Goal: Information Seeking & Learning: Find specific fact

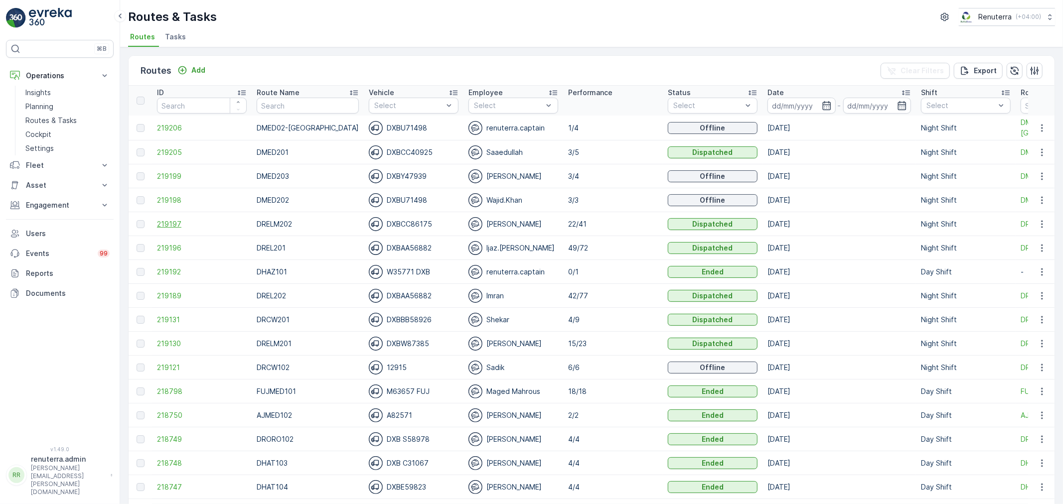
click at [164, 224] on span "219197" at bounding box center [202, 224] width 90 height 10
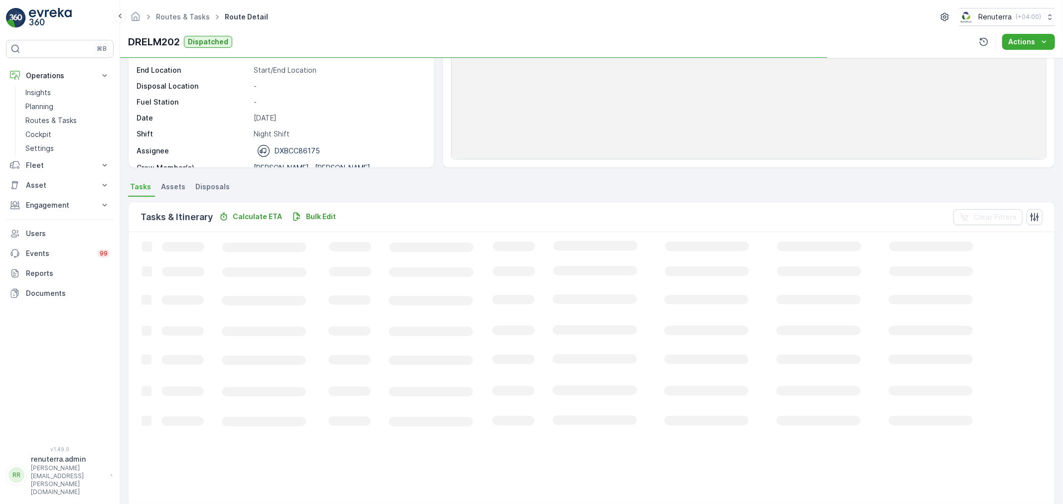
scroll to position [111, 0]
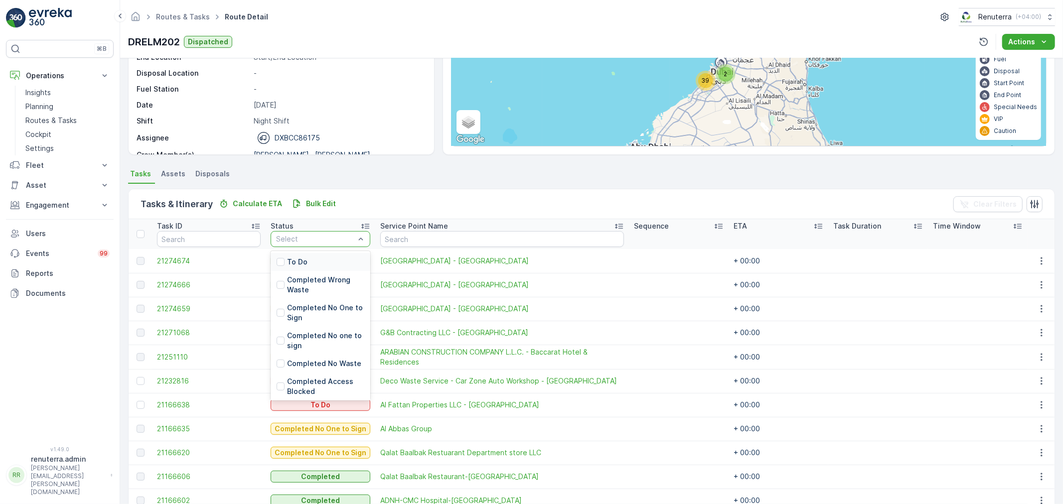
click at [290, 242] on div at bounding box center [315, 239] width 81 height 8
click at [295, 256] on div "To Do" at bounding box center [321, 262] width 100 height 18
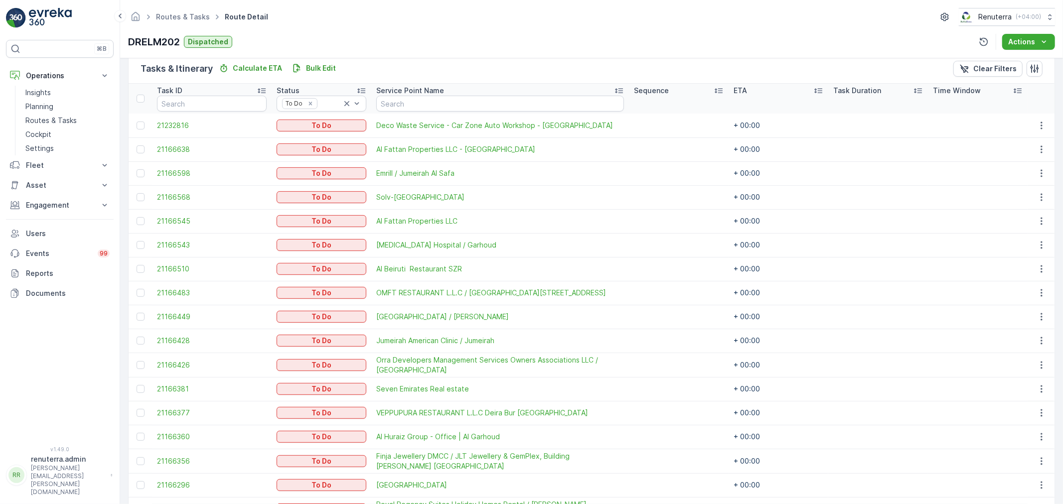
scroll to position [242, 0]
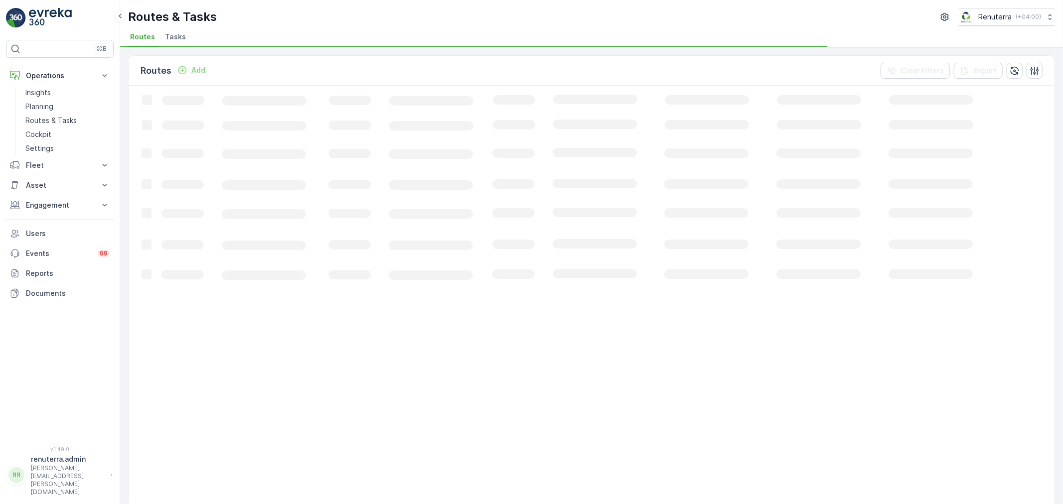
scroll to position [55, 0]
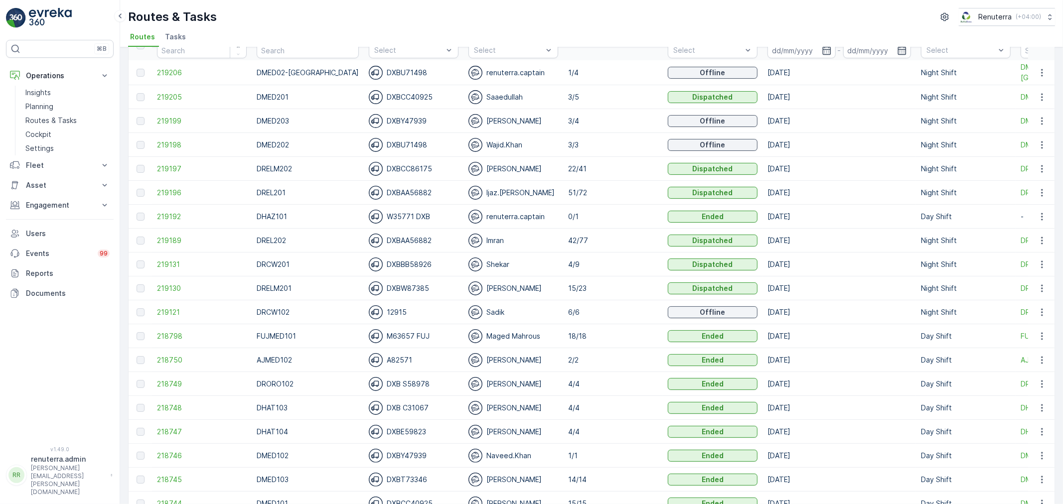
drag, startPoint x: 191, startPoint y: 120, endPoint x: 403, endPoint y: 28, distance: 230.8
click at [420, 27] on div "Routes & Tasks Renuterra ( +04:00 ) Routes Tasks" at bounding box center [591, 23] width 943 height 47
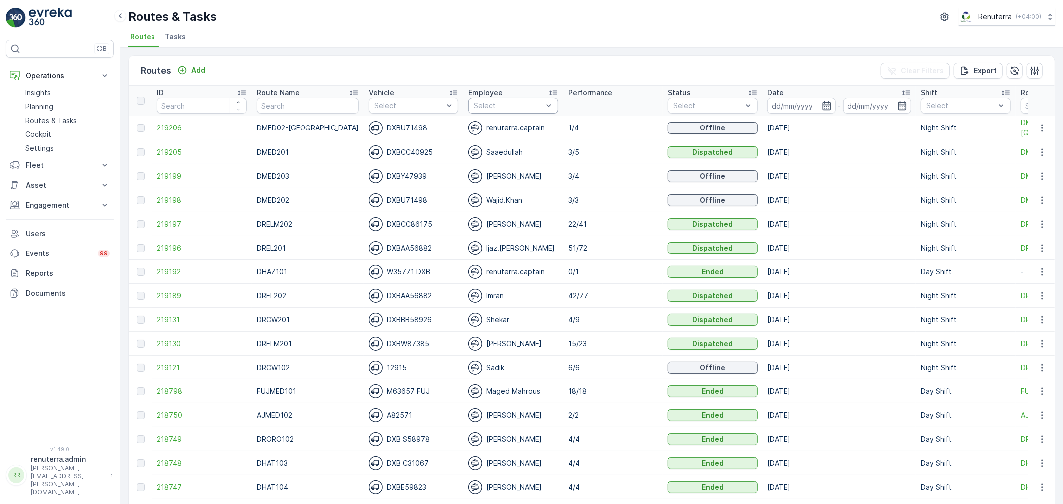
click at [501, 107] on div at bounding box center [508, 106] width 71 height 8
type input "sad"
click at [487, 128] on p "Sadik" at bounding box center [494, 129] width 19 height 10
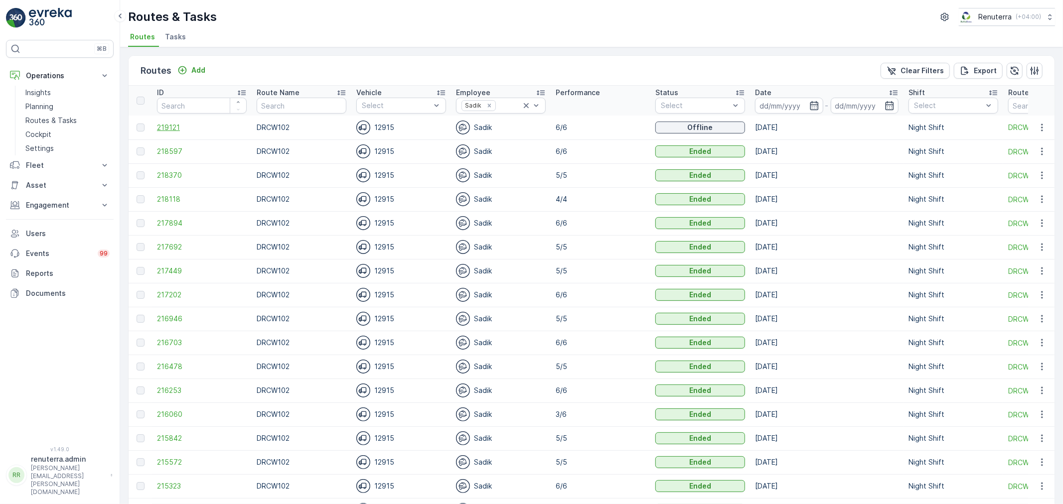
click at [173, 126] on span "219121" at bounding box center [202, 128] width 90 height 10
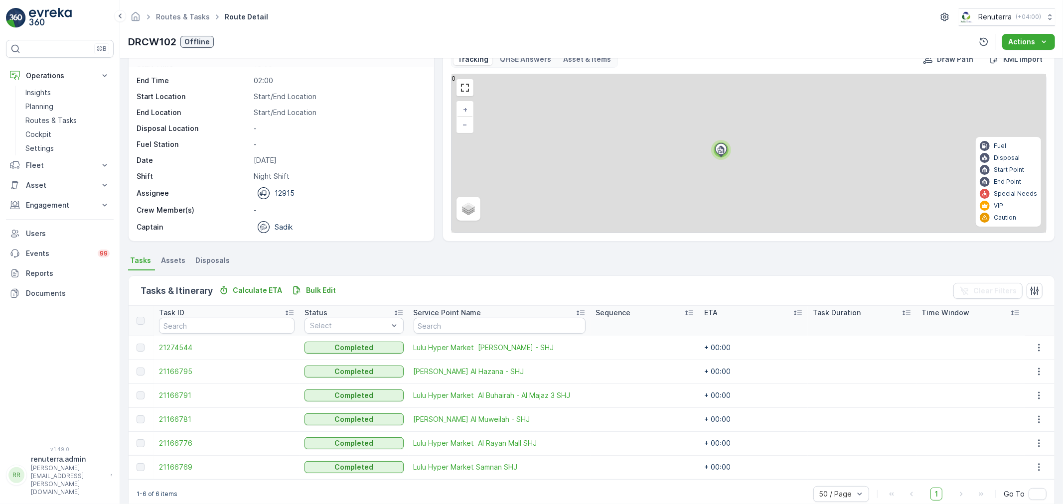
scroll to position [41, 0]
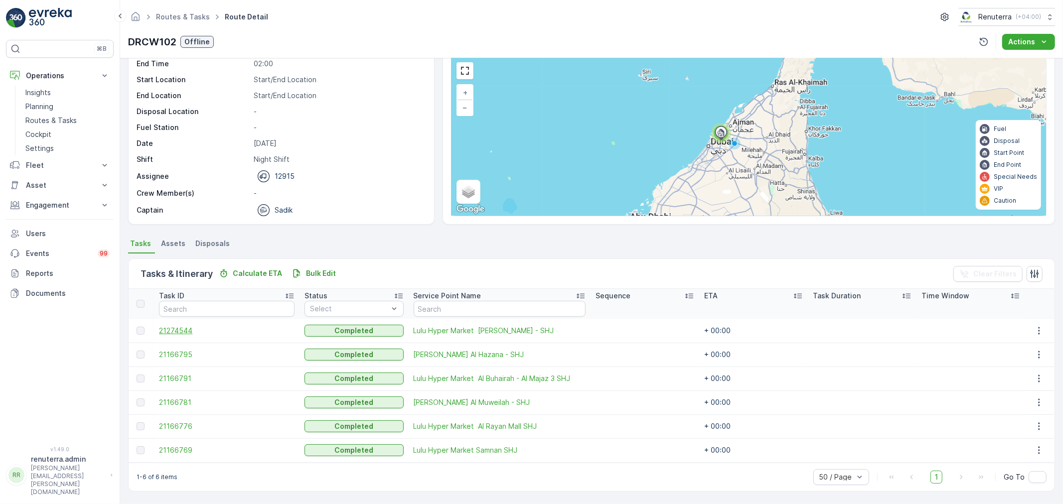
click at [180, 331] on span "21274544" at bounding box center [227, 331] width 136 height 10
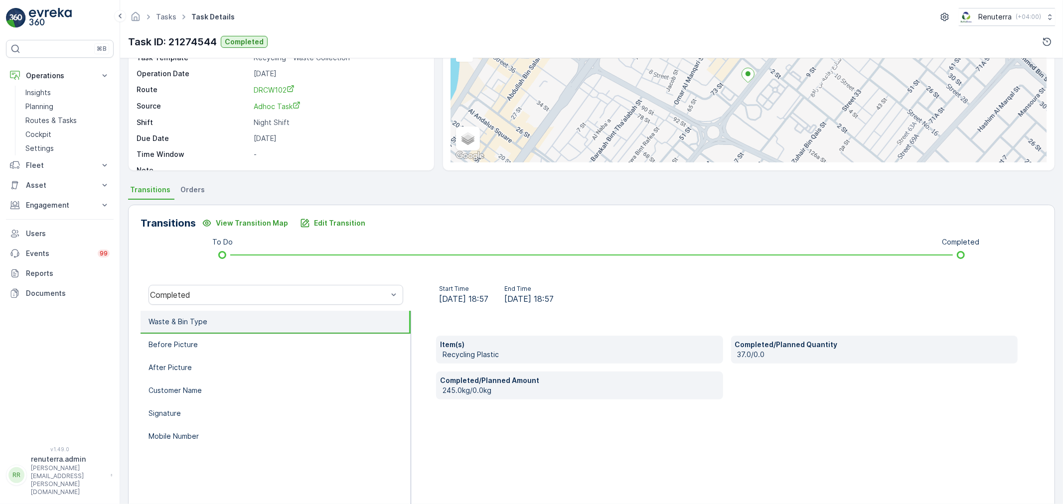
scroll to position [111, 0]
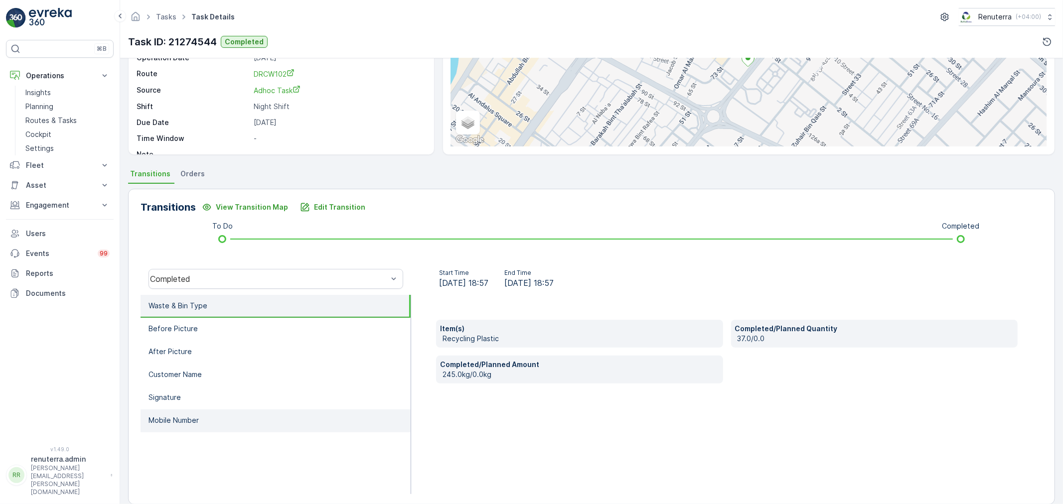
click at [196, 416] on p "Mobile Number" at bounding box center [173, 421] width 50 height 10
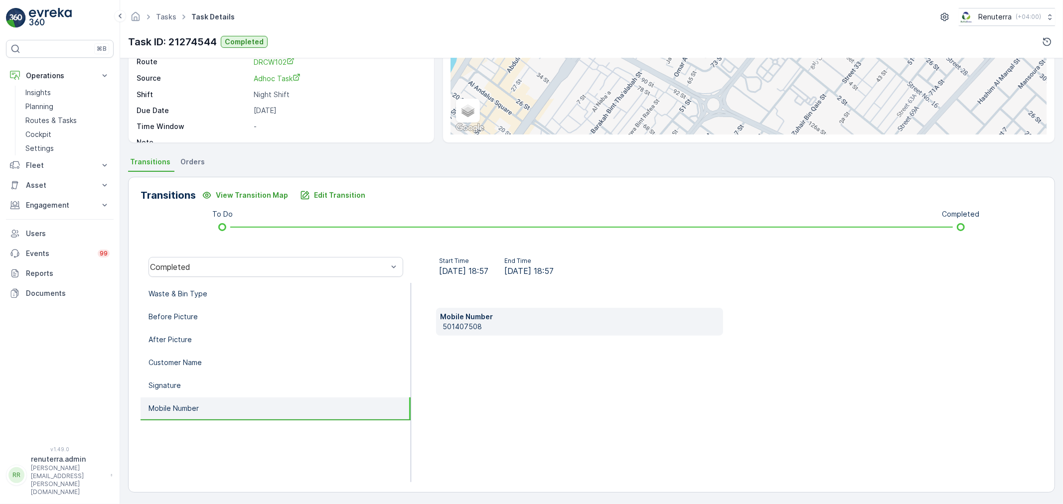
scroll to position [123, 0]
click at [204, 382] on li "Signature" at bounding box center [276, 385] width 270 height 23
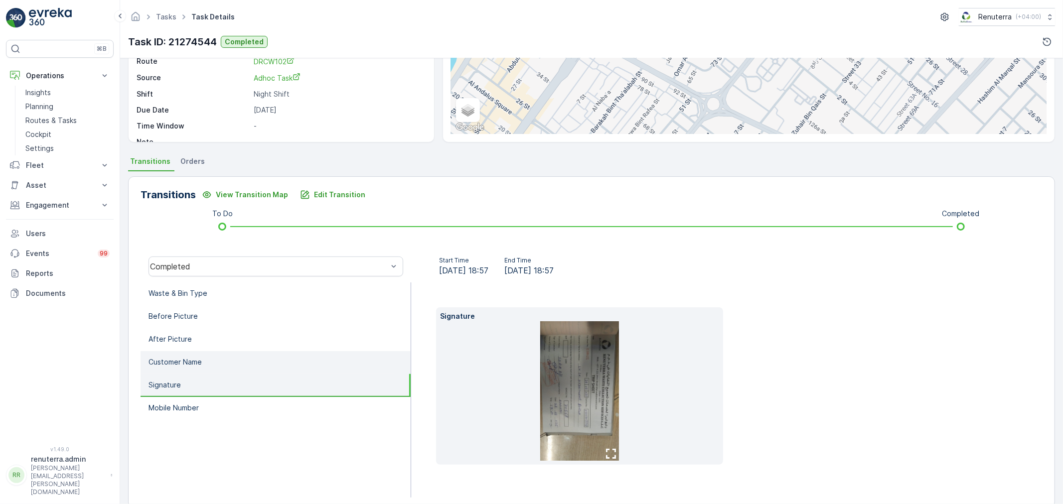
click at [210, 361] on li "Customer Name" at bounding box center [276, 362] width 270 height 23
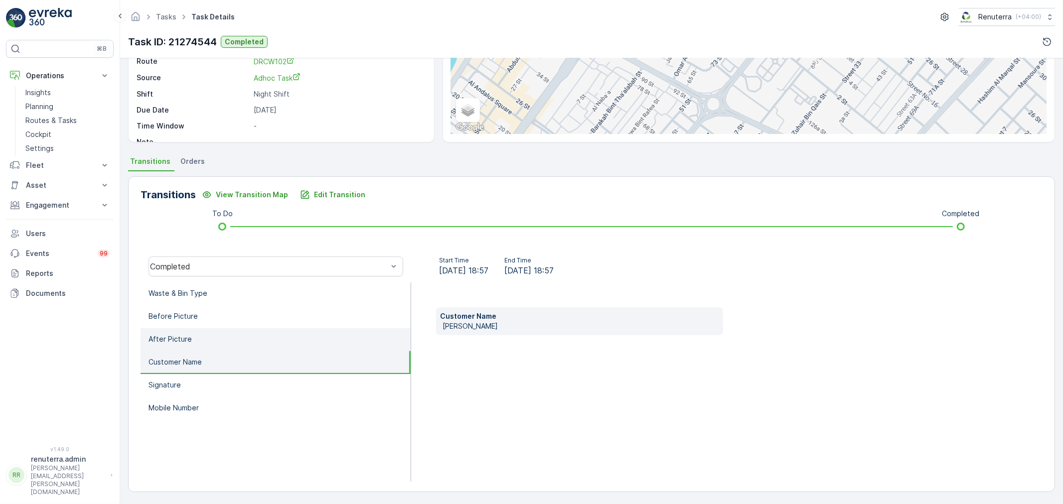
click at [213, 344] on li "After Picture" at bounding box center [276, 339] width 270 height 23
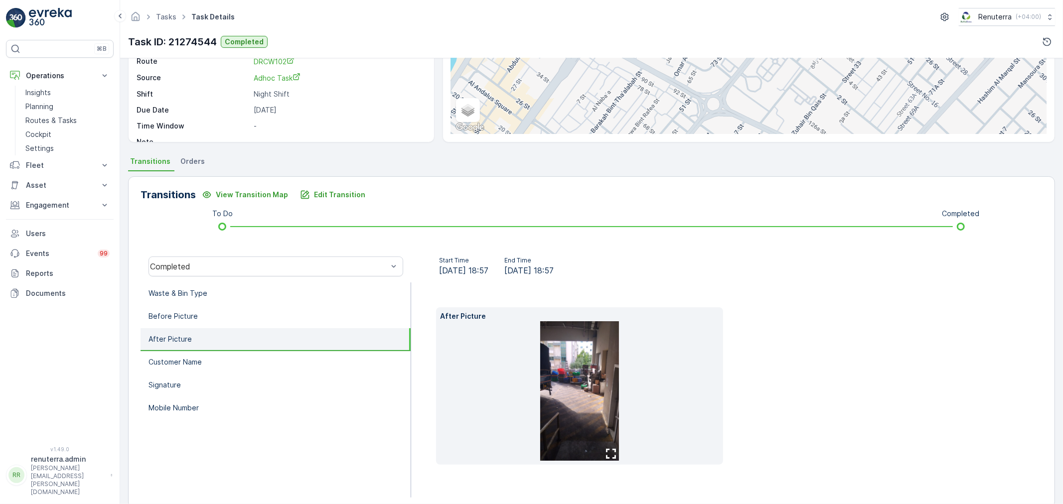
click at [218, 330] on li "After Picture" at bounding box center [276, 339] width 270 height 23
click at [219, 324] on li "Before Picture" at bounding box center [276, 316] width 270 height 23
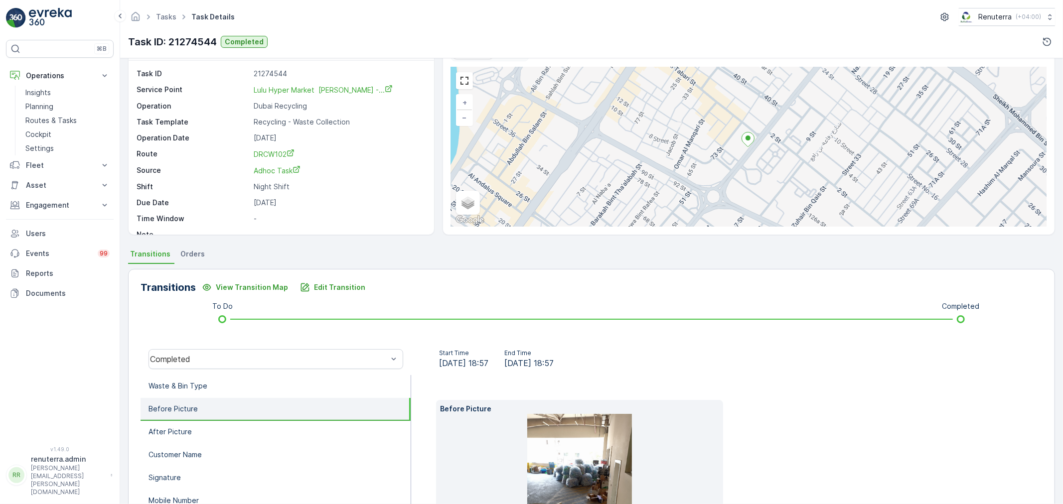
scroll to position [0, 0]
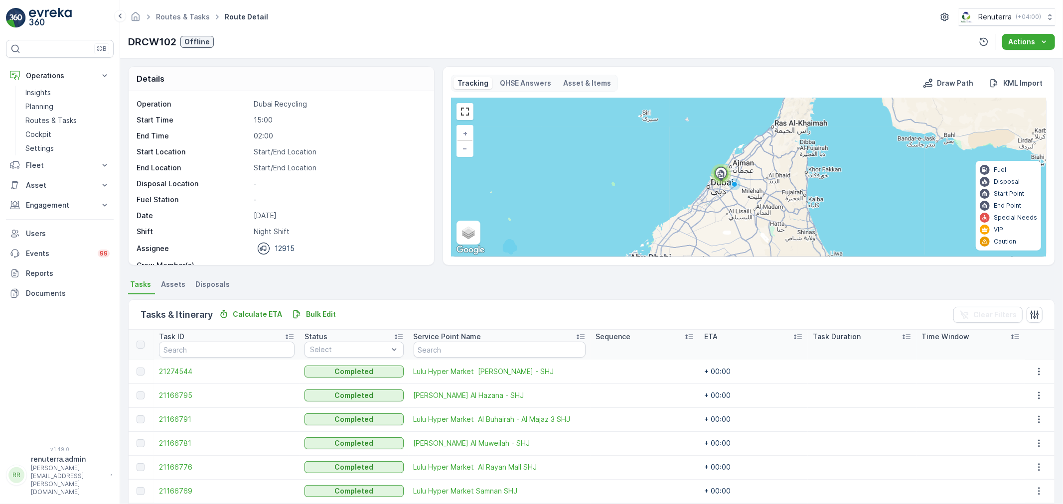
scroll to position [41, 0]
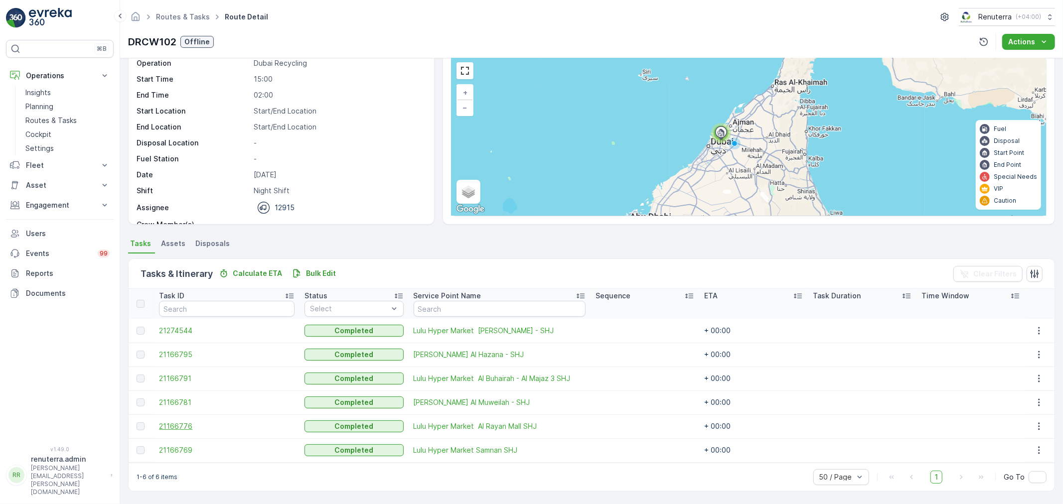
click at [185, 430] on span "21166776" at bounding box center [227, 427] width 136 height 10
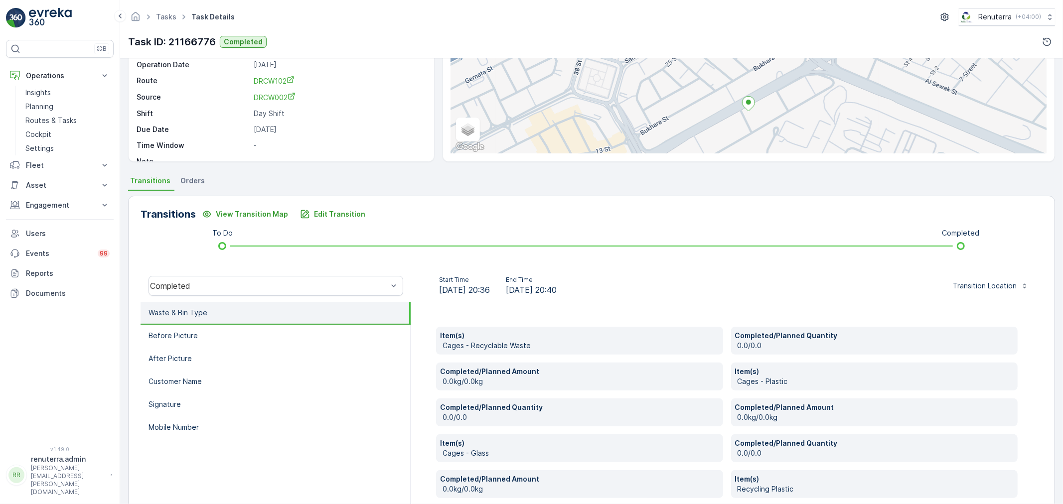
scroll to position [111, 0]
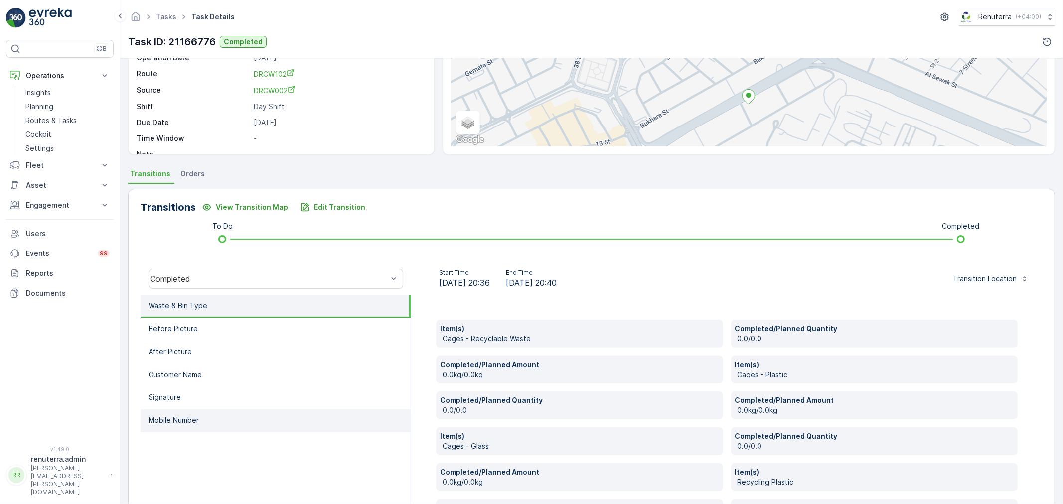
click at [194, 422] on p "Mobile Number" at bounding box center [173, 421] width 50 height 10
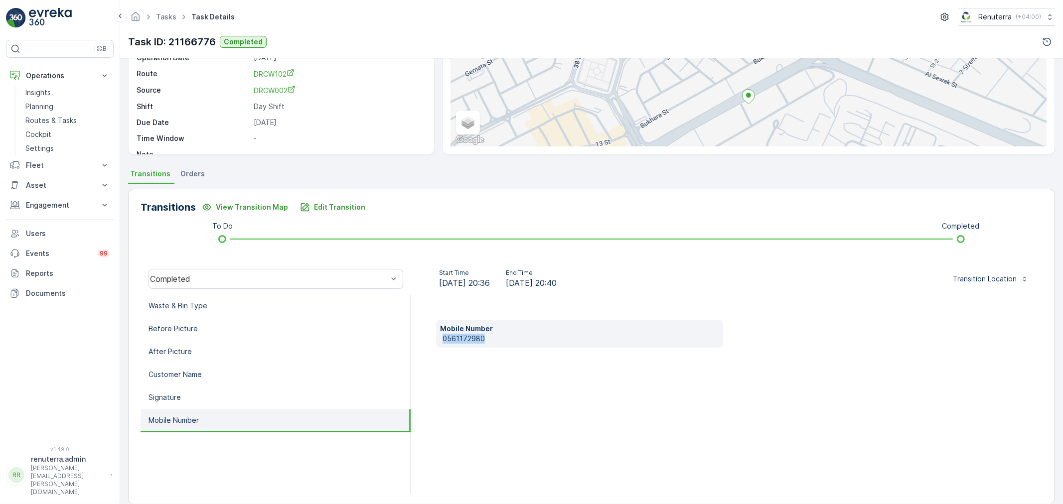
drag, startPoint x: 471, startPoint y: 344, endPoint x: 449, endPoint y: 342, distance: 21.5
click at [446, 343] on p "0561172980" at bounding box center [580, 339] width 277 height 10
click at [505, 403] on div "Mobile Number 0561172980" at bounding box center [726, 394] width 631 height 199
drag, startPoint x: 486, startPoint y: 336, endPoint x: 454, endPoint y: 343, distance: 32.5
click at [428, 343] on div "Mobile Number 0561172980" at bounding box center [726, 394] width 631 height 199
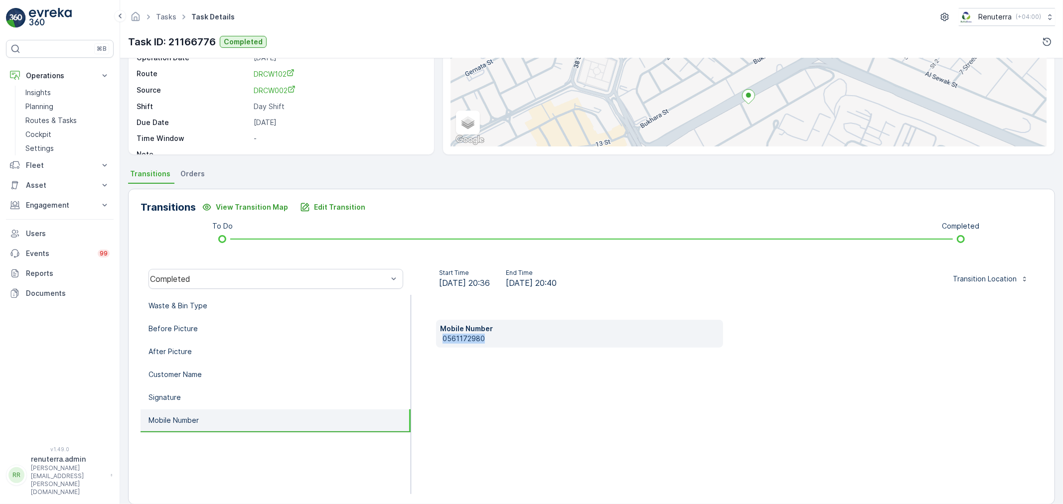
copy p "0561172980"
click at [225, 308] on li "Waste & Bin Type" at bounding box center [276, 306] width 270 height 23
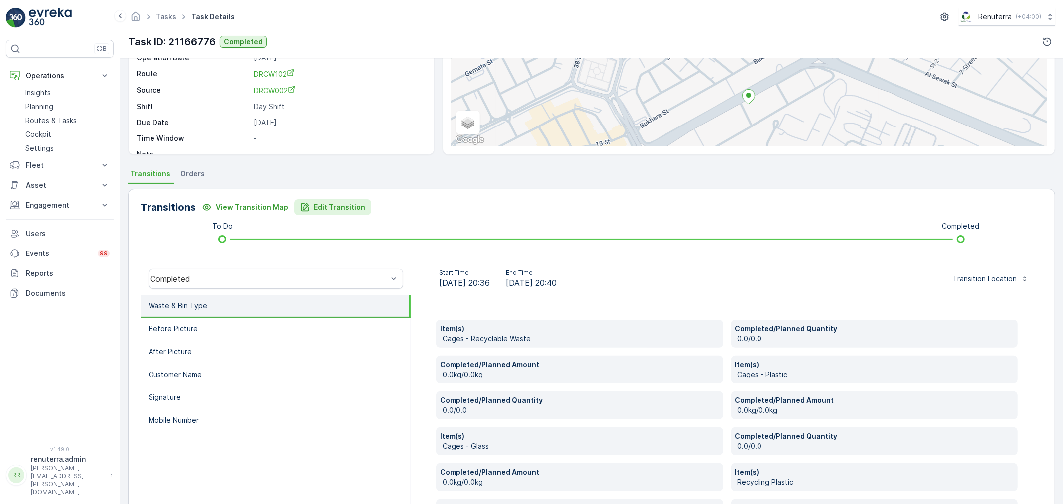
click at [350, 209] on p "Edit Transition" at bounding box center [339, 207] width 51 height 10
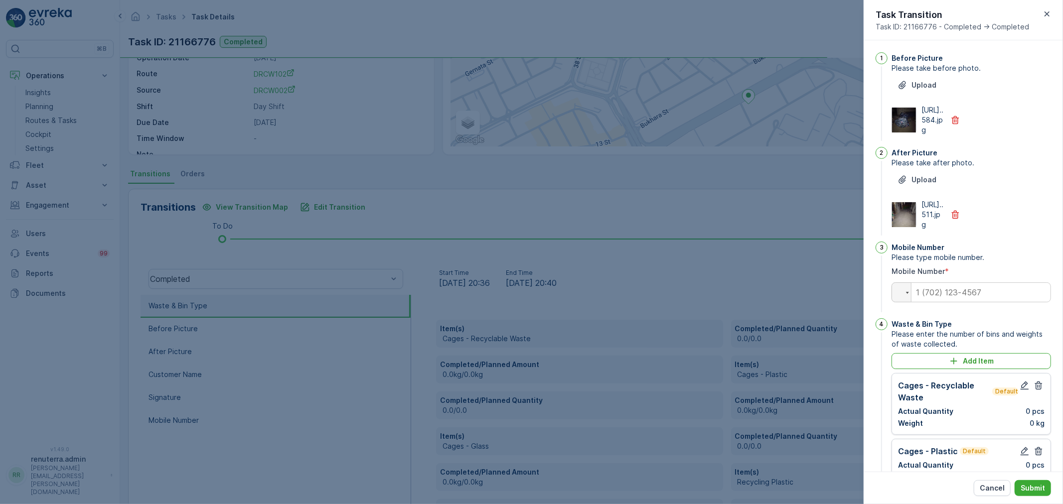
scroll to position [368, 0]
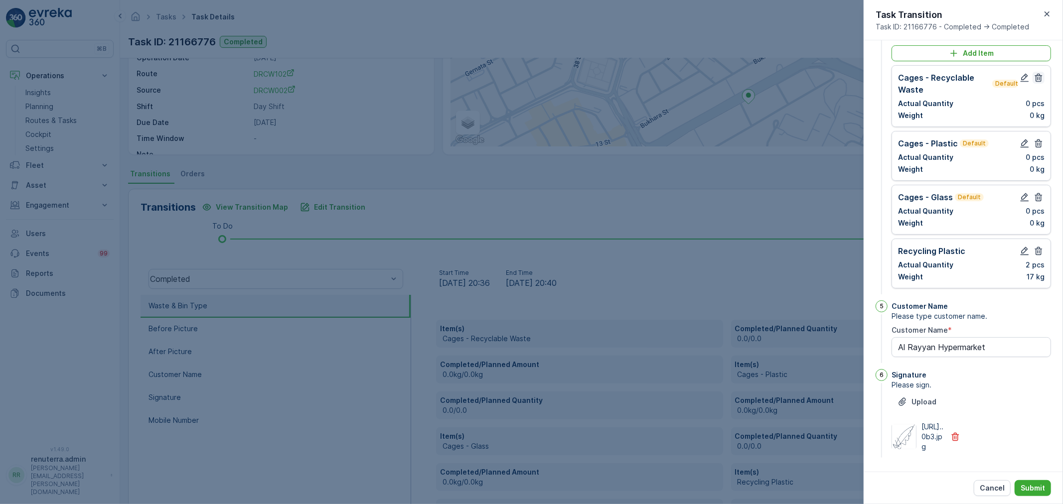
click at [1037, 74] on icon "button" at bounding box center [1038, 78] width 7 height 8
click at [1037, 138] on div "Cages - Plastic Default Actual Quantity 0 pcs Weight 0 kg" at bounding box center [971, 156] width 146 height 37
click at [1035, 140] on icon "button" at bounding box center [1038, 144] width 7 height 8
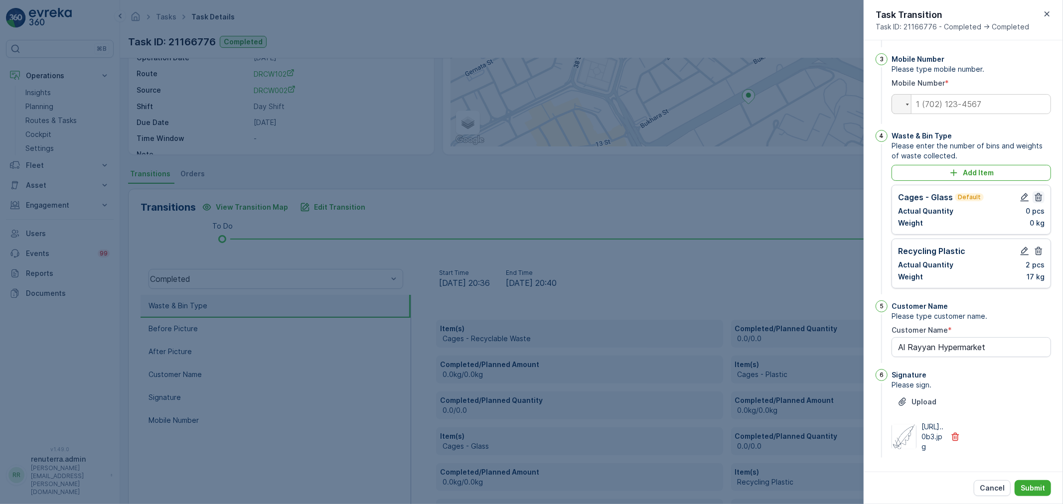
click at [1039, 192] on icon "button" at bounding box center [1038, 197] width 10 height 10
type Name "Al Rayyan Hypermarket"
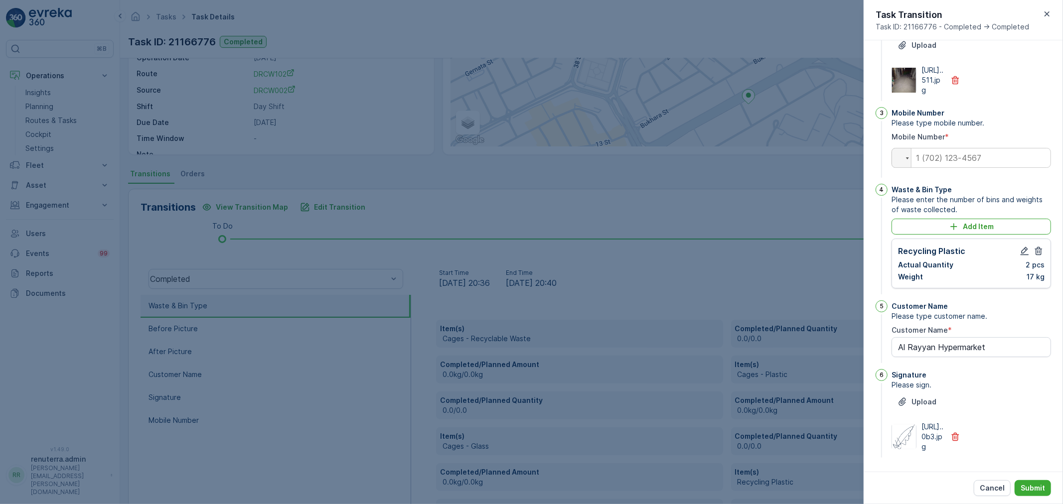
scroll to position [194, 0]
click at [973, 148] on input "tel" at bounding box center [970, 158] width 159 height 20
paste input "0561172980"
type input "0561172980"
type Name "Al Rayyan Hypermarket"
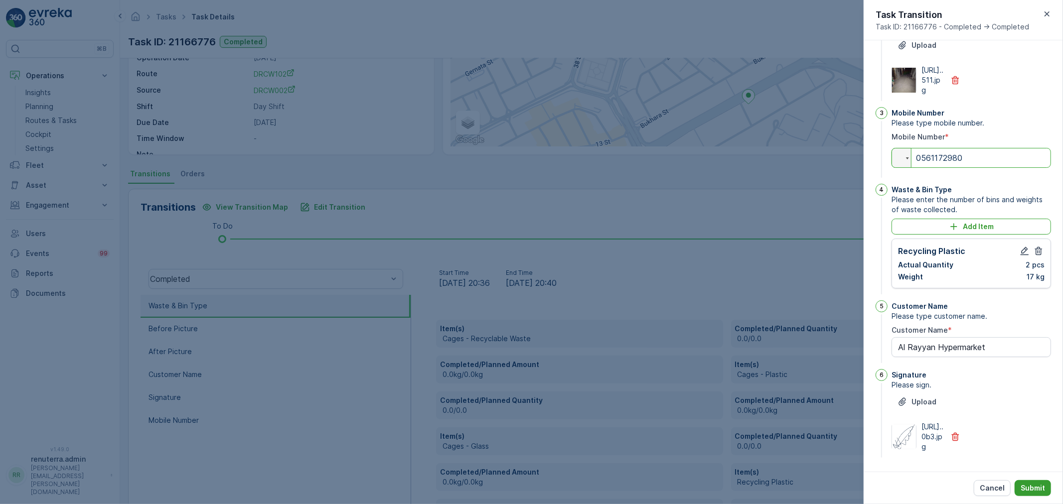
type input "0561172980"
click at [1028, 484] on p "Submit" at bounding box center [1032, 488] width 24 height 10
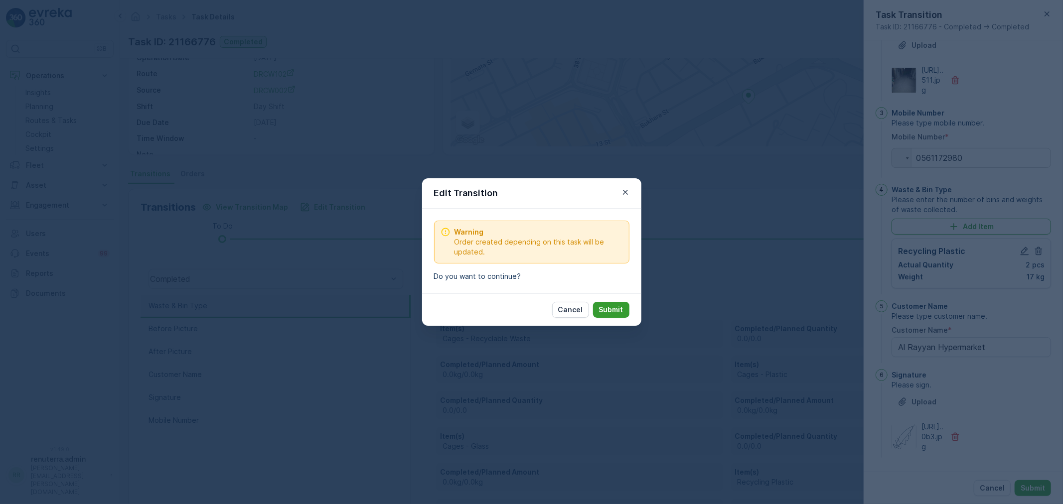
drag, startPoint x: 605, startPoint y: 299, endPoint x: 610, endPoint y: 310, distance: 11.8
click at [607, 304] on div "Cancel Submit" at bounding box center [531, 309] width 219 height 32
click at [610, 310] on p "Submit" at bounding box center [611, 310] width 24 height 10
type Name "Al Rayyan Hypermarket"
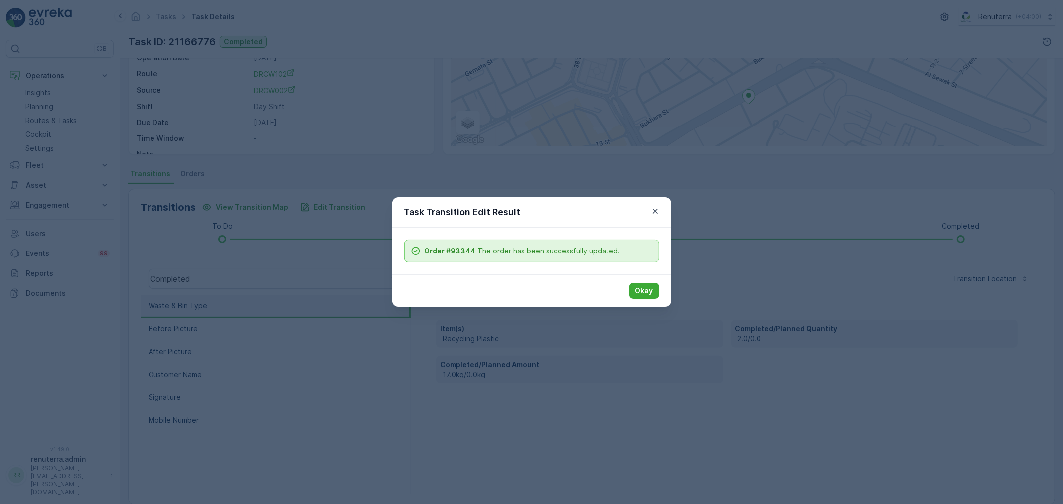
drag, startPoint x: 651, startPoint y: 296, endPoint x: 628, endPoint y: 292, distance: 22.9
click at [648, 297] on button "Okay" at bounding box center [644, 291] width 30 height 16
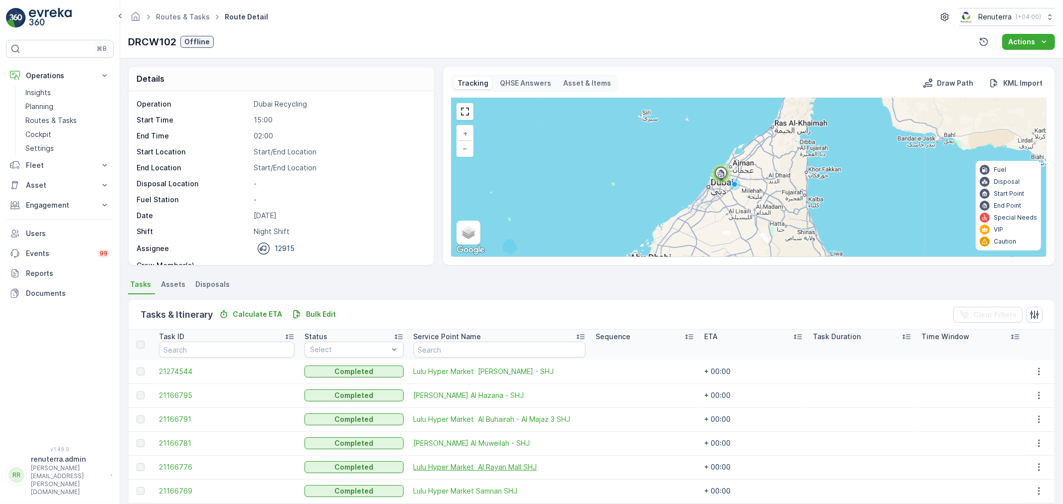
scroll to position [41, 0]
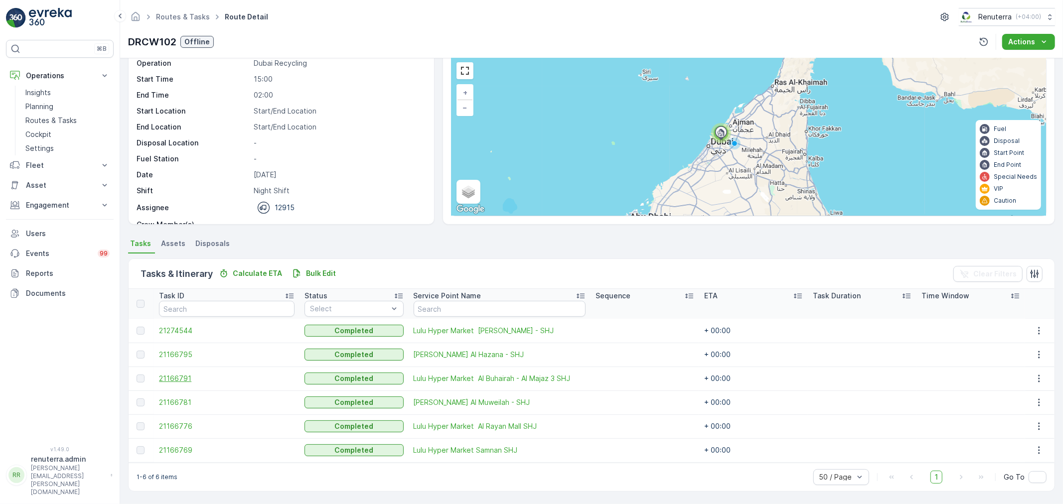
click at [171, 377] on span "21166791" at bounding box center [227, 379] width 136 height 10
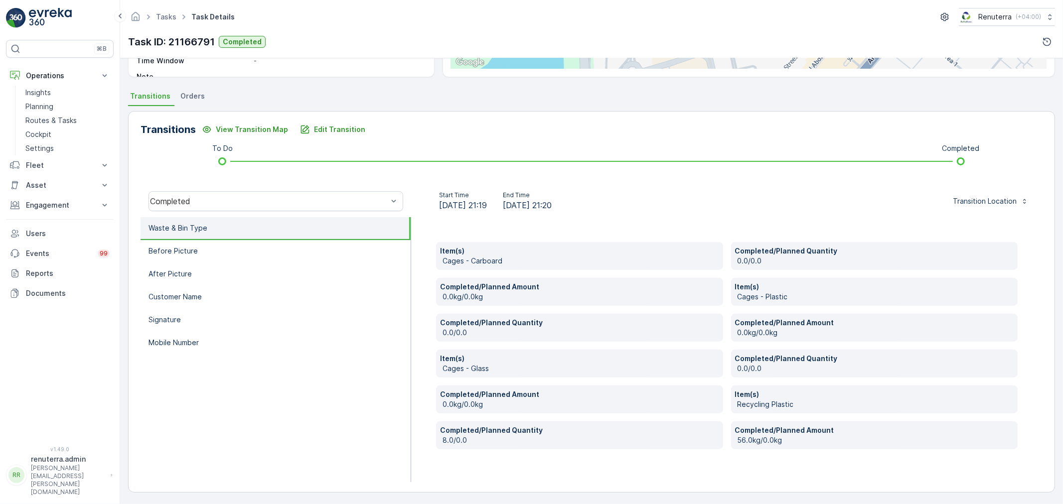
scroll to position [189, 0]
click at [317, 130] on p "Edit Transition" at bounding box center [339, 129] width 51 height 10
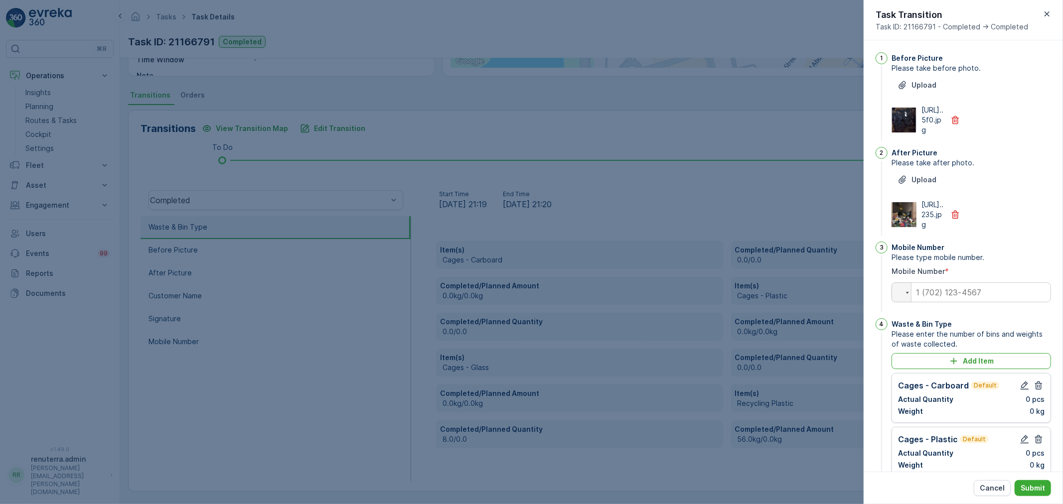
scroll to position [356, 0]
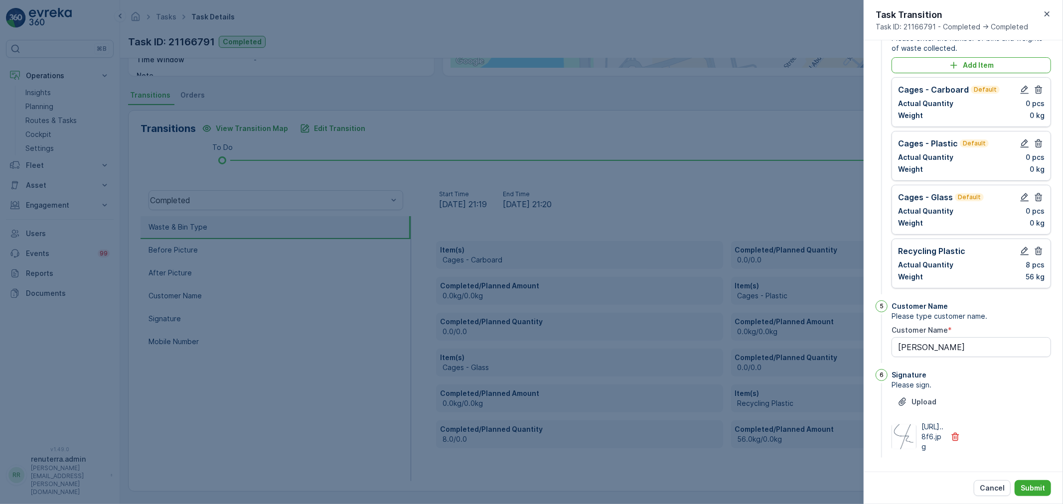
drag, startPoint x: 1038, startPoint y: 121, endPoint x: 1034, endPoint y: 85, distance: 36.0
click at [1038, 139] on icon "button" at bounding box center [1038, 144] width 10 height 10
click at [1035, 140] on icon "button" at bounding box center [1038, 144] width 7 height 8
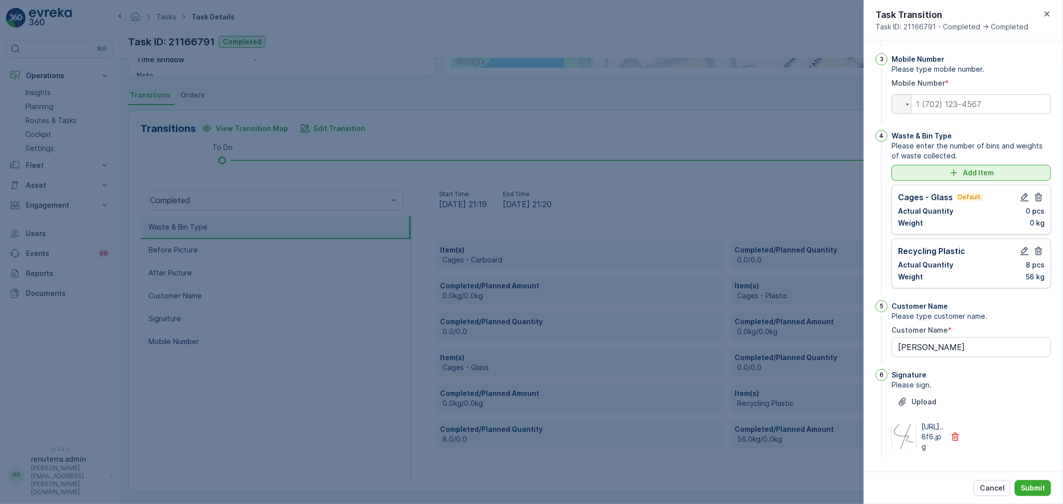
scroll to position [248, 0]
click at [1040, 192] on icon "button" at bounding box center [1038, 197] width 10 height 10
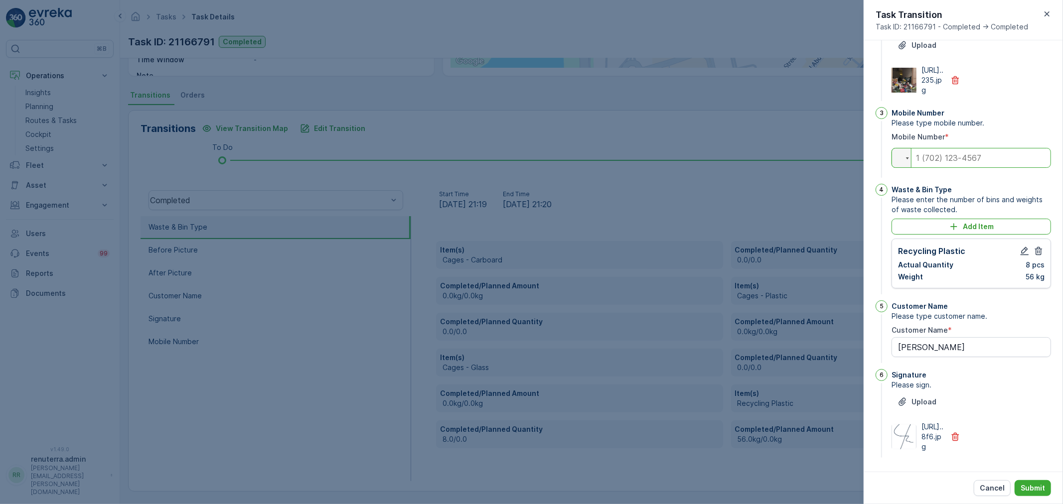
click at [983, 148] on input "tel" at bounding box center [970, 158] width 159 height 20
paste input "0561172980"
type input "0561172980"
click at [1022, 246] on icon "button" at bounding box center [1024, 251] width 10 height 10
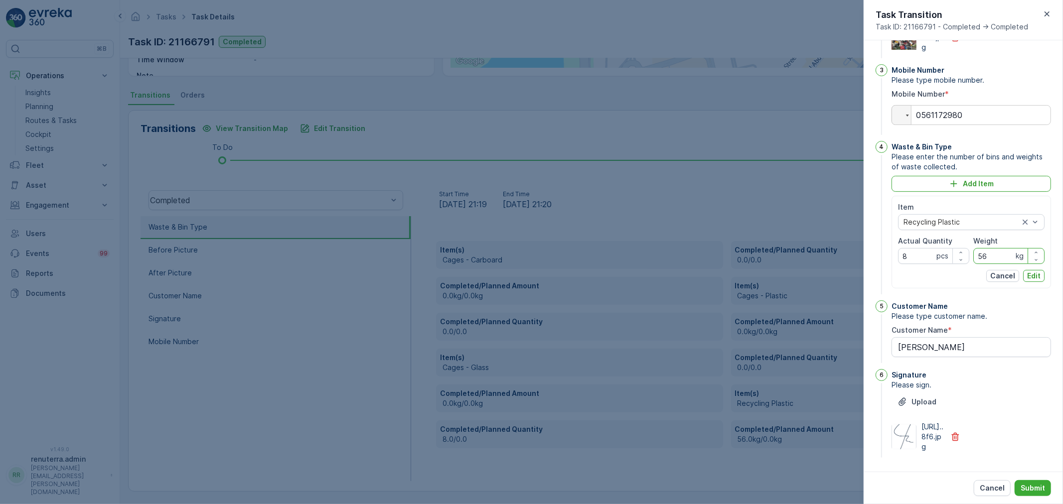
drag, startPoint x: 991, startPoint y: 281, endPoint x: 984, endPoint y: 273, distance: 10.6
click at [990, 264] on input "56" at bounding box center [1008, 256] width 71 height 16
type input "5"
type input "46"
drag, startPoint x: 1026, startPoint y: 300, endPoint x: 1008, endPoint y: 360, distance: 62.6
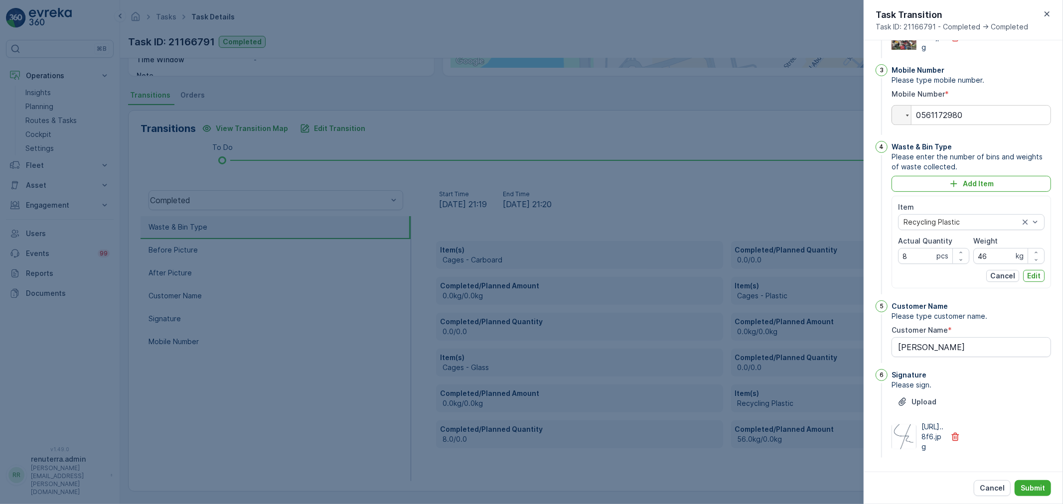
click at [1030, 281] on p "Edit" at bounding box center [1033, 276] width 13 height 10
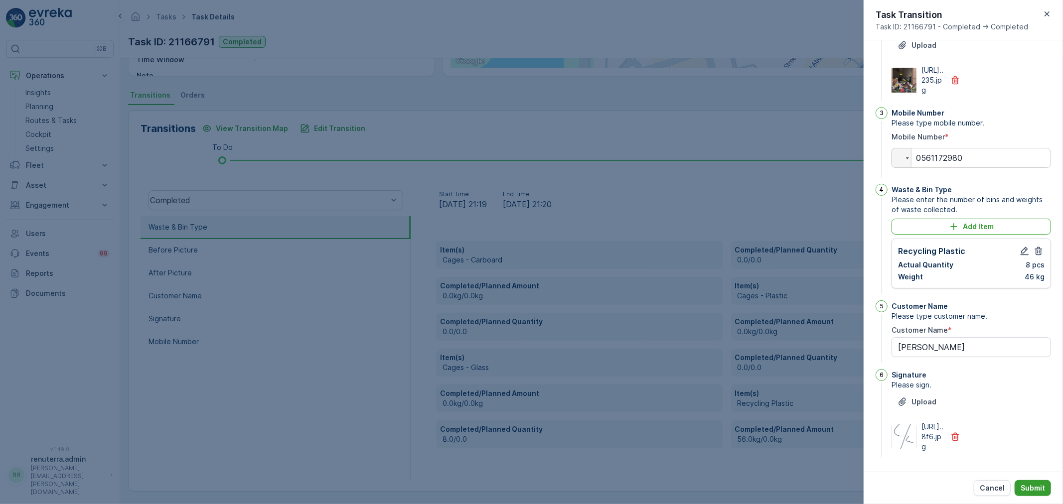
click at [1023, 492] on p "Submit" at bounding box center [1032, 488] width 24 height 10
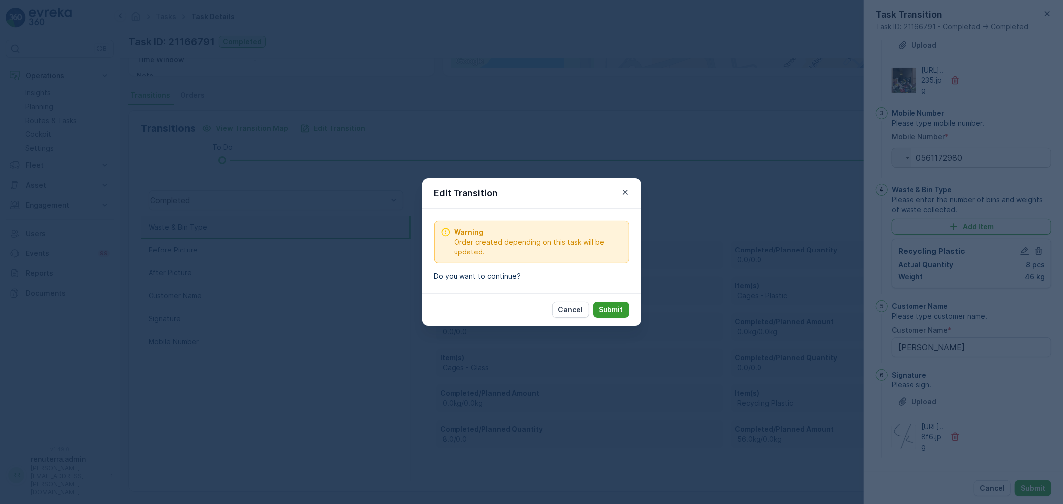
click at [616, 307] on p "Submit" at bounding box center [611, 310] width 24 height 10
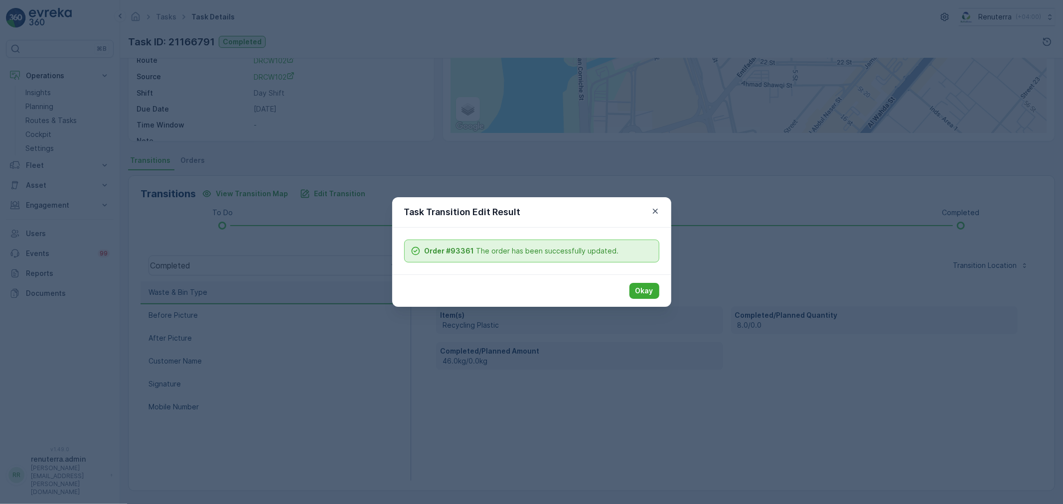
scroll to position [124, 0]
click at [652, 292] on p "Okay" at bounding box center [644, 291] width 18 height 10
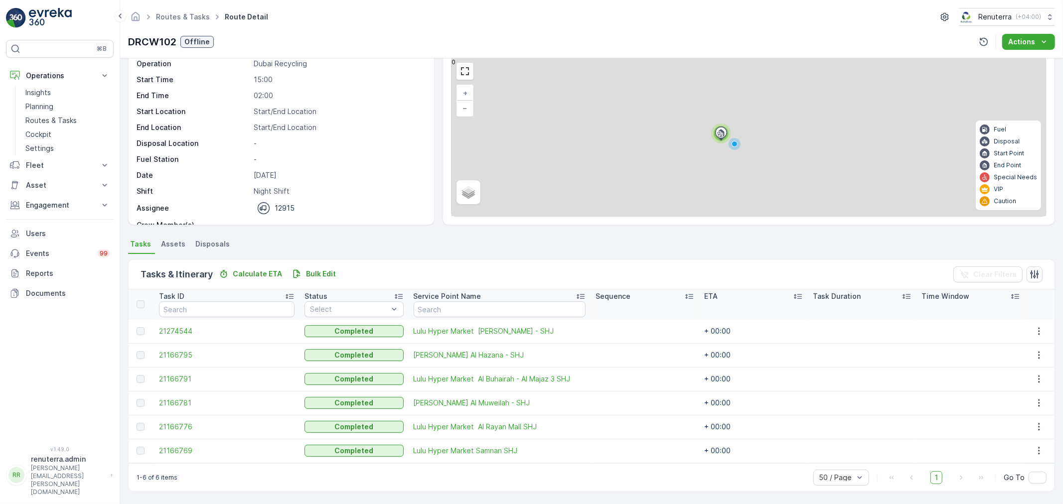
scroll to position [41, 0]
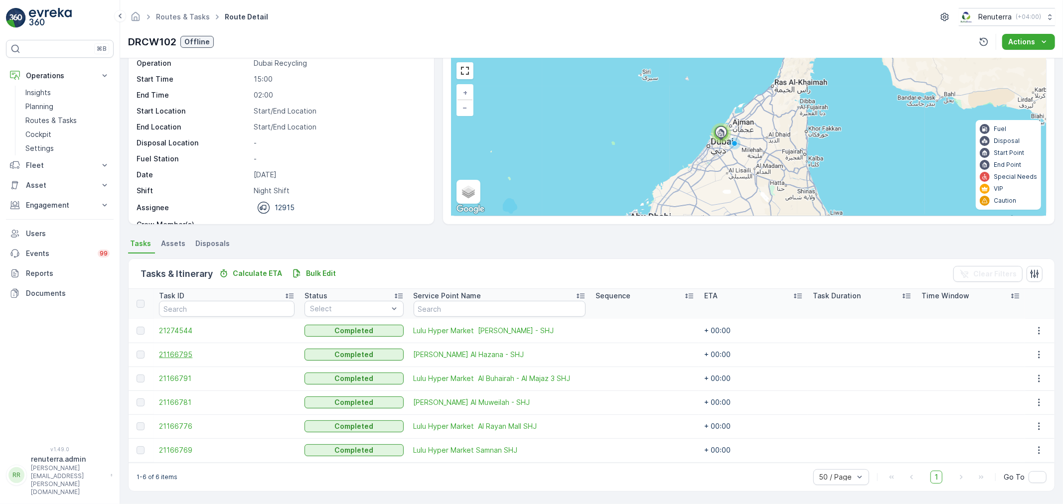
click at [180, 354] on span "21166795" at bounding box center [227, 355] width 136 height 10
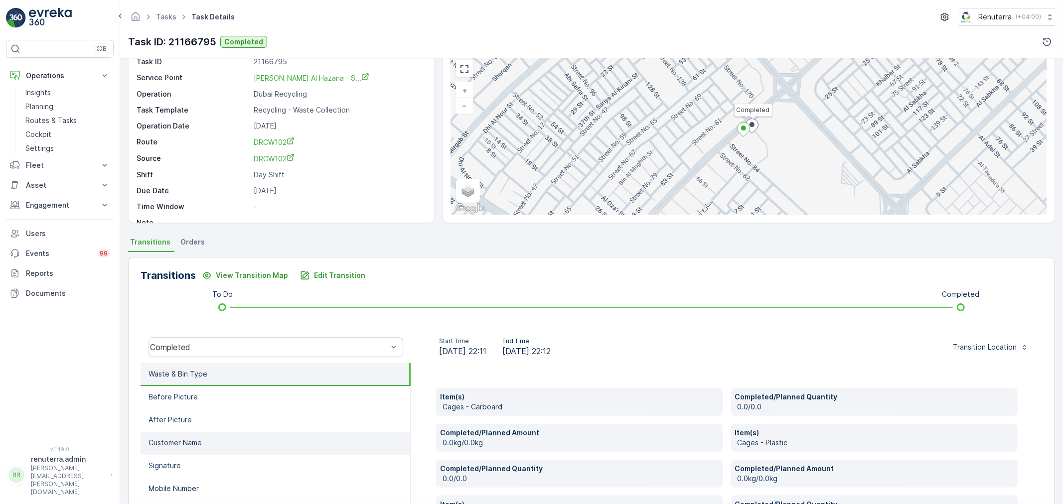
scroll to position [55, 0]
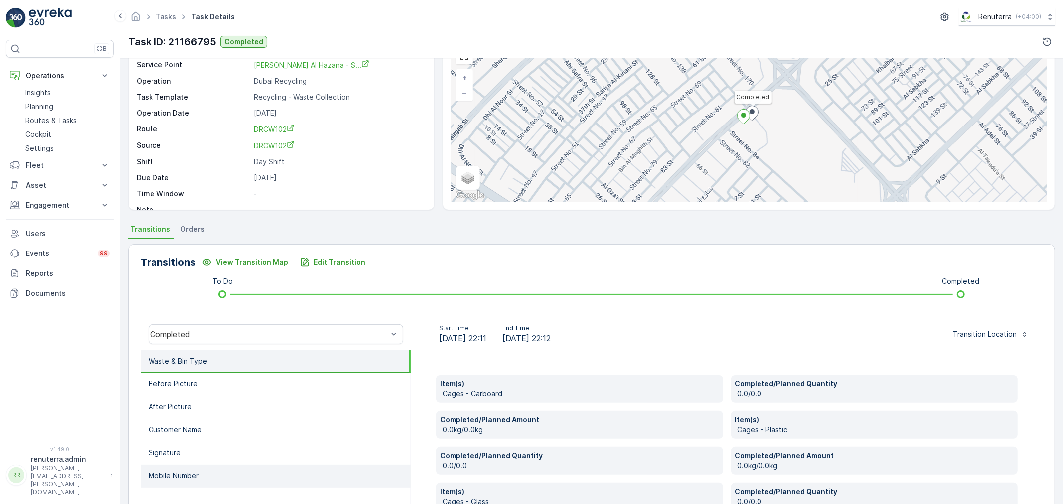
click at [221, 465] on li "Mobile Number" at bounding box center [276, 476] width 270 height 23
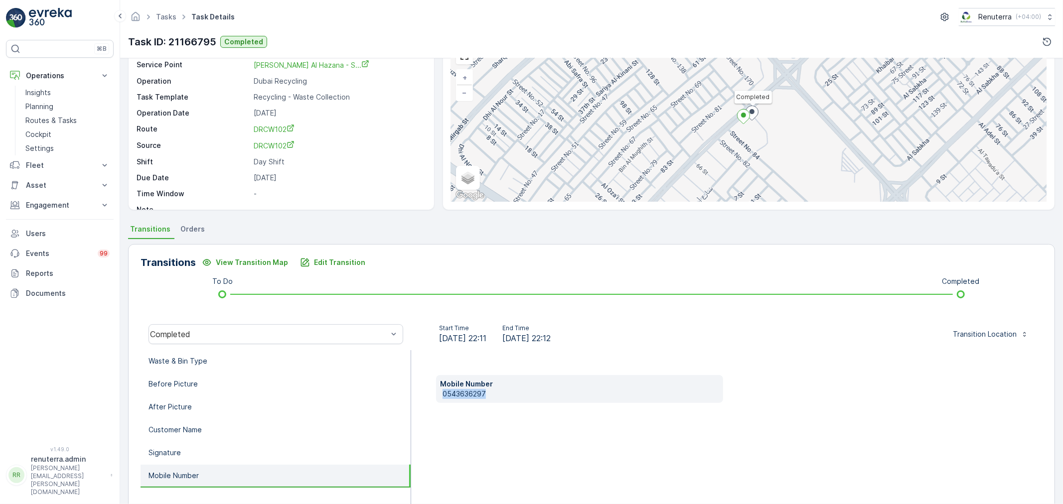
drag, startPoint x: 493, startPoint y: 394, endPoint x: 434, endPoint y: 393, distance: 59.3
click at [434, 393] on div "Mobile Number 0543636297" at bounding box center [726, 449] width 631 height 199
copy p "0543636297"
click at [317, 267] on button "Edit Transition" at bounding box center [332, 263] width 77 height 16
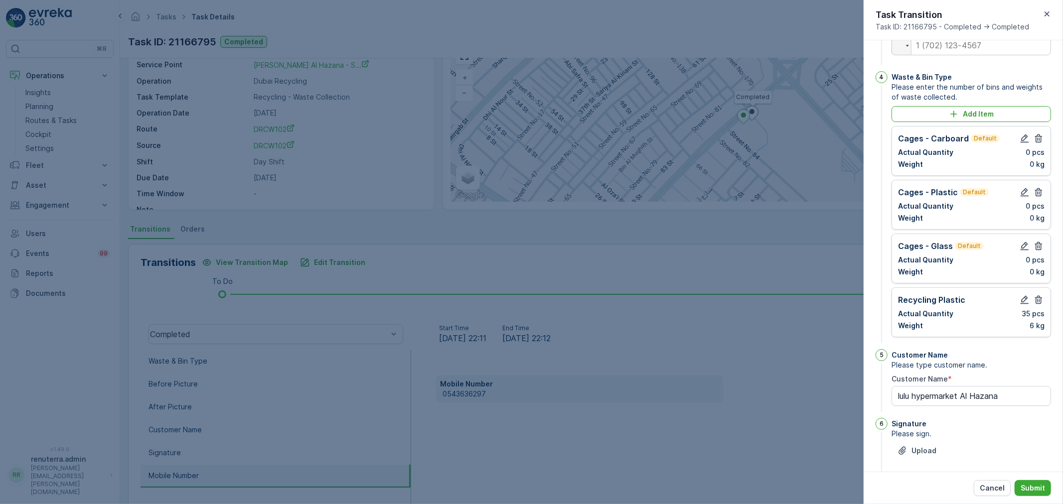
scroll to position [245, 0]
click at [1032, 146] on div at bounding box center [1031, 141] width 26 height 12
drag, startPoint x: 1032, startPoint y: 176, endPoint x: 1035, endPoint y: 185, distance: 9.9
click at [1033, 145] on icon "button" at bounding box center [1038, 141] width 10 height 10
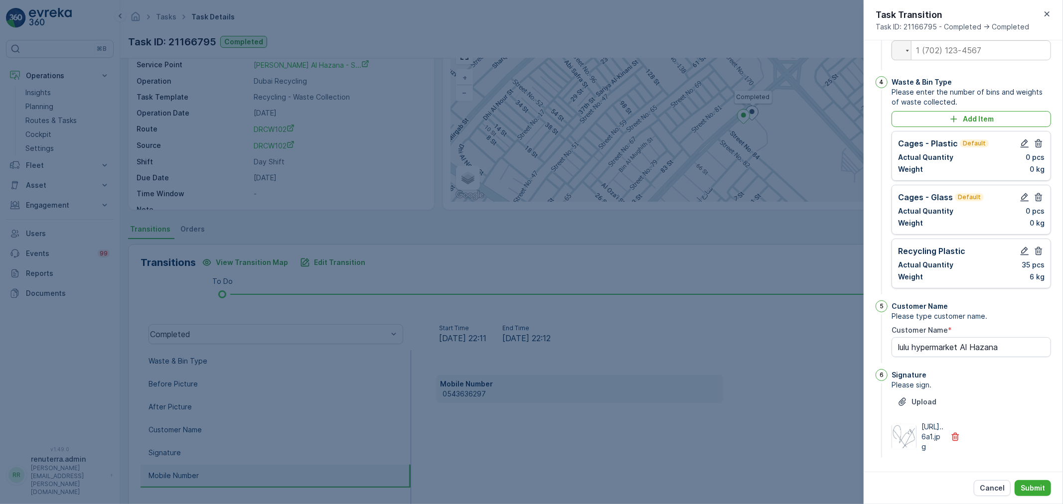
click at [1035, 149] on button "button" at bounding box center [1038, 144] width 12 height 12
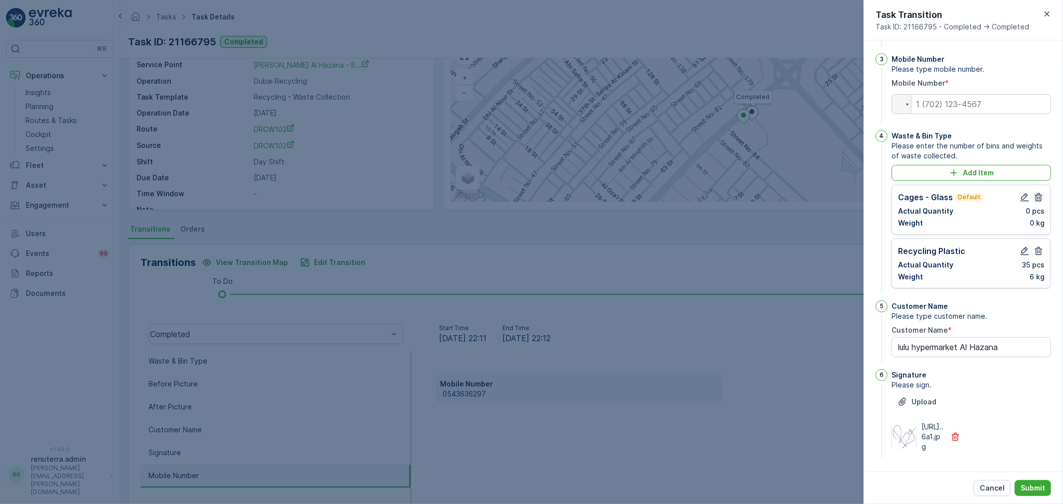
click at [1036, 193] on icon "button" at bounding box center [1038, 197] width 7 height 8
type Name "lulu hypermarket Al Hazana"
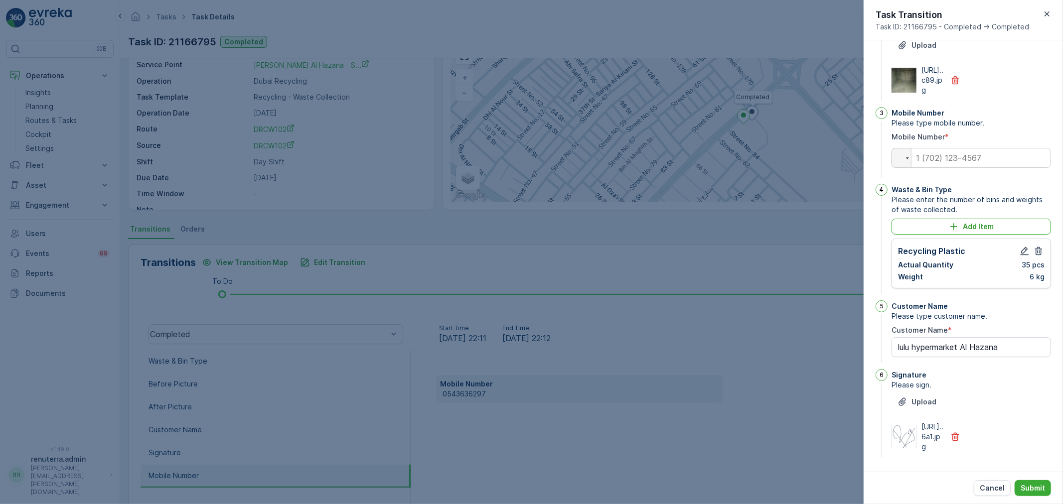
click at [968, 126] on div "Mobile Number Please type mobile number. Mobile Number * Phone" at bounding box center [970, 143] width 159 height 73
click at [966, 148] on input "tel" at bounding box center [970, 158] width 159 height 20
paste input "0543636297"
type input "0543636297"
type Name "lulu hypermarket Al Hazana"
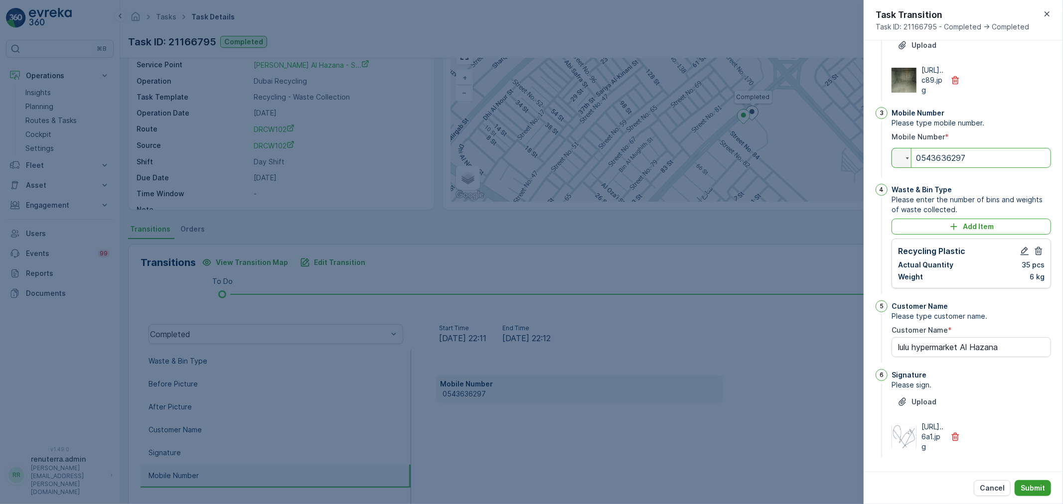
type input "0543636297"
click at [1020, 488] on button "Submit" at bounding box center [1032, 488] width 36 height 16
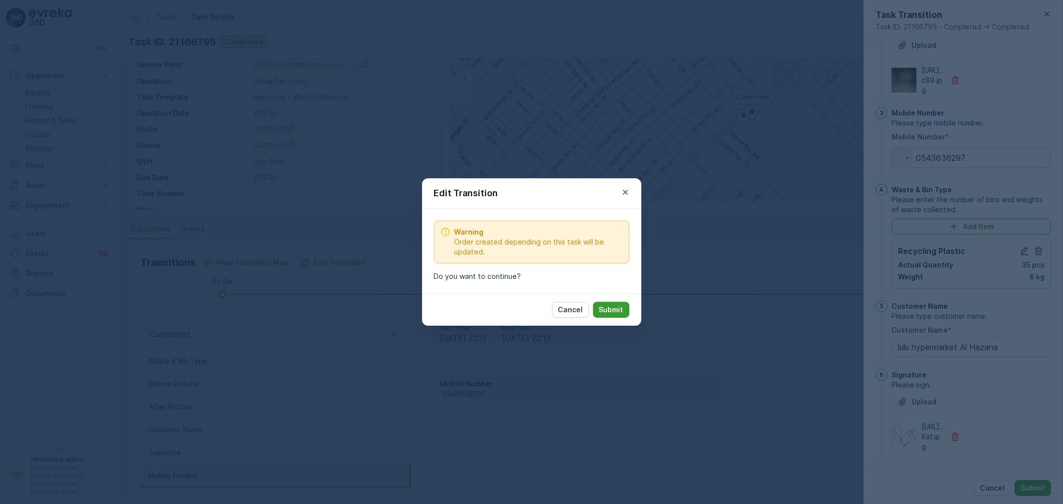
click at [605, 312] on p "Submit" at bounding box center [611, 310] width 24 height 10
type Name "lulu hypermarket Al Hazana"
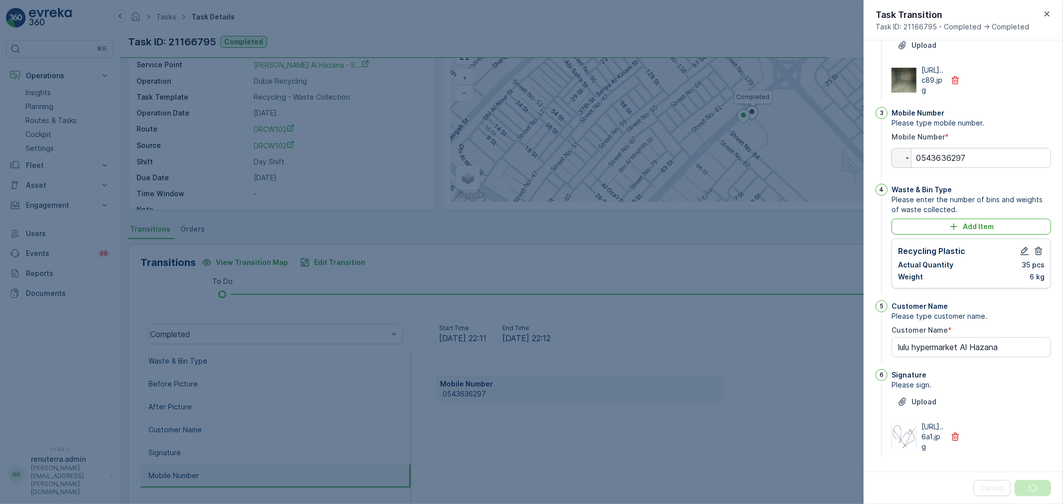
scroll to position [0, 0]
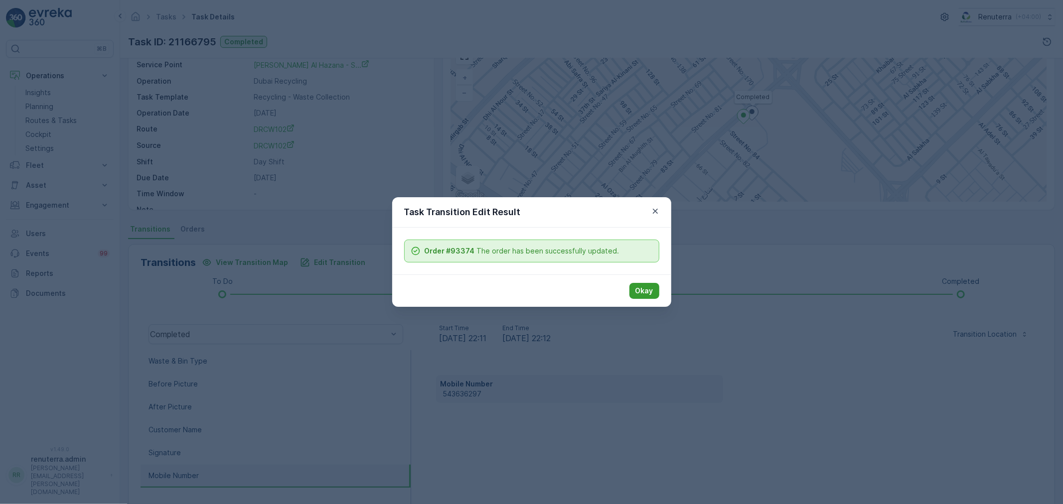
click at [646, 286] on p "Okay" at bounding box center [644, 291] width 18 height 10
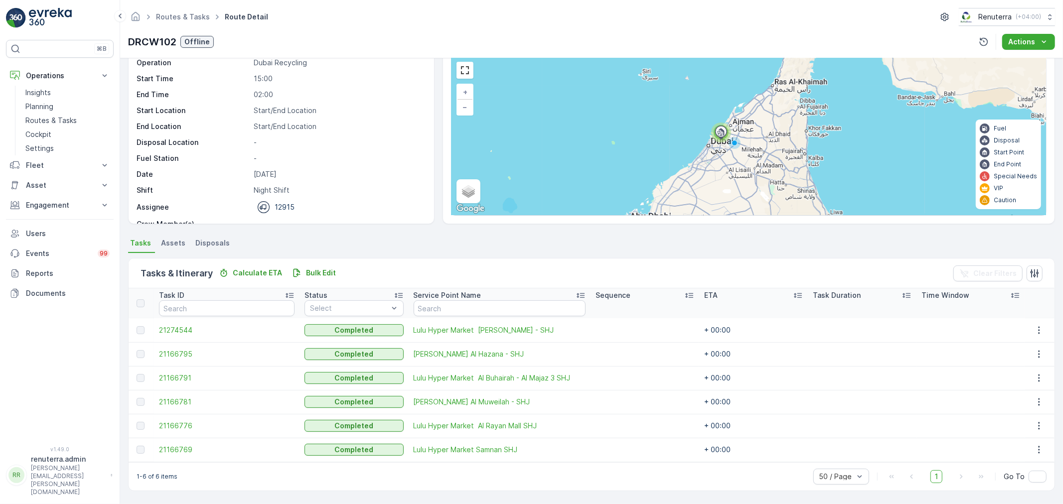
scroll to position [41, 0]
click at [200, 450] on span "21166769" at bounding box center [227, 450] width 136 height 10
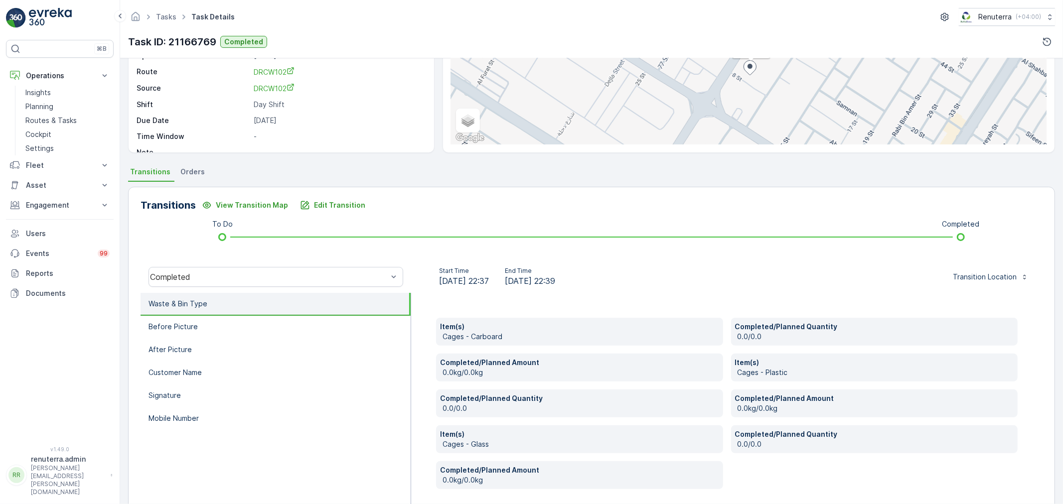
scroll to position [153, 0]
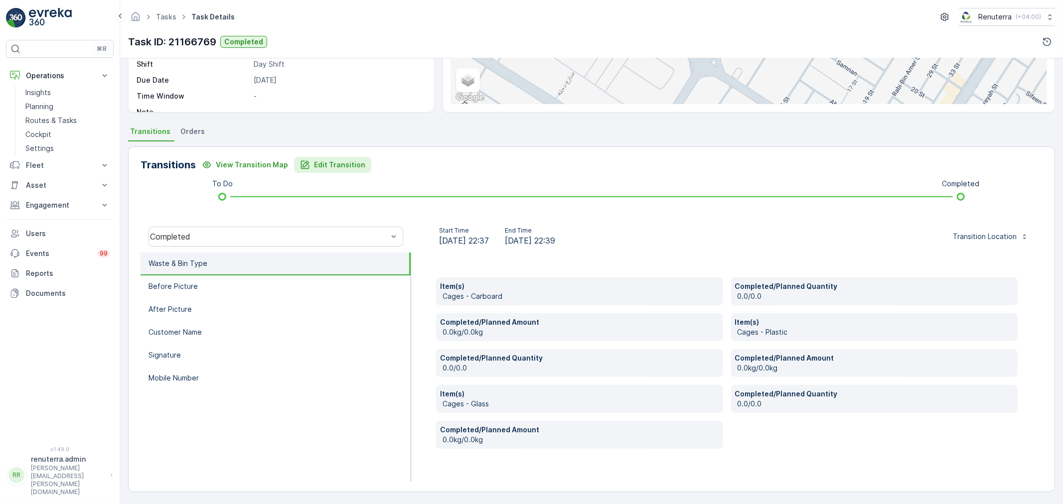
click at [308, 166] on div "Edit Transition" at bounding box center [332, 165] width 65 height 10
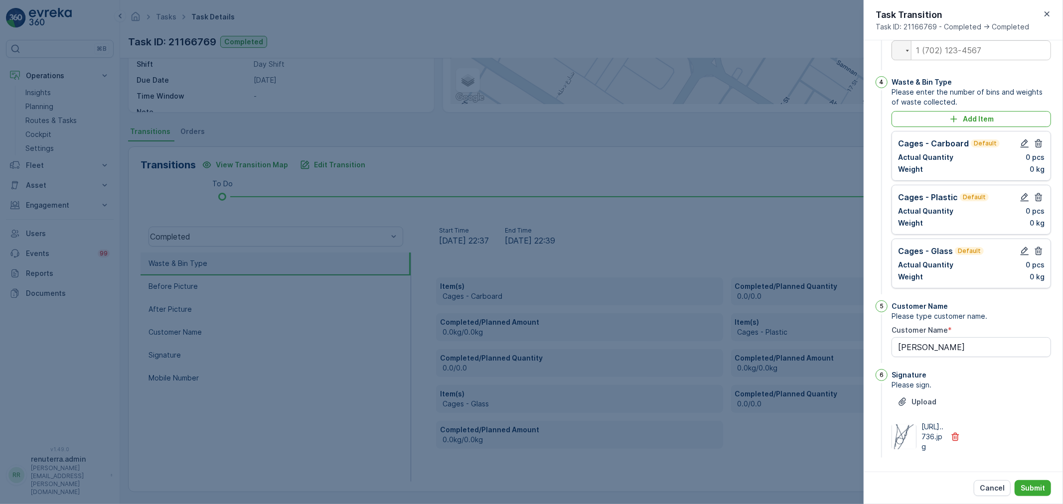
scroll to position [247, 0]
click at [1041, 149] on button "button" at bounding box center [1038, 144] width 12 height 12
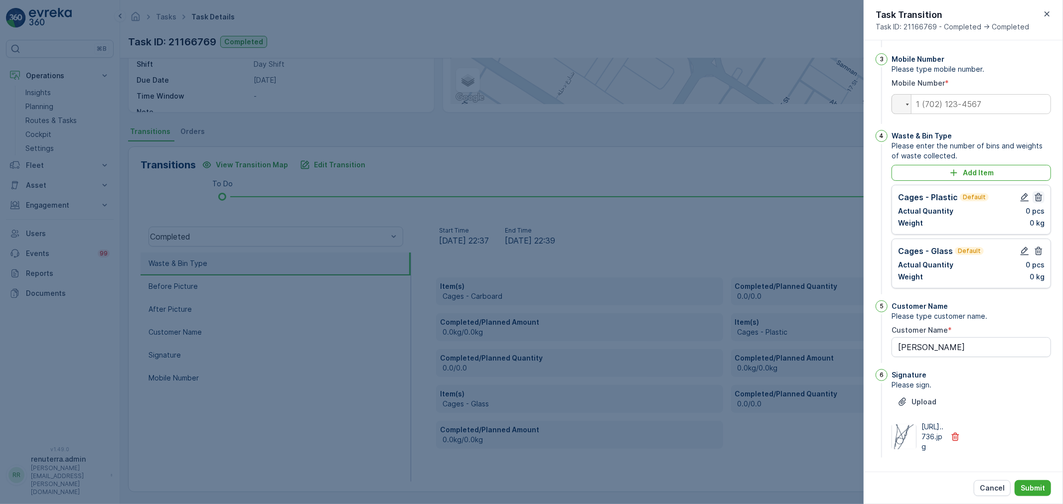
click at [1042, 191] on button "button" at bounding box center [1038, 197] width 12 height 12
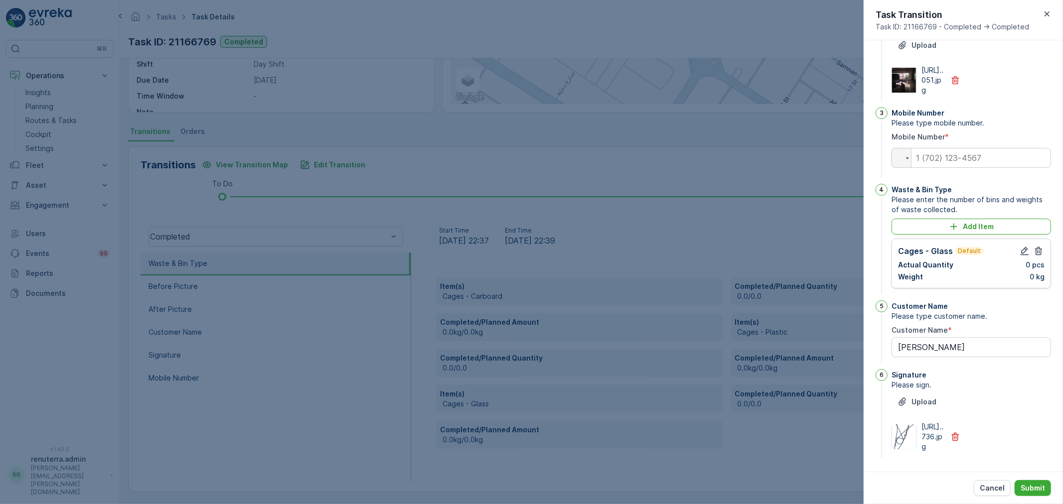
scroll to position [194, 0]
click at [1042, 195] on span "Please enter the number of bins and weights of waste collected." at bounding box center [970, 205] width 159 height 20
click at [1034, 246] on icon "button" at bounding box center [1038, 251] width 10 height 10
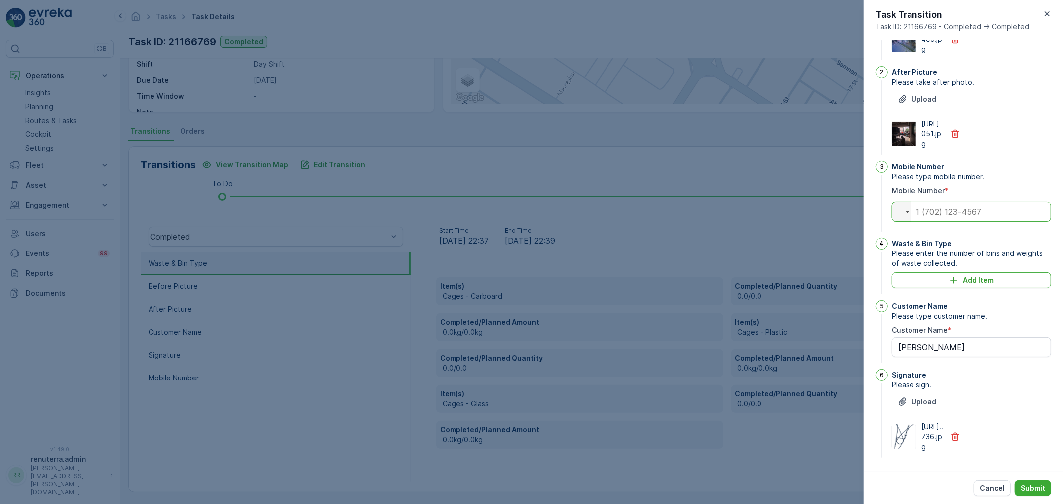
click at [962, 202] on input "tel" at bounding box center [970, 212] width 159 height 20
paste input "0543636297"
type input "0543636297"
click at [955, 277] on icon "Add Item" at bounding box center [953, 280] width 6 height 6
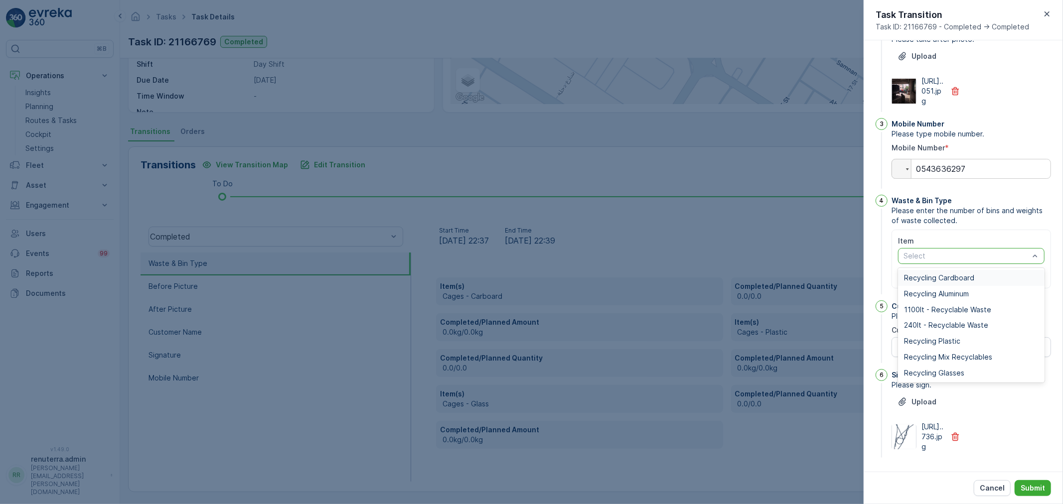
click at [951, 264] on div "Select" at bounding box center [971, 256] width 146 height 16
click at [946, 349] on div "Recycling Plastic" at bounding box center [971, 341] width 146 height 16
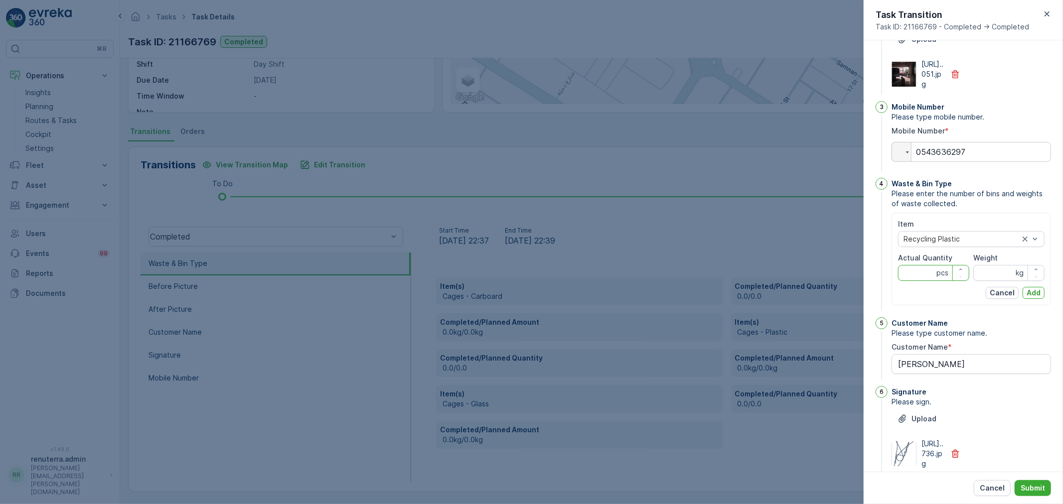
click at [922, 281] on Quantity "Actual Quantity" at bounding box center [933, 273] width 71 height 16
type Quantity "15"
click at [986, 281] on input "Weight" at bounding box center [1008, 273] width 71 height 16
type input "112"
click at [1032, 298] on p "Add" at bounding box center [1033, 293] width 14 height 10
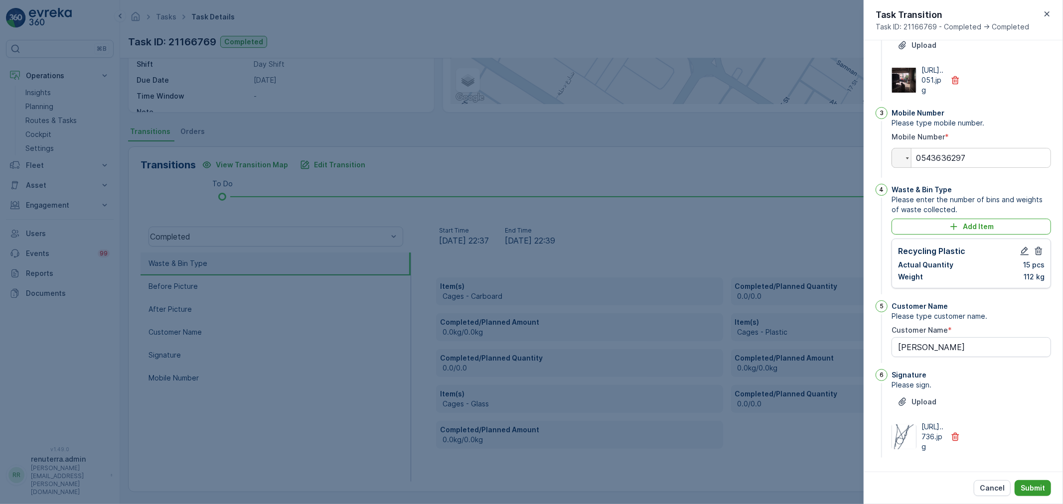
click at [1045, 484] on button "Submit" at bounding box center [1032, 488] width 36 height 16
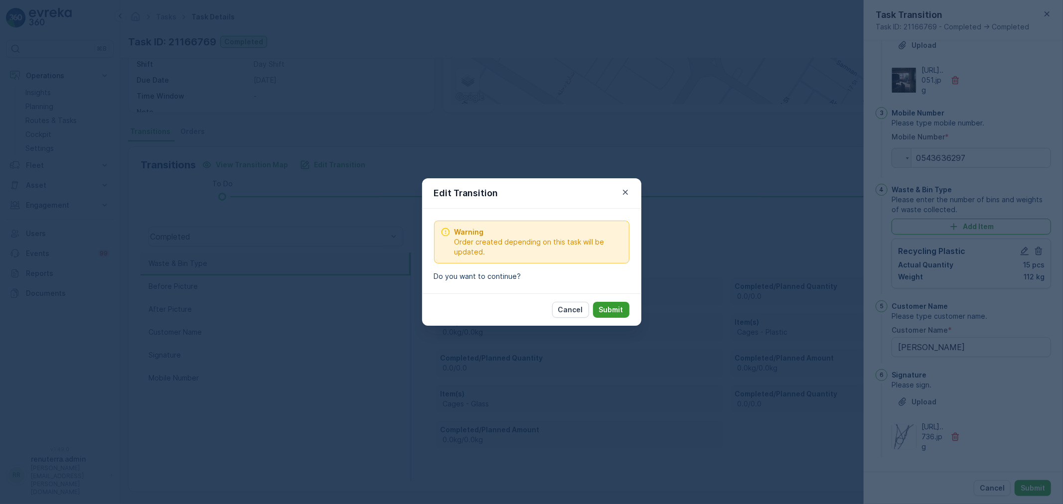
click at [623, 312] on button "Submit" at bounding box center [611, 310] width 36 height 16
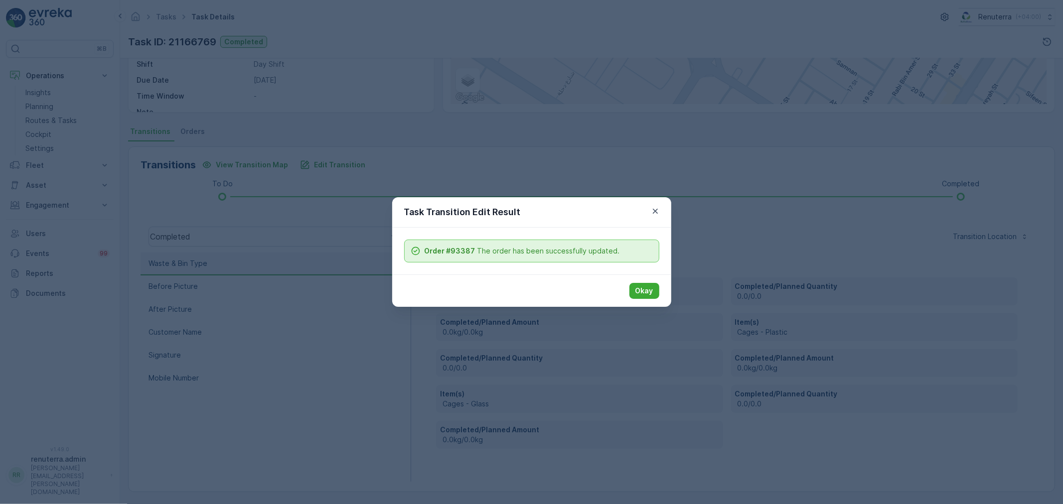
scroll to position [124, 0]
click at [647, 294] on p "Okay" at bounding box center [644, 291] width 18 height 10
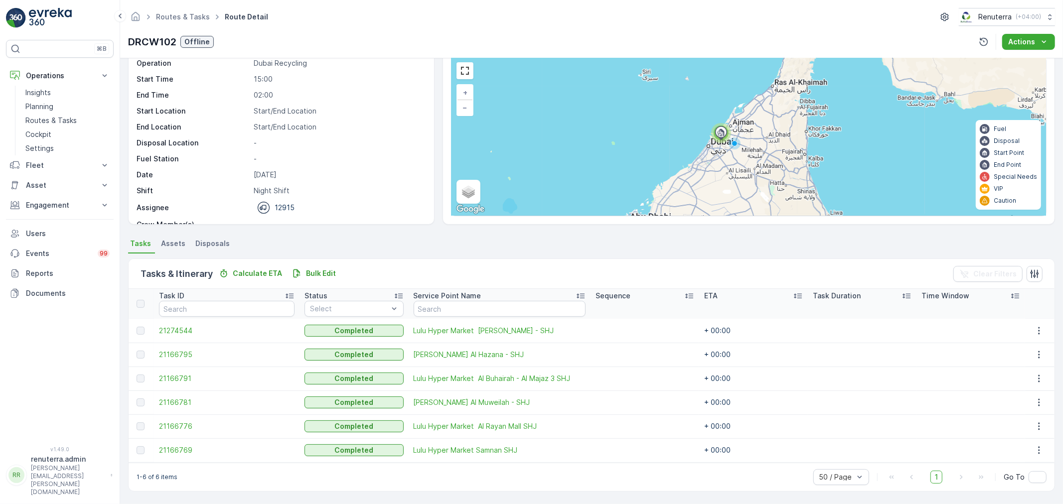
scroll to position [41, 0]
click at [183, 400] on span "21166781" at bounding box center [227, 403] width 136 height 10
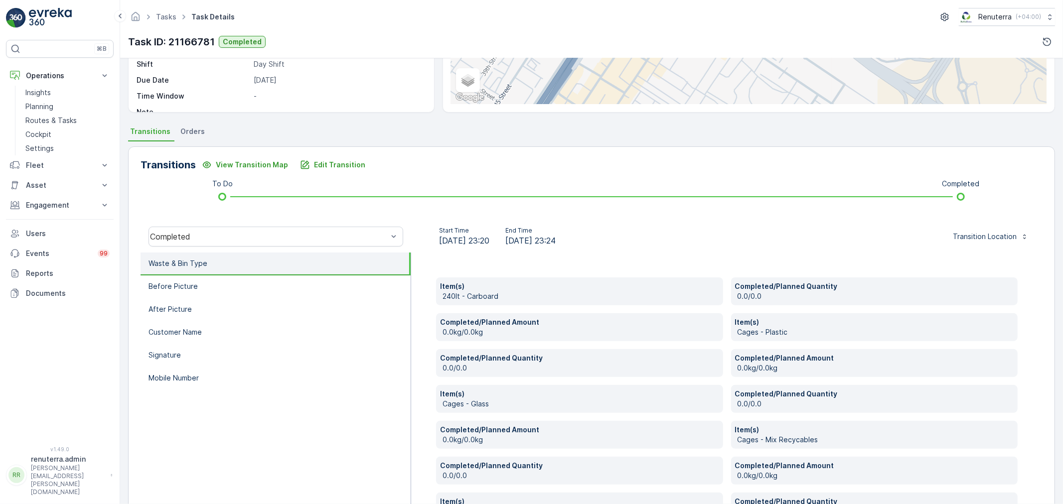
scroll to position [166, 0]
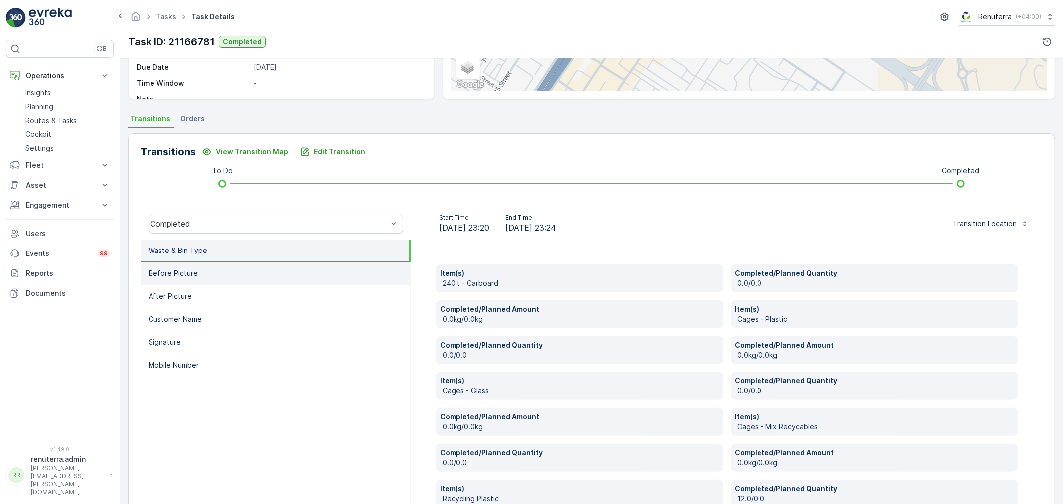
drag, startPoint x: 158, startPoint y: 362, endPoint x: 339, endPoint y: 308, distance: 188.4
click at [166, 362] on p "Mobile Number" at bounding box center [173, 365] width 50 height 10
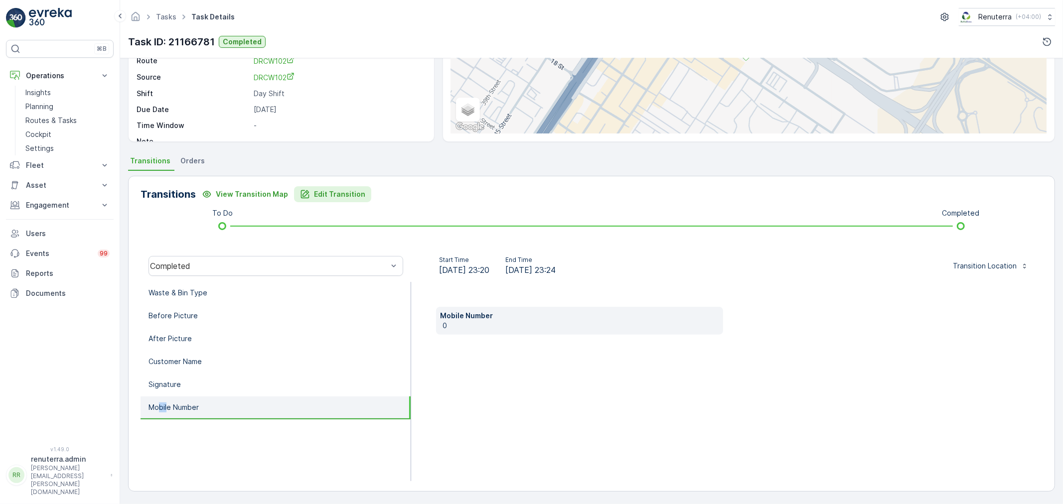
click at [328, 191] on p "Edit Transition" at bounding box center [339, 194] width 51 height 10
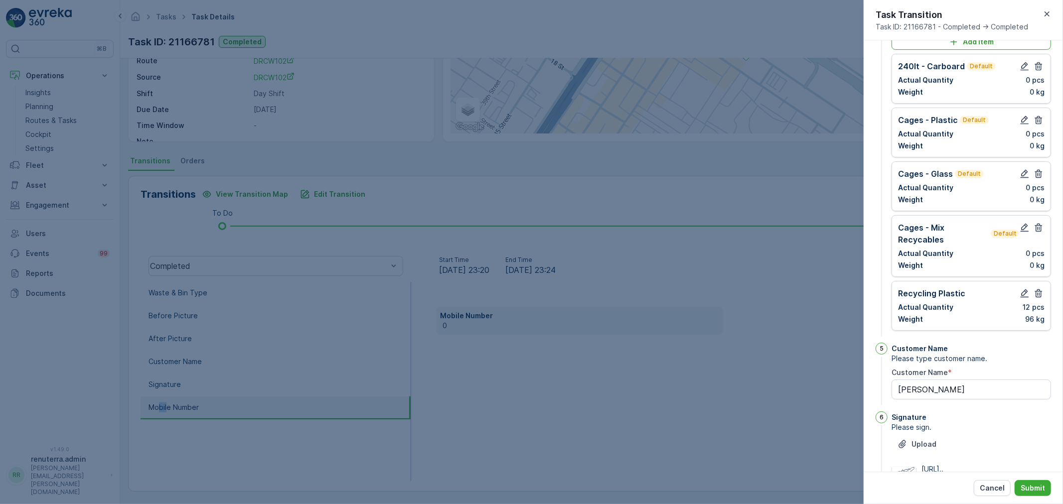
scroll to position [311, 0]
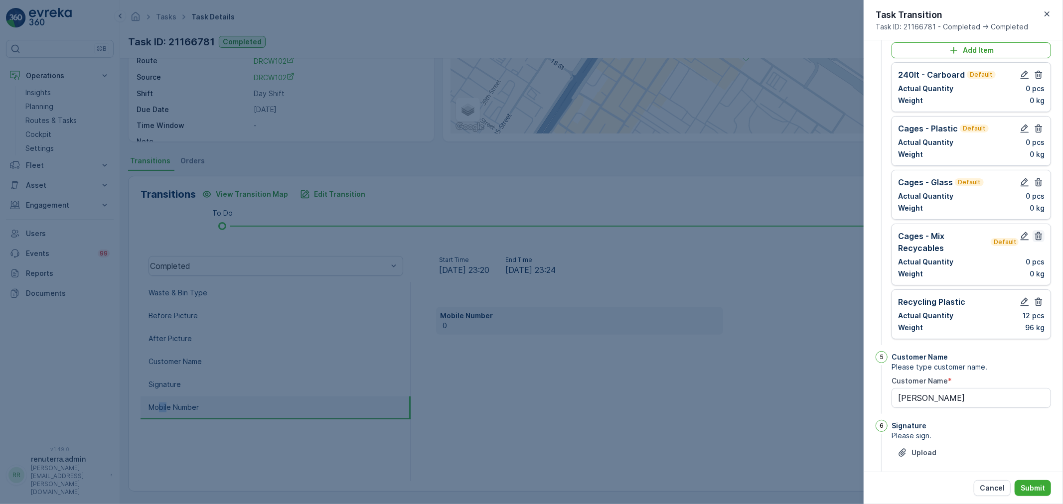
click at [1041, 242] on button "button" at bounding box center [1038, 236] width 12 height 12
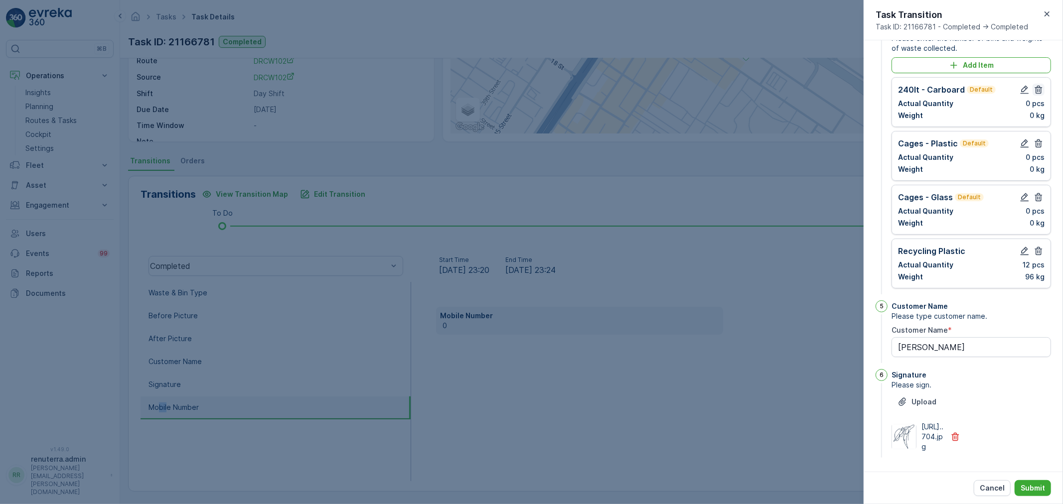
click at [1036, 94] on icon "button" at bounding box center [1038, 90] width 7 height 8
click at [1036, 139] on icon "button" at bounding box center [1038, 144] width 10 height 10
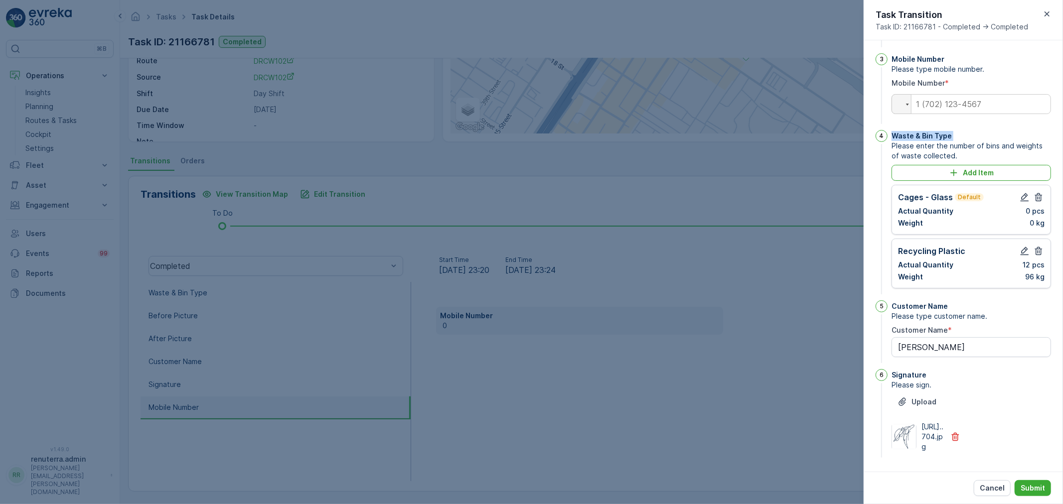
scroll to position [248, 0]
click at [1036, 131] on div "Waste & Bin Type" at bounding box center [970, 136] width 159 height 10
click at [1042, 191] on button "button" at bounding box center [1038, 197] width 12 height 12
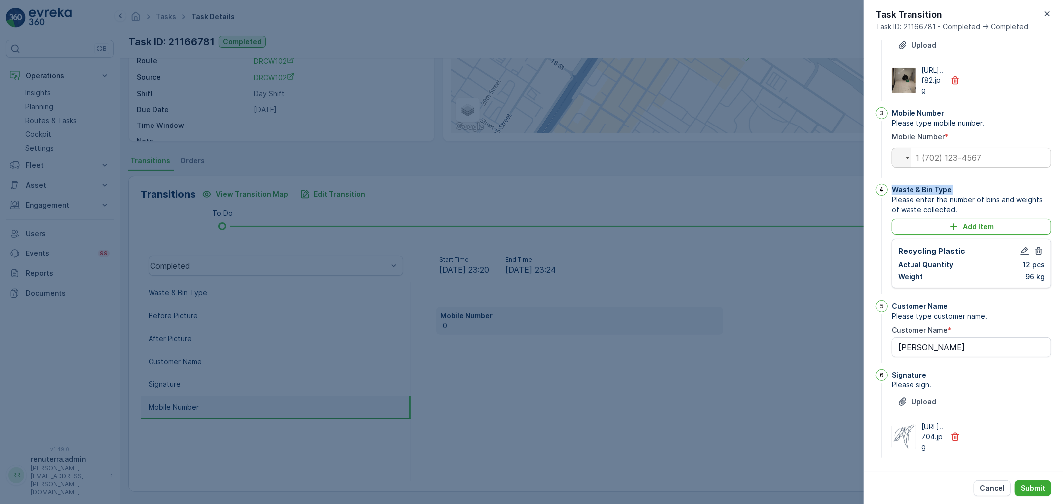
scroll to position [194, 0]
click at [964, 148] on input "tel" at bounding box center [970, 158] width 159 height 20
paste input "0543636297"
type input "0543636297"
click at [1029, 487] on p "Submit" at bounding box center [1032, 488] width 24 height 10
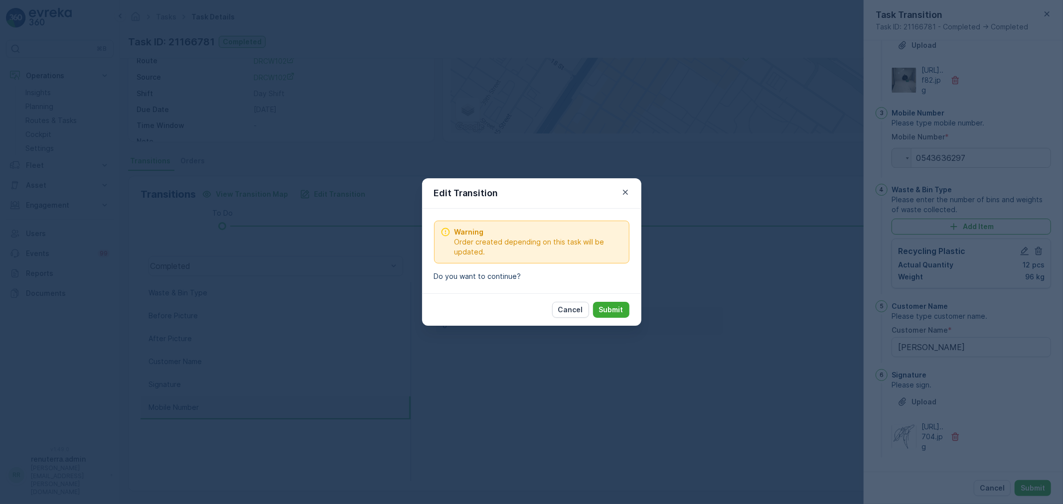
drag, startPoint x: 625, startPoint y: 313, endPoint x: 620, endPoint y: 298, distance: 15.8
click at [624, 309] on button "Submit" at bounding box center [611, 310] width 36 height 16
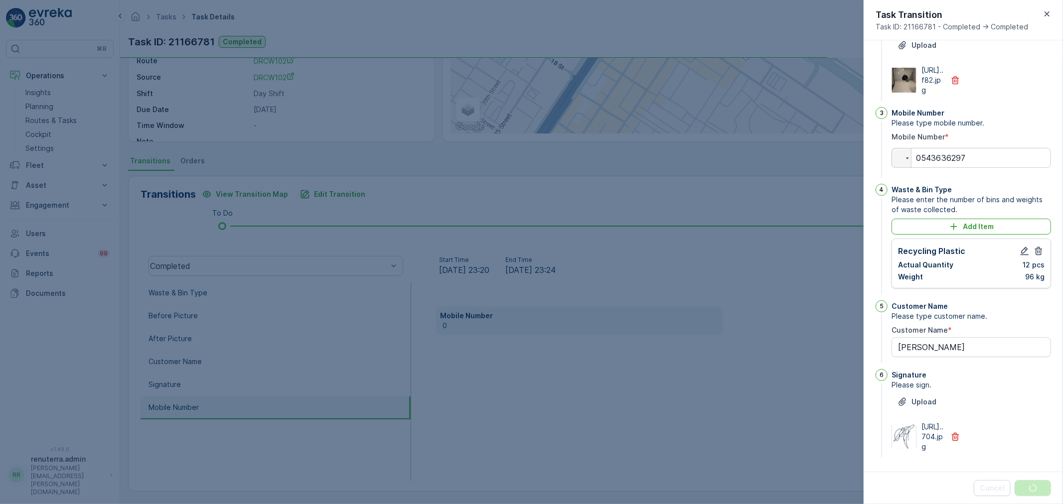
scroll to position [0, 0]
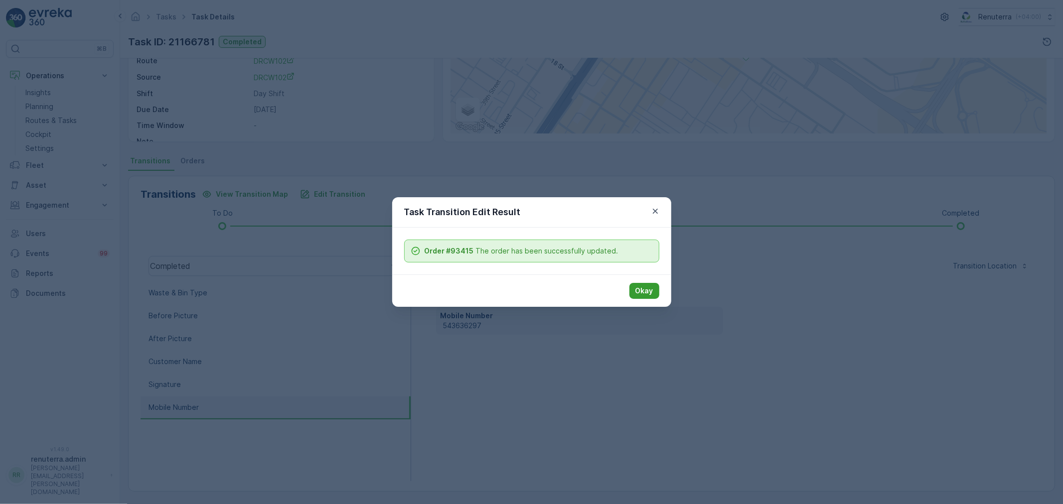
click at [650, 291] on p "Okay" at bounding box center [644, 291] width 18 height 10
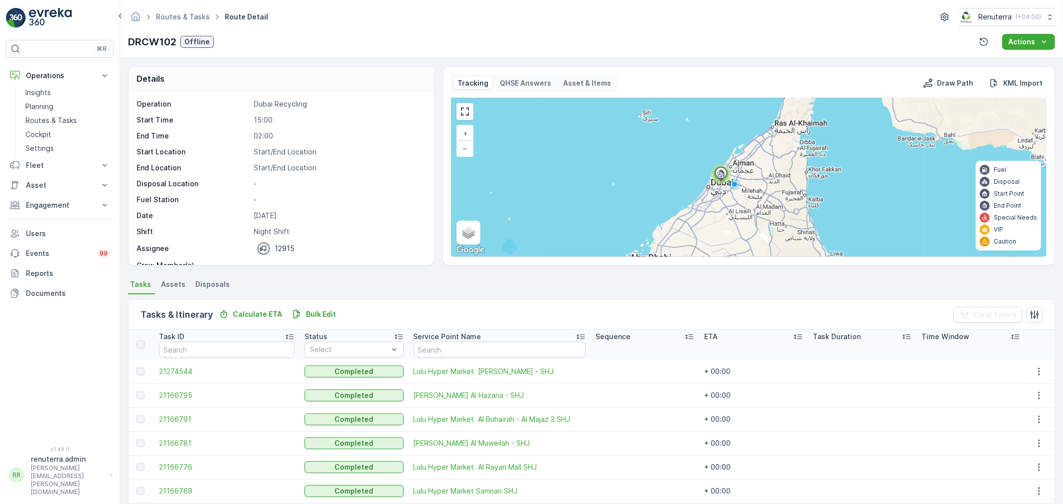
scroll to position [41, 0]
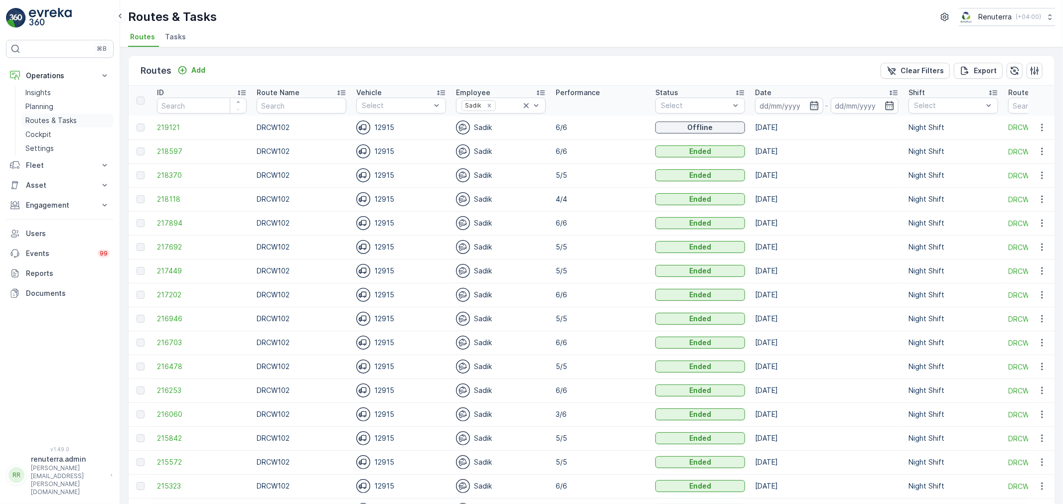
click at [57, 120] on p "Routes & Tasks" at bounding box center [50, 121] width 51 height 10
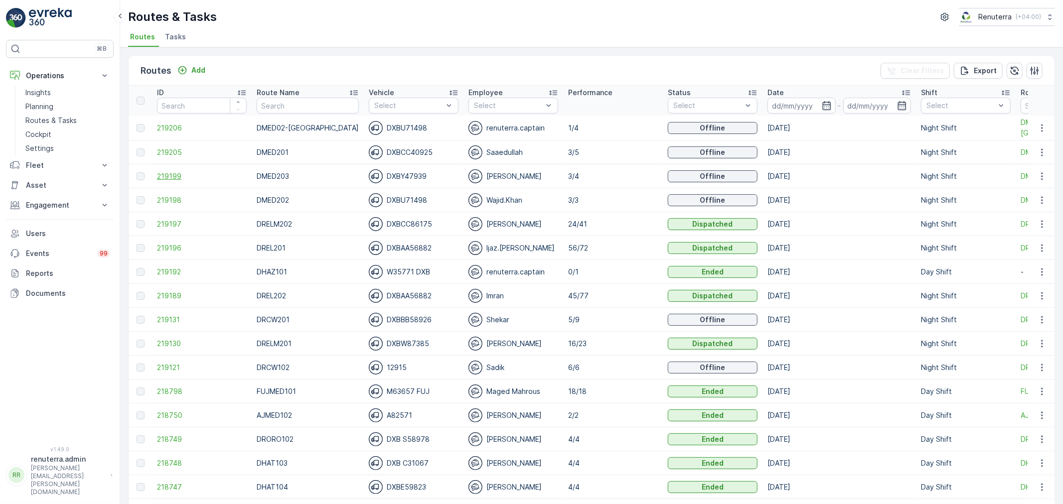
click at [165, 173] on span "219199" at bounding box center [202, 176] width 90 height 10
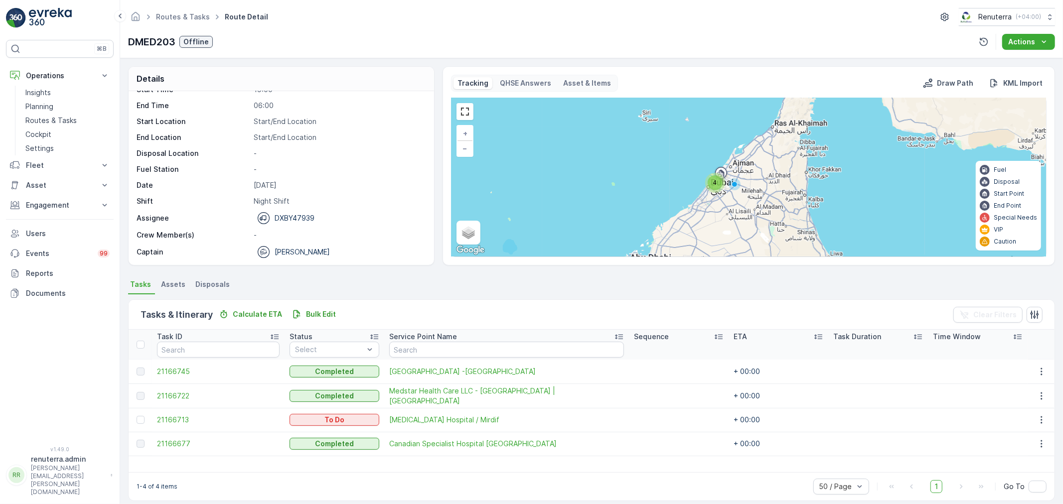
scroll to position [31, 0]
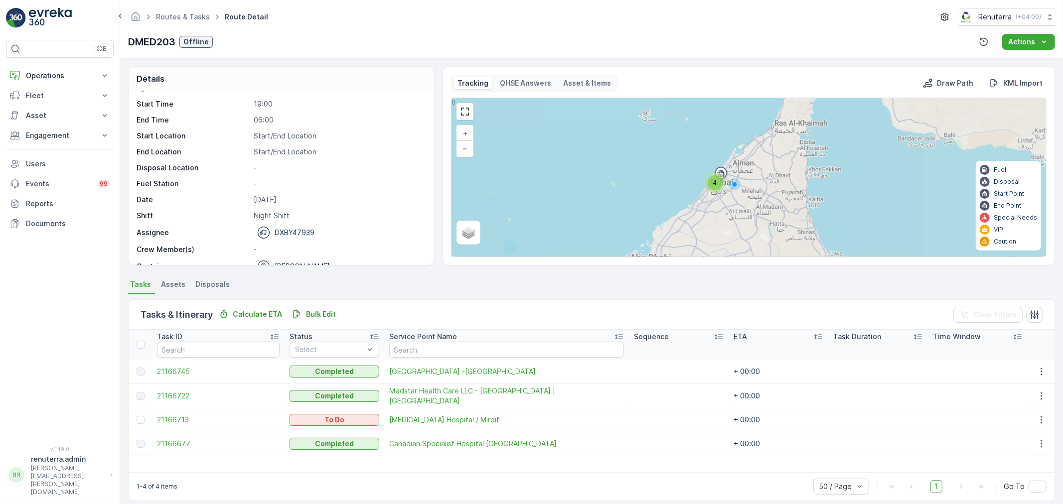
scroll to position [31, 0]
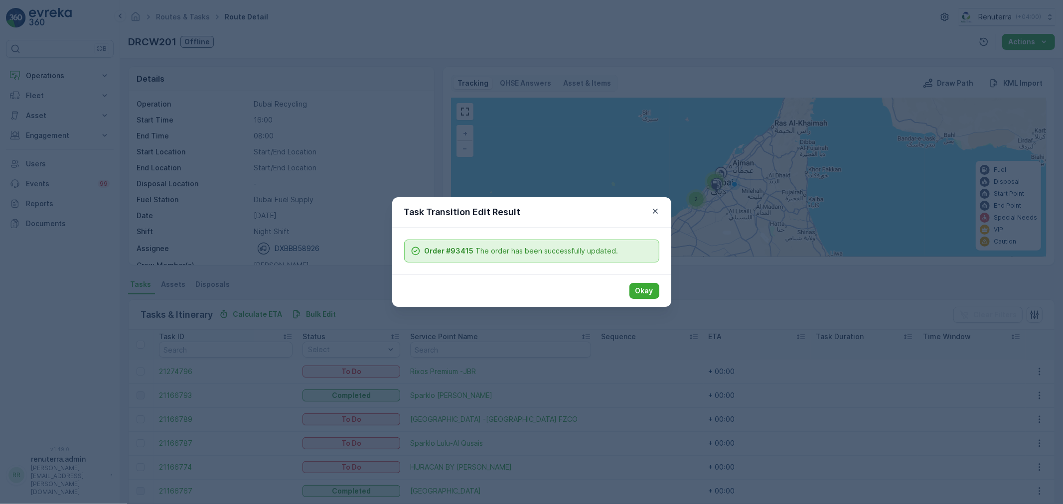
scroll to position [111, 0]
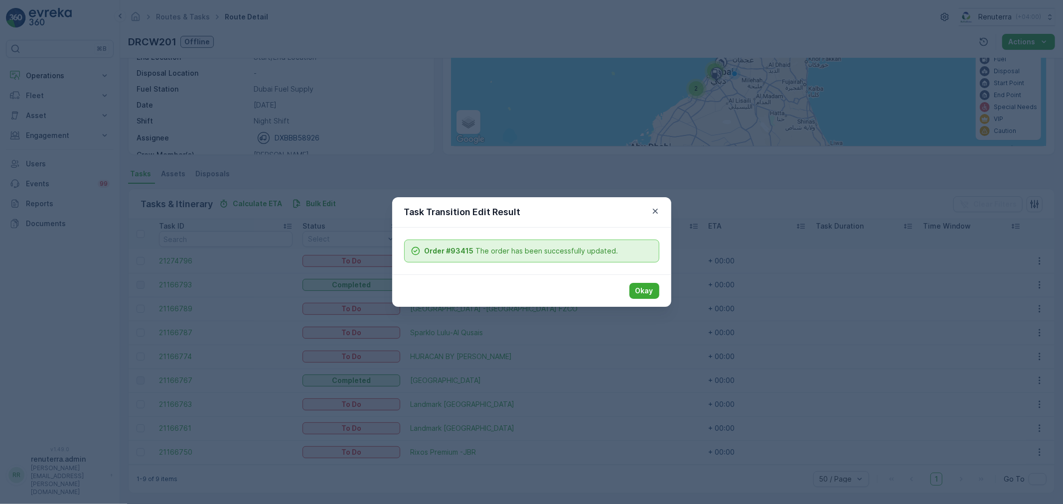
drag, startPoint x: 650, startPoint y: 287, endPoint x: 638, endPoint y: 289, distance: 12.6
click at [649, 287] on p "Okay" at bounding box center [644, 291] width 18 height 10
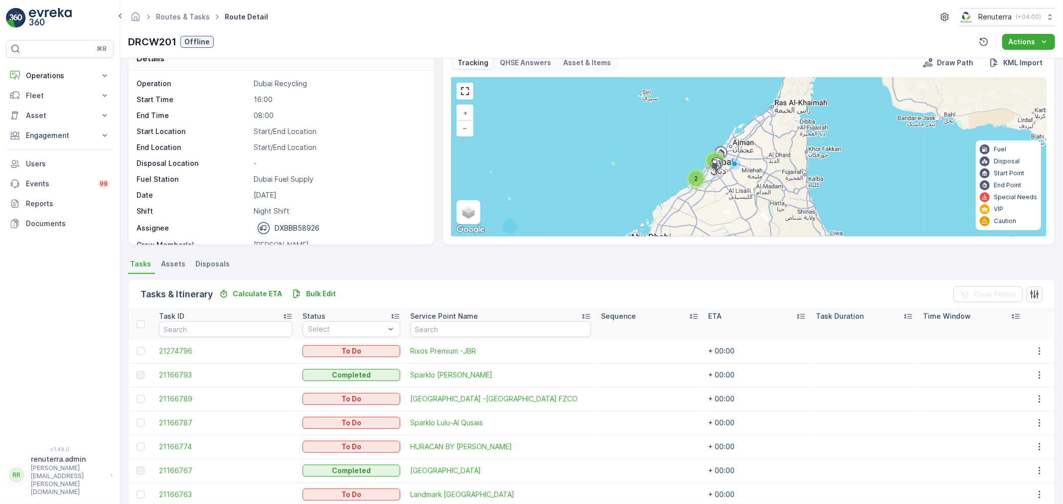
scroll to position [0, 0]
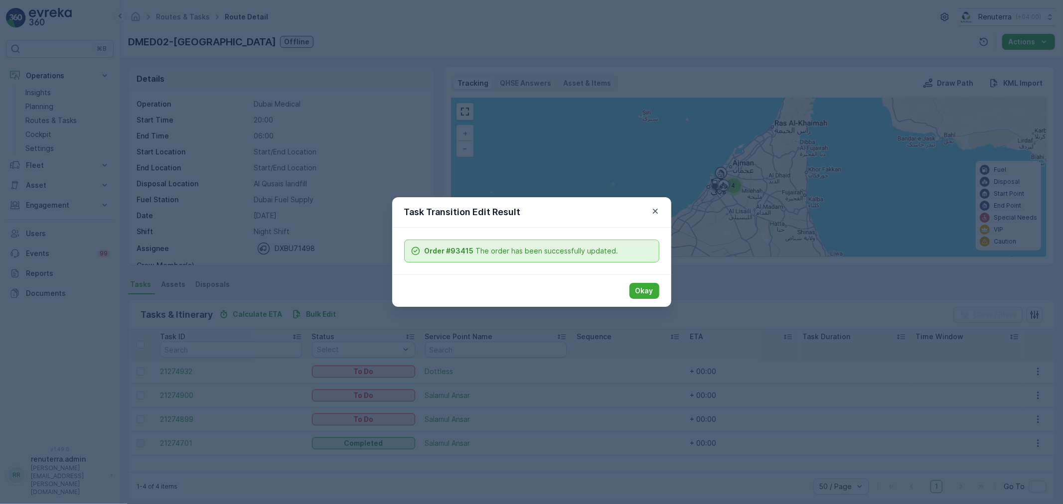
scroll to position [9, 0]
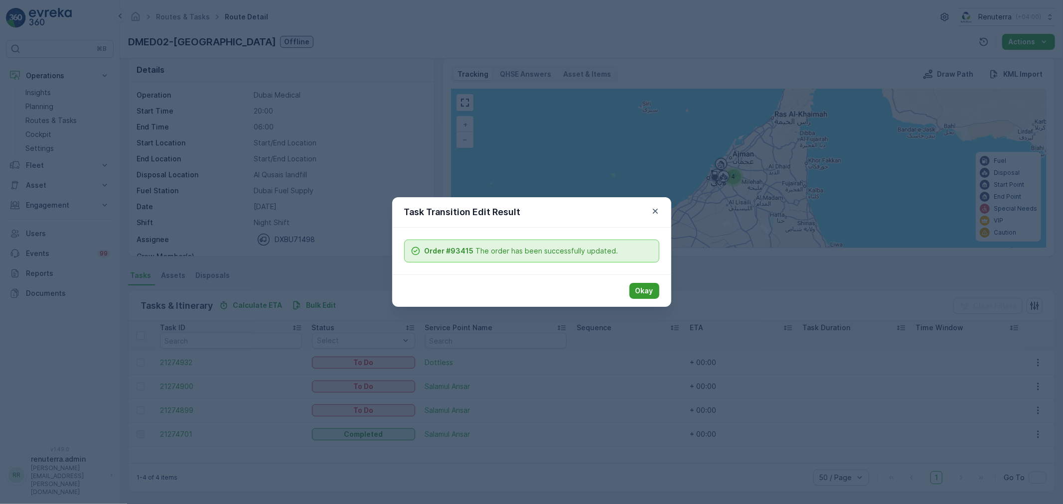
click at [640, 287] on p "Okay" at bounding box center [644, 291] width 18 height 10
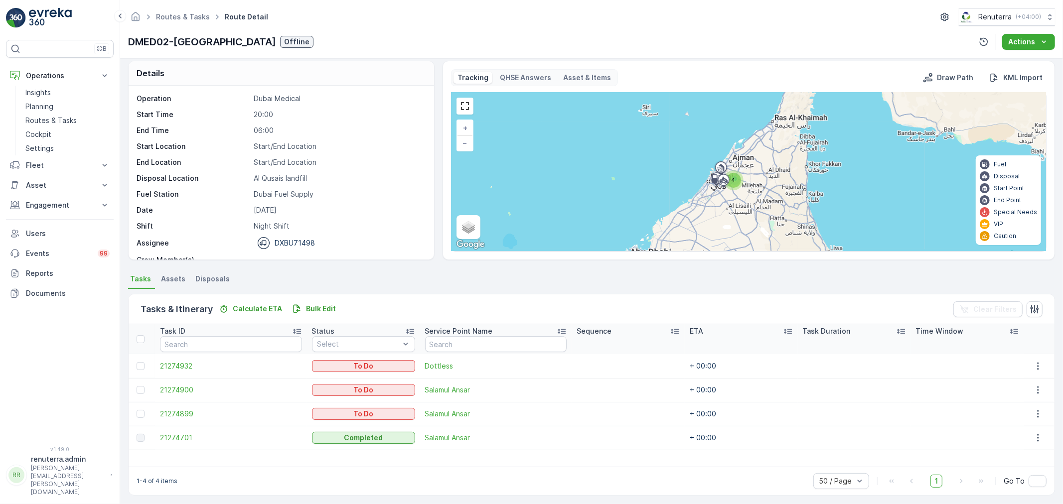
scroll to position [0, 0]
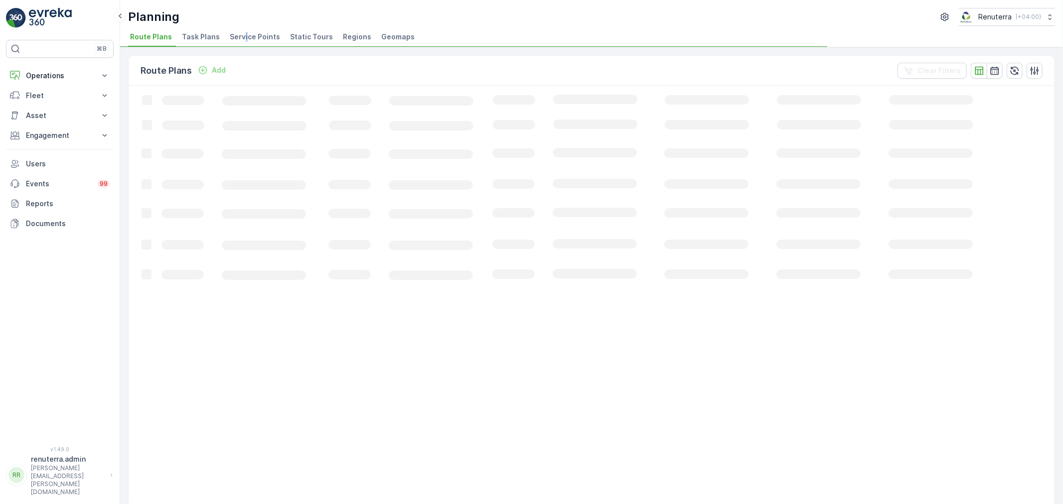
click at [242, 36] on span "Service Points" at bounding box center [255, 37] width 50 height 10
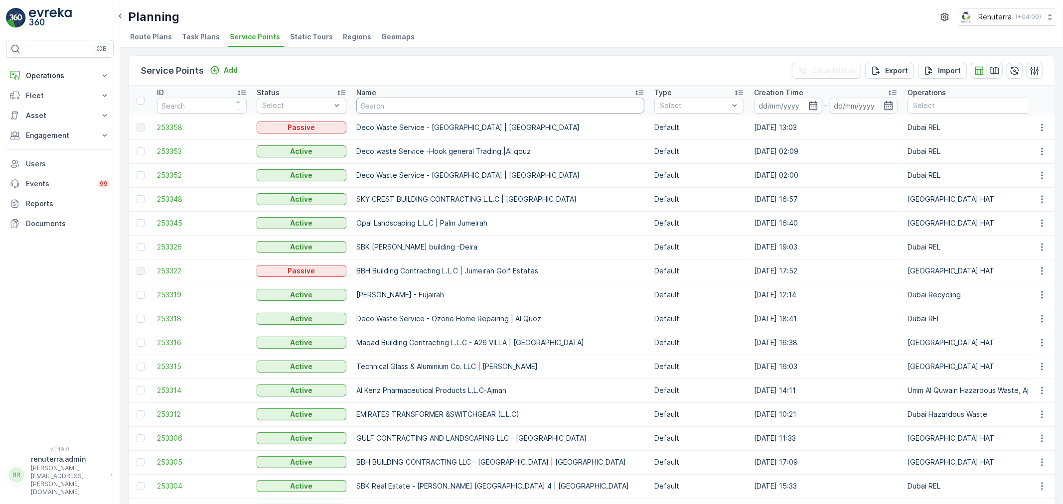
click at [421, 109] on input "text" at bounding box center [500, 106] width 288 height 16
paste input "Al Ahli Building Materials Trading - Al Quasis"
type input "Al Ahli Building Materials Trading - Al Quasis"
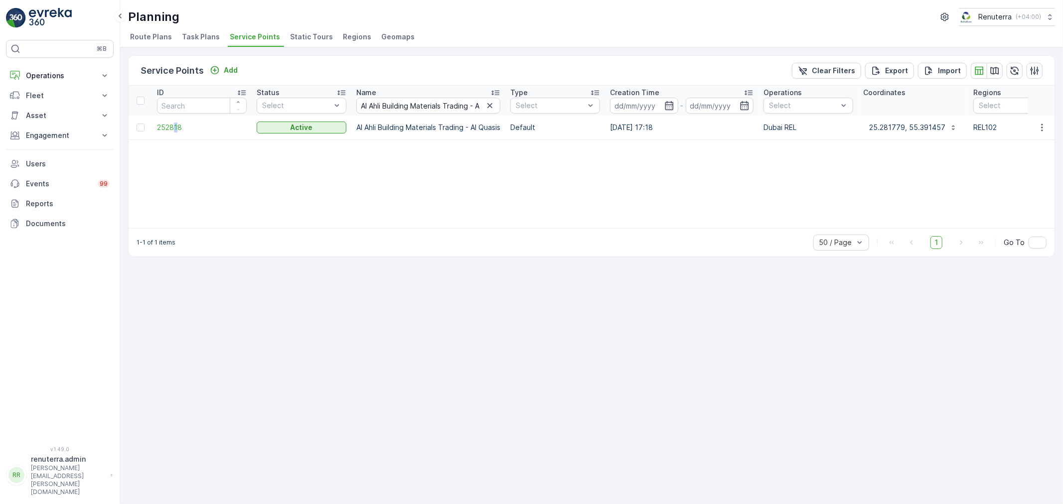
click at [175, 121] on td "252818" at bounding box center [202, 128] width 100 height 24
click at [174, 125] on span "252818" at bounding box center [202, 128] width 90 height 10
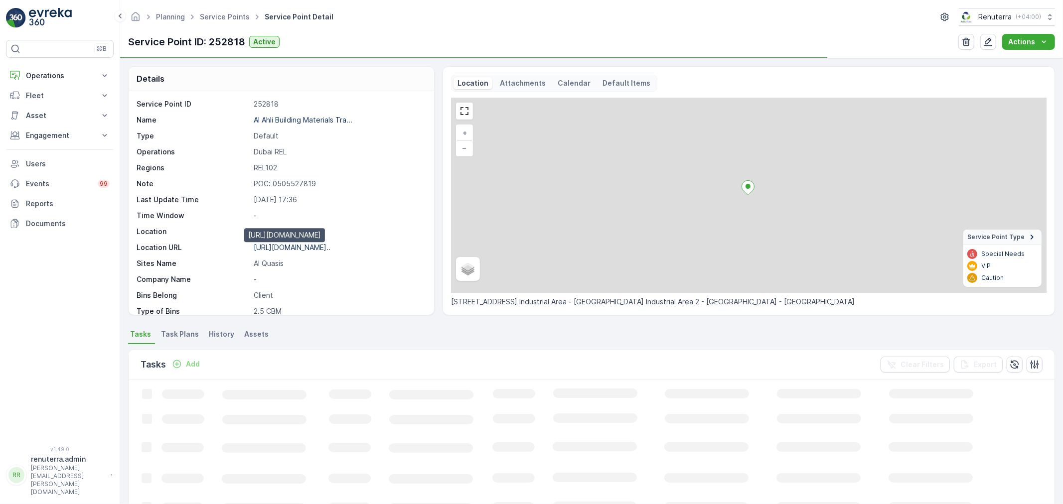
drag, startPoint x: 320, startPoint y: 250, endPoint x: 312, endPoint y: 265, distance: 17.2
click at [320, 247] on p "https://maps.app.goo.gl/9zFMHJ..." at bounding box center [292, 247] width 77 height 8
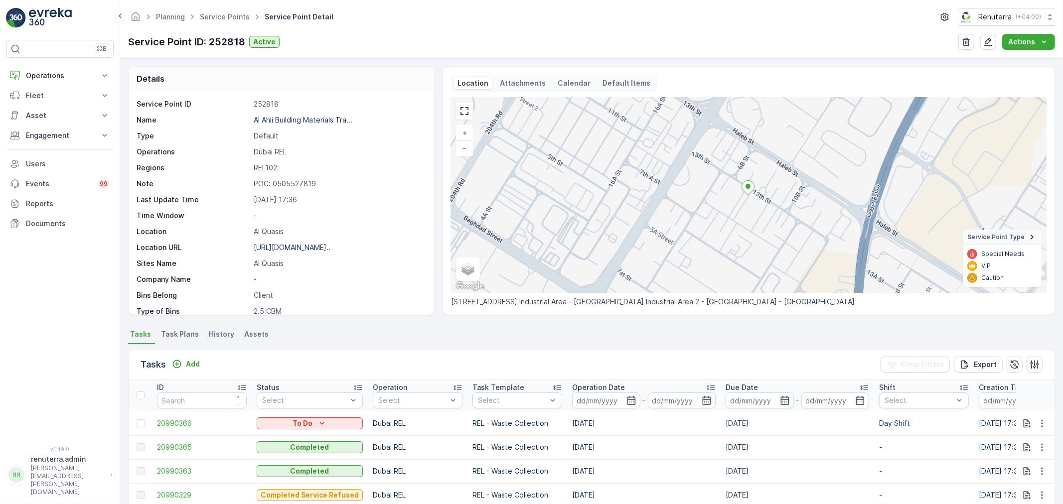
click at [224, 22] on ul "Service Points" at bounding box center [230, 17] width 65 height 14
click at [228, 19] on link "Service Points" at bounding box center [225, 16] width 50 height 8
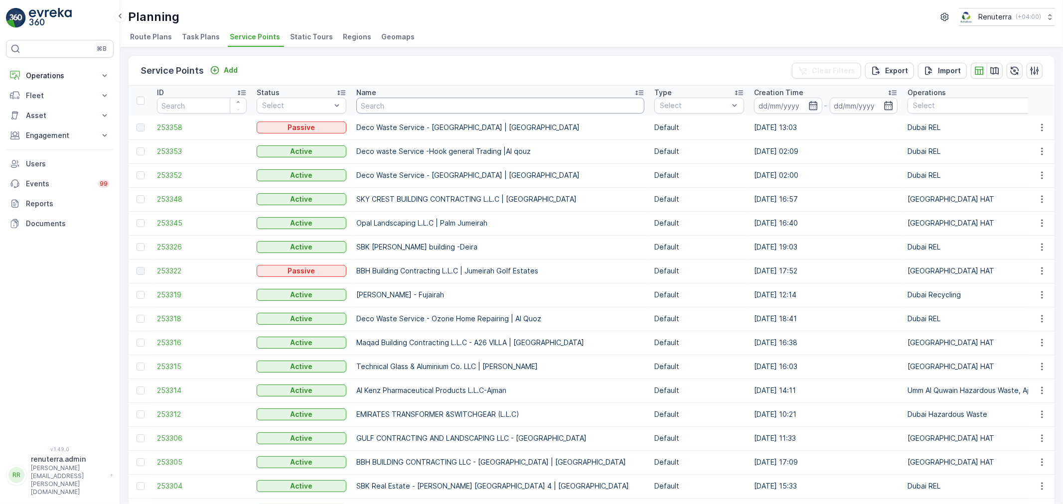
click at [423, 108] on input "text" at bounding box center [500, 106] width 288 height 16
paste input "Al Ahli Building Materials Trading - Sonapur"
type input "Al Ahli Building Materials Trading - Sonapur"
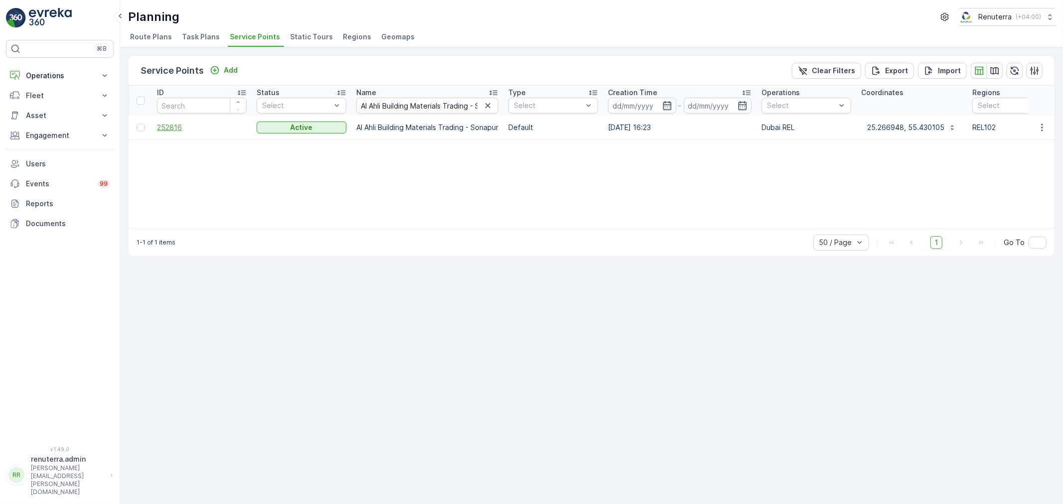
click at [174, 128] on span "252816" at bounding box center [202, 128] width 90 height 10
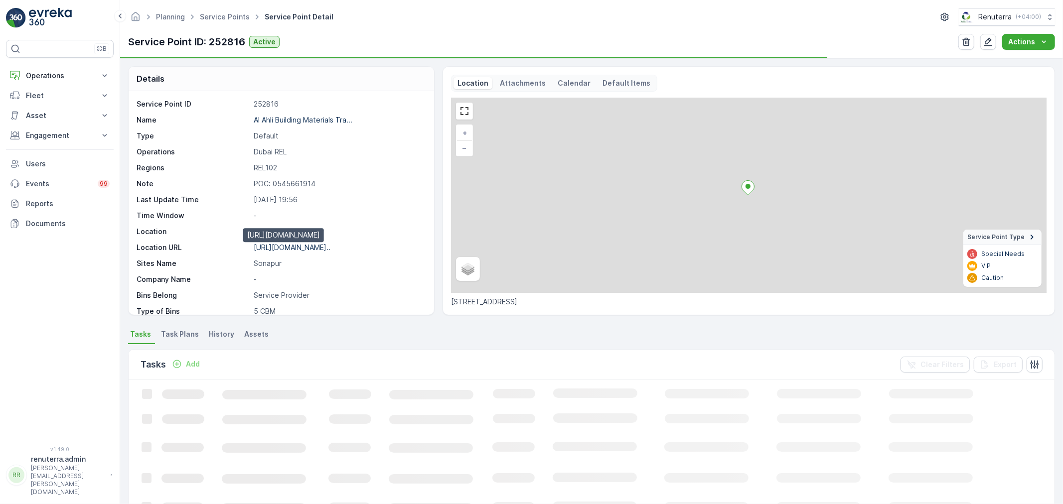
click at [322, 246] on p "https://maps.app.goo.gl/15YDvV..." at bounding box center [292, 247] width 77 height 8
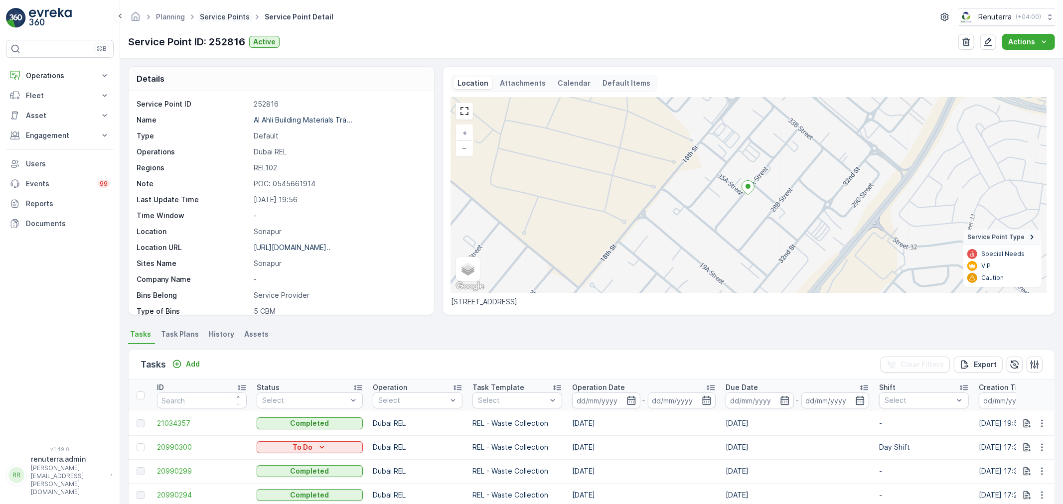
click at [226, 17] on link "Service Points" at bounding box center [225, 16] width 50 height 8
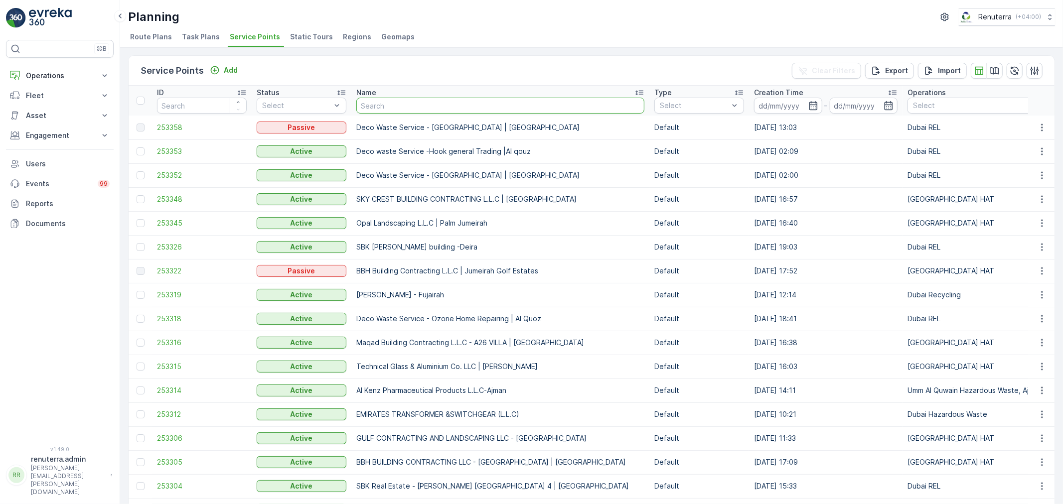
drag, startPoint x: 384, startPoint y: 105, endPoint x: 412, endPoint y: 91, distance: 31.9
click at [384, 105] on input "text" at bounding box center [500, 106] width 288 height 16
paste input "SOBHA CONSTRUCTIONS LLC - SKYSCAPE AVENUE | Ras Al Khor"
type input "SOBHA CONSTRUCTIONS LLC - SKYSCAPE AVENUE | Ras Al Khor"
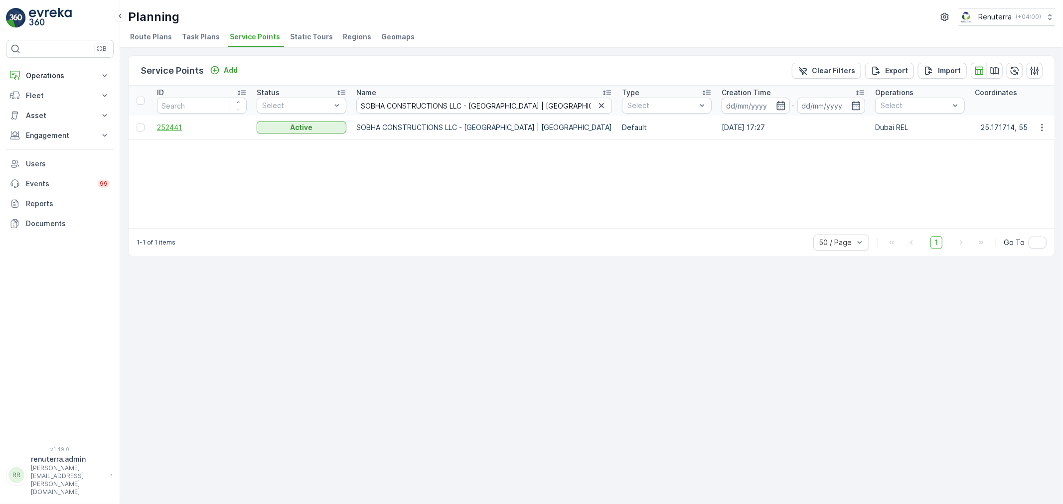
click at [182, 131] on span "252441" at bounding box center [202, 128] width 90 height 10
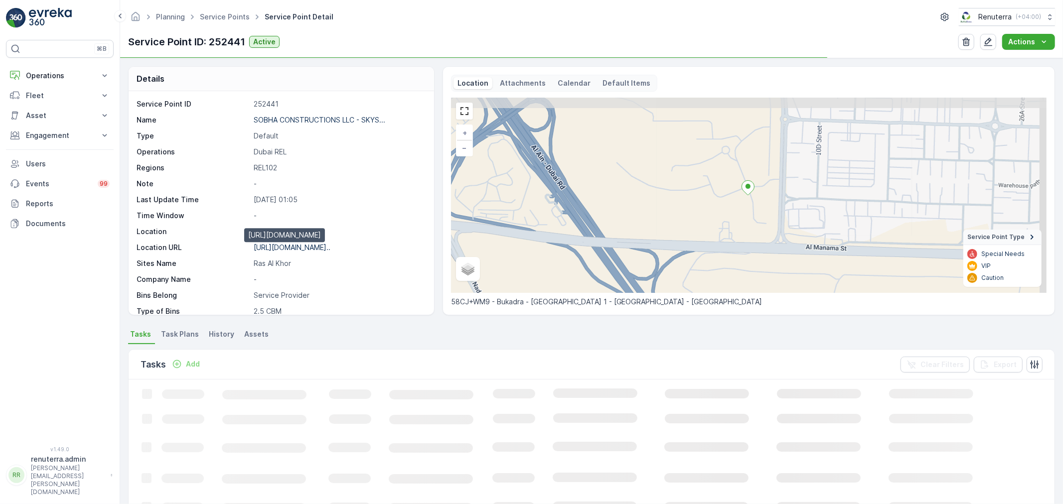
click at [304, 246] on p "https://maps.app.goo.gl/8TYBGe..." at bounding box center [292, 247] width 77 height 8
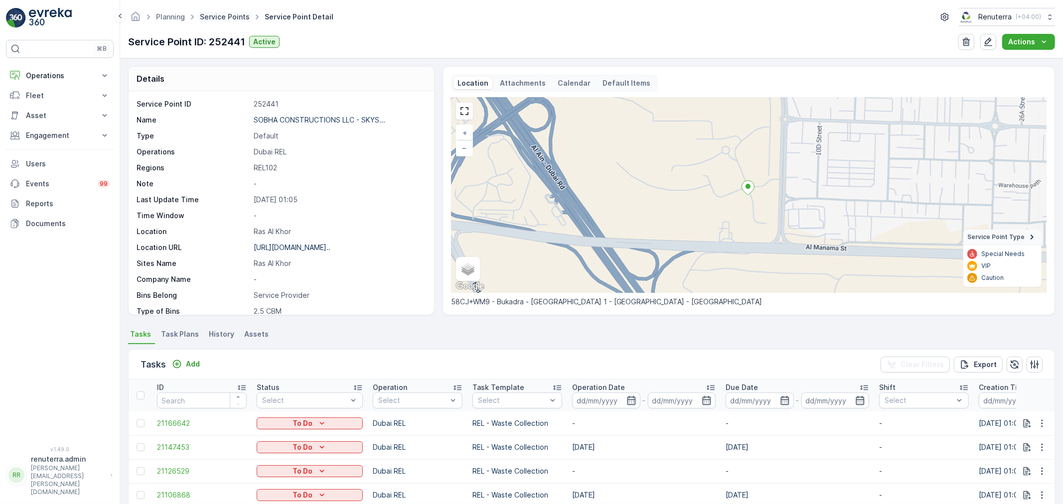
click at [226, 13] on link "Service Points" at bounding box center [225, 16] width 50 height 8
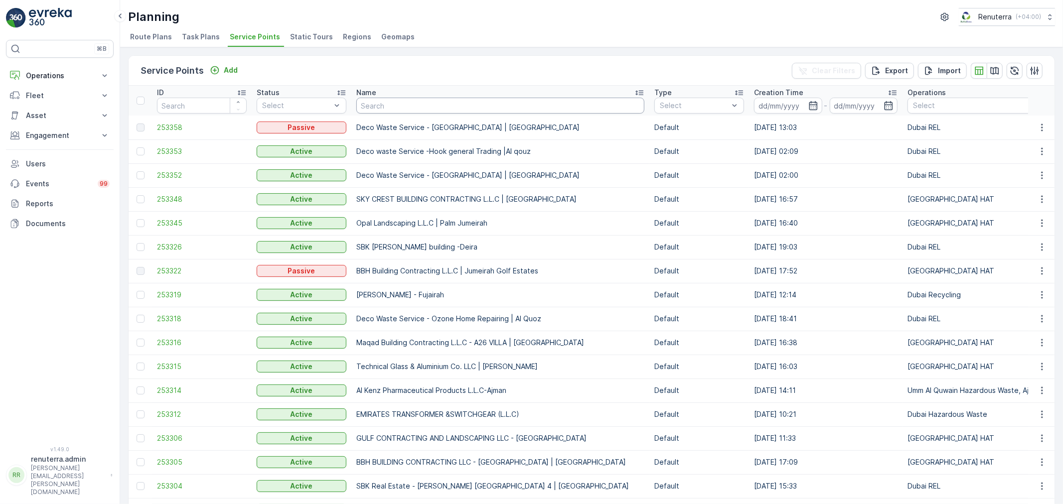
click at [367, 100] on input "text" at bounding box center [500, 106] width 288 height 16
paste input "SOBHA CONSTRUCTIONS LLC - 330 RIVERSIDE CRESCEN | Ras Al Khor"
type input "SOBHA CONSTRUCTIONS LLC - 330 RIVERSIDE CRESCEN | Ras Al Khor"
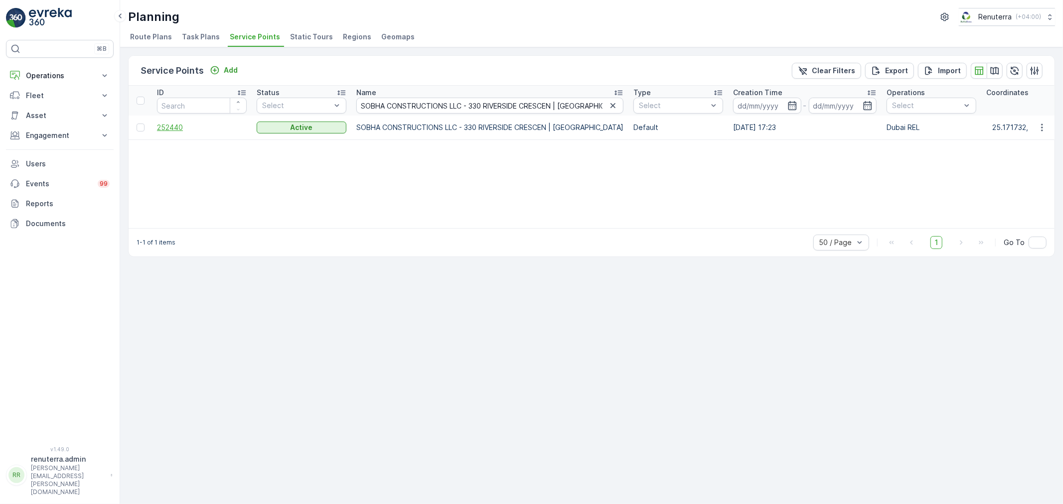
click at [169, 126] on span "252440" at bounding box center [202, 128] width 90 height 10
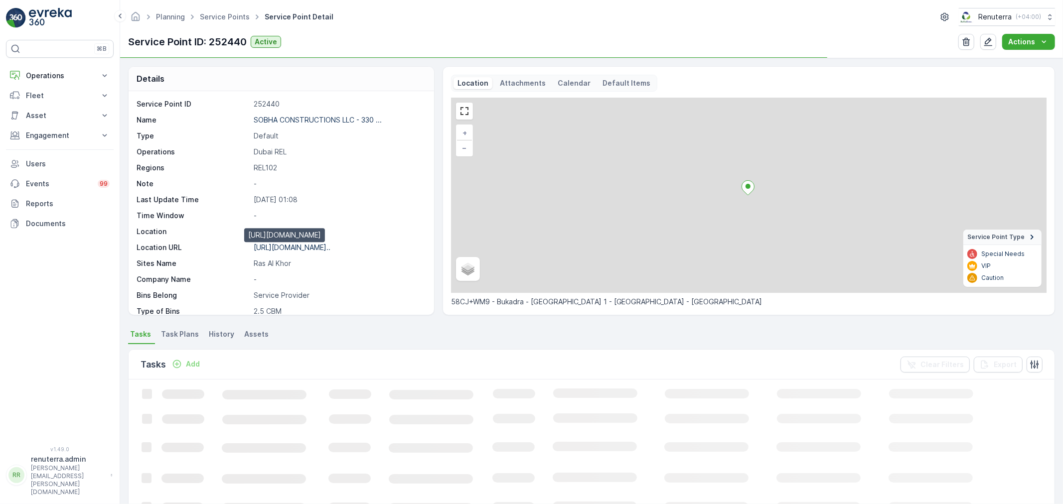
click at [282, 243] on p "https://maps.app.goo.gl/8TYBGe..." at bounding box center [292, 247] width 77 height 8
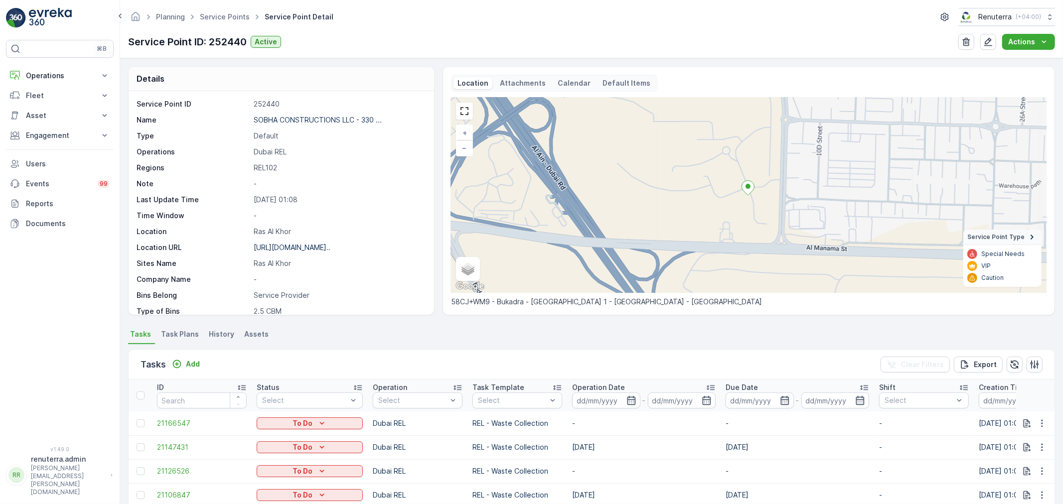
click at [230, 11] on ul "Service Points" at bounding box center [230, 17] width 65 height 14
click at [238, 23] on ul "Service Points" at bounding box center [230, 17] width 65 height 14
click at [238, 21] on span "Service Points" at bounding box center [225, 17] width 54 height 10
click at [243, 16] on link "Service Points" at bounding box center [225, 16] width 50 height 8
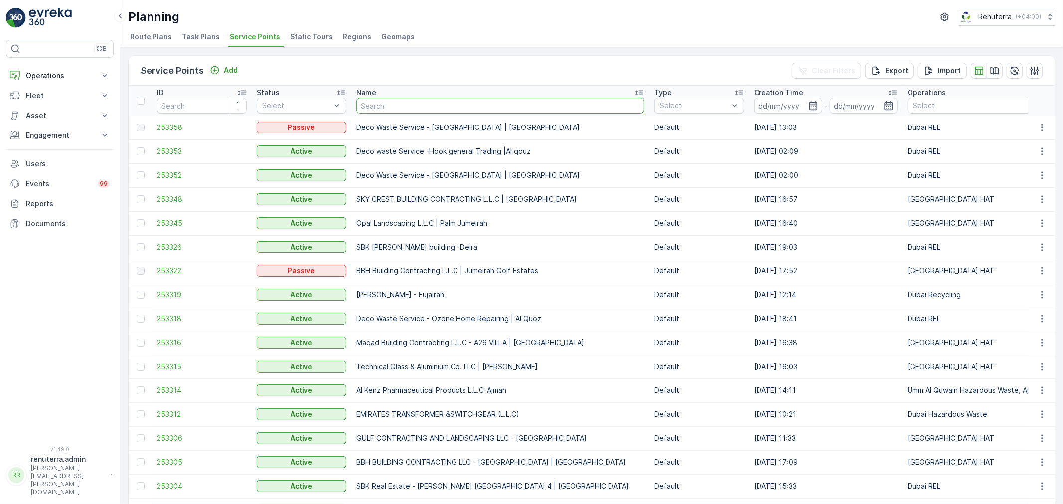
click at [394, 108] on input "text" at bounding box center [500, 106] width 288 height 16
paste input "SOBHA CONSTRUCTIONS LLC - 310 RIVERSIDE CRESCENT | Rasl Al Khor"
type input "SOBHA CONSTRUCTIONS LLC - 310 RIVERSIDE CRESCENT | Rasl Al Khor"
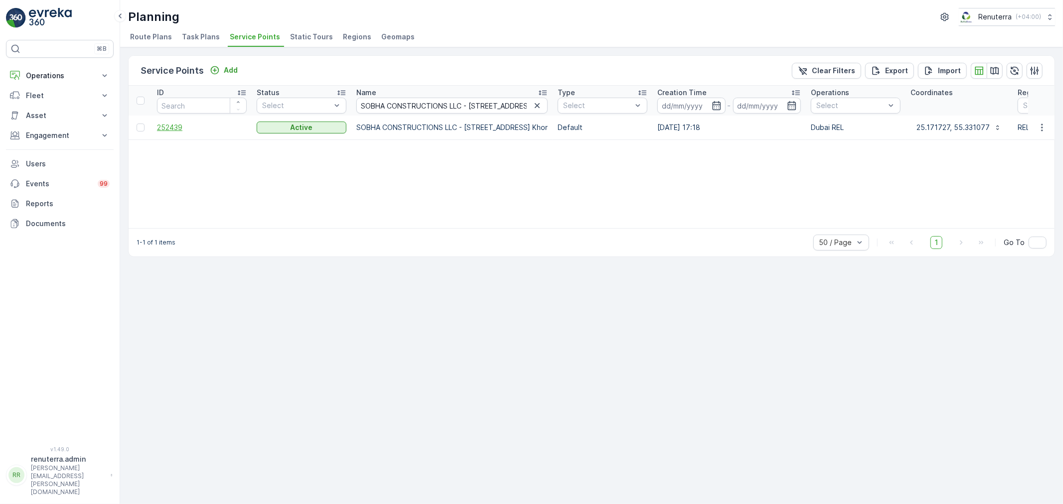
click at [179, 127] on span "252439" at bounding box center [202, 128] width 90 height 10
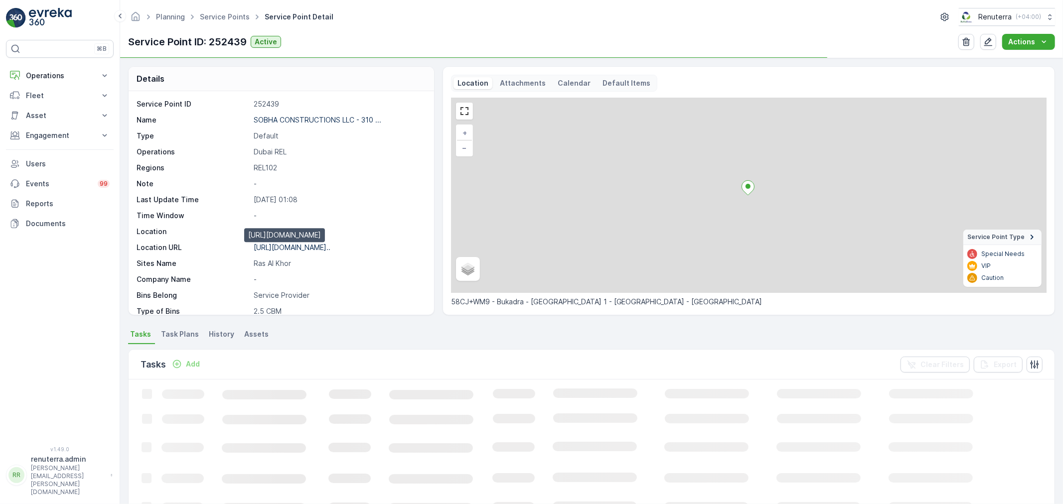
click at [290, 250] on p "https://maps.app.goo.gl/8TYBGe..." at bounding box center [292, 247] width 77 height 8
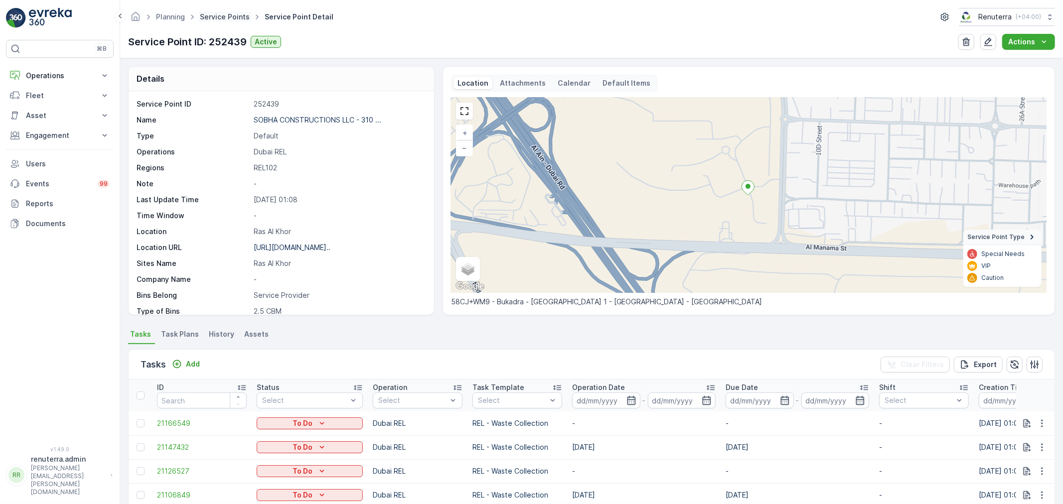
click at [227, 18] on link "Service Points" at bounding box center [225, 16] width 50 height 8
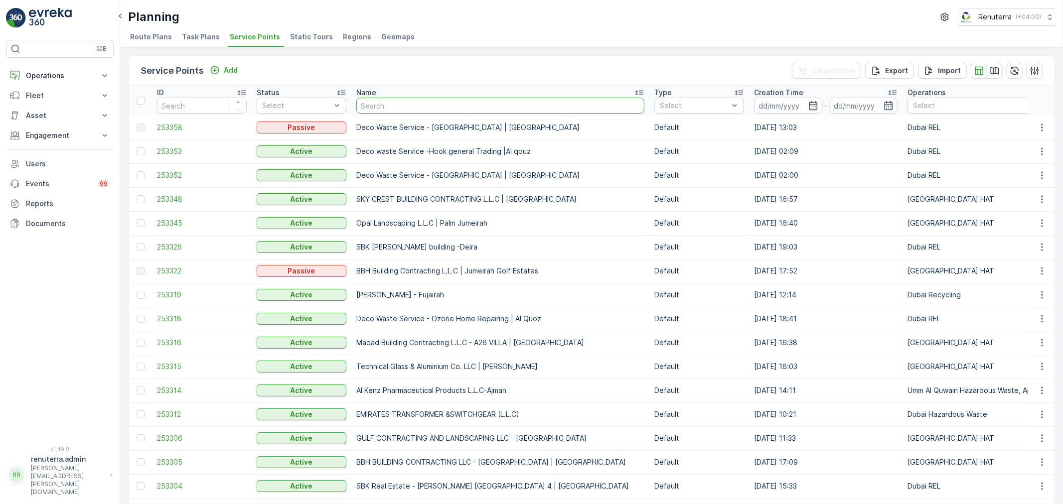
click at [373, 100] on input "text" at bounding box center [500, 106] width 288 height 16
paste input "SOBHA CONSTRUCTIONS LLC - 320 RIVERSIDE CRESCENT| Ras Al Khor"
type input "SOBHA CONSTRUCTIONS LLC - 320 RIVERSIDE CRESCENT| Ras Al Khor"
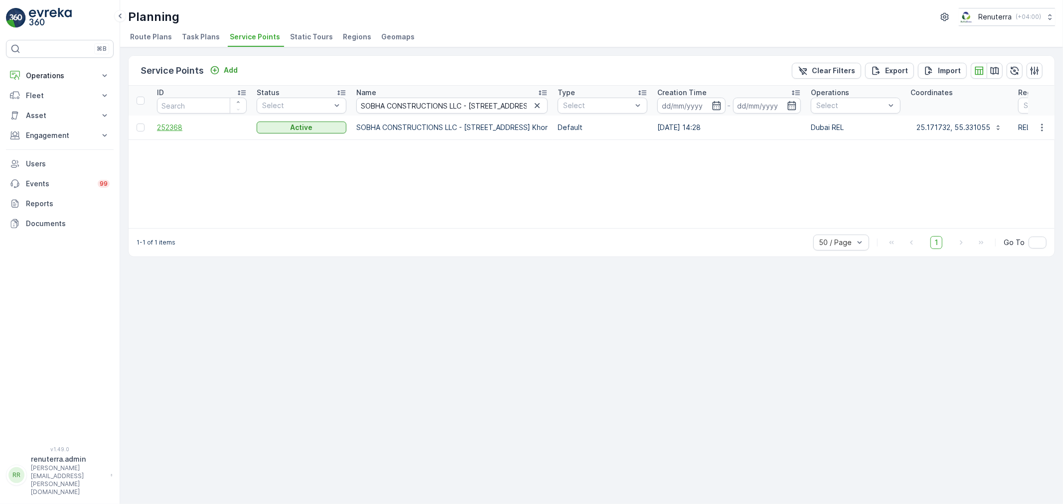
click at [173, 126] on span "252368" at bounding box center [202, 128] width 90 height 10
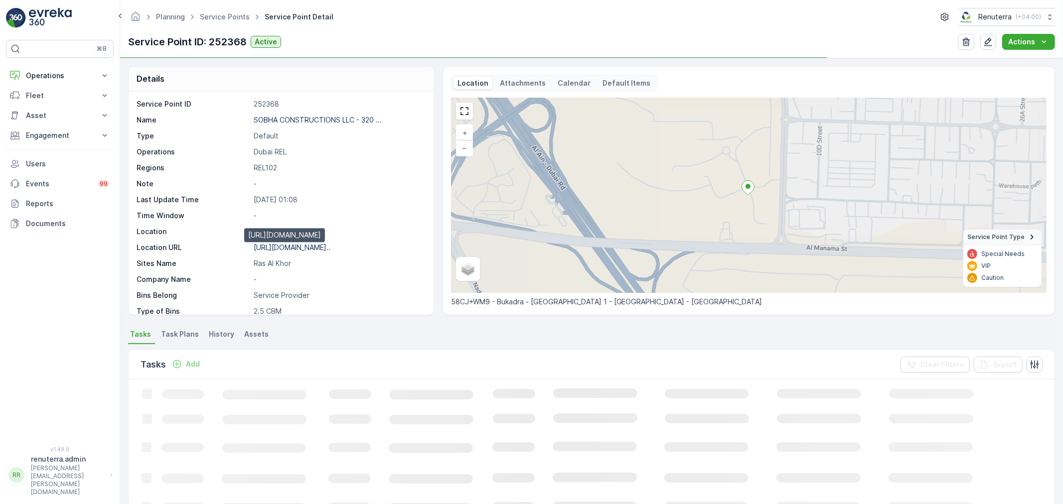
click at [299, 244] on p "https://maps.app.goo.gl/8TYBGe..." at bounding box center [292, 247] width 77 height 8
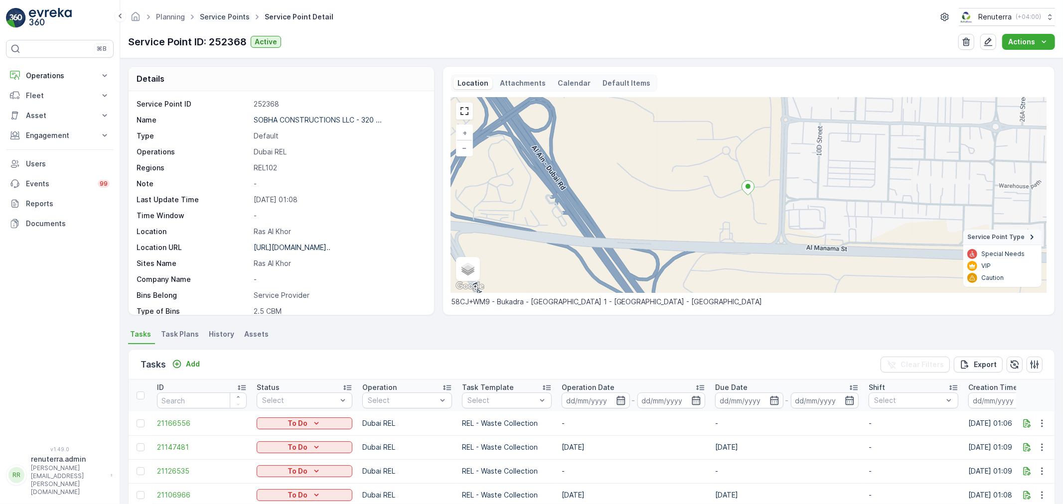
click at [206, 16] on link "Service Points" at bounding box center [225, 16] width 50 height 8
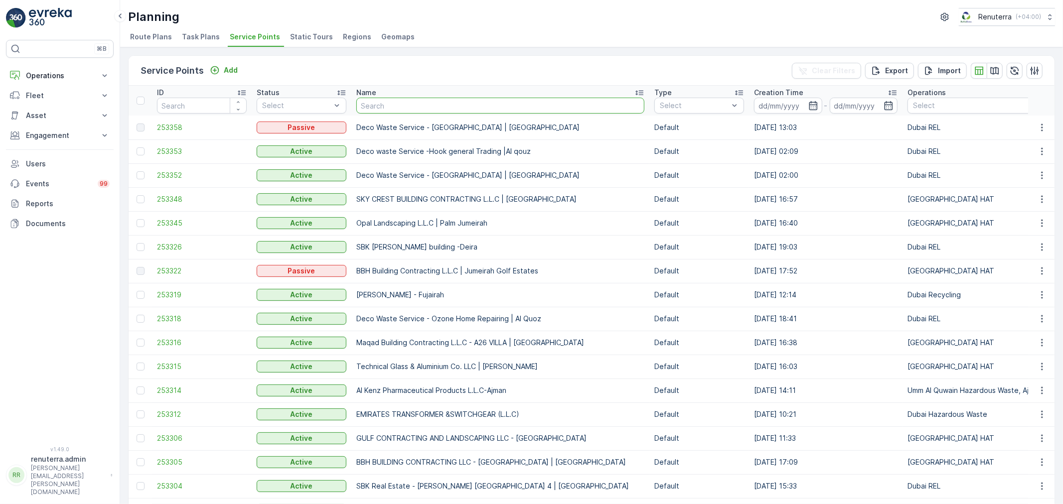
click at [372, 108] on input "text" at bounding box center [500, 106] width 288 height 16
type input "Behrad Jewellery Trading LLC - Nad Al Hamar"
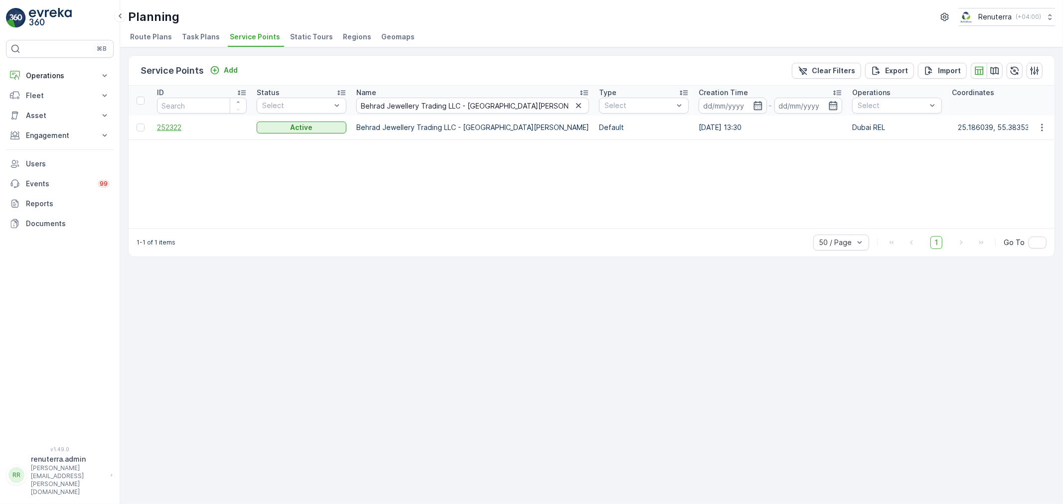
click at [177, 131] on span "252322" at bounding box center [202, 128] width 90 height 10
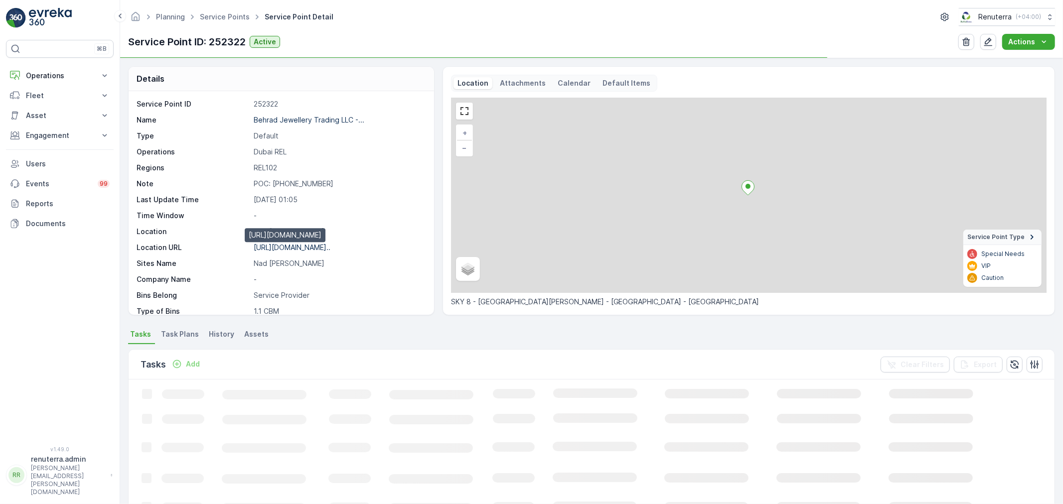
click at [296, 243] on p "https://maps.app.goo.gl/1MDWYt..." at bounding box center [292, 247] width 77 height 8
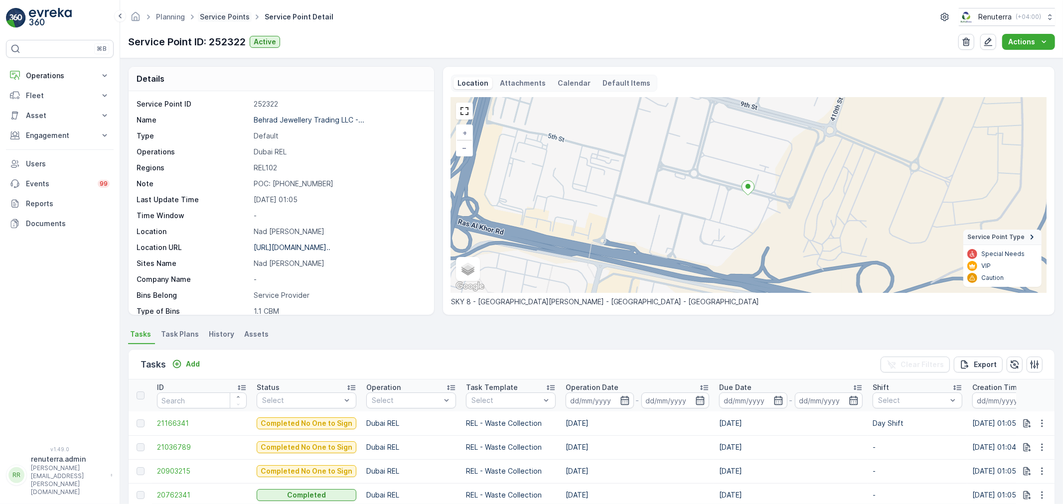
click at [225, 17] on link "Service Points" at bounding box center [225, 16] width 50 height 8
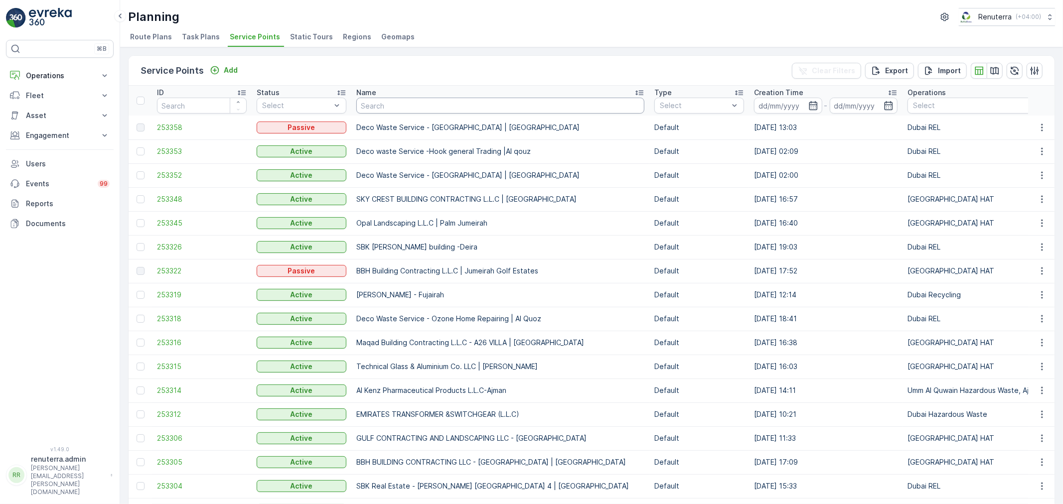
click at [449, 105] on input "text" at bounding box center [500, 106] width 288 height 16
type input "v"
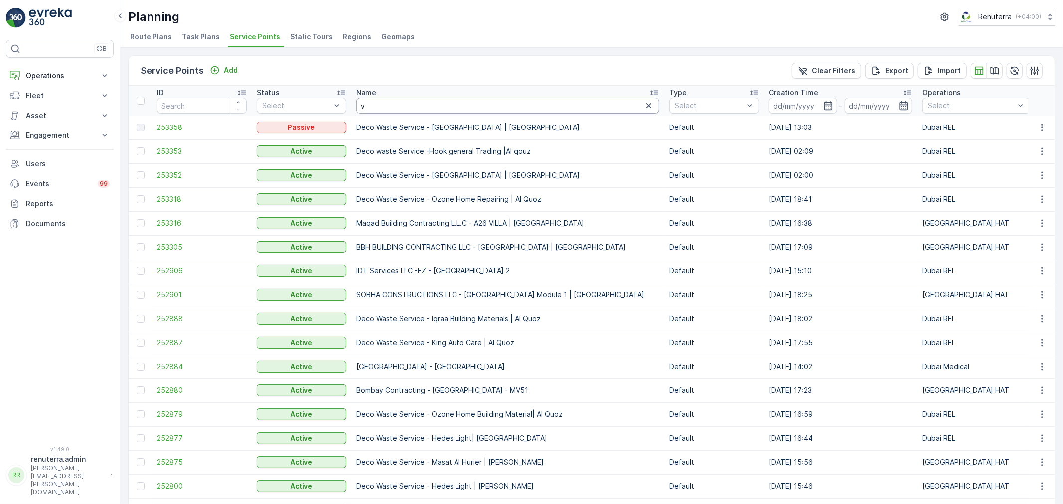
click at [489, 105] on input "v" at bounding box center [507, 106] width 303 height 16
paste input "Wade Adams Contracting - Warsan Camp-1"
type input "Wade Adams Contracting - Warsan Camp-1"
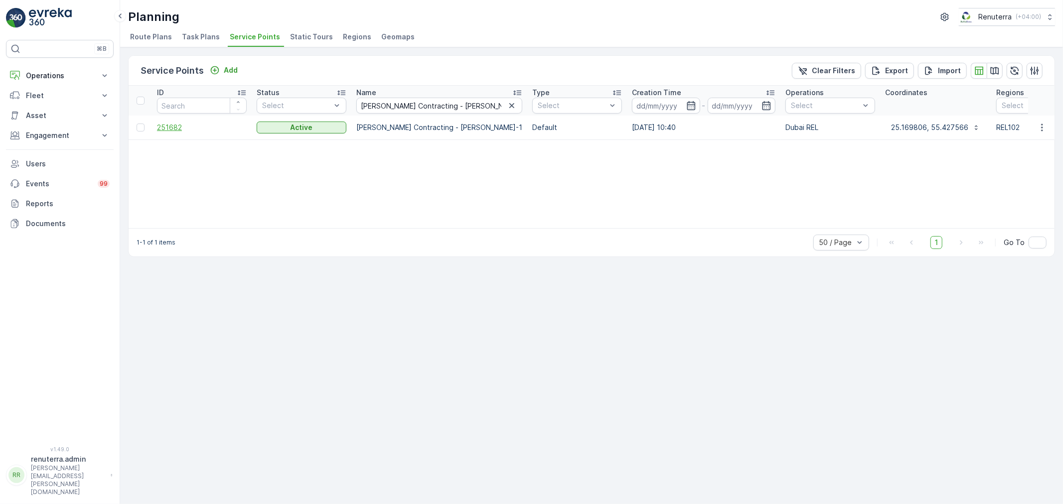
click at [160, 126] on span "251682" at bounding box center [202, 128] width 90 height 10
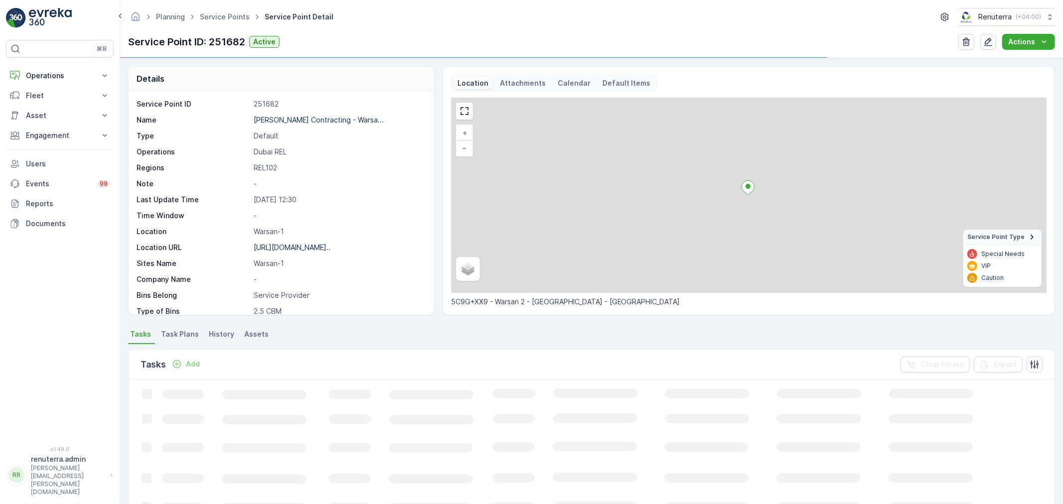
click at [292, 252] on div "https://maps.app.goo.gl/nHTeD9..." at bounding box center [292, 248] width 77 height 10
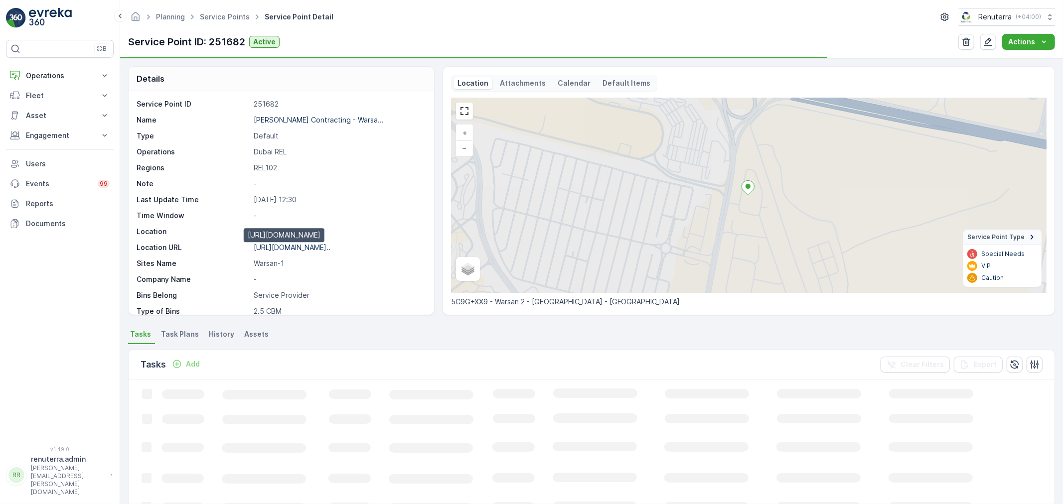
click at [294, 248] on p "https://maps.app.goo.gl/nHTeD9..." at bounding box center [292, 247] width 77 height 8
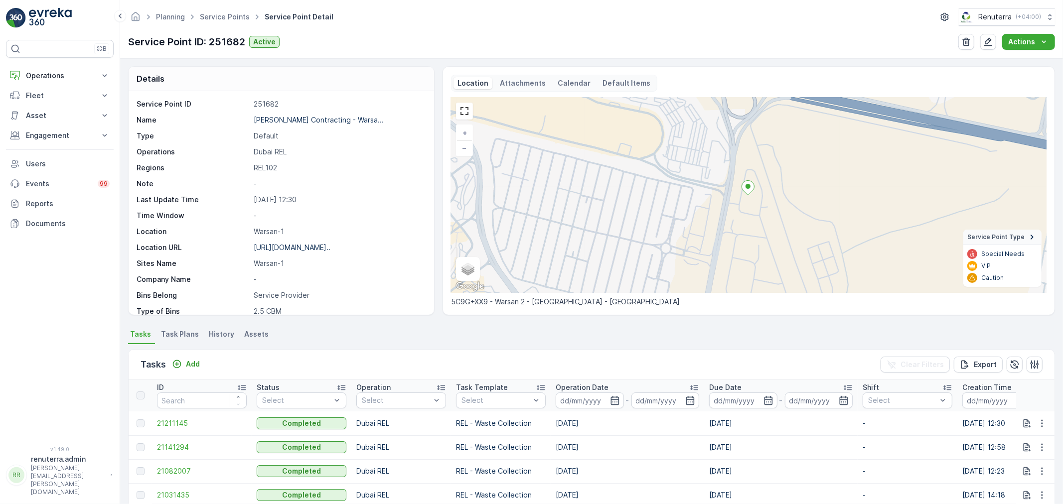
click at [240, 22] on ul "Service Points" at bounding box center [230, 17] width 65 height 14
click at [238, 20] on link "Service Points" at bounding box center [225, 16] width 50 height 8
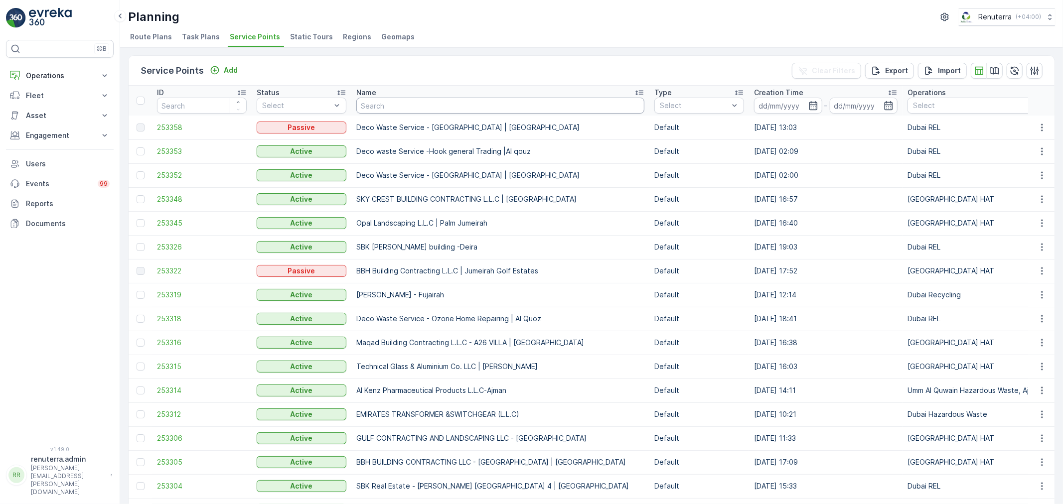
click at [466, 112] on input "text" at bounding box center [500, 106] width 288 height 16
paste input "Al Huraiz Group - Labour Camp | Sonapur"
type input "Al Huraiz Group - Labour Camp | Sonapur"
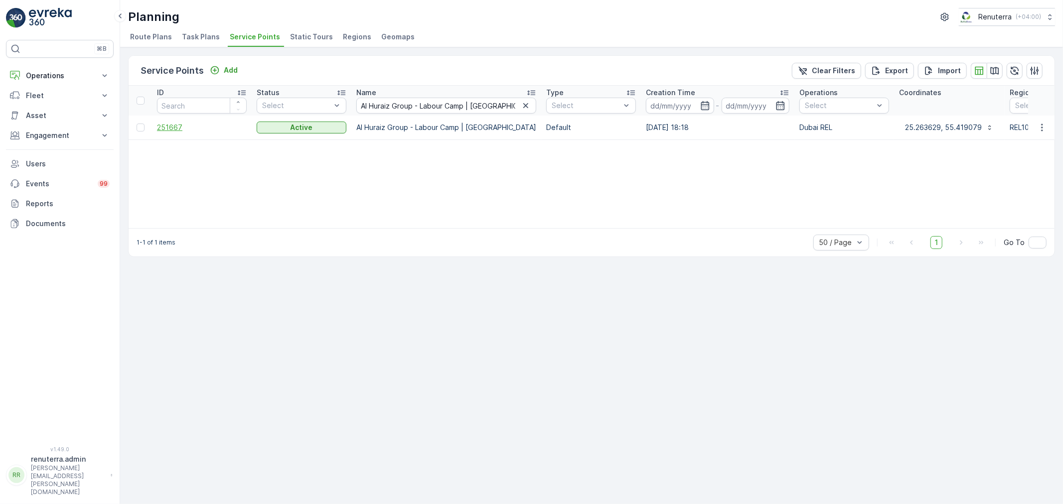
click at [160, 127] on span "251667" at bounding box center [202, 128] width 90 height 10
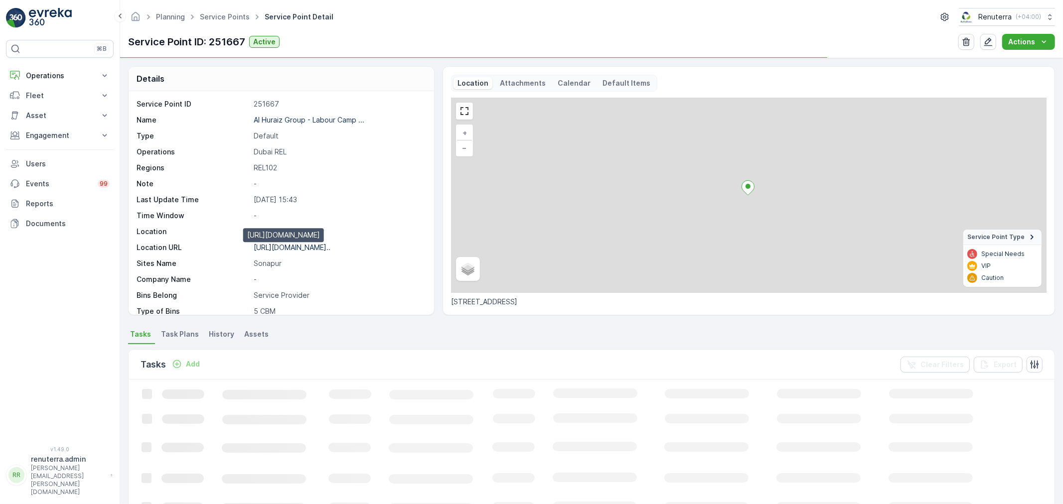
click at [307, 250] on p "https://maps.app.goo.gl/j5CC2A..." at bounding box center [292, 247] width 77 height 8
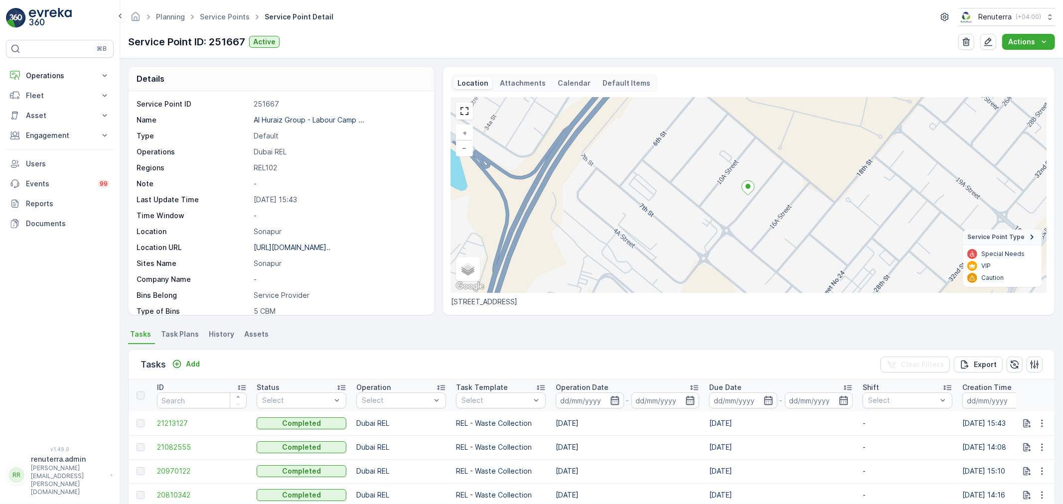
click at [228, 25] on div "Planning Service Points Service Point Detail Renuterra ( +04:00 )" at bounding box center [591, 17] width 927 height 18
click at [231, 18] on link "Service Points" at bounding box center [225, 16] width 50 height 8
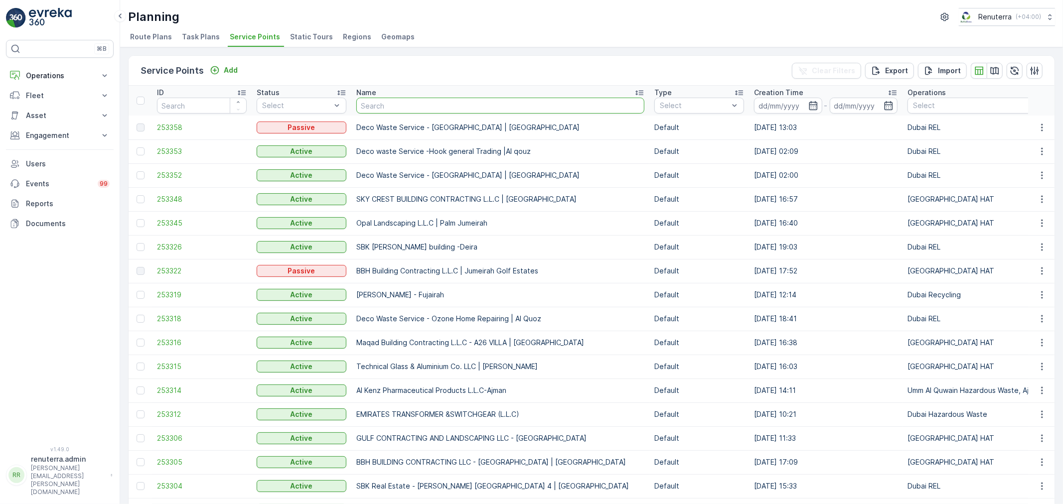
click at [428, 107] on input "text" at bounding box center [500, 106] width 288 height 16
paste input "Al Huraiz Group - Factory | Al Quasis"
type input "Al Huraiz Group - Factory | Al Quasis"
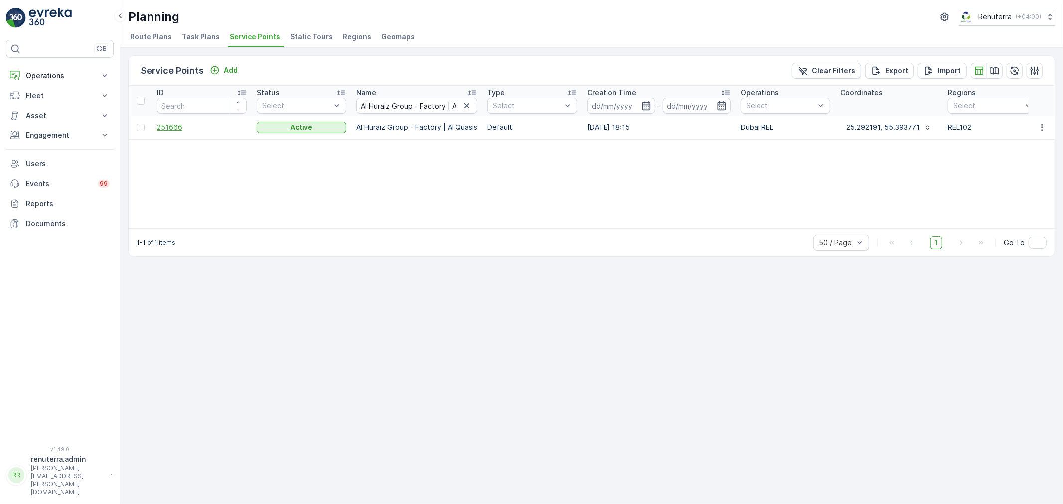
click at [179, 127] on span "251666" at bounding box center [202, 128] width 90 height 10
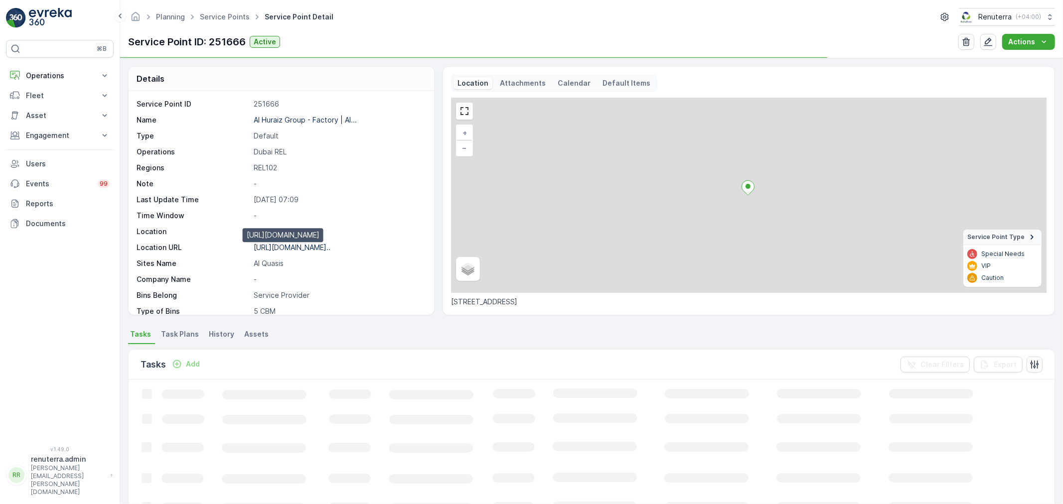
click at [293, 245] on p "https://maps.app.goo.gl/EQef7z..." at bounding box center [292, 247] width 77 height 8
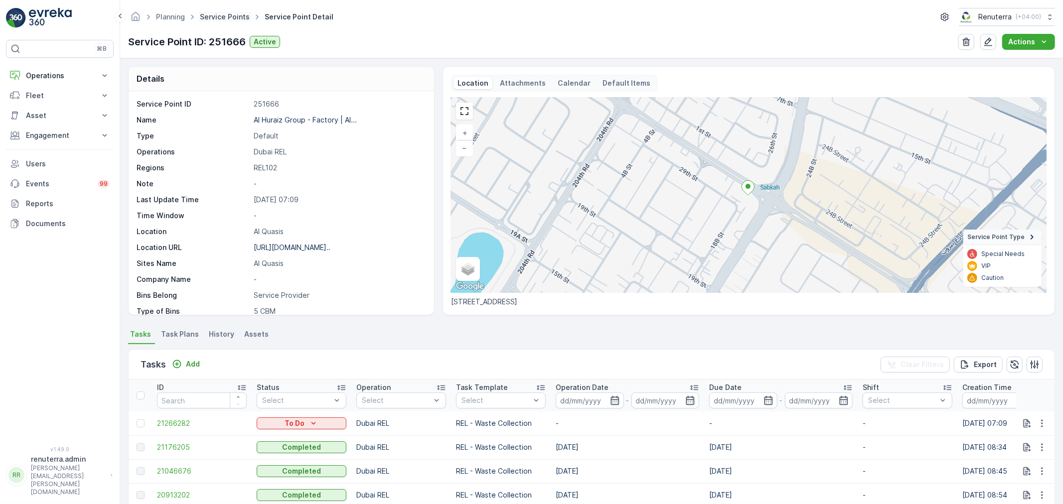
click at [225, 12] on link "Service Points" at bounding box center [225, 16] width 50 height 8
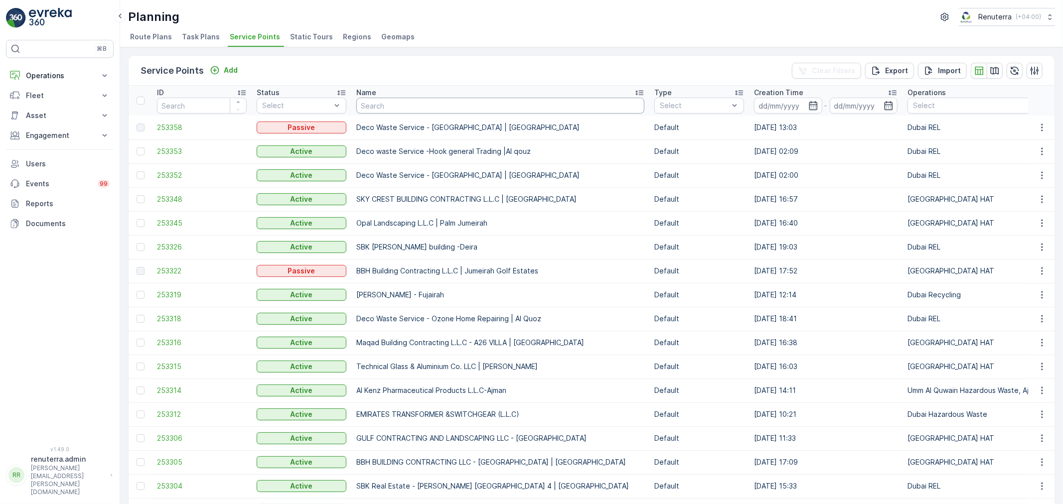
click at [411, 103] on input "text" at bounding box center [500, 106] width 288 height 16
paste input "Al Huraiz Group - Showrooms | Al Ghusais"
type input "Al Huraiz Group - Showrooms | Al Ghusais"
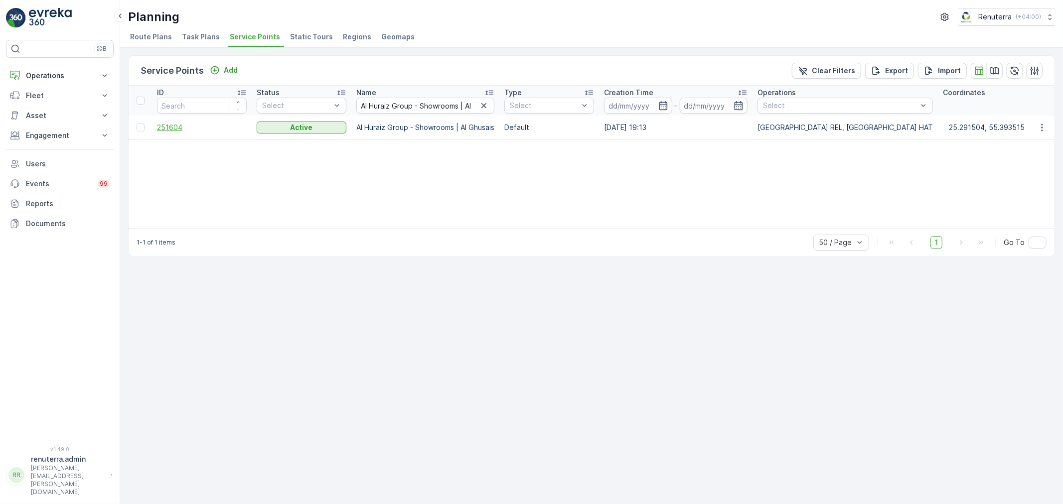
click at [176, 128] on span "251604" at bounding box center [202, 128] width 90 height 10
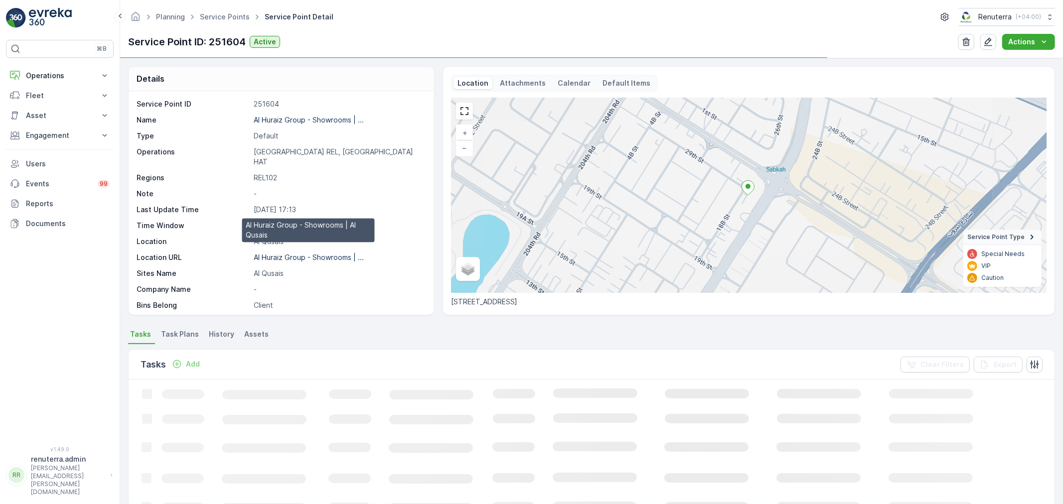
click at [294, 253] on p "Al Huraiz Group - Showrooms | ..." at bounding box center [309, 257] width 110 height 8
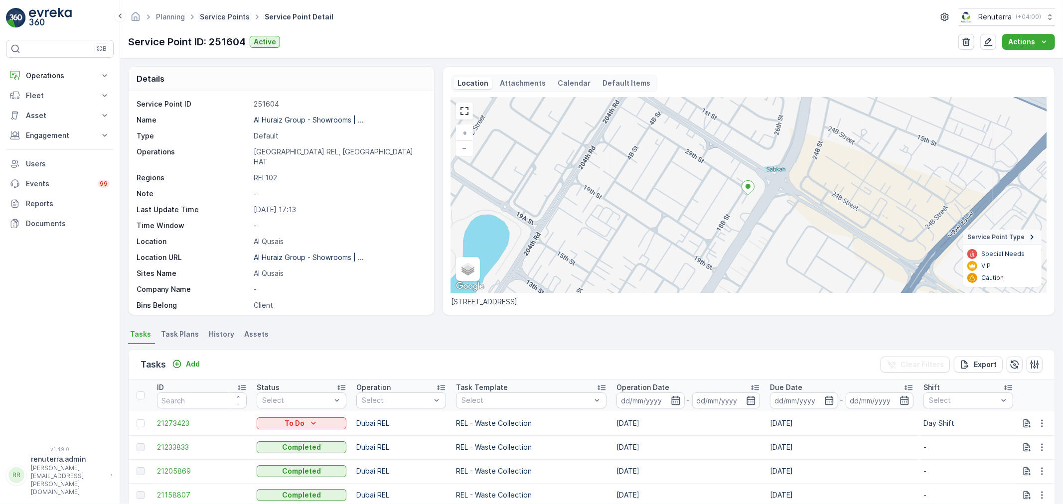
click at [242, 15] on link "Service Points" at bounding box center [225, 16] width 50 height 8
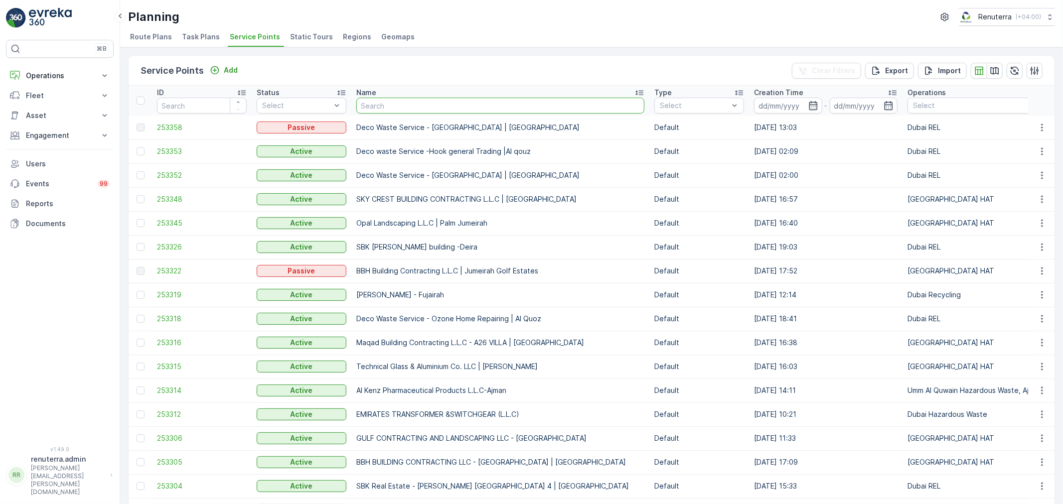
click at [400, 110] on input "text" at bounding box center [500, 106] width 288 height 16
paste input "SILVER STAR RESTAURANT L.L.C"
type input "SILVER STAR RESTAURANT L.L.C"
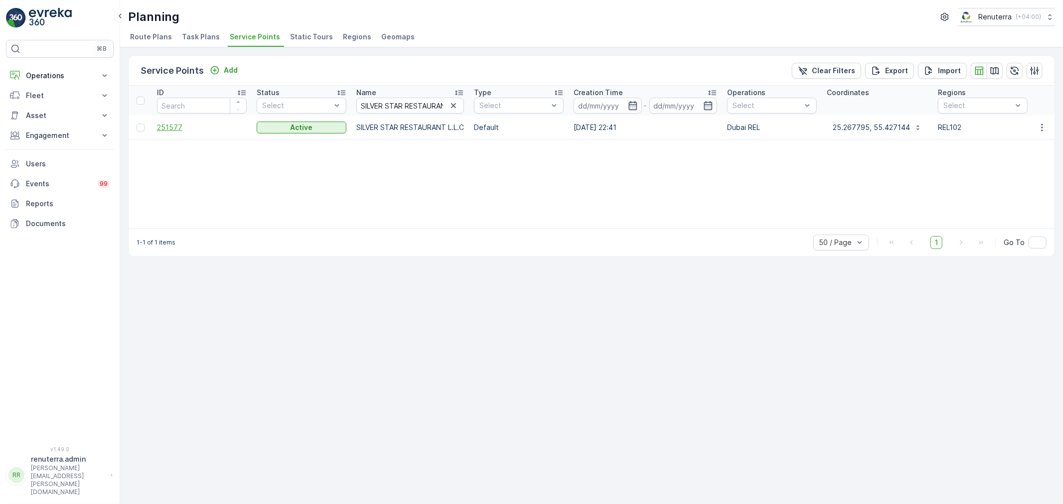
click at [178, 125] on span "251577" at bounding box center [202, 128] width 90 height 10
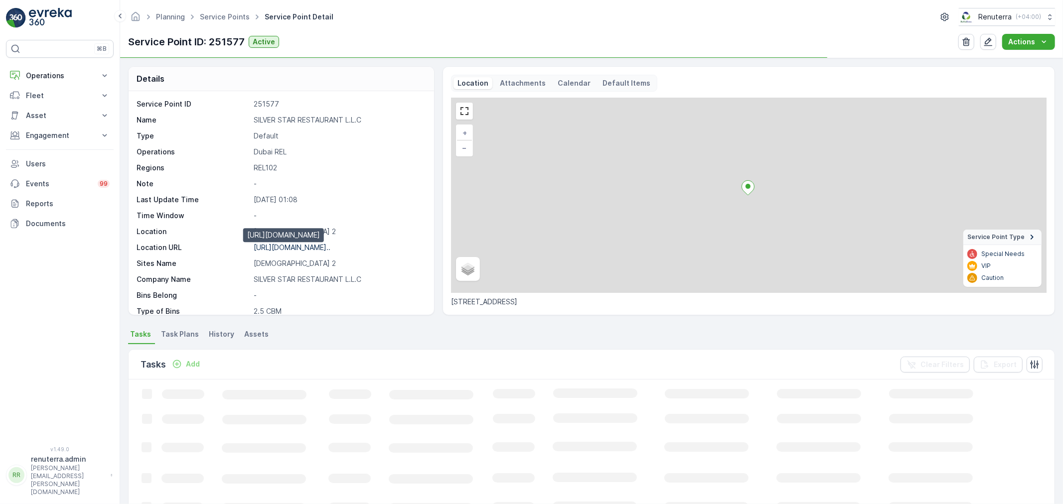
click at [311, 248] on p "https://maps.app.goo.gl/rpD3uV..." at bounding box center [292, 247] width 77 height 8
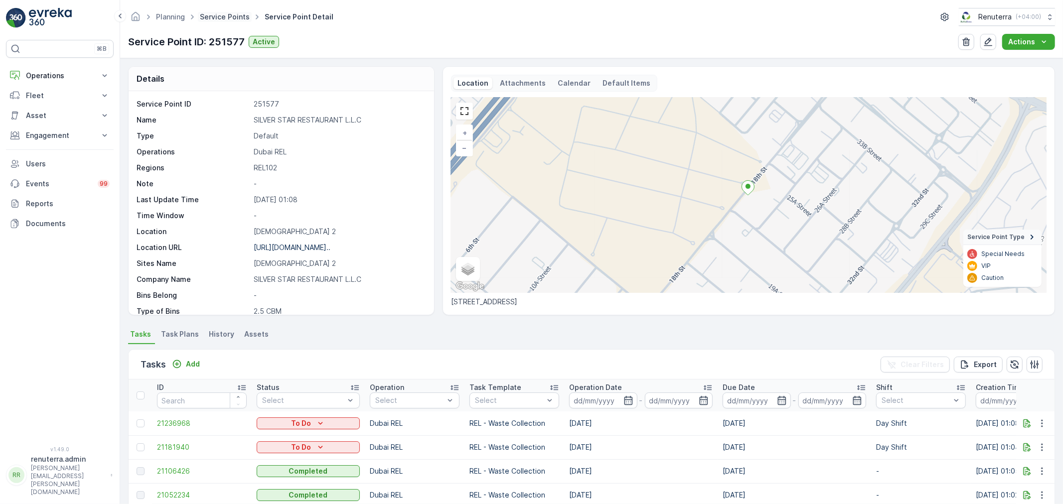
click at [246, 12] on link "Service Points" at bounding box center [225, 16] width 50 height 8
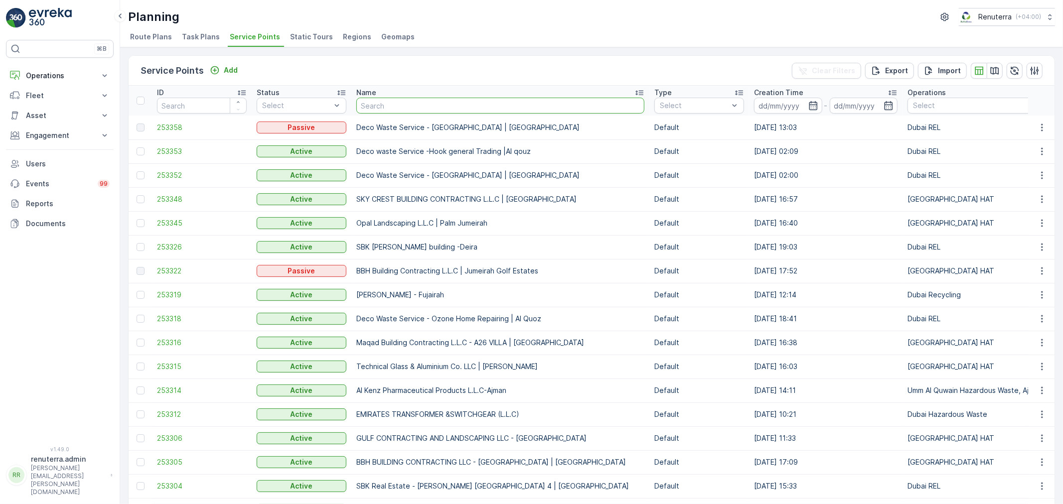
click at [418, 101] on input "text" at bounding box center [500, 106] width 288 height 16
paste input "Victory Contracting L.L.C - Muhaisnah"
type input "Victory Contracting L.L.C - Muhaisnah"
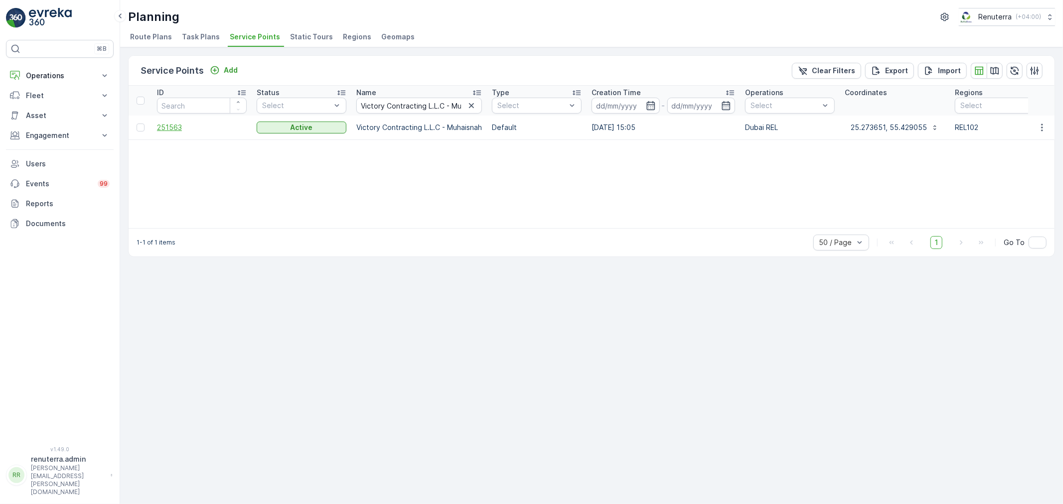
click at [165, 130] on span "251563" at bounding box center [202, 128] width 90 height 10
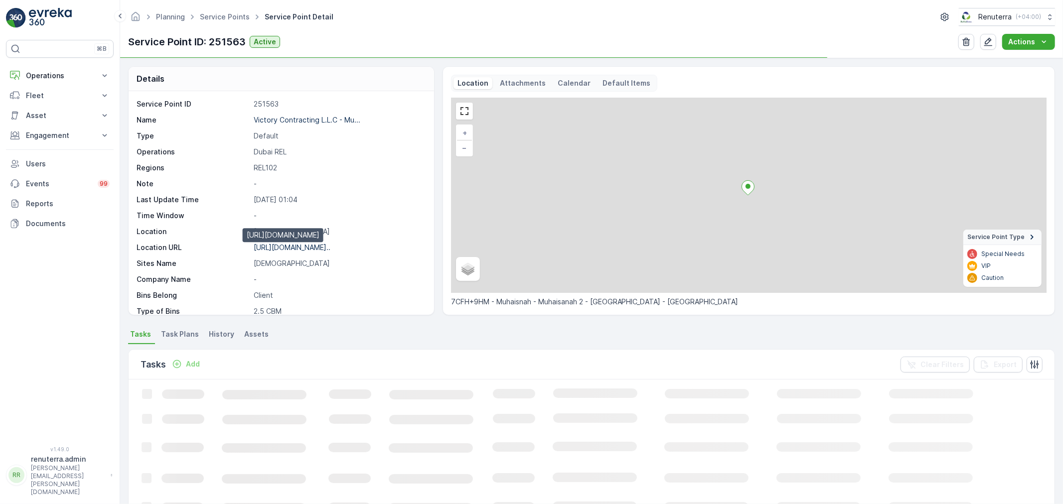
click at [329, 244] on p "https://maps.app.goo.gl/L39KiR..." at bounding box center [292, 247] width 77 height 8
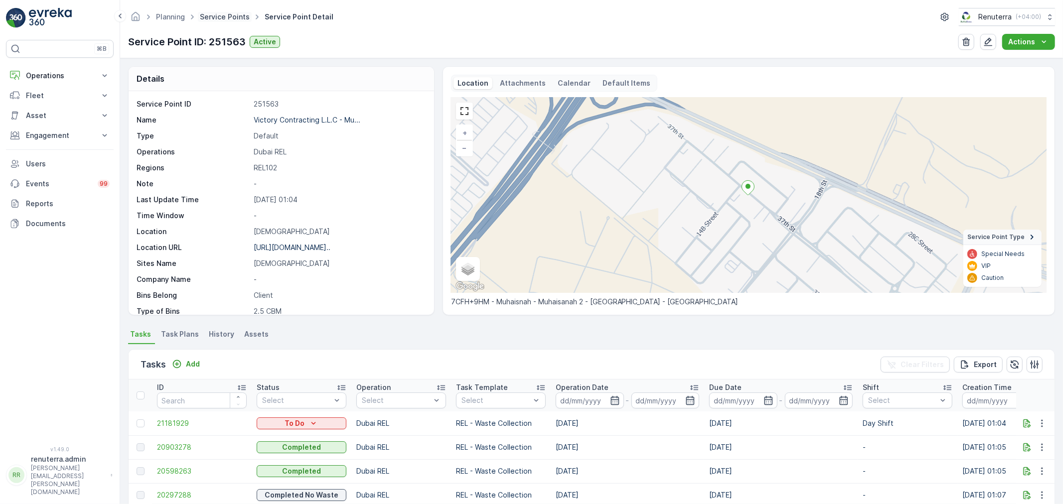
click at [227, 19] on link "Service Points" at bounding box center [225, 16] width 50 height 8
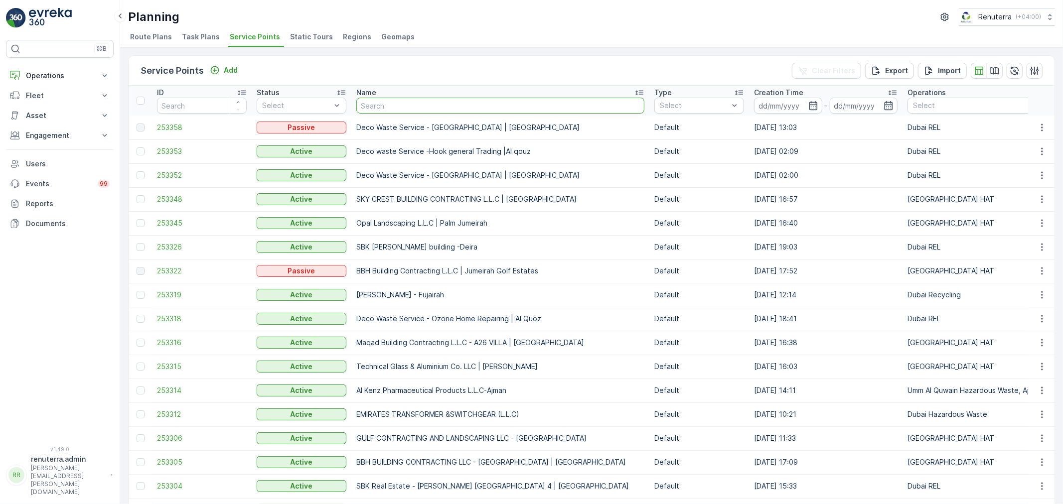
click at [399, 103] on input "text" at bounding box center [500, 106] width 288 height 16
paste input "Deco Waste Service - Alfa Cont - Sonapur"
type input "Deco Waste Service - Alfa Cont - Sonapur"
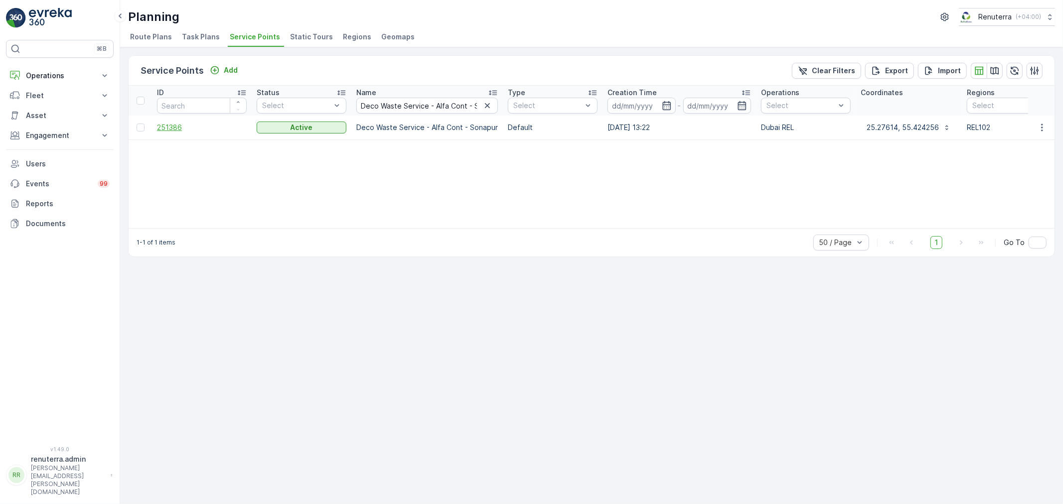
click at [180, 127] on span "251386" at bounding box center [202, 128] width 90 height 10
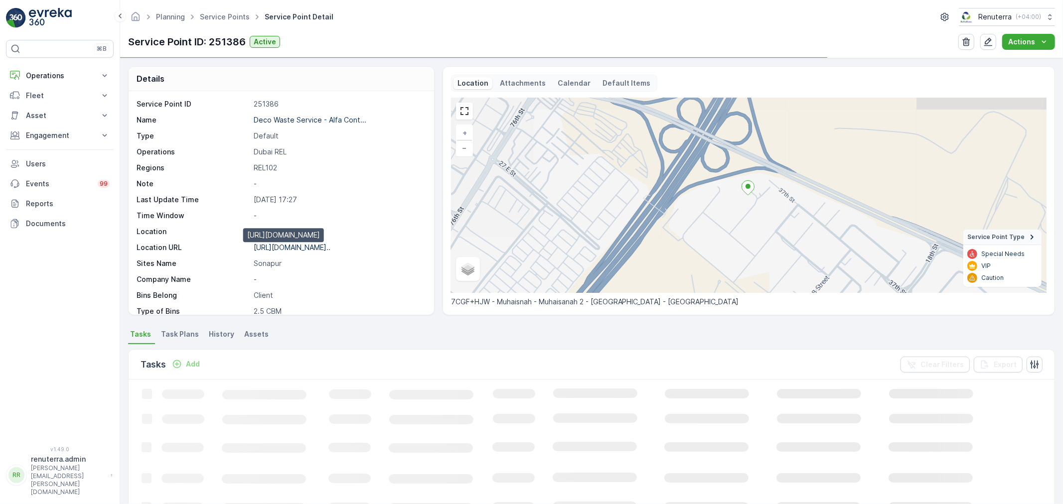
click at [317, 250] on p "https://maps.app.goo.gl/AFKujW..." at bounding box center [292, 247] width 77 height 8
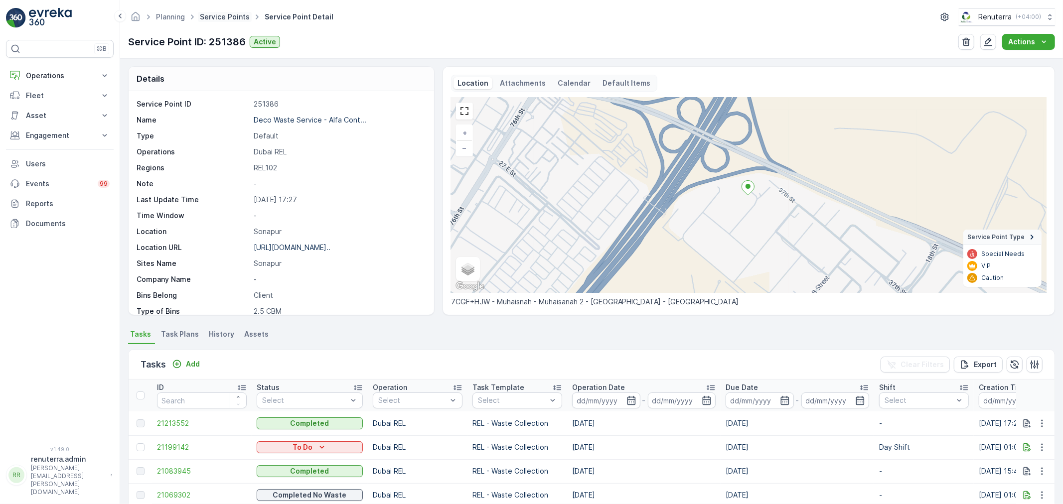
click at [236, 20] on span "Service Points" at bounding box center [225, 17] width 54 height 10
click at [232, 16] on link "Service Points" at bounding box center [225, 16] width 50 height 8
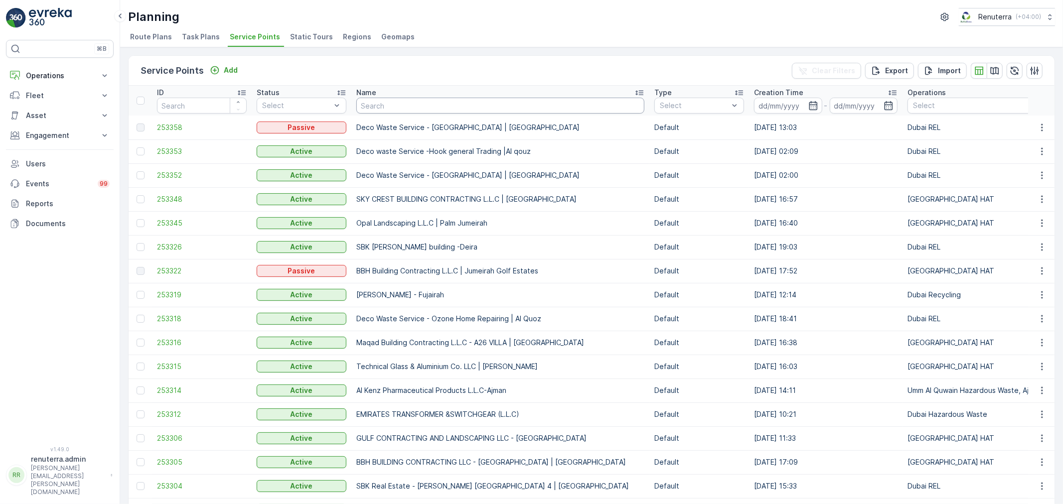
click at [447, 100] on input "text" at bounding box center [500, 106] width 288 height 16
paste input "Karachi Darbar Damascus"
type input "Karachi Darbar Damascus"
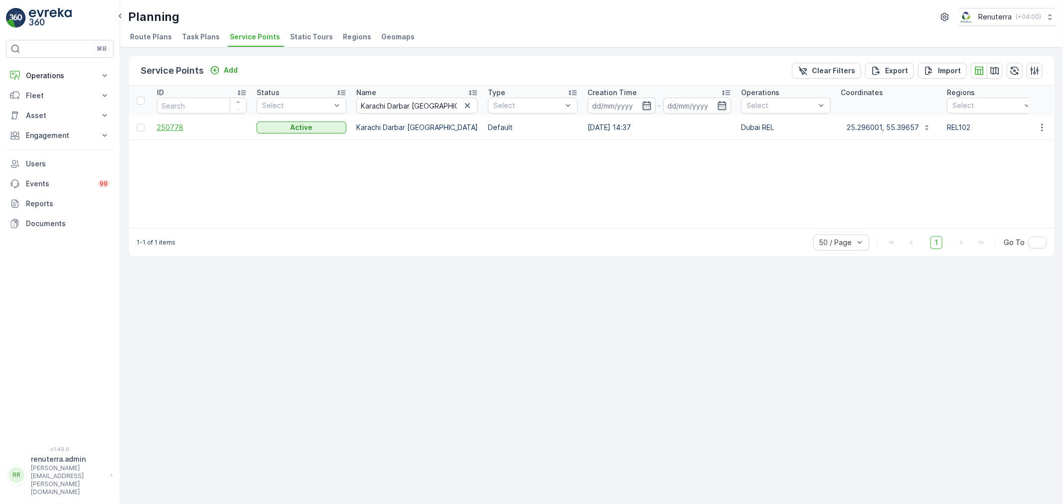
click at [166, 126] on span "250778" at bounding box center [202, 128] width 90 height 10
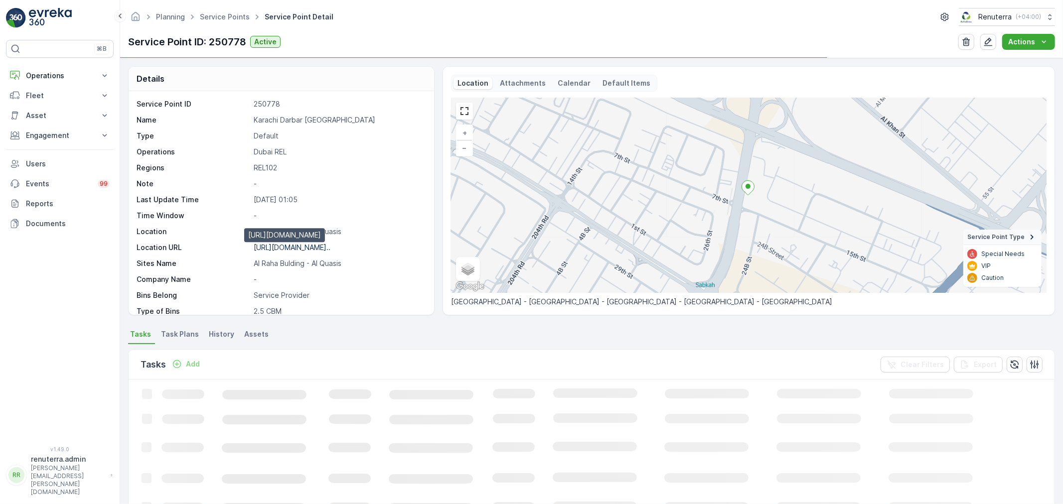
click at [283, 249] on p "https://maps.app.goo.gl/4wSsZQ..." at bounding box center [292, 247] width 77 height 8
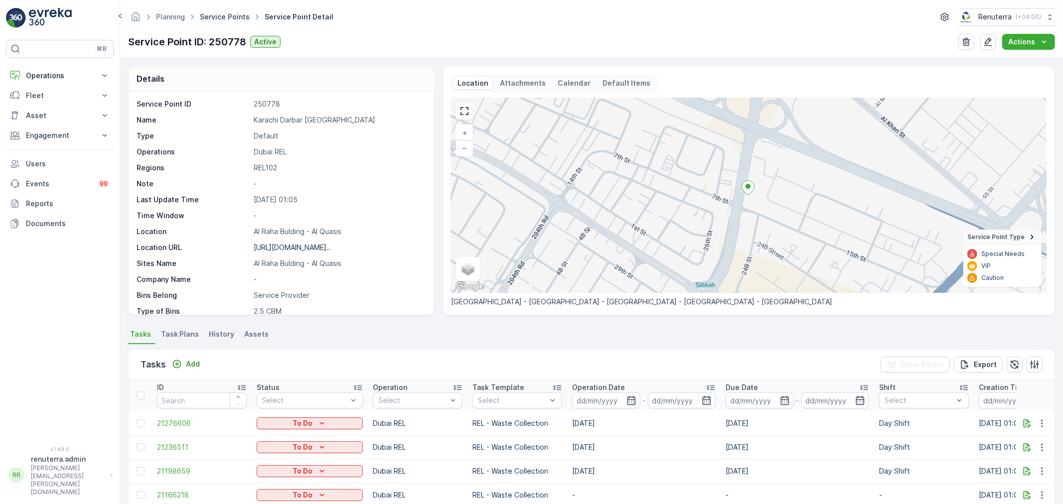
click at [241, 14] on link "Service Points" at bounding box center [225, 16] width 50 height 8
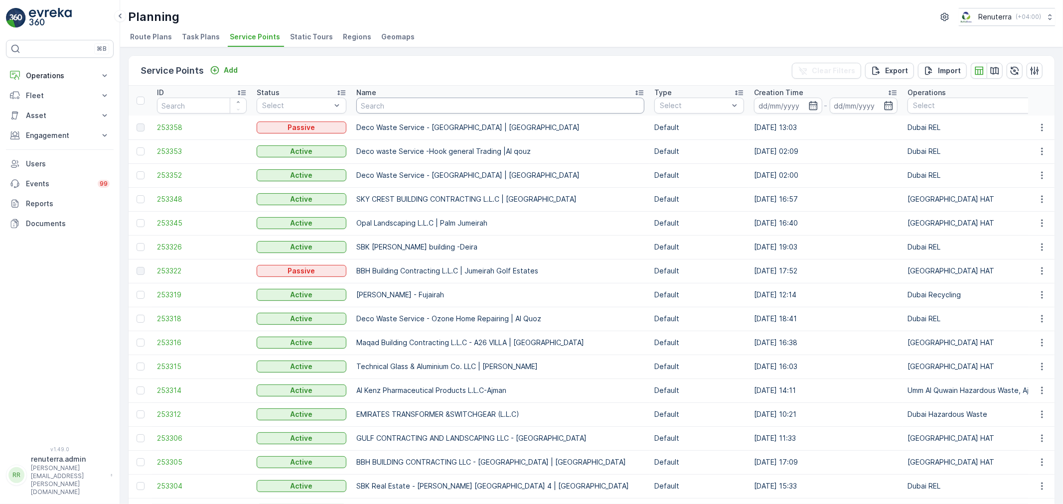
click at [494, 103] on input "text" at bounding box center [500, 106] width 288 height 16
paste input "Karachi Darbar Damascus"
type input "Karachi Darbar Damascus"
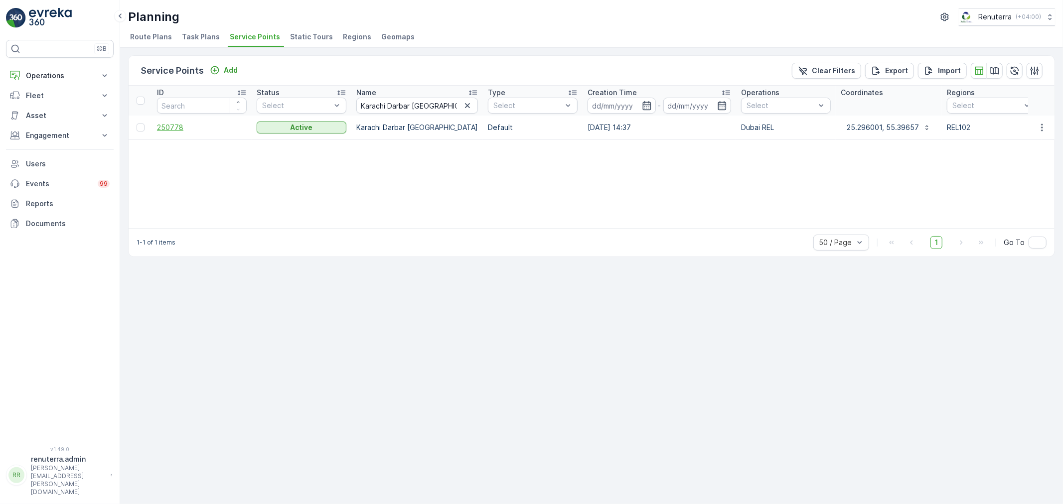
click at [164, 127] on span "250778" at bounding box center [202, 128] width 90 height 10
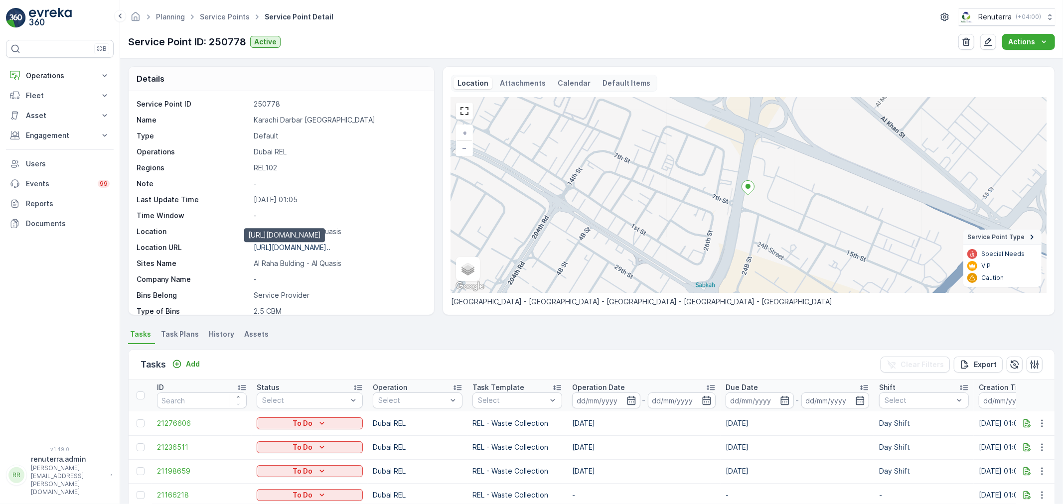
click at [306, 249] on p "https://maps.app.goo.gl/4wSsZQ..." at bounding box center [292, 247] width 77 height 8
click at [216, 16] on link "Service Points" at bounding box center [225, 16] width 50 height 8
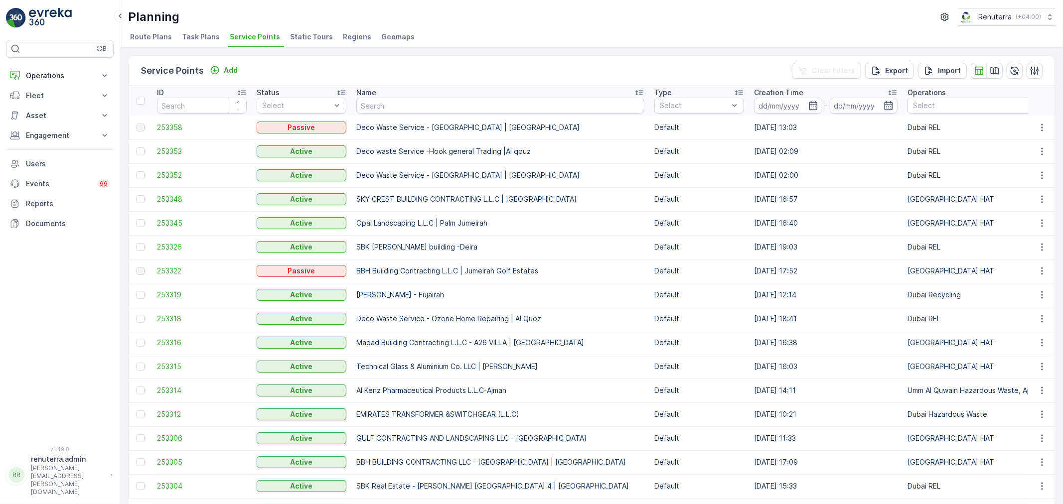
click at [442, 116] on td "Deco Waste Service - [GEOGRAPHIC_DATA] | [GEOGRAPHIC_DATA]" at bounding box center [500, 128] width 298 height 24
click at [441, 108] on input "text" at bounding box center [500, 106] width 288 height 16
paste input "Royal Master Building Contracting L.L.C - Camp 58"
type input "Royal Master Building Contracting L.L.C - Camp 58"
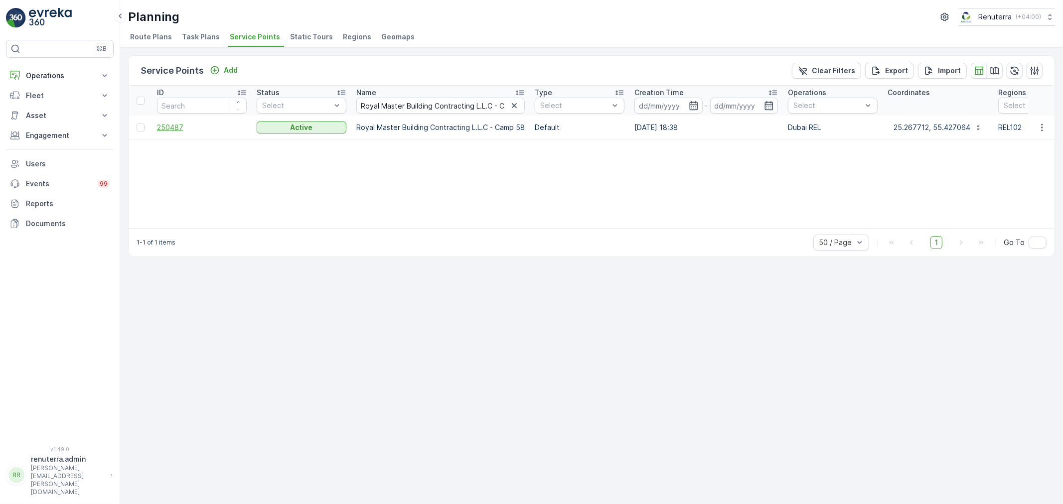
click at [167, 123] on span "250487" at bounding box center [202, 128] width 90 height 10
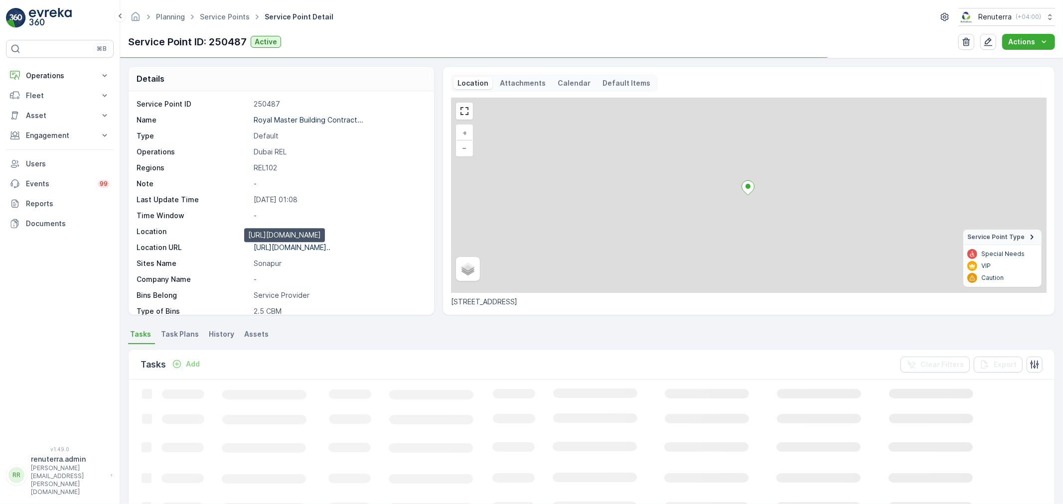
click at [301, 251] on p "https://maps.app.goo.gl/vYAsWC..." at bounding box center [292, 247] width 77 height 8
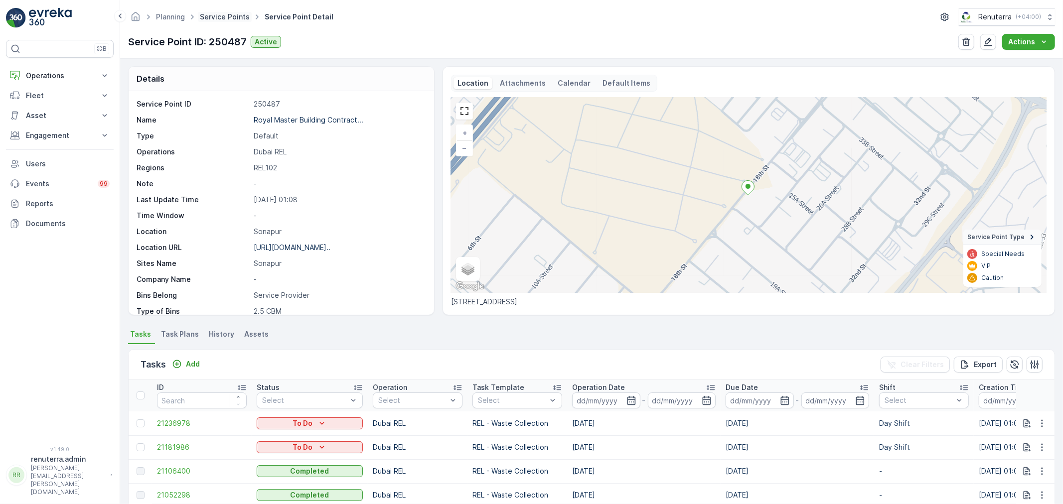
click at [230, 12] on link "Service Points" at bounding box center [225, 16] width 50 height 8
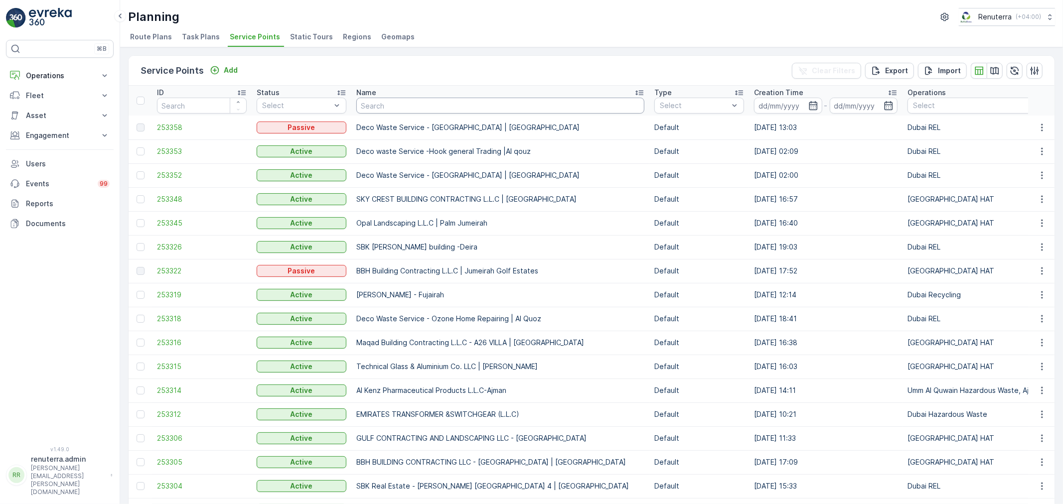
click at [398, 105] on input "text" at bounding box center [500, 106] width 288 height 16
paste input "Royal Master Building Contracting L.L.C - Camp 48"
type input "Royal Master Building Contracting L.L.C - Camp 48"
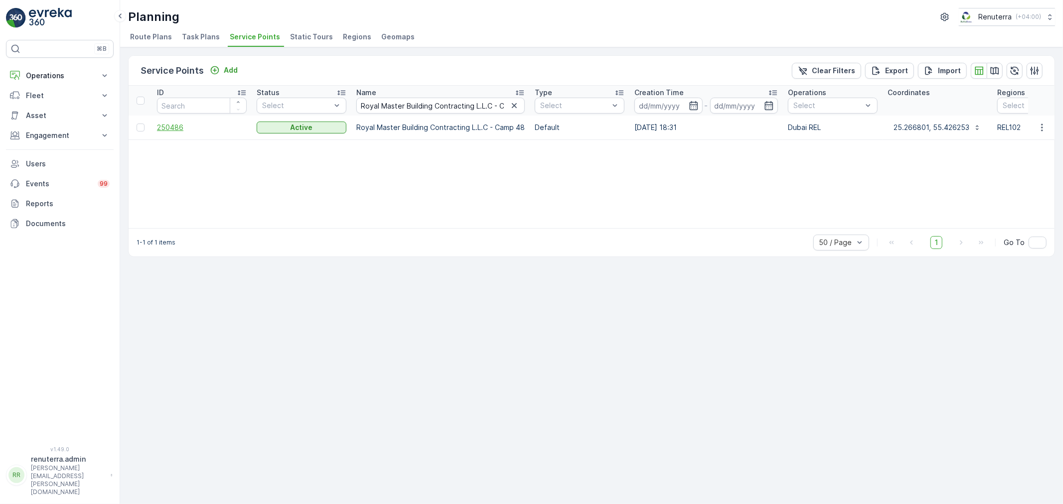
click at [180, 123] on span "250486" at bounding box center [202, 128] width 90 height 10
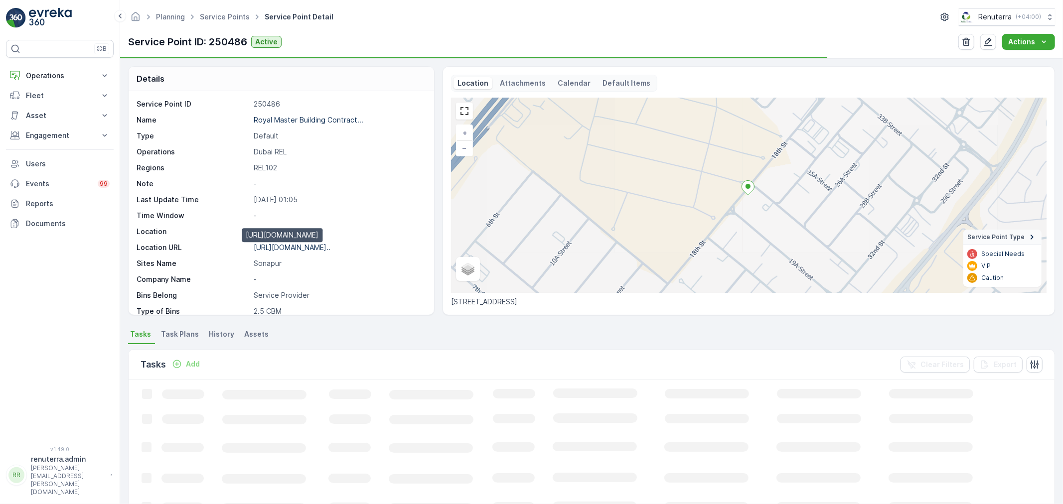
click at [278, 248] on p "https://maps.app.goo.gl/uZuVj5..." at bounding box center [292, 247] width 77 height 8
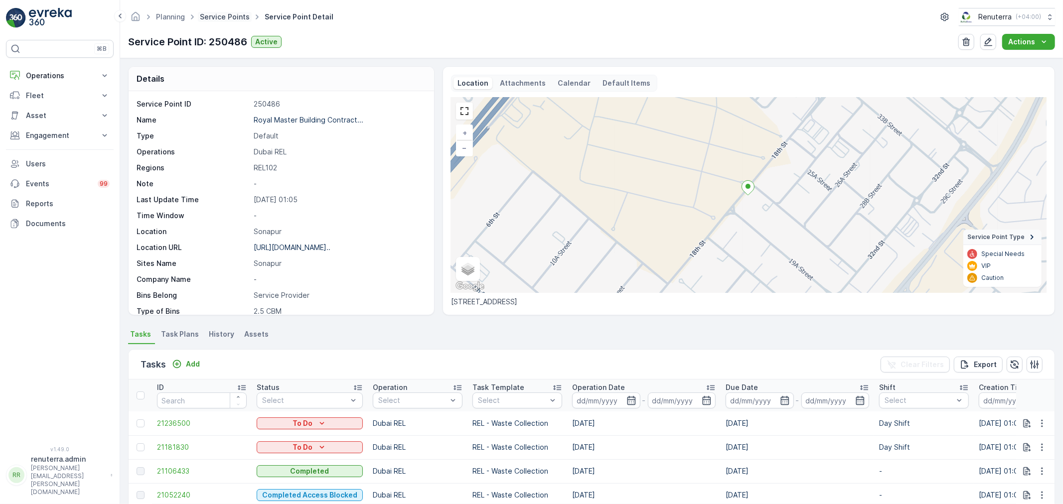
click at [216, 18] on link "Service Points" at bounding box center [225, 16] width 50 height 8
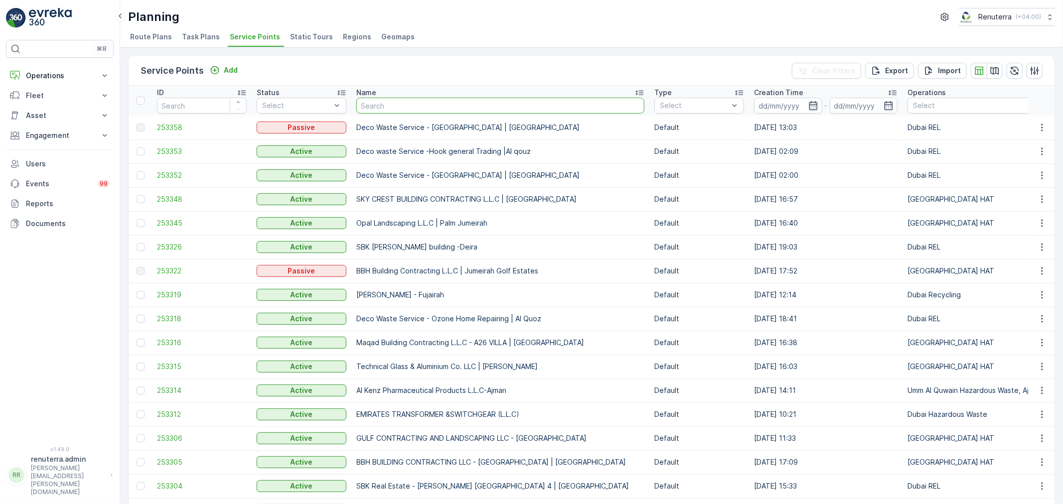
click at [424, 106] on input "text" at bounding box center [500, 106] width 288 height 16
paste input "Royal Master Building Contracting L.L.C - Camp 05"
type input "Royal Master Building Contracting L.L.C - Camp 05"
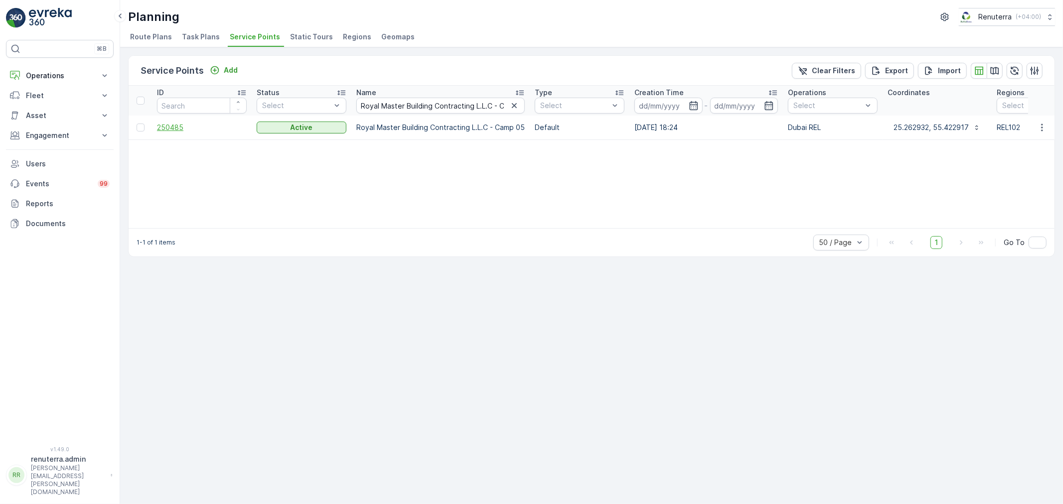
click at [175, 127] on span "250485" at bounding box center [202, 128] width 90 height 10
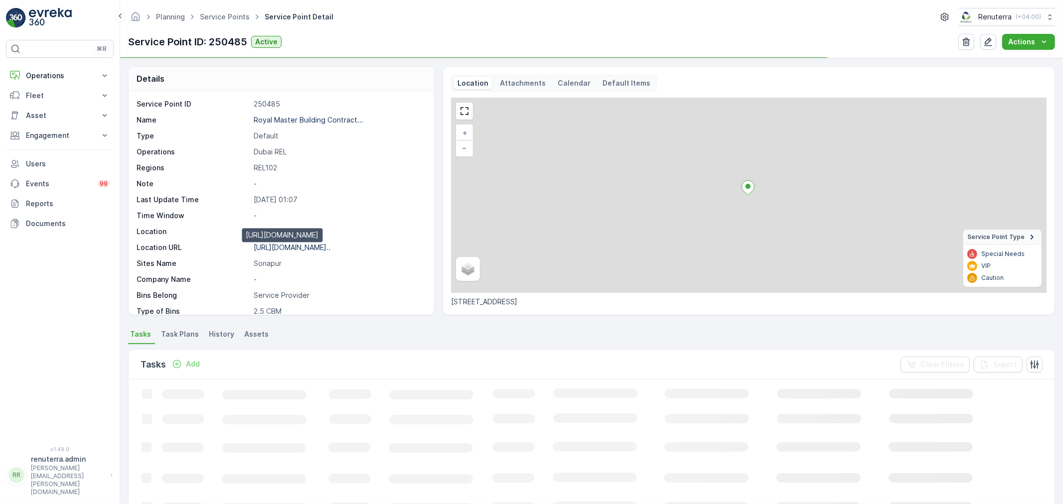
click at [312, 247] on p "https://maps.app.goo.gl/nibbLF..." at bounding box center [292, 247] width 77 height 8
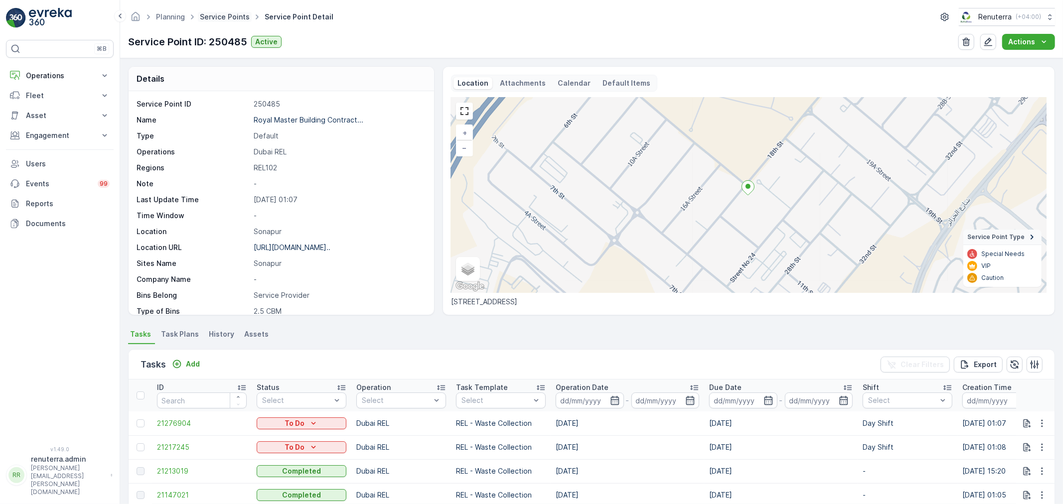
click at [220, 18] on link "Service Points" at bounding box center [225, 16] width 50 height 8
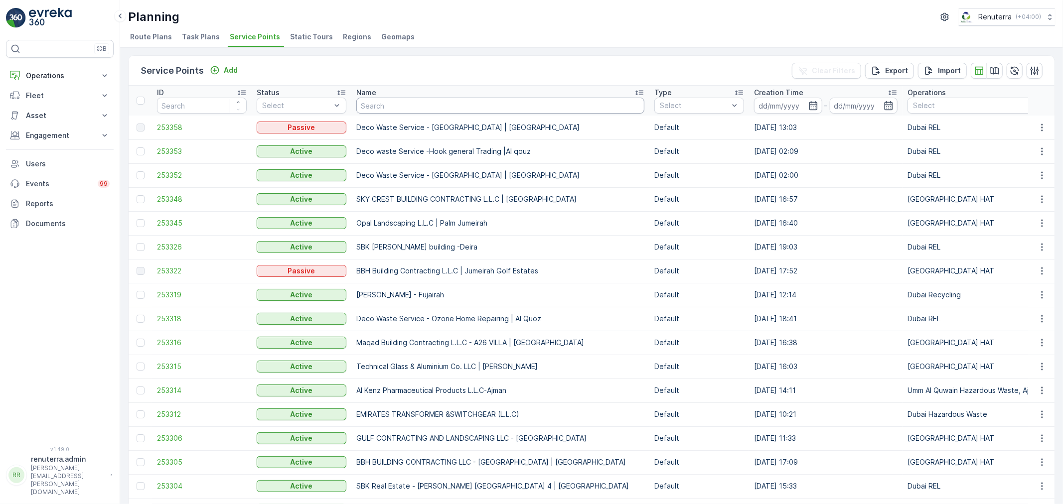
click at [406, 98] on input "text" at bounding box center [500, 106] width 288 height 16
paste input "Royal Master Building Contracting L.L.C - Camp 15"
type input "Royal Master Building Contracting L.L.C - Camp 15"
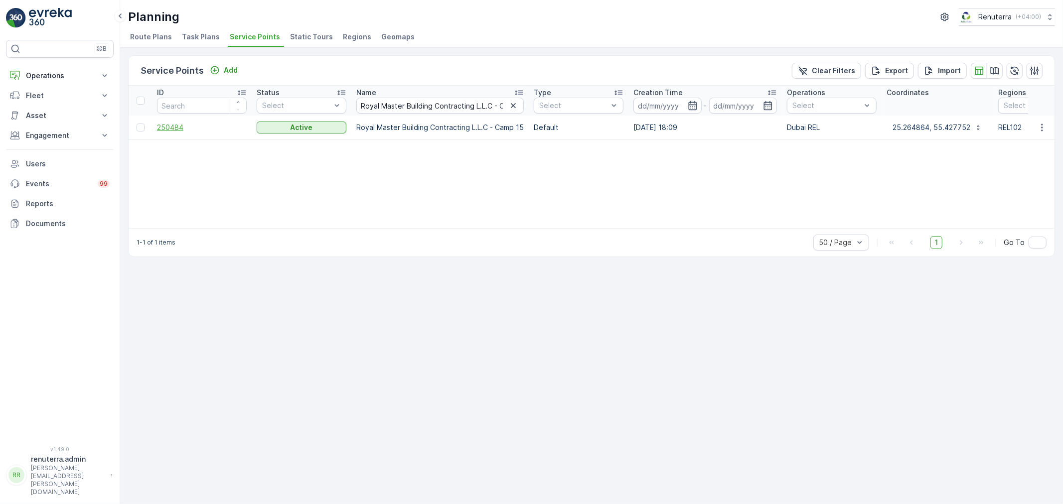
click at [173, 129] on span "250484" at bounding box center [202, 128] width 90 height 10
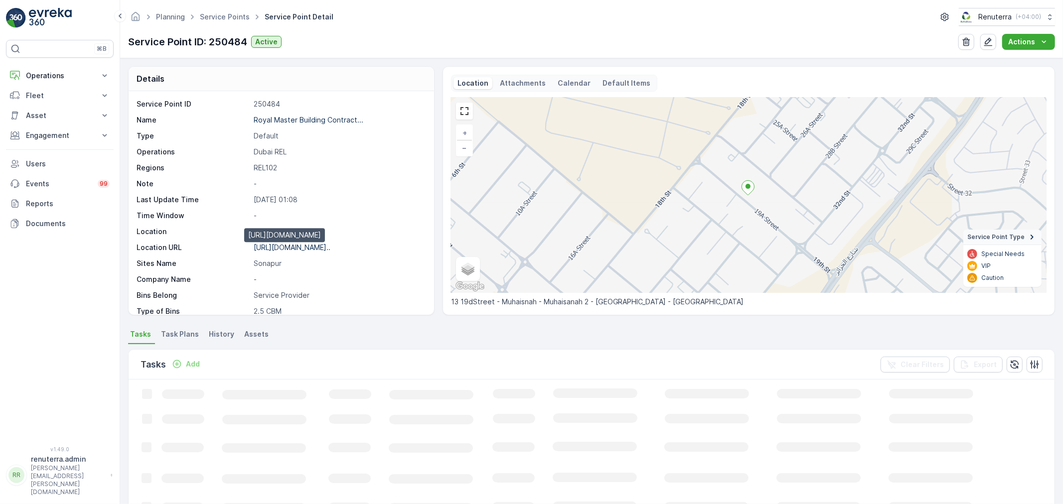
click at [297, 248] on p "https://maps.app.goo.gl/7AWtm2..." at bounding box center [292, 247] width 77 height 8
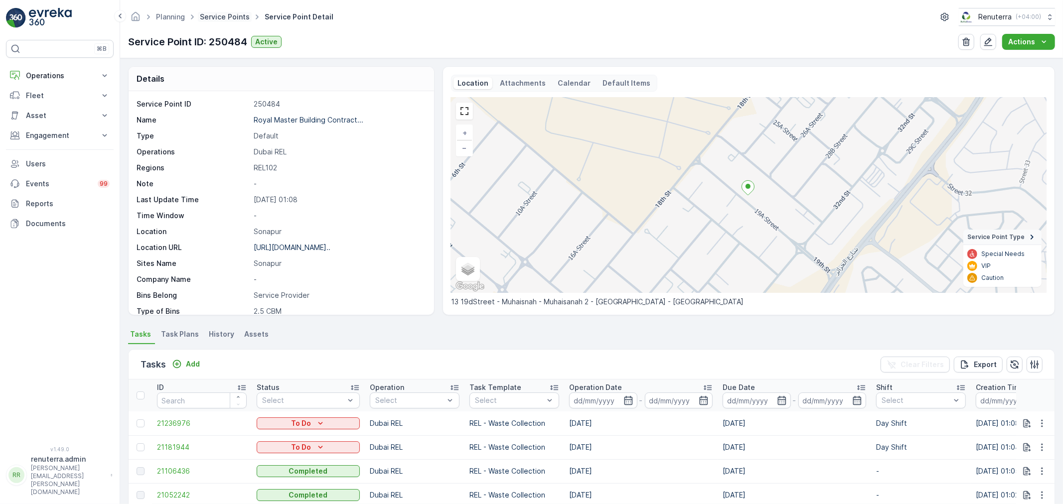
click at [210, 18] on link "Service Points" at bounding box center [225, 16] width 50 height 8
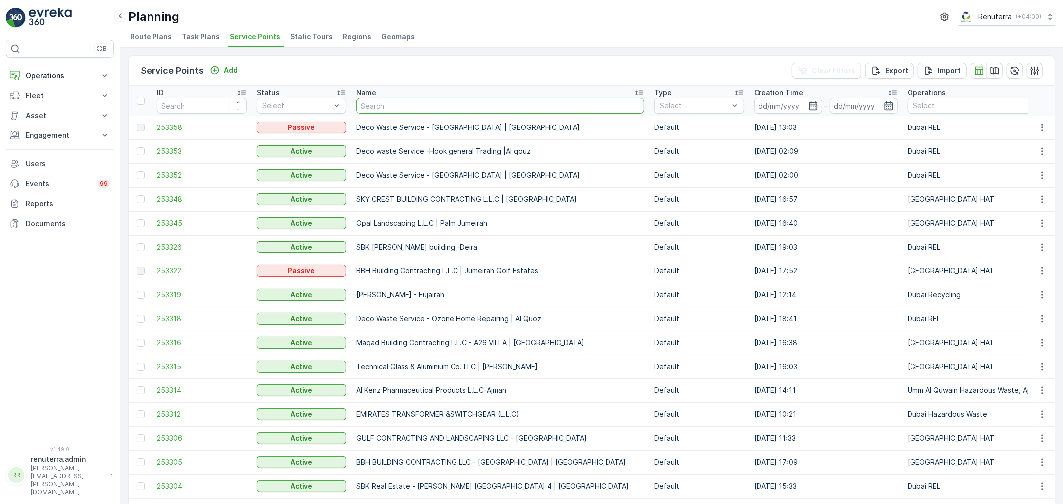
click at [409, 100] on input "text" at bounding box center [500, 106] width 288 height 16
paste input "WHITE TEA RESTAURANT"
type input "WHITE TEA RESTAURANT"
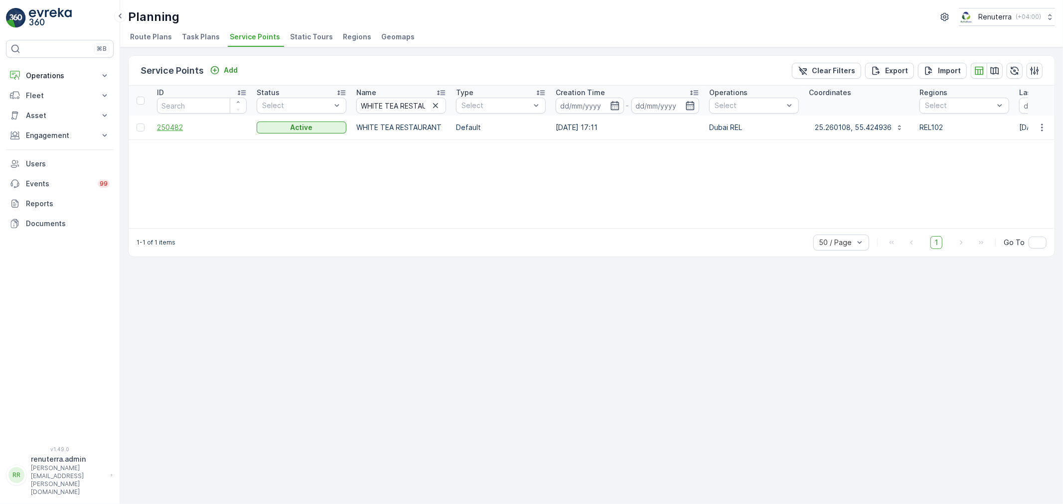
click at [170, 130] on span "250482" at bounding box center [202, 128] width 90 height 10
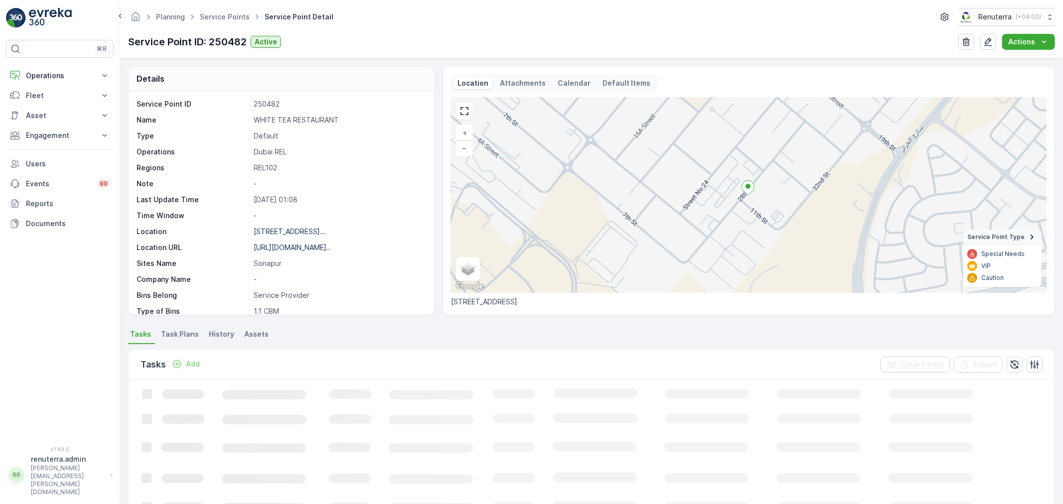
click at [311, 250] on p "https://maps.app.goo.gl/qWyFY4..." at bounding box center [292, 247] width 77 height 8
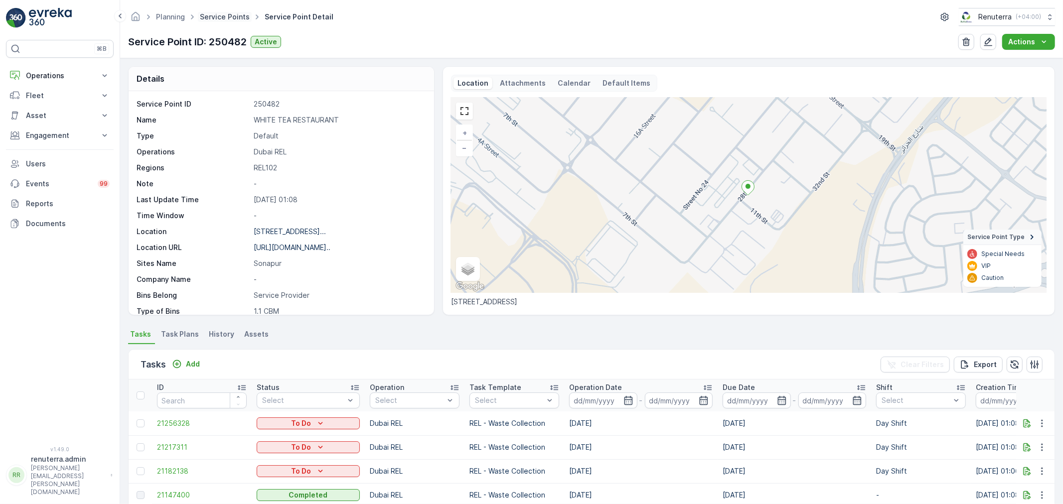
click at [230, 20] on link "Service Points" at bounding box center [225, 16] width 50 height 8
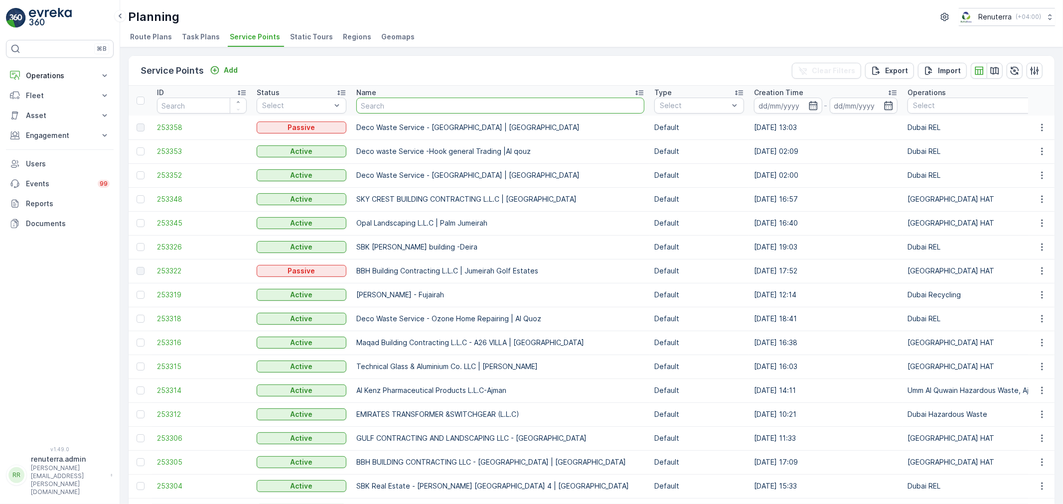
click at [402, 105] on input "text" at bounding box center [500, 106] width 288 height 16
paste input "DELIGHT PARIS CAFÉ AND RESTAURANT LLC"
type input "DELIGHT PARIS CAFÉ AND RESTAURANT LLC"
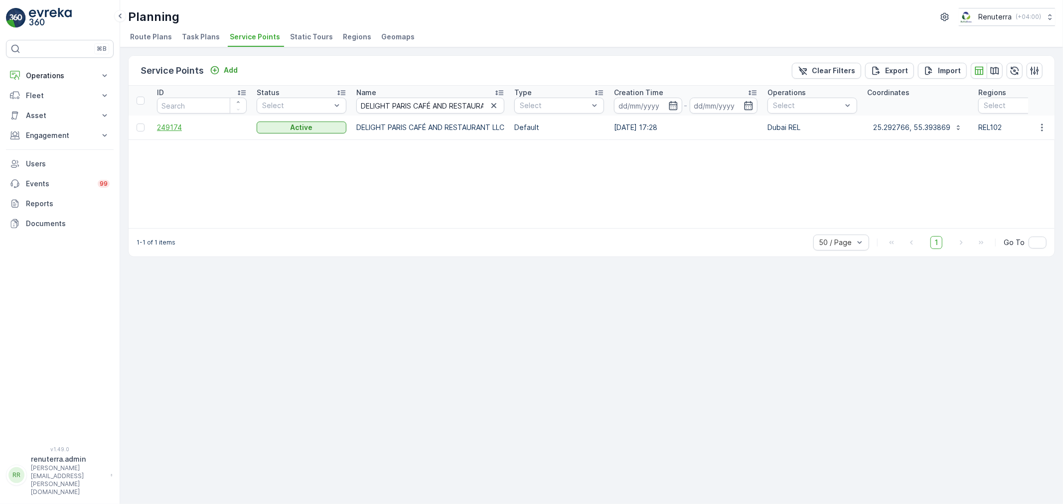
click at [158, 127] on span "249174" at bounding box center [202, 128] width 90 height 10
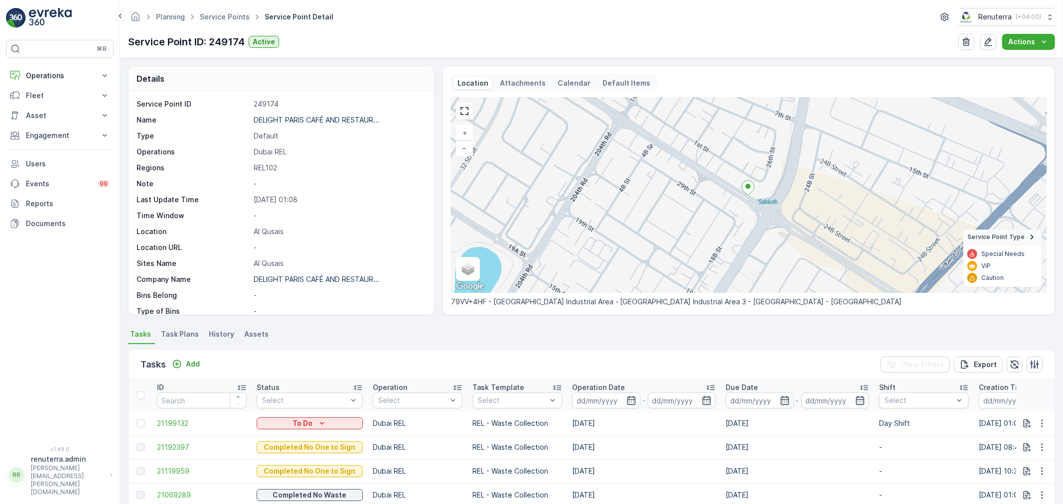
click at [218, 21] on span "Service Points" at bounding box center [225, 17] width 54 height 10
click at [214, 20] on link "Service Points" at bounding box center [225, 16] width 50 height 8
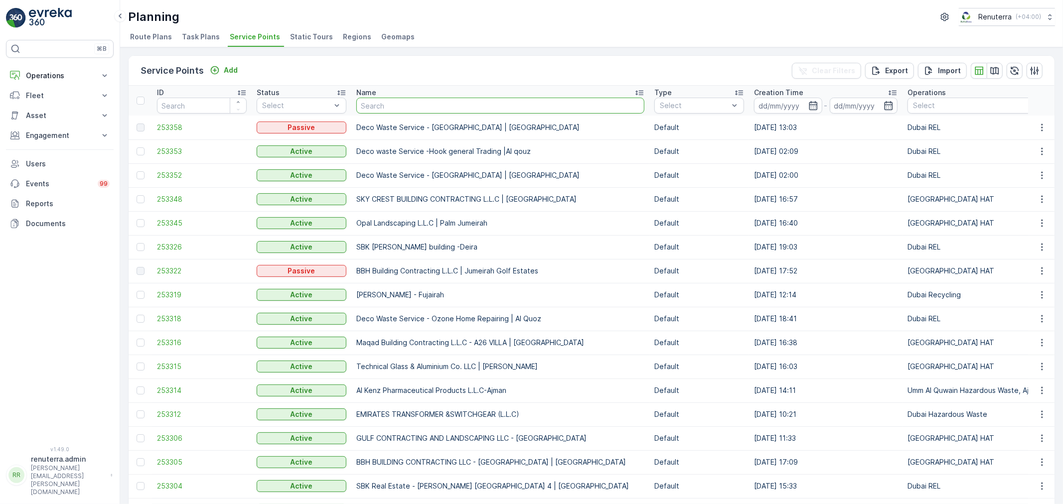
click at [387, 105] on input "text" at bounding box center [500, 106] width 288 height 16
paste input "AL AMAL TYRES & ACCSESORIES AND TRADING LLC"
type input "AL AMAL TYRES & ACCSESORIES AND TRADING LLC"
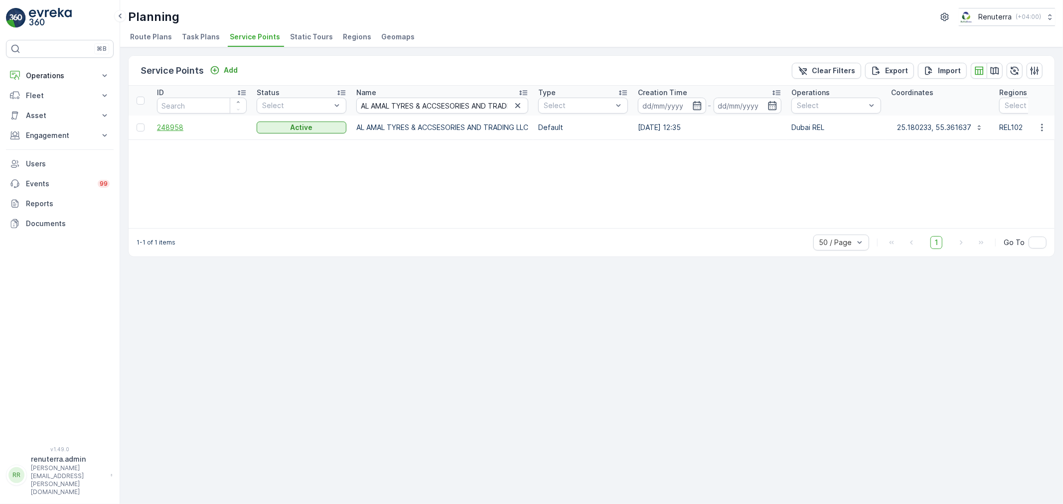
click at [177, 126] on span "248958" at bounding box center [202, 128] width 90 height 10
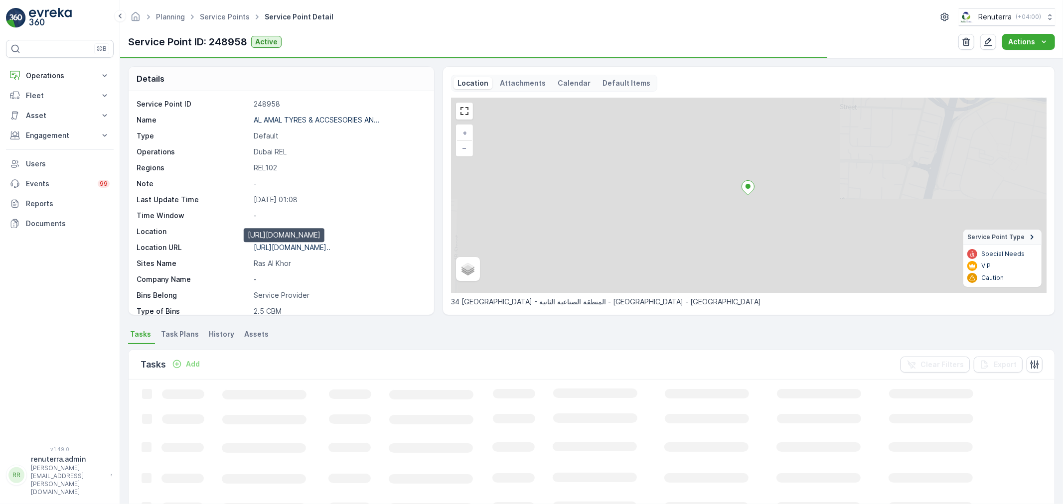
click at [301, 247] on p "https://maps.app.goo.gl/2yczDQ..." at bounding box center [292, 247] width 77 height 8
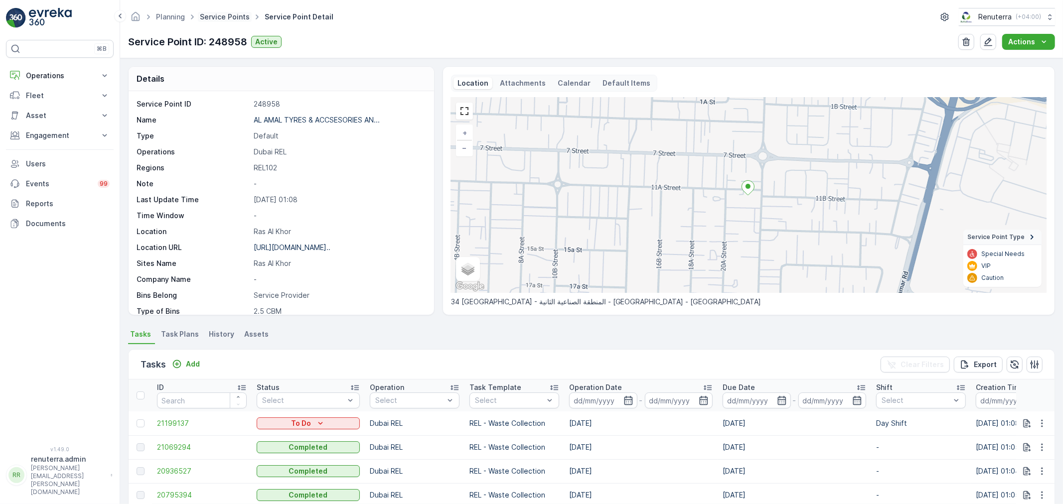
click at [242, 16] on link "Service Points" at bounding box center [225, 16] width 50 height 8
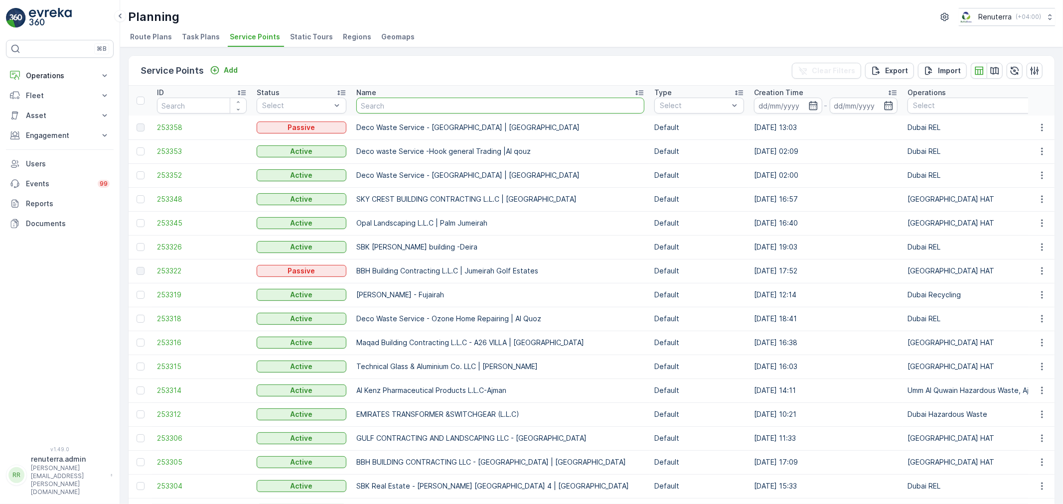
click at [444, 107] on input "text" at bounding box center [500, 106] width 288 height 16
type input "PKP Auto Spare Parts LLC"
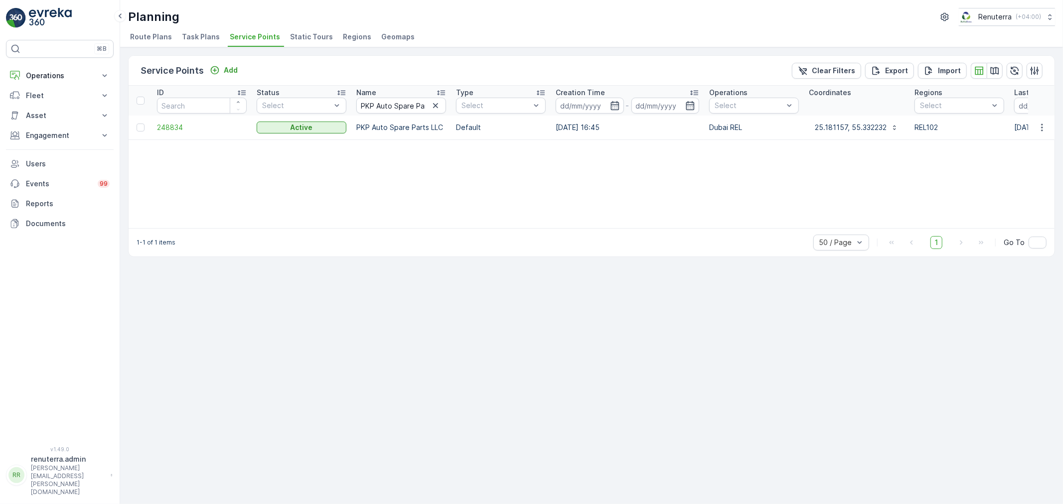
click at [176, 132] on td "248834" at bounding box center [202, 128] width 100 height 24
click at [180, 128] on span "248834" at bounding box center [202, 128] width 90 height 10
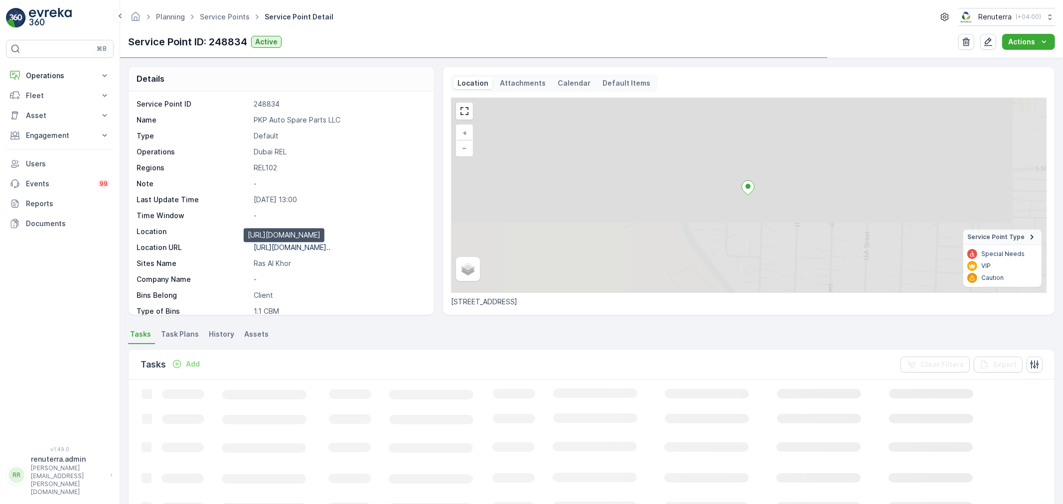
click at [295, 248] on p "https://maps.app.goo.gl/UxXBp9..." at bounding box center [292, 247] width 77 height 8
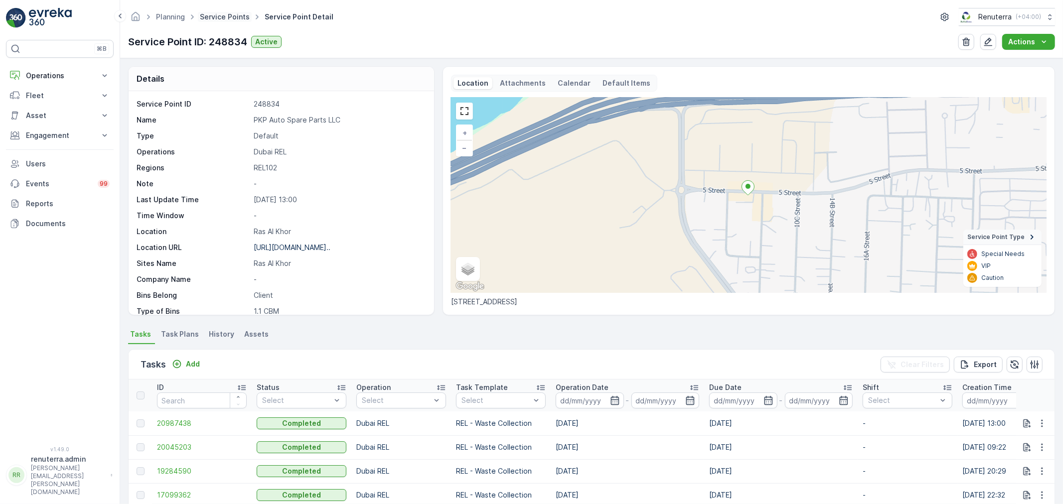
click at [222, 16] on link "Service Points" at bounding box center [225, 16] width 50 height 8
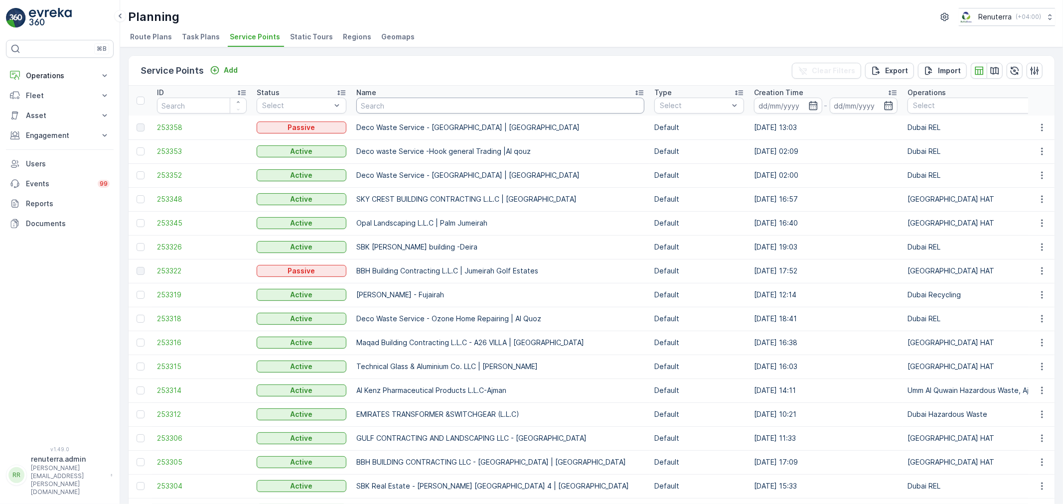
click at [443, 100] on input "text" at bounding box center [500, 106] width 288 height 16
paste input "Abdulrahim Hussain Gargash Masjid"
type input "Abdulrahim Hussain Gargash Masjid"
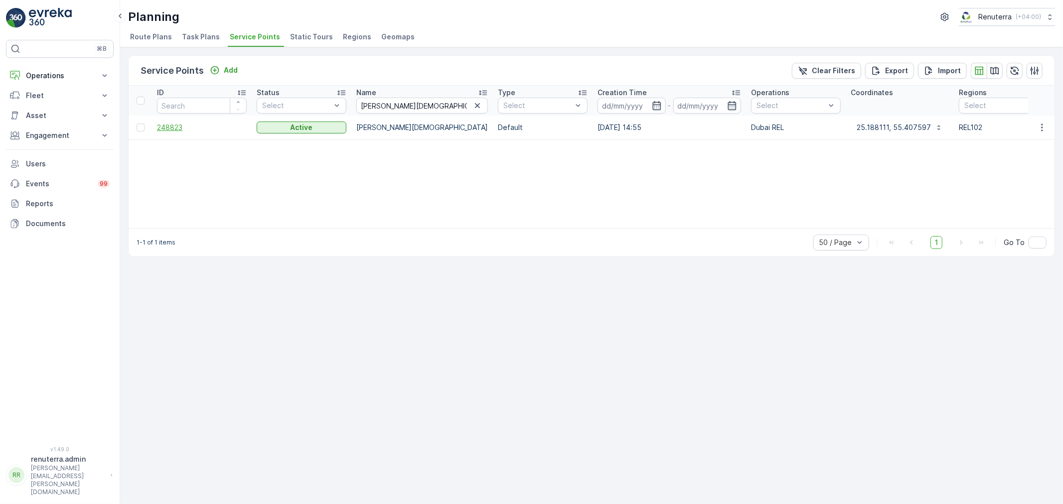
click at [157, 124] on span "248823" at bounding box center [202, 128] width 90 height 10
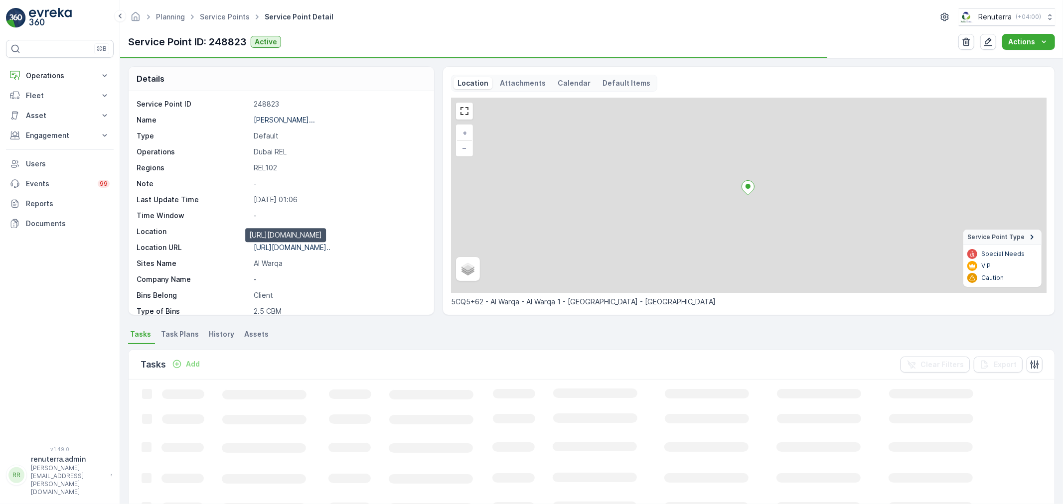
click at [285, 246] on p "https://maps.app.goo.gl/VHHpHG..." at bounding box center [292, 247] width 77 height 8
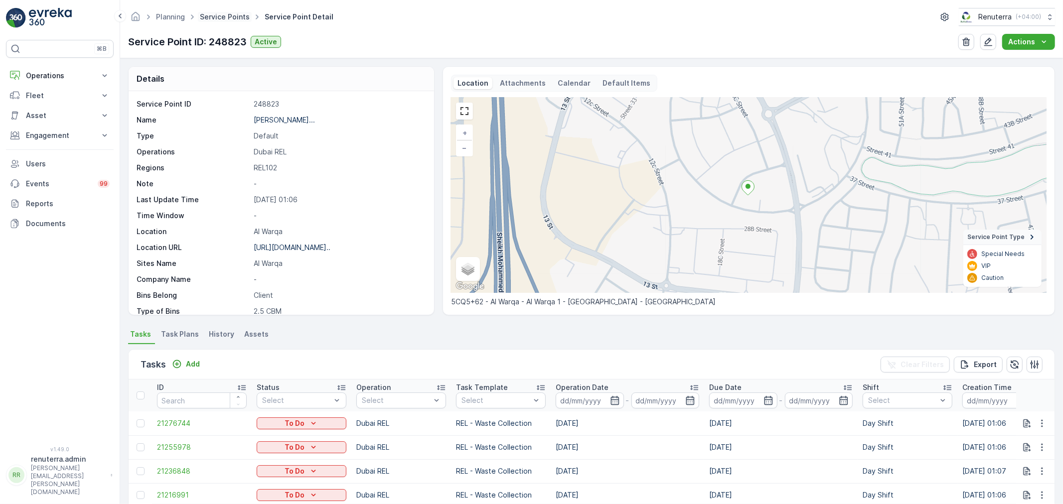
click at [230, 17] on link "Service Points" at bounding box center [225, 16] width 50 height 8
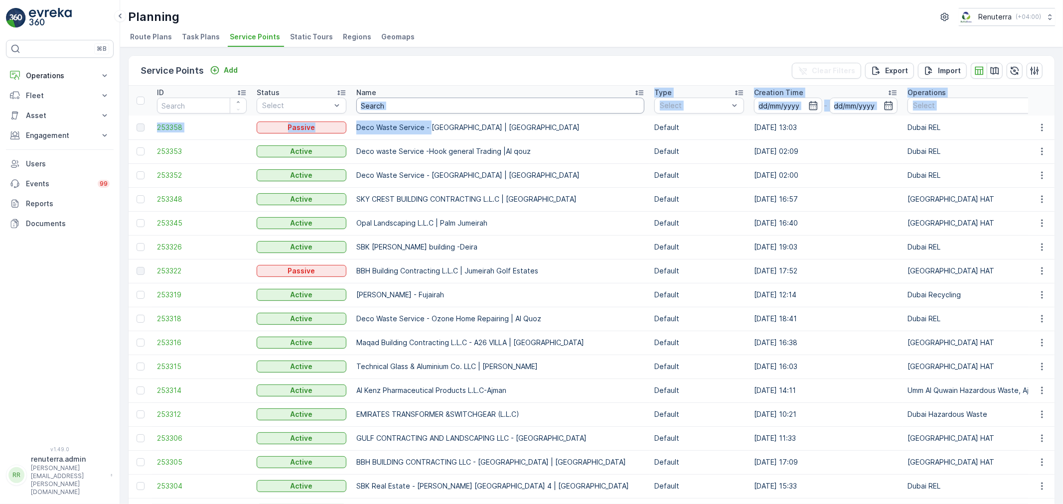
click at [429, 109] on input "text" at bounding box center [500, 106] width 288 height 16
paste input "COMMITTED REAL ESTATE - Sonapur Camp-2"
type input "COMMITTED REAL ESTATE - Sonapur Camp-2"
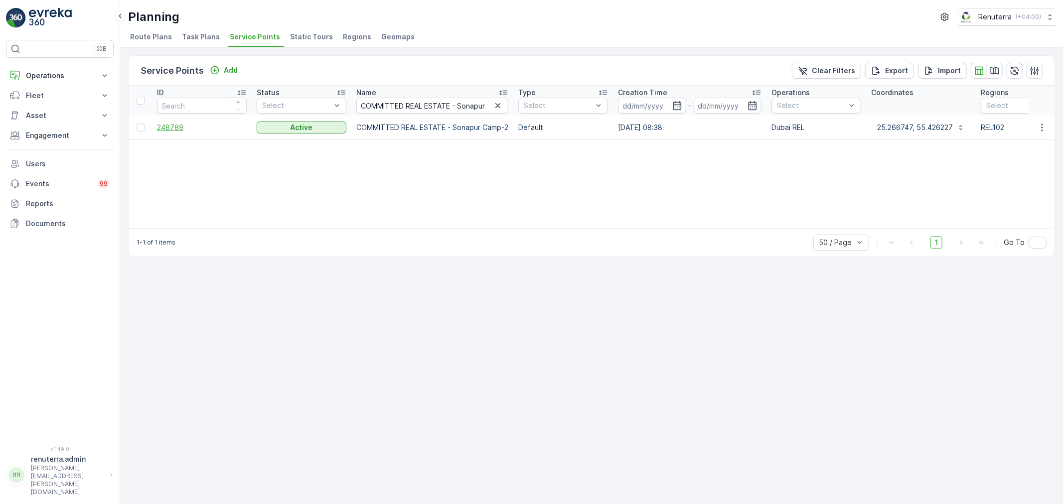
click at [177, 125] on span "248789" at bounding box center [202, 128] width 90 height 10
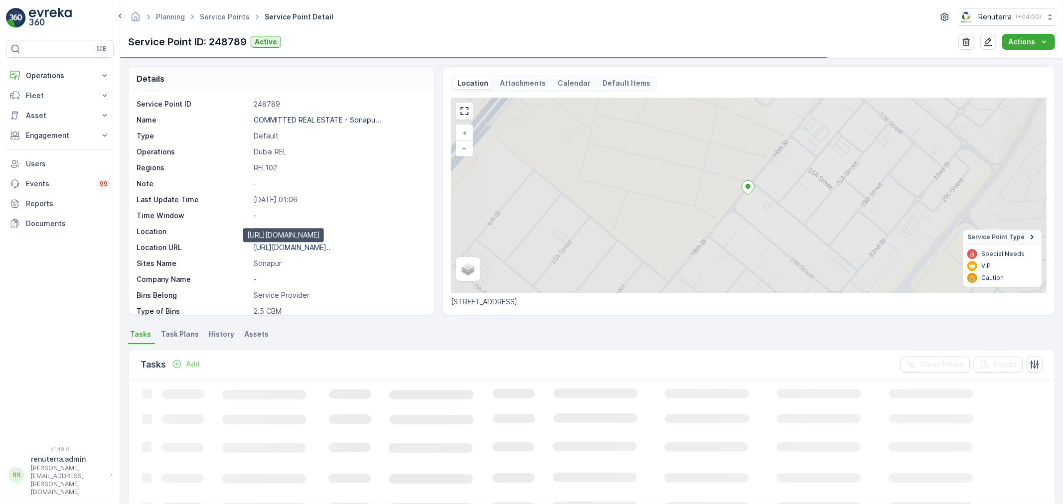
click at [281, 246] on p "https://maps.app.goo.gl/JBL8oC..." at bounding box center [292, 247] width 77 height 8
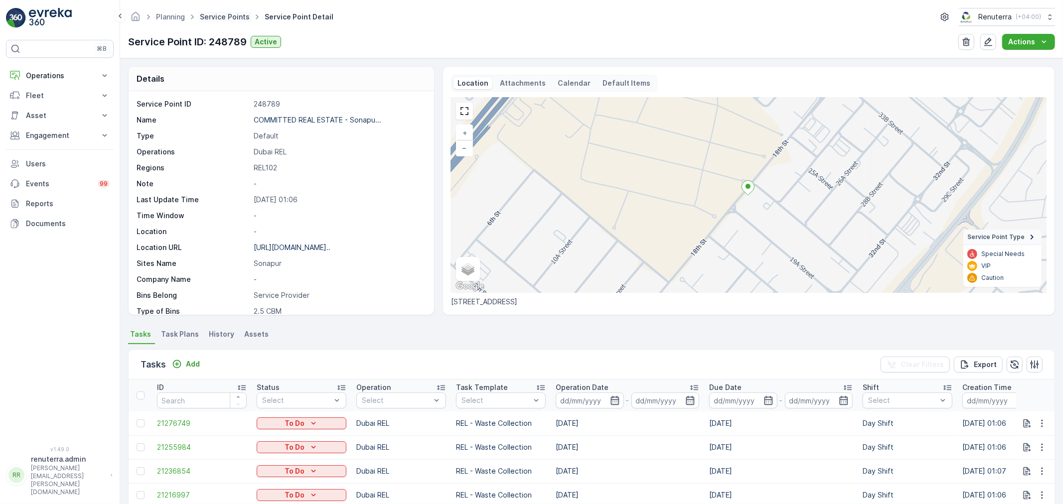
click at [241, 15] on link "Service Points" at bounding box center [225, 16] width 50 height 8
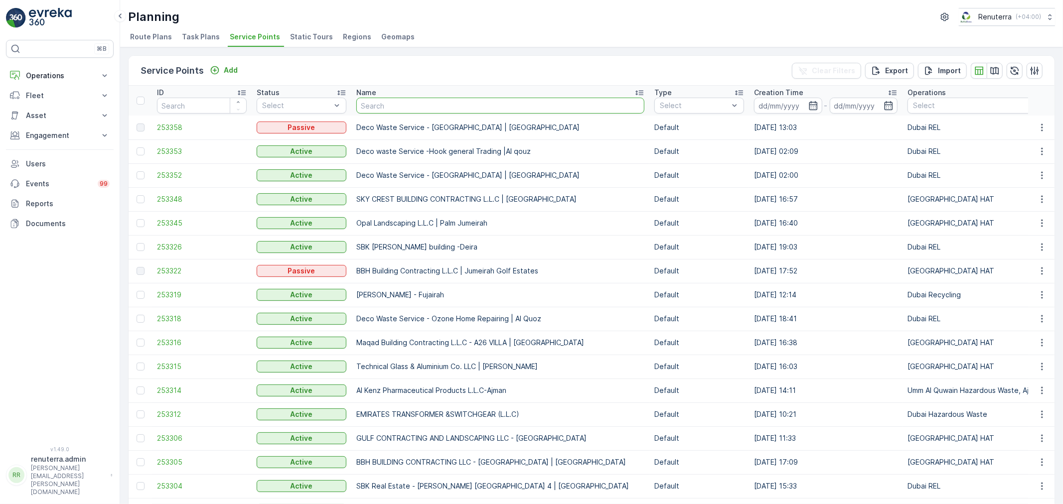
click at [452, 108] on input "text" at bounding box center [500, 106] width 288 height 16
paste input "Middle East Real Estate One person company llC -Rubaya Al Qusais"
type input "Middle East Real Estate One person company llC -Rubaya Al Qusais"
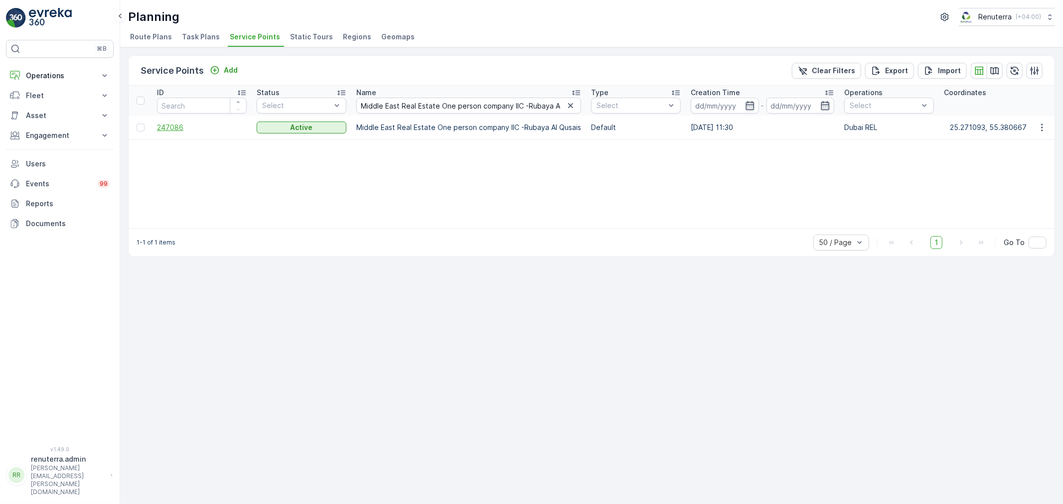
click at [158, 127] on span "247086" at bounding box center [202, 128] width 90 height 10
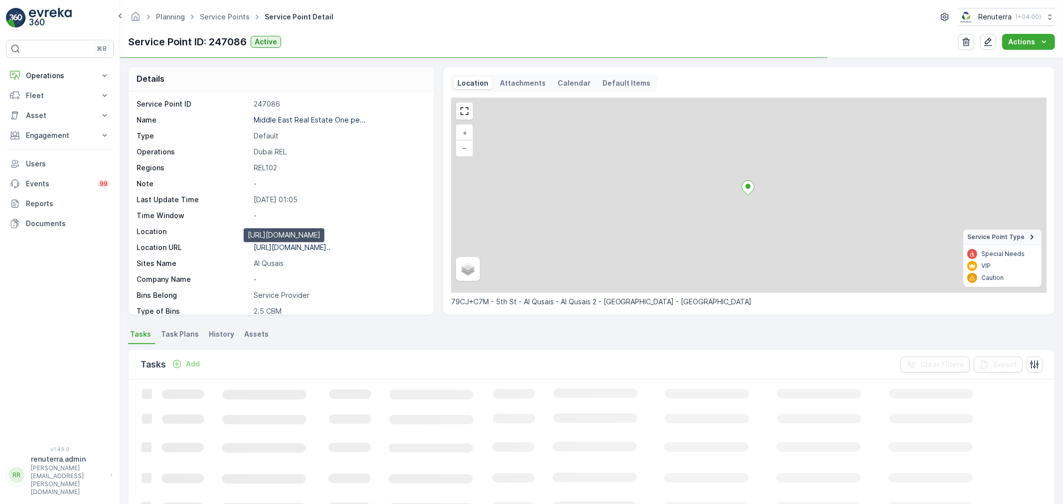
click at [299, 247] on p "https://maps.app.goo.gl/LhkYKB..." at bounding box center [292, 247] width 77 height 8
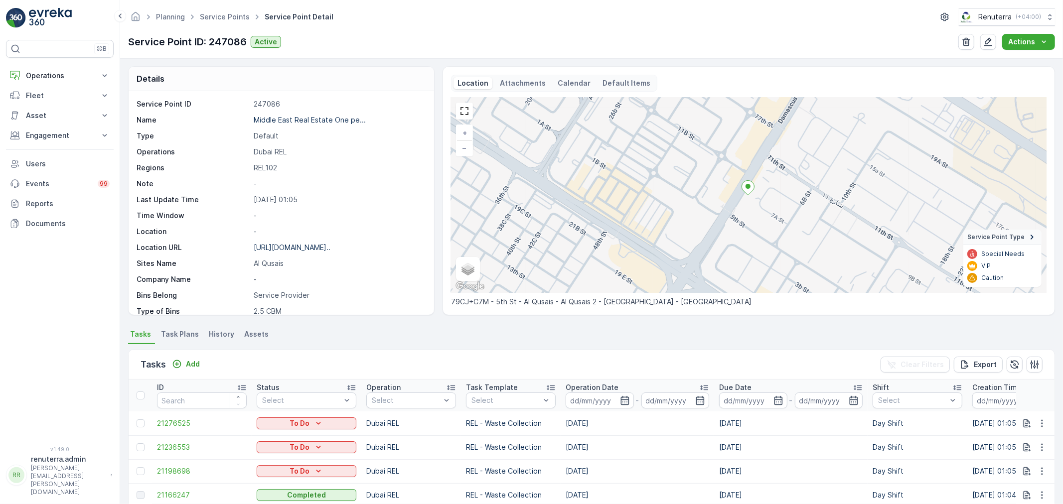
click at [235, 22] on ul "Service Points" at bounding box center [230, 17] width 65 height 14
click at [229, 12] on span "Service Points" at bounding box center [225, 17] width 54 height 10
click at [236, 22] on ul "Service Points" at bounding box center [230, 17] width 65 height 14
click at [229, 19] on link "Service Points" at bounding box center [225, 16] width 50 height 8
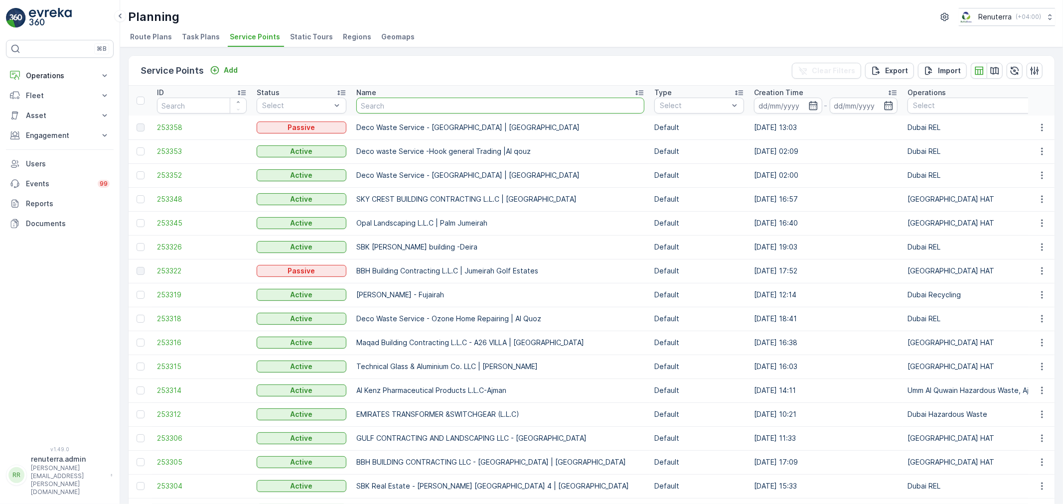
click at [407, 105] on input "text" at bounding box center [500, 106] width 288 height 16
type input "HAMDA SALEM AL MAQOODI -AL Qusais"
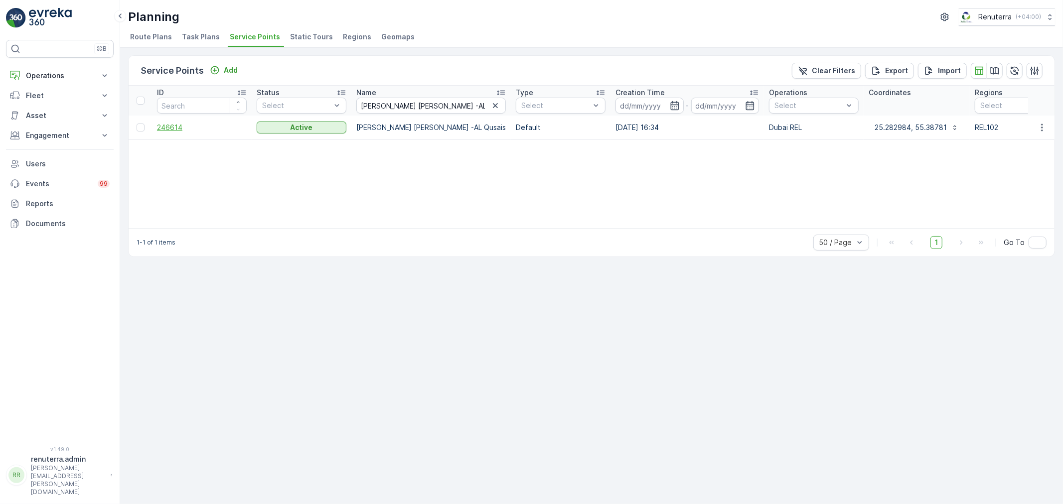
click at [168, 129] on span "246614" at bounding box center [202, 128] width 90 height 10
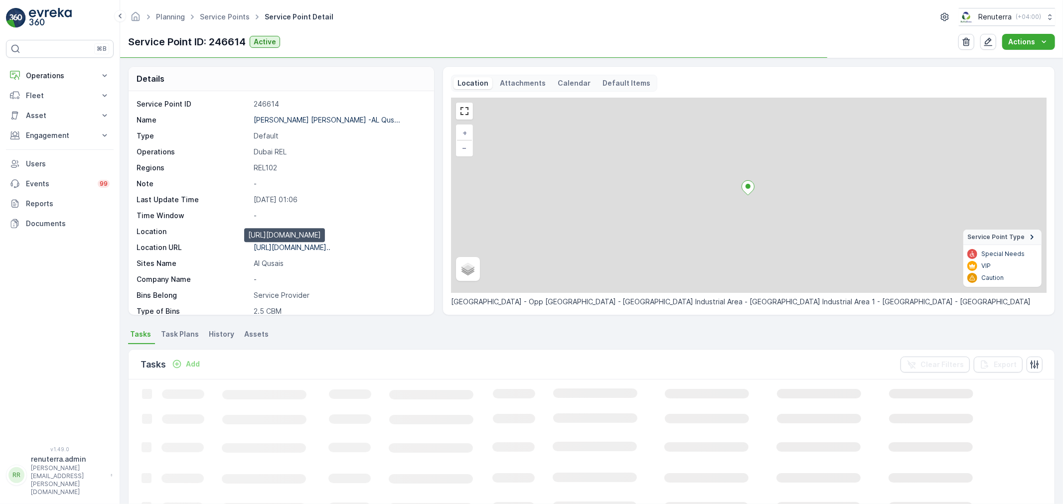
drag, startPoint x: 313, startPoint y: 245, endPoint x: 355, endPoint y: 238, distance: 42.9
click at [315, 245] on p "https://maps.app.goo.gl/ZgpgQ4..." at bounding box center [292, 247] width 77 height 8
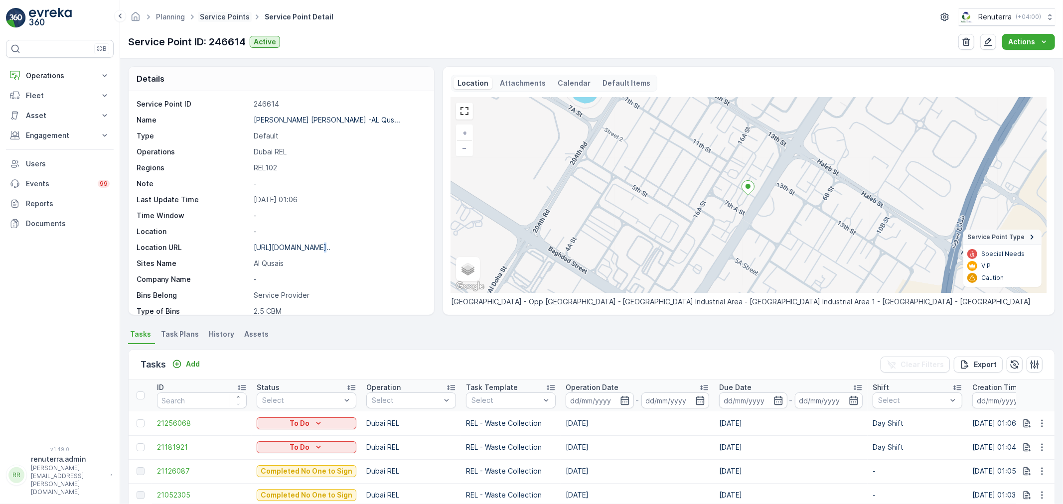
click at [233, 17] on link "Service Points" at bounding box center [225, 16] width 50 height 8
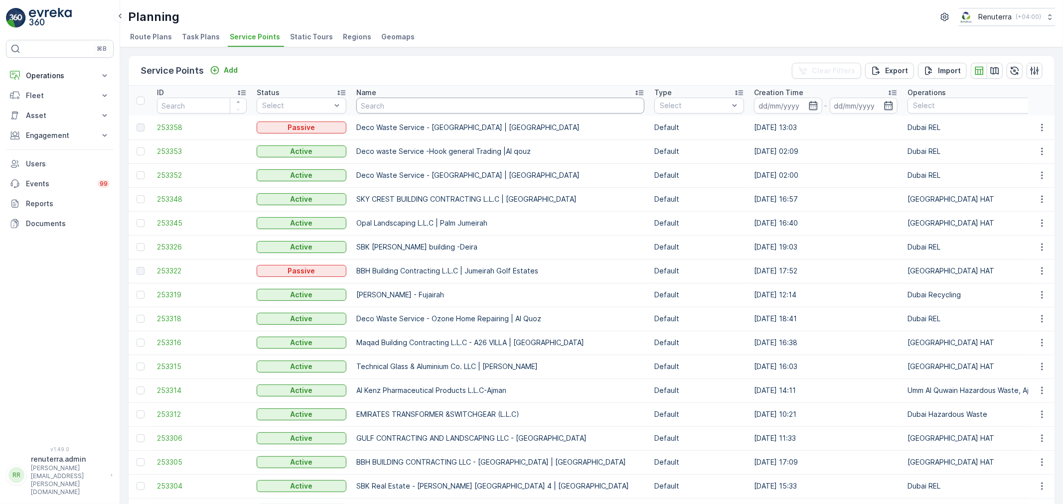
click at [402, 108] on input "text" at bounding box center [500, 106] width 288 height 16
paste input "Calicut Tower Restaurant"
type input "Calicut Tower Restaurant"
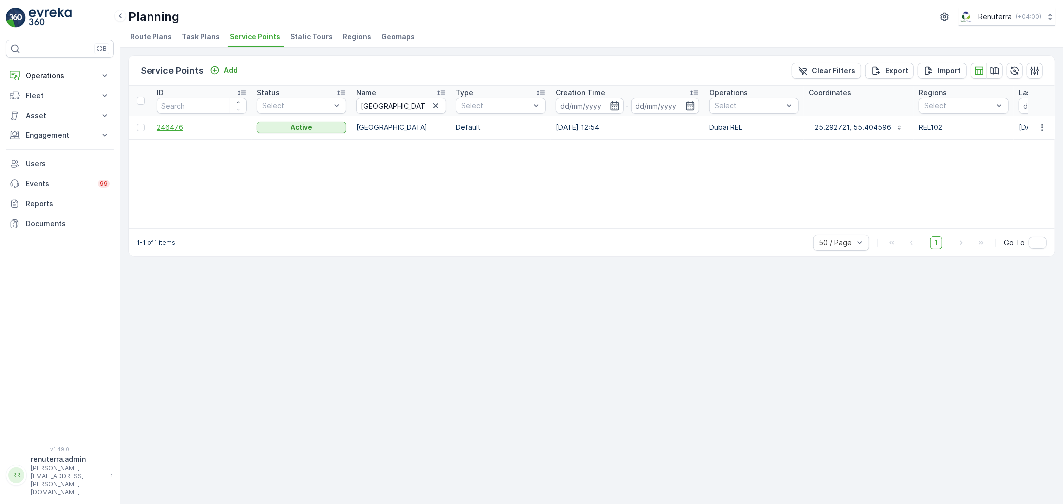
click at [177, 130] on span "246476" at bounding box center [202, 128] width 90 height 10
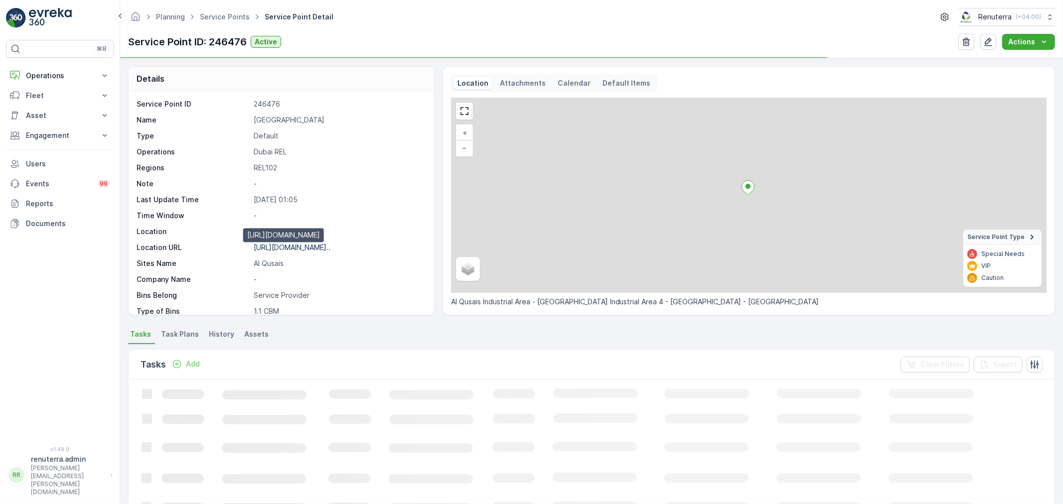
drag, startPoint x: 311, startPoint y: 248, endPoint x: 391, endPoint y: 242, distance: 80.0
click at [313, 248] on p "https://maps.app.goo.gl/tyxoMh..." at bounding box center [292, 247] width 77 height 8
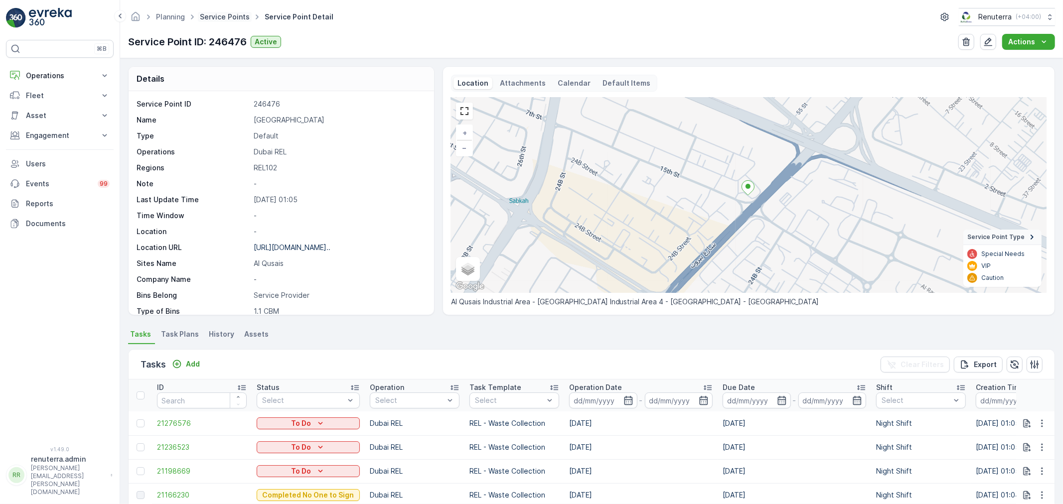
click at [239, 17] on link "Service Points" at bounding box center [225, 16] width 50 height 8
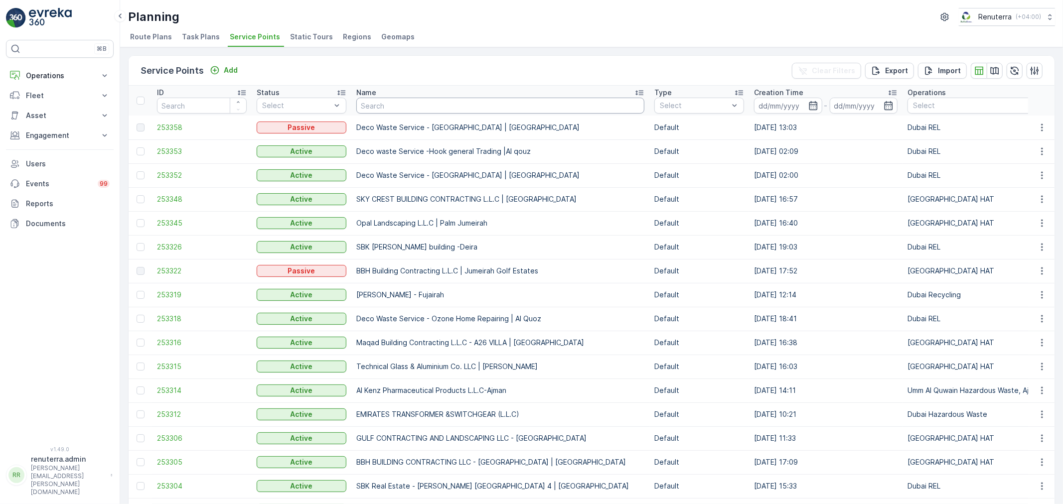
click at [380, 102] on input "text" at bounding box center [500, 106] width 288 height 16
paste input "Sweet Little Cafe LLC-Al Qusais"
type input "Sweet Little Cafe LLC-Al Qusais"
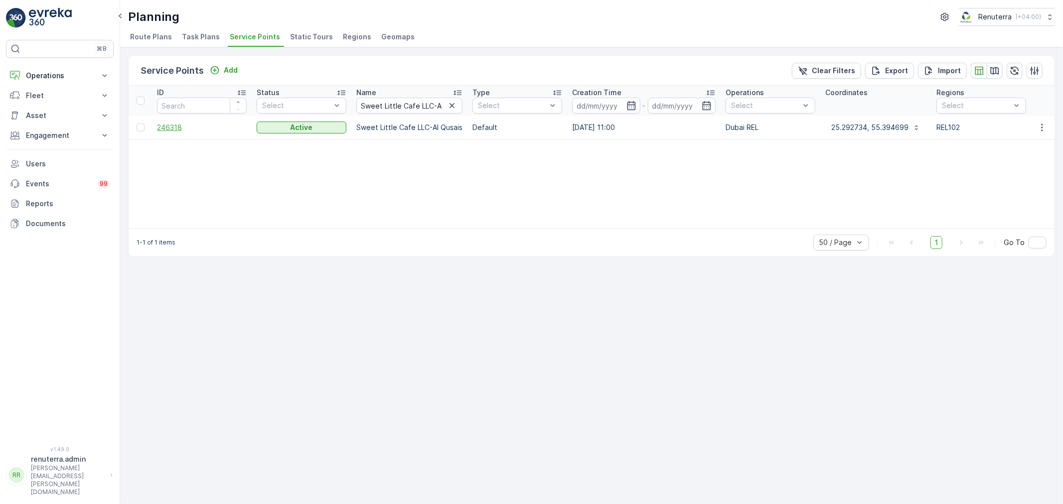
click at [176, 131] on span "246318" at bounding box center [202, 128] width 90 height 10
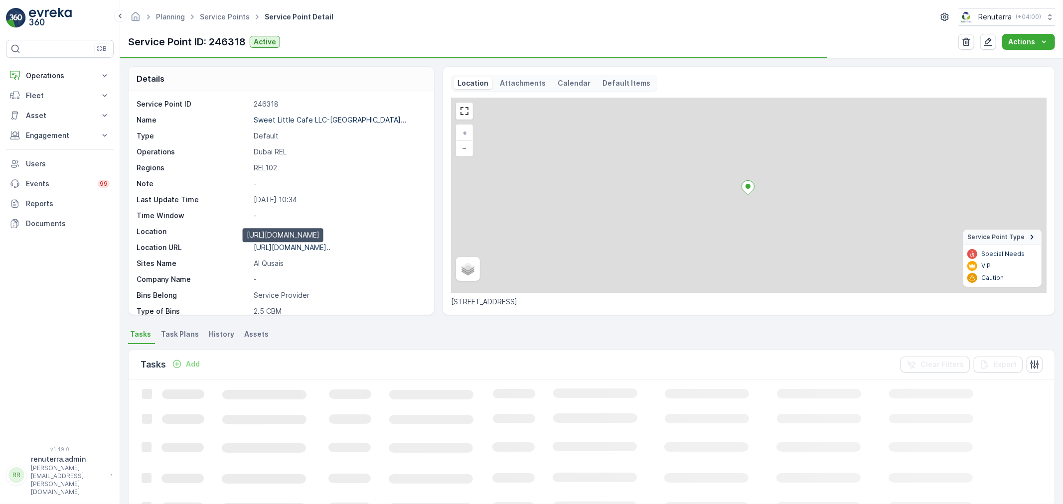
drag, startPoint x: 281, startPoint y: 248, endPoint x: 292, endPoint y: 246, distance: 11.6
click at [282, 248] on p "https://maps.app.goo.gl/Q9hFFf..." at bounding box center [292, 247] width 77 height 8
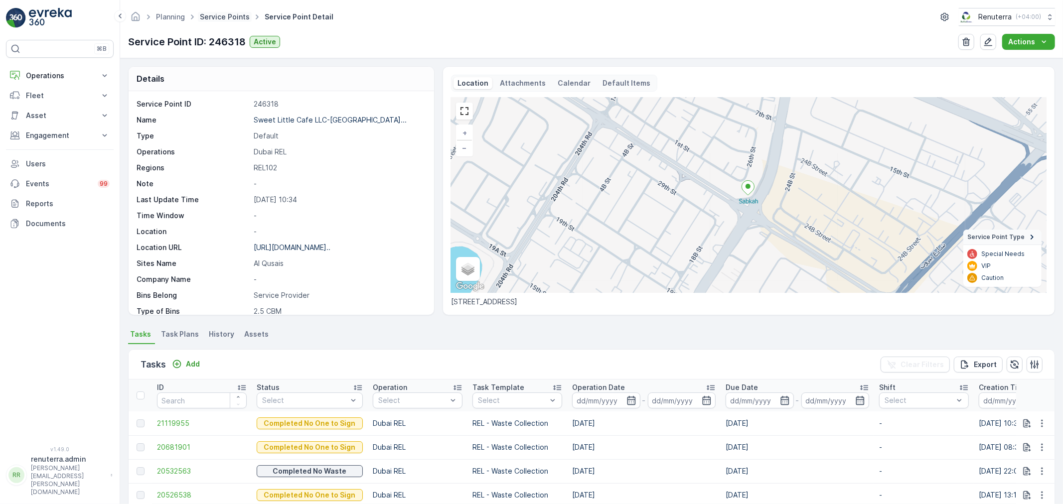
click at [229, 14] on link "Service Points" at bounding box center [225, 16] width 50 height 8
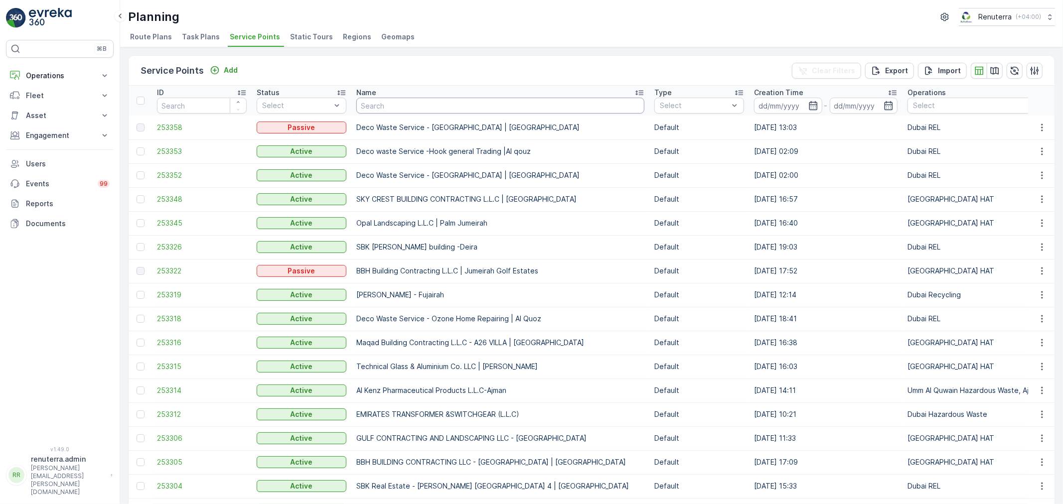
click at [381, 102] on input "text" at bounding box center [500, 106] width 288 height 16
paste input "Mr.Hussain AR Gargash& Nabil AR Gargash - 22 Villas Mirdif"
type input "Mr.Hussain AR Gargash& Nabil AR Gargash - 22 Villas Mirdif"
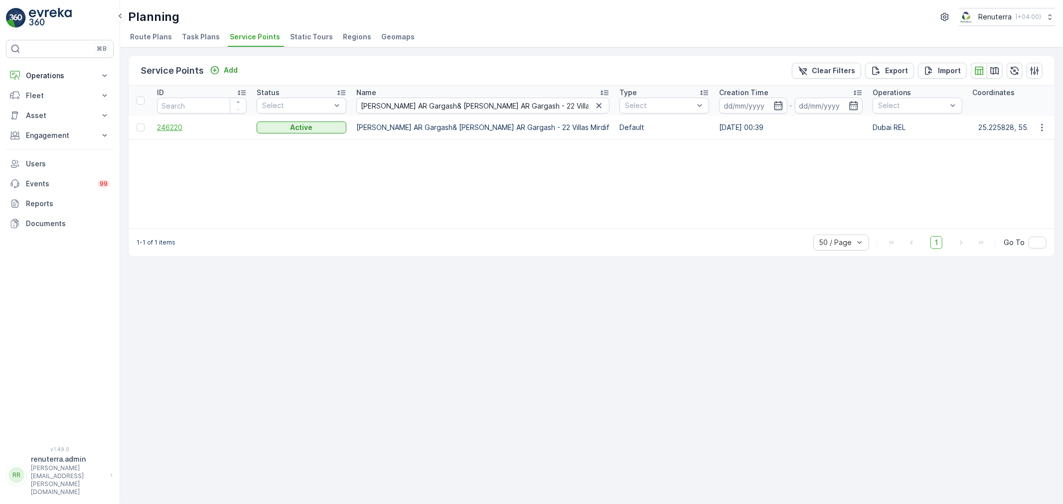
click at [172, 129] on span "246220" at bounding box center [202, 128] width 90 height 10
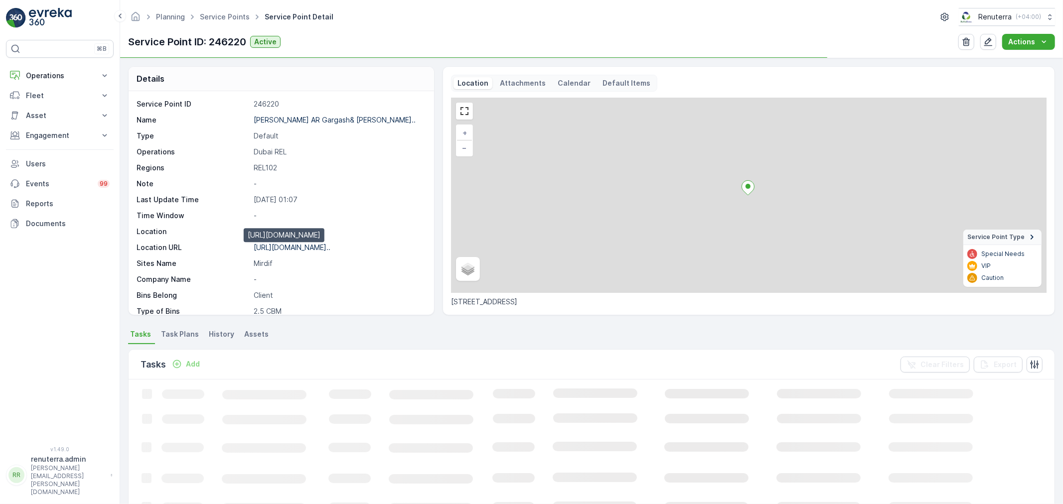
click at [307, 247] on p "https://maps.app.goo.gl/A5SZZc..." at bounding box center [292, 247] width 77 height 8
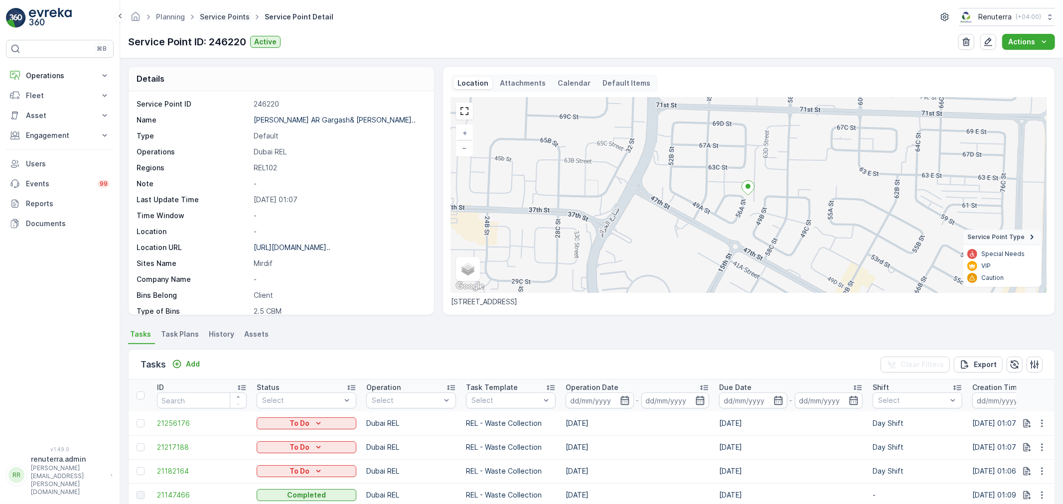
click at [232, 17] on link "Service Points" at bounding box center [225, 16] width 50 height 8
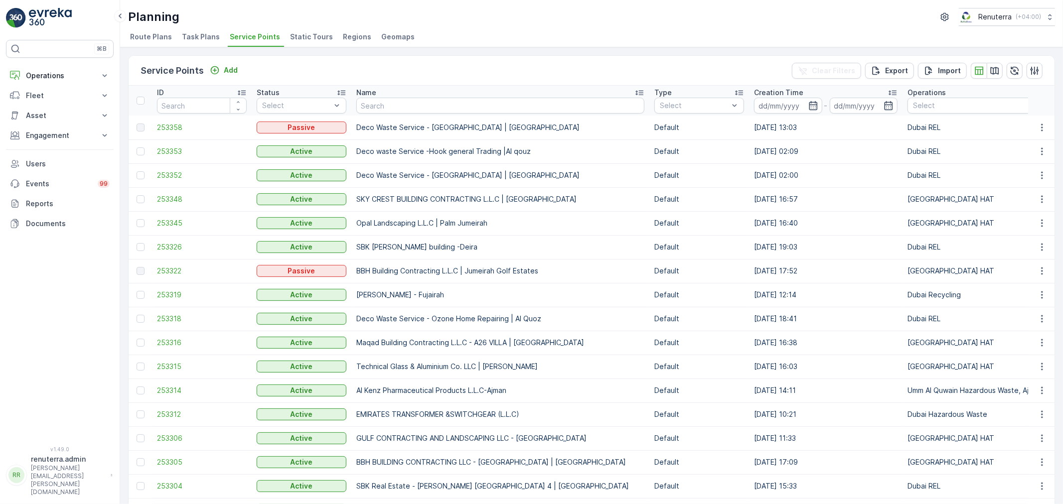
click at [414, 110] on input "text" at bounding box center [500, 106] width 288 height 16
paste input "Mr.Hussain AR Gargash& Nabil AR Gargash - 20 Villas Mirdif"
type input "Mr.Hussain AR Gargash& Nabil AR Gargash - 20 Villas Mirdif"
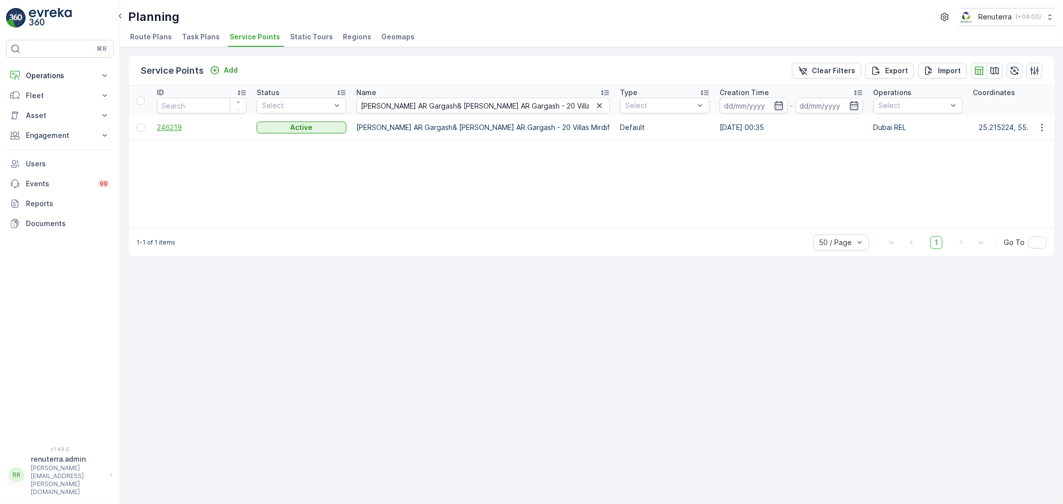
drag, startPoint x: 167, startPoint y: 132, endPoint x: 170, endPoint y: 128, distance: 5.7
click at [169, 131] on td "246219" at bounding box center [202, 128] width 100 height 24
click at [170, 128] on span "246219" at bounding box center [202, 128] width 90 height 10
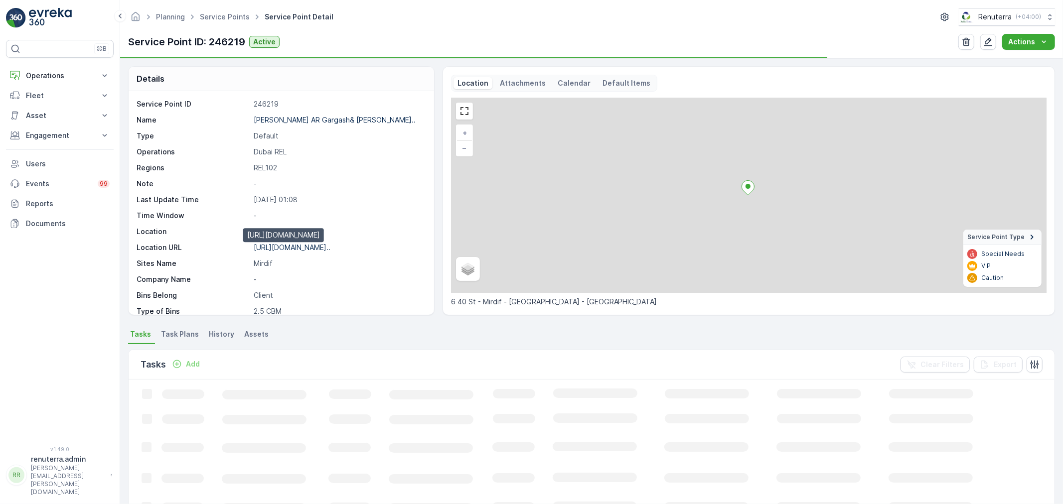
drag, startPoint x: 321, startPoint y: 246, endPoint x: 349, endPoint y: 242, distance: 28.1
click at [324, 245] on p "https://maps.app.goo.gl/fnUnKL..." at bounding box center [292, 247] width 77 height 8
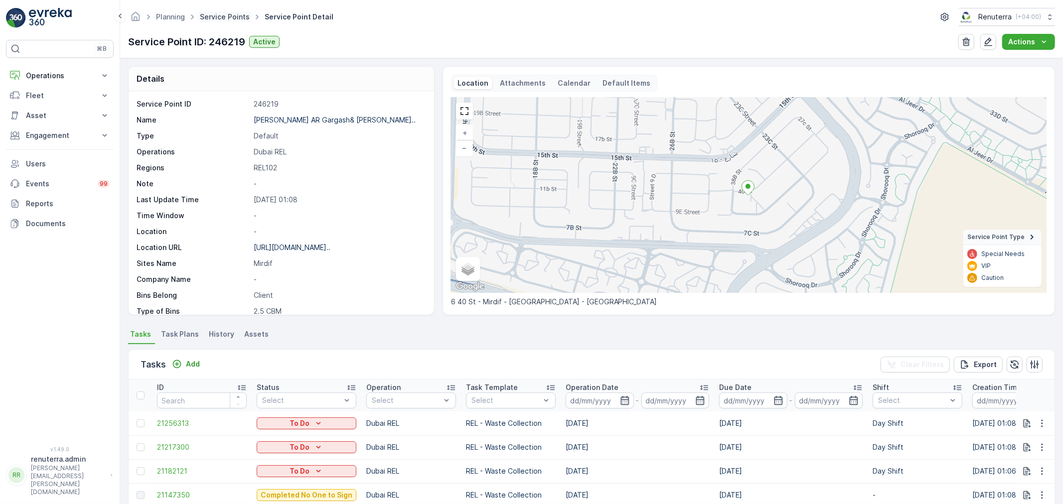
click at [236, 21] on ul "Service Points" at bounding box center [230, 17] width 65 height 14
click at [239, 17] on link "Service Points" at bounding box center [225, 16] width 50 height 8
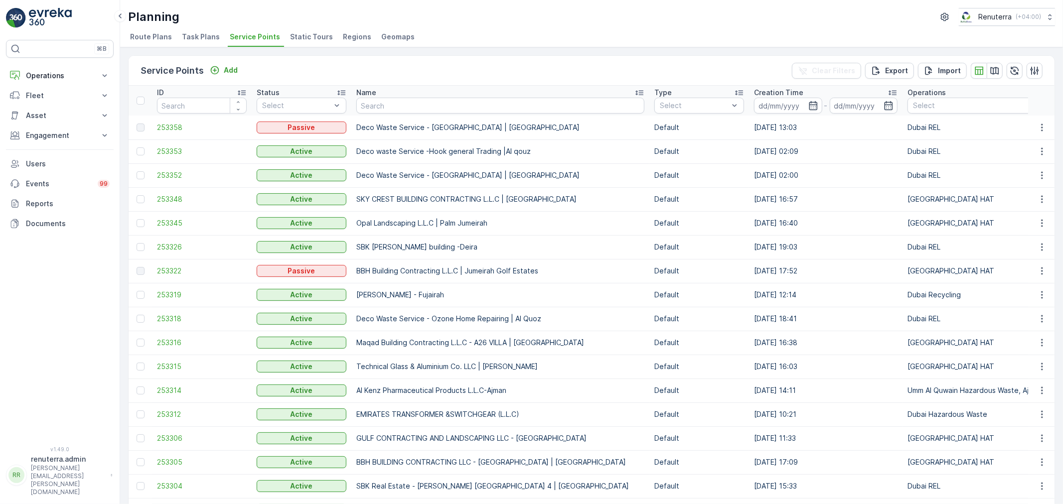
click at [439, 111] on input "text" at bounding box center [500, 106] width 288 height 16
paste input "Mr.Hussain AR Gargash& Nabil AR Gargash - Mabrooka Building"
type input "Mr.Hussain AR Gargash& Nabil AR Gargash - Mabrooka Building"
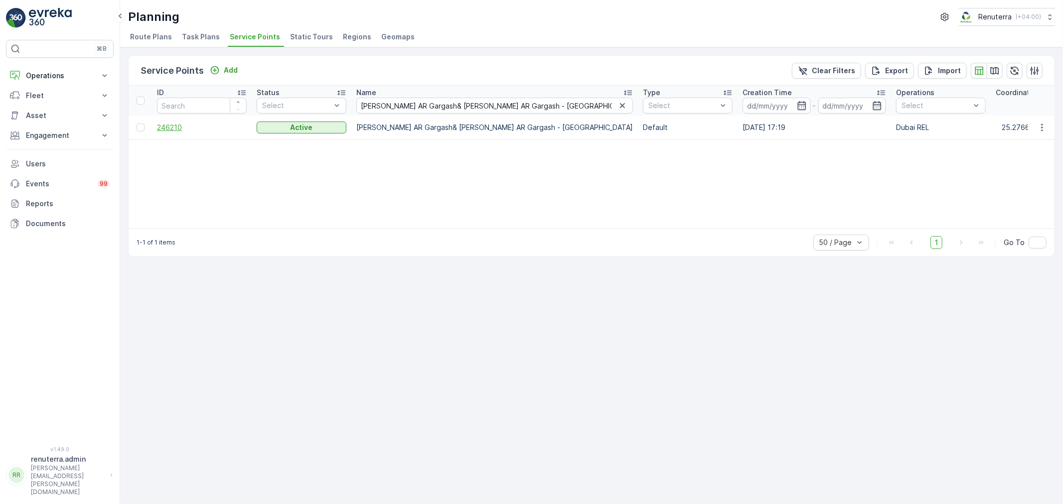
click at [163, 126] on span "246210" at bounding box center [202, 128] width 90 height 10
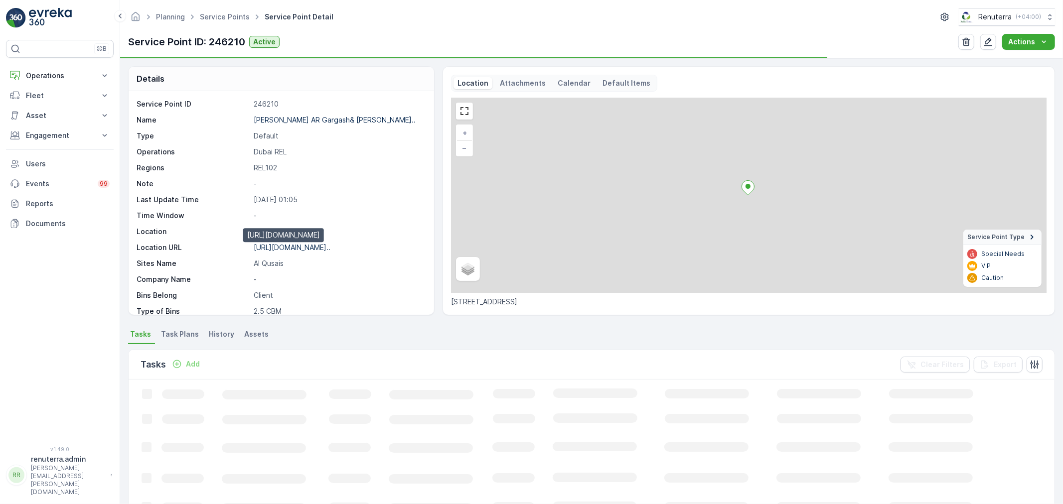
click at [286, 246] on p "https://maps.app.goo.gl/8KXL1Q..." at bounding box center [292, 247] width 77 height 8
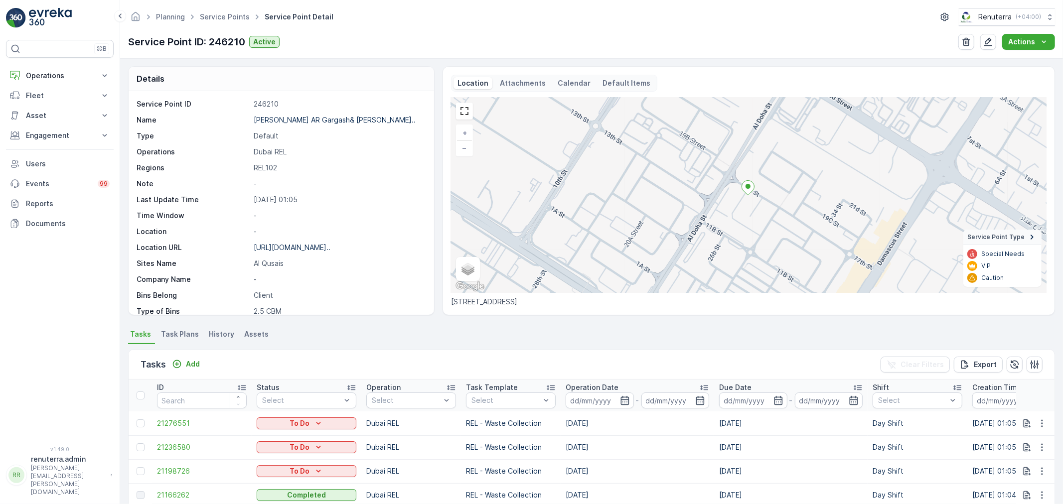
click at [235, 22] on ul "Service Points" at bounding box center [230, 17] width 65 height 14
click at [235, 18] on link "Service Points" at bounding box center [225, 16] width 50 height 8
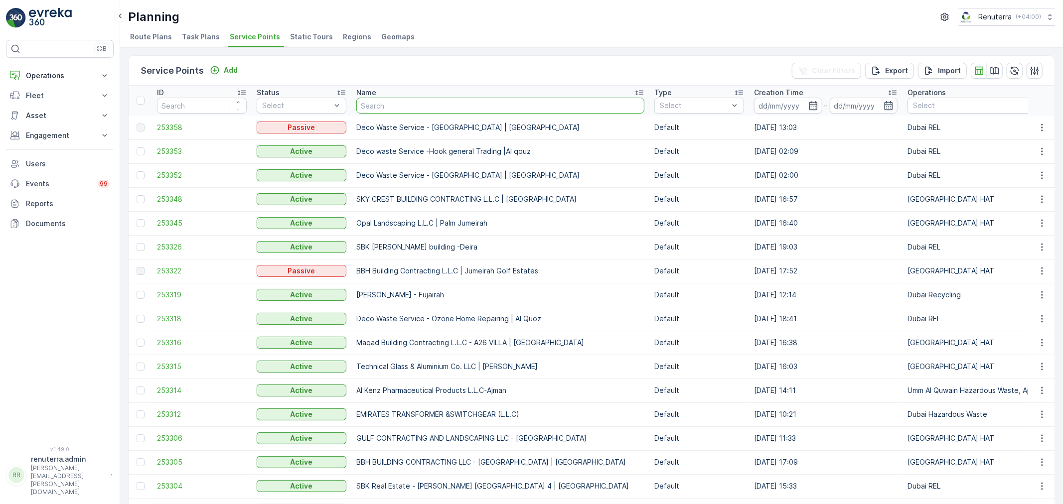
click at [429, 105] on input "text" at bounding box center [500, 106] width 288 height 16
paste input "Mr.Hussain AR Gargash& Nabil AR Gargash - Mushraf Building"
type input "Mr.Hussain AR Gargash& Nabil AR Gargash - Mushraf Building"
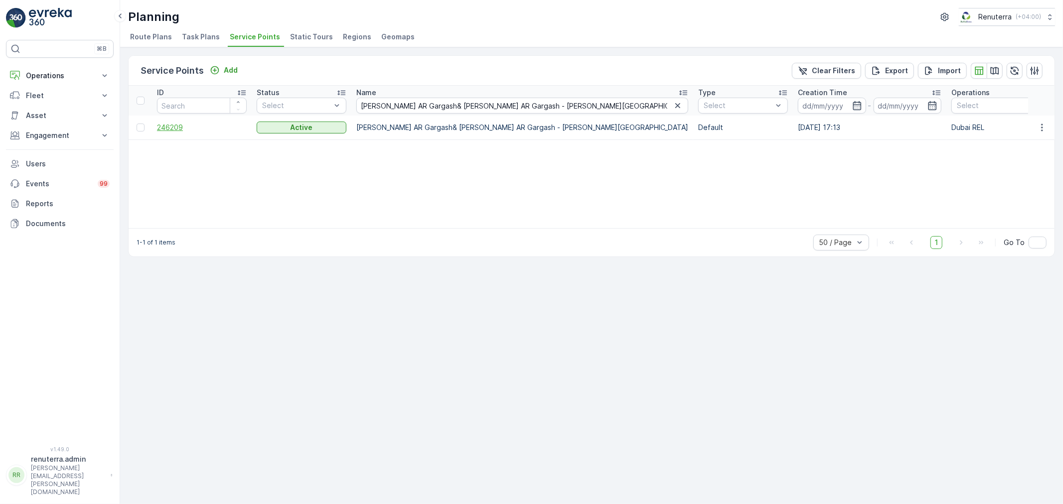
click at [175, 126] on span "246209" at bounding box center [202, 128] width 90 height 10
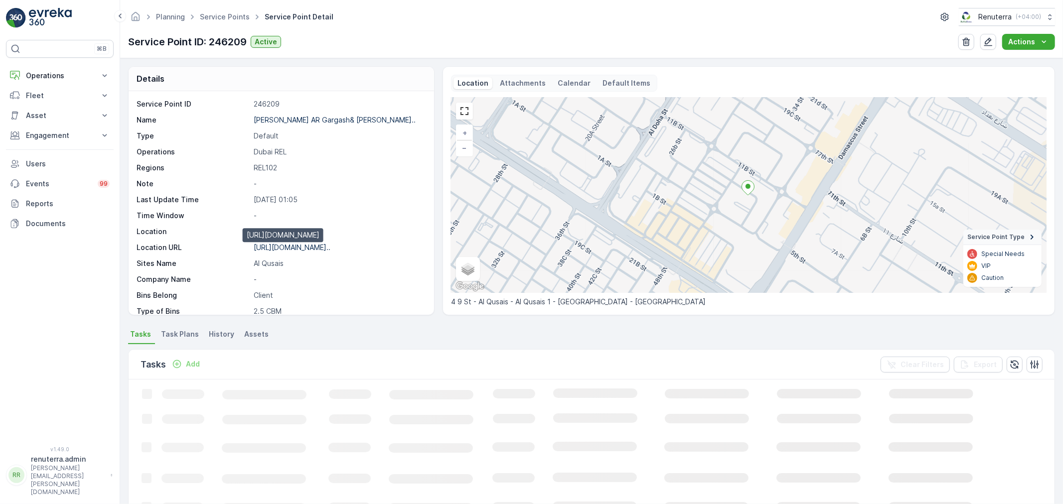
drag, startPoint x: 299, startPoint y: 250, endPoint x: 497, endPoint y: 185, distance: 208.6
click at [299, 249] on p "https://maps.app.goo.gl/JzcVqP..." at bounding box center [292, 247] width 77 height 8
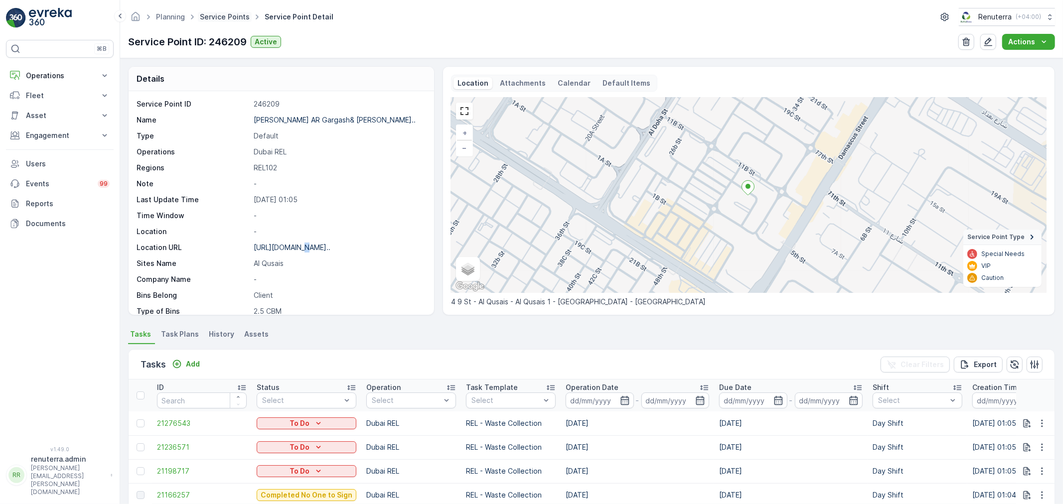
click at [231, 17] on link "Service Points" at bounding box center [225, 16] width 50 height 8
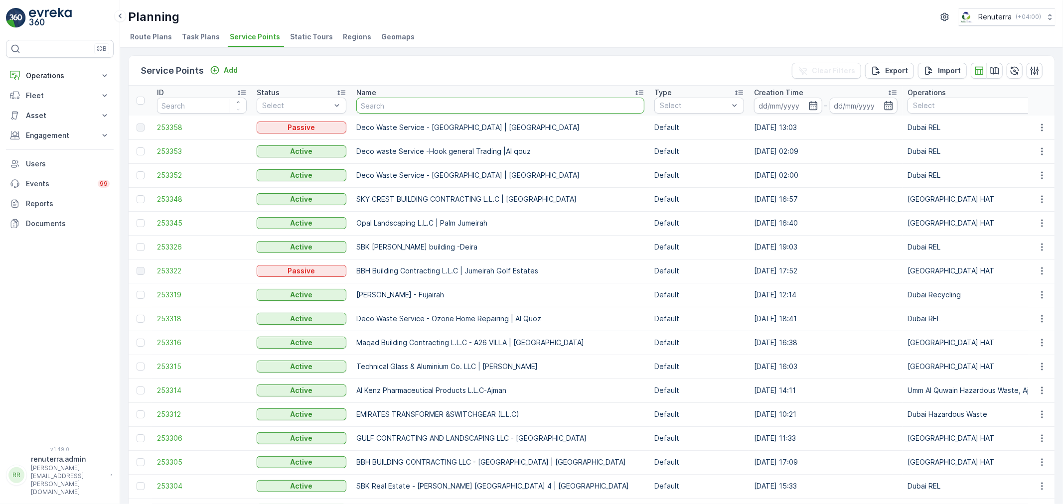
click at [412, 107] on input "text" at bounding box center [500, 106] width 288 height 16
paste input "Manar Emirates Real Estate Co LLC -Al Qusais 125 ( 313-203 )"
type input "Manar Emirates Real Estate Co LLC -Al Qusais 125 ( 313-203 )"
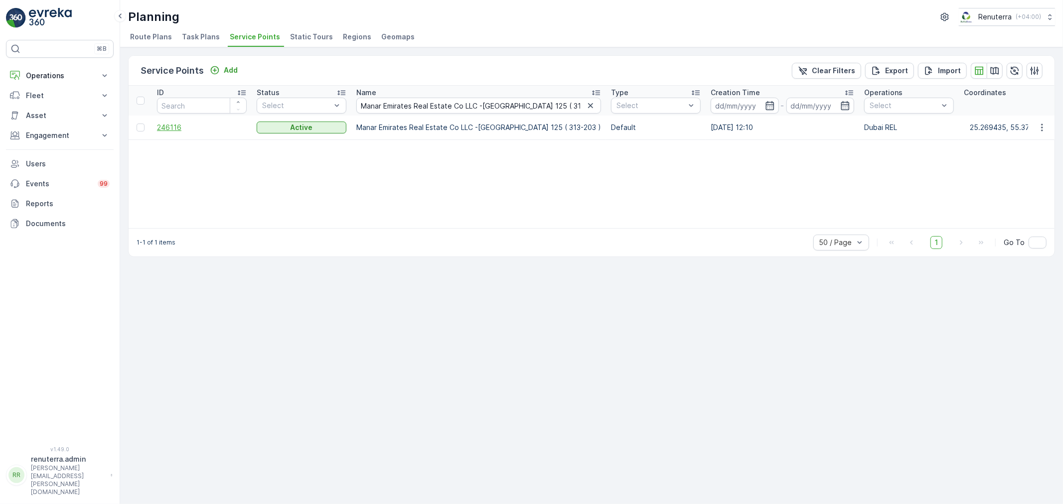
click at [167, 128] on span "246116" at bounding box center [202, 128] width 90 height 10
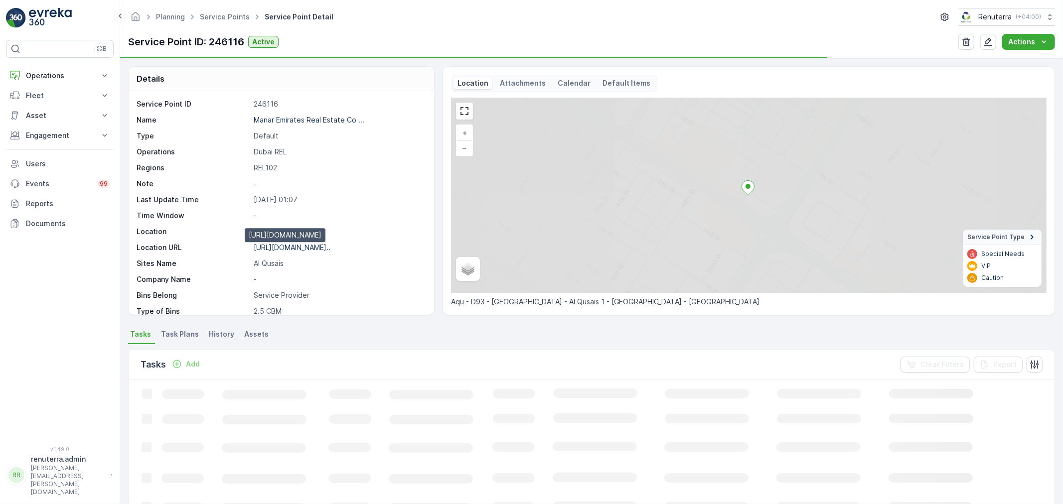
click at [309, 245] on p "https://maps.app.goo.gl/2AbUmv..." at bounding box center [292, 247] width 77 height 8
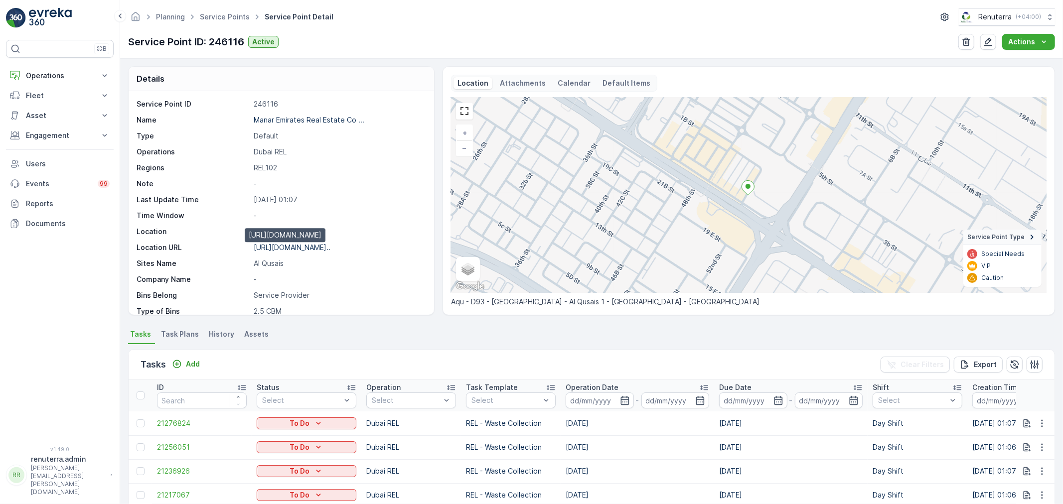
click at [289, 248] on p "https://maps.app.goo.gl/2AbUmv..." at bounding box center [292, 247] width 77 height 8
click at [228, 19] on link "Service Points" at bounding box center [225, 16] width 50 height 8
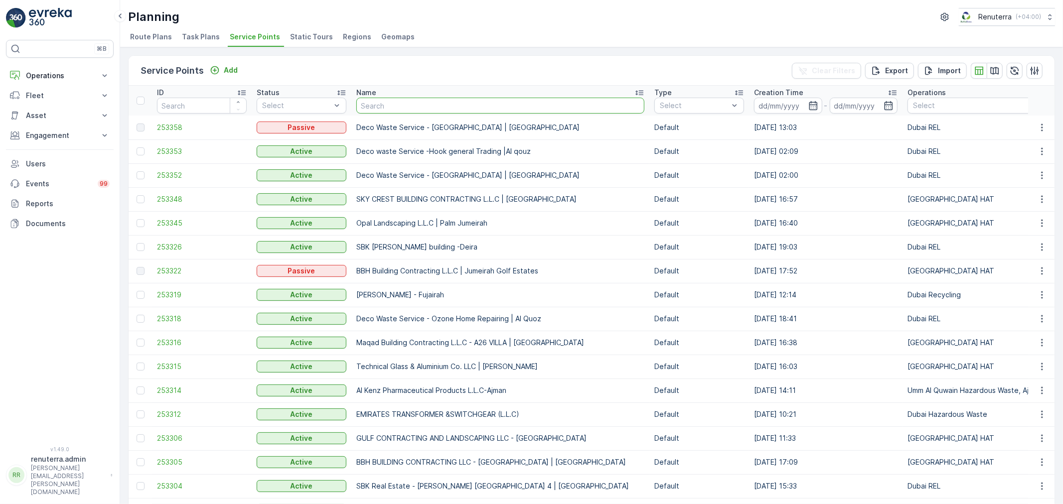
click at [402, 107] on input "text" at bounding box center [500, 106] width 288 height 16
paste input "FAISAL MEHMOOD CAFETERIA L.L.C"
type input "FAISAL MEHMOOD CAFETERIA L.L.C"
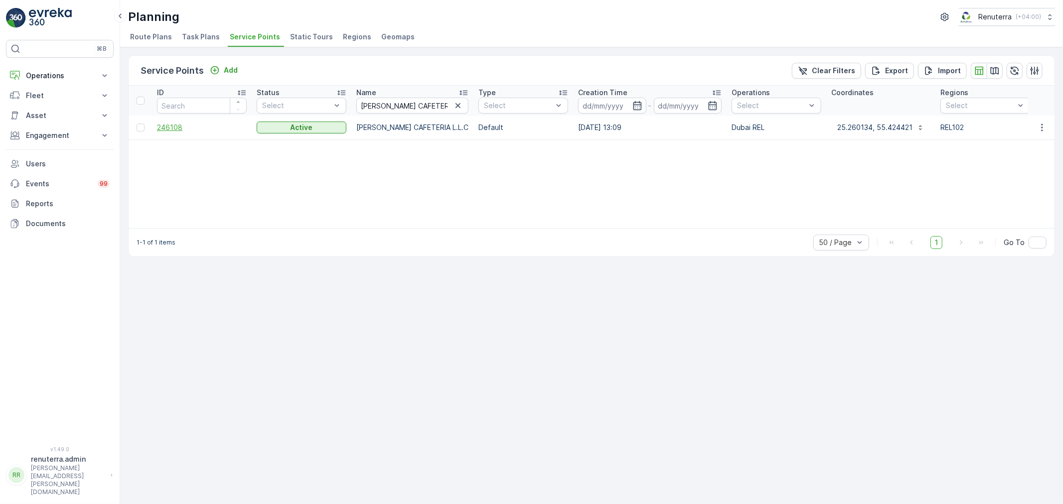
click at [180, 127] on span "246108" at bounding box center [202, 128] width 90 height 10
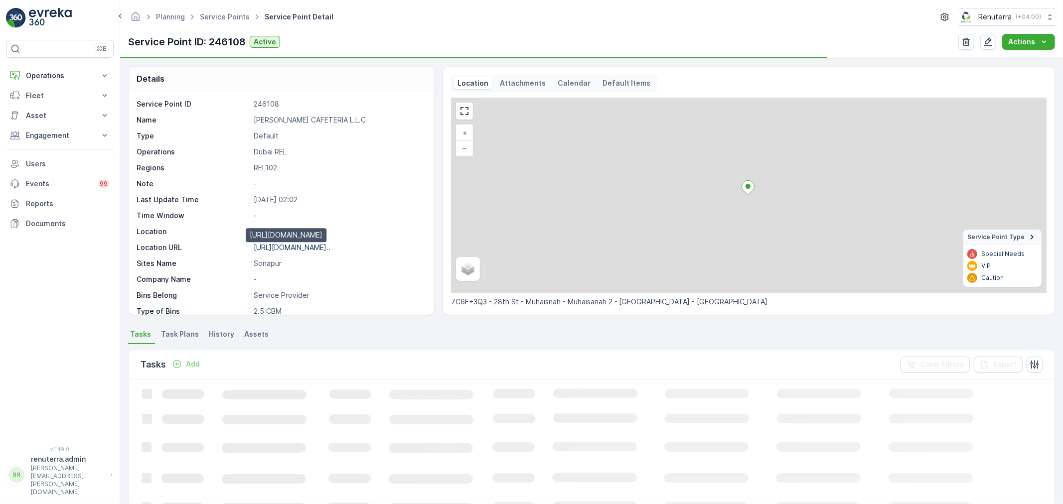
click at [312, 244] on p "https://maps.app.goo.gl/tWWA8W..." at bounding box center [292, 247] width 77 height 8
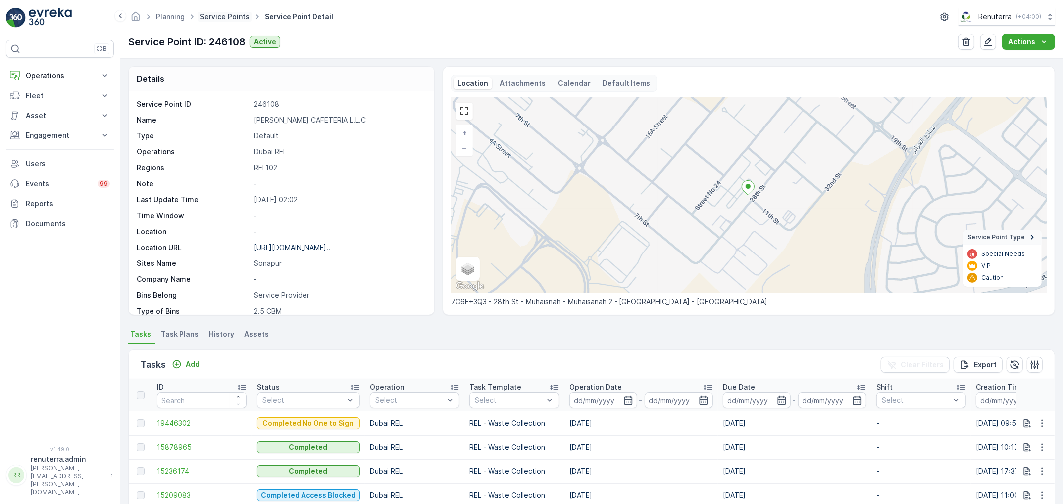
click at [233, 20] on link "Service Points" at bounding box center [225, 16] width 50 height 8
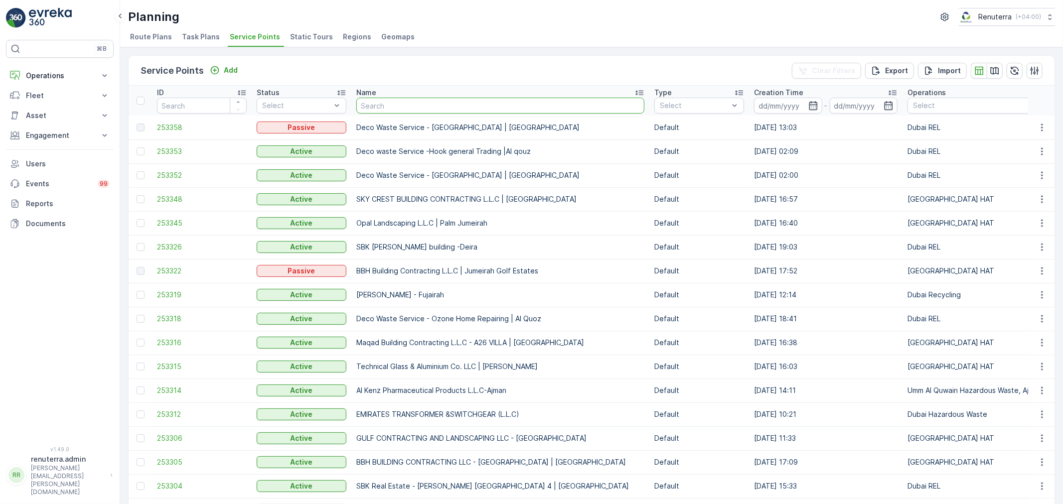
click at [377, 104] on input "text" at bounding box center [500, 106] width 288 height 16
paste input "SBK Real Estate-Maha Residence"
type input "SBK Real Estate-Maha Residence"
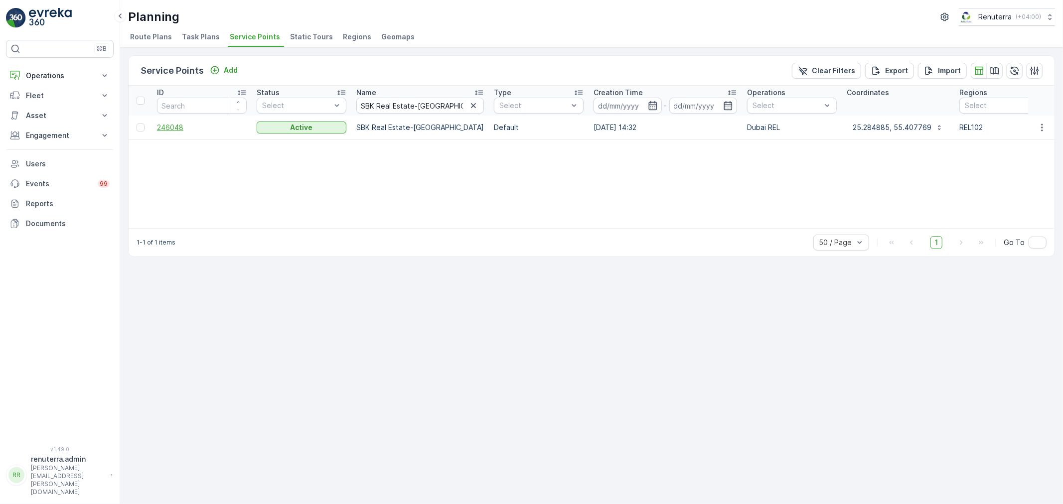
click at [174, 125] on span "246048" at bounding box center [202, 128] width 90 height 10
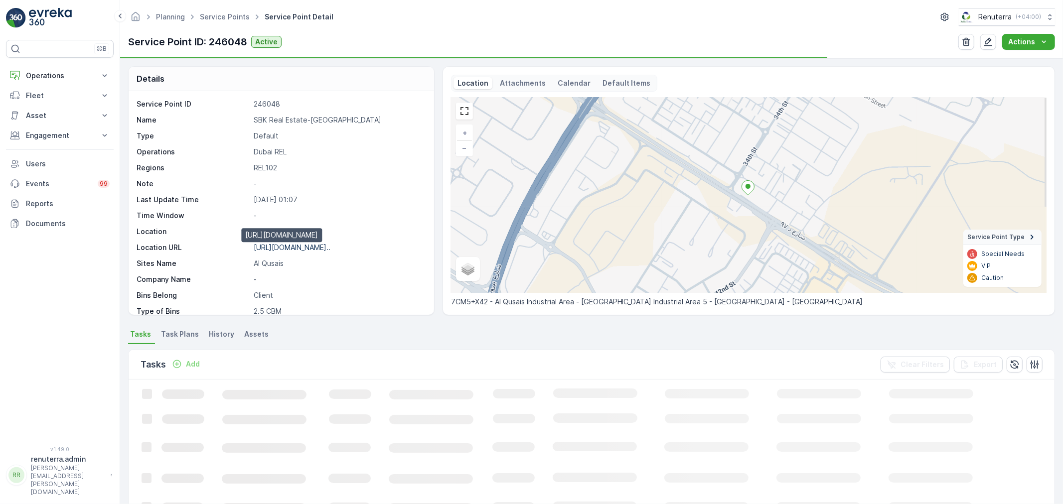
click at [306, 248] on p "https://maps.app.goo.gl/iiqH7X..." at bounding box center [292, 247] width 77 height 8
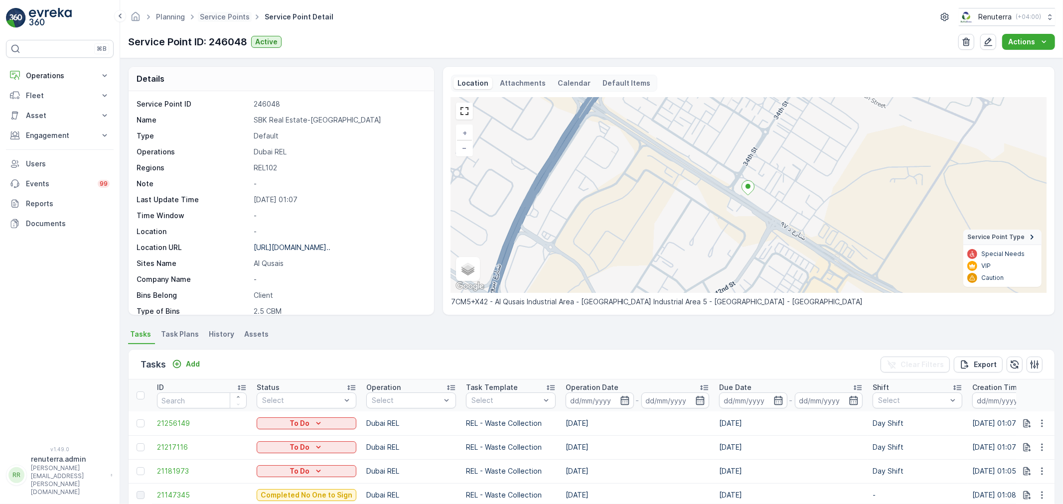
click at [237, 12] on span "Service Points" at bounding box center [225, 17] width 54 height 10
click at [220, 13] on ul "Service Points" at bounding box center [230, 17] width 65 height 14
click at [220, 14] on link "Service Points" at bounding box center [225, 16] width 50 height 8
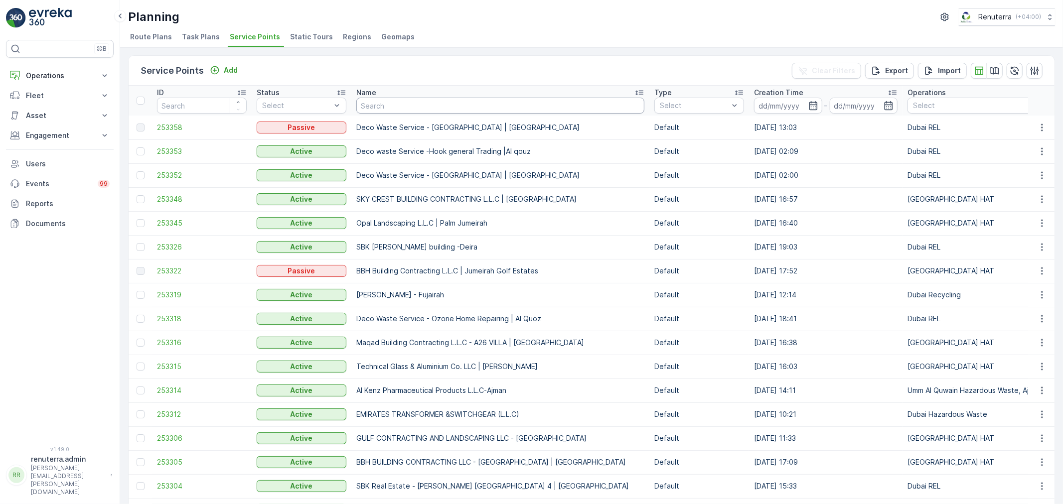
click at [410, 107] on input "text" at bounding box center [500, 106] width 288 height 16
paste input "Alphabeta properties"
type input "Alphabeta properties"
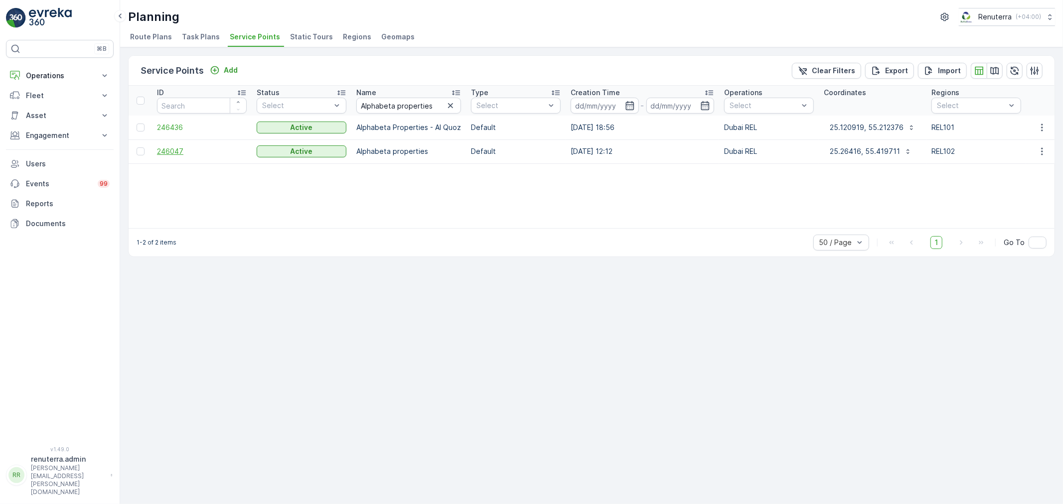
click at [168, 150] on span "246047" at bounding box center [202, 151] width 90 height 10
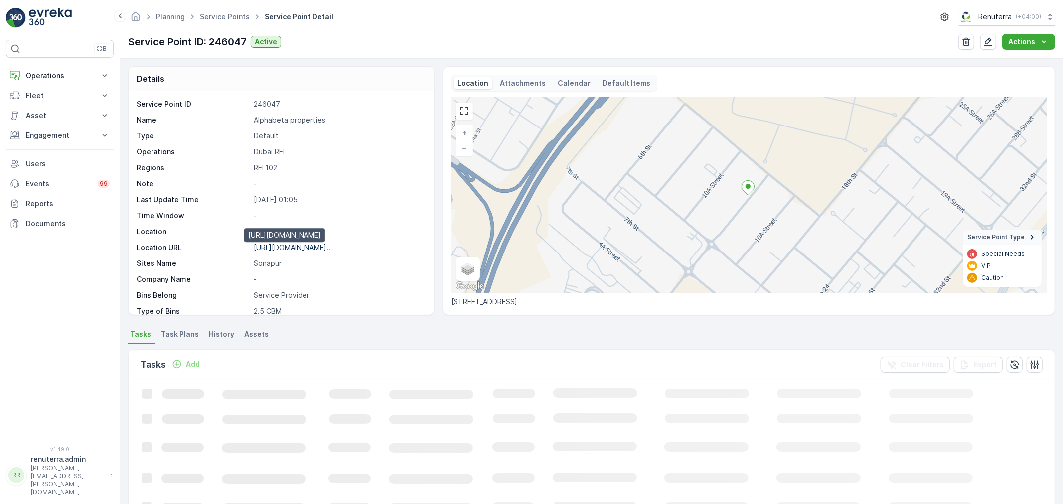
click at [311, 245] on p "https://maps.app.goo.gl/vKEBQu..." at bounding box center [292, 247] width 77 height 8
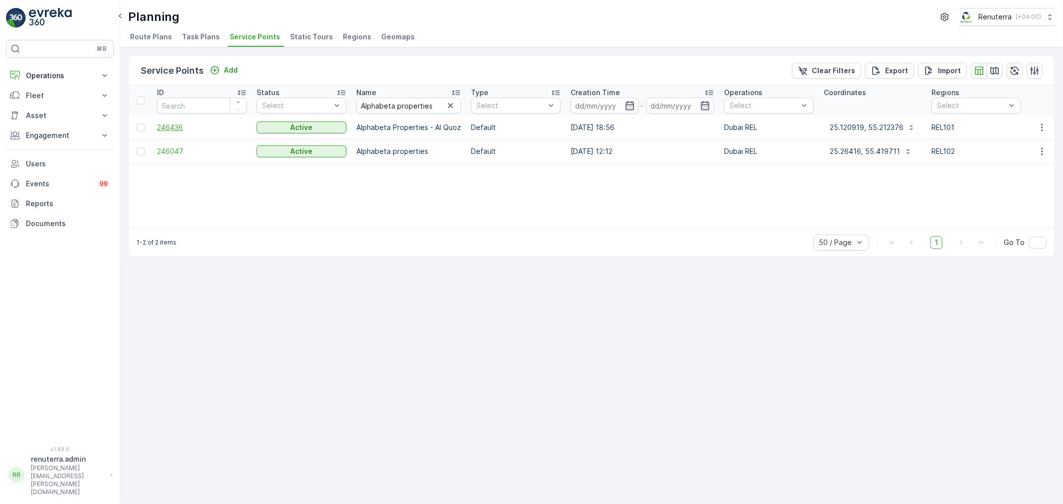
click at [174, 123] on span "246436" at bounding box center [202, 128] width 90 height 10
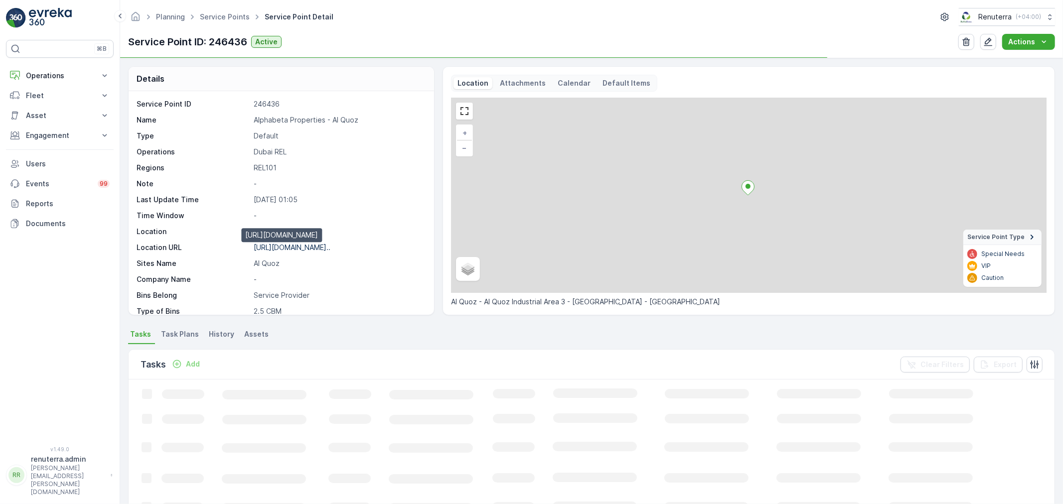
click at [327, 247] on p "https://maps.app.goo.gl/iisHTH..." at bounding box center [292, 247] width 77 height 8
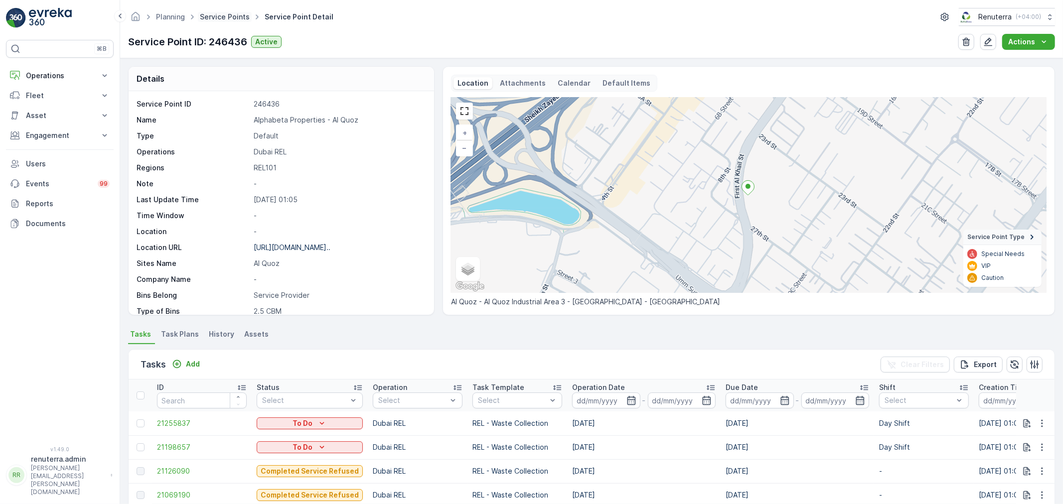
click at [221, 18] on link "Service Points" at bounding box center [225, 16] width 50 height 8
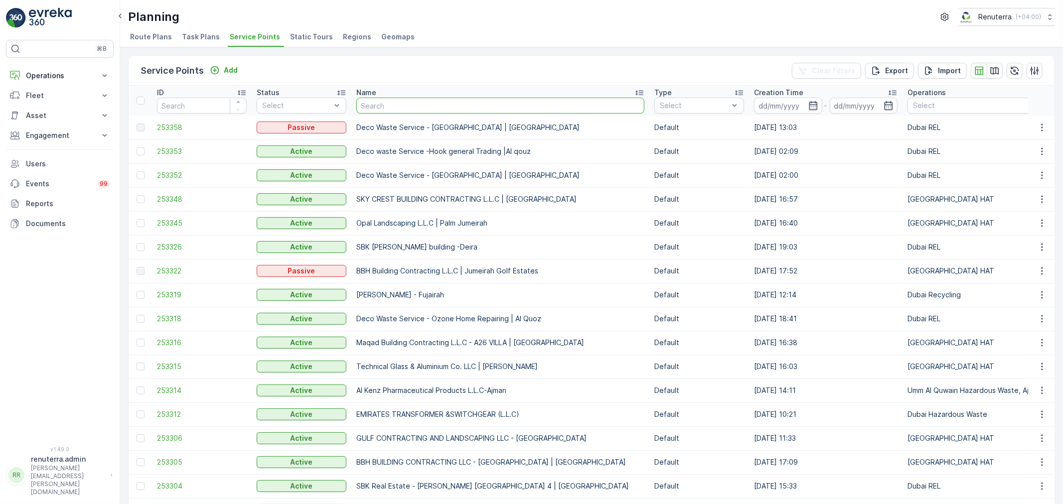
click at [401, 108] on input "text" at bounding box center [500, 106] width 288 height 16
paste input "MOHAMMED AL ANSARI BUILDING MATERIALTRADING LLC"
type input "MOHAMMED AL ANSARI BUILDING MATERIALTRADING LLC"
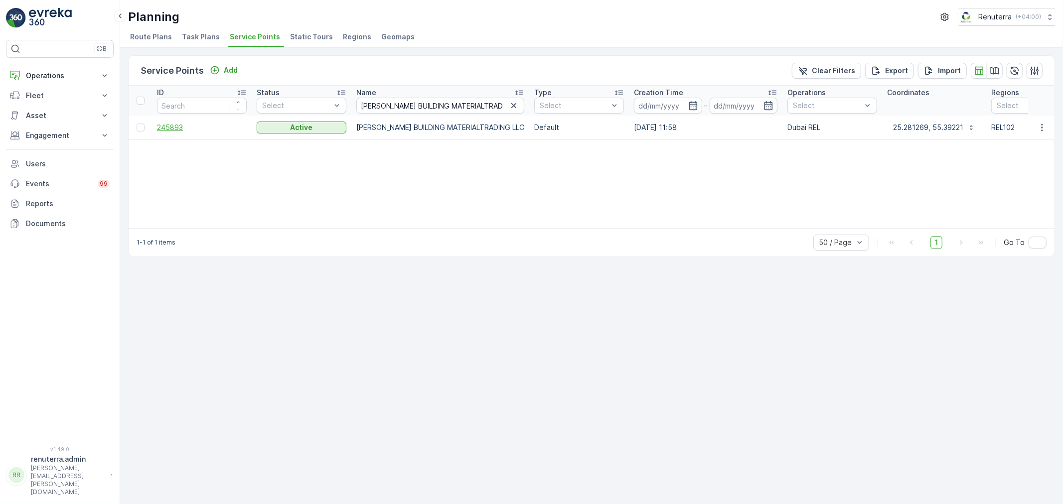
click at [162, 131] on span "245893" at bounding box center [202, 128] width 90 height 10
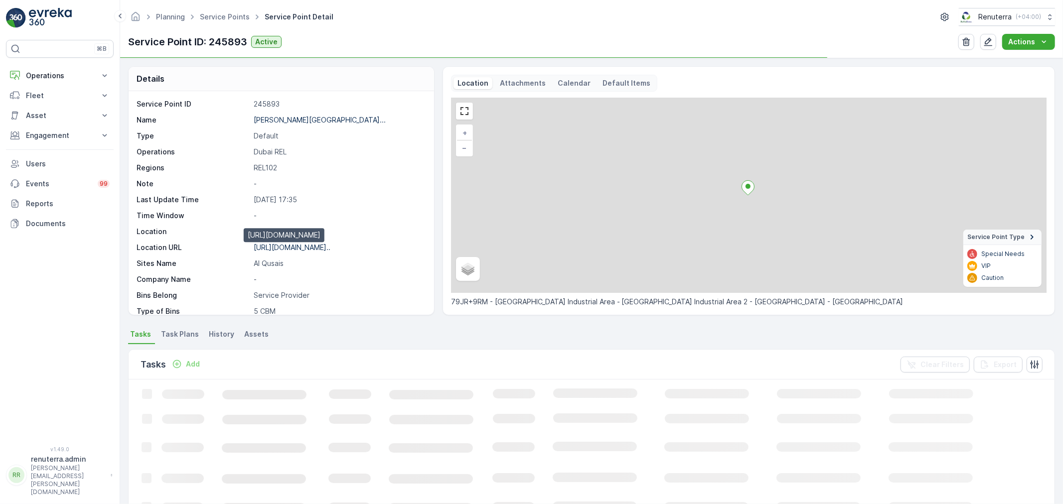
drag, startPoint x: 316, startPoint y: 246, endPoint x: 375, endPoint y: 240, distance: 59.1
click at [316, 246] on p "https://maps.app.goo.gl/qAA9c2..." at bounding box center [292, 247] width 77 height 8
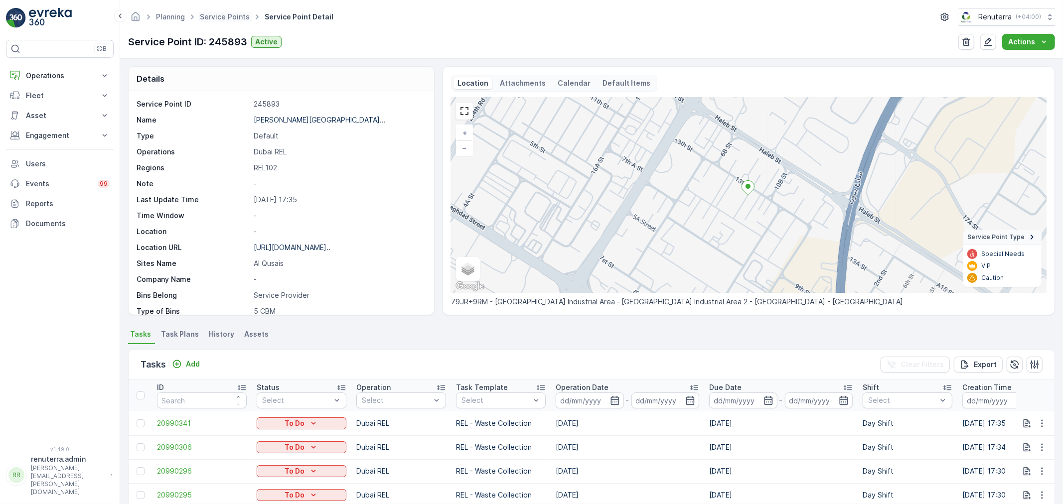
click at [224, 21] on span "Service Points" at bounding box center [225, 17] width 54 height 10
click at [233, 21] on span "Service Points" at bounding box center [225, 17] width 54 height 10
click at [231, 18] on link "Service Points" at bounding box center [225, 16] width 50 height 8
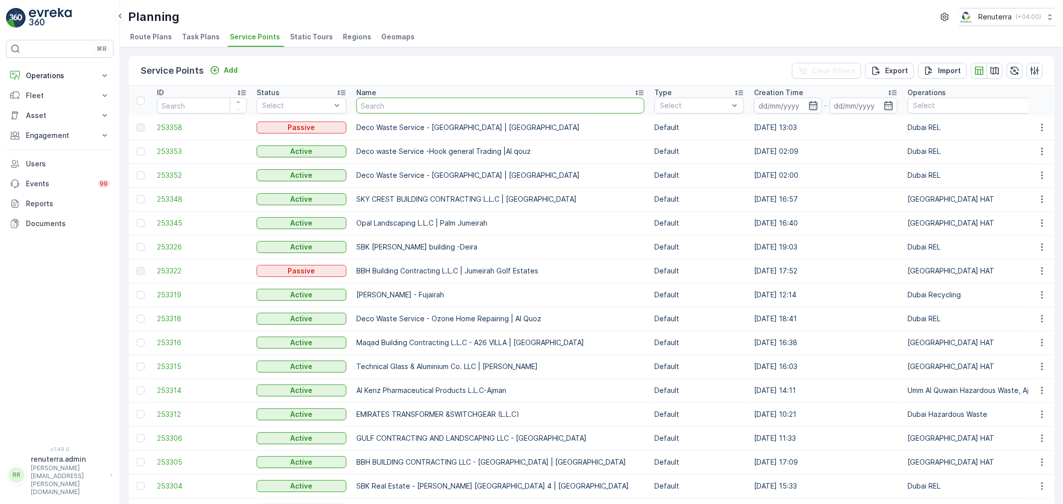
click at [385, 98] on input "text" at bounding box center [500, 106] width 288 height 16
paste input "Humayun Sartaj Auto Repairing"
type input "Humayun Sartaj Auto Repairing"
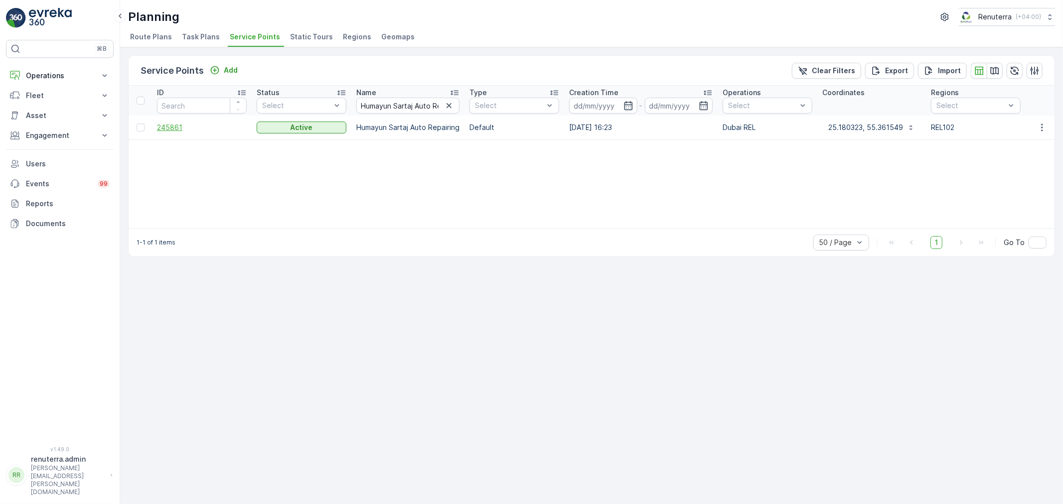
click at [175, 128] on span "245861" at bounding box center [202, 128] width 90 height 10
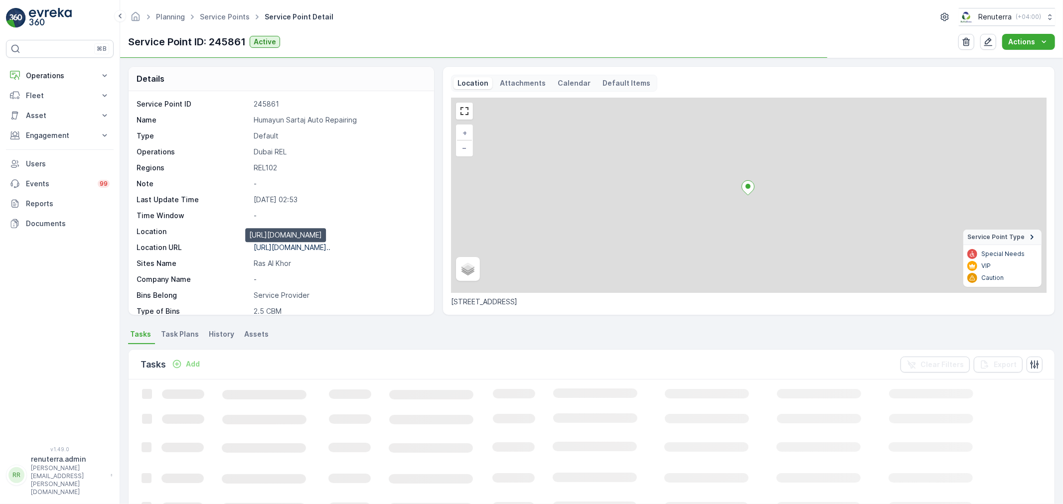
click at [314, 251] on p "https://maps.app.goo.gl/GPhwwB..." at bounding box center [292, 247] width 77 height 8
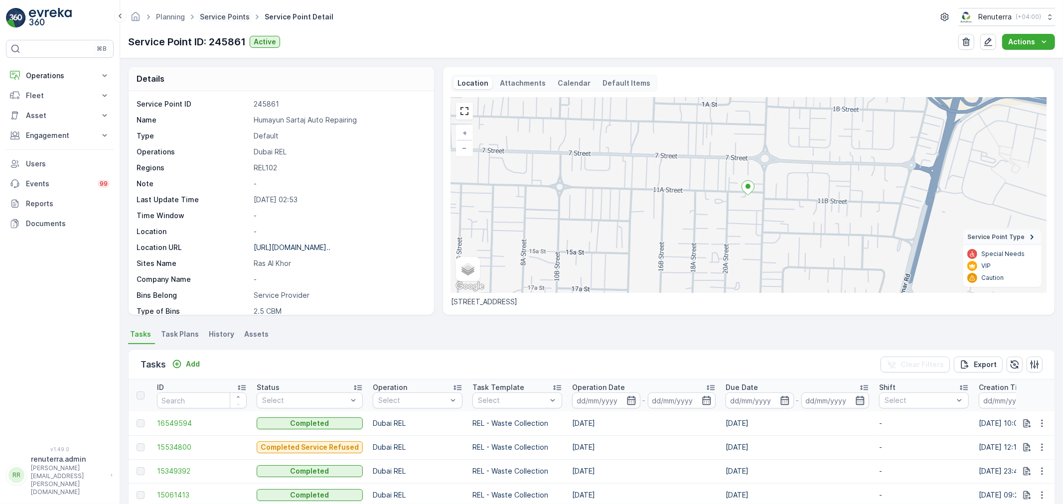
click at [229, 17] on link "Service Points" at bounding box center [225, 16] width 50 height 8
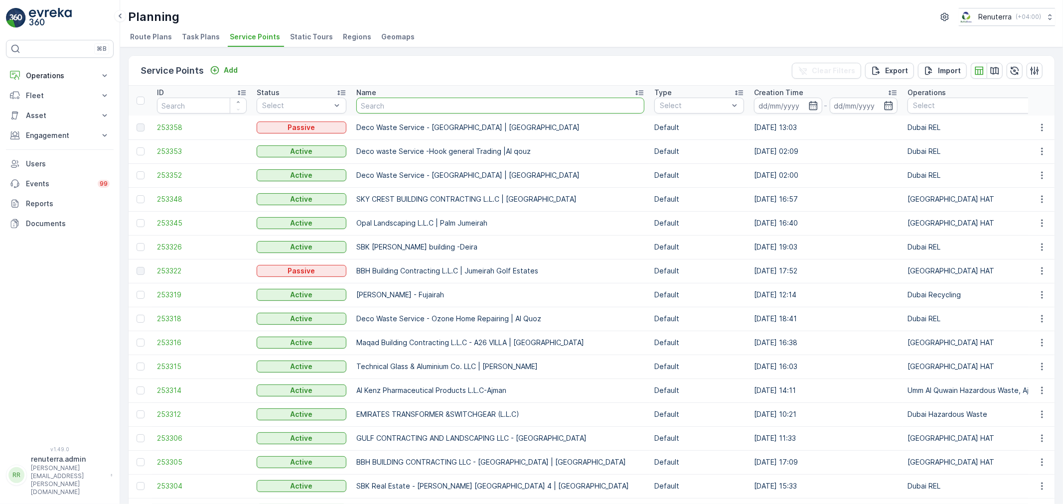
click at [375, 103] on input "text" at bounding box center [500, 106] width 288 height 16
paste input "Salamul Al Ansar Waste Management"
type input "Salamul Al Ansar Waste Management"
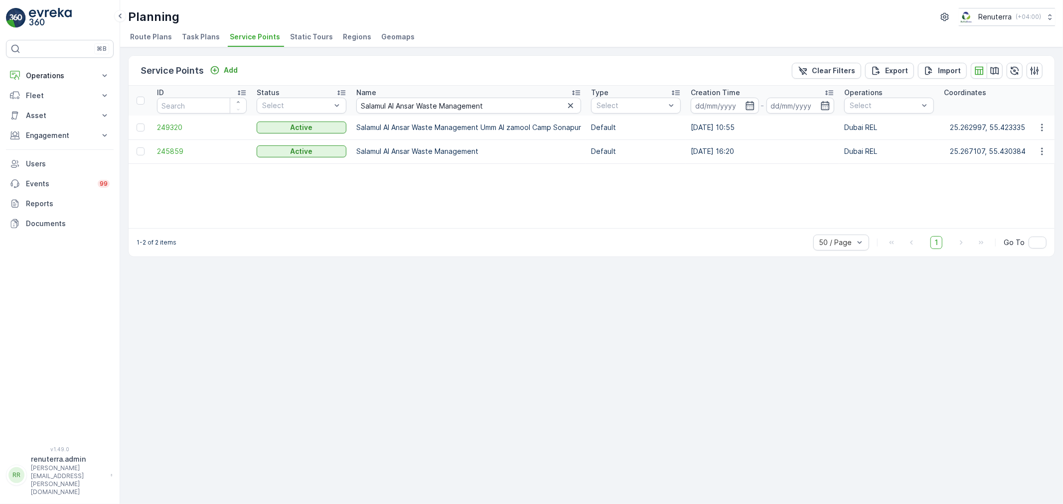
click at [168, 145] on td "245859" at bounding box center [202, 152] width 100 height 24
click at [171, 155] on span "245859" at bounding box center [202, 151] width 90 height 10
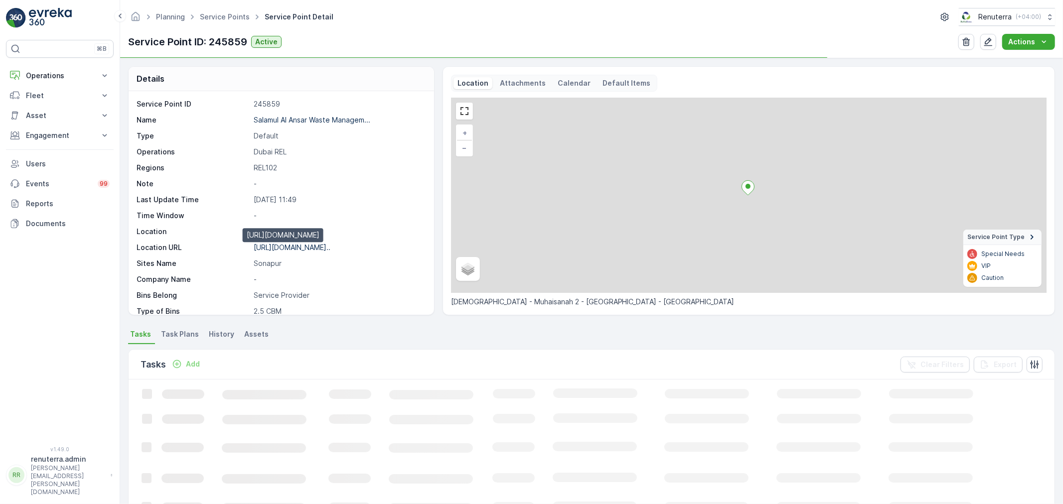
click at [301, 246] on p "https://maps.app.goo.gl/iARZyP..." at bounding box center [292, 247] width 77 height 8
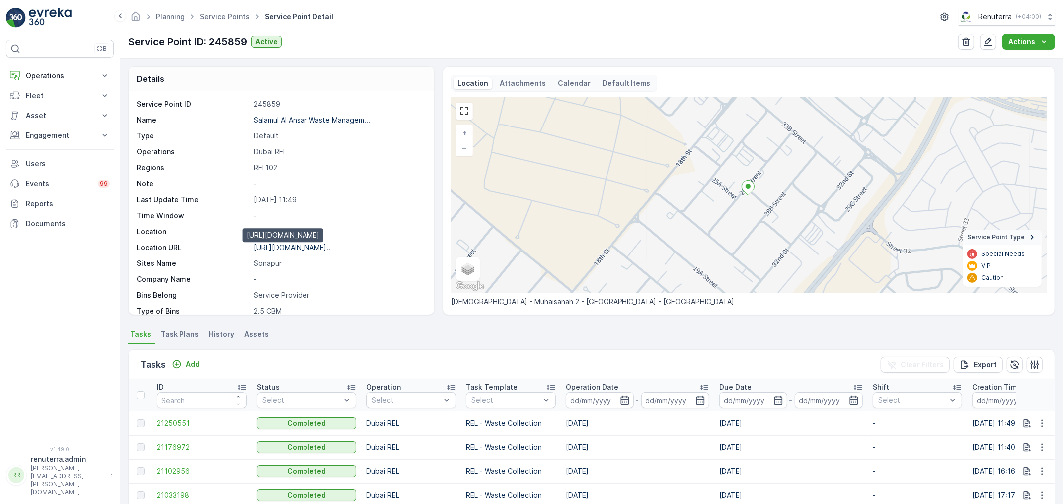
drag, startPoint x: 292, startPoint y: 248, endPoint x: 302, endPoint y: 249, distance: 10.0
click at [294, 248] on p "https://maps.app.goo.gl/iARZyP..." at bounding box center [292, 247] width 77 height 8
click at [228, 15] on link "Service Points" at bounding box center [225, 16] width 50 height 8
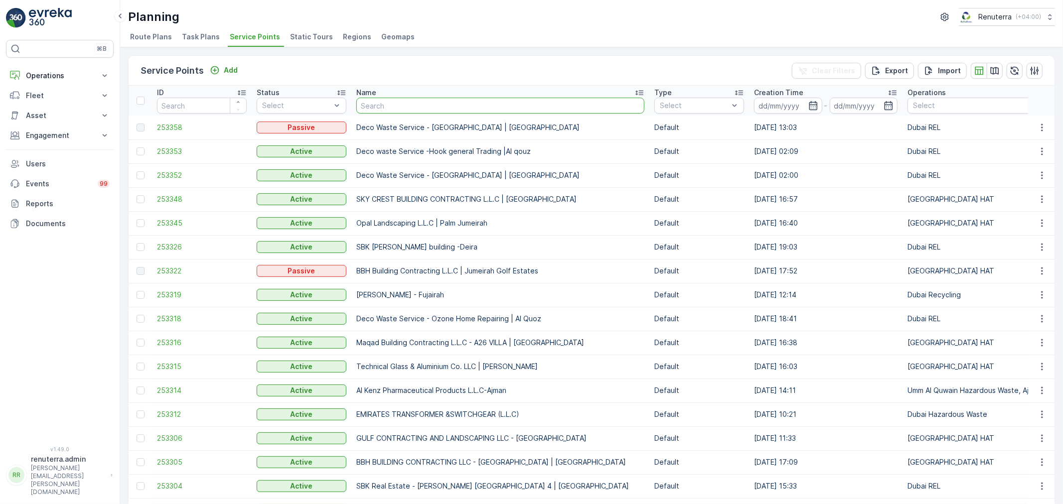
click at [413, 105] on input "text" at bounding box center [500, 106] width 288 height 16
paste input "Spectrum Real Estate-P506 Building"
type input "Spectrum Real Estate-P506 Building"
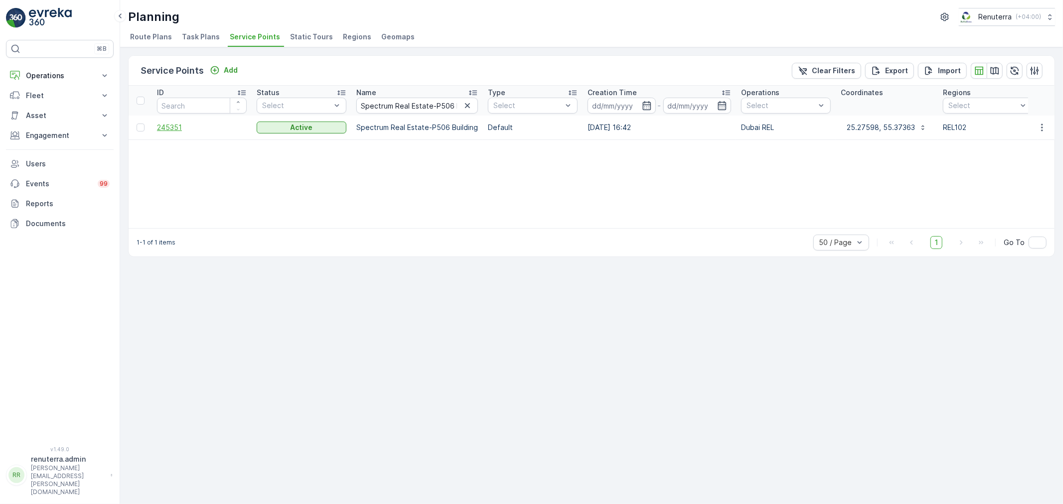
click at [166, 124] on span "245351" at bounding box center [202, 128] width 90 height 10
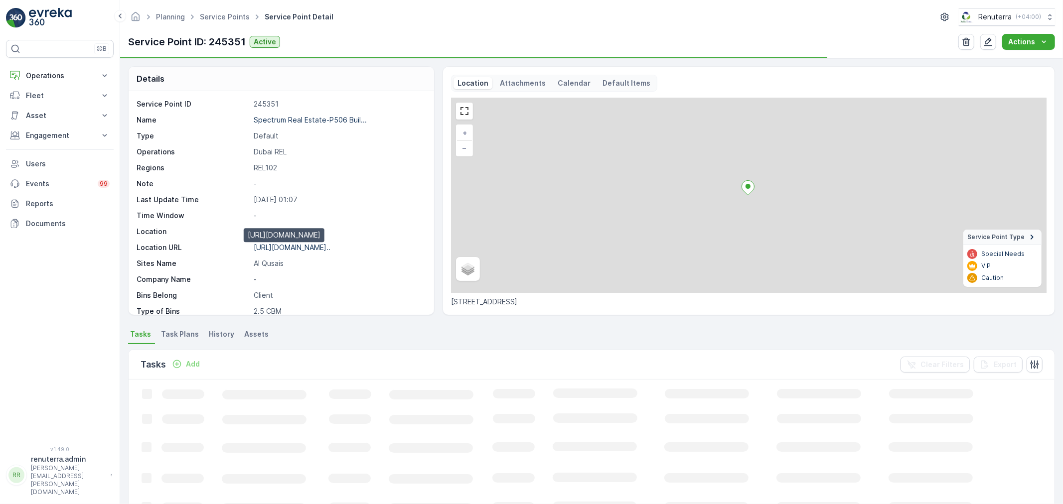
click at [310, 246] on p "https://maps.app.goo.gl/gnHrGR..." at bounding box center [292, 247] width 77 height 8
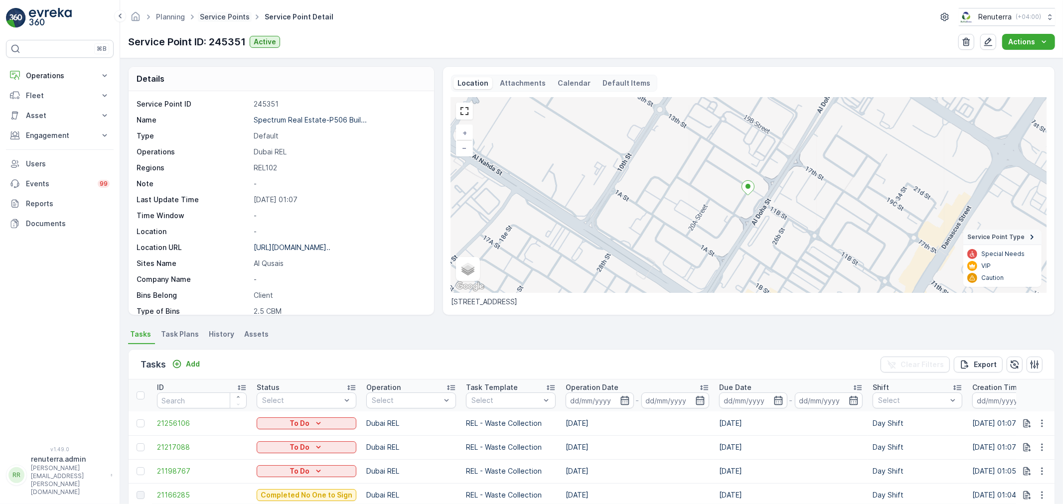
click at [228, 17] on link "Service Points" at bounding box center [225, 16] width 50 height 8
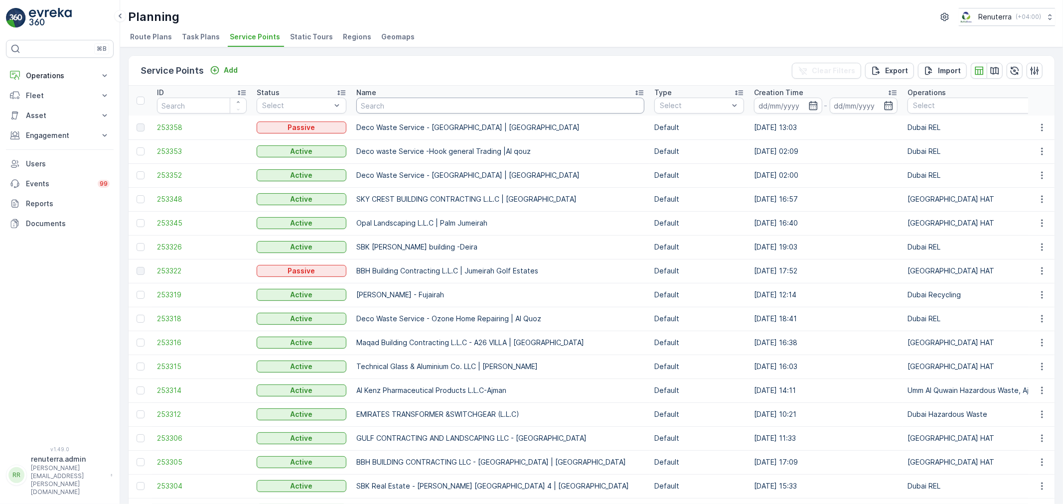
click at [409, 108] on input "text" at bounding box center [500, 106] width 288 height 16
paste input "ALS-NASSER MUBARAK AL MANSOORI-BLDG -231"
type input "ALS-NASSER MUBARAK AL MANSOORI-BLDG -231"
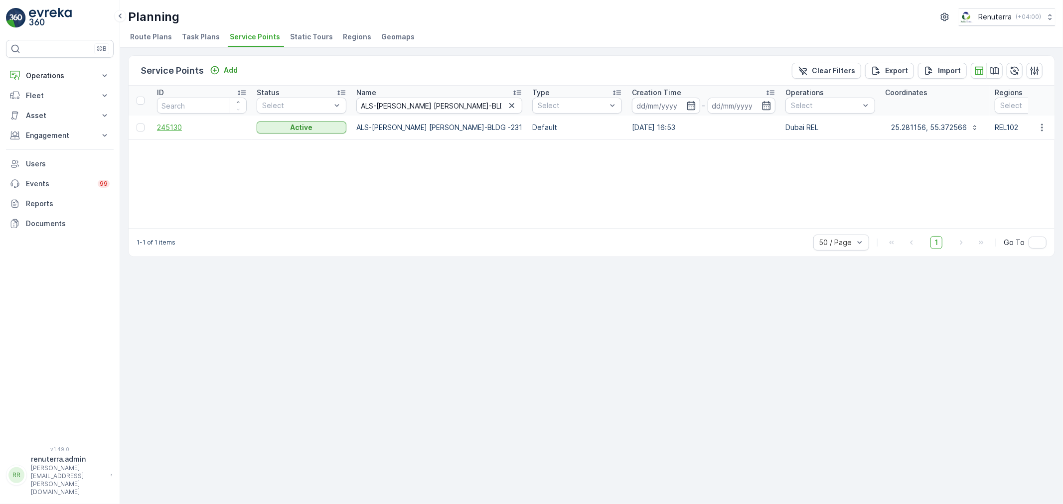
click at [162, 125] on span "245130" at bounding box center [202, 128] width 90 height 10
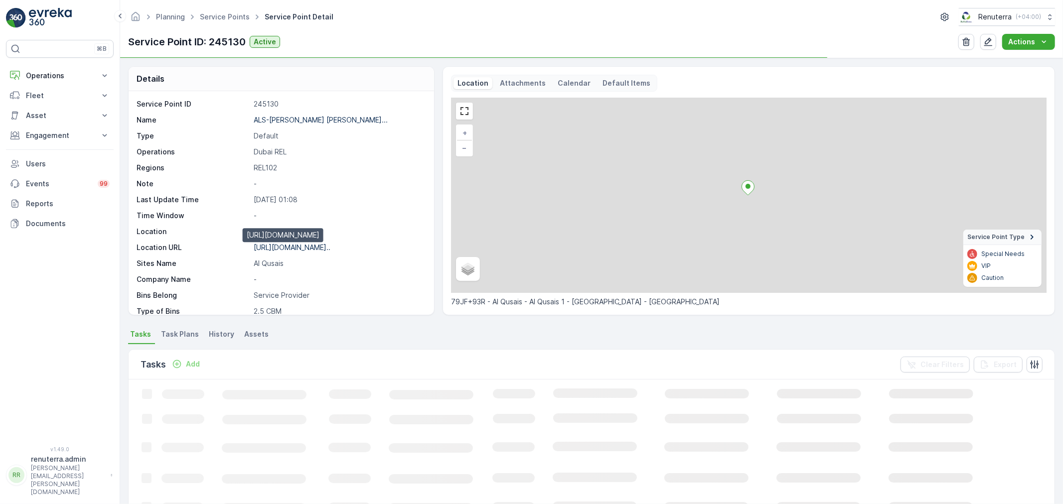
click at [312, 249] on p "https://maps.app.goo.gl/oks9Uf..." at bounding box center [292, 247] width 77 height 8
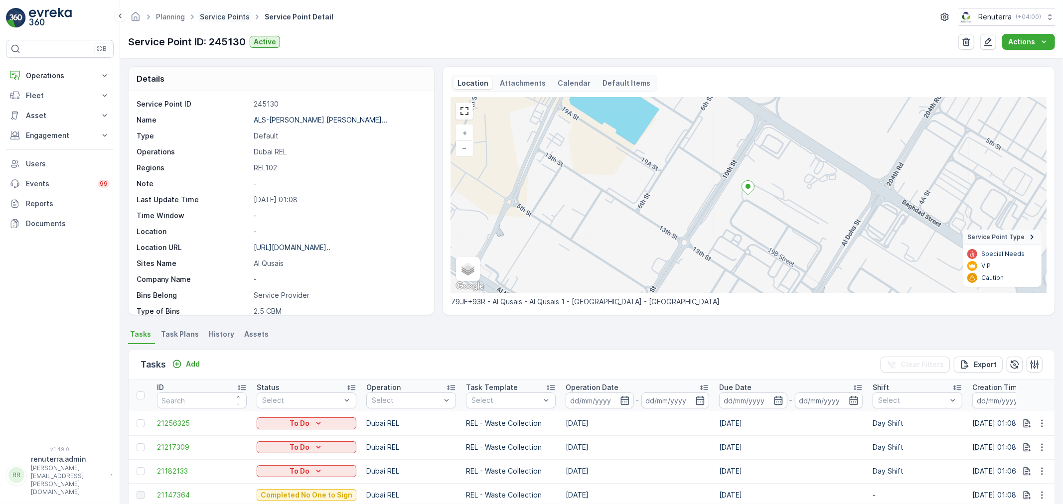
click at [224, 16] on link "Service Points" at bounding box center [225, 16] width 50 height 8
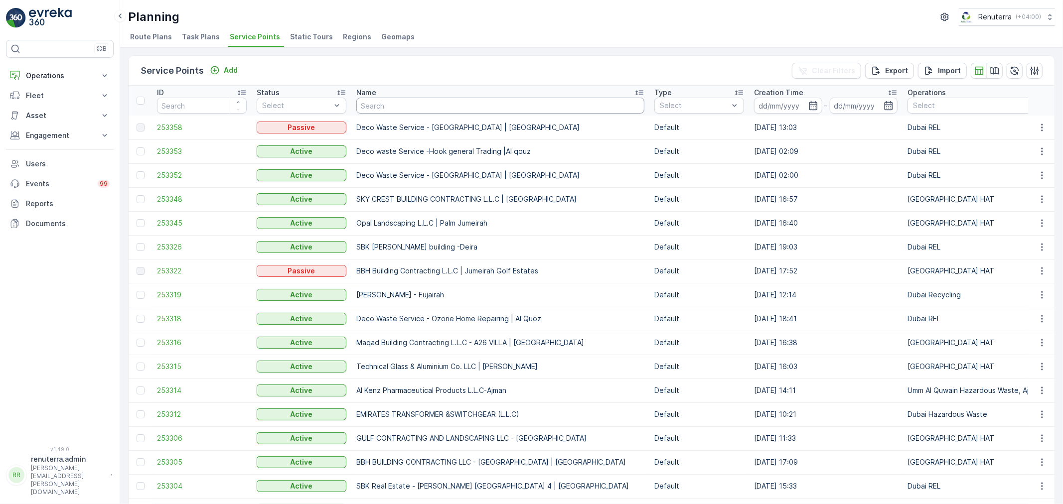
click at [410, 107] on input "text" at bounding box center [500, 106] width 288 height 16
paste input "AL SHOWAIB REAL ESTAE LLC - BLDG -206"
type input "AL SHOWAIB REAL ESTAE LLC - BLDG -206"
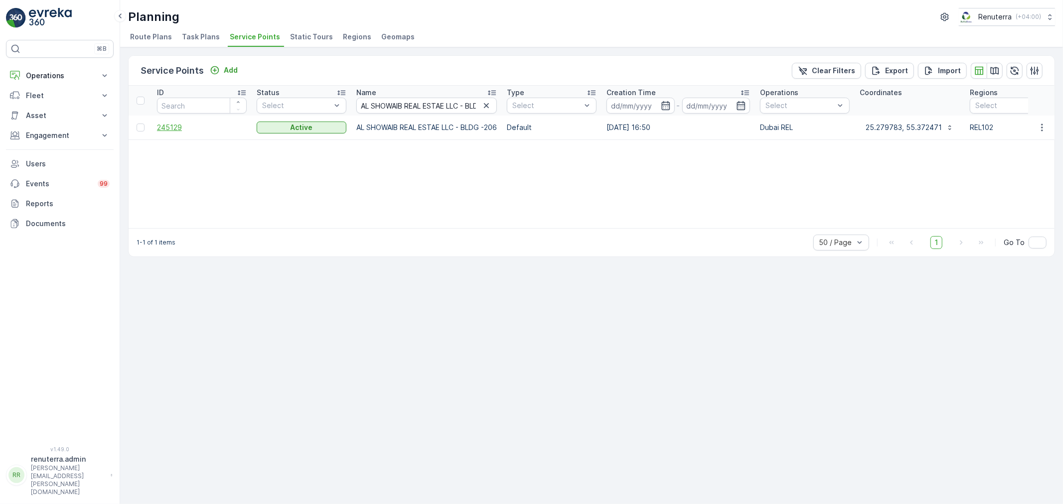
click at [175, 131] on span "245129" at bounding box center [202, 128] width 90 height 10
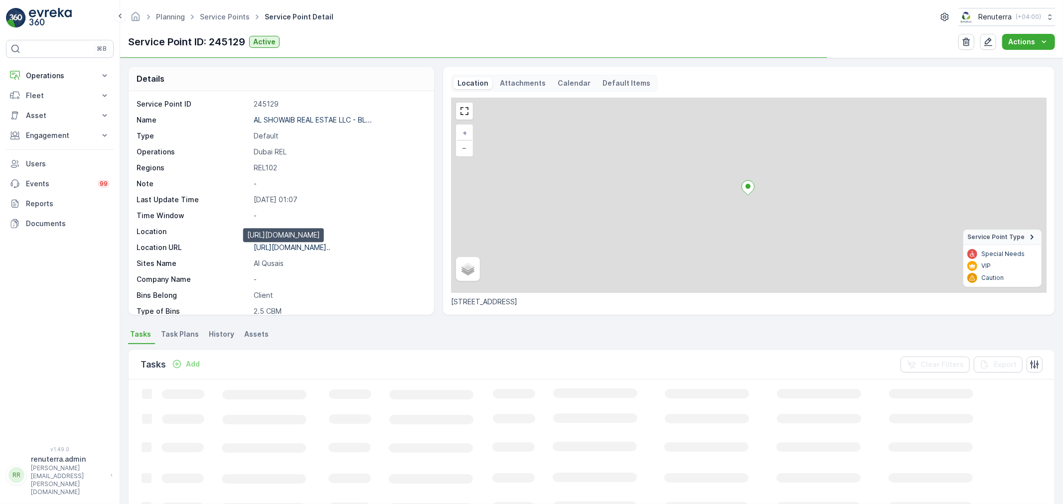
click at [323, 246] on p "https://maps.app.goo.gl/xEMPpi..." at bounding box center [292, 247] width 77 height 8
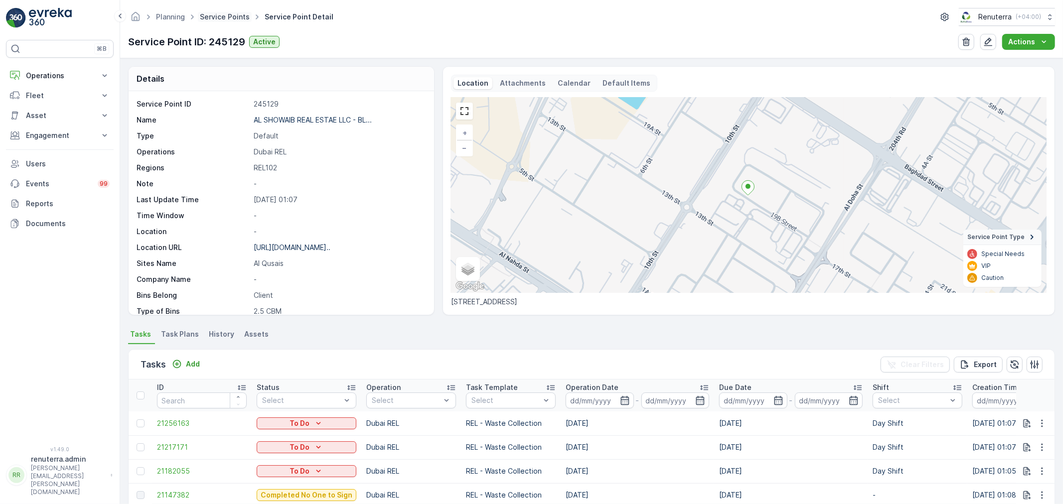
drag, startPoint x: 226, startPoint y: 10, endPoint x: 223, endPoint y: 15, distance: 6.0
click at [226, 11] on ul "Service Points" at bounding box center [230, 17] width 65 height 14
click at [223, 15] on link "Service Points" at bounding box center [225, 16] width 50 height 8
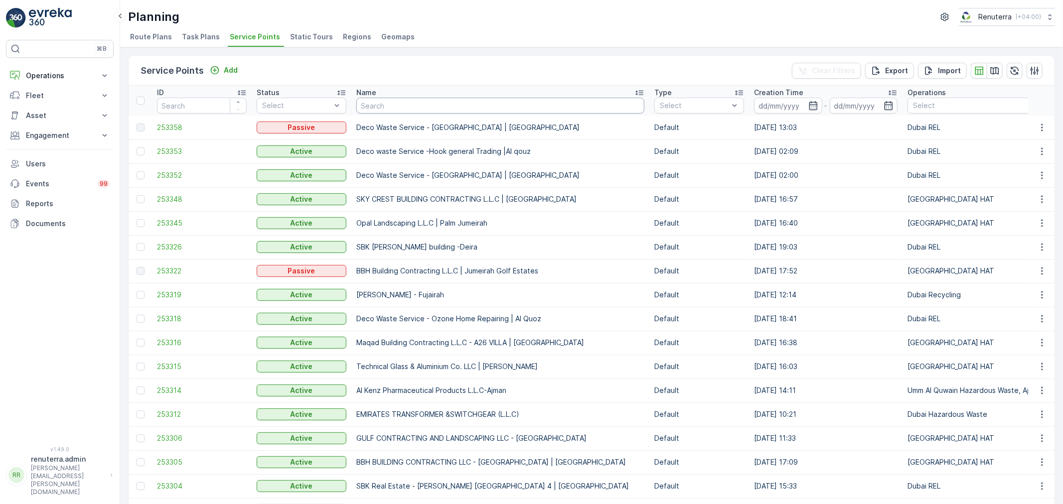
click at [407, 108] on input "text" at bounding box center [500, 106] width 288 height 16
paste input "ALS-IBRAHIM MOHAMMAD AHMAD HASSAN BU MELHA BLDG -237"
type input "ALS-IBRAHIM MOHAMMAD AHMAD HASSAN BU MELHA BLDG -237"
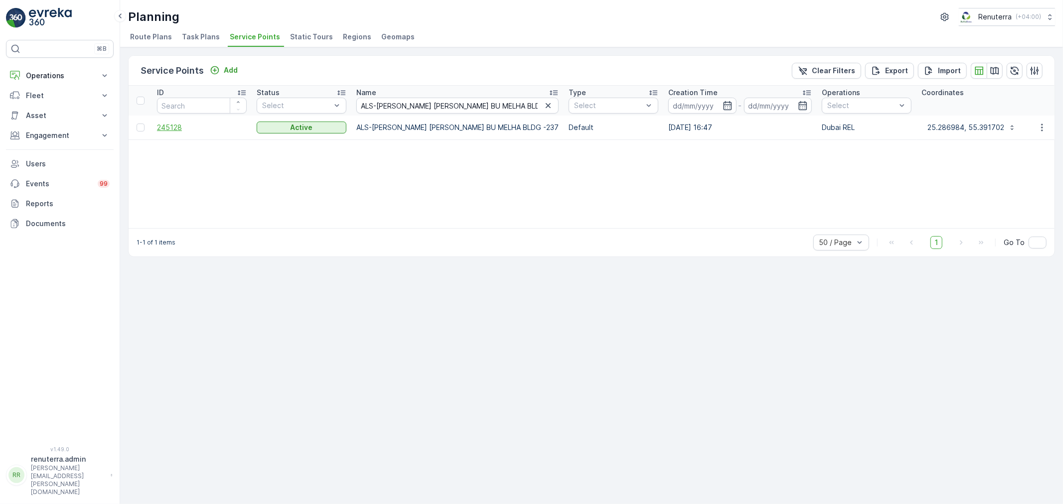
click at [180, 125] on span "245128" at bounding box center [202, 128] width 90 height 10
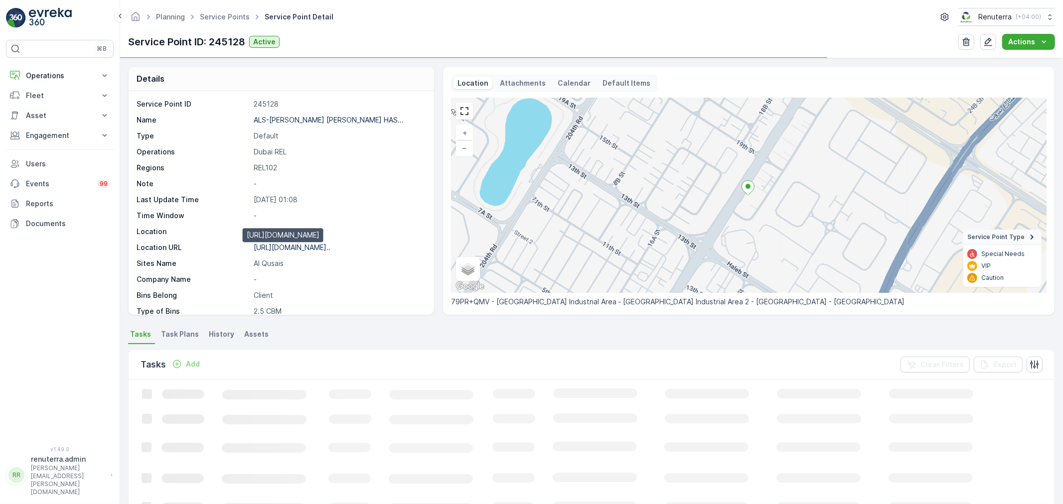
click at [307, 246] on p "https://maps.app.goo.gl/PZiX9b..." at bounding box center [292, 247] width 77 height 8
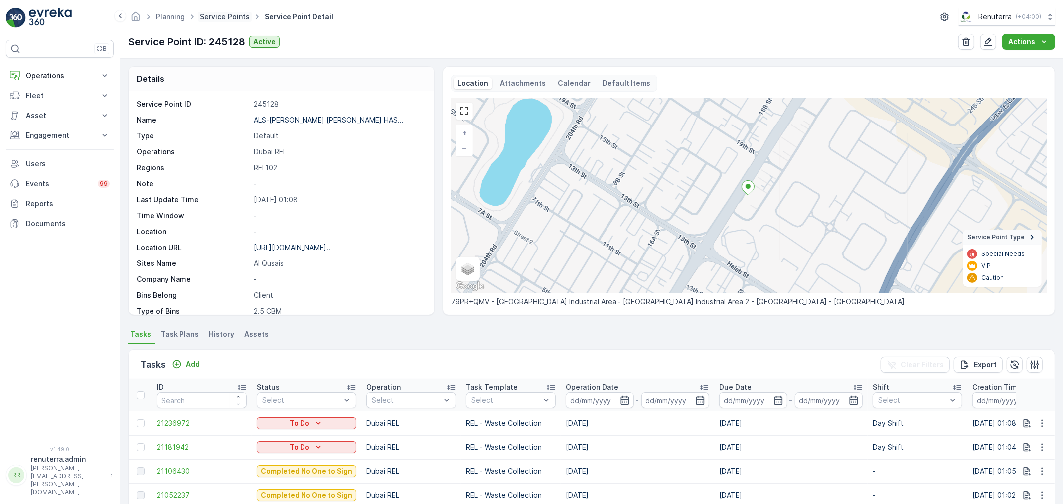
click at [224, 18] on link "Service Points" at bounding box center [225, 16] width 50 height 8
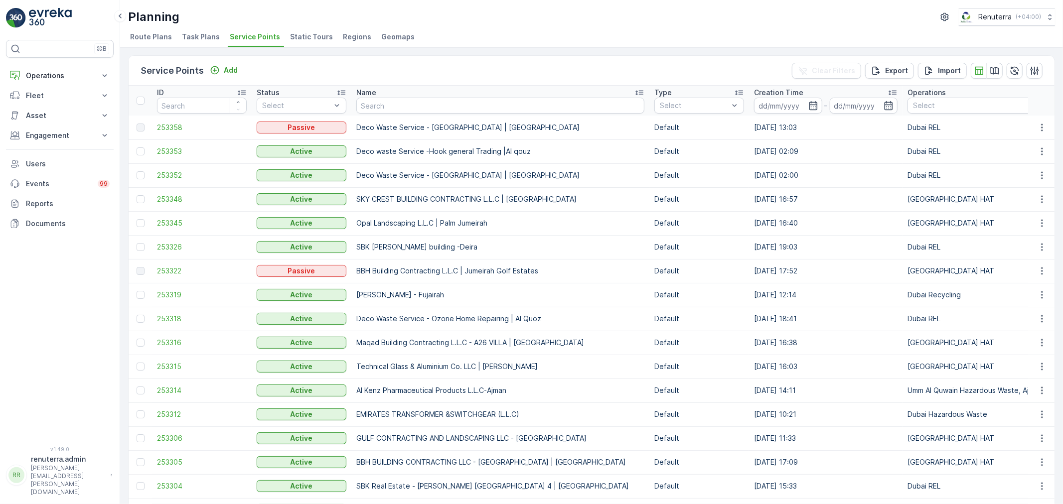
click at [386, 114] on th "Name" at bounding box center [500, 101] width 298 height 30
click at [386, 108] on input "text" at bounding box center [500, 106] width 288 height 16
paste input "AL SHOWAIB REAL ESTAE LLC -BLDG 244"
type input "AL SHOWAIB REAL ESTAE LLC -BLDG 244"
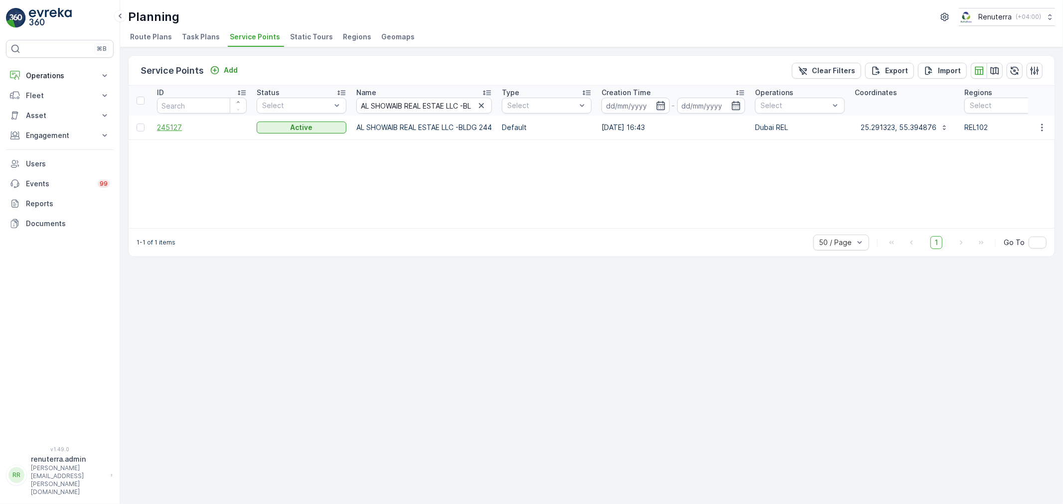
click at [167, 130] on span "245127" at bounding box center [202, 128] width 90 height 10
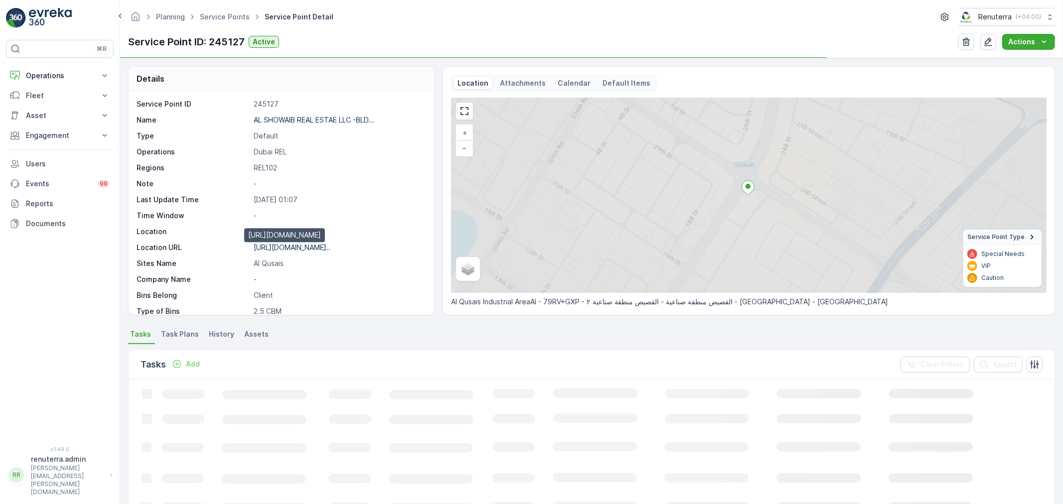
click at [323, 250] on p "https://maps.app.goo.gl/uag2ZW..." at bounding box center [292, 247] width 77 height 8
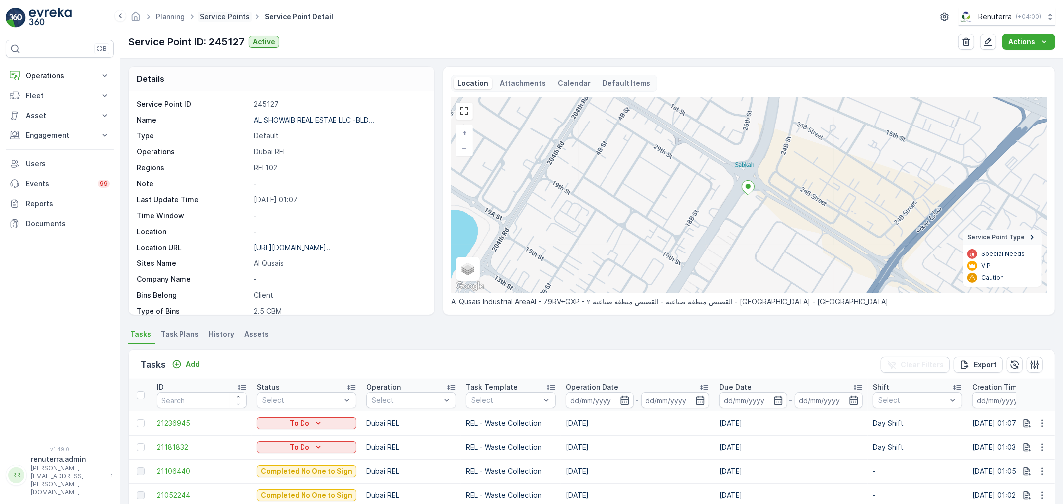
click at [236, 16] on link "Service Points" at bounding box center [225, 16] width 50 height 8
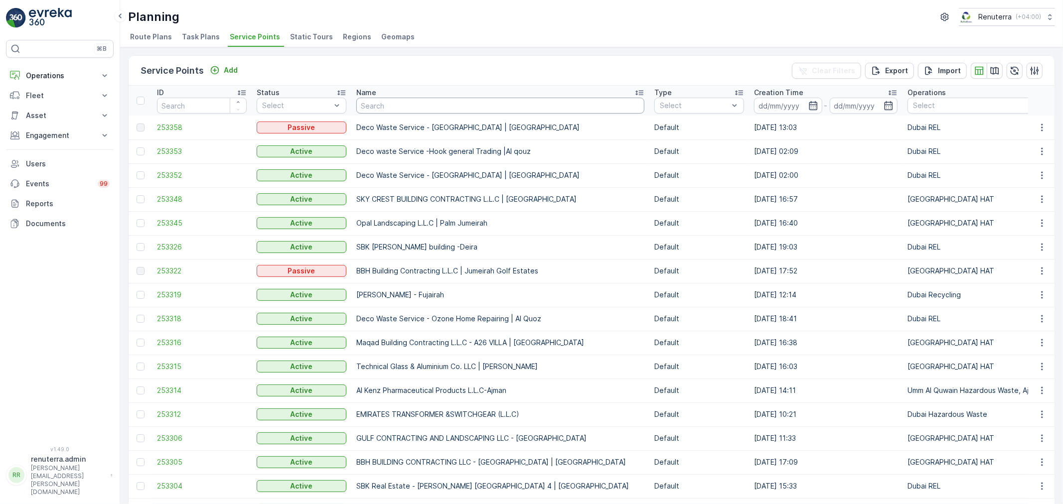
click at [411, 110] on input "text" at bounding box center [500, 106] width 288 height 16
paste input "Bawabat Al Warqa Cafeteria and Restaurant"
type input "Bawabat Al Warqa Cafeteria and Restaurant"
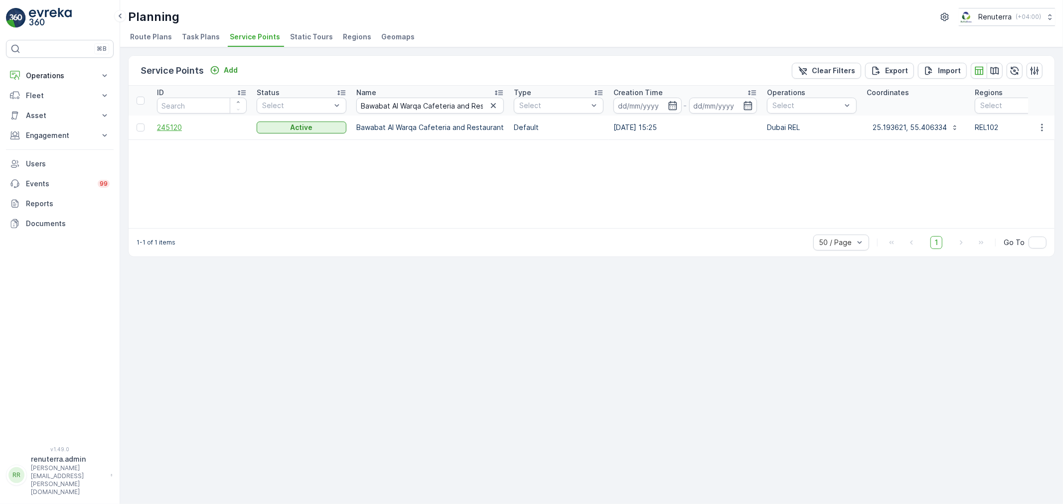
click at [171, 127] on span "245120" at bounding box center [202, 128] width 90 height 10
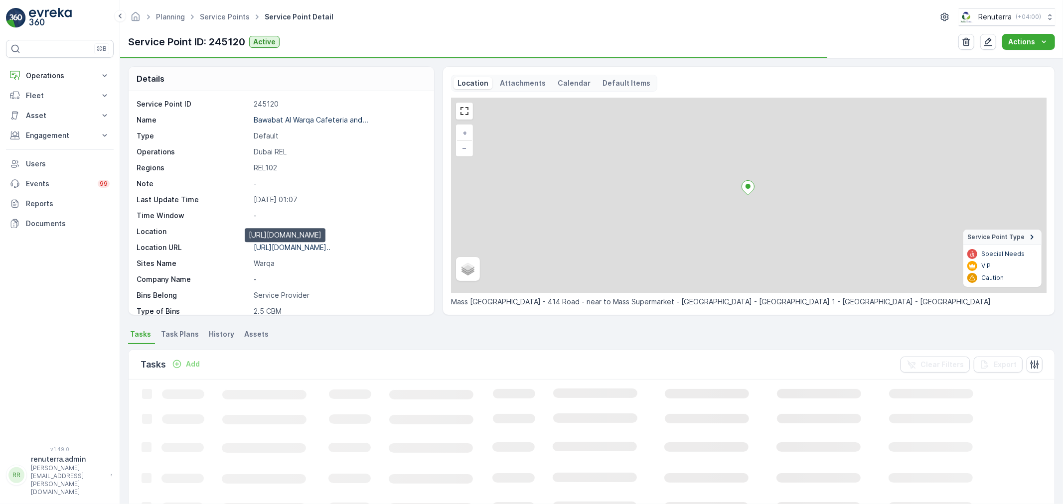
click at [314, 249] on p "https://maps.app.goo.gl/wvdGG4..." at bounding box center [292, 247] width 77 height 8
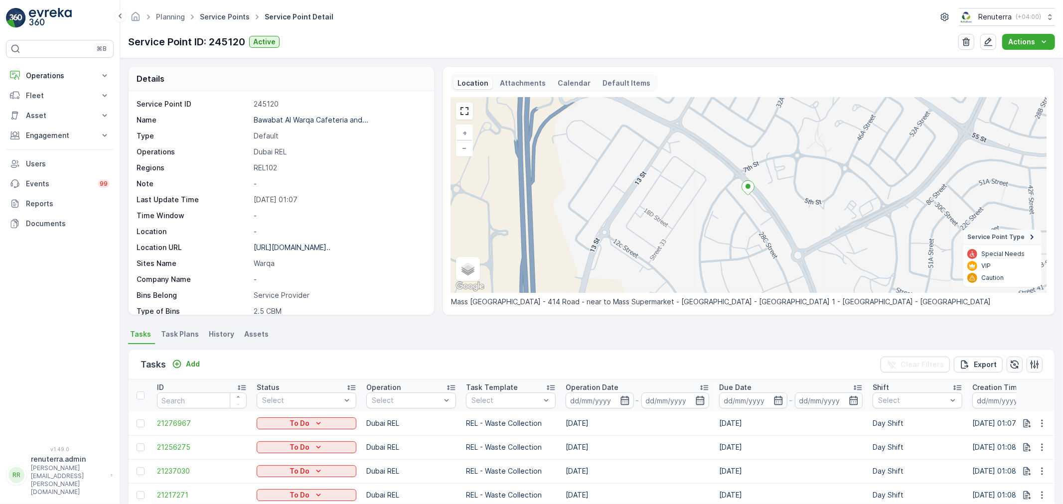
click at [233, 17] on link "Service Points" at bounding box center [225, 16] width 50 height 8
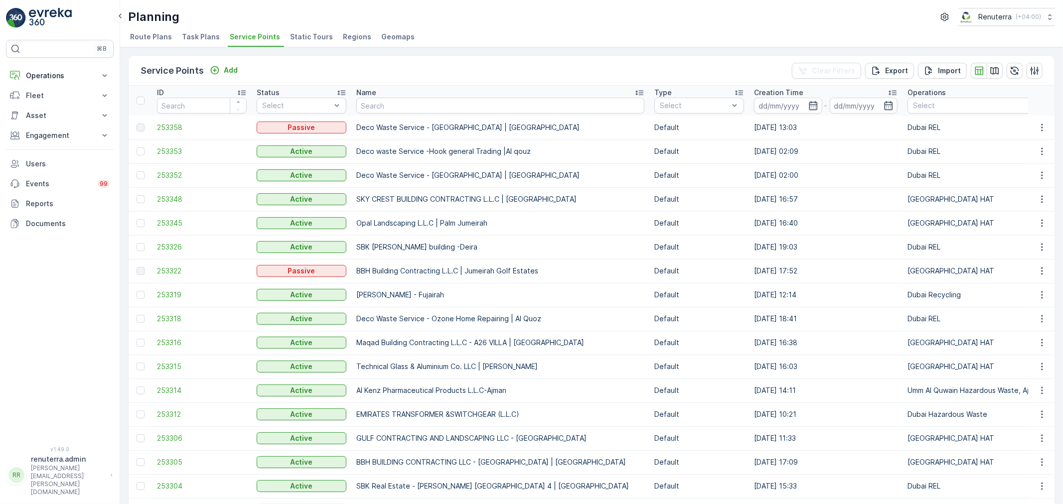
click at [406, 107] on input "text" at bounding box center [500, 106] width 288 height 16
paste input "WADI AL SAFA RESTAURANT CO.L. L.C"
type input "WADI AL SAFA RESTAURANT CO.L. L.C"
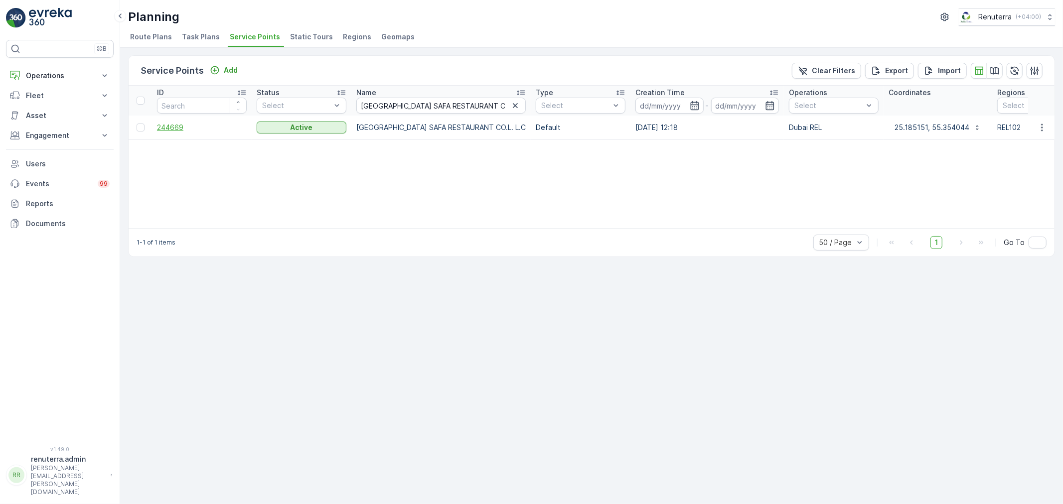
click at [179, 129] on span "244669" at bounding box center [202, 128] width 90 height 10
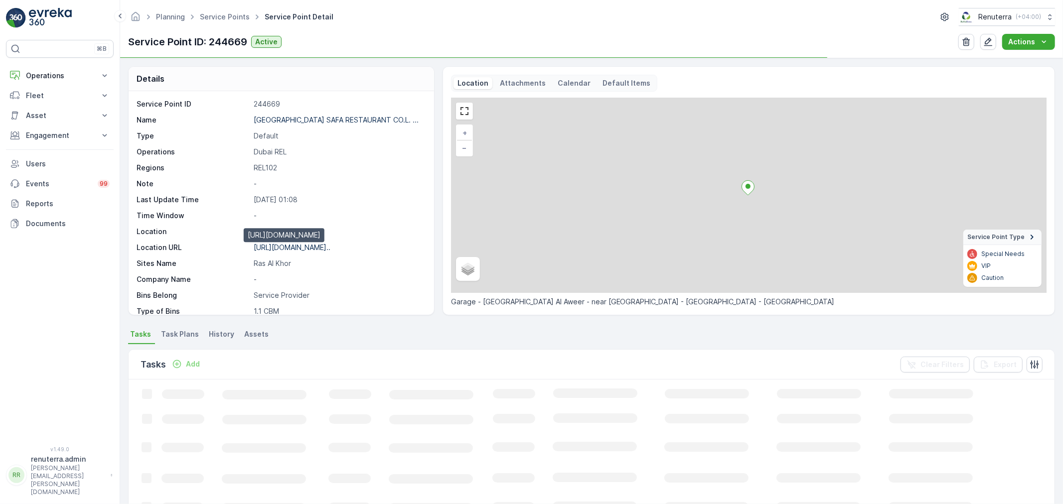
click at [305, 248] on p "https://maps.app.goo.gl/EY3vvw..." at bounding box center [292, 247] width 77 height 8
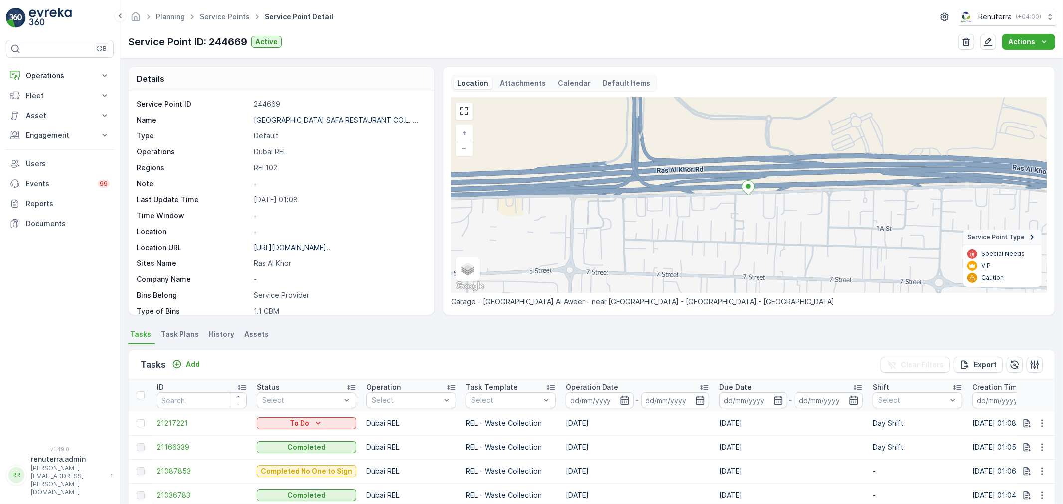
click at [227, 22] on ul "Service Points" at bounding box center [230, 17] width 65 height 14
click at [228, 20] on link "Service Points" at bounding box center [225, 16] width 50 height 8
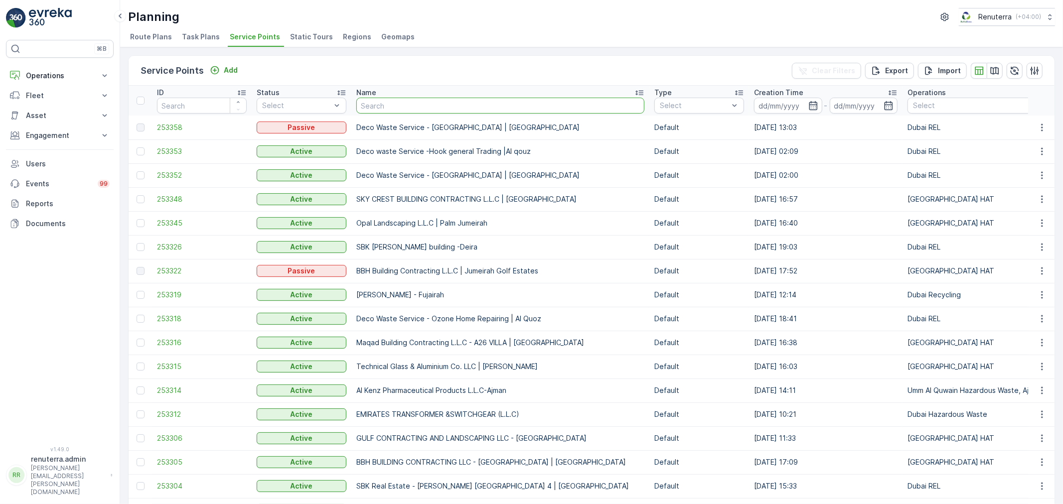
click at [377, 101] on input "text" at bounding box center [500, 106] width 288 height 16
paste input "Saif Al Rashed Suwailem"
type input "Saif Al Rashed Suwailem"
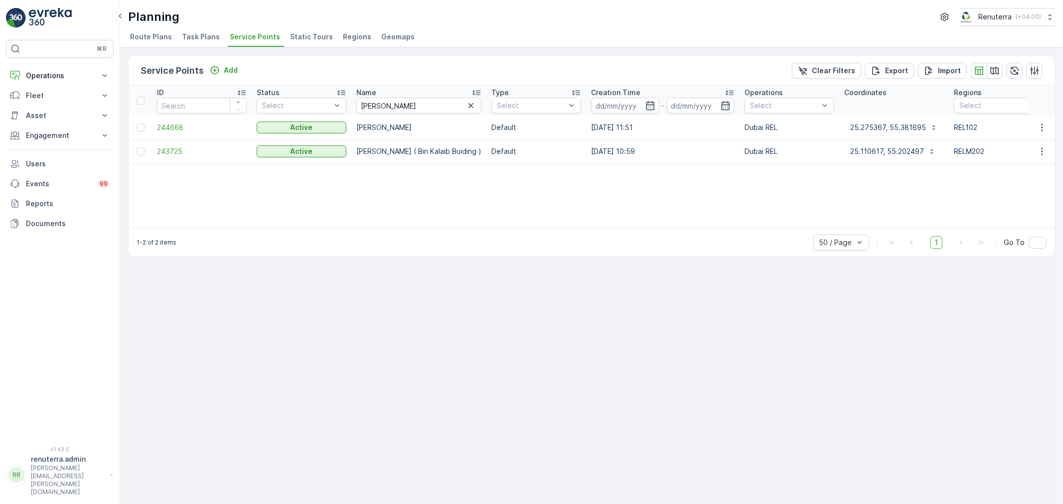
click at [176, 121] on td "244668" at bounding box center [202, 128] width 100 height 24
click at [178, 127] on span "244668" at bounding box center [202, 128] width 90 height 10
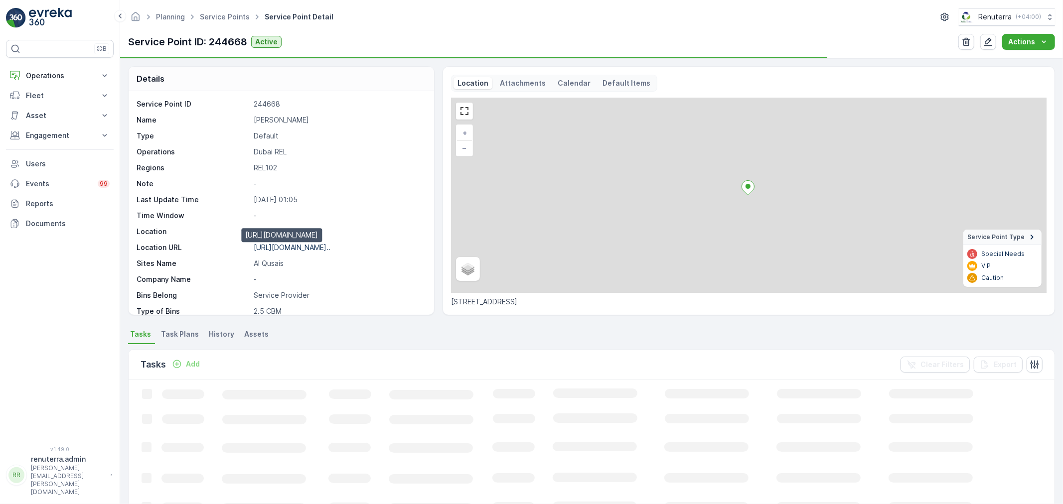
click at [330, 248] on p "[URL][DOMAIN_NAME].." at bounding box center [292, 247] width 77 height 8
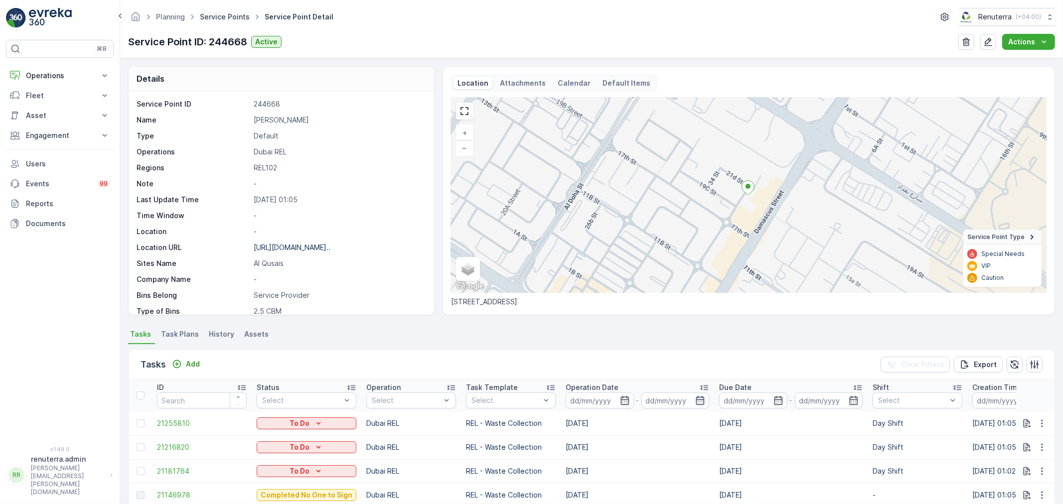
click at [220, 15] on link "Service Points" at bounding box center [225, 16] width 50 height 8
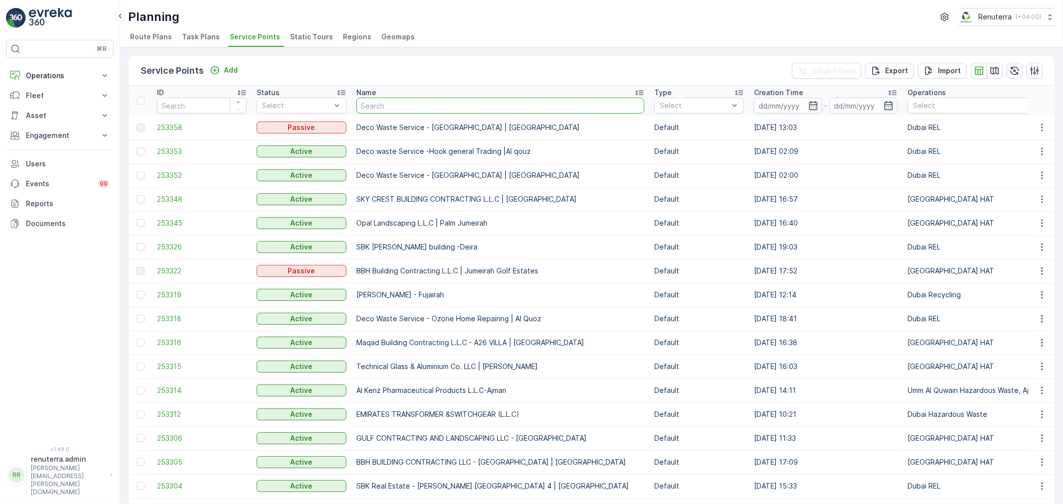
click at [428, 98] on input "text" at bounding box center [500, 106] width 288 height 16
paste input "Natraj Food Factory- Natvar Trading Ras Al khor 2"
type input "Natraj Food Factory- Natvar Trading Ras Al khor 2"
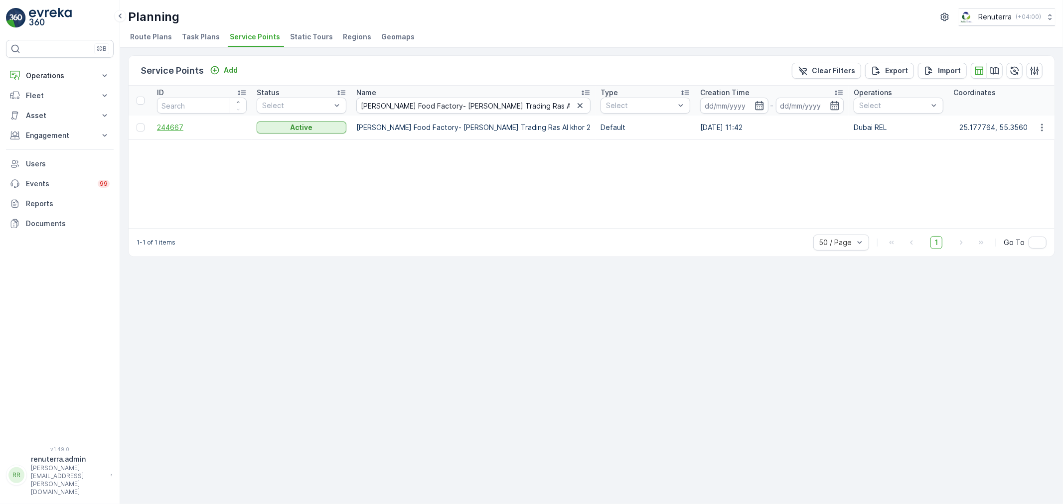
click at [161, 127] on span "244667" at bounding box center [202, 128] width 90 height 10
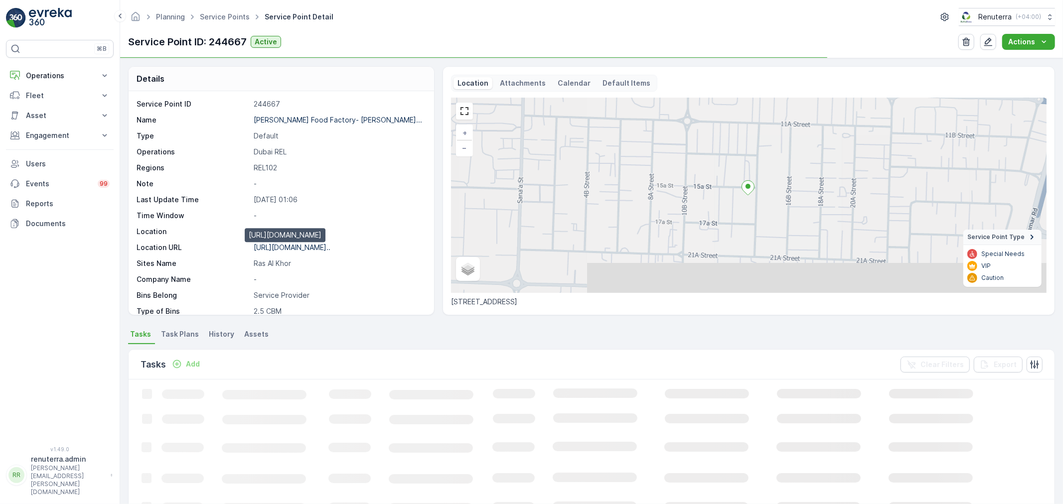
click at [302, 246] on p "https://maps.app.goo.gl/zqNBmu..." at bounding box center [292, 247] width 77 height 8
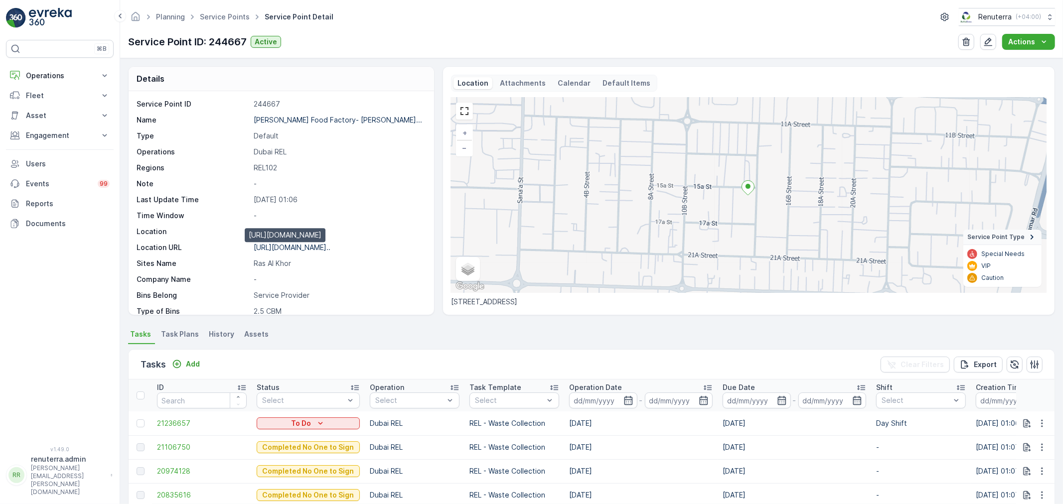
click at [315, 248] on p "https://maps.app.goo.gl/zqNBmu..." at bounding box center [292, 247] width 77 height 8
click at [211, 10] on ul "Service Points" at bounding box center [230, 17] width 65 height 14
click at [211, 18] on link "Service Points" at bounding box center [225, 16] width 50 height 8
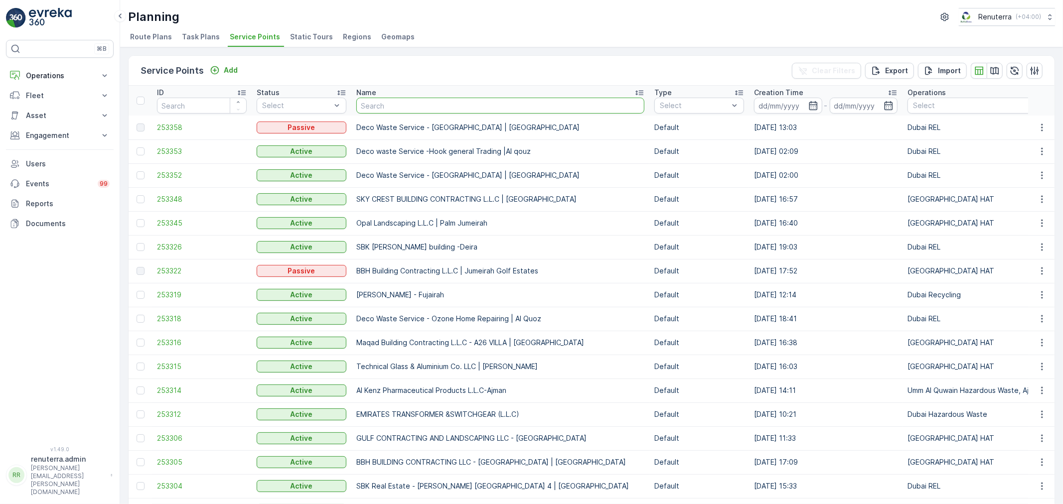
click at [386, 107] on input "text" at bounding box center [500, 106] width 288 height 16
paste input "Navtar & CO Main W/H"
type input "Navtar & CO Main W/H"
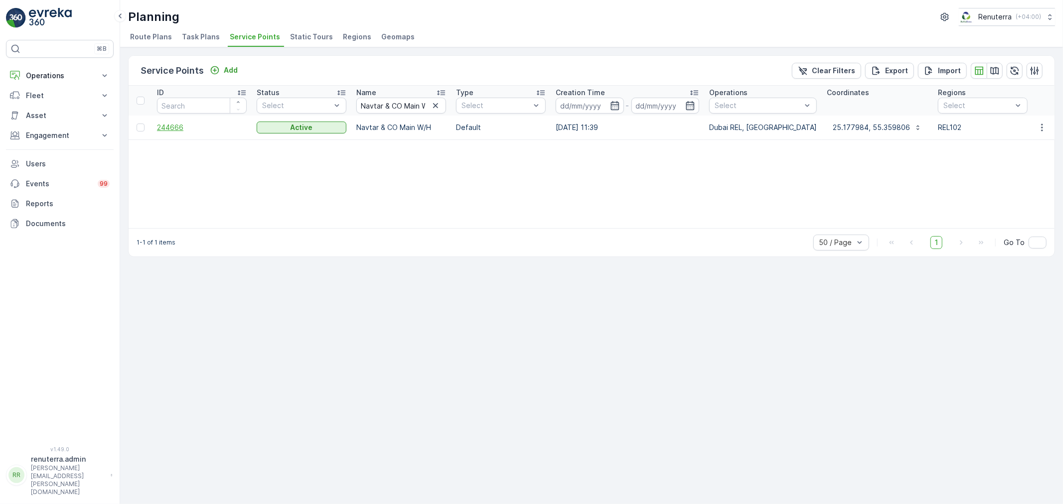
click at [174, 128] on span "244666" at bounding box center [202, 128] width 90 height 10
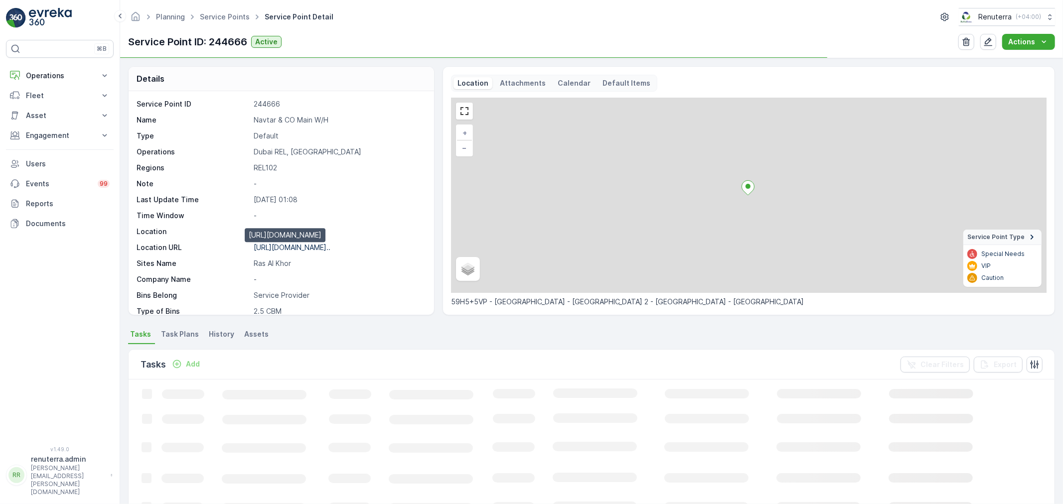
click at [280, 247] on p "https://maps.app.goo.gl/zqNBmu..." at bounding box center [292, 247] width 77 height 8
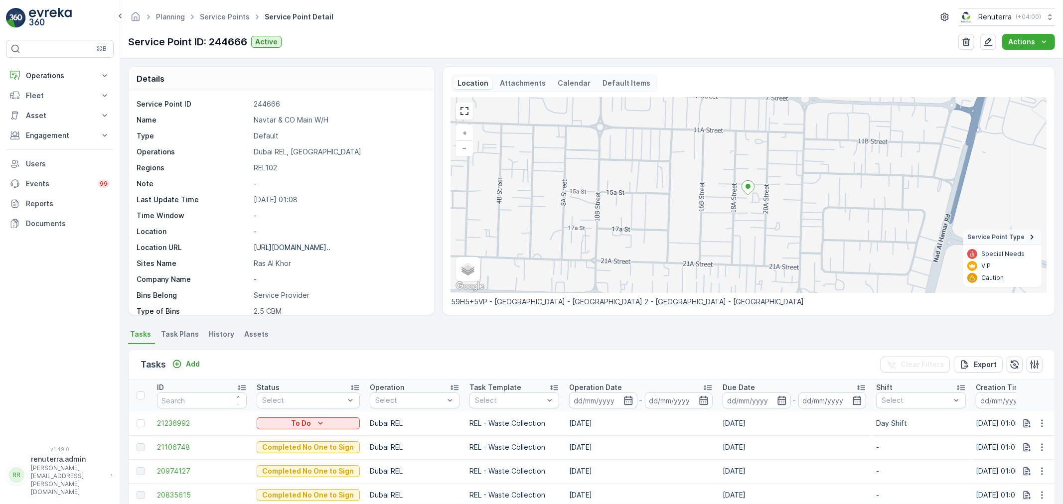
click at [226, 22] on ul "Service Points" at bounding box center [230, 17] width 65 height 14
click at [231, 17] on link "Service Points" at bounding box center [225, 16] width 50 height 8
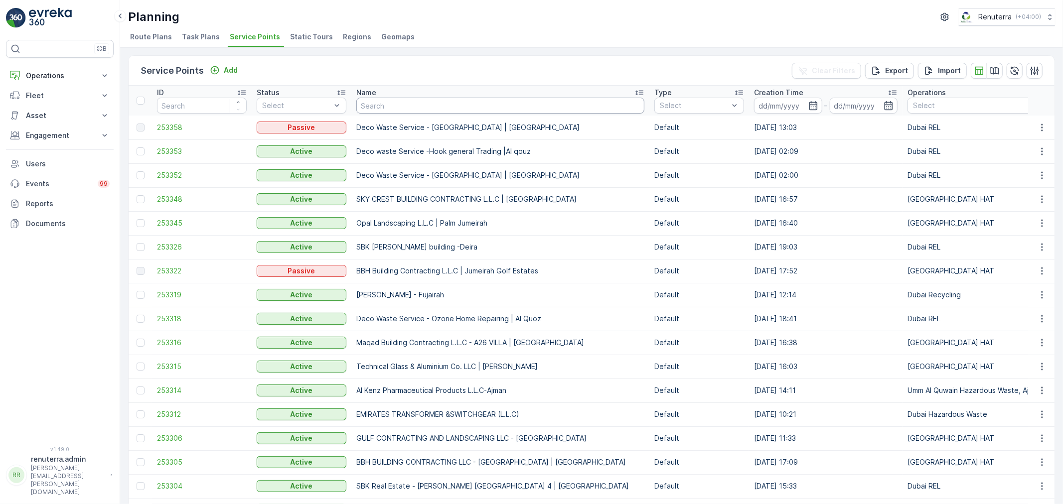
click at [426, 102] on input "text" at bounding box center [500, 106] width 288 height 16
paste input "Sankalp Real Estate 428 Camp"
type input "Sankalp Real Estate 428 Camp"
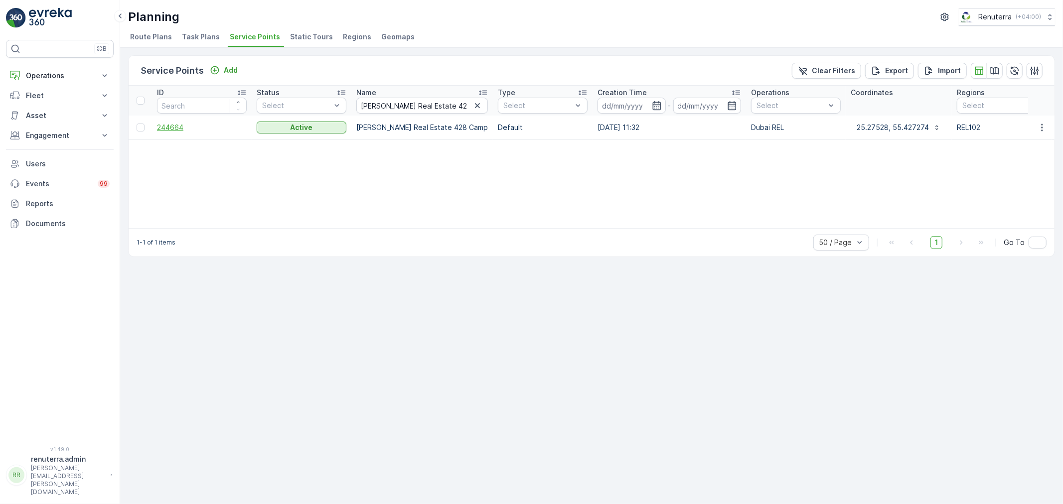
click at [172, 128] on span "244664" at bounding box center [202, 128] width 90 height 10
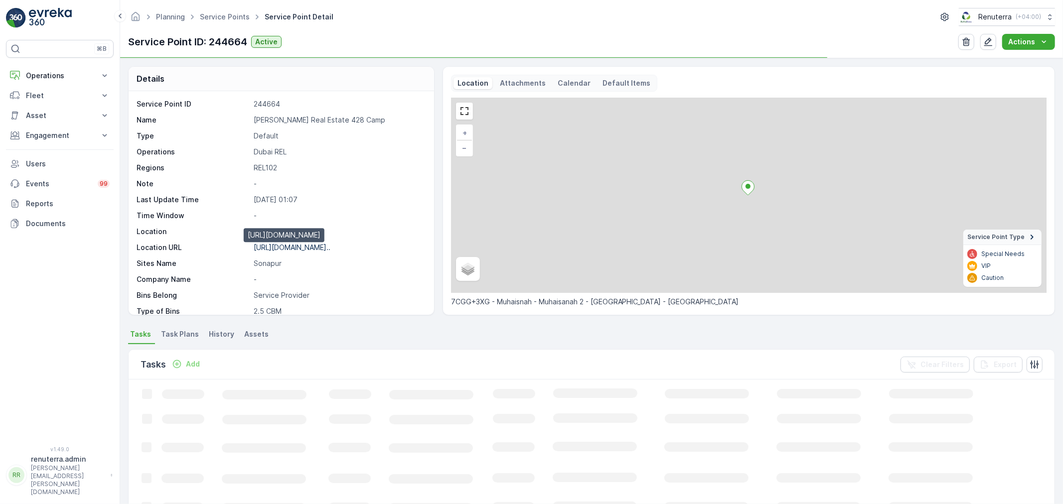
click at [308, 245] on p "https://maps.app.goo.gl/3xY4pd..." at bounding box center [292, 247] width 77 height 8
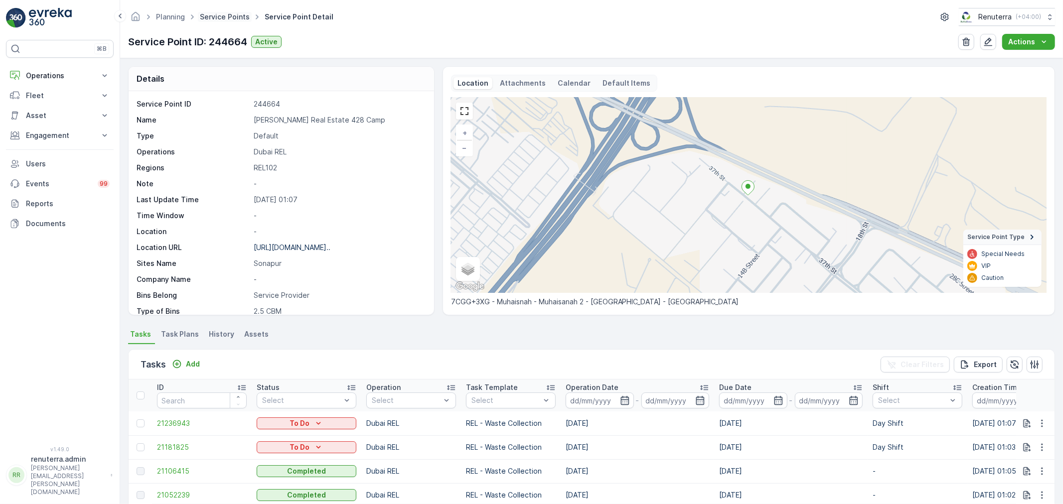
click at [206, 21] on ul "Service Points" at bounding box center [230, 17] width 65 height 14
click at [211, 15] on link "Service Points" at bounding box center [225, 16] width 50 height 8
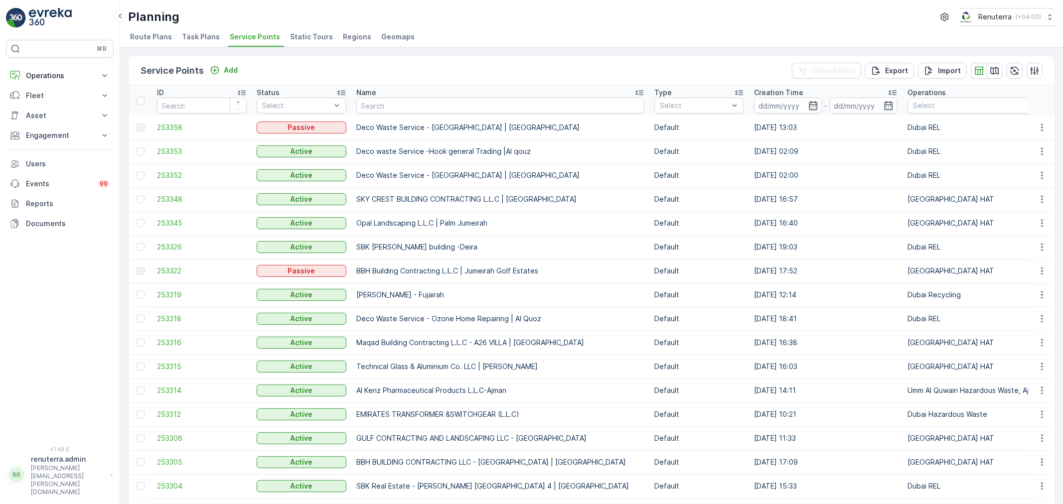
drag, startPoint x: 422, startPoint y: 92, endPoint x: 421, endPoint y: 97, distance: 5.0
click at [422, 95] on div "Name" at bounding box center [500, 93] width 288 height 10
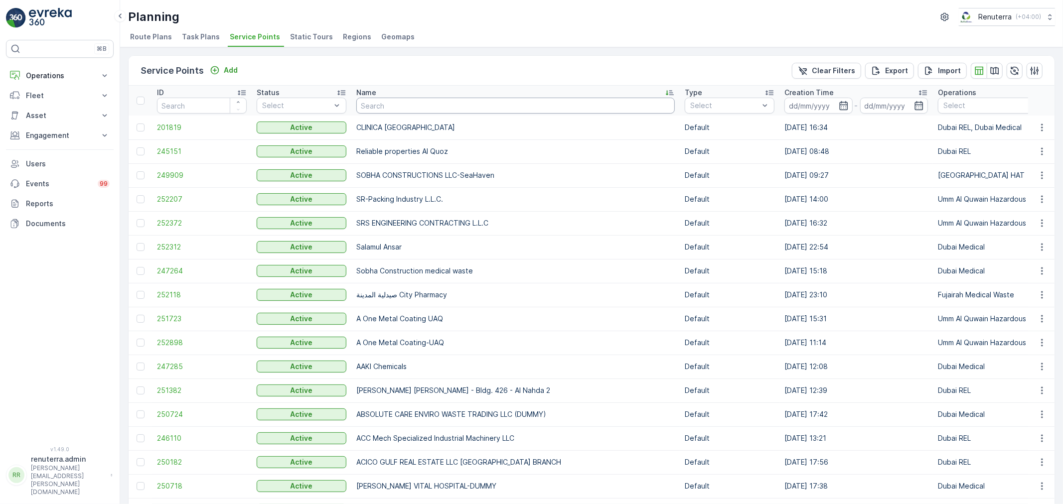
click at [411, 103] on input "text" at bounding box center [515, 106] width 318 height 16
paste input "Natraj F/S Factory 302 Camp"
type input "Natraj F/S Factory 302 Camp"
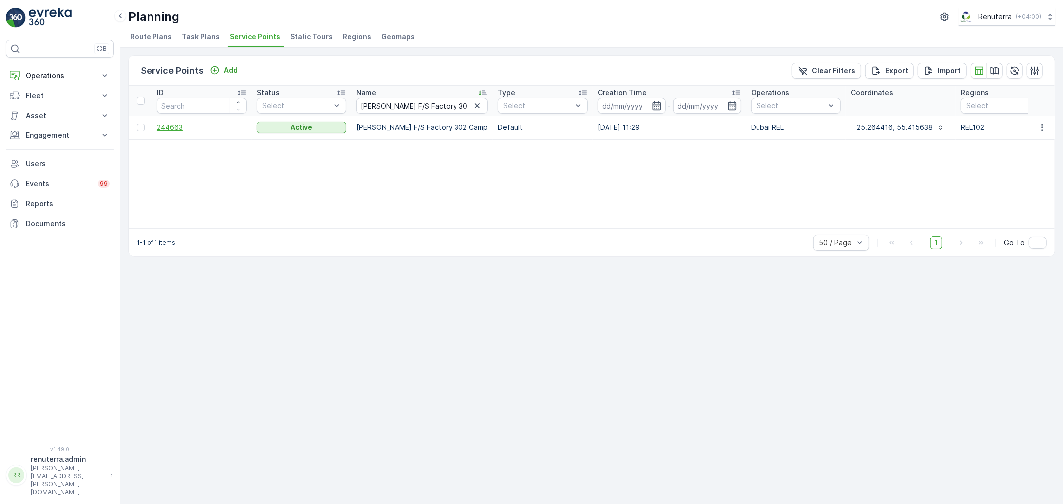
click at [170, 125] on span "244663" at bounding box center [202, 128] width 90 height 10
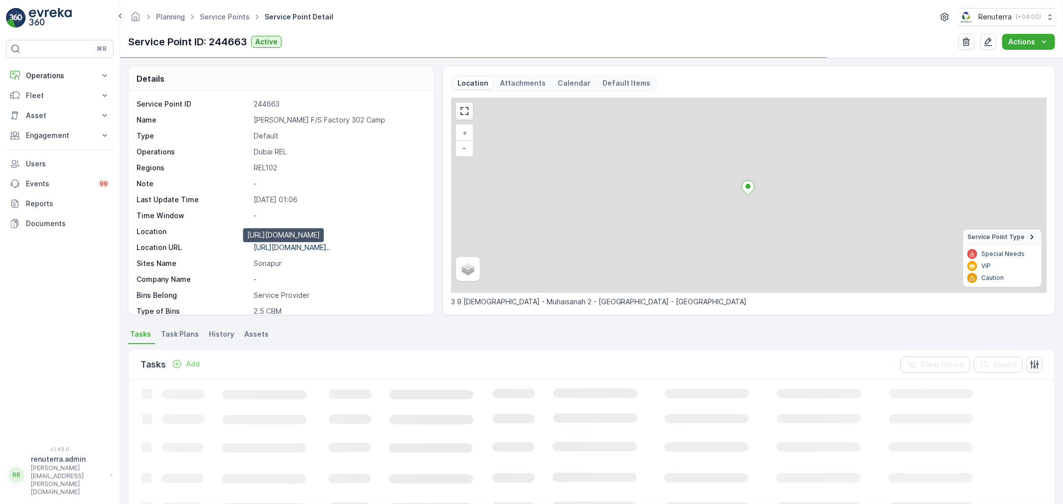
click at [315, 248] on p "https://maps.app.goo.gl/o4zF23..." at bounding box center [292, 247] width 77 height 8
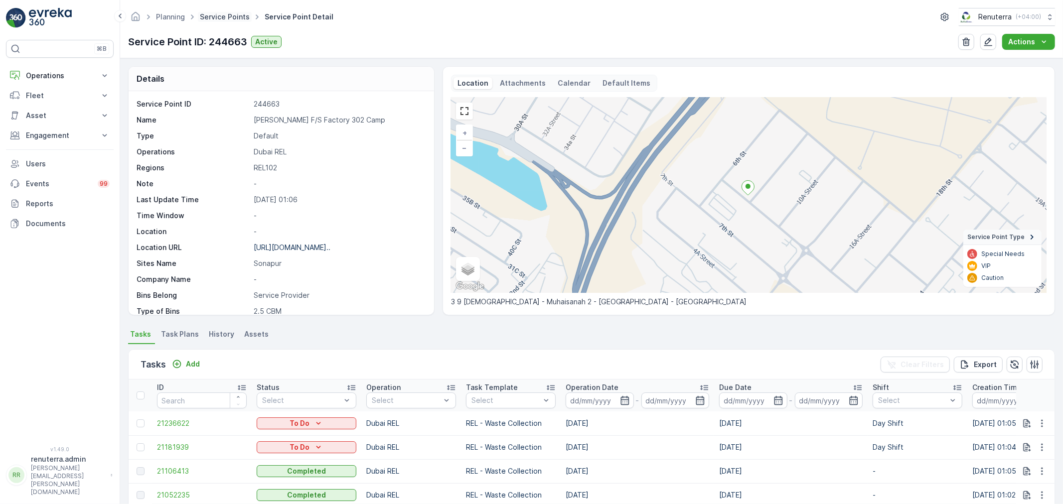
click at [241, 20] on link "Service Points" at bounding box center [225, 16] width 50 height 8
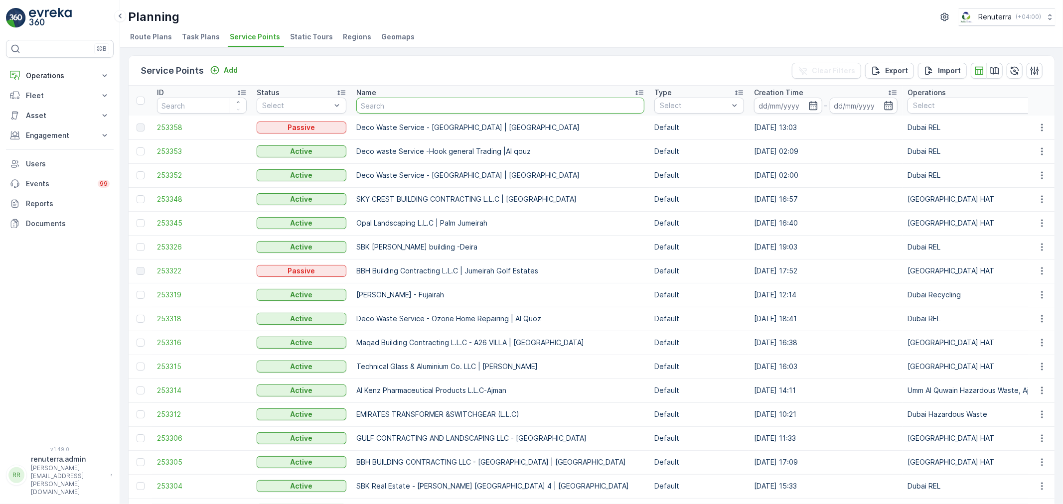
click at [396, 103] on input "text" at bounding box center [500, 106] width 288 height 16
paste input "Ahmed Hasan Mahboob F/S Trading LLC"
type input "Ahmed Hasan Mahboob F/S Trading LLC"
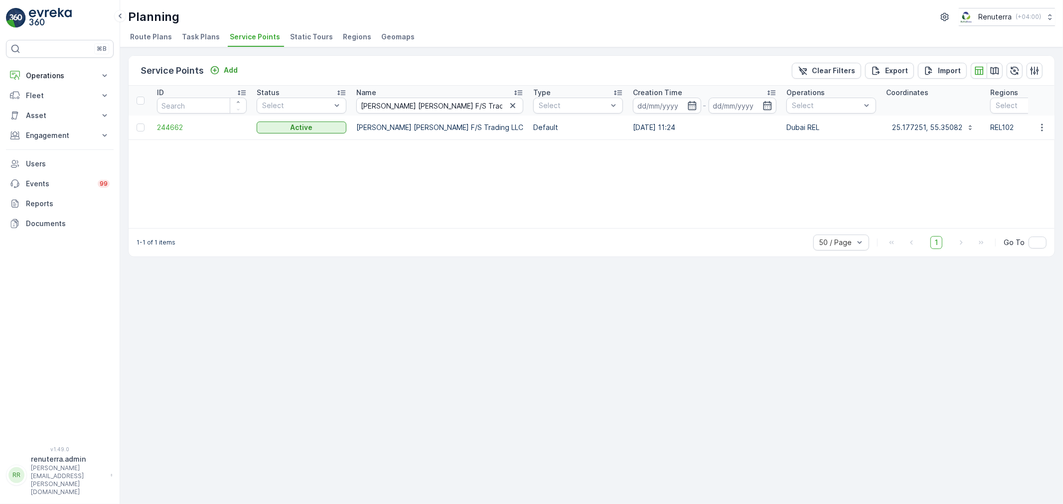
click at [161, 121] on td "244662" at bounding box center [202, 128] width 100 height 24
click at [163, 126] on span "244662" at bounding box center [202, 128] width 90 height 10
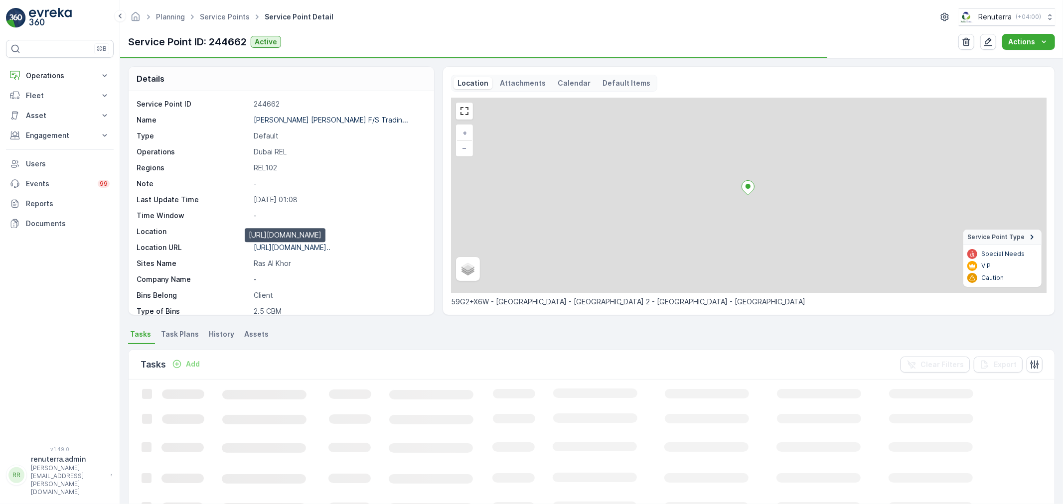
click at [293, 251] on p "https://maps.app.goo.gl/zqNBmu..." at bounding box center [292, 247] width 77 height 8
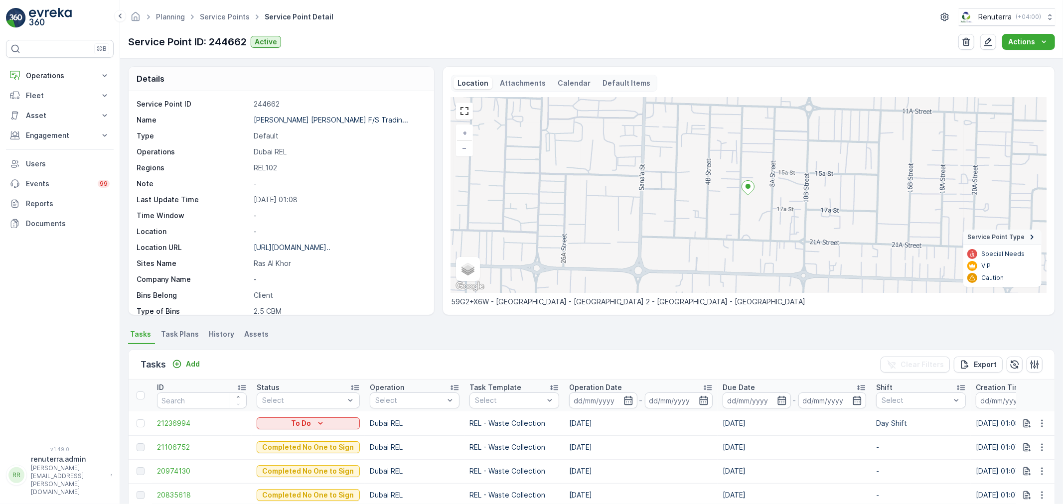
click at [231, 22] on ul "Service Points" at bounding box center [230, 17] width 65 height 14
click at [230, 21] on span "Service Points" at bounding box center [225, 17] width 54 height 10
click at [233, 16] on link "Service Points" at bounding box center [225, 16] width 50 height 8
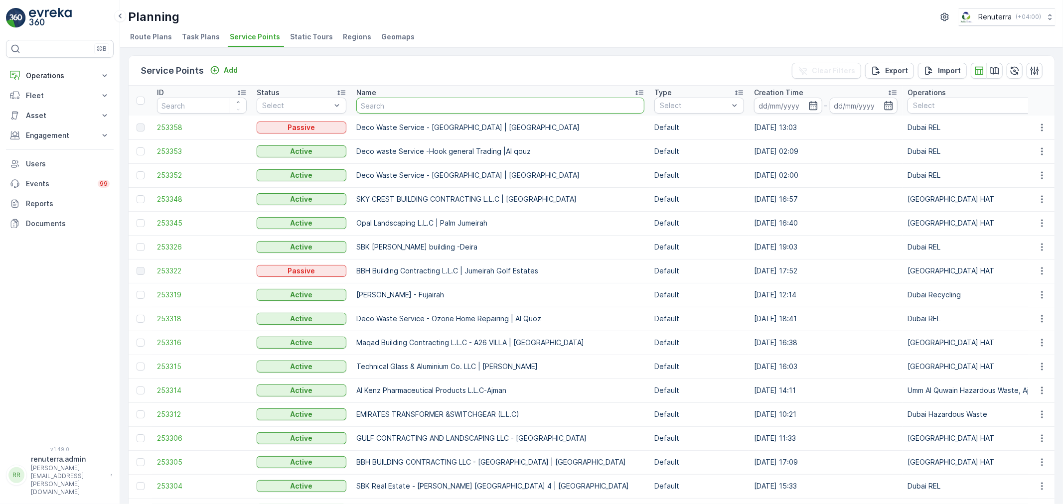
click at [392, 101] on input "text" at bounding box center [500, 106] width 288 height 16
paste input "Sankalp Real Estate - 10 Ras Al Khor"
type input "Sankalp Real Estate - 10 Ras Al Khor"
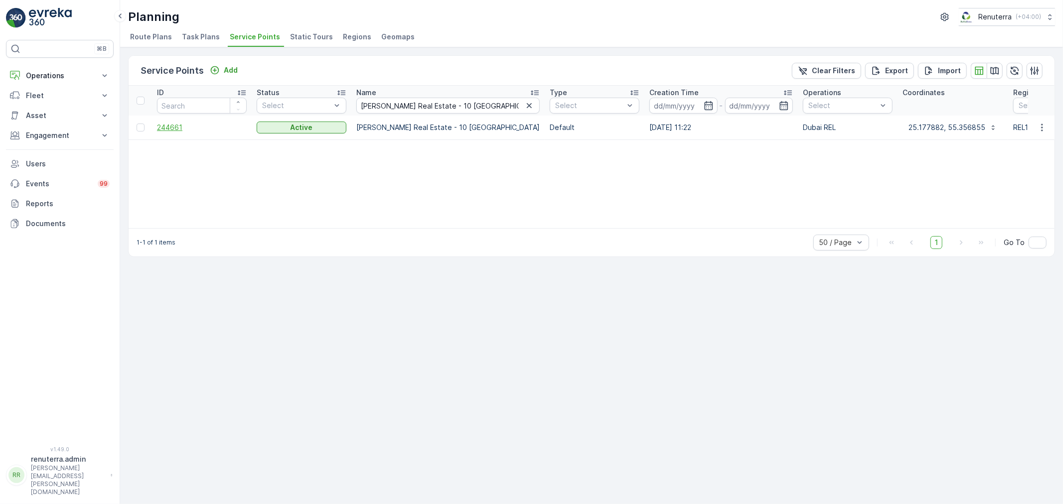
click at [174, 129] on span "244661" at bounding box center [202, 128] width 90 height 10
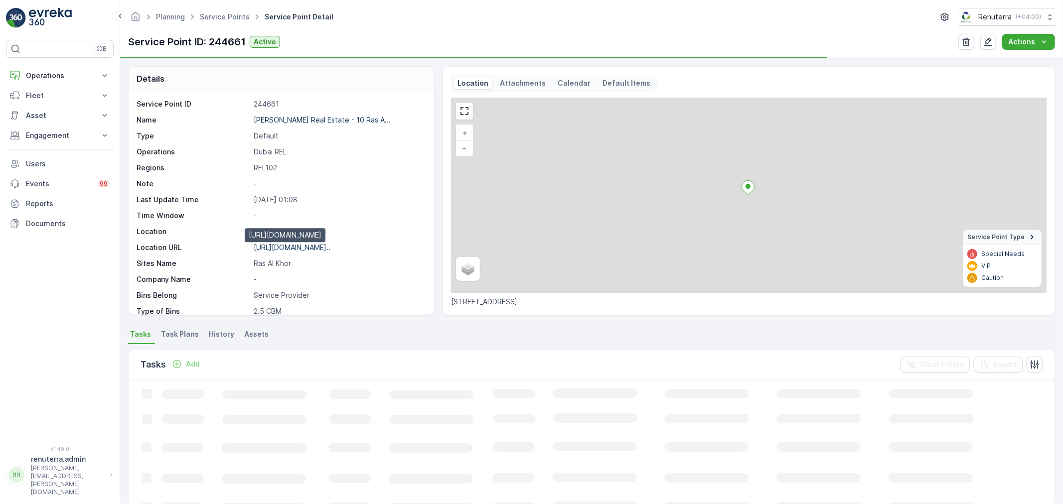
click at [316, 246] on p "https://maps.app.goo.gl/zqNBmu..." at bounding box center [292, 247] width 77 height 8
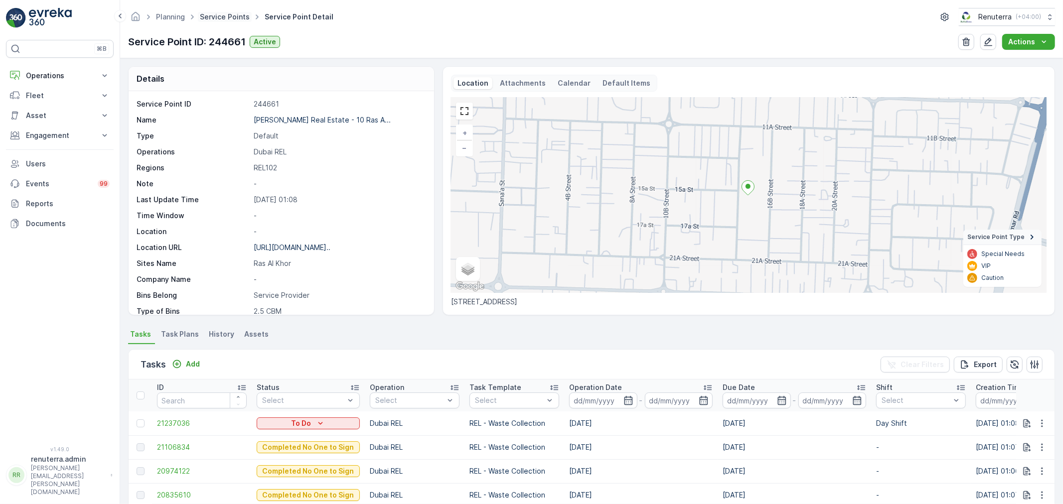
click at [223, 15] on link "Service Points" at bounding box center [225, 16] width 50 height 8
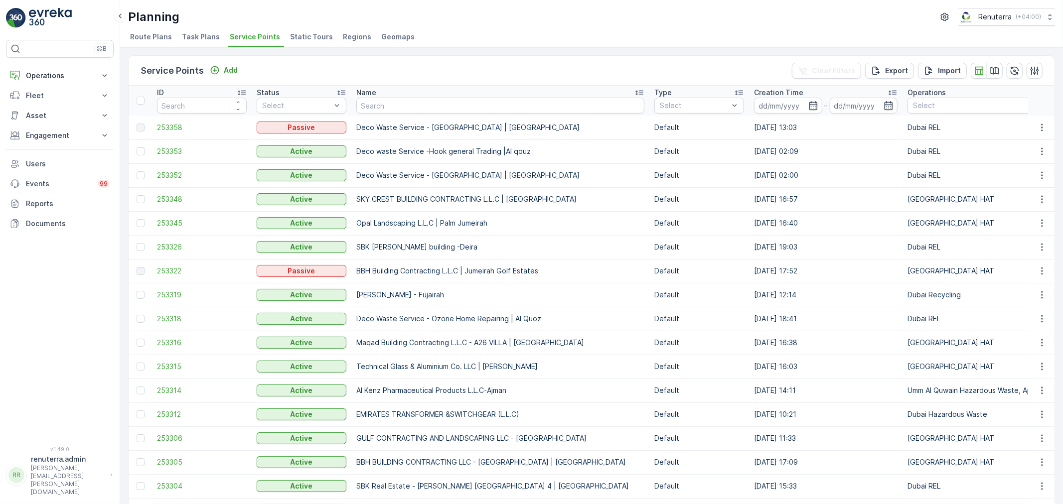
click at [407, 104] on input "text" at bounding box center [500, 106] width 288 height 16
paste input "Mahboob Hassan Mahboob F/S Trading LLC"
type input "Mahboob Hassan Mahboob F/S Trading LLC"
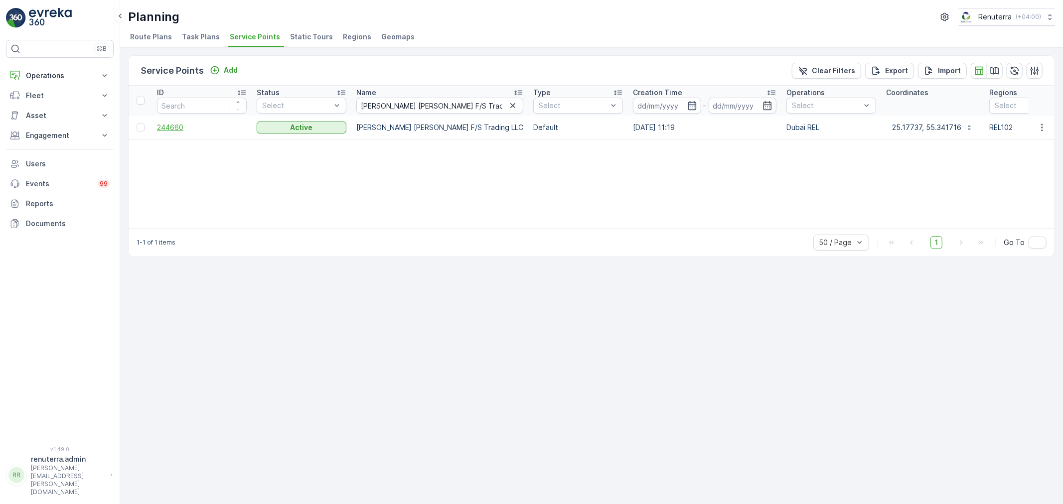
click at [175, 131] on span "244660" at bounding box center [202, 128] width 90 height 10
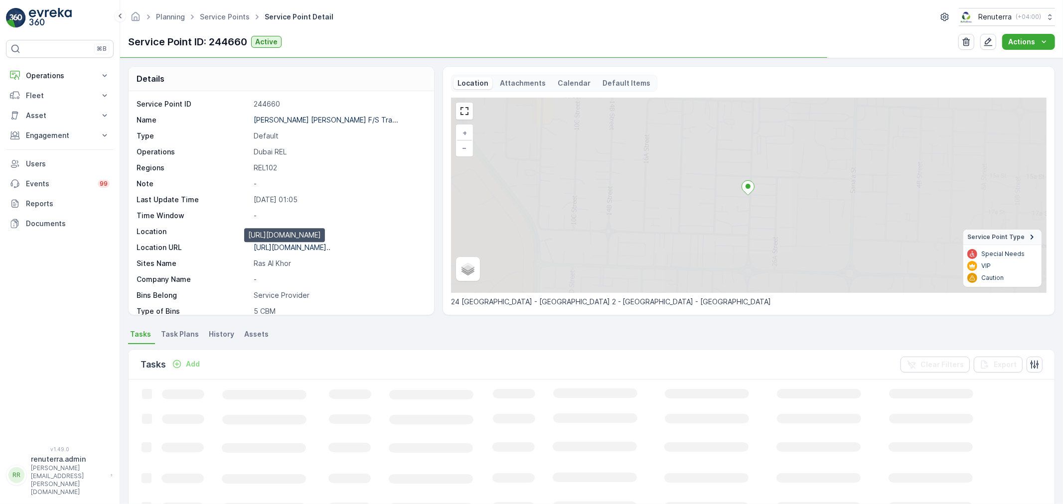
click at [330, 247] on p "https://maps.app.goo.gl/E6nmac..." at bounding box center [292, 247] width 77 height 8
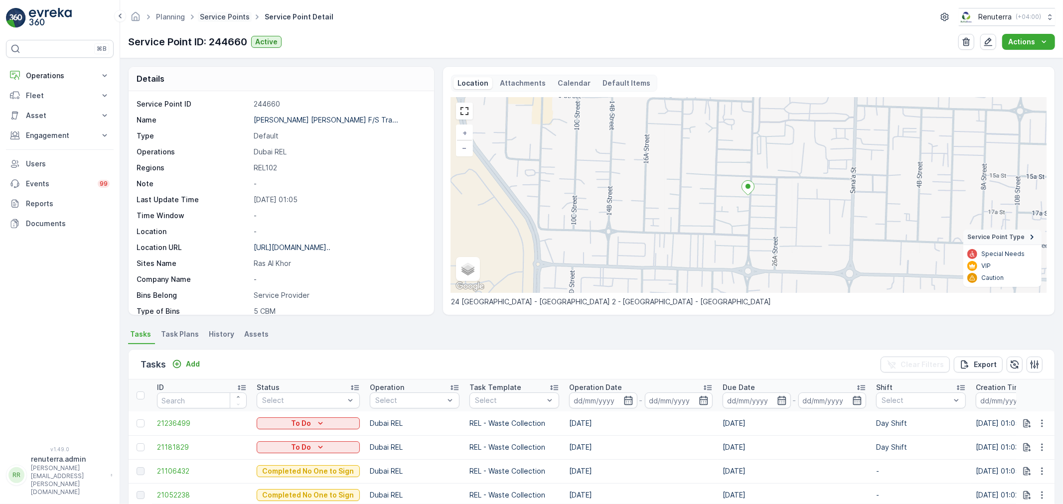
click at [233, 14] on link "Service Points" at bounding box center [225, 16] width 50 height 8
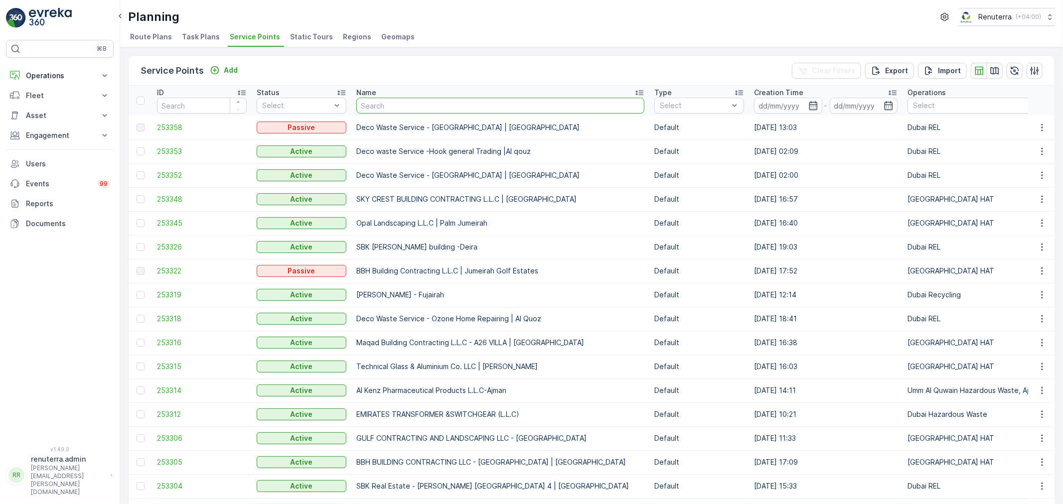
click at [399, 98] on input "text" at bounding box center [500, 106] width 288 height 16
paste input "Bhojpuri RESTAURANT"
type input "Bhojpuri RESTAURANT"
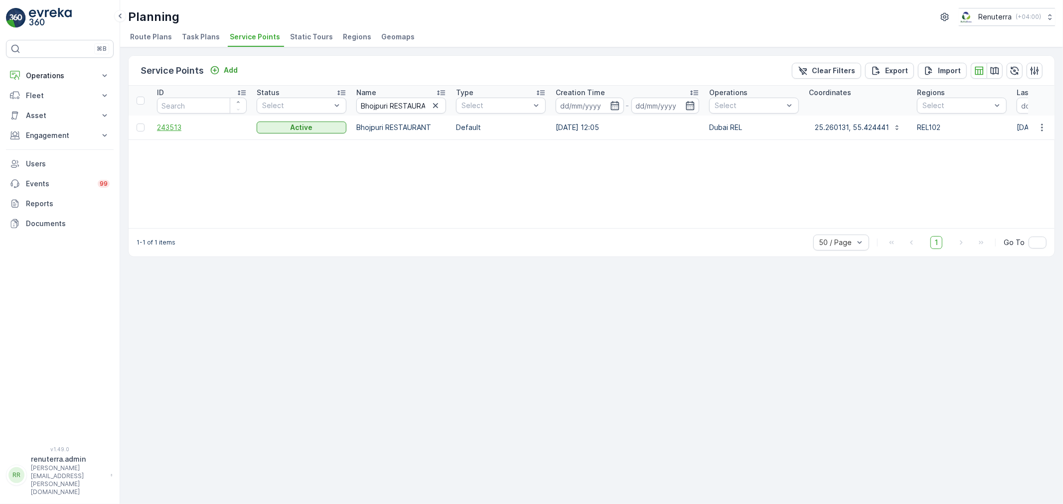
click at [181, 125] on span "243513" at bounding box center [202, 128] width 90 height 10
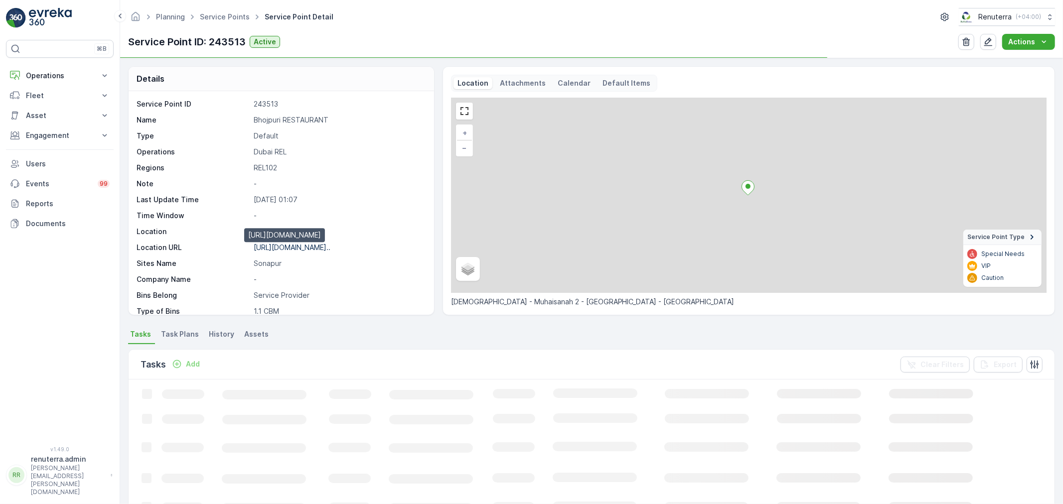
click at [318, 247] on p "https://maps.app.goo.gl/W8eFpe..." at bounding box center [292, 247] width 77 height 8
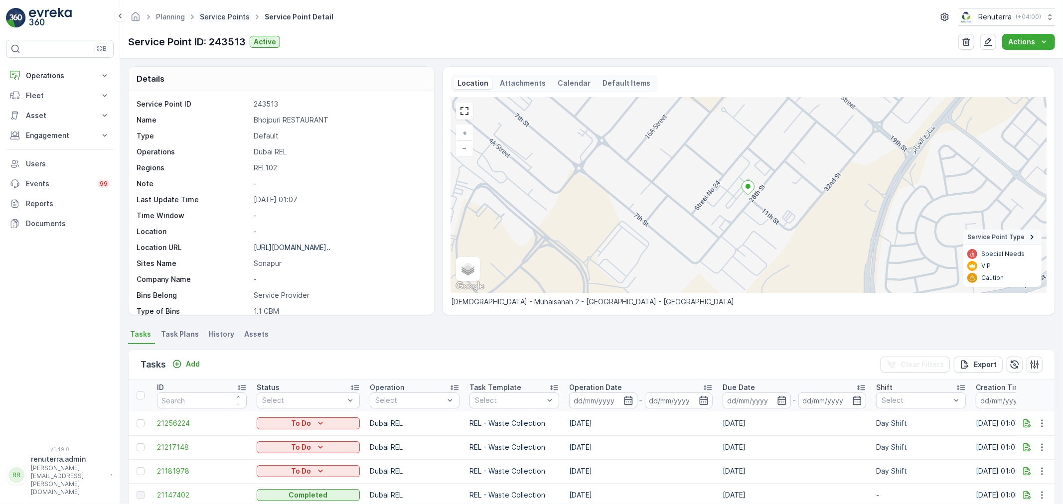
click at [226, 19] on link "Service Points" at bounding box center [225, 16] width 50 height 8
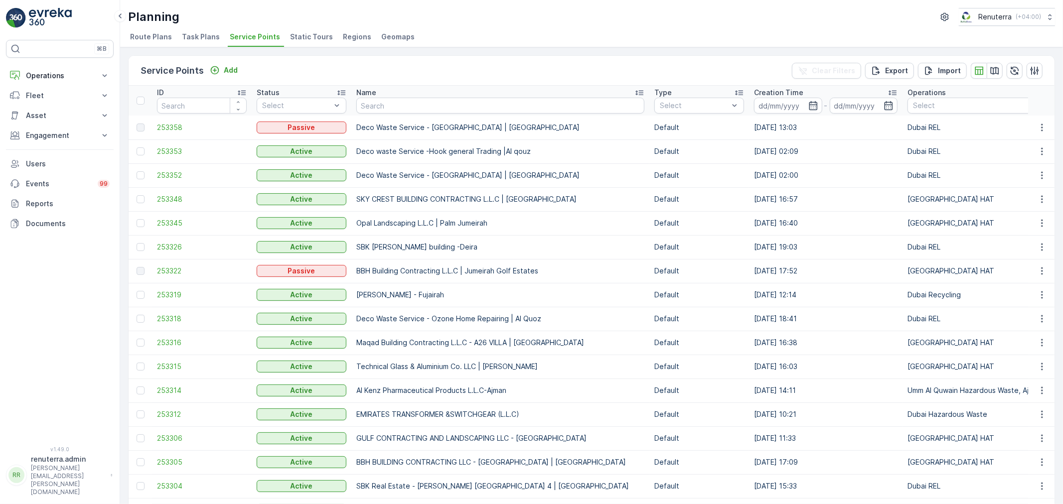
click at [434, 105] on input "text" at bounding box center [500, 106] width 288 height 16
paste input "Solanki construction"
type input "Solanki construction"
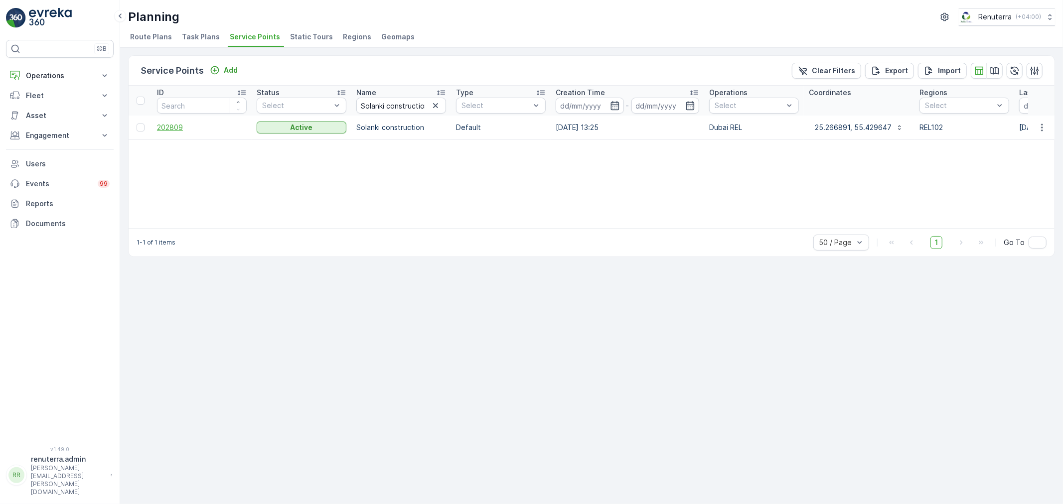
click at [181, 128] on span "202809" at bounding box center [202, 128] width 90 height 10
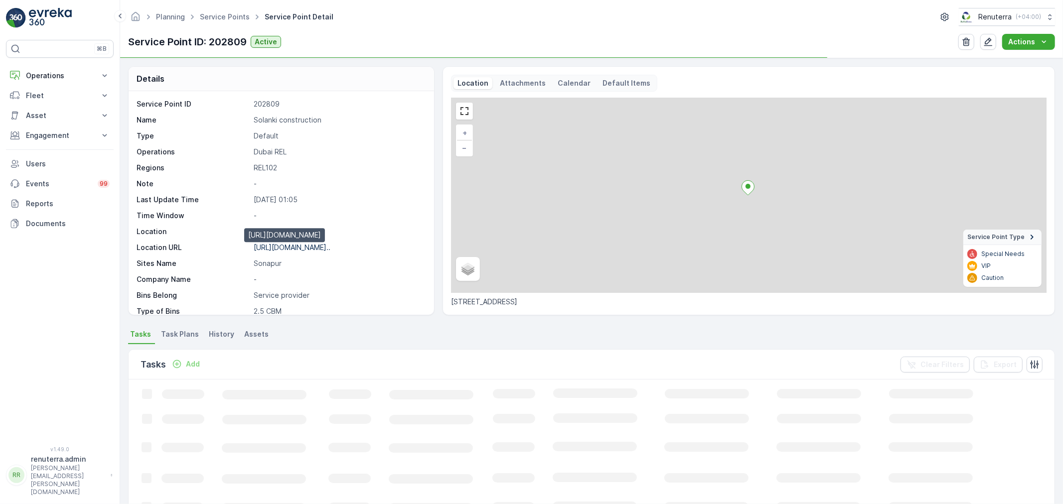
click at [330, 244] on p "https://maps.app.goo.gl/PWp99s..." at bounding box center [292, 247] width 77 height 8
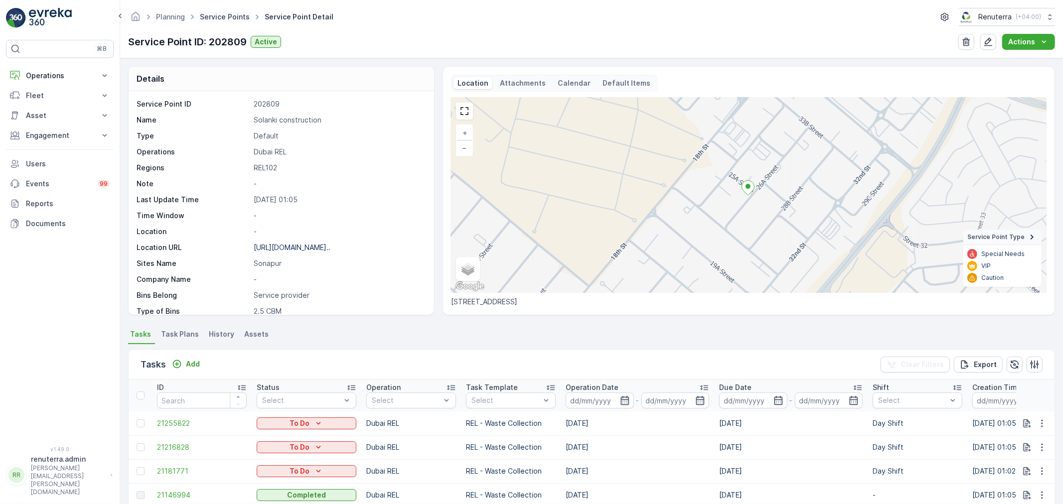
click at [223, 13] on link "Service Points" at bounding box center [225, 16] width 50 height 8
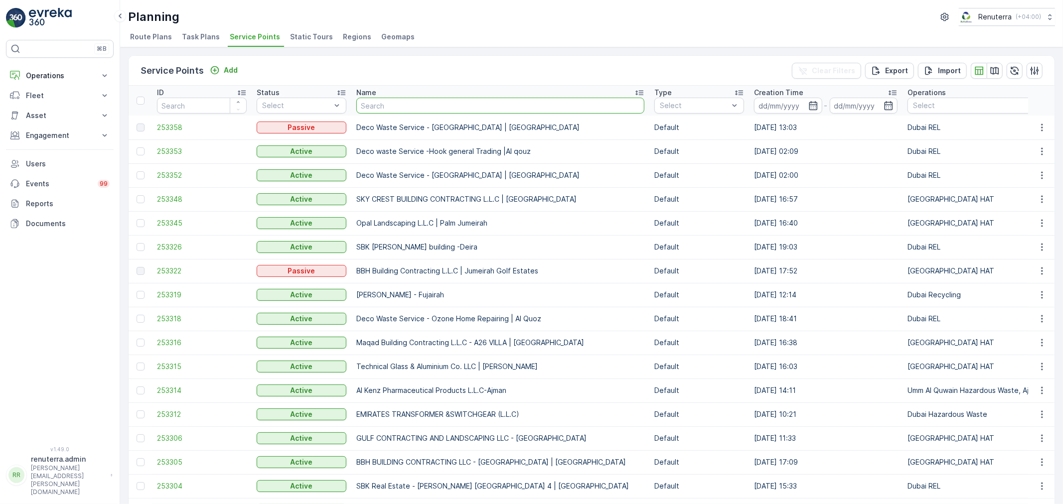
click at [426, 112] on input "text" at bounding box center [500, 106] width 288 height 16
paste input "Bin Dakhan Mechanical Engineering & Turning L.L.C"
type input "Bin Dakhan Mechanical Engineering & Turning L.L.C"
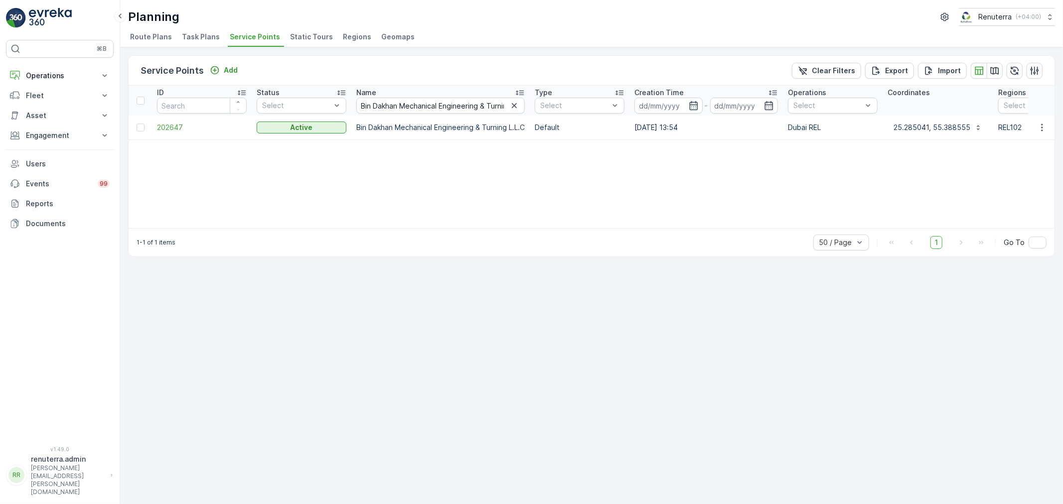
click at [183, 121] on td "202647" at bounding box center [202, 128] width 100 height 24
click at [173, 126] on span "202647" at bounding box center [202, 128] width 90 height 10
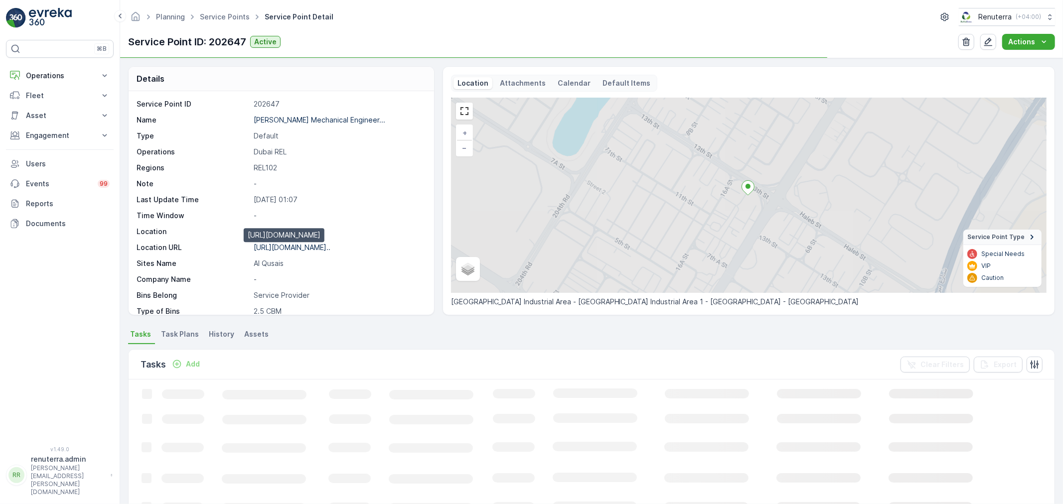
drag, startPoint x: 291, startPoint y: 245, endPoint x: 386, endPoint y: 239, distance: 94.9
click at [292, 246] on p "https://maps.app.goo.gl/X1mc6e..." at bounding box center [292, 247] width 77 height 8
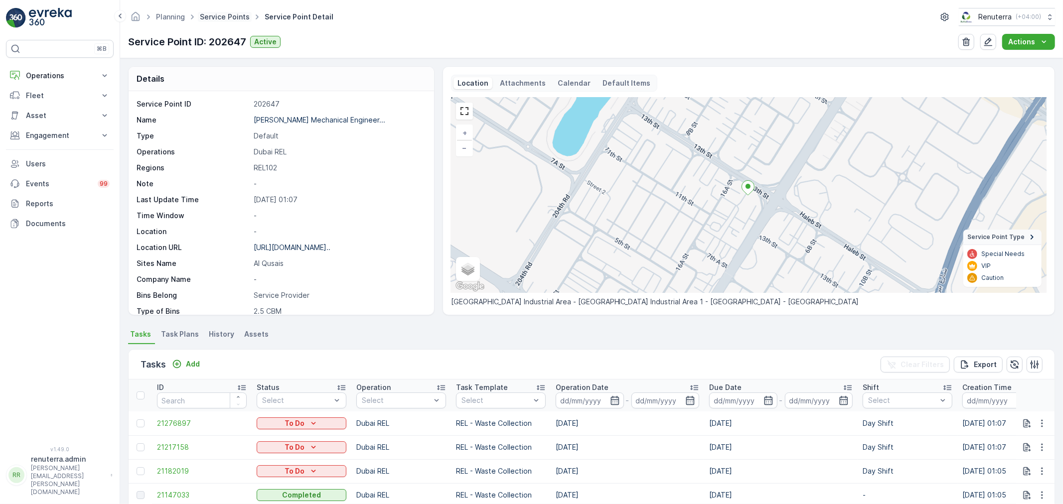
click at [232, 15] on link "Service Points" at bounding box center [225, 16] width 50 height 8
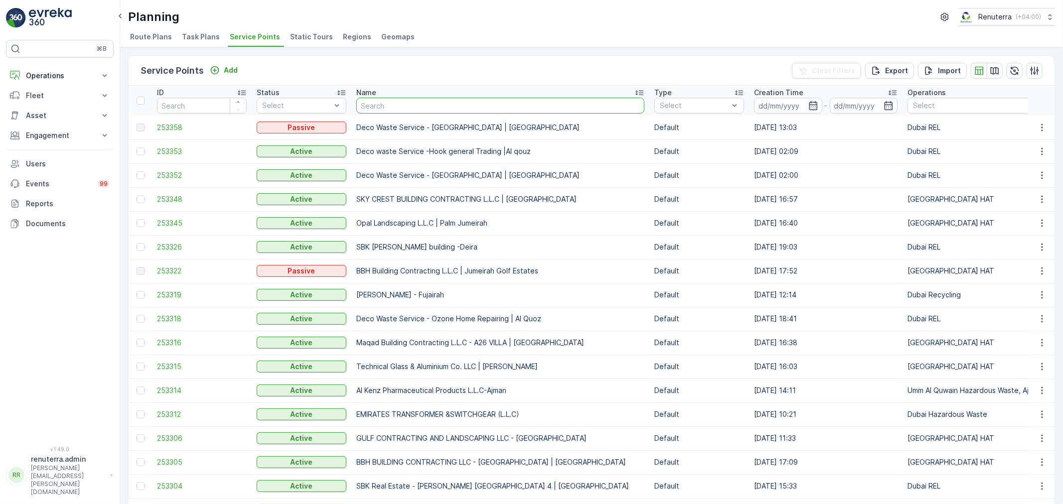
click at [405, 108] on input "text" at bounding box center [500, 106] width 288 height 16
paste input "HALAWH ALKHYRAT CAFE L.L.C"
type input "HALAWH ALKHYRAT CAFE L.L.C"
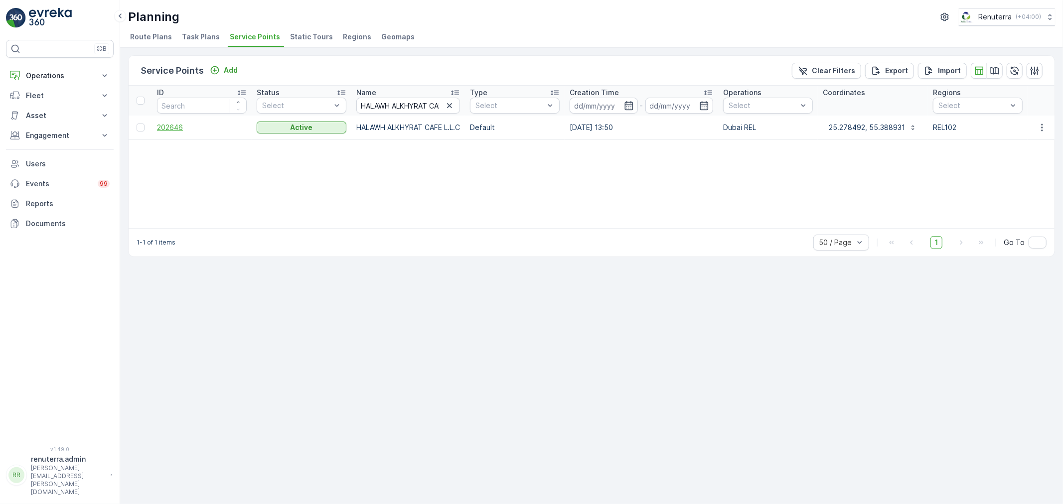
click at [174, 128] on span "202646" at bounding box center [202, 128] width 90 height 10
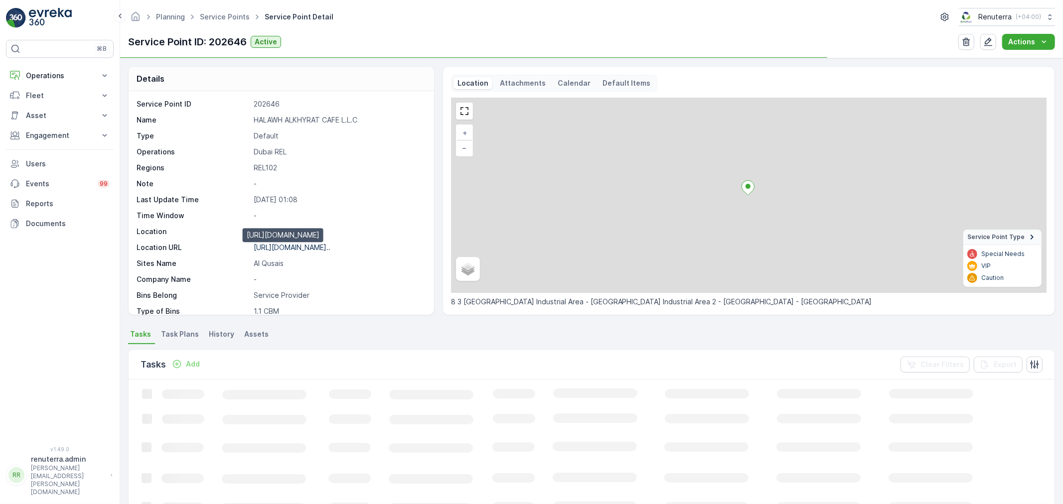
click at [310, 244] on p "https://maps.app.goo.gl/EiFwtH..." at bounding box center [292, 247] width 77 height 8
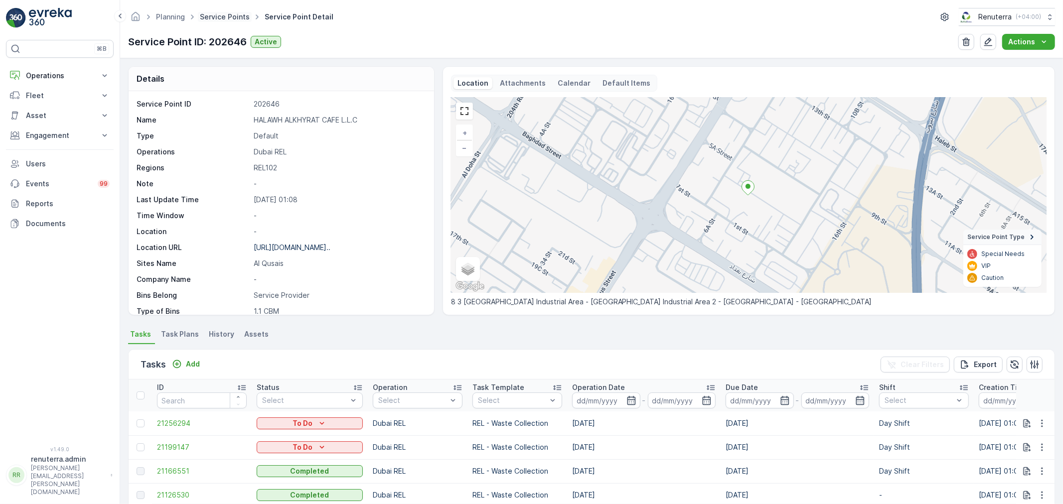
click at [217, 17] on link "Service Points" at bounding box center [225, 16] width 50 height 8
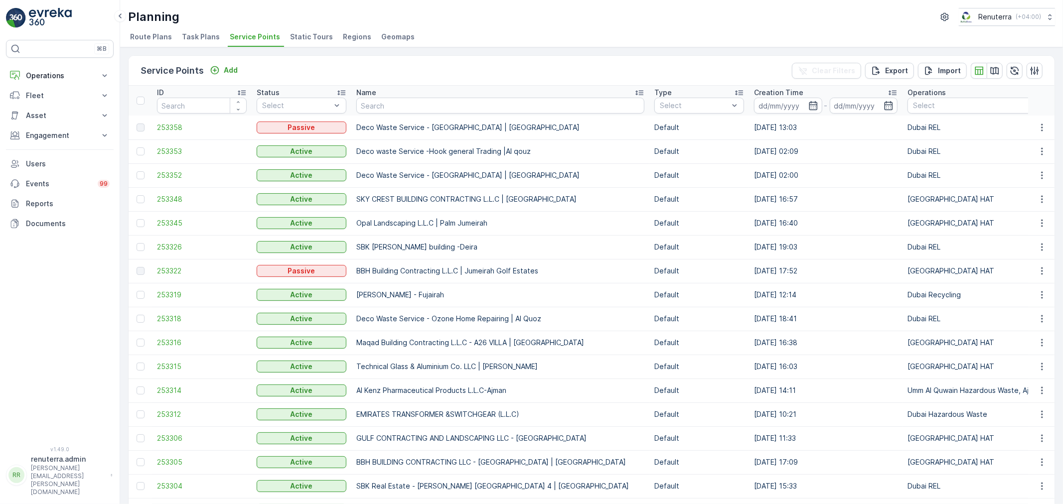
drag, startPoint x: 217, startPoint y: 17, endPoint x: 429, endPoint y: 111, distance: 231.8
click at [429, 112] on input "text" at bounding box center [500, 106] width 288 height 16
paste input "TOP TASTY CAFETERIA & RESTAURANTRA"
type input "TOP TASTY CAFETERIA & RESTAURANTRA"
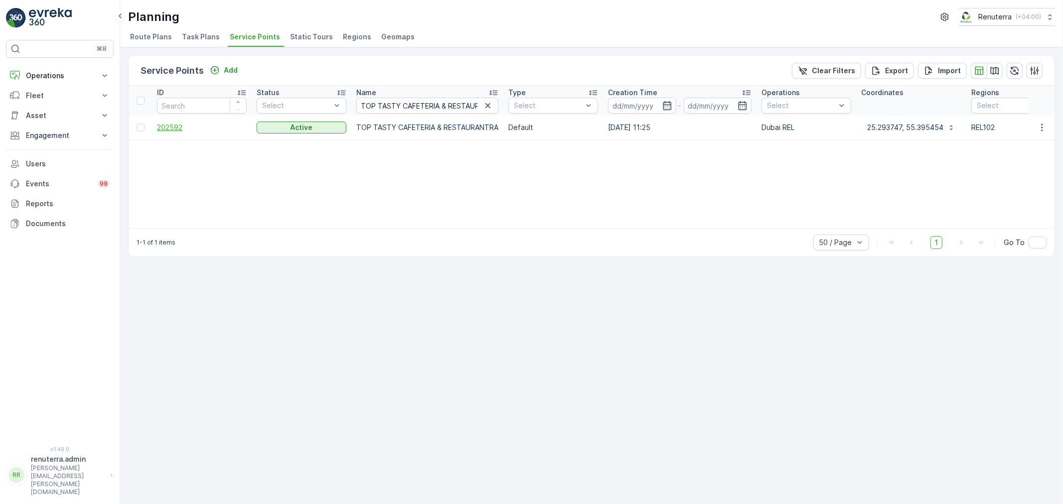
click at [167, 131] on span "202592" at bounding box center [202, 128] width 90 height 10
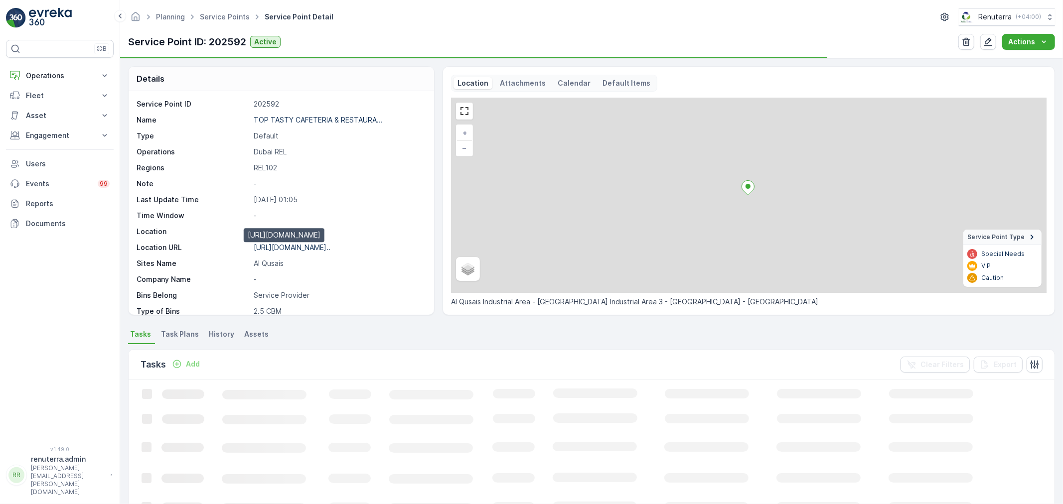
click at [330, 243] on p "https://maps.app.goo.gl/z9s6Xw..." at bounding box center [292, 247] width 77 height 8
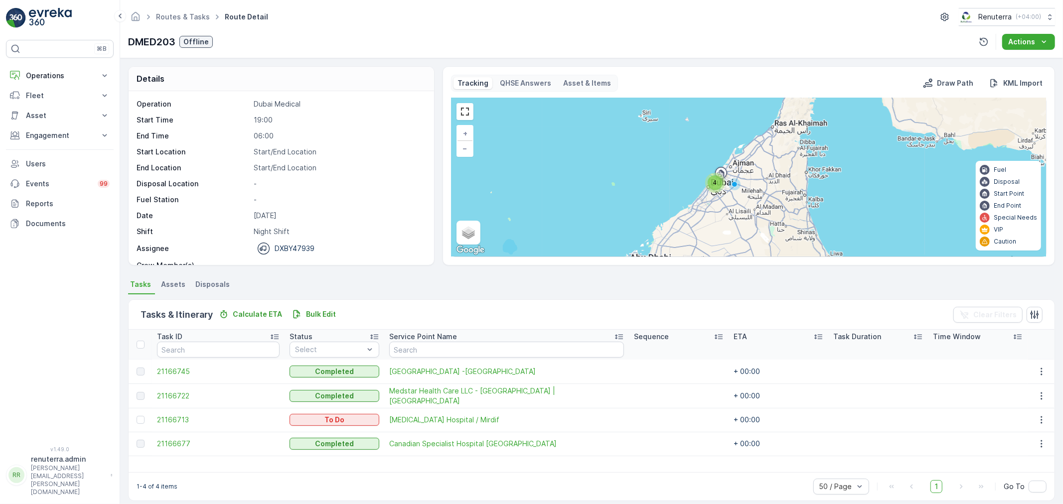
scroll to position [31, 0]
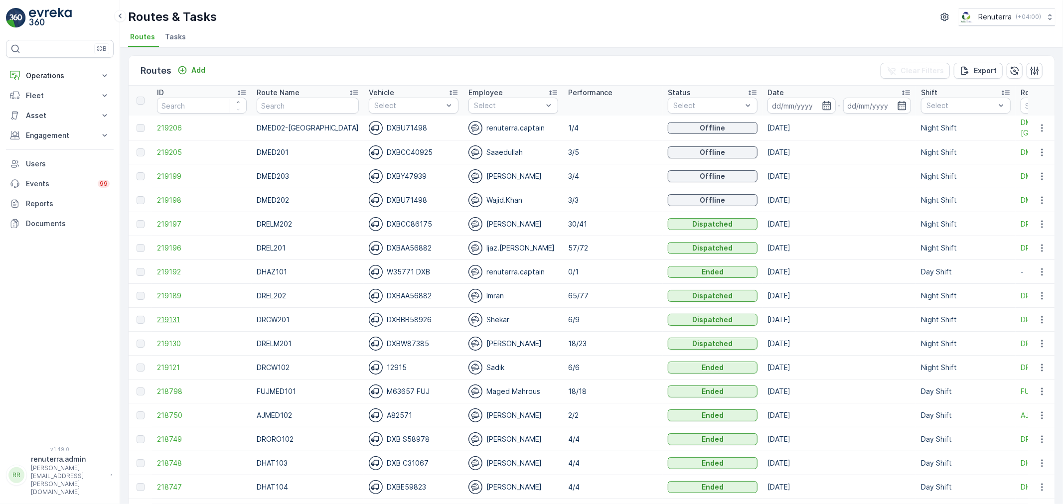
click at [166, 317] on span "219131" at bounding box center [202, 320] width 90 height 10
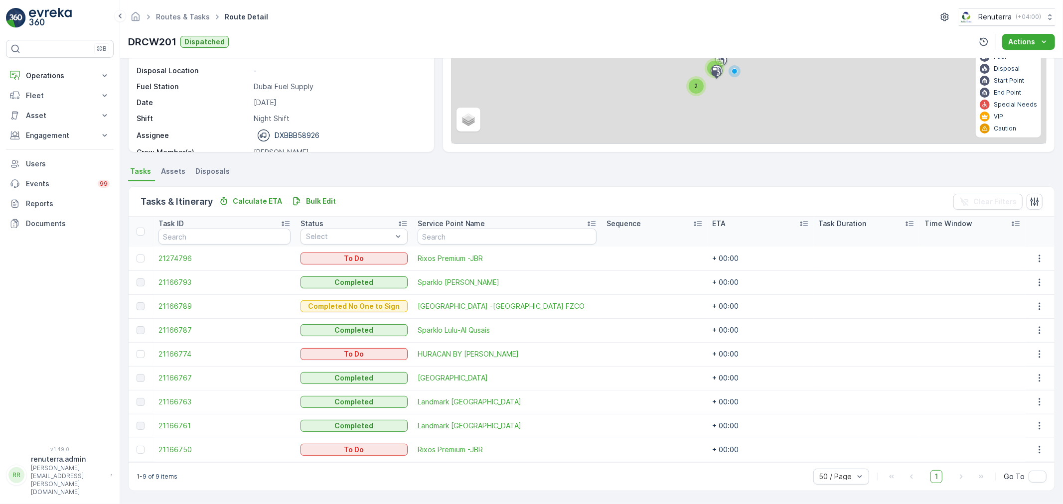
scroll to position [113, 0]
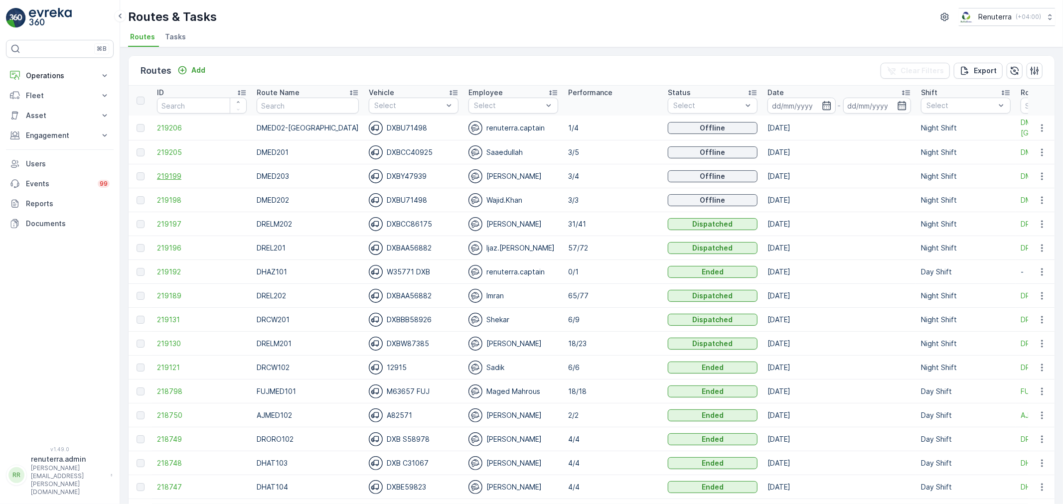
click at [162, 177] on span "219199" at bounding box center [202, 176] width 90 height 10
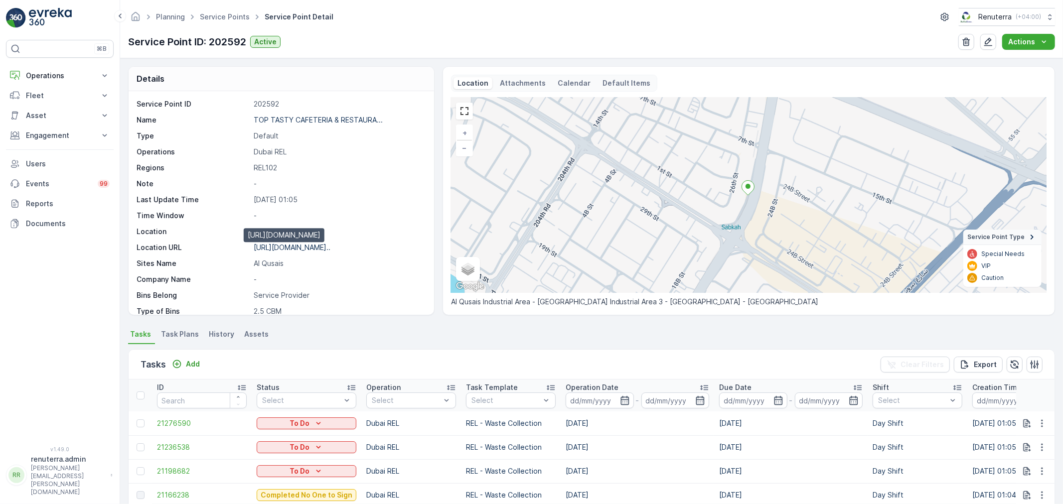
click at [312, 244] on p "[URL][DOMAIN_NAME].." at bounding box center [292, 247] width 77 height 8
click at [237, 16] on link "Service Points" at bounding box center [225, 16] width 50 height 8
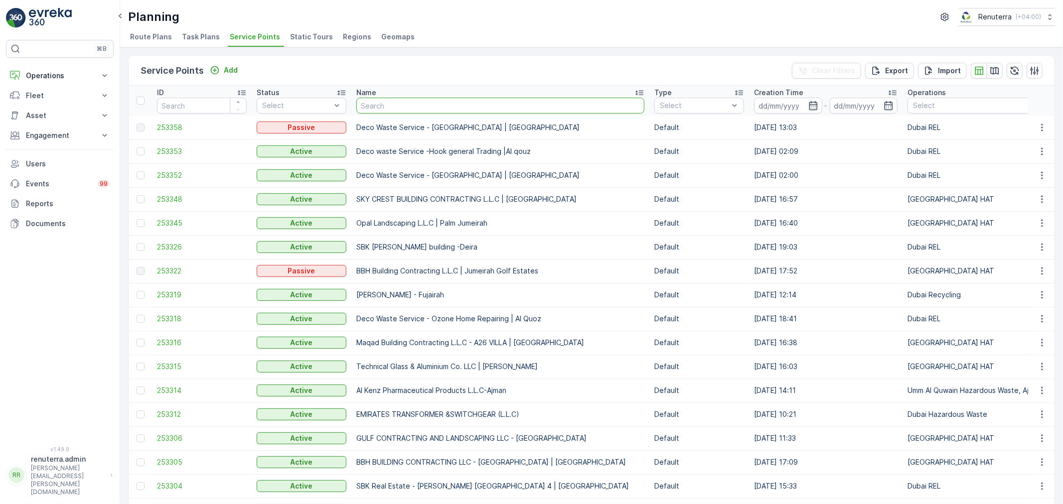
click at [390, 112] on input "text" at bounding box center [500, 106] width 288 height 16
paste input "Al Fattan Properties LLC AGB 2 Building"
type input "Al Fattan Properties LLC AGB 2 Building"
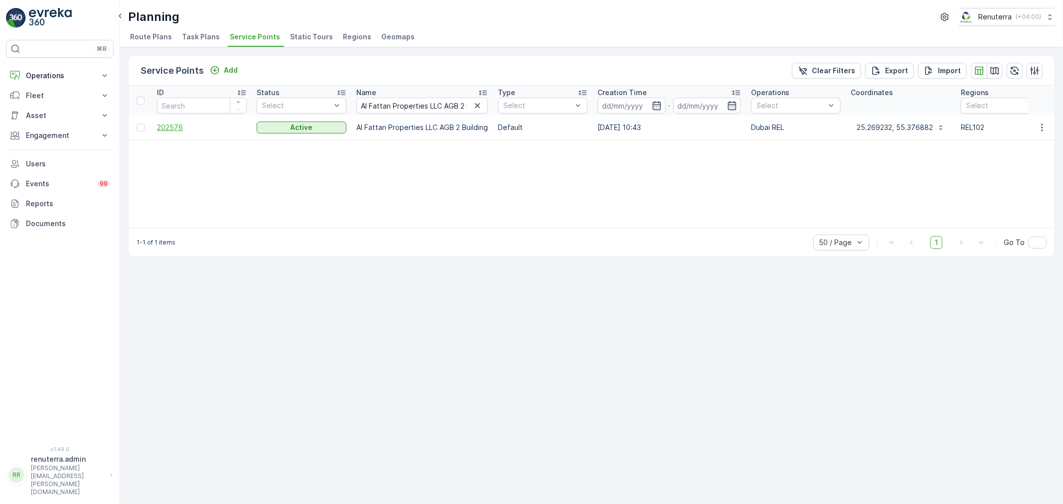
click at [160, 125] on span "202576" at bounding box center [202, 128] width 90 height 10
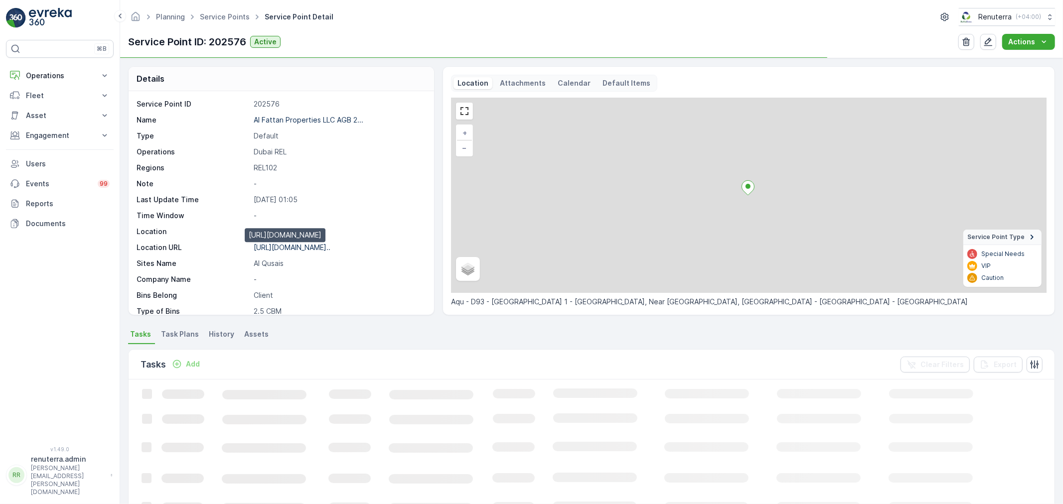
click at [285, 246] on p "[URL][DOMAIN_NAME].." at bounding box center [292, 247] width 77 height 8
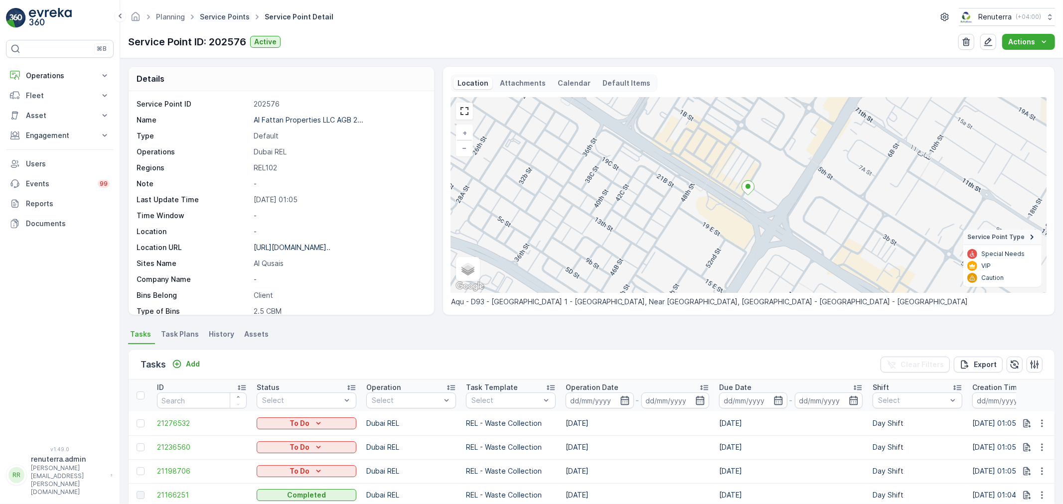
click at [227, 17] on link "Service Points" at bounding box center [225, 16] width 50 height 8
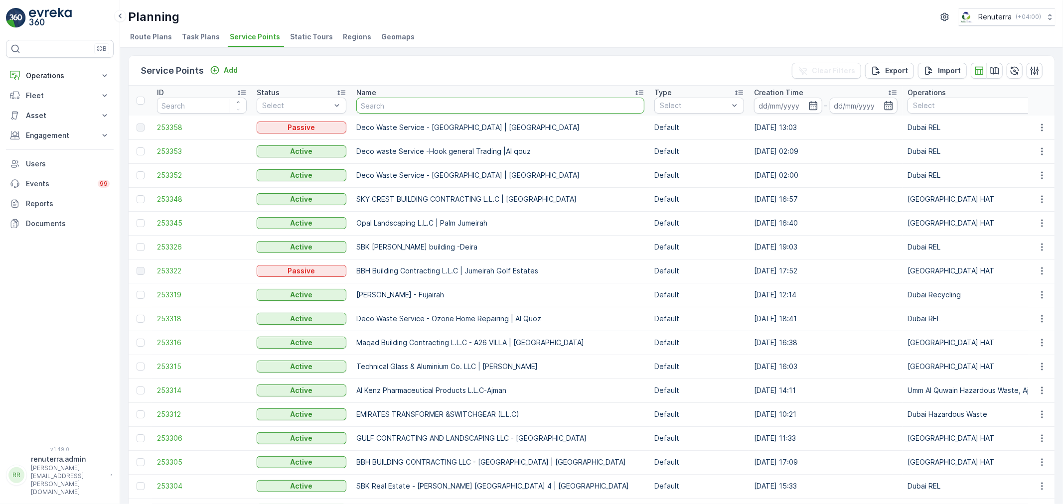
click at [398, 106] on input "text" at bounding box center [500, 106] width 288 height 16
type input "Al Fattan Properties LLC AGB 1 Building"
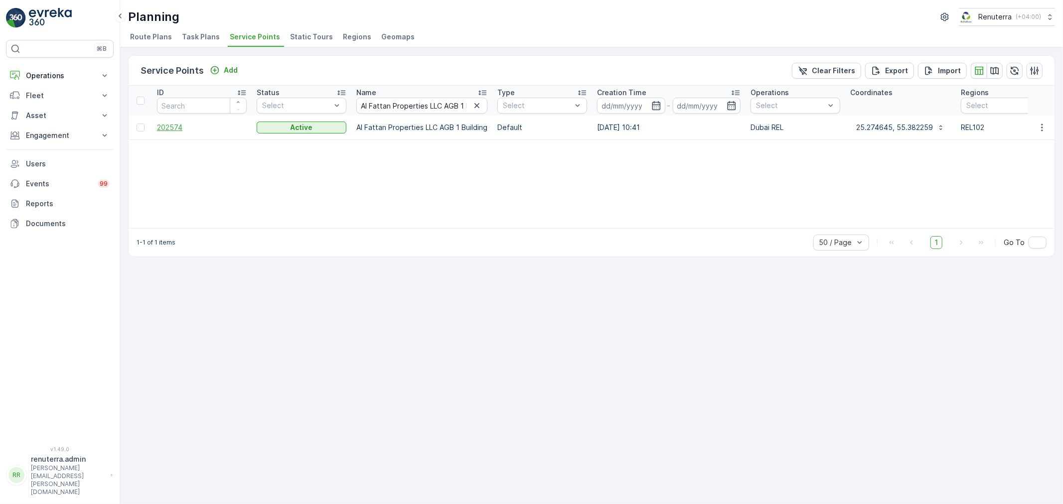
click at [176, 126] on span "202574" at bounding box center [202, 128] width 90 height 10
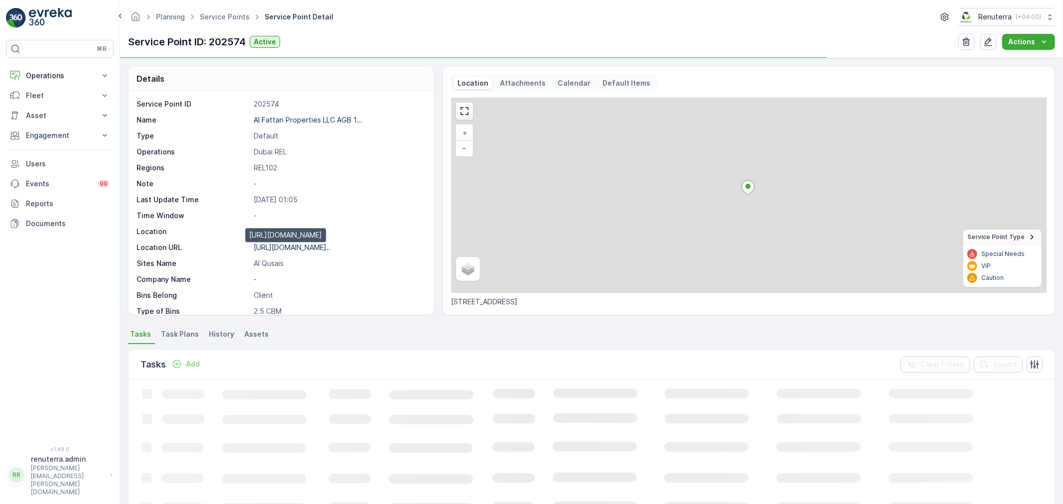
click at [330, 243] on p "[URL][DOMAIN_NAME].." at bounding box center [292, 247] width 77 height 8
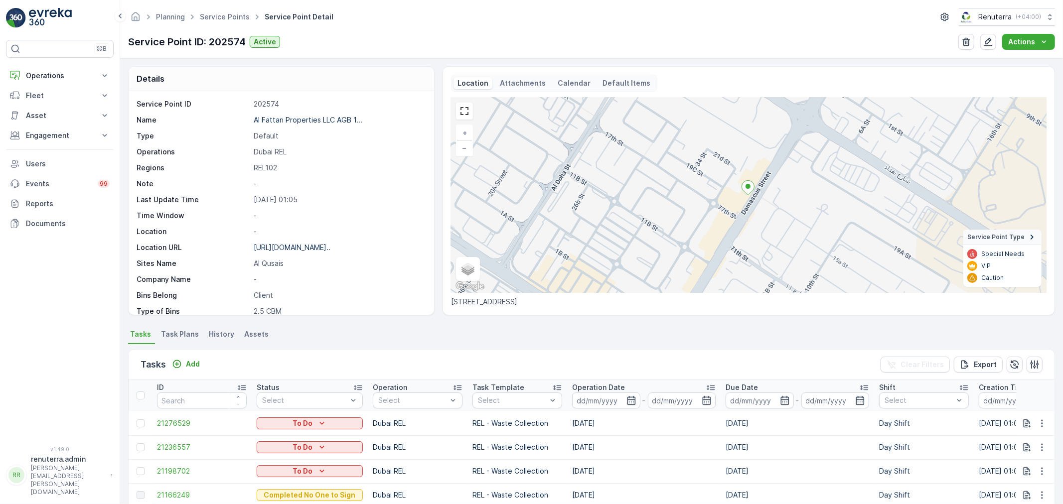
click at [225, 22] on ul "Service Points" at bounding box center [230, 17] width 65 height 14
click at [233, 19] on link "Service Points" at bounding box center [225, 16] width 50 height 8
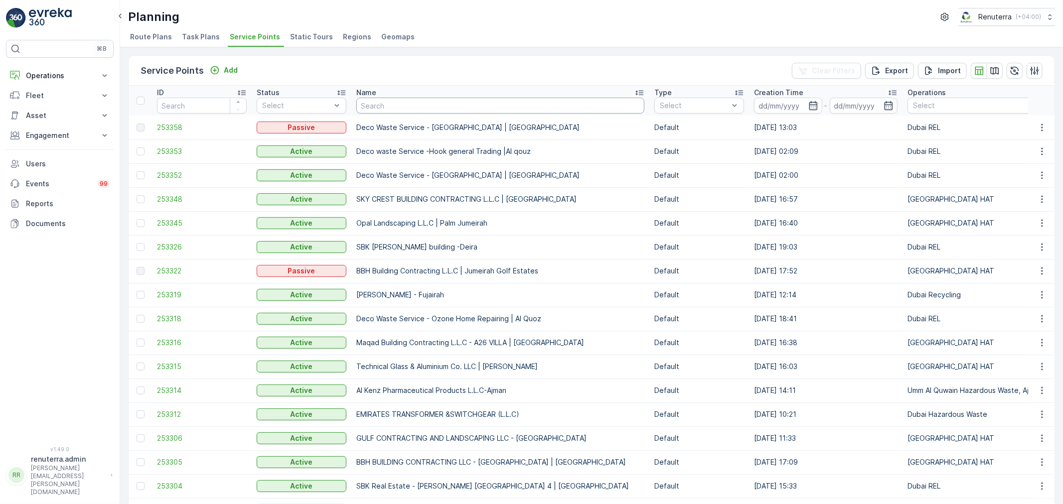
click at [390, 104] on input "text" at bounding box center [500, 106] width 288 height 16
paste input "SBK Real Estate-MANANA RESIDENCE"
type input "SBK Real Estate-MANANA RESIDENCE"
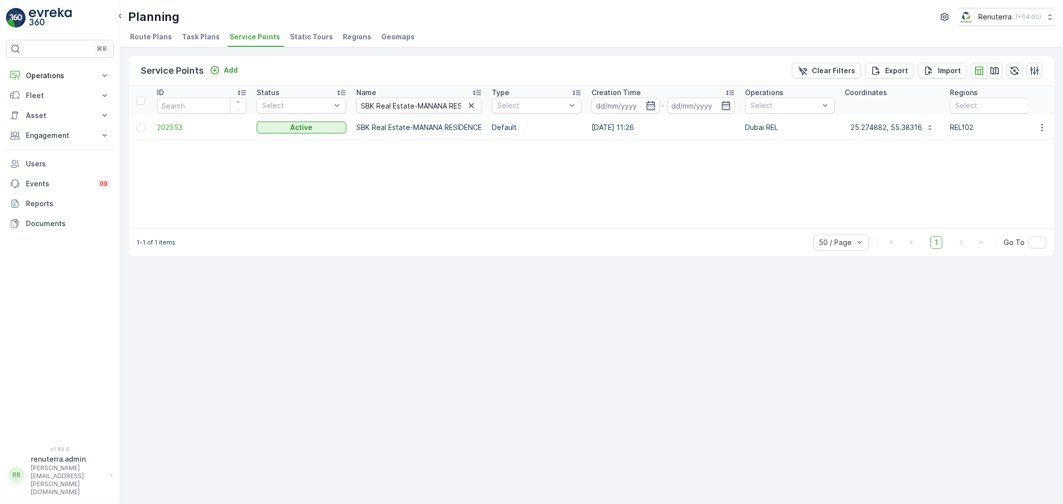
drag, startPoint x: 637, startPoint y: 392, endPoint x: 613, endPoint y: 379, distance: 26.8
click at [633, 392] on div "Service Points Add Clear Filters Export Import ID Status Select Name SBK Real E…" at bounding box center [591, 275] width 943 height 457
click at [170, 126] on span "202553" at bounding box center [202, 128] width 90 height 10
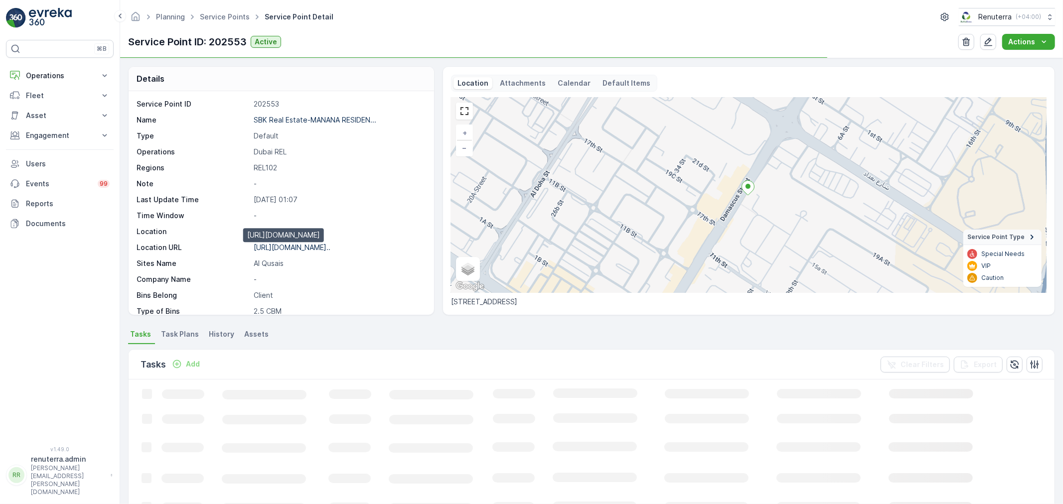
click at [316, 248] on p "[URL][DOMAIN_NAME].." at bounding box center [292, 247] width 77 height 8
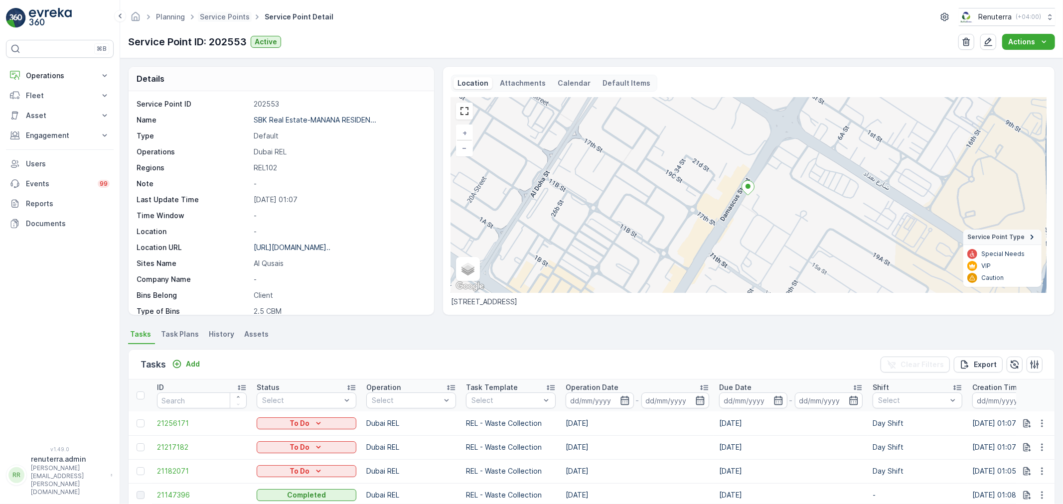
click at [230, 21] on span "Service Points" at bounding box center [225, 17] width 54 height 10
click at [233, 17] on link "Service Points" at bounding box center [225, 16] width 50 height 8
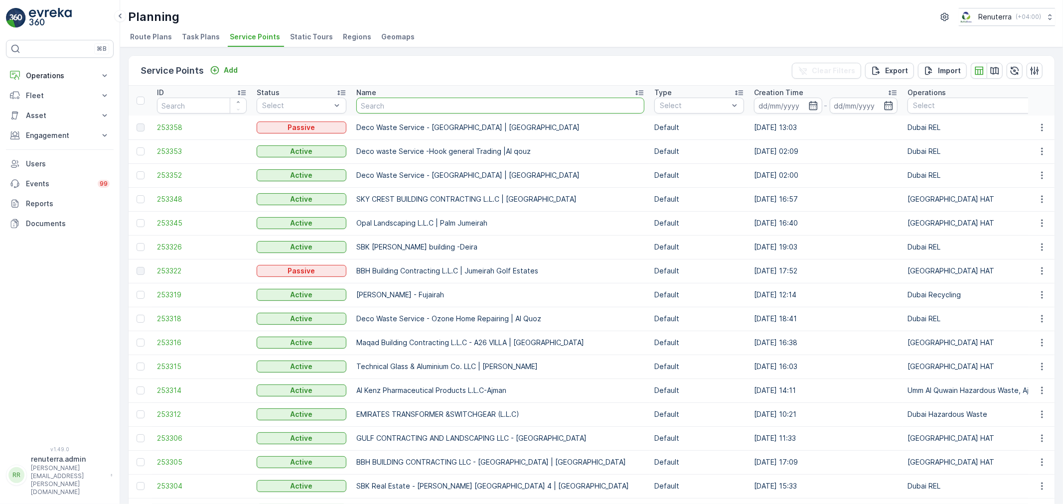
click at [427, 106] on input "text" at bounding box center [500, 106] width 288 height 16
paste input "SBK Real Estate- FALASI RESIDENCE"
type input "SBK Real Estate- FALASI RESIDENCE"
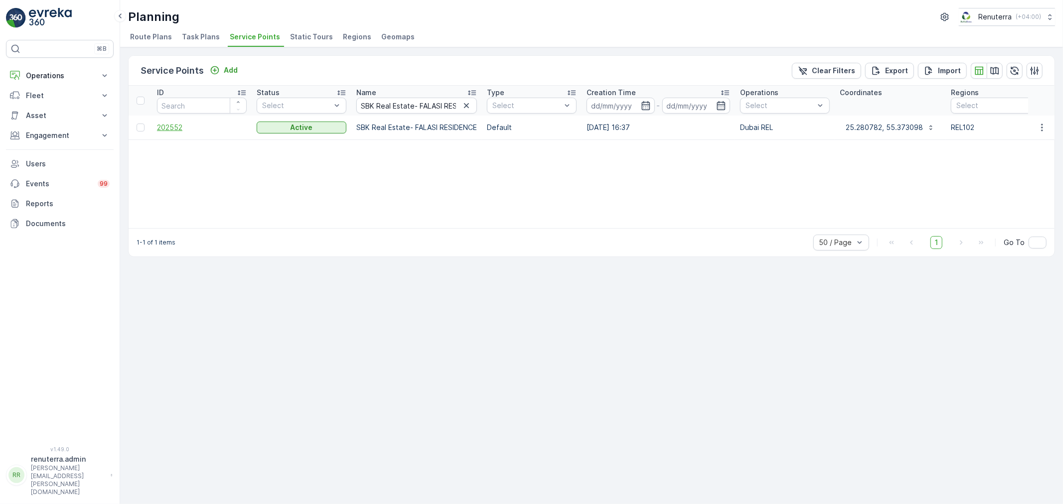
click at [175, 125] on span "202552" at bounding box center [202, 128] width 90 height 10
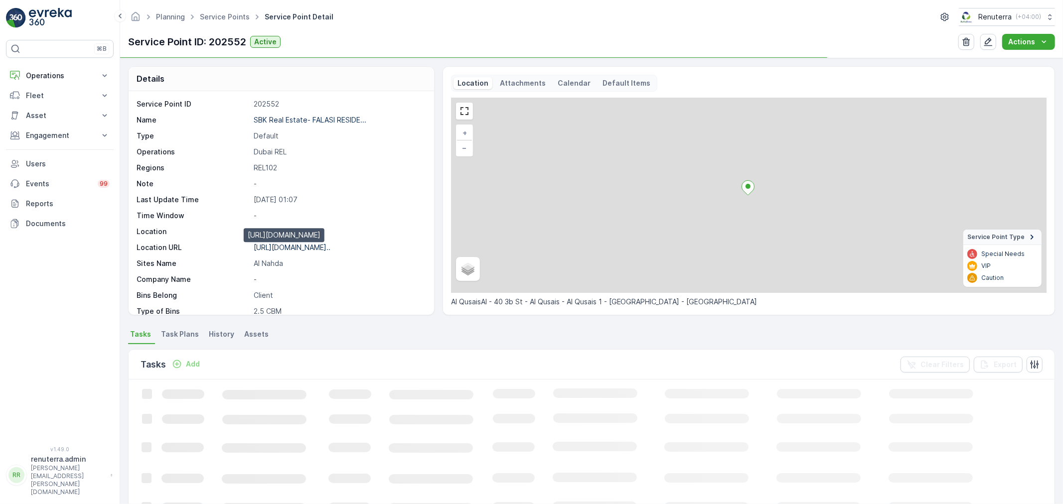
click at [316, 243] on p "[URL][DOMAIN_NAME].." at bounding box center [292, 247] width 77 height 8
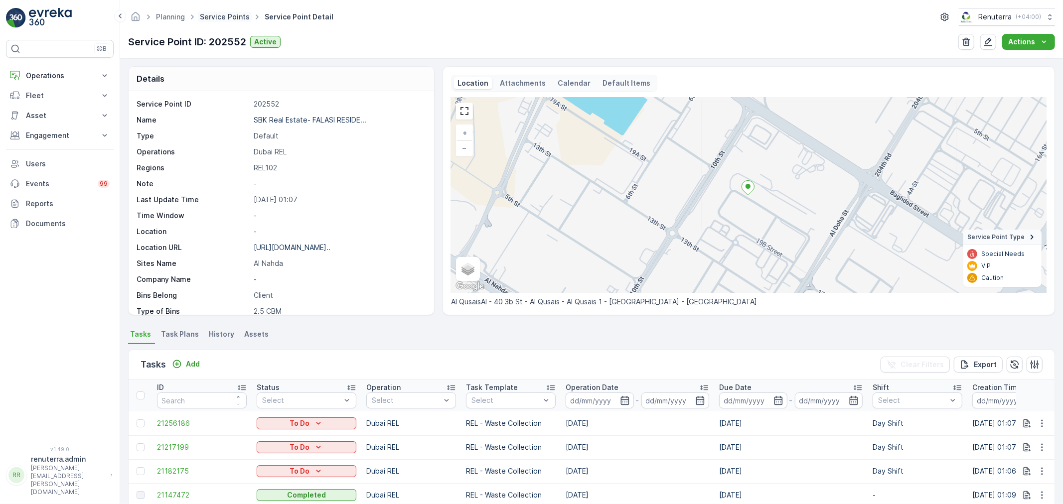
click at [228, 19] on link "Service Points" at bounding box center [225, 16] width 50 height 8
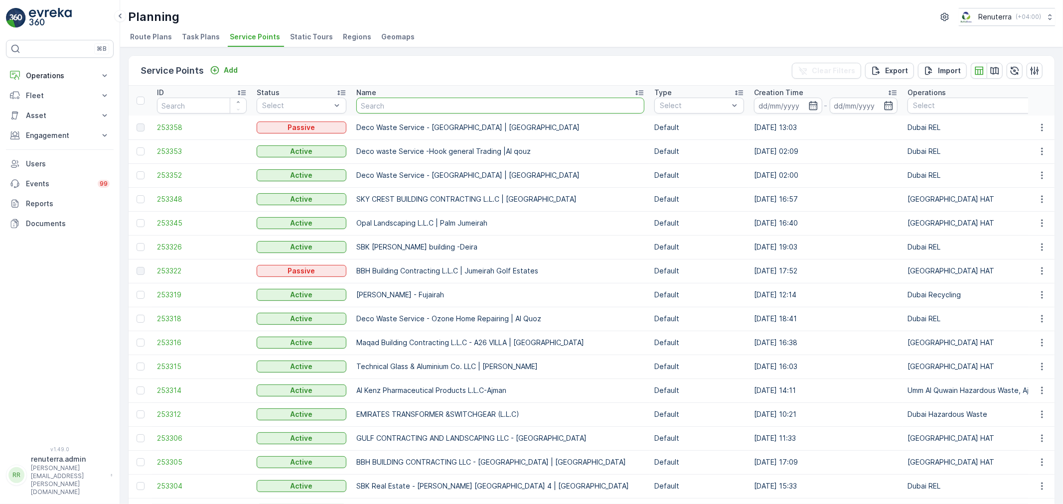
click at [389, 106] on input "text" at bounding box center [500, 106] width 288 height 16
paste input "SBK Real Estate-[GEOGRAPHIC_DATA]"
type input "SBK Real Estate-[GEOGRAPHIC_DATA]"
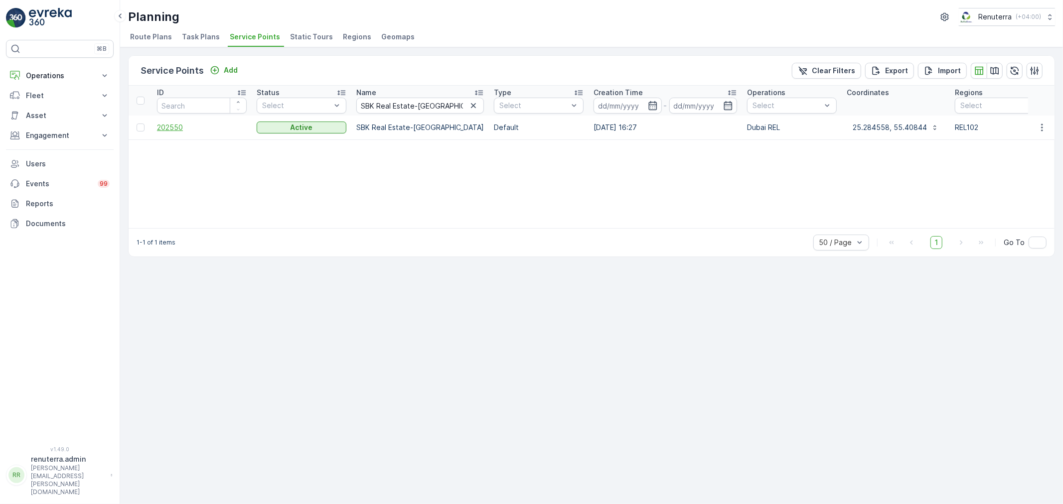
click at [171, 127] on span "202550" at bounding box center [202, 128] width 90 height 10
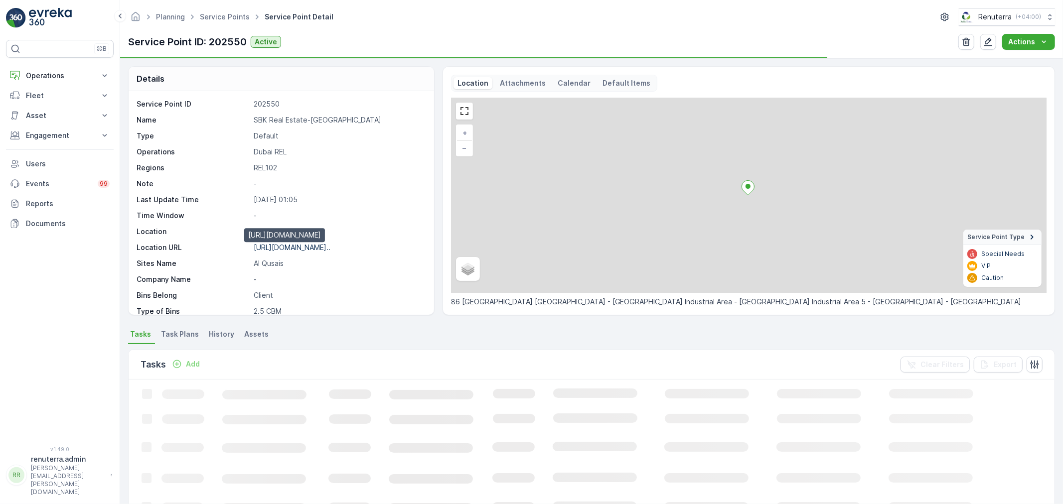
click at [313, 245] on p "[URL][DOMAIN_NAME].." at bounding box center [292, 247] width 77 height 8
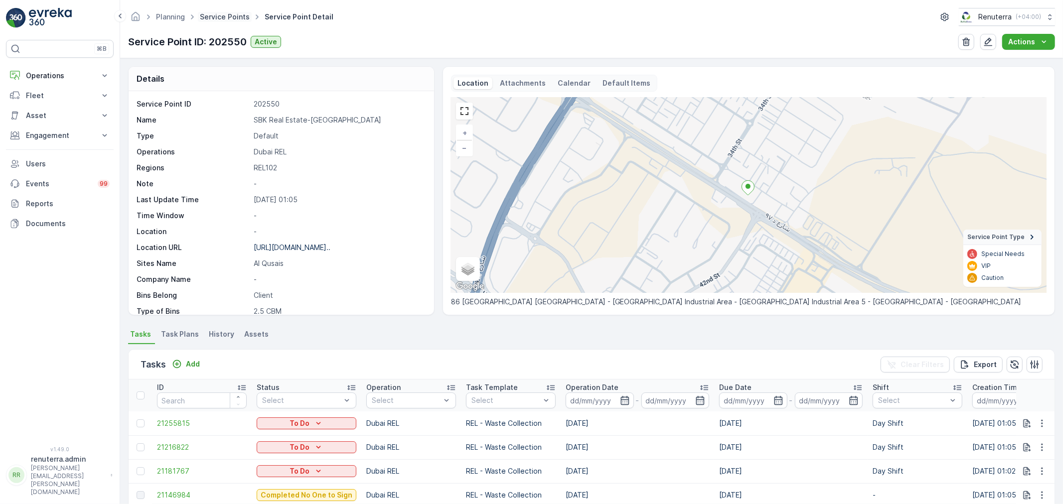
click at [219, 16] on link "Service Points" at bounding box center [225, 16] width 50 height 8
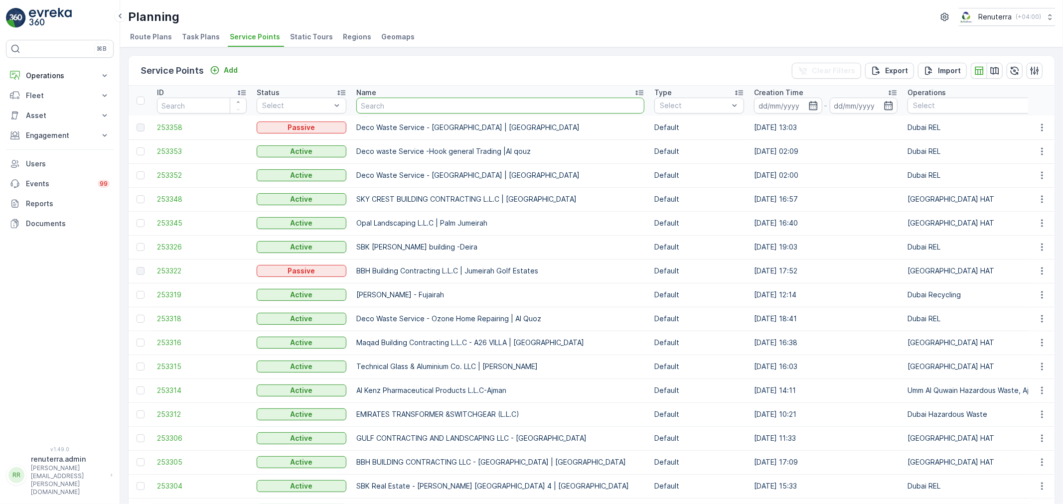
type input "SBK Real Estate-SOWAIDHAN RESIDENCE"
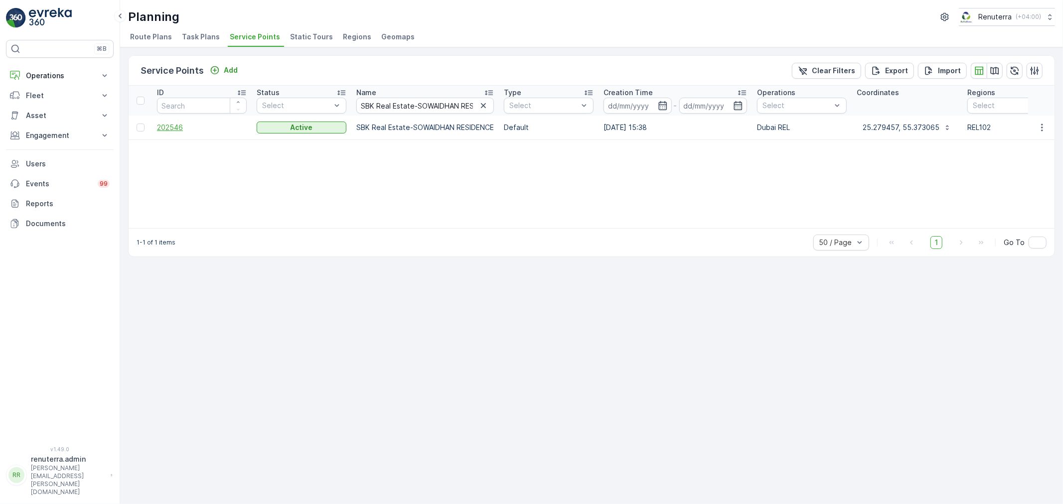
click at [168, 127] on span "202546" at bounding box center [202, 128] width 90 height 10
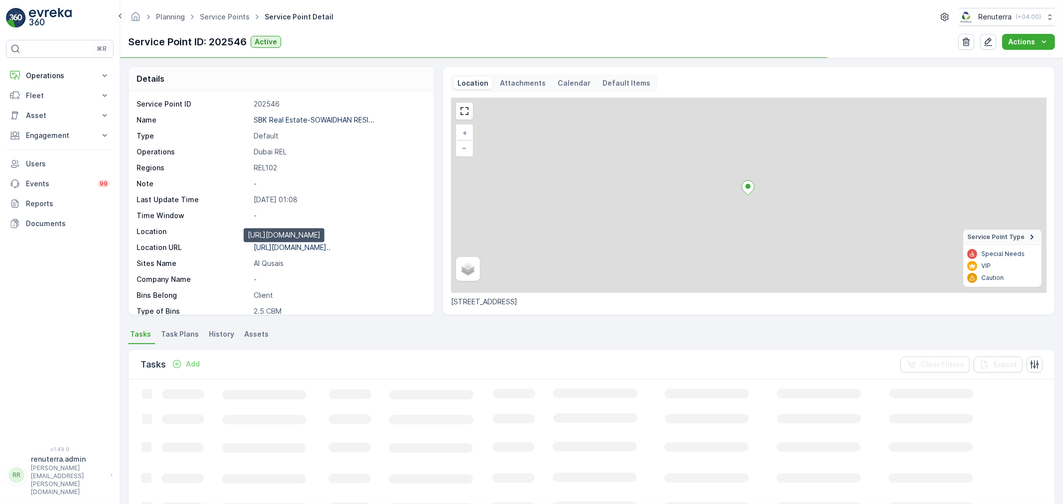
click at [292, 243] on p "[URL][DOMAIN_NAME].." at bounding box center [292, 247] width 77 height 8
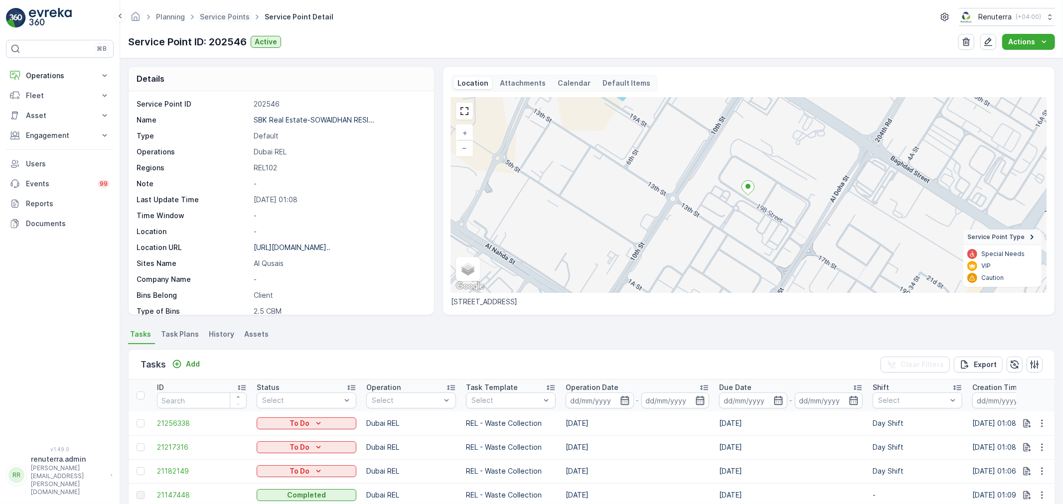
click at [229, 21] on span "Service Points" at bounding box center [225, 17] width 54 height 10
click at [233, 18] on link "Service Points" at bounding box center [225, 16] width 50 height 8
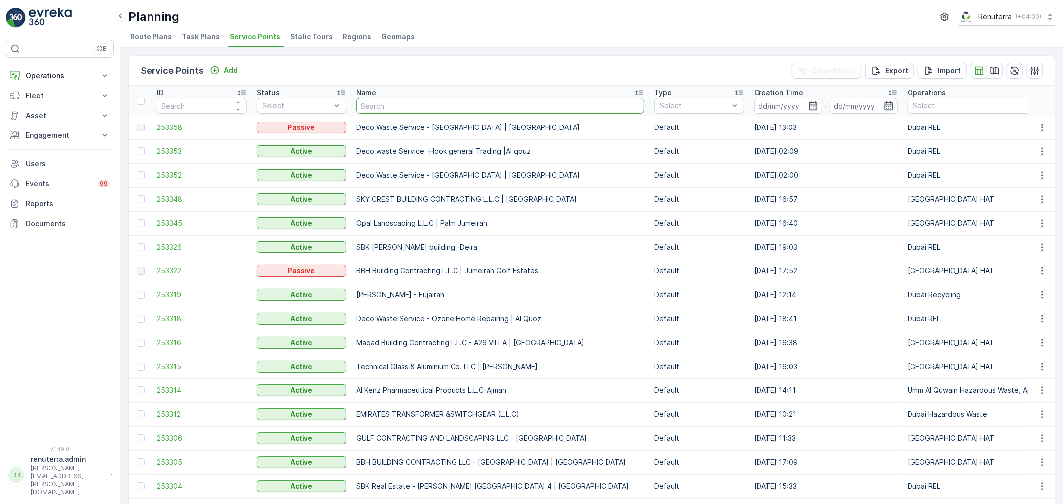
click at [402, 108] on input "text" at bounding box center [500, 106] width 288 height 16
type input "SBK Real Estate-[GEOGRAPHIC_DATA]"
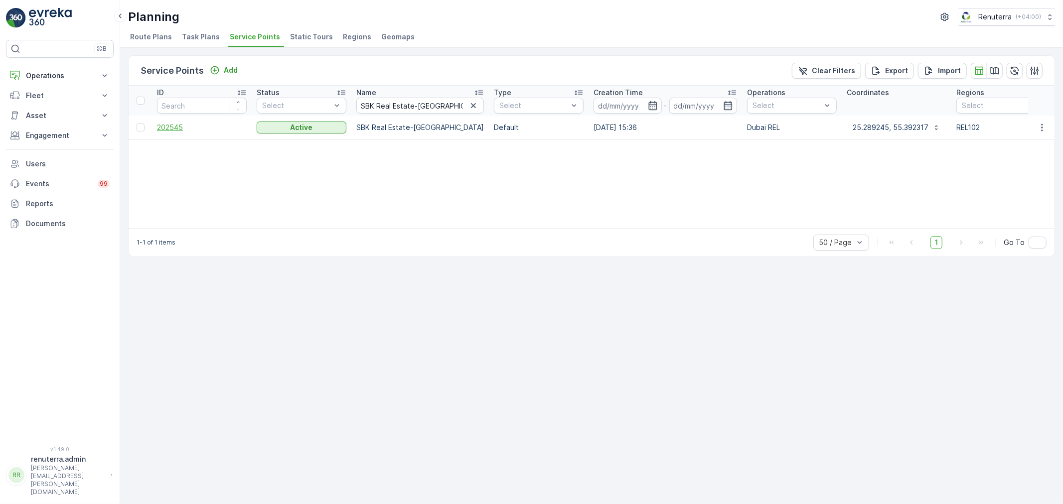
click at [169, 130] on span "202545" at bounding box center [202, 128] width 90 height 10
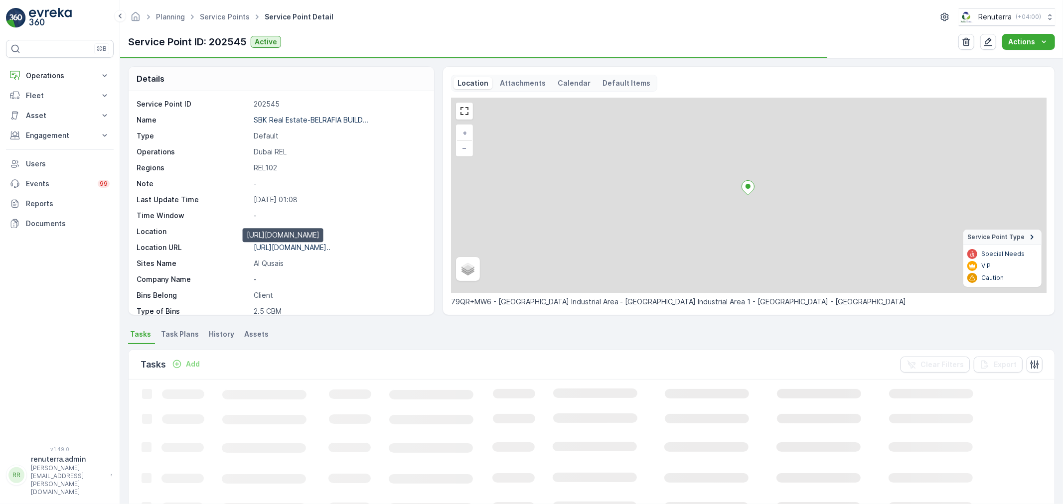
click at [317, 250] on p "[URL][DOMAIN_NAME].." at bounding box center [292, 247] width 77 height 8
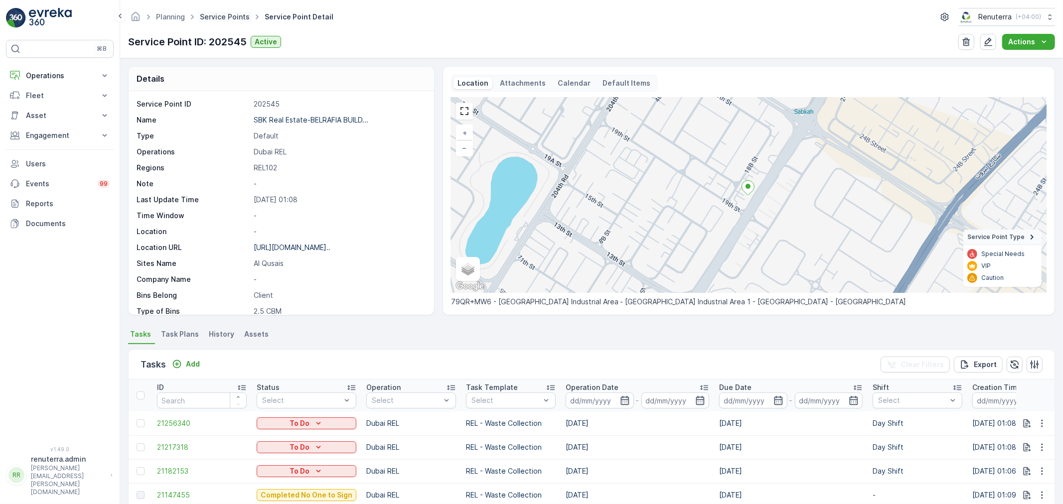
click at [234, 19] on link "Service Points" at bounding box center [225, 16] width 50 height 8
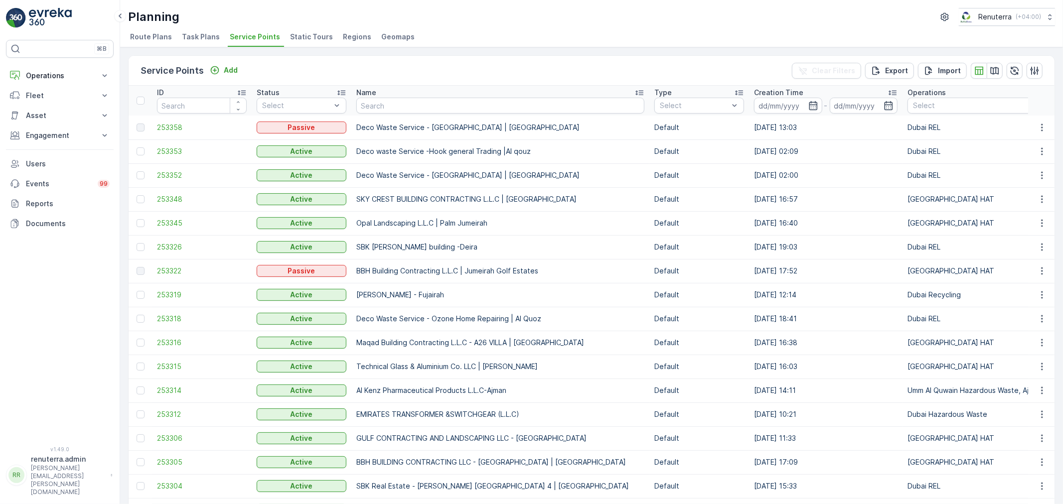
click at [421, 111] on input "text" at bounding box center [500, 106] width 288 height 16
paste input "SBK Real Estate-BLUE ONE"
type input "SBK Real Estate-BLUE ONE"
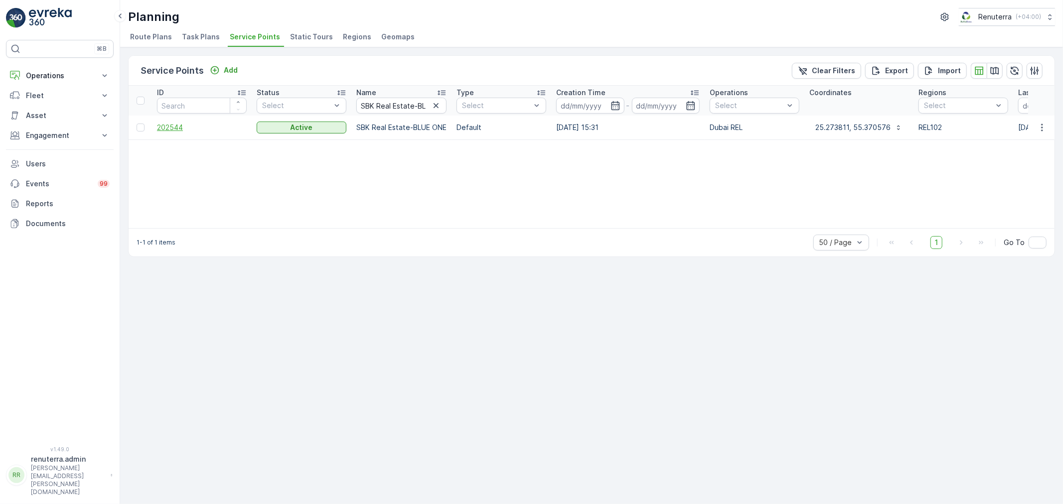
click at [175, 132] on span "202544" at bounding box center [202, 128] width 90 height 10
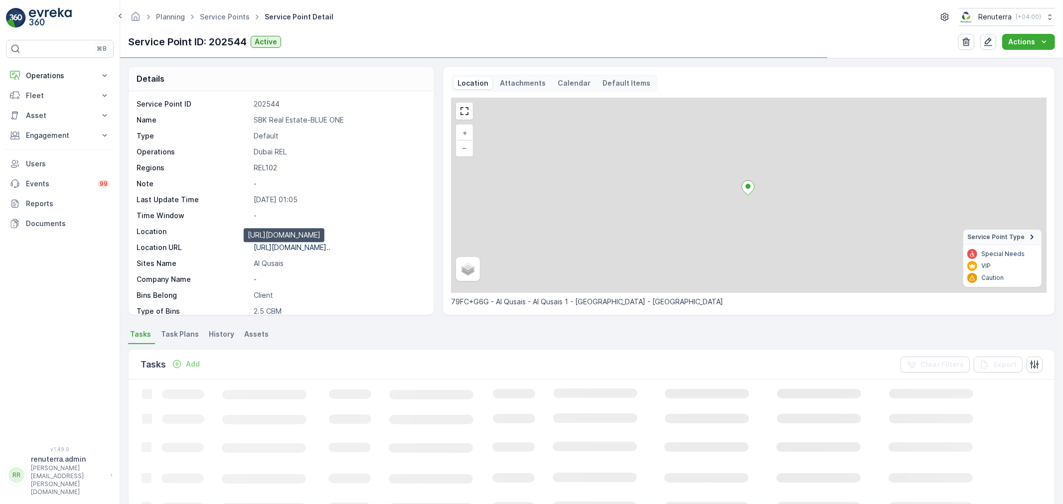
click at [314, 243] on p "[URL][DOMAIN_NAME].." at bounding box center [292, 247] width 77 height 8
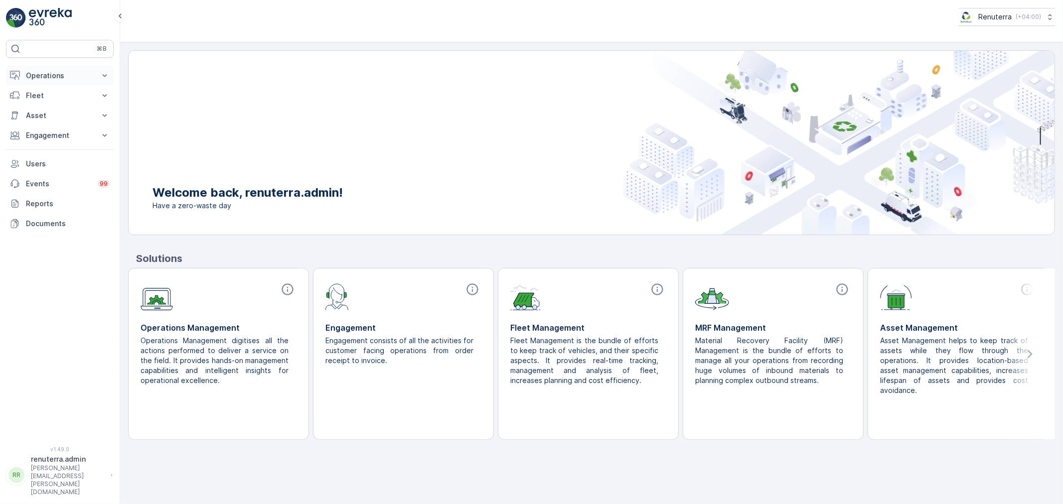
click at [49, 77] on p "Operations" at bounding box center [60, 76] width 68 height 10
click at [60, 107] on link "Planning" at bounding box center [67, 107] width 92 height 14
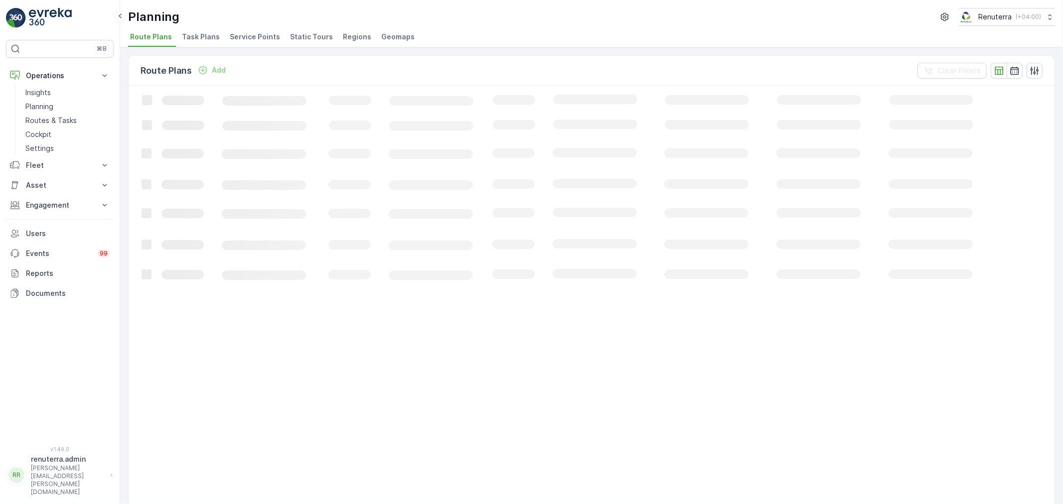
click at [255, 38] on span "Service Points" at bounding box center [255, 37] width 50 height 10
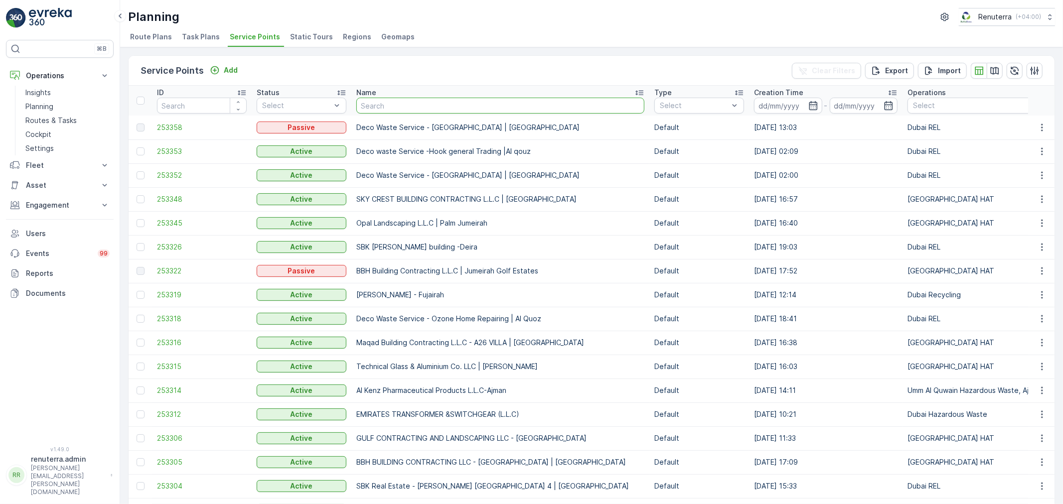
click at [415, 109] on input "text" at bounding box center [500, 106] width 288 height 16
type input "SBK Real Estate-BLUE DIAMOND"
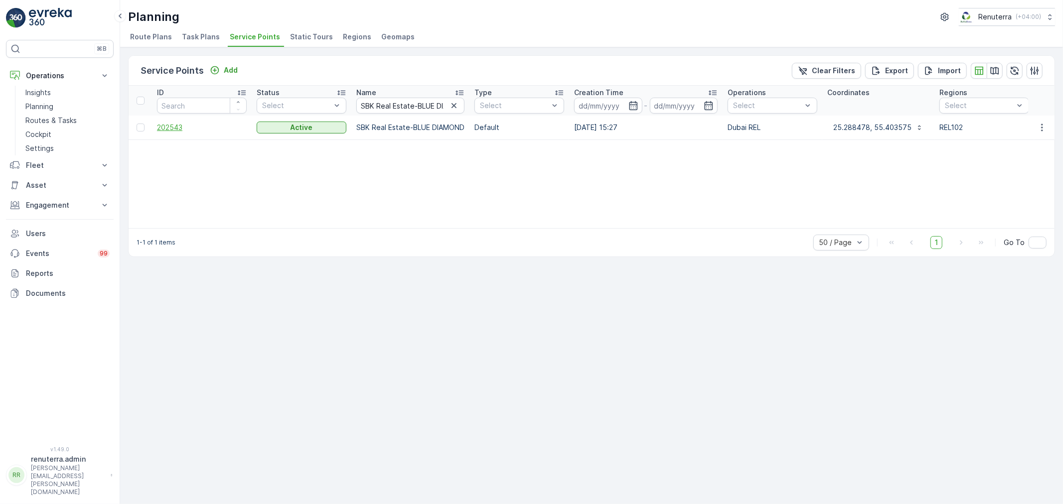
click at [170, 127] on span "202543" at bounding box center [202, 128] width 90 height 10
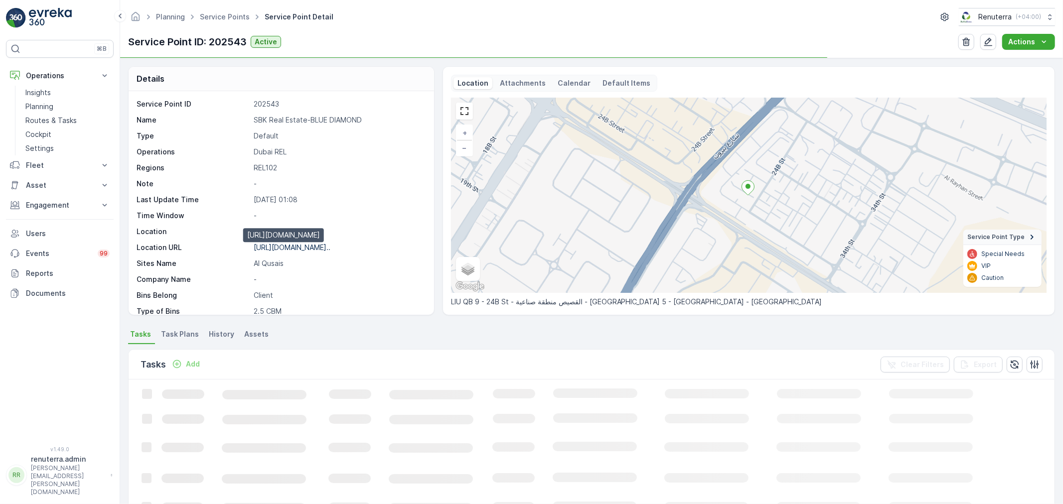
click at [306, 250] on p "[URL][DOMAIN_NAME].." at bounding box center [292, 247] width 77 height 8
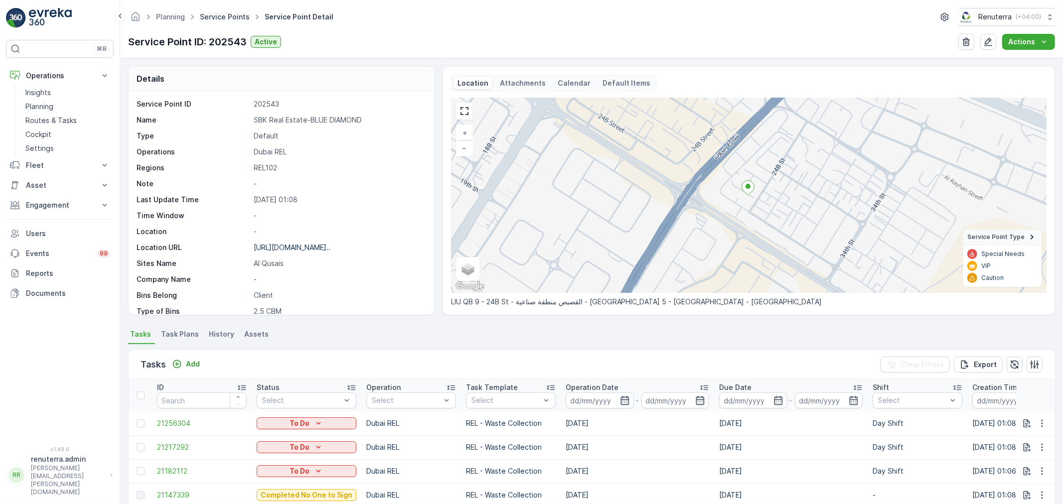
click at [222, 20] on link "Service Points" at bounding box center [225, 16] width 50 height 8
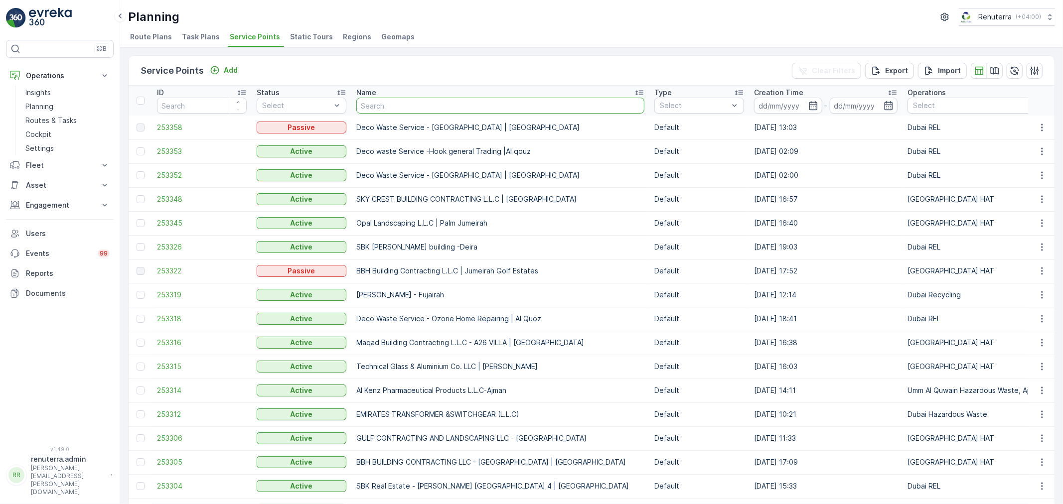
type input "SBK Real Estate -[GEOGRAPHIC_DATA]"
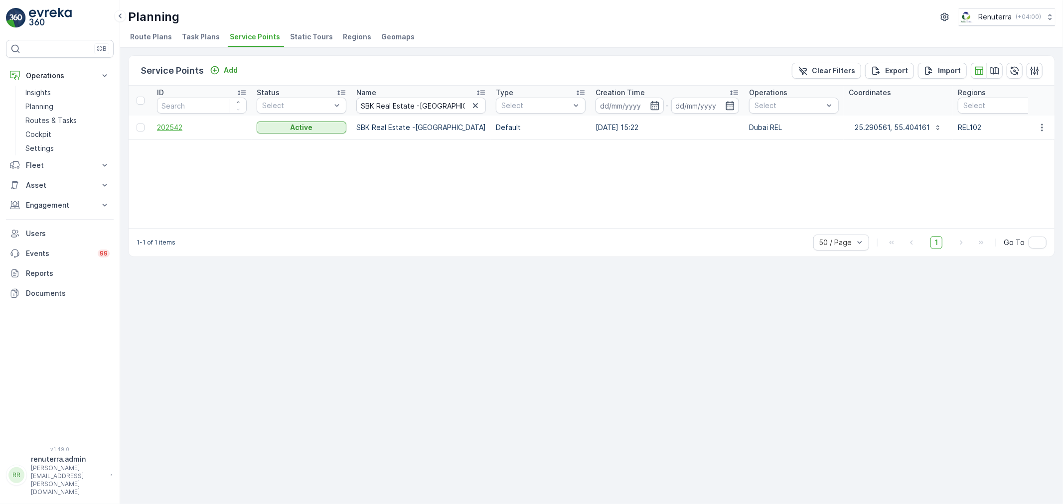
click at [166, 124] on span "202542" at bounding box center [202, 128] width 90 height 10
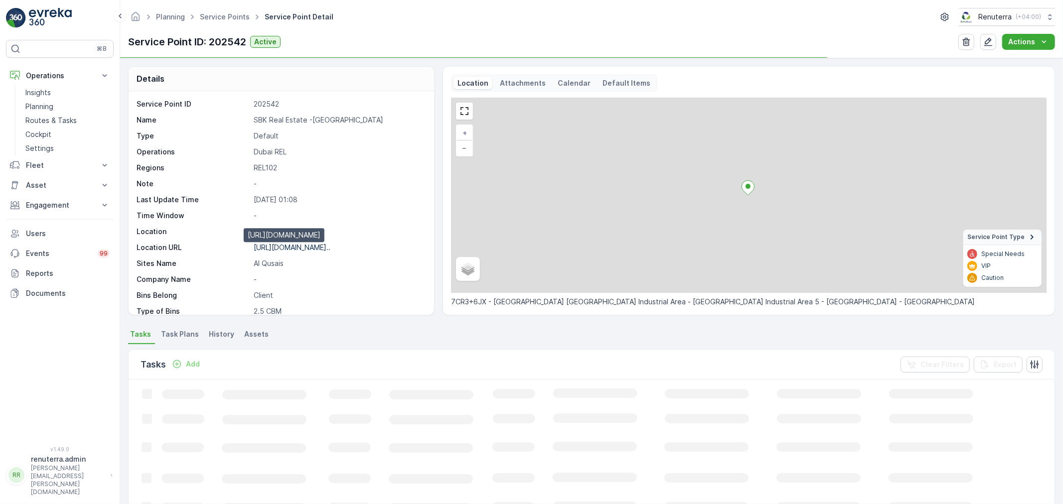
click at [313, 245] on p "[URL][DOMAIN_NAME].." at bounding box center [292, 247] width 77 height 8
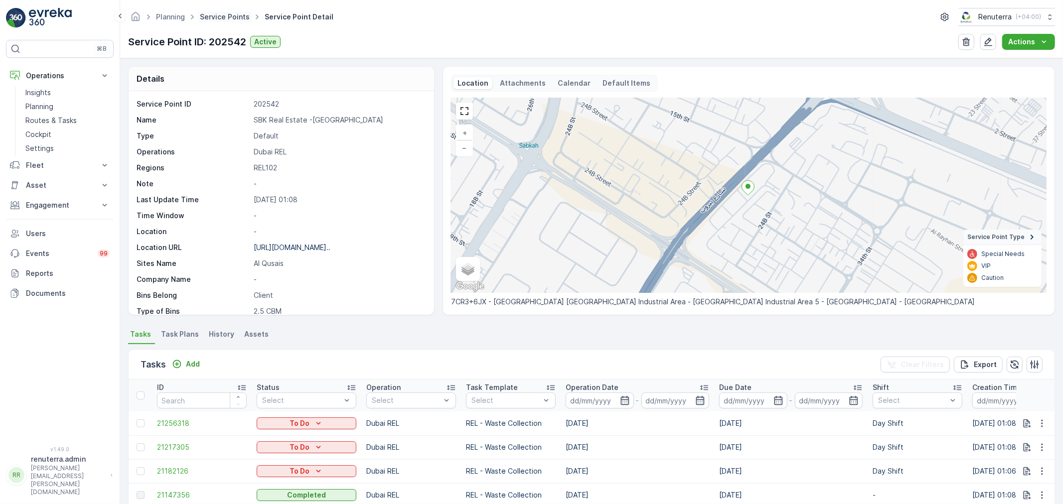
drag, startPoint x: 245, startPoint y: 9, endPoint x: 237, endPoint y: 16, distance: 10.9
click at [243, 10] on ul "Service Points" at bounding box center [230, 17] width 65 height 14
click at [237, 16] on link "Service Points" at bounding box center [225, 16] width 50 height 8
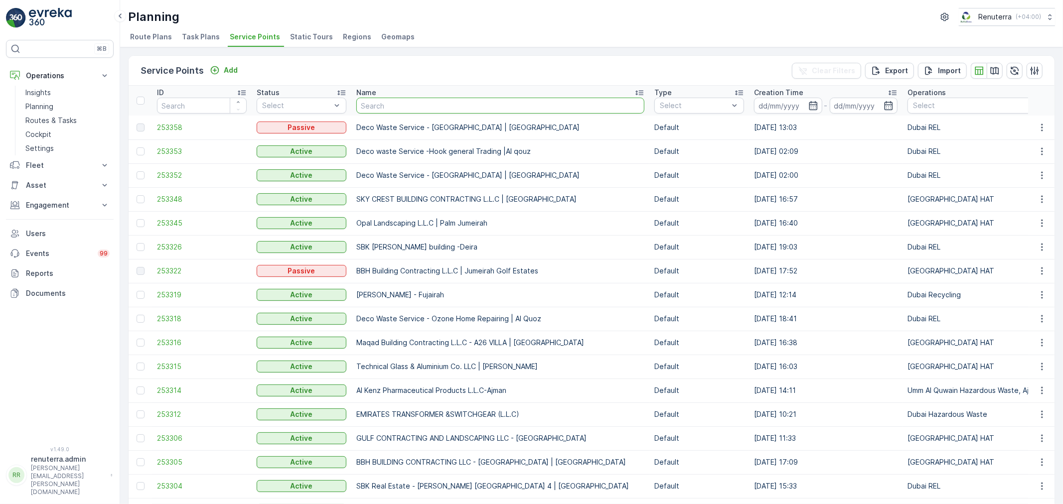
click at [365, 103] on input "text" at bounding box center [500, 106] width 288 height 16
paste input "SBK Real Estate -MUHAISNAH STAR"
type input "SBK Real Estate -MUHAISNAH STAR"
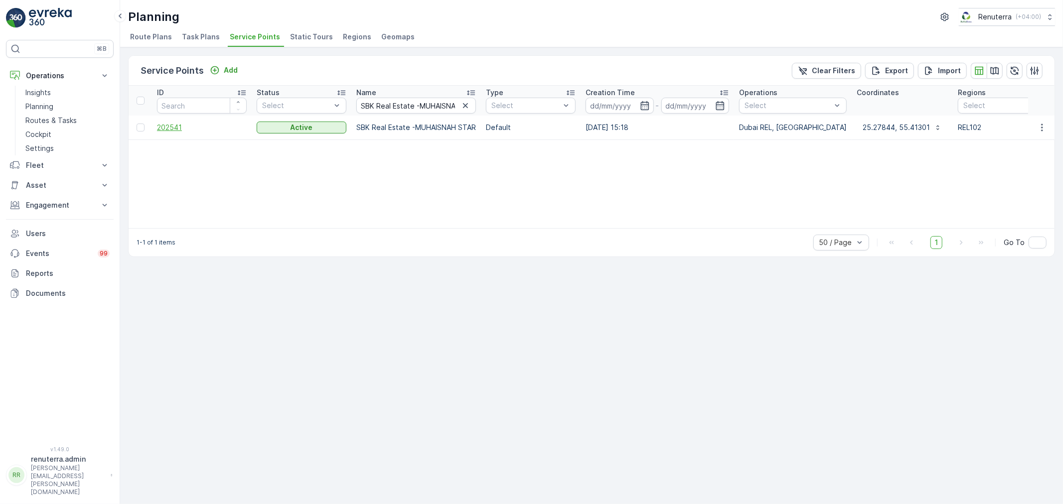
click at [169, 127] on span "202541" at bounding box center [202, 128] width 90 height 10
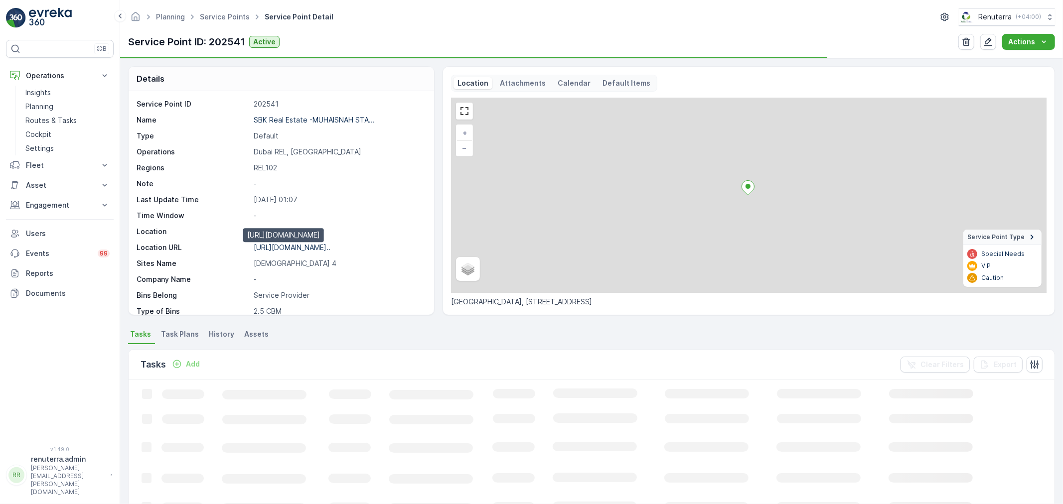
click at [322, 249] on p "[URL][DOMAIN_NAME].." at bounding box center [292, 247] width 77 height 8
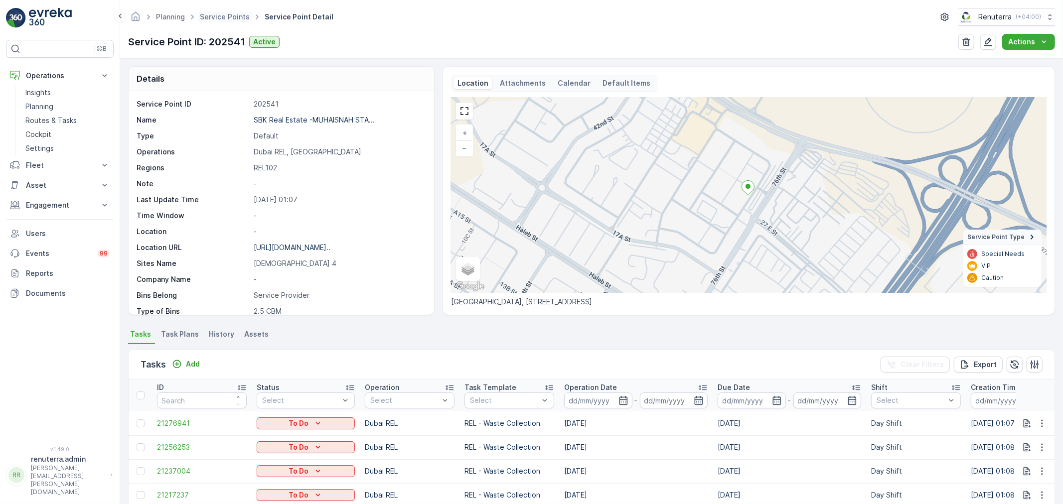
click at [225, 12] on span "Service Points" at bounding box center [225, 17] width 54 height 10
click at [237, 18] on link "Service Points" at bounding box center [225, 16] width 50 height 8
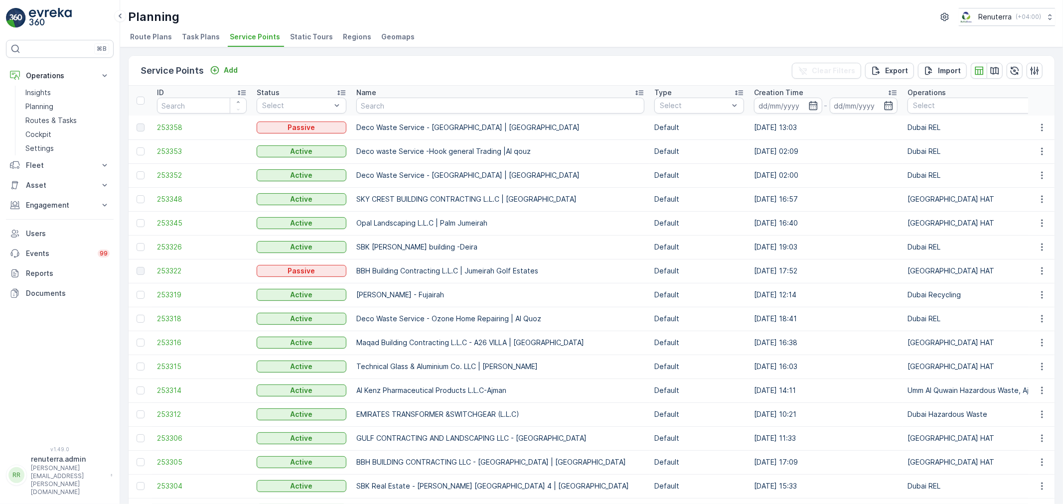
click at [381, 107] on input "text" at bounding box center [500, 106] width 288 height 16
paste input "SBK Real Estate -[PERSON_NAME]"
type input "SBK Real Estate -[PERSON_NAME]"
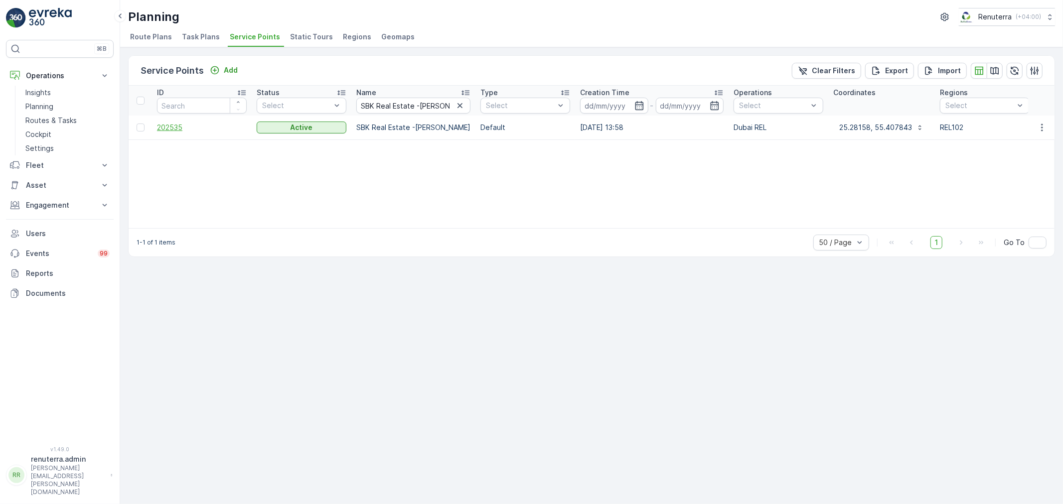
click at [165, 124] on span "202535" at bounding box center [202, 128] width 90 height 10
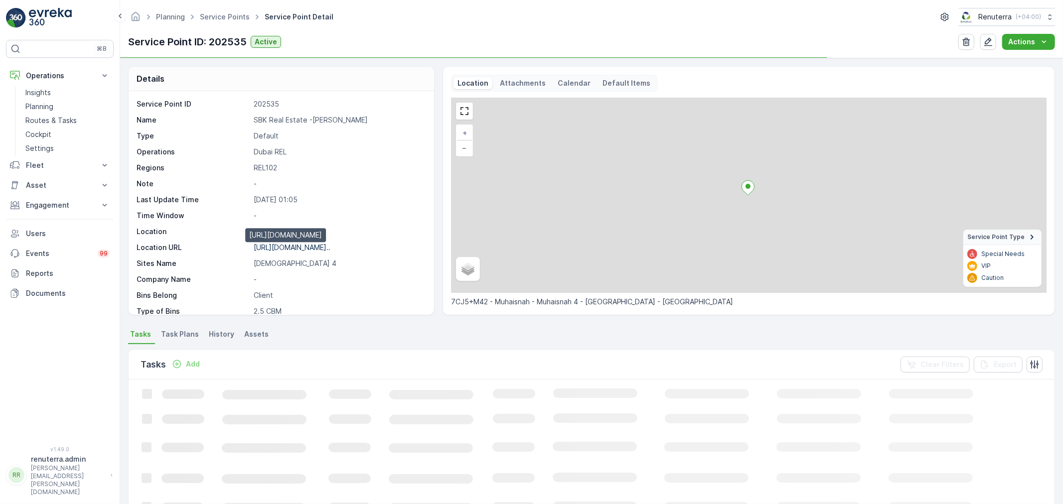
click at [318, 247] on p "[URL][DOMAIN_NAME].." at bounding box center [292, 247] width 77 height 8
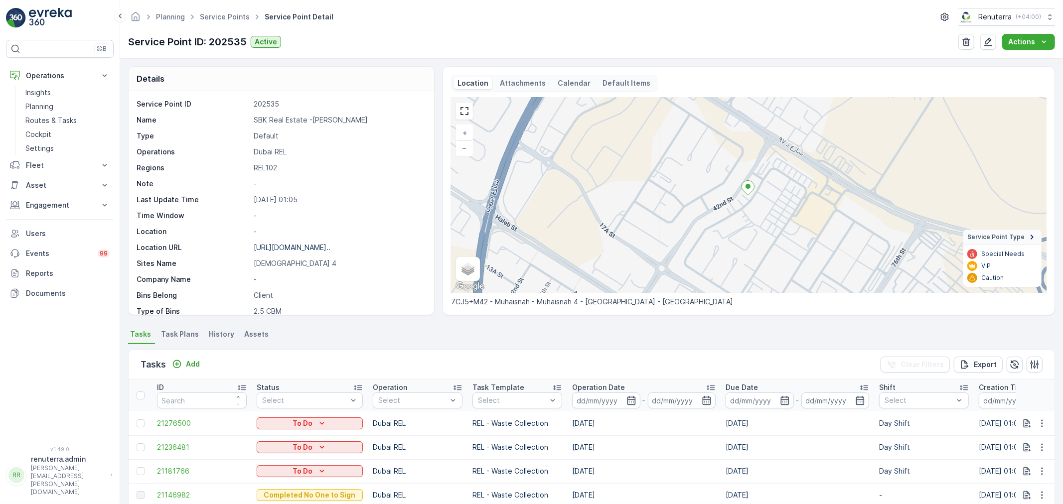
click at [226, 22] on ul "Service Points" at bounding box center [230, 17] width 65 height 14
click at [231, 17] on link "Service Points" at bounding box center [225, 16] width 50 height 8
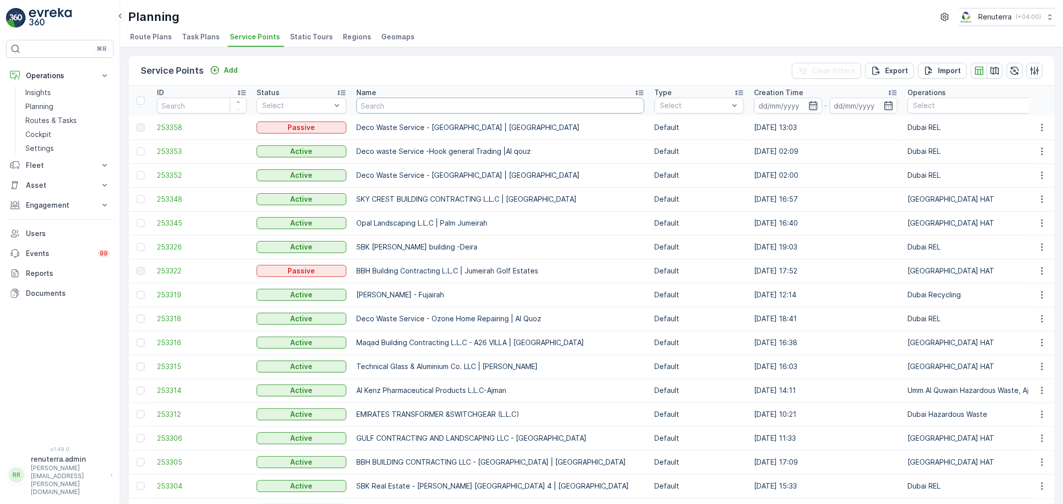
click at [390, 110] on input "text" at bounding box center [500, 106] width 288 height 16
paste input "Nashmi Cars"
type input "Nashmi Cars"
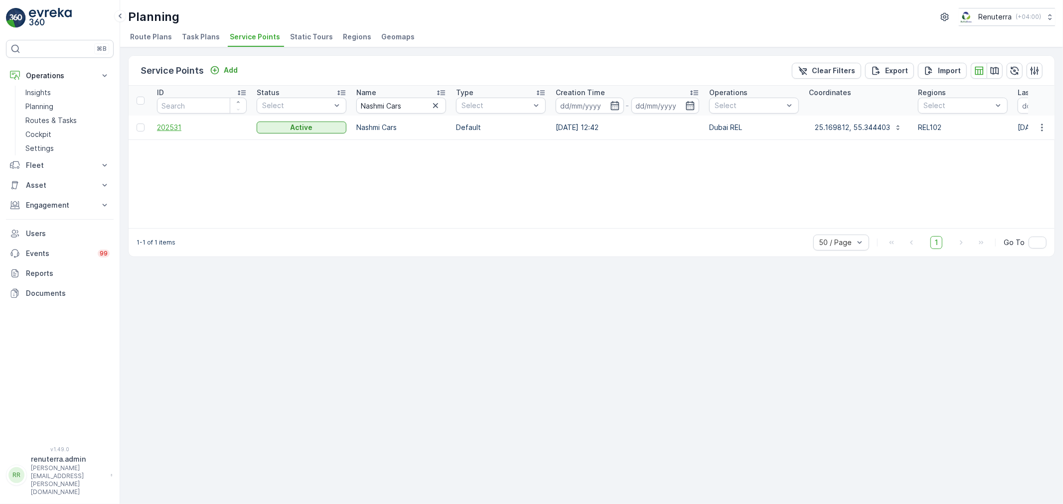
click at [176, 127] on span "202531" at bounding box center [202, 128] width 90 height 10
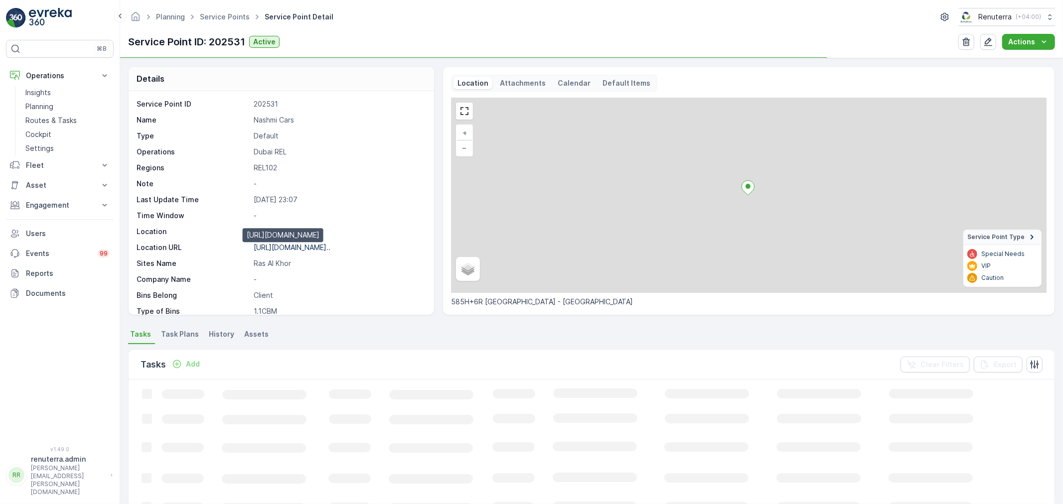
click at [324, 246] on p "[URL][DOMAIN_NAME].." at bounding box center [292, 247] width 77 height 8
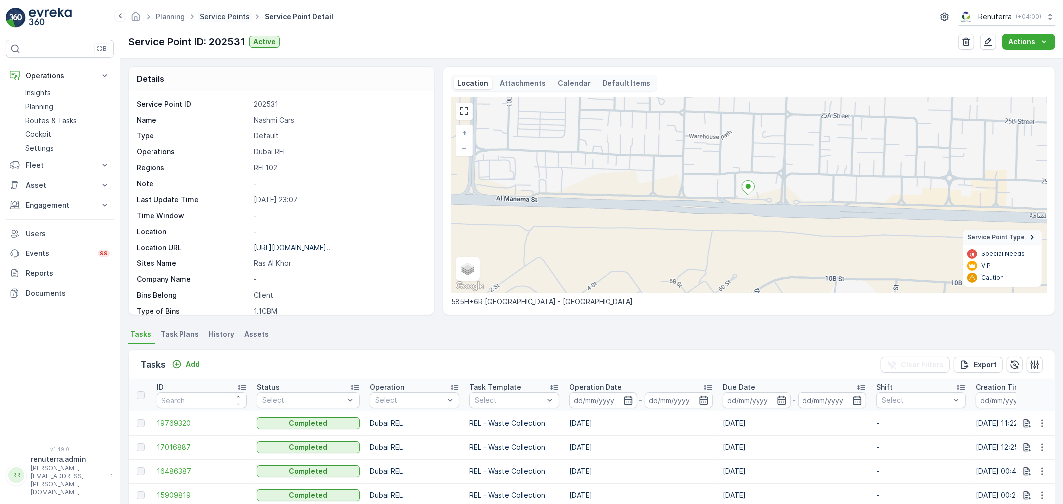
click at [216, 18] on link "Service Points" at bounding box center [225, 16] width 50 height 8
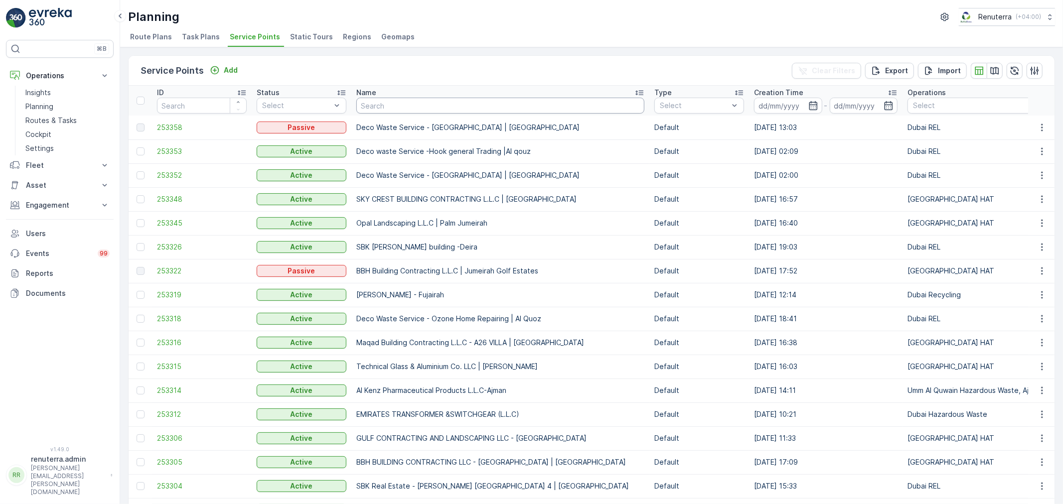
click at [394, 105] on input "text" at bounding box center [500, 106] width 288 height 16
paste input "[PERSON_NAME] [PERSON_NAME]"
type input "[PERSON_NAME] [PERSON_NAME]"
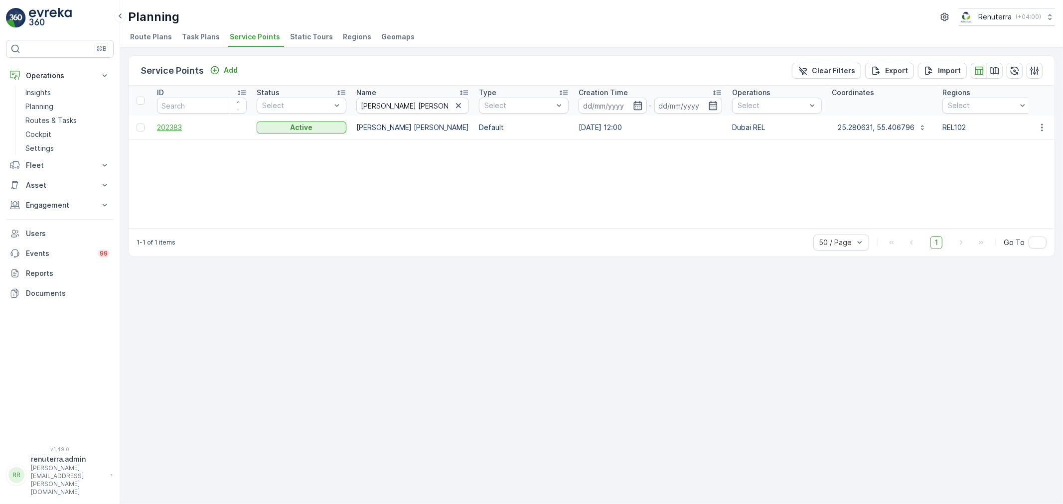
click at [165, 125] on span "202383" at bounding box center [202, 128] width 90 height 10
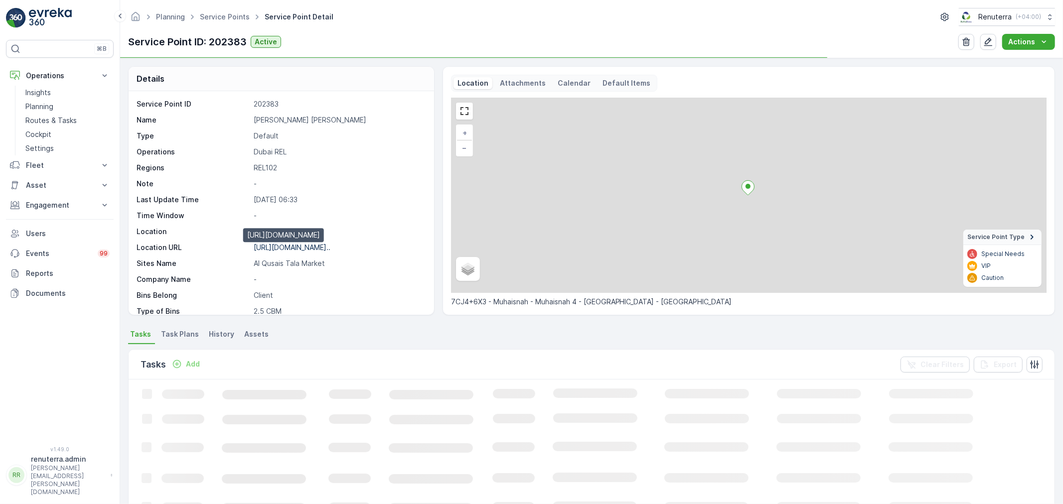
click at [330, 249] on p "[URL][DOMAIN_NAME].." at bounding box center [292, 247] width 77 height 8
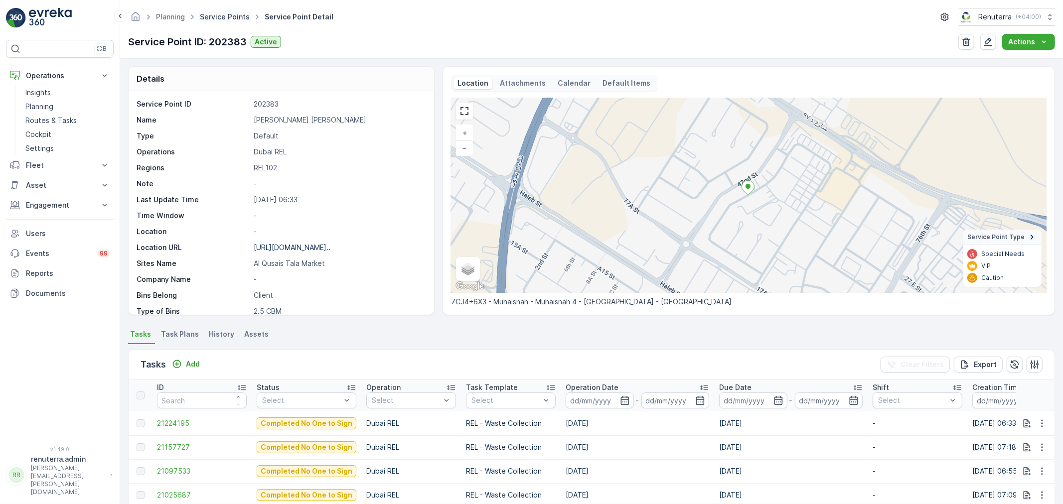
click at [220, 17] on link "Service Points" at bounding box center [225, 16] width 50 height 8
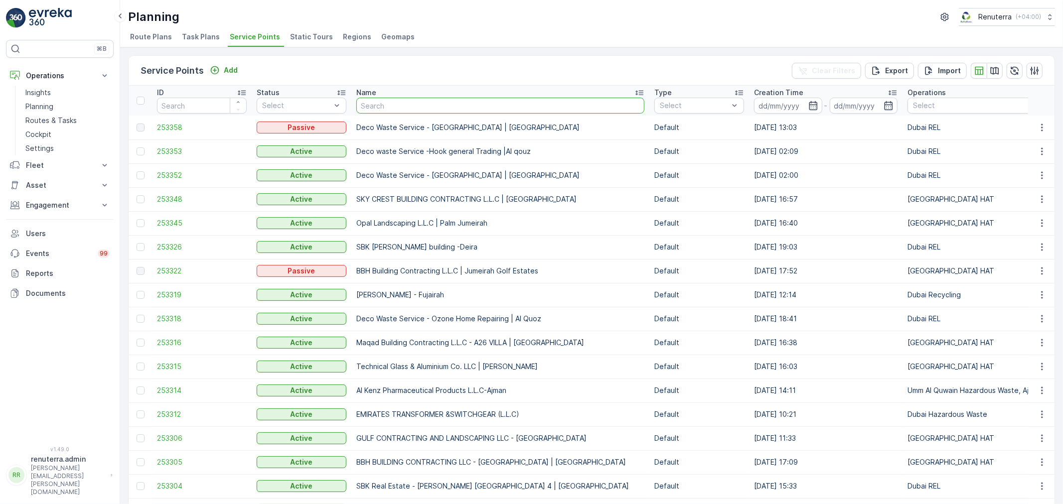
click at [384, 98] on input "text" at bounding box center [500, 106] width 288 height 16
paste input "[PERSON_NAME] Building -[GEOGRAPHIC_DATA]"
type input "[PERSON_NAME] Building -[GEOGRAPHIC_DATA]"
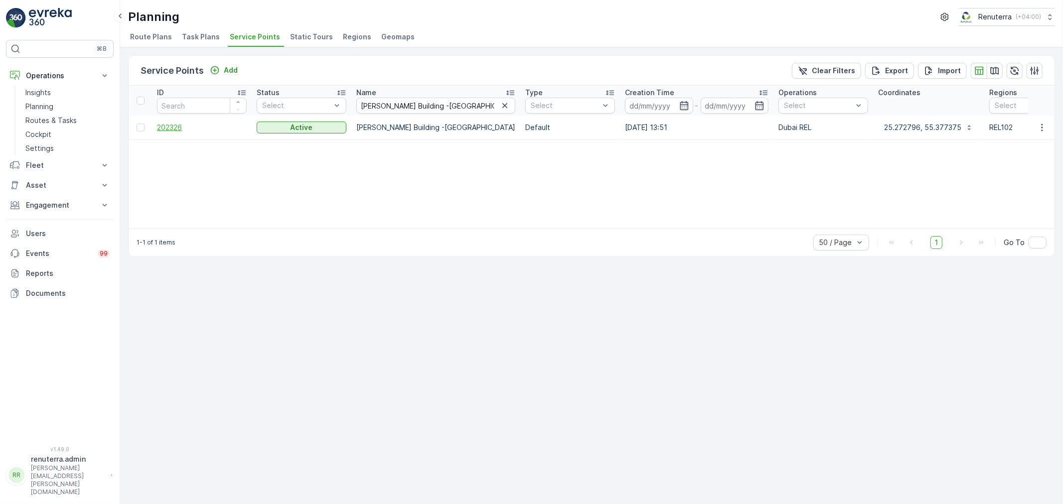
click at [177, 129] on span "202326" at bounding box center [202, 128] width 90 height 10
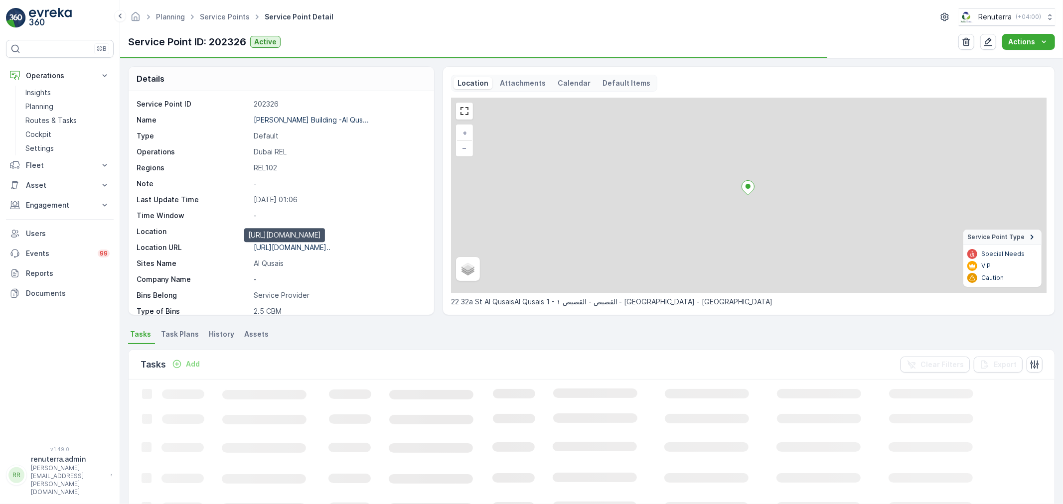
click at [330, 248] on p "[URL][DOMAIN_NAME].." at bounding box center [292, 247] width 77 height 8
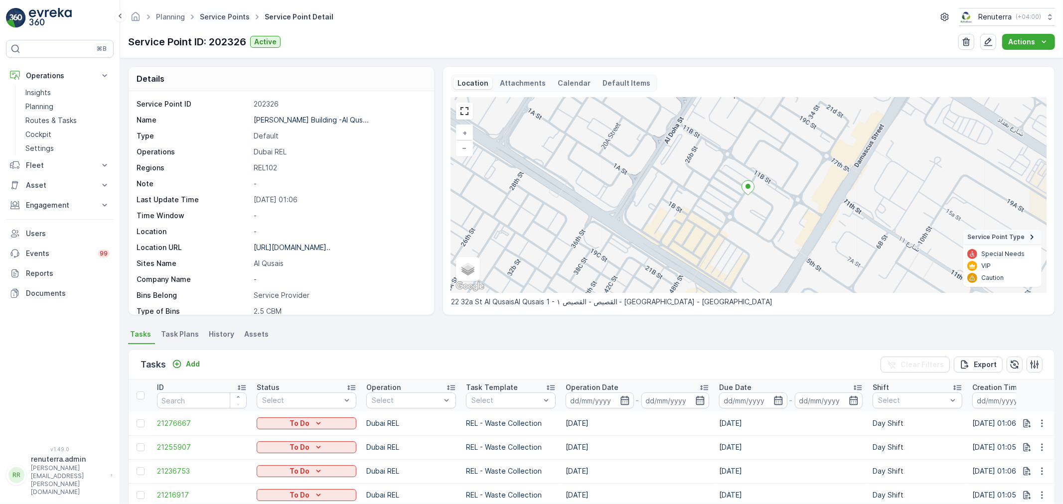
click at [221, 18] on link "Service Points" at bounding box center [225, 16] width 50 height 8
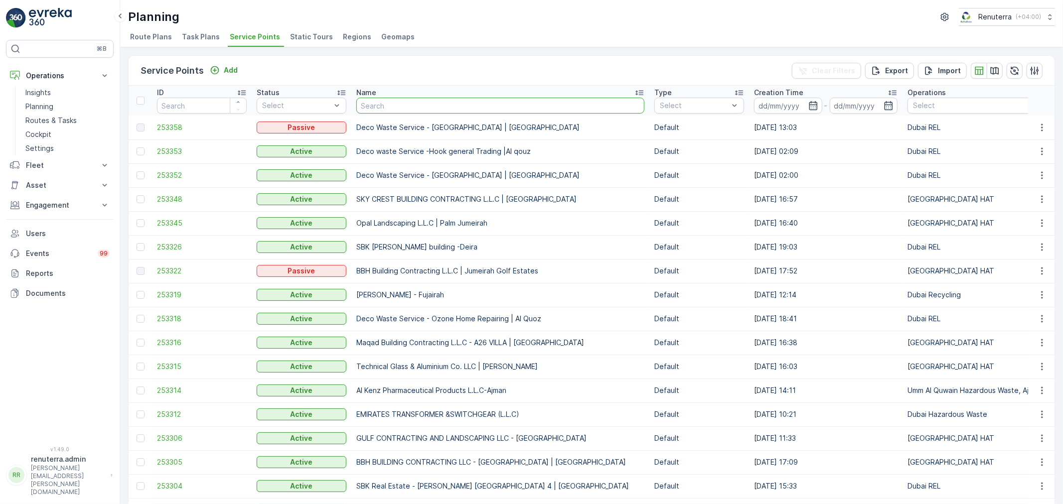
click at [374, 101] on input "text" at bounding box center [500, 106] width 288 height 16
paste input "M Y N AUTO CARE CENTRE - [GEOGRAPHIC_DATA]"
type input "M Y N AUTO CARE CENTRE - [GEOGRAPHIC_DATA]"
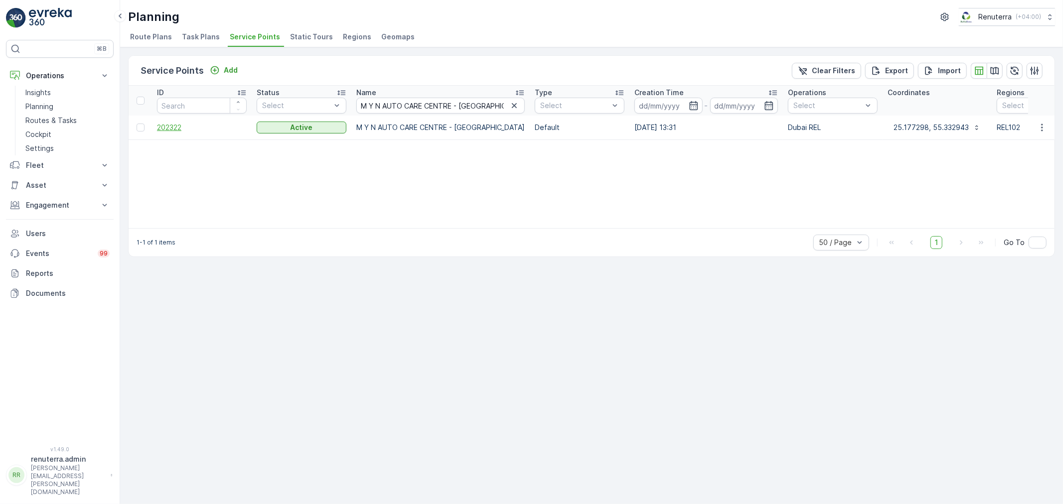
click at [181, 127] on span "202322" at bounding box center [202, 128] width 90 height 10
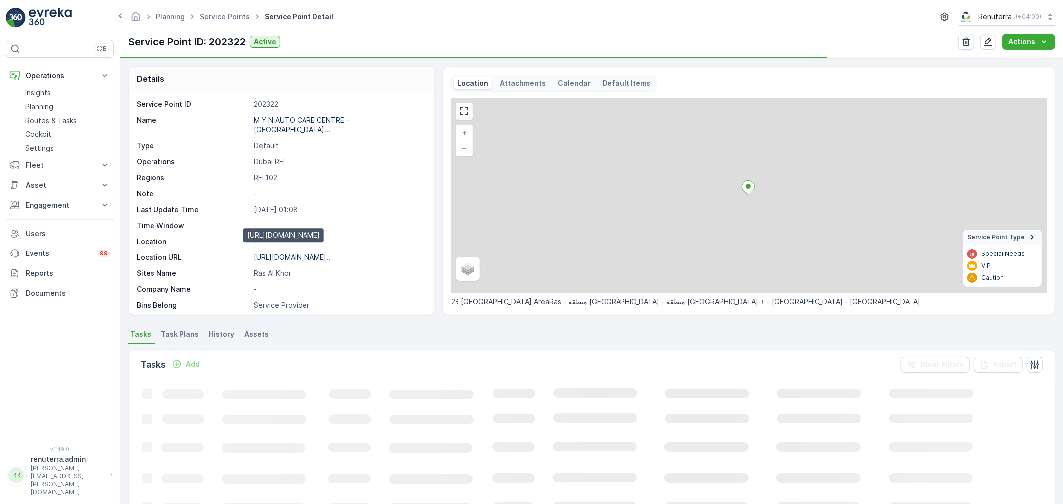
click at [316, 253] on p "[URL][DOMAIN_NAME].." at bounding box center [292, 257] width 77 height 8
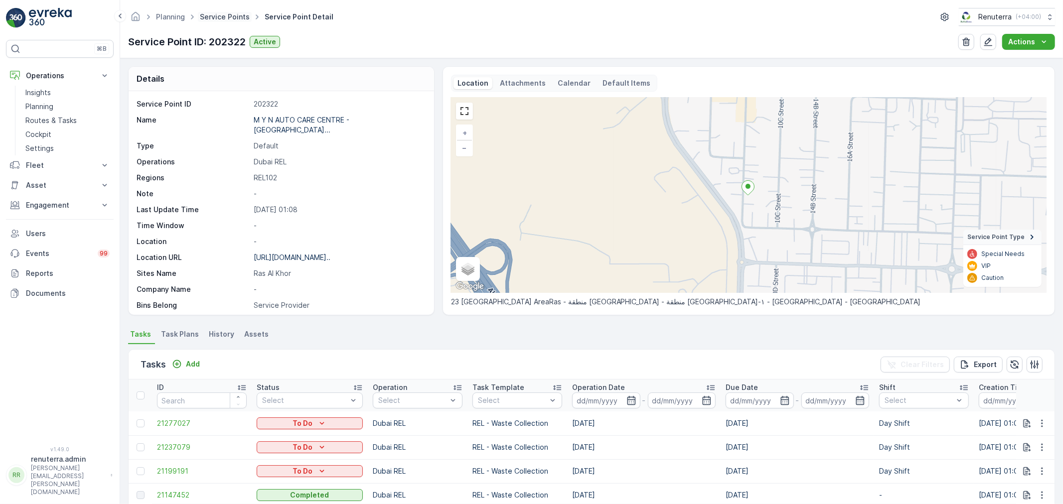
drag, startPoint x: 229, startPoint y: 8, endPoint x: 223, endPoint y: 16, distance: 10.0
click at [228, 10] on div "Planning Service Points Service Point Detail Renuterra ( +04:00 )" at bounding box center [591, 17] width 927 height 18
click at [223, 16] on link "Service Points" at bounding box center [225, 16] width 50 height 8
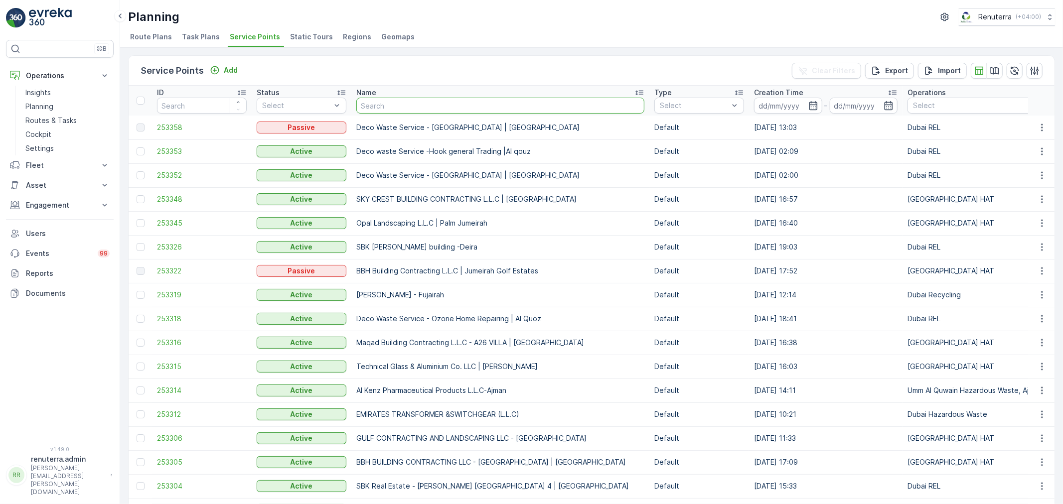
click at [435, 108] on input "text" at bounding box center [500, 106] width 288 height 16
paste input "[PERSON_NAME] Building -[GEOGRAPHIC_DATA]"
type input "[PERSON_NAME] Building -[GEOGRAPHIC_DATA]"
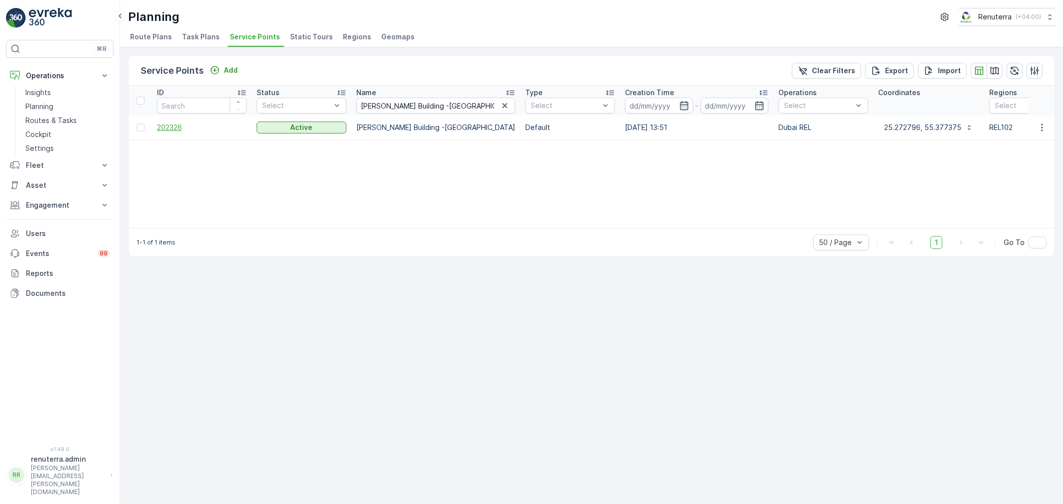
click at [181, 125] on span "202326" at bounding box center [202, 128] width 90 height 10
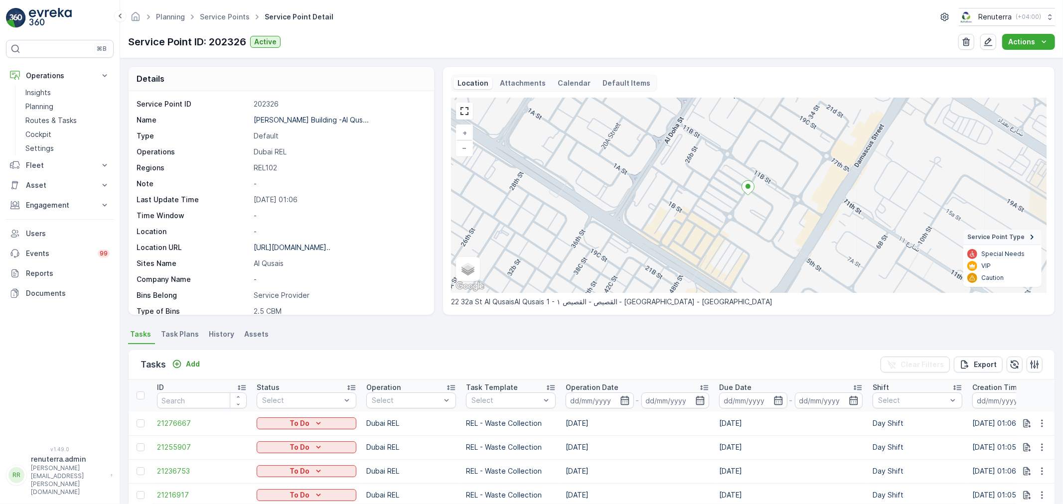
click at [323, 247] on p "[URL][DOMAIN_NAME].." at bounding box center [292, 247] width 77 height 8
click at [228, 15] on link "Service Points" at bounding box center [225, 16] width 50 height 8
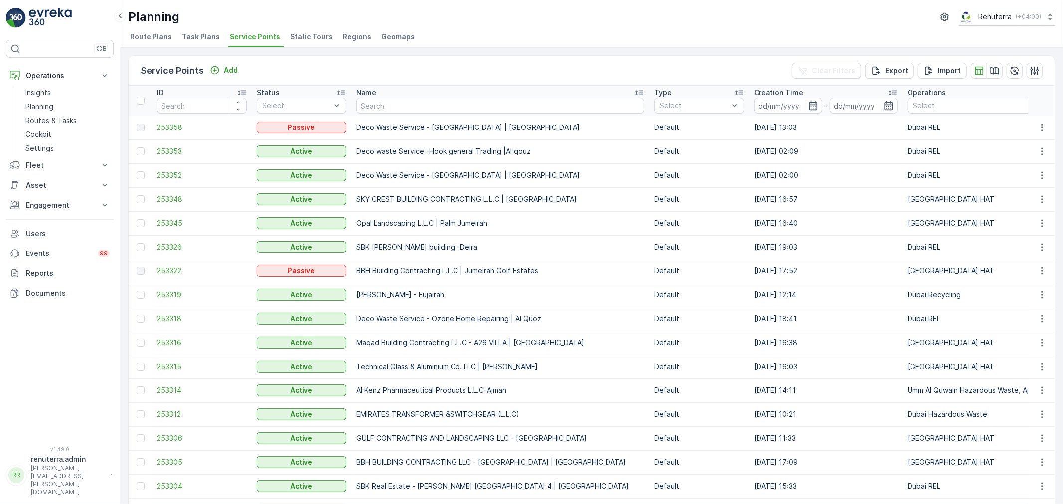
click at [400, 108] on input "text" at bounding box center [500, 106] width 288 height 16
paste input "AL HAWAMI LAND TRANSPORT L.L.C"
type input "AL HAWAMI LAND TRANSPORT L.L.C"
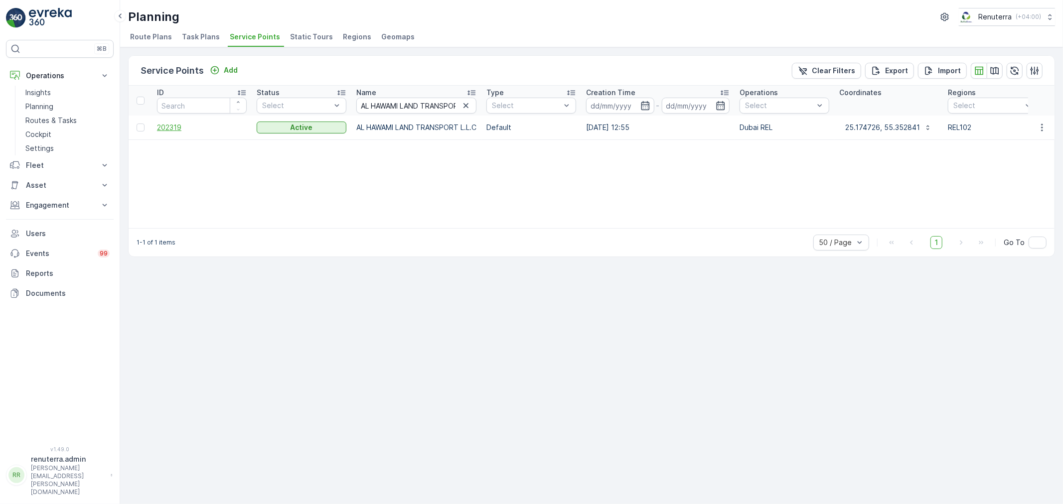
click at [176, 127] on span "202319" at bounding box center [202, 128] width 90 height 10
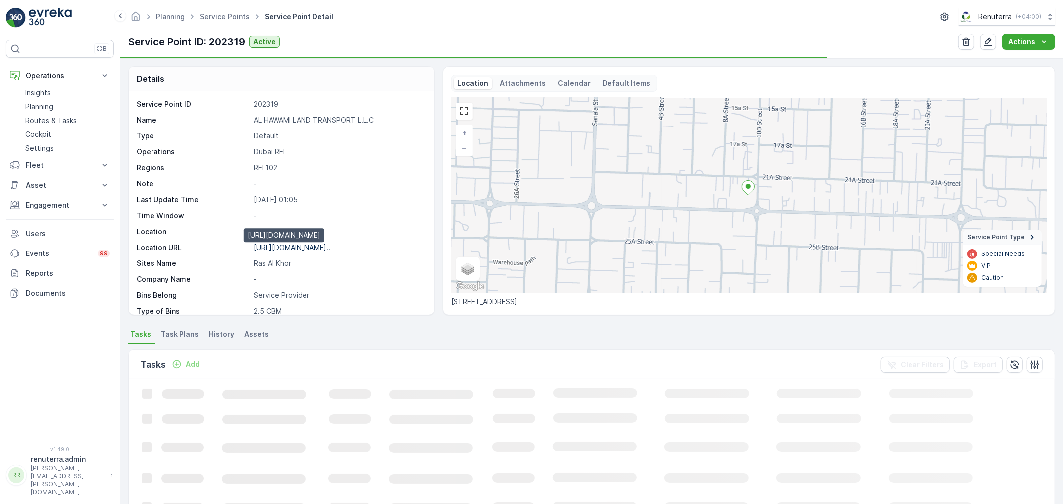
click at [309, 245] on p "[URL][DOMAIN_NAME].." at bounding box center [292, 247] width 77 height 8
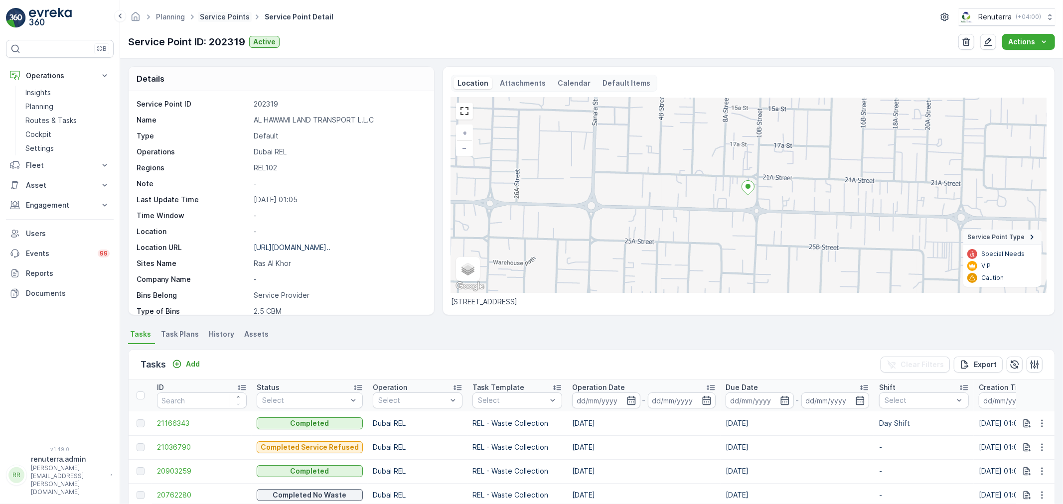
click at [226, 14] on link "Service Points" at bounding box center [225, 16] width 50 height 8
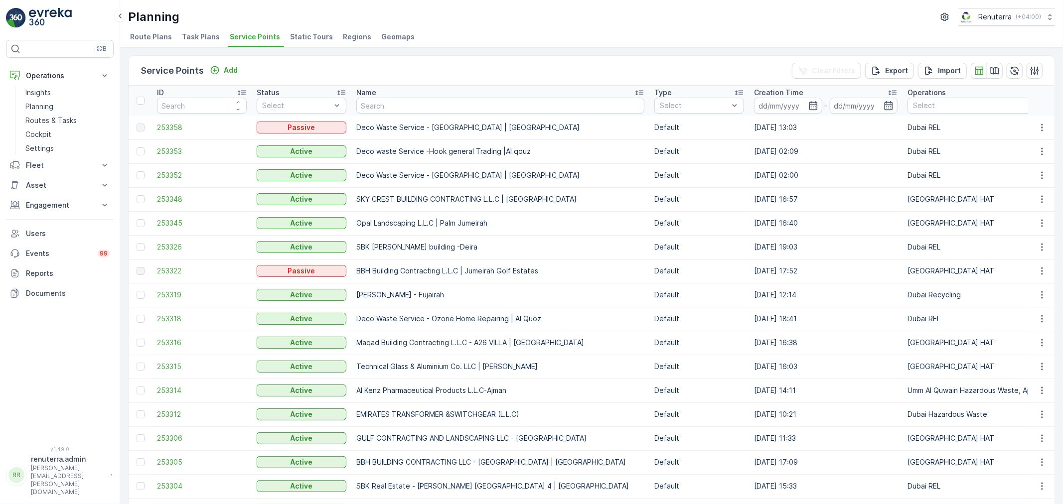
drag, startPoint x: 226, startPoint y: 14, endPoint x: 374, endPoint y: 98, distance: 170.4
click at [374, 98] on input "text" at bounding box center [500, 106] width 288 height 16
paste input "SBK Real Estate - [GEOGRAPHIC_DATA]"
type input "SBK Real Estate - [GEOGRAPHIC_DATA]"
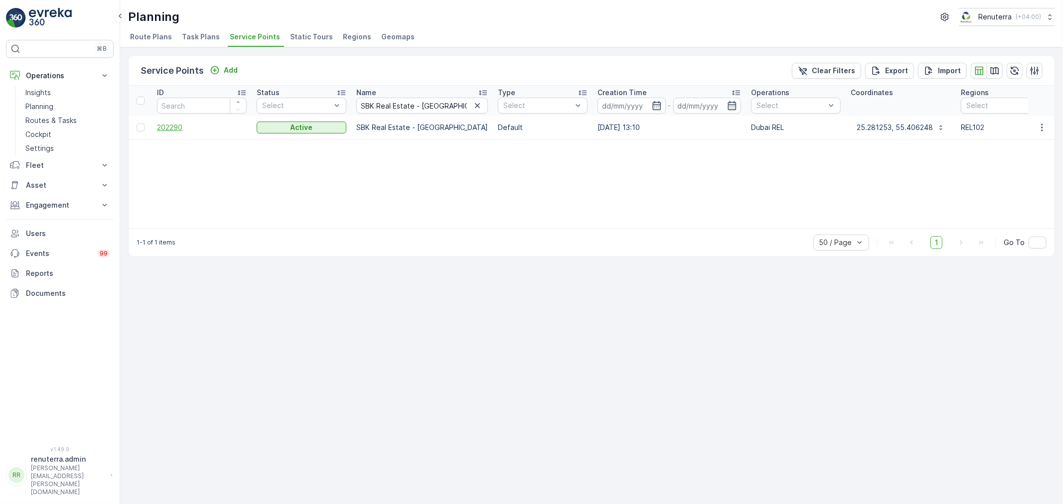
click at [172, 127] on span "202290" at bounding box center [202, 128] width 90 height 10
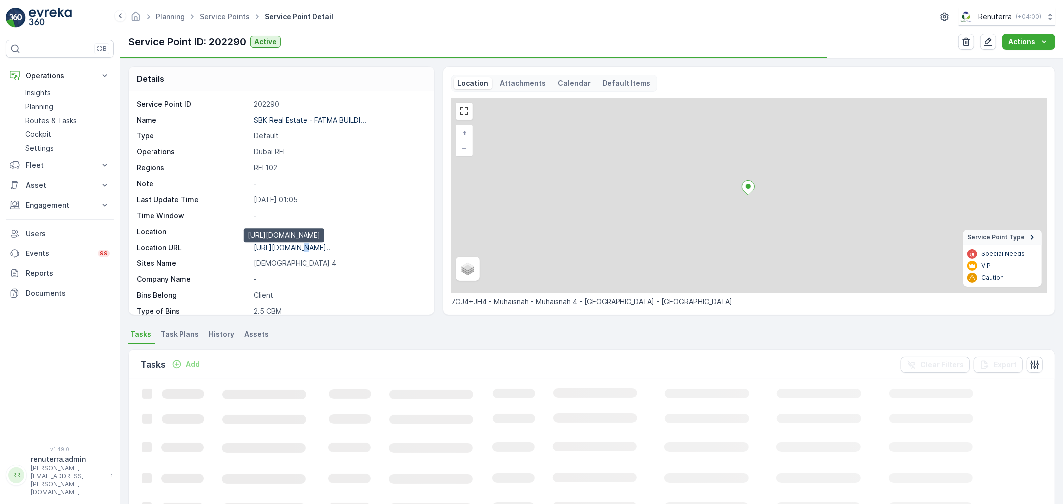
drag, startPoint x: 299, startPoint y: 247, endPoint x: 327, endPoint y: 240, distance: 29.1
click at [299, 247] on p "[URL][DOMAIN_NAME].." at bounding box center [292, 247] width 77 height 8
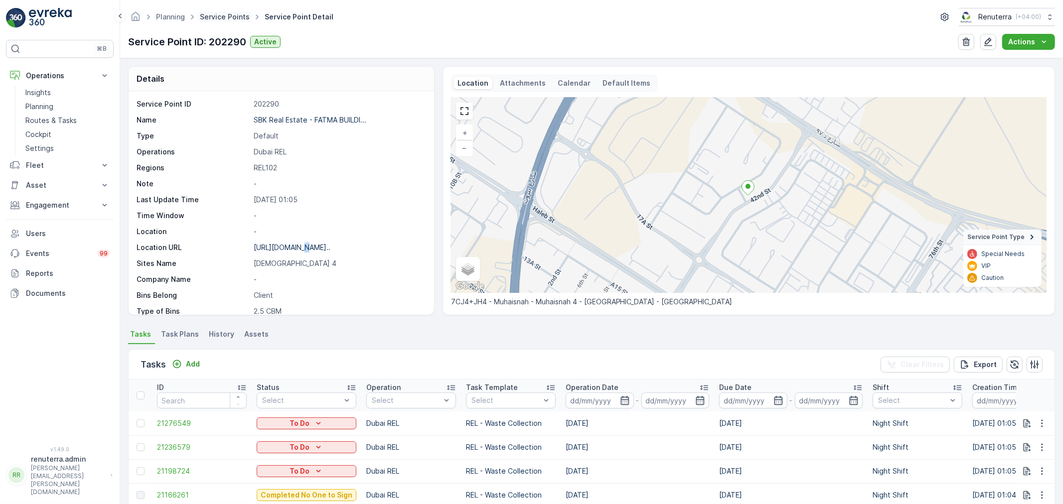
click at [218, 17] on link "Service Points" at bounding box center [225, 16] width 50 height 8
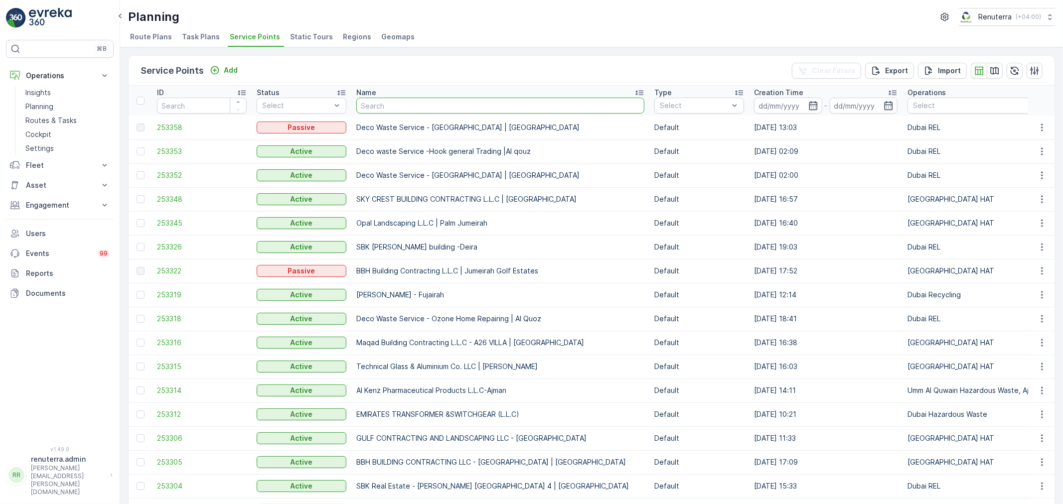
click at [397, 104] on input "text" at bounding box center [500, 106] width 288 height 16
type input "[PERSON_NAME] [PERSON_NAME] Alhammadi /Warqa"
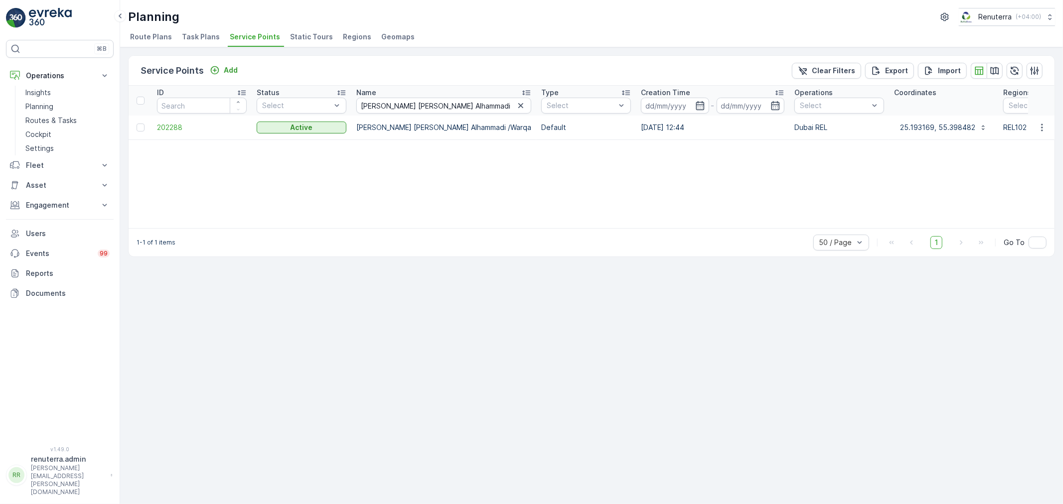
click at [173, 133] on td "202288" at bounding box center [202, 128] width 100 height 24
click at [175, 132] on span "202288" at bounding box center [202, 128] width 90 height 10
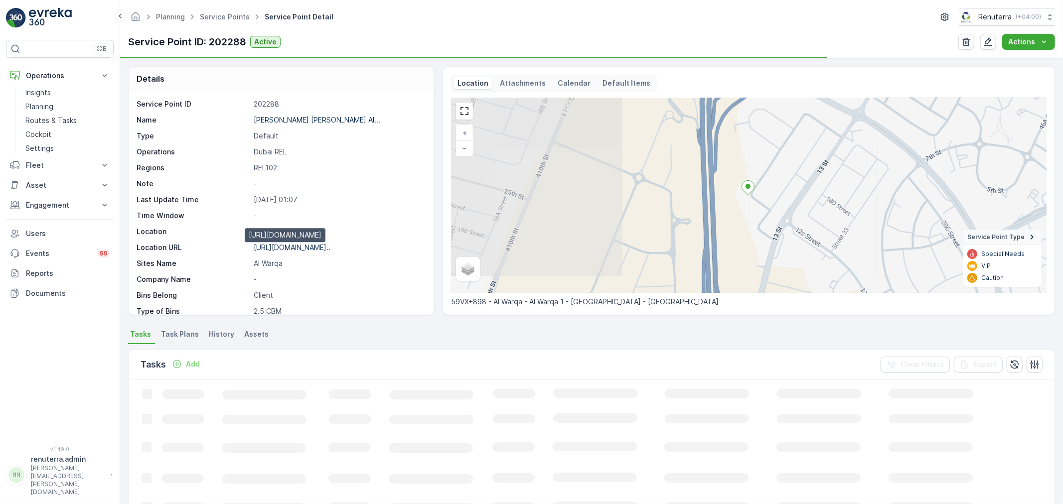
drag, startPoint x: 286, startPoint y: 243, endPoint x: 306, endPoint y: 243, distance: 19.9
click at [287, 243] on p "[URL][DOMAIN_NAME].." at bounding box center [292, 247] width 77 height 8
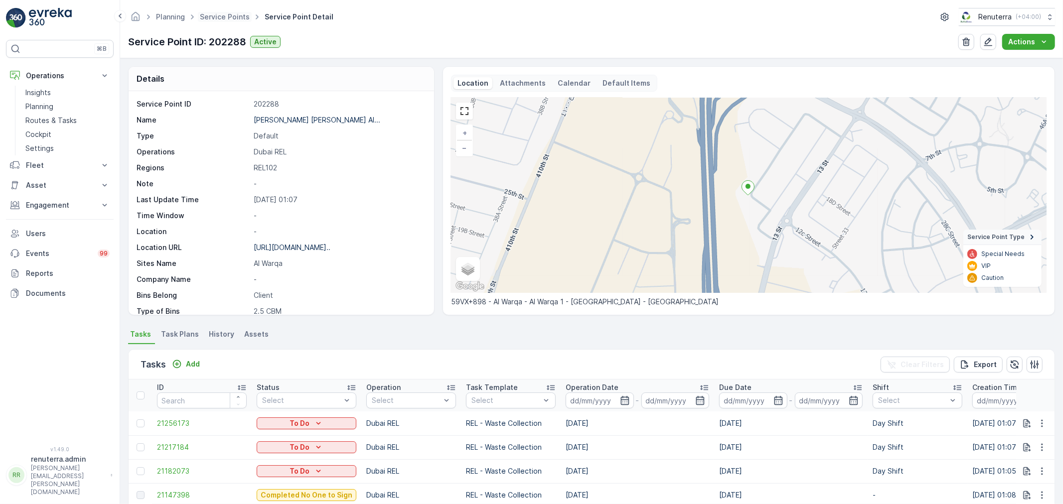
click at [222, 12] on span "Service Points" at bounding box center [225, 17] width 54 height 10
click at [221, 14] on link "Service Points" at bounding box center [225, 16] width 50 height 8
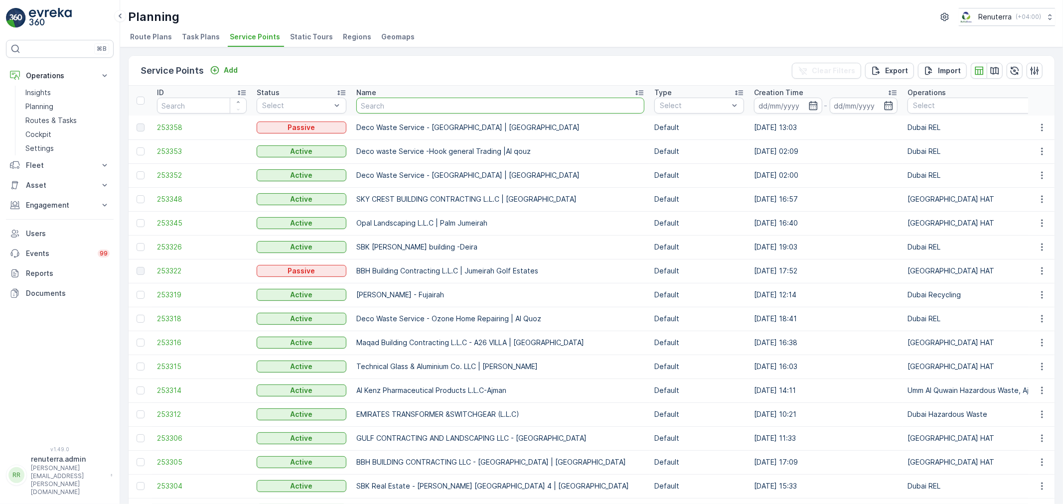
type input "RED PEPPER RESTAURANT (Al Qusais BRANCH)"
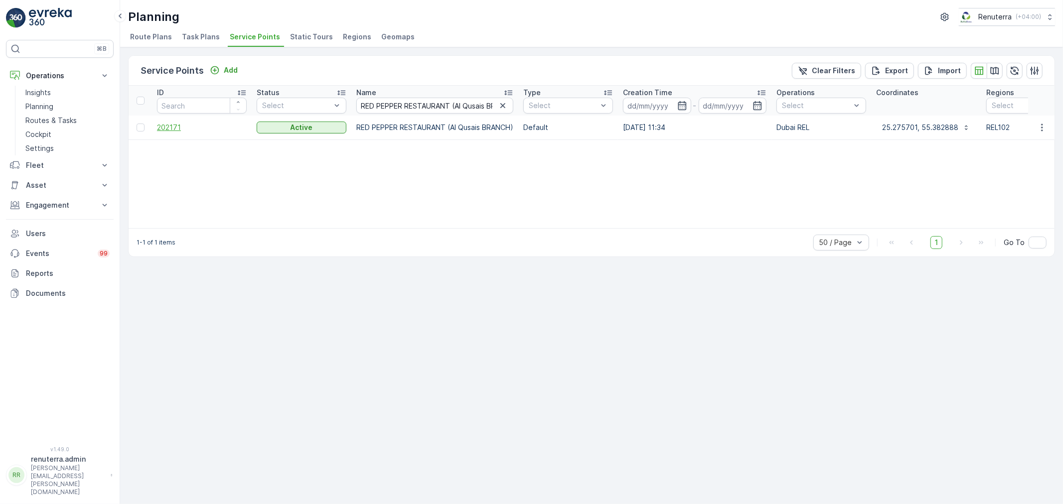
click at [173, 130] on span "202171" at bounding box center [202, 128] width 90 height 10
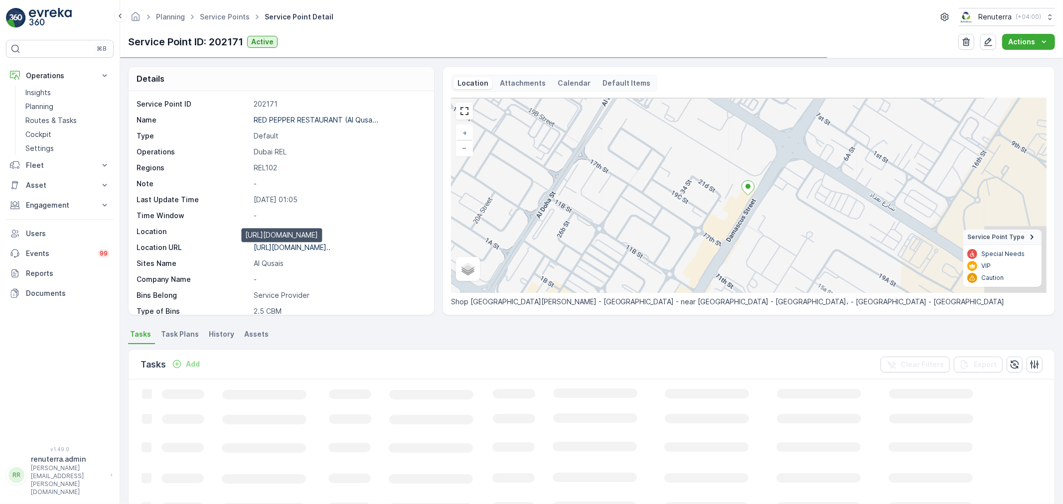
click at [280, 243] on p "[URL][DOMAIN_NAME].." at bounding box center [292, 247] width 77 height 8
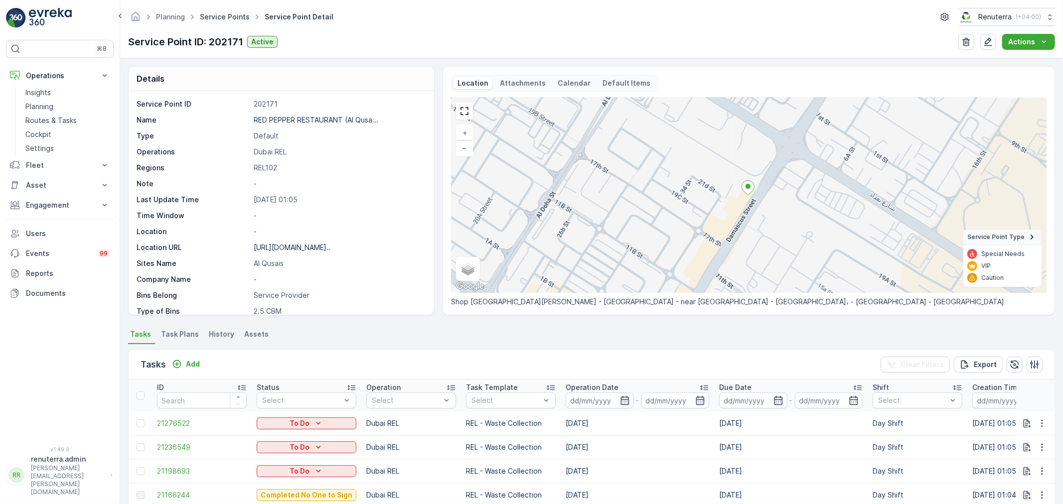
click at [222, 20] on link "Service Points" at bounding box center [225, 16] width 50 height 8
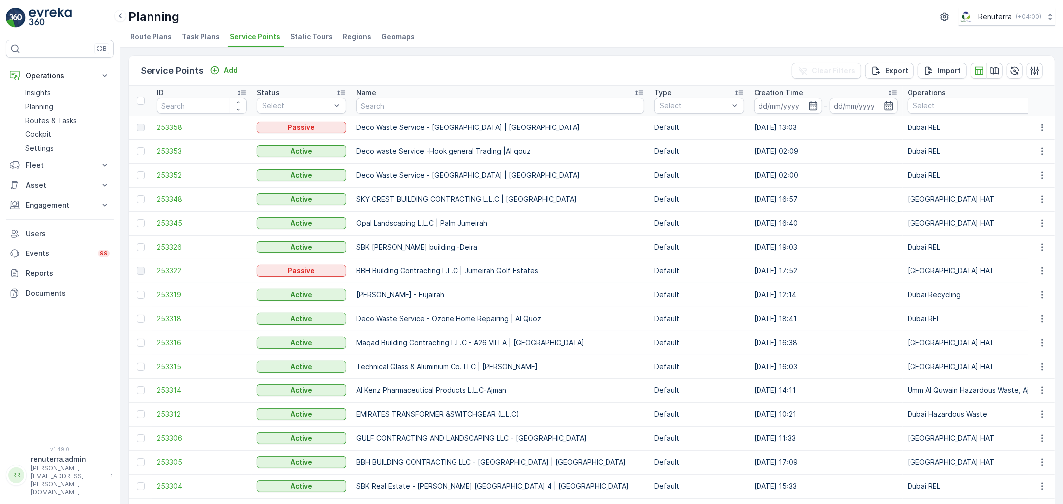
click at [389, 102] on input "text" at bounding box center [500, 106] width 288 height 16
paste input "NEW ERA GULF GENERAL TRADING LLC"
type input "NEW ERA GULF GENERAL TRADING LLC"
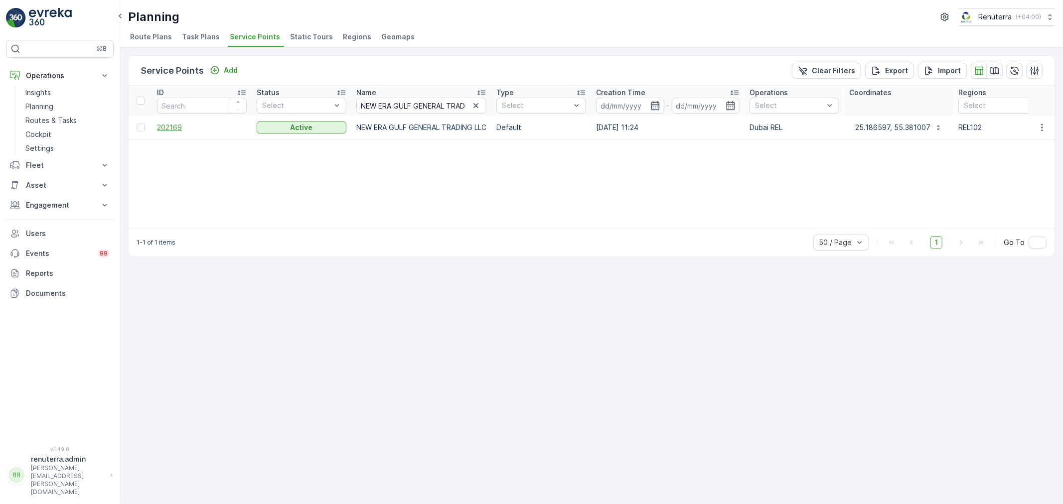
click at [163, 125] on span "202169" at bounding box center [202, 128] width 90 height 10
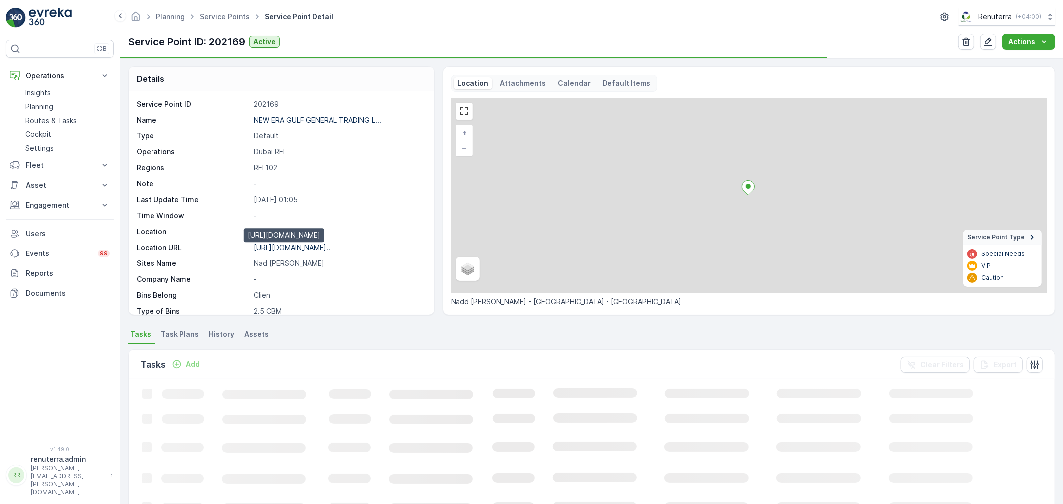
click at [302, 247] on p "[URL][DOMAIN_NAME].." at bounding box center [292, 247] width 77 height 8
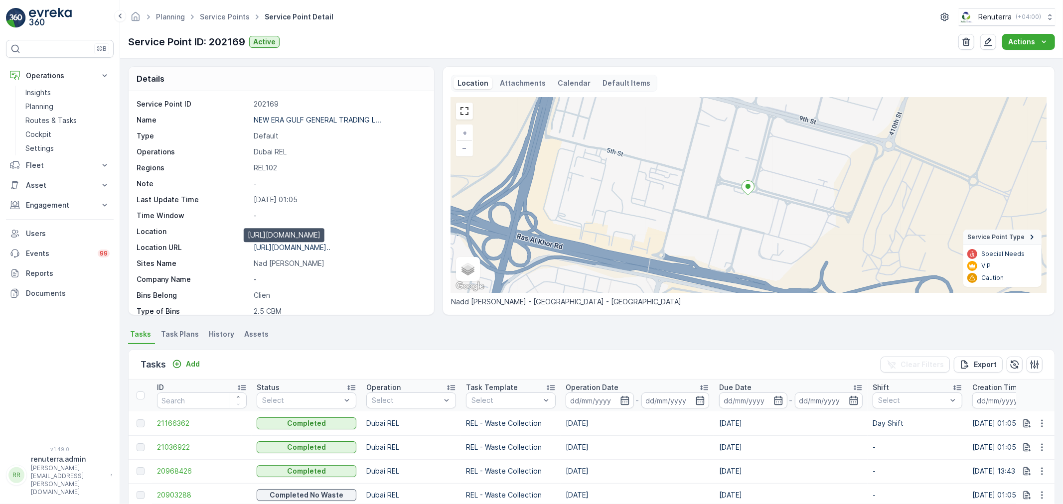
click at [286, 248] on p "[URL][DOMAIN_NAME].." at bounding box center [292, 247] width 77 height 8
click at [223, 13] on link "Service Points" at bounding box center [225, 16] width 50 height 8
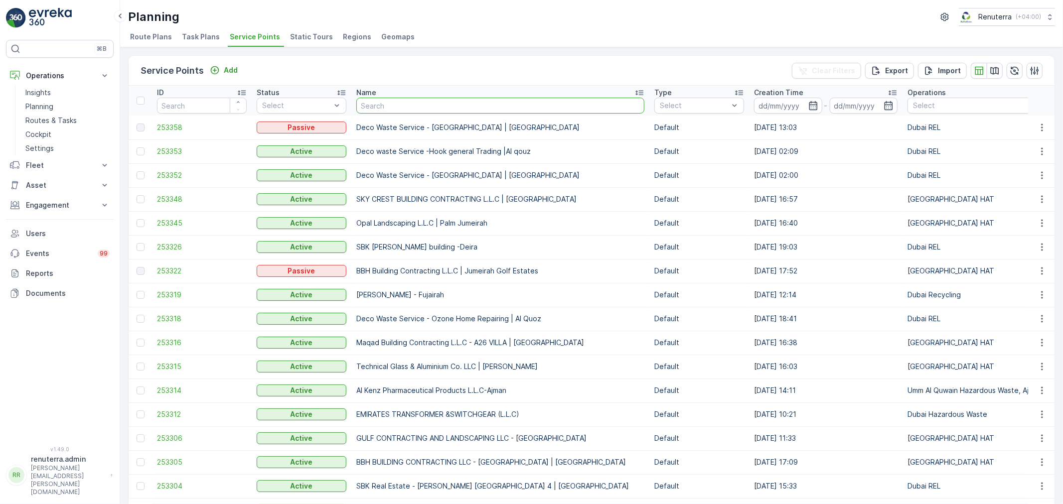
type input "SBK Real Estate / Al Qusais"
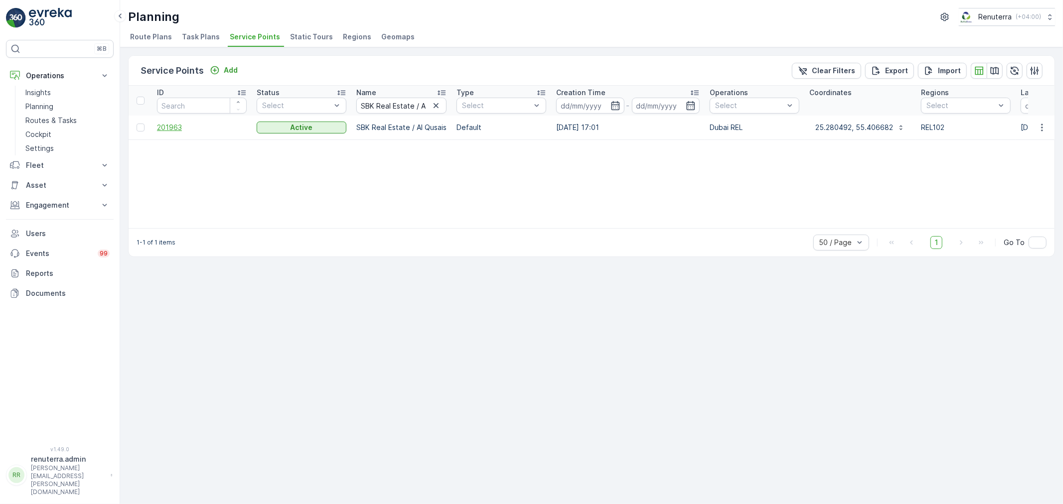
click at [177, 131] on span "201963" at bounding box center [202, 128] width 90 height 10
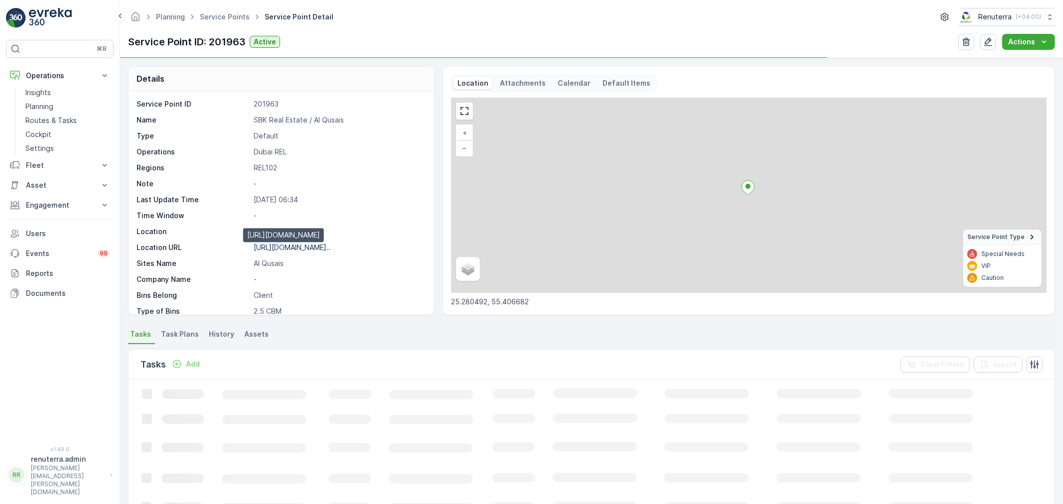
click at [317, 247] on p "[URL][DOMAIN_NAME].." at bounding box center [292, 247] width 77 height 8
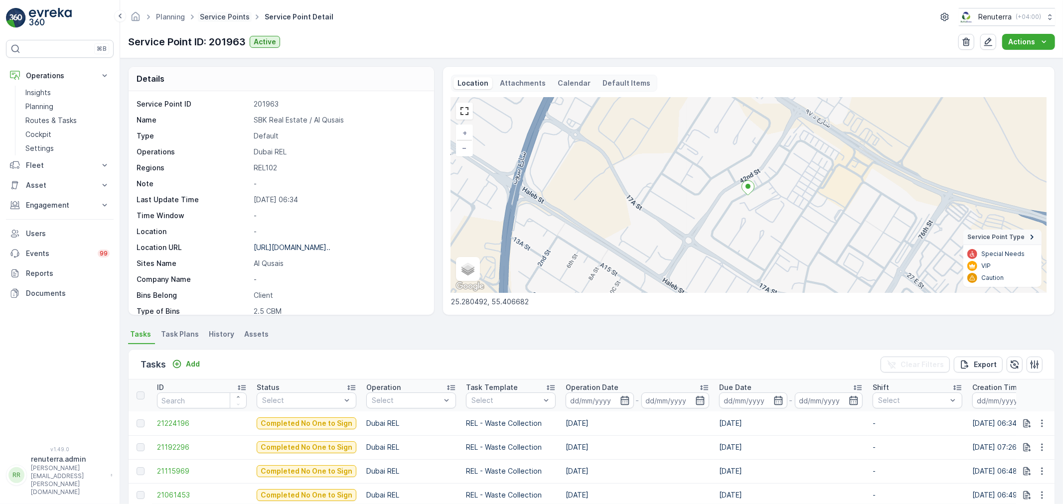
click at [228, 16] on link "Service Points" at bounding box center [225, 16] width 50 height 8
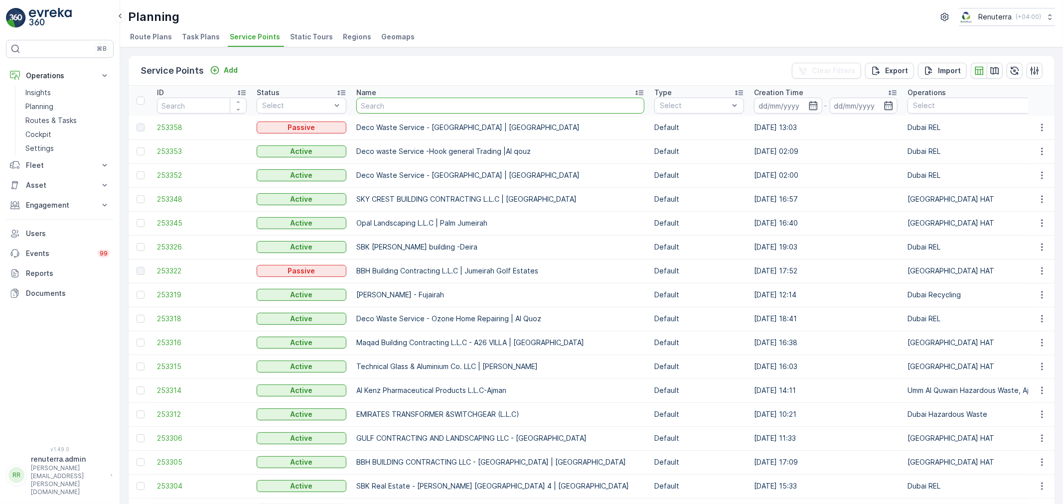
click at [370, 103] on input "text" at bounding box center [500, 106] width 288 height 16
type input "SAEED [PERSON_NAME] (ALSR) / [PERSON_NAME]"
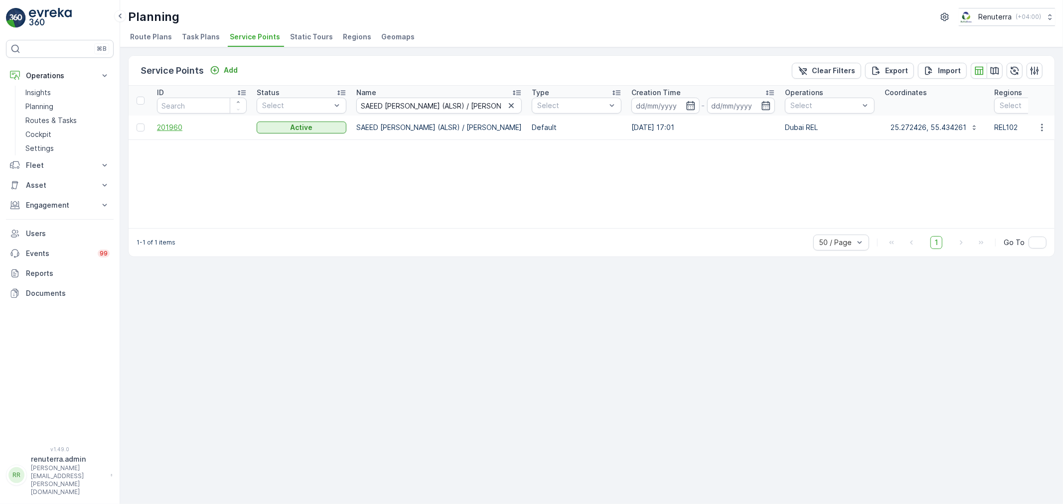
click at [166, 125] on span "201960" at bounding box center [202, 128] width 90 height 10
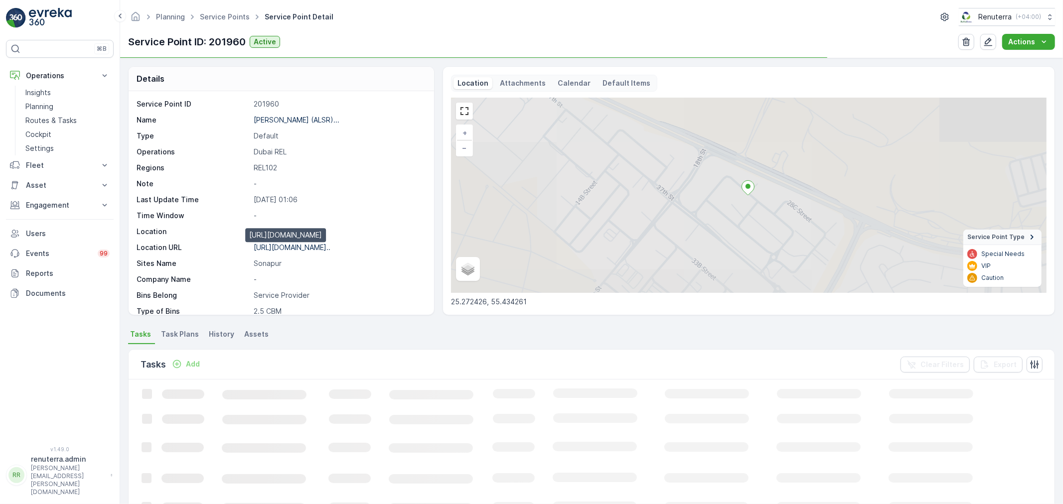
click at [304, 246] on p "[URL][DOMAIN_NAME].." at bounding box center [292, 247] width 77 height 8
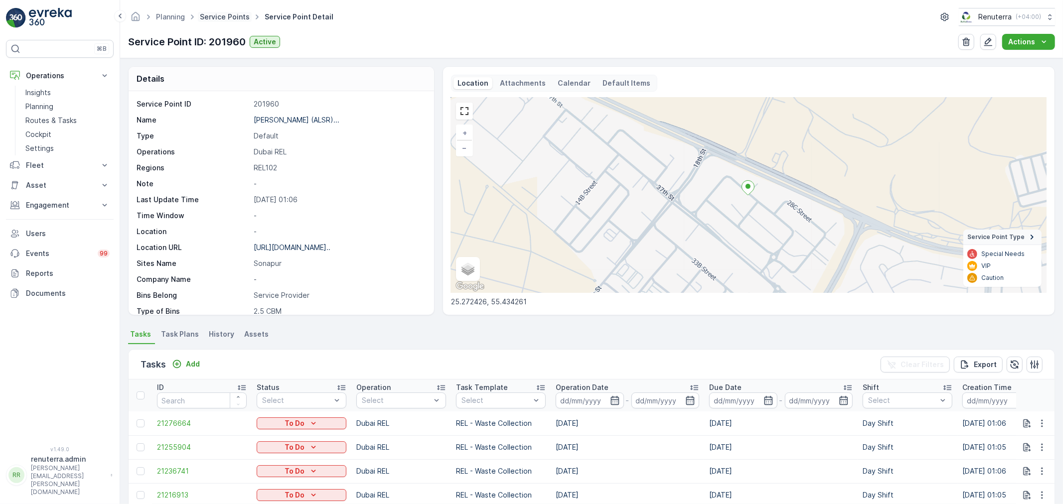
click at [237, 19] on link "Service Points" at bounding box center [225, 16] width 50 height 8
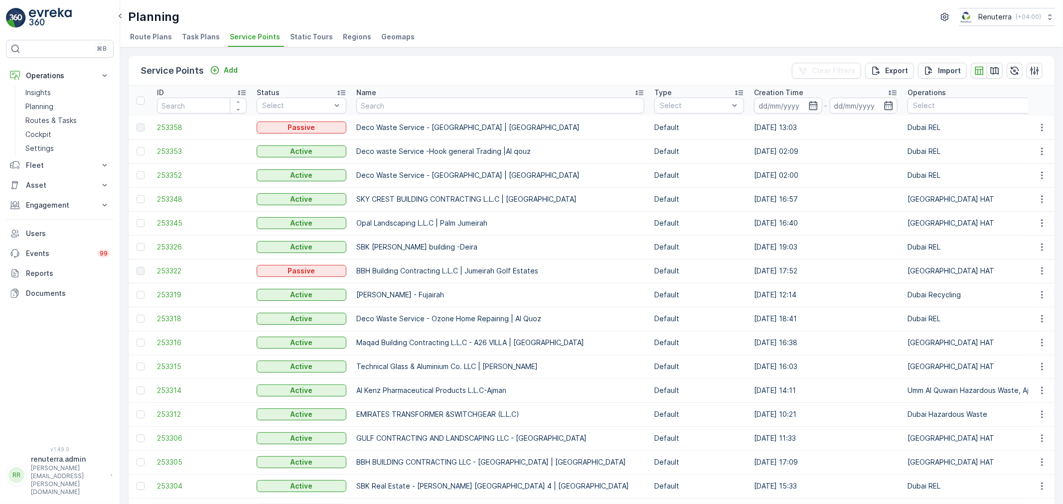
click at [426, 112] on th "Name" at bounding box center [500, 101] width 298 height 30
click at [427, 103] on input "text" at bounding box center [500, 106] width 288 height 16
paste input "AFGAAN FLAVOUR RESTAURANT L.L.C / Sonapur"
type input "AFGAAN FLAVOUR RESTAURANT L.L.C / Sonapur"
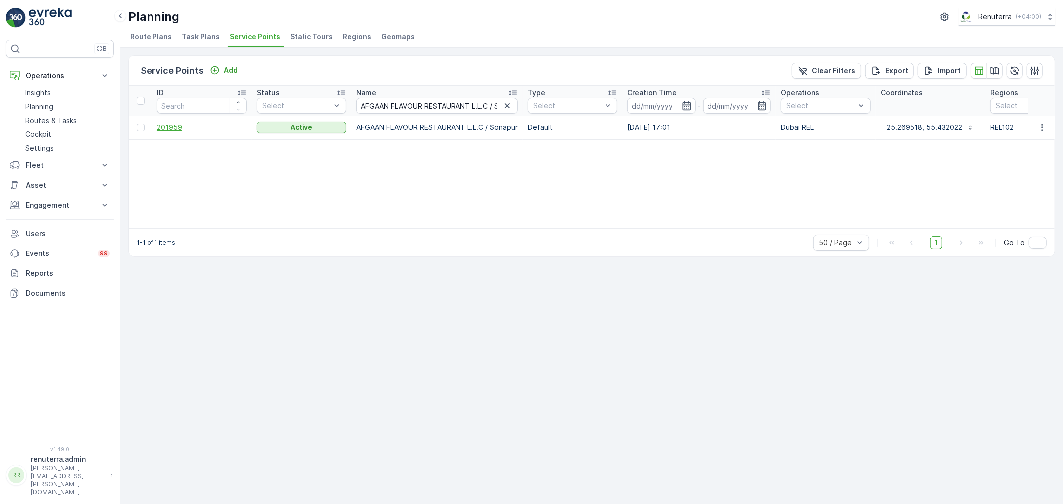
click at [175, 127] on span "201959" at bounding box center [202, 128] width 90 height 10
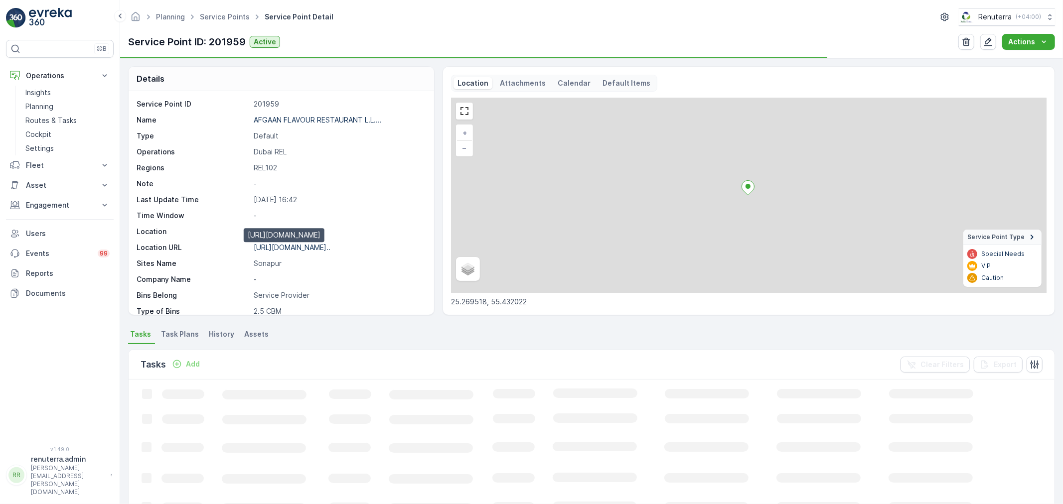
drag, startPoint x: 301, startPoint y: 244, endPoint x: 306, endPoint y: 245, distance: 5.0
click at [302, 245] on p "[URL][DOMAIN_NAME].." at bounding box center [292, 247] width 77 height 8
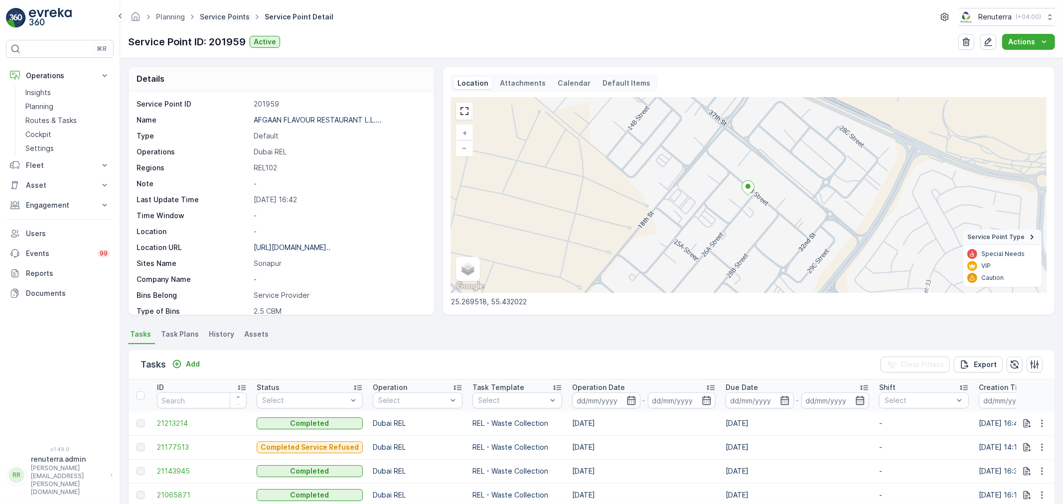
click at [220, 18] on link "Service Points" at bounding box center [225, 16] width 50 height 8
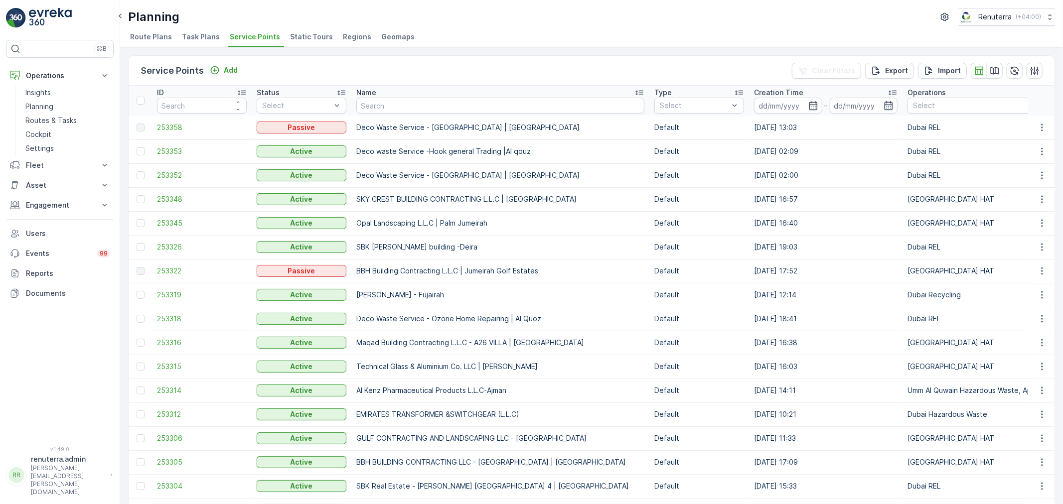
click at [403, 100] on input "text" at bounding box center [500, 106] width 288 height 16
paste input "AFGAAN FLAVOUR RESTAURANT L.L.C / Sonapur"
type input "AFGAAN FLAVOUR RESTAURANT L.L.C / Sonapur"
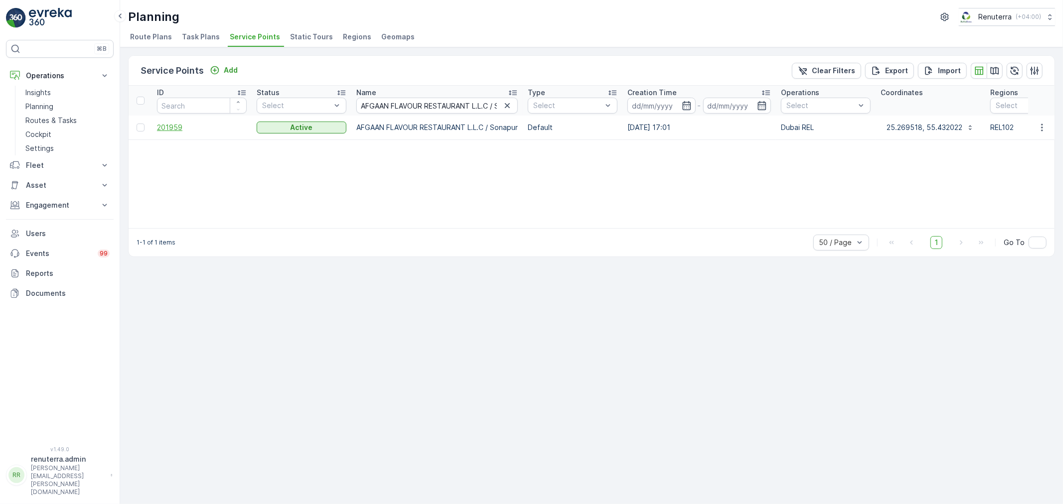
click at [173, 126] on span "201959" at bounding box center [202, 128] width 90 height 10
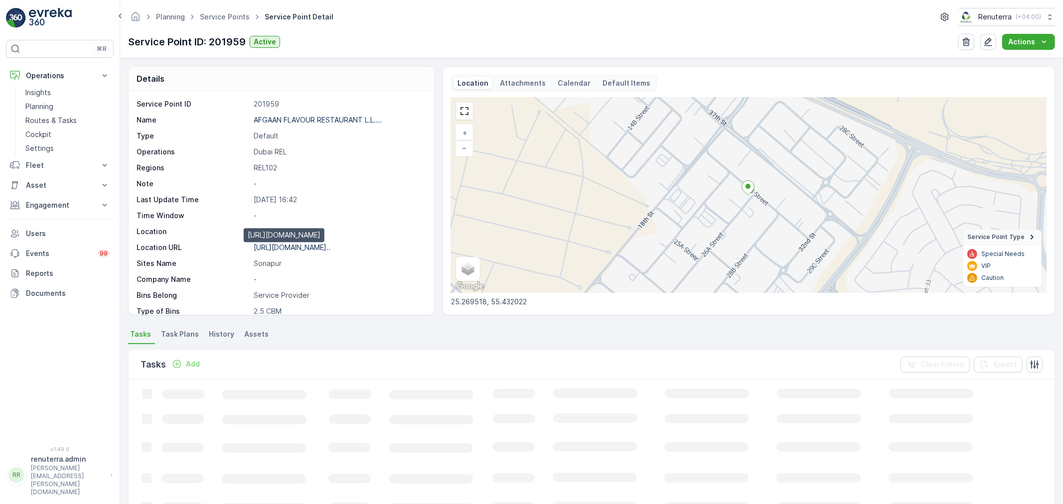
drag, startPoint x: 302, startPoint y: 247, endPoint x: 697, endPoint y: 195, distance: 397.5
click at [303, 246] on p "https://maps.app.goo.gl/Ew4ptH..." at bounding box center [292, 247] width 77 height 8
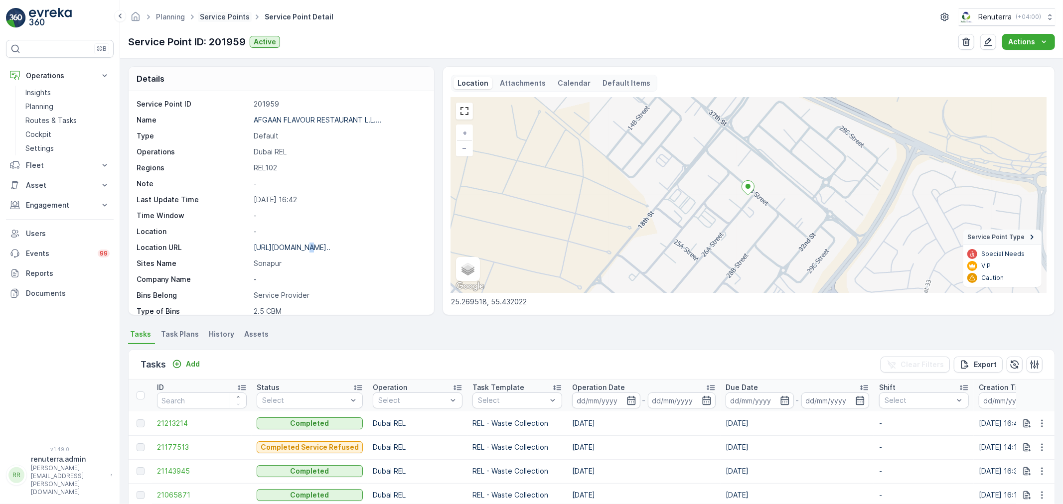
click at [240, 17] on link "Service Points" at bounding box center [225, 16] width 50 height 8
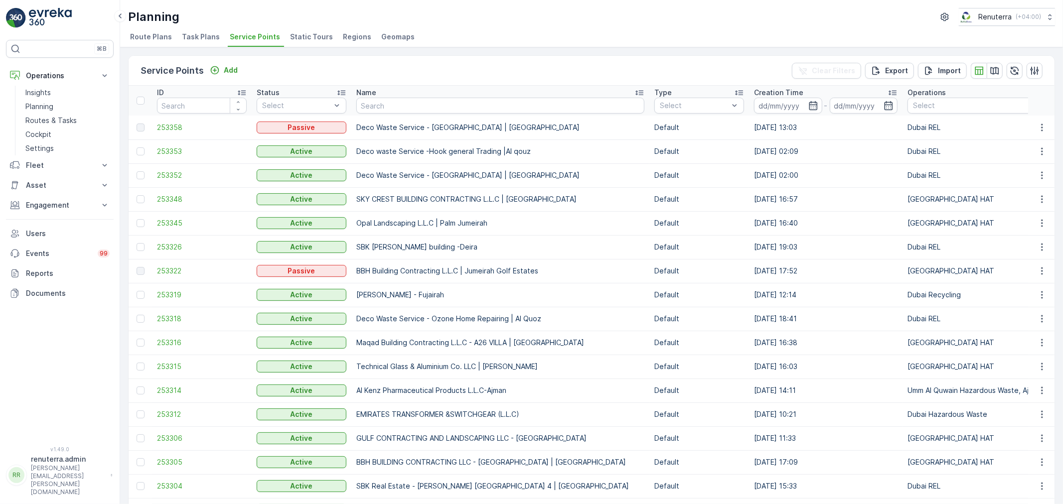
click at [439, 105] on input "text" at bounding box center [500, 106] width 288 height 16
paste input "Al Neema Group / Muhaisnah Sunapoor-Muaisnah"
type input "Al Neema Group / Muhaisnah Sunapoor-Muaisnah"
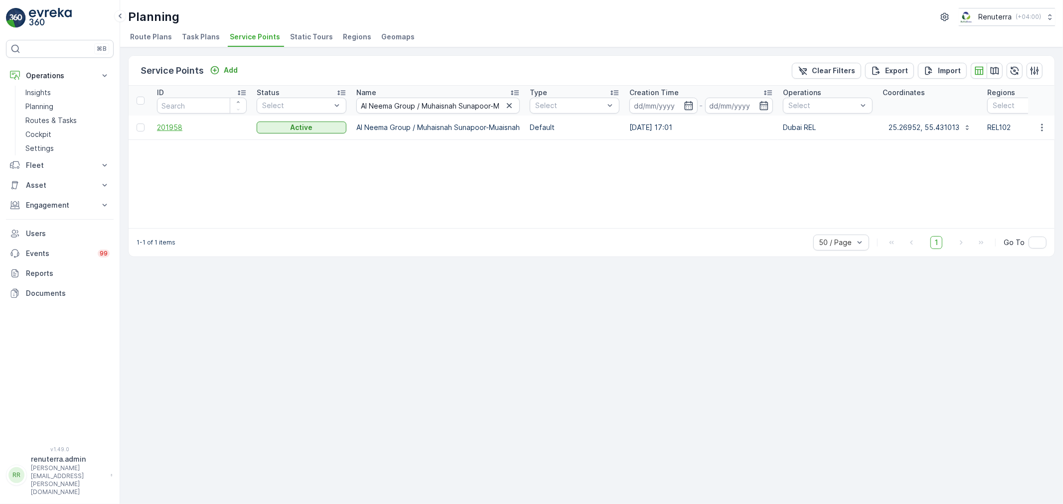
click at [173, 127] on span "201958" at bounding box center [202, 128] width 90 height 10
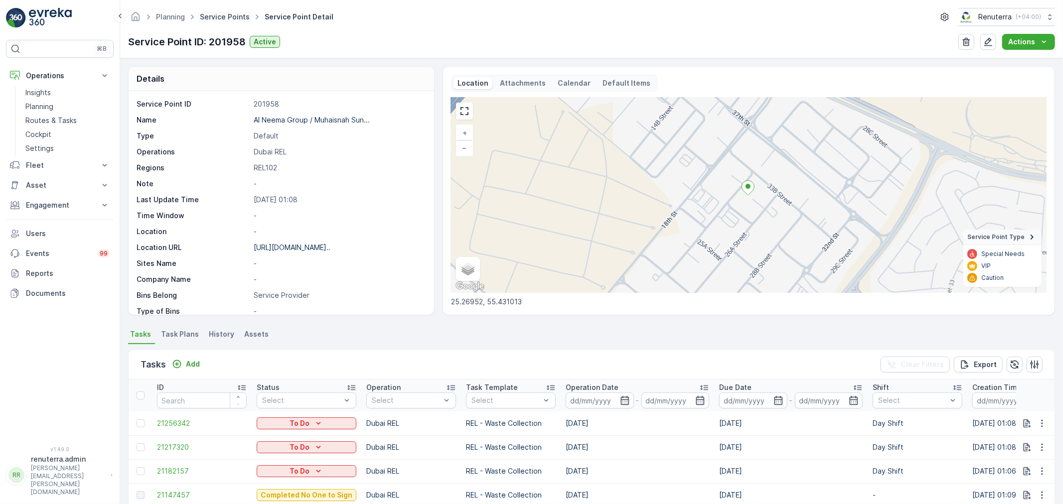
drag, startPoint x: 205, startPoint y: 3, endPoint x: 218, endPoint y: 18, distance: 19.8
click at [208, 8] on div "Planning Service Points Service Point Detail Renuterra ( +04:00 ) Service Point…" at bounding box center [591, 29] width 943 height 58
click at [222, 18] on link "Service Points" at bounding box center [225, 16] width 50 height 8
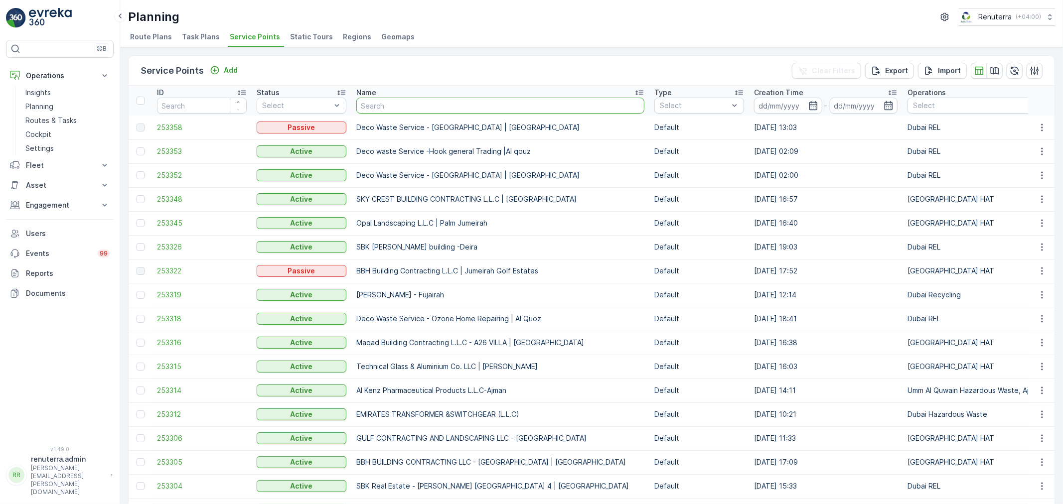
click at [390, 106] on input "text" at bounding box center [500, 106] width 288 height 16
paste input "Al Neema Group / Muhaisnah Sunapoor-Muaisnah"
type input "Al Neema Group / Muhaisnah Sunapoor-Muaisnah"
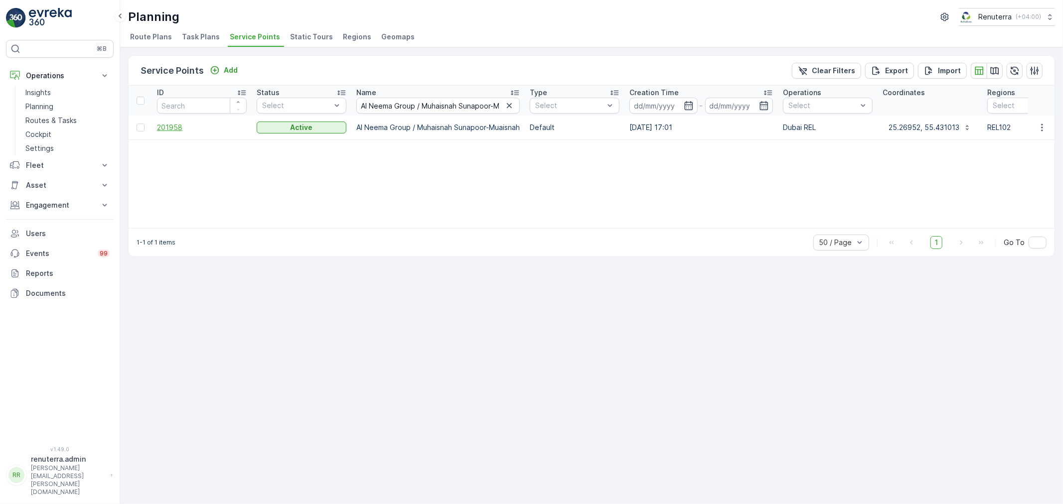
click at [181, 125] on span "201958" at bounding box center [202, 128] width 90 height 10
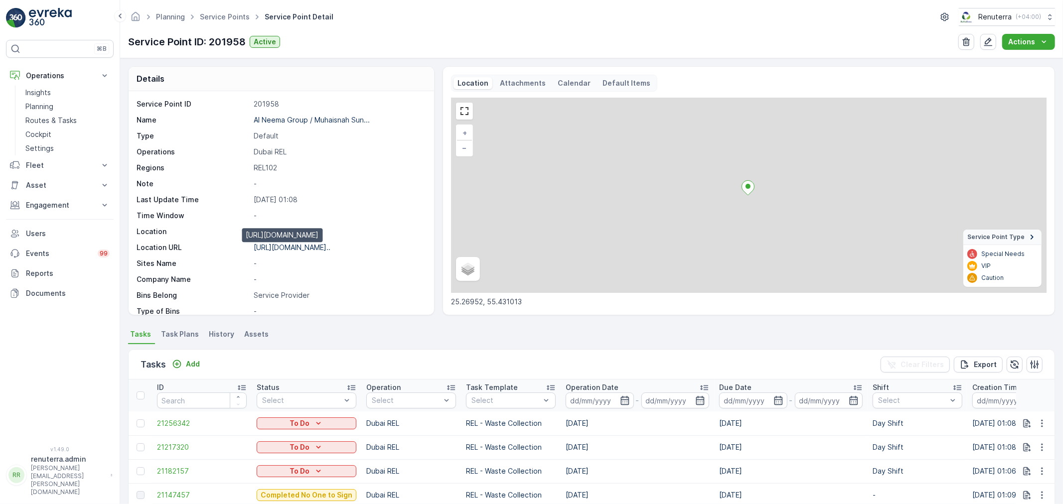
click at [310, 246] on p "https://maps.app.goo.gl/J2rqh9..." at bounding box center [292, 247] width 77 height 8
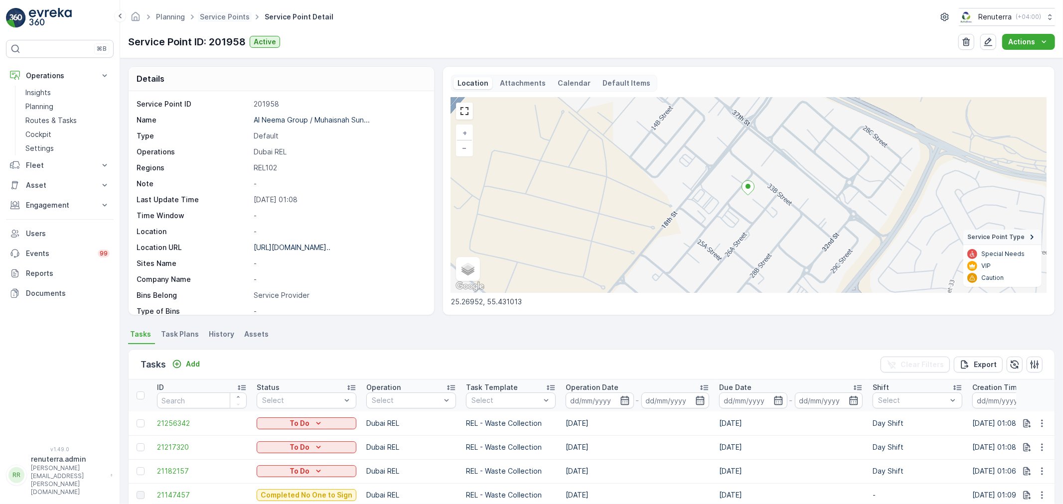
click at [216, 12] on span "Service Points" at bounding box center [225, 17] width 54 height 10
click at [230, 18] on link "Service Points" at bounding box center [225, 16] width 50 height 8
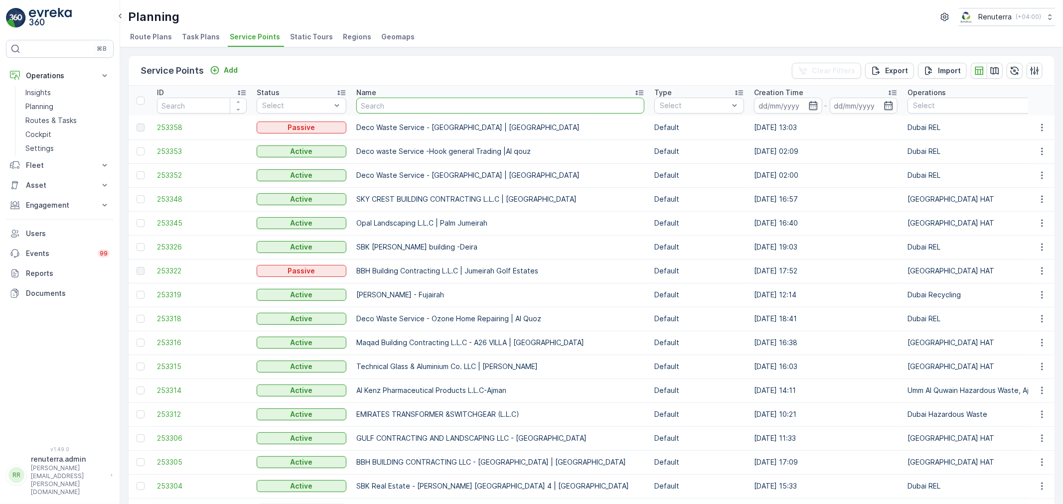
click at [395, 101] on input "text" at bounding box center [500, 106] width 288 height 16
type input "Beena Emirates Real Estate / Ras Al Khor"
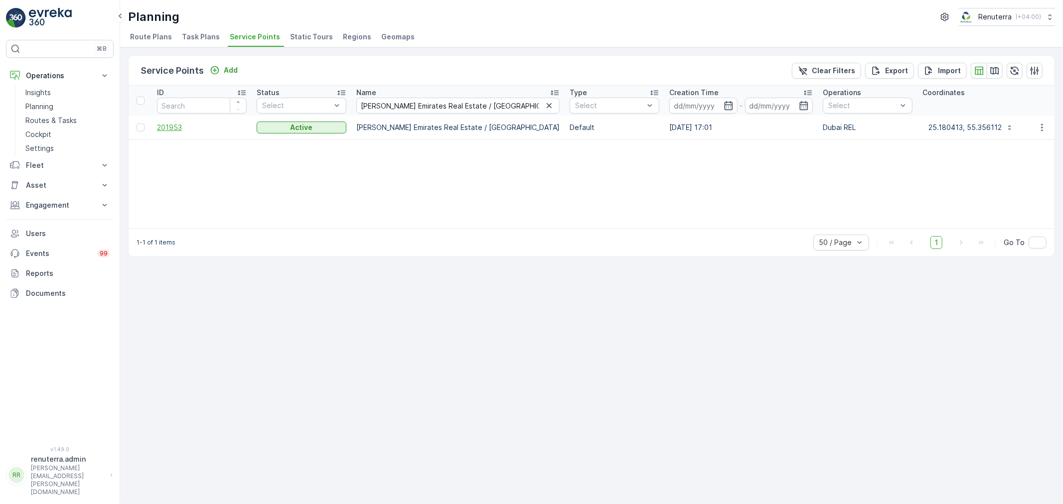
click at [169, 131] on span "201953" at bounding box center [202, 128] width 90 height 10
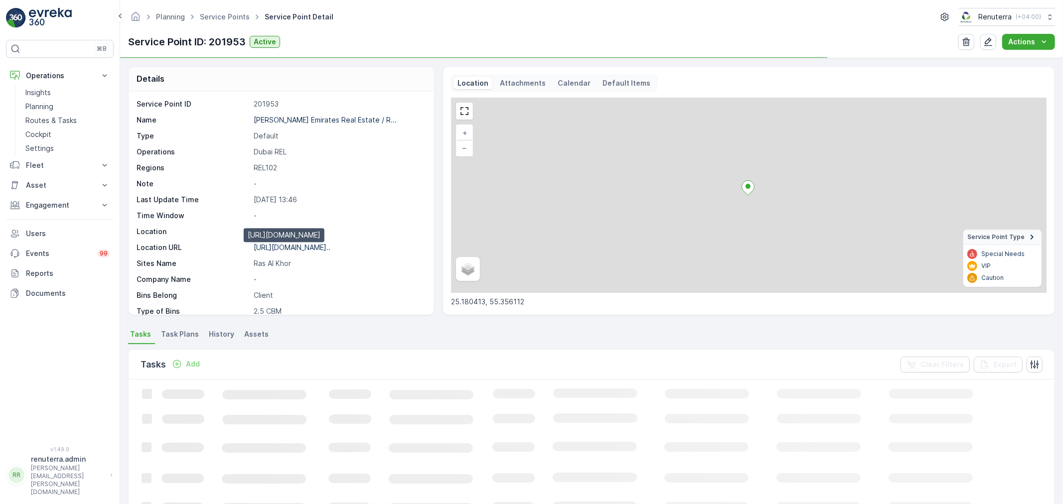
drag, startPoint x: 276, startPoint y: 251, endPoint x: 281, endPoint y: 248, distance: 5.8
click at [277, 250] on p "https://maps.app.goo.gl/pwQRr2..." at bounding box center [292, 247] width 77 height 8
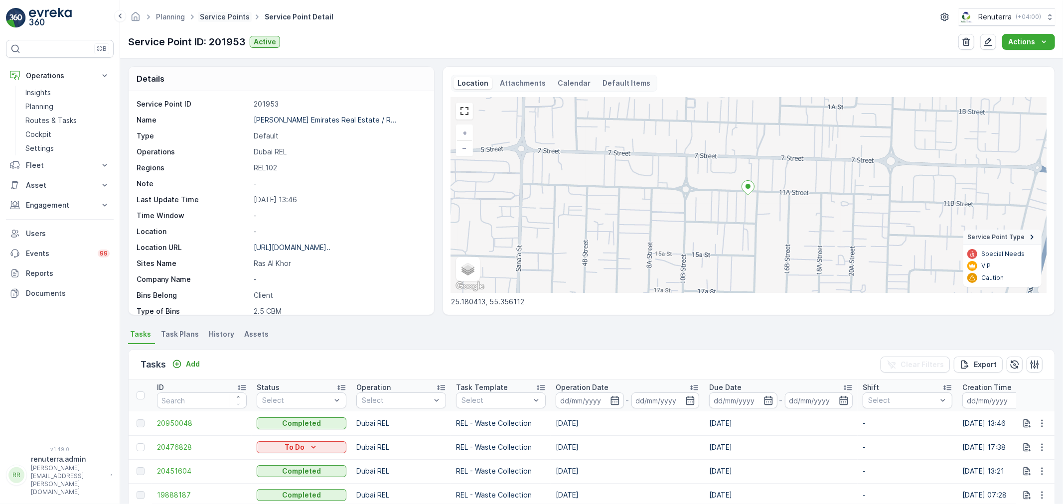
drag, startPoint x: 241, startPoint y: 6, endPoint x: 233, endPoint y: 18, distance: 13.7
click at [238, 10] on div "Planning Service Points Service Point Detail Renuterra ( +04:00 ) Service Point…" at bounding box center [591, 29] width 943 height 58
click at [233, 19] on link "Service Points" at bounding box center [225, 16] width 50 height 8
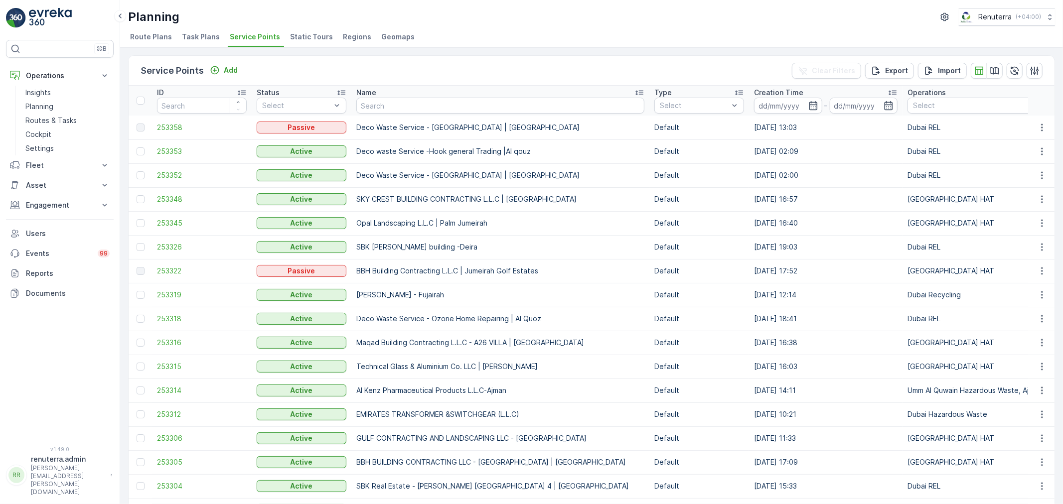
drag, startPoint x: 400, startPoint y: 120, endPoint x: 407, endPoint y: 105, distance: 15.8
click at [401, 119] on td "Deco Waste Service - Bannu Grand City Mall | Al Quoz" at bounding box center [500, 128] width 298 height 24
click at [407, 105] on input "text" at bounding box center [500, 106] width 288 height 16
paste input "Belhoul properties / Muhaisnah LC2 old camp 264-409 Muaisnah"
type input "Belhoul properties / Muhaisnah LC2 old camp 264-409 Muaisnah"
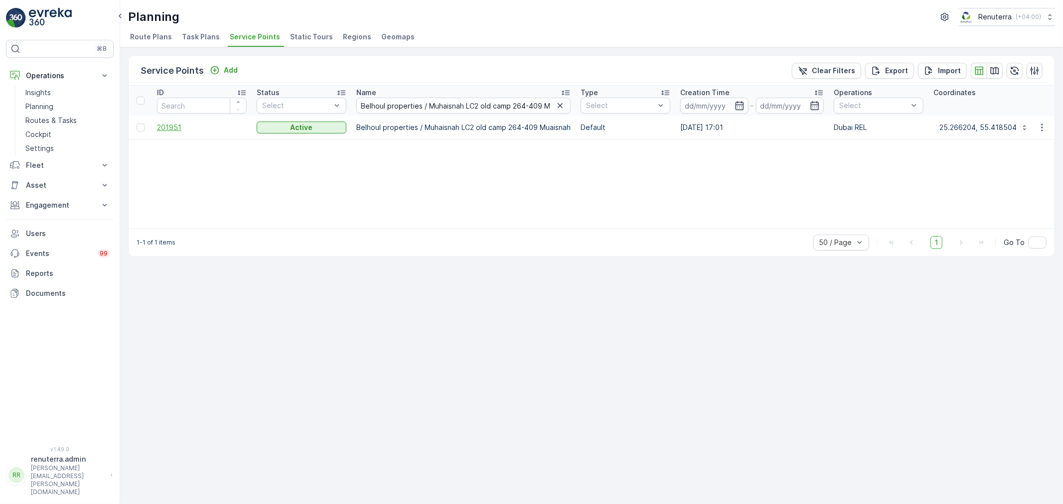
click at [163, 128] on span "201951" at bounding box center [202, 128] width 90 height 10
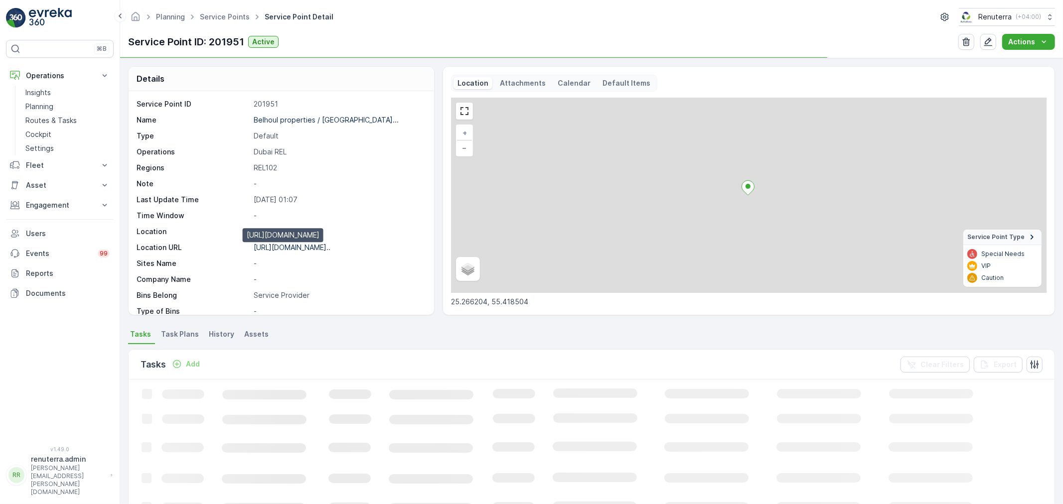
click at [314, 251] on p "https://maps.app.goo.gl/cJnJeX..." at bounding box center [292, 247] width 77 height 8
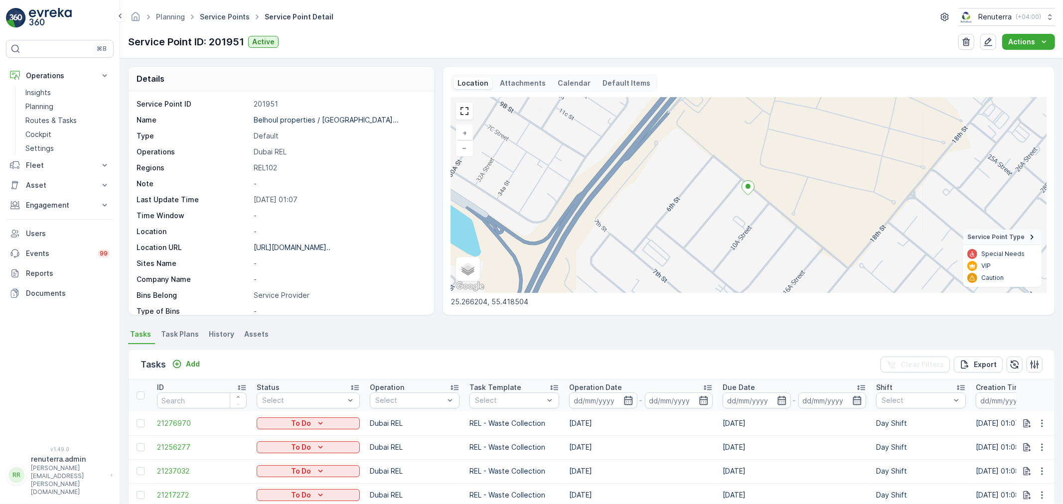
click at [221, 17] on link "Service Points" at bounding box center [225, 16] width 50 height 8
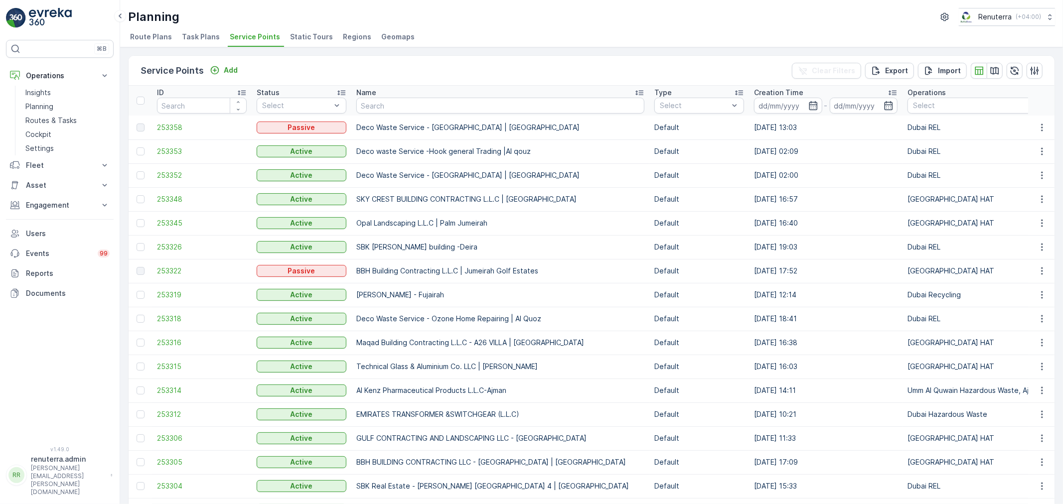
drag, startPoint x: 221, startPoint y: 17, endPoint x: 406, endPoint y: 105, distance: 204.6
click at [406, 105] on input "text" at bounding box center [500, 106] width 288 height 16
paste input "Belhoul properties / Muhaisnah LC2 old camp Muaisnah"
type input "Belhoul properties / Muhaisnah LC2 old camp Muaisnah"
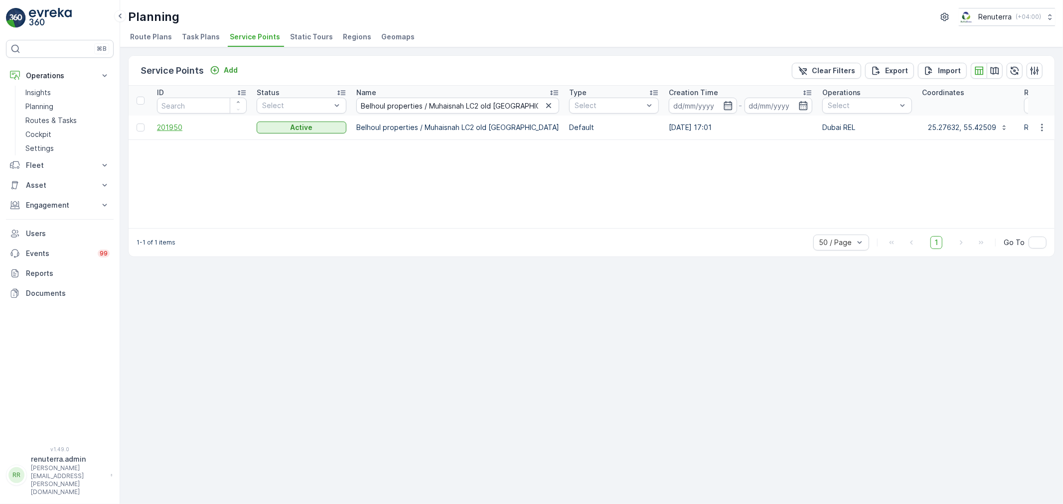
click at [161, 128] on span "201950" at bounding box center [202, 128] width 90 height 10
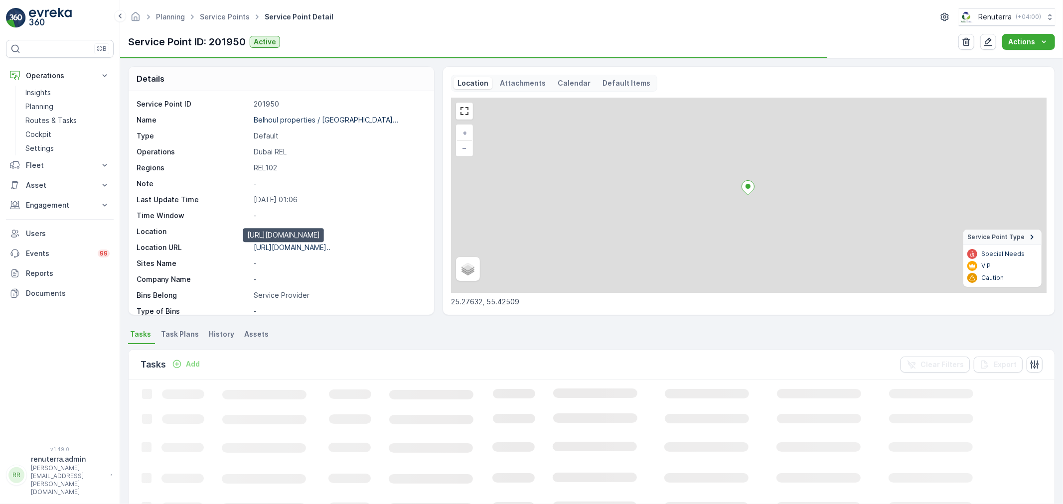
click at [305, 246] on p "https://maps.app.goo.gl/4gGn1Y..." at bounding box center [292, 247] width 77 height 8
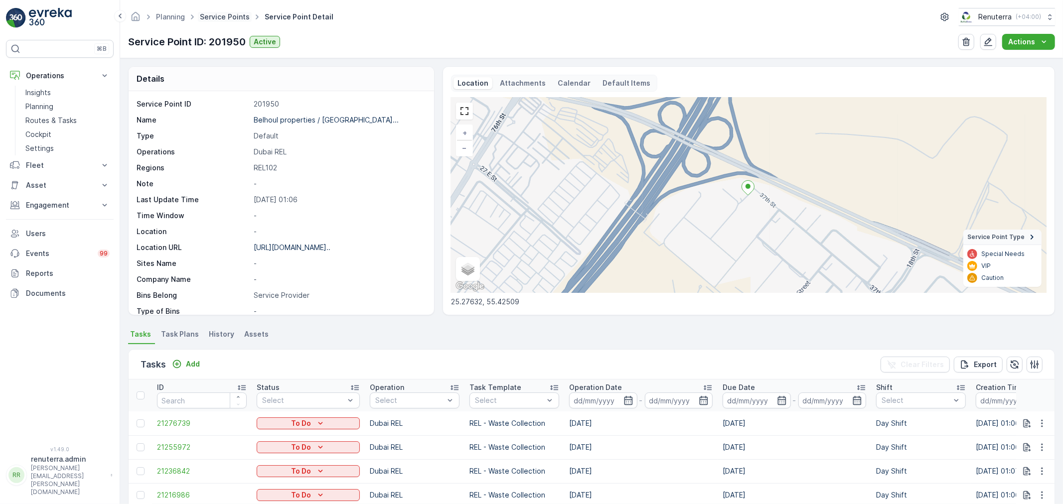
click at [213, 16] on link "Service Points" at bounding box center [225, 16] width 50 height 8
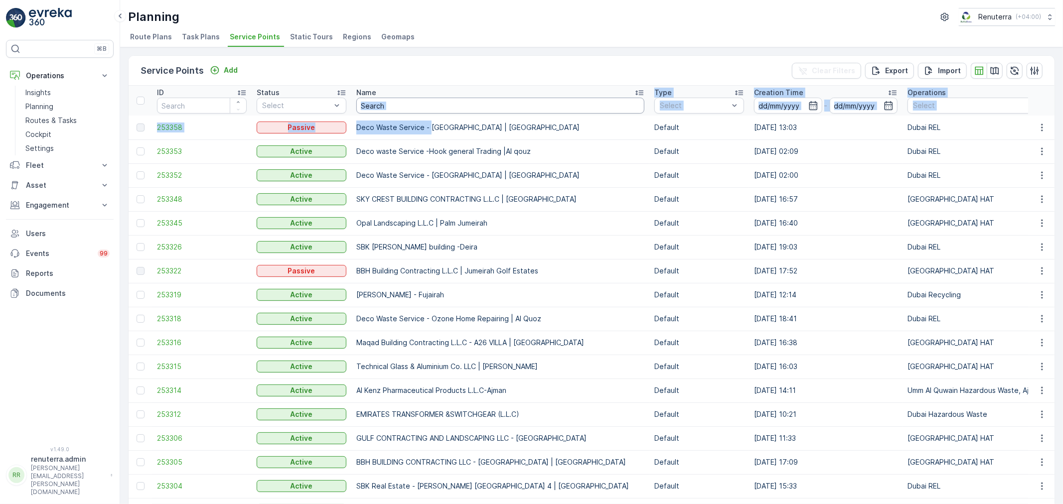
click at [431, 105] on input "text" at bounding box center [500, 106] width 288 height 16
paste input "COMMITTED REAL ESTATE / Sonapur"
type input "COMMITTED REAL ESTATE / Sonapur"
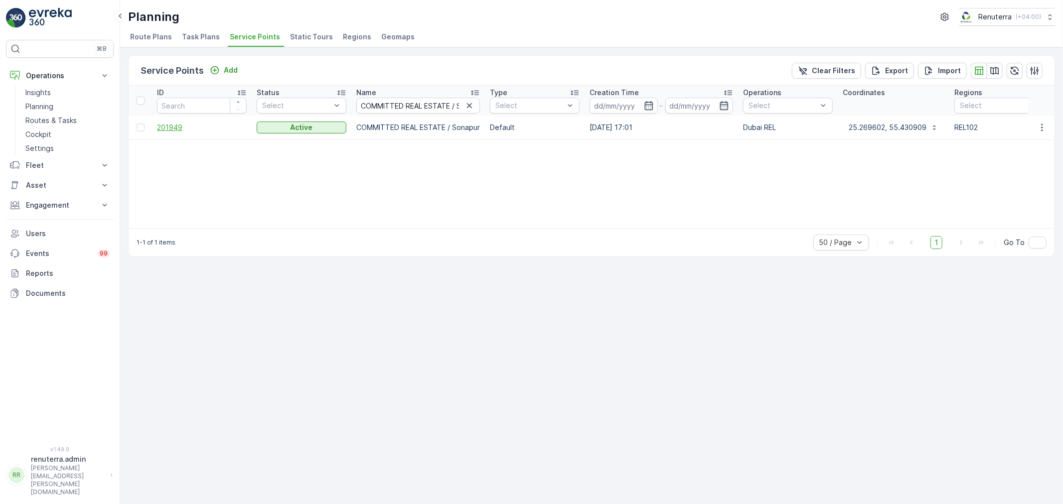
click at [178, 131] on span "201949" at bounding box center [202, 128] width 90 height 10
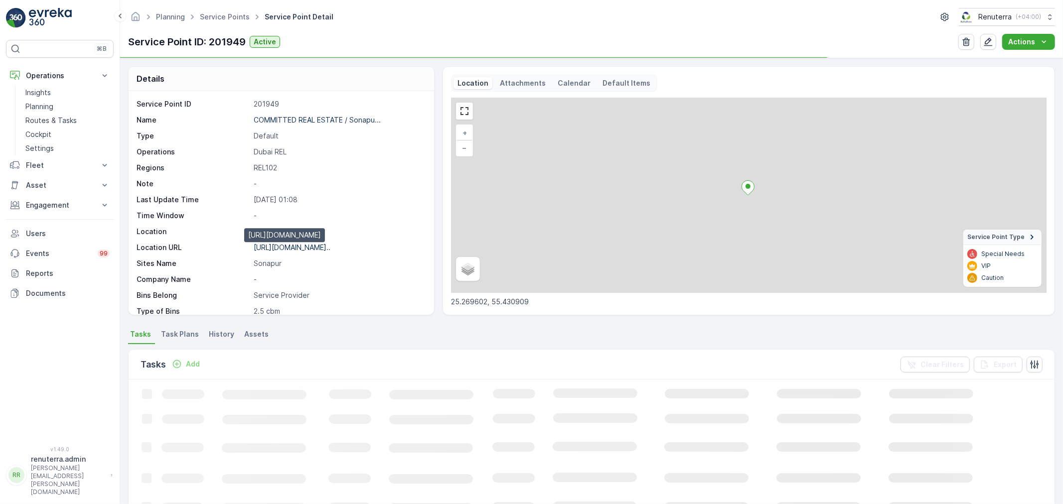
click at [330, 250] on p "https://maps.app.goo.gl/yMhGb1..." at bounding box center [292, 247] width 77 height 8
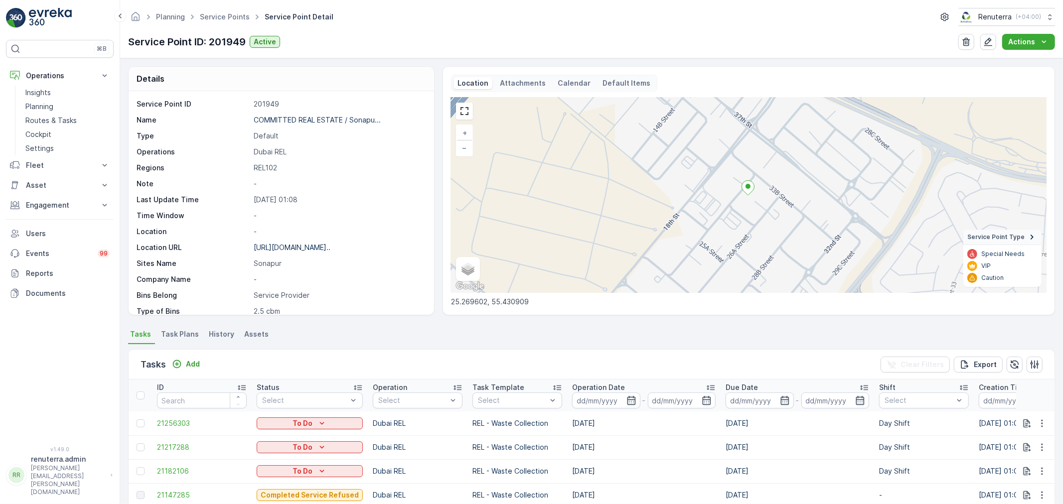
click at [229, 22] on ul "Service Points" at bounding box center [230, 17] width 65 height 14
click at [231, 18] on link "Service Points" at bounding box center [225, 16] width 50 height 8
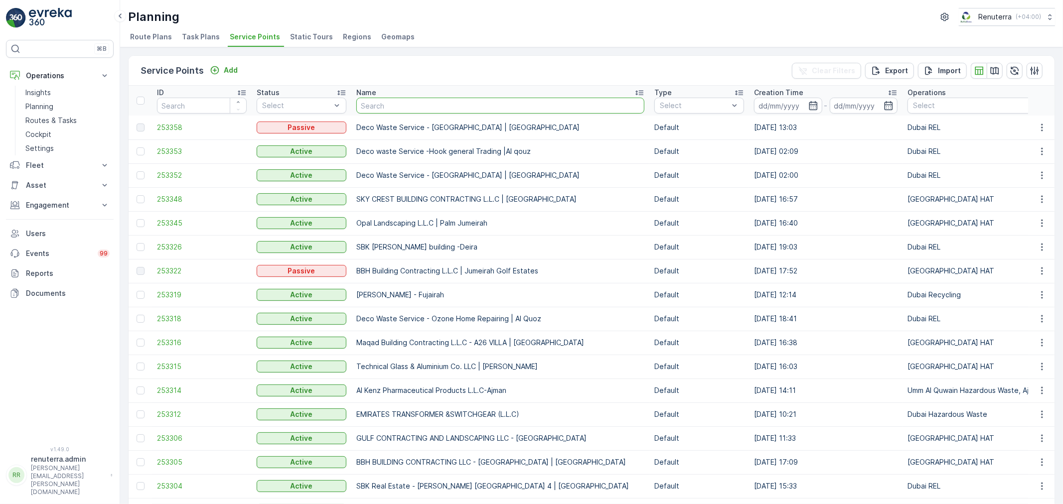
click at [397, 103] on input "text" at bounding box center [500, 106] width 288 height 16
paste input "Hassan Abdalla Abdella Aziz Alhammadi / Ayhaco business centre Nad Al Hamar"
type input "Hassan Abdalla Abdella Aziz Alhammadi / Ayhaco business centre Nad Al Hamar"
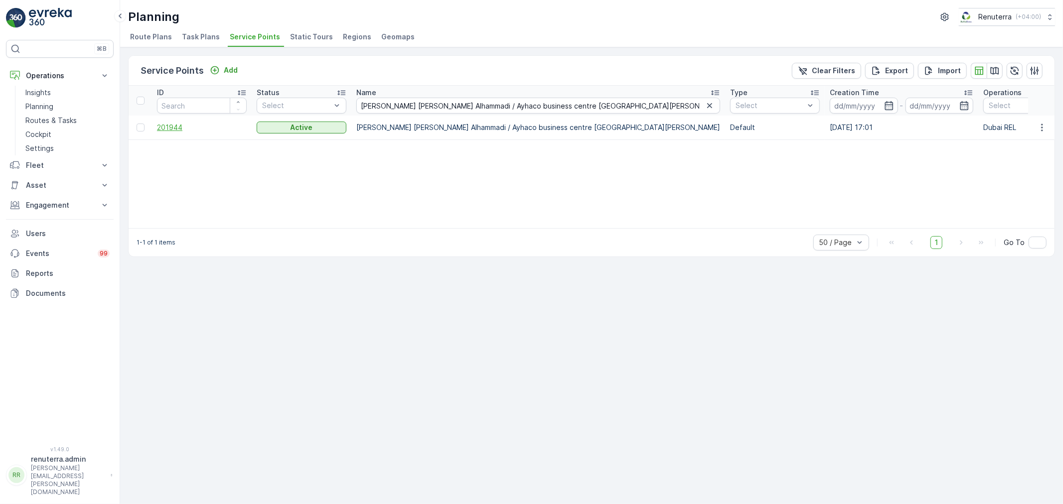
click at [181, 127] on span "201944" at bounding box center [202, 128] width 90 height 10
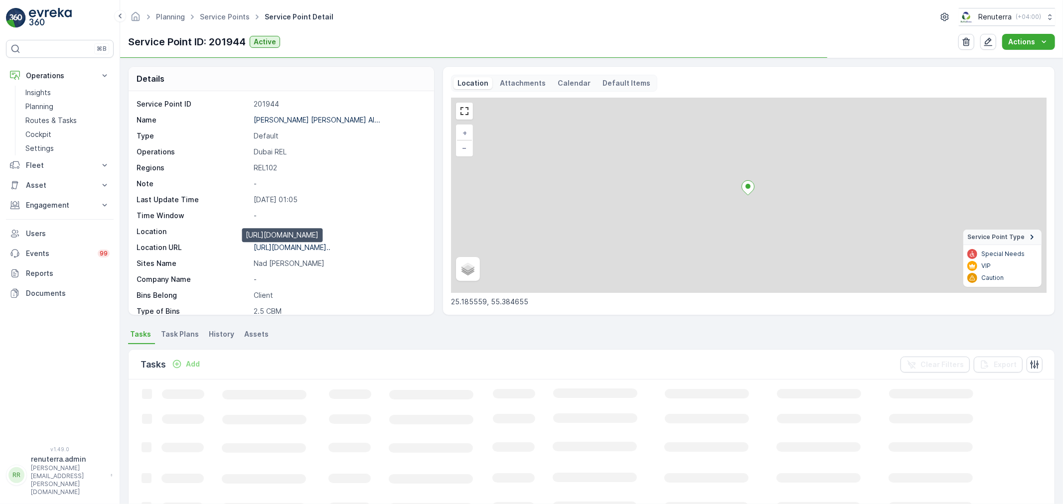
click at [317, 247] on p "https://maps.app.goo.gl/eqLt5u..." at bounding box center [292, 247] width 77 height 8
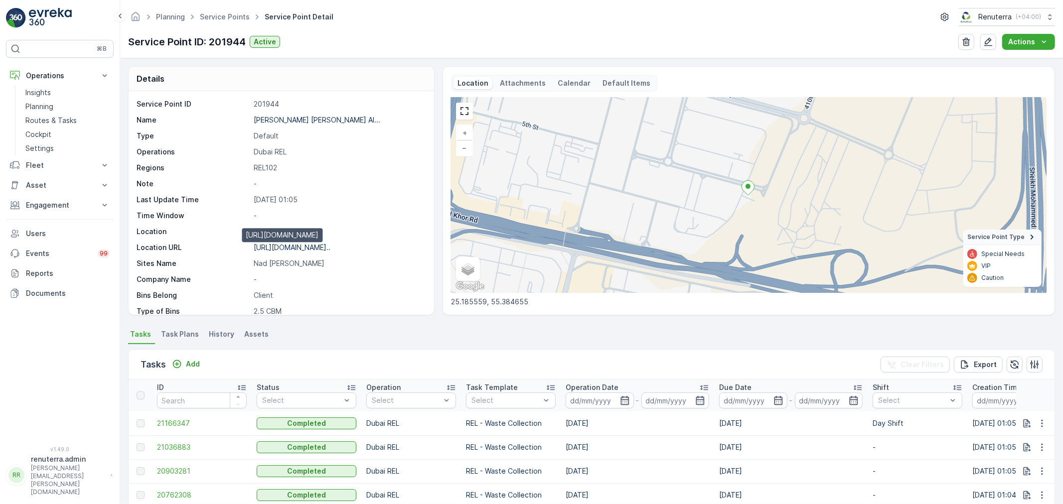
drag, startPoint x: 297, startPoint y: 248, endPoint x: 391, endPoint y: 230, distance: 95.3
click at [299, 247] on p "https://maps.app.goo.gl/eqLt5u..." at bounding box center [292, 247] width 77 height 8
click at [231, 8] on div "Planning Service Points Service Point Detail Renuterra ( +04:00 )" at bounding box center [591, 17] width 927 height 18
click at [227, 12] on span "Service Points" at bounding box center [225, 17] width 54 height 10
click at [223, 21] on span "Service Points" at bounding box center [225, 17] width 54 height 10
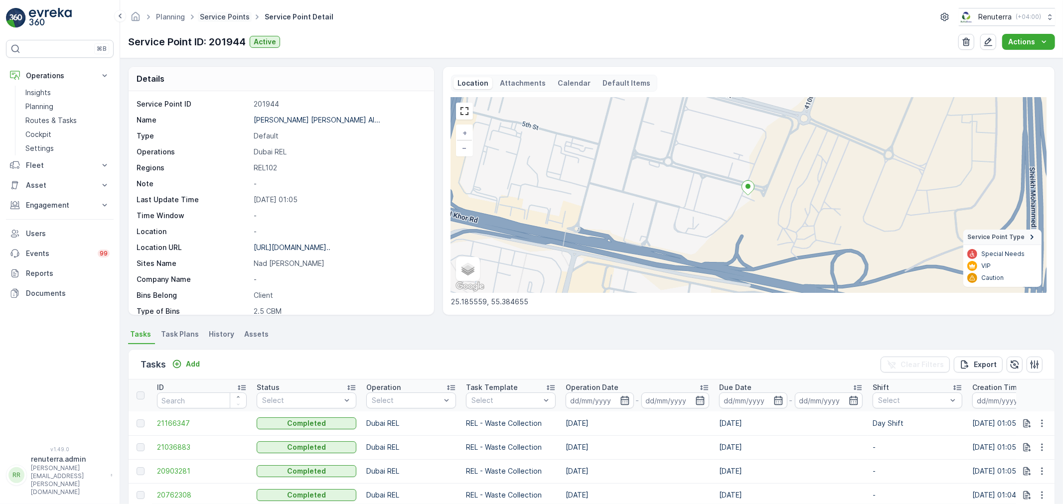
click at [225, 16] on link "Service Points" at bounding box center [225, 16] width 50 height 8
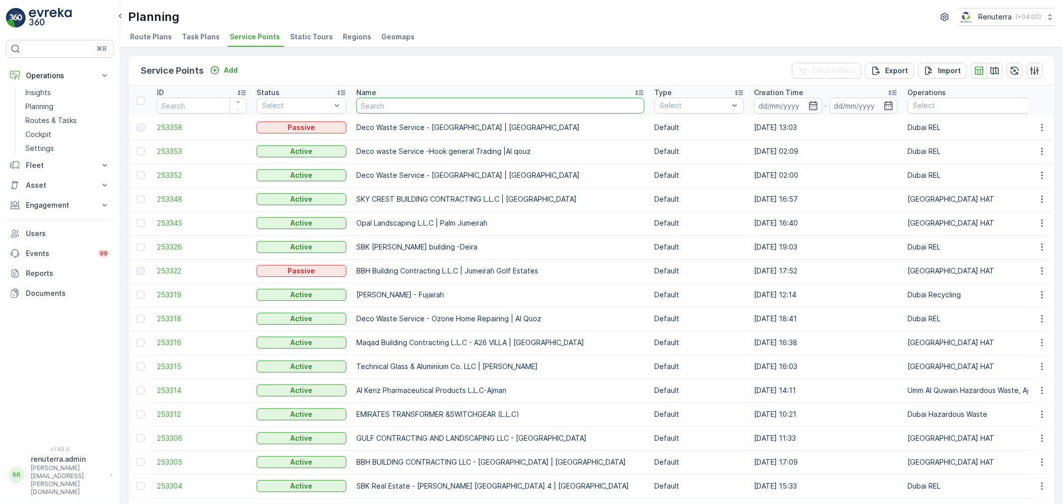
click at [397, 109] on input "text" at bounding box center [500, 106] width 288 height 16
paste input "JUICE WORLD RESTAURANT L.L.C / Al Qusais"
type input "JUICE WORLD RESTAURANT L.L.C / Al Qusais"
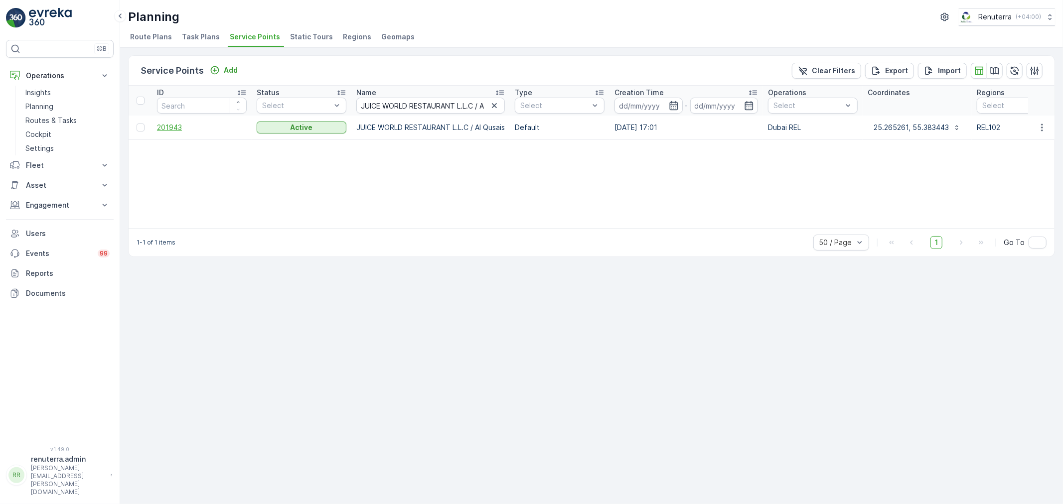
click at [173, 127] on span "201943" at bounding box center [202, 128] width 90 height 10
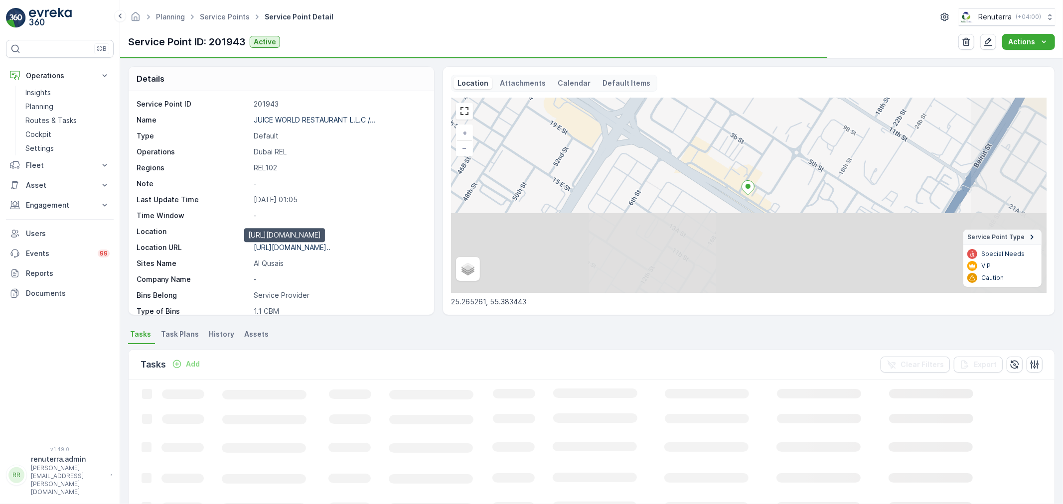
click at [316, 250] on p "https://maps.app.goo.gl/wcBPTL..." at bounding box center [292, 247] width 77 height 8
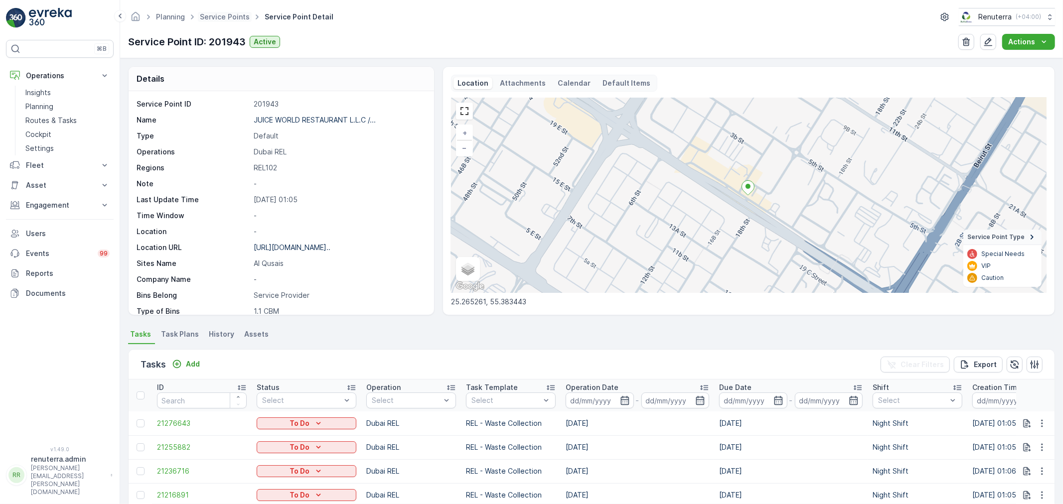
click at [228, 21] on span "Service Points" at bounding box center [225, 17] width 54 height 10
click at [233, 18] on link "Service Points" at bounding box center [225, 16] width 50 height 8
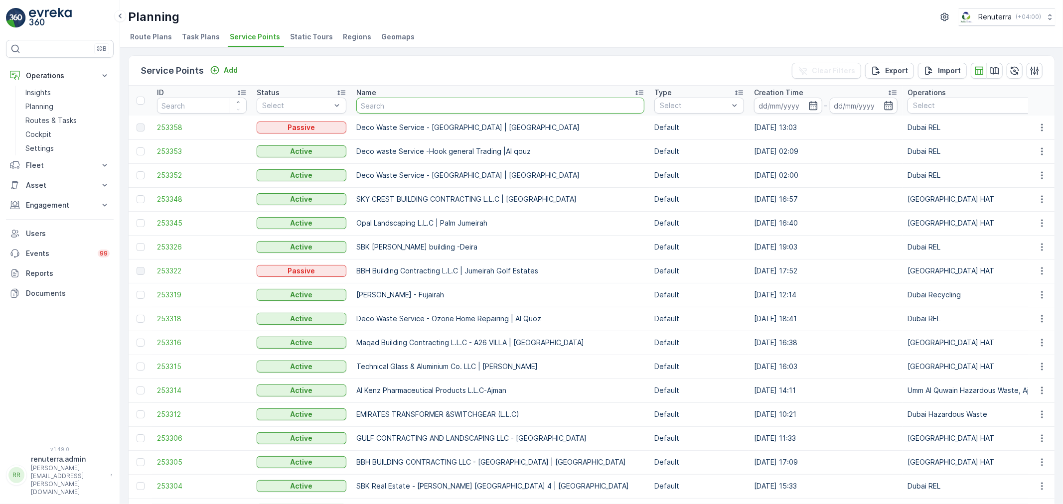
click at [409, 103] on input "text" at bounding box center [500, 106] width 288 height 16
paste input "Karachi Darbar / Sonapur Muaisnah"
type input "Karachi Darbar / Sonapur Muaisnah"
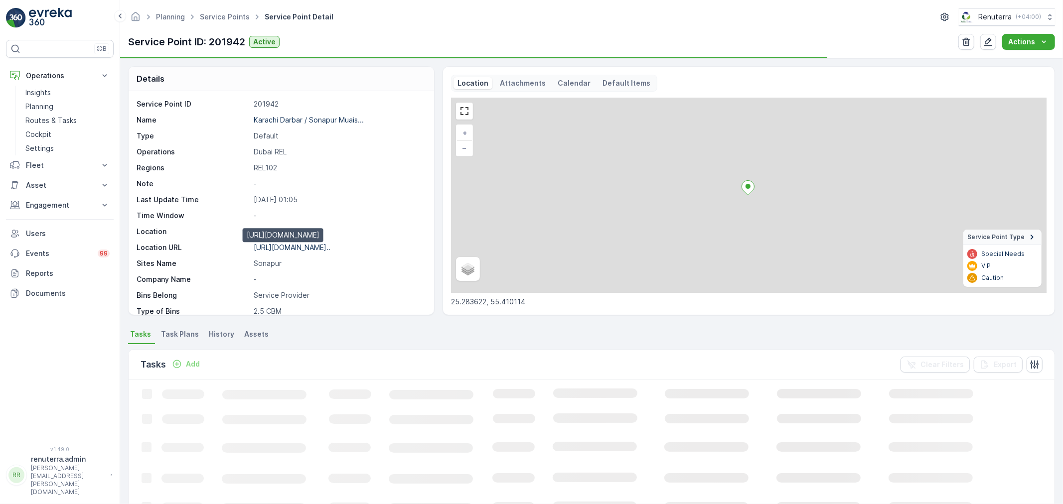
click at [302, 244] on p "https://maps.app.goo.gl/HRiJHv..." at bounding box center [292, 247] width 77 height 8
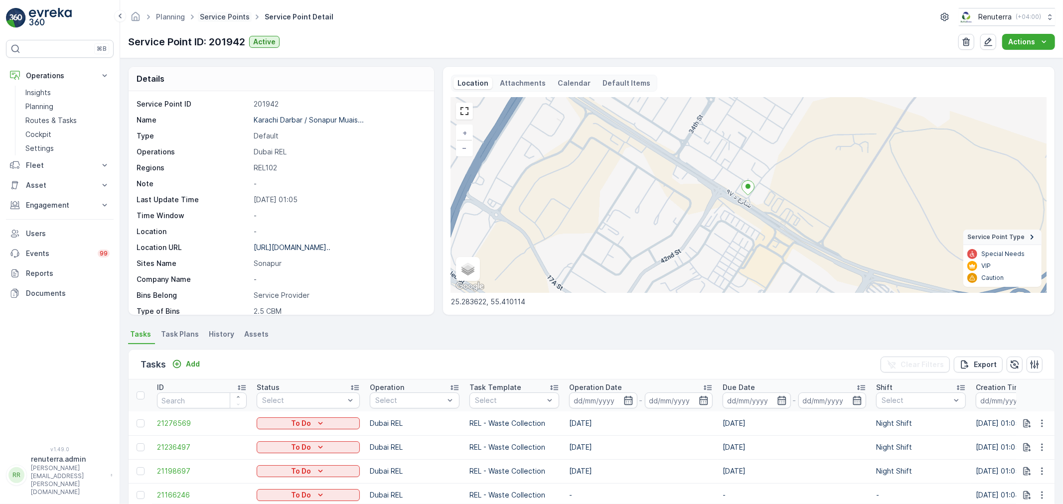
click at [213, 18] on link "Service Points" at bounding box center [225, 16] width 50 height 8
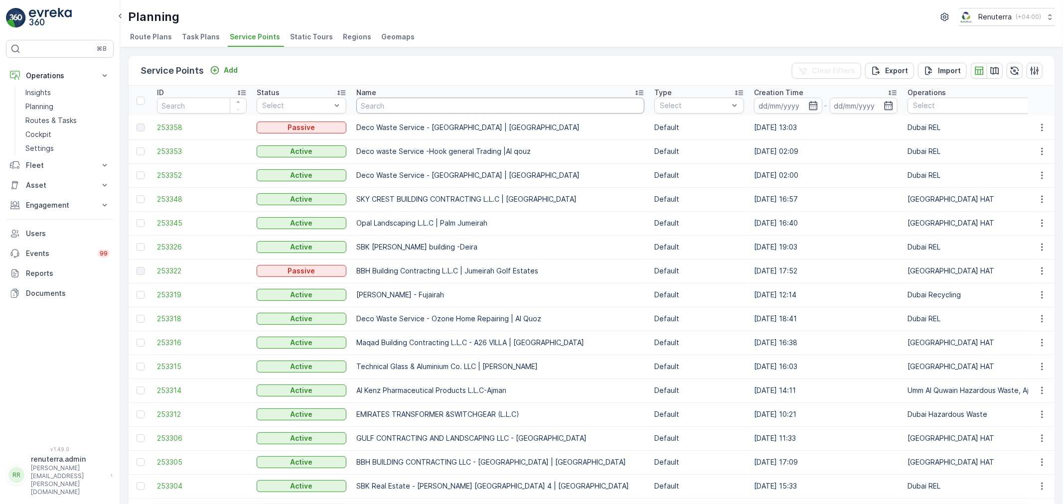
click at [370, 105] on input "text" at bounding box center [500, 106] width 288 height 16
paste input "Karachi Darbar / Al Qusias"
type input "Karachi Darbar / Al Qusias"
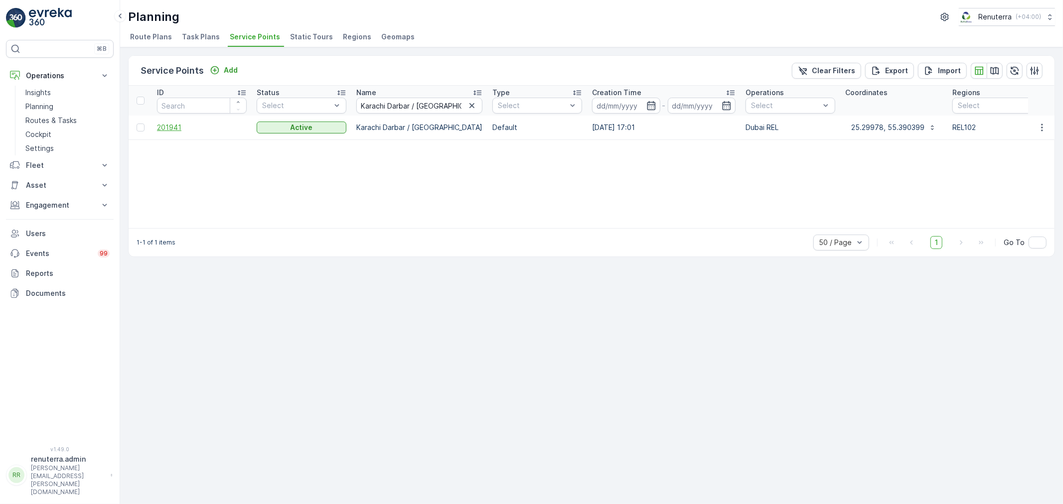
click at [167, 123] on span "201941" at bounding box center [202, 128] width 90 height 10
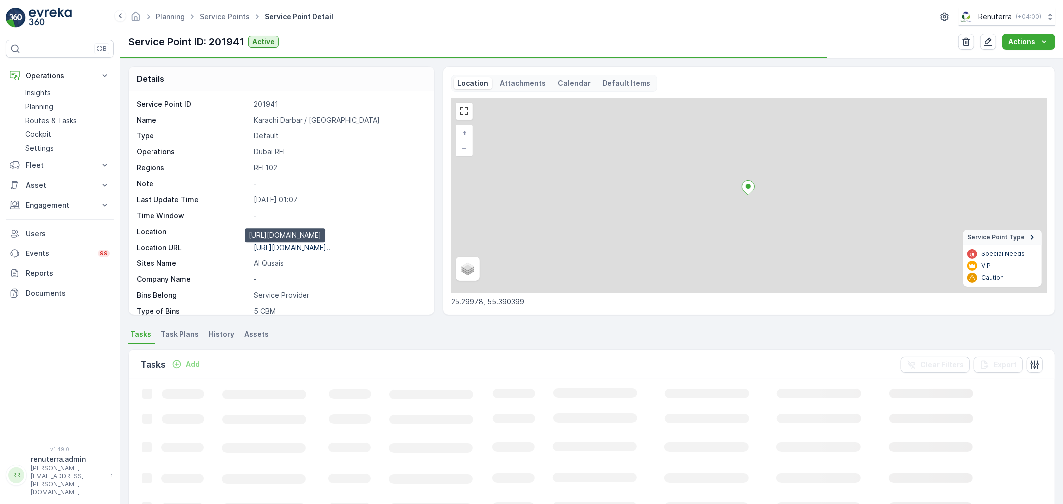
click at [281, 246] on p "https://maps.app.goo.gl/gUuMBZ..." at bounding box center [292, 247] width 77 height 8
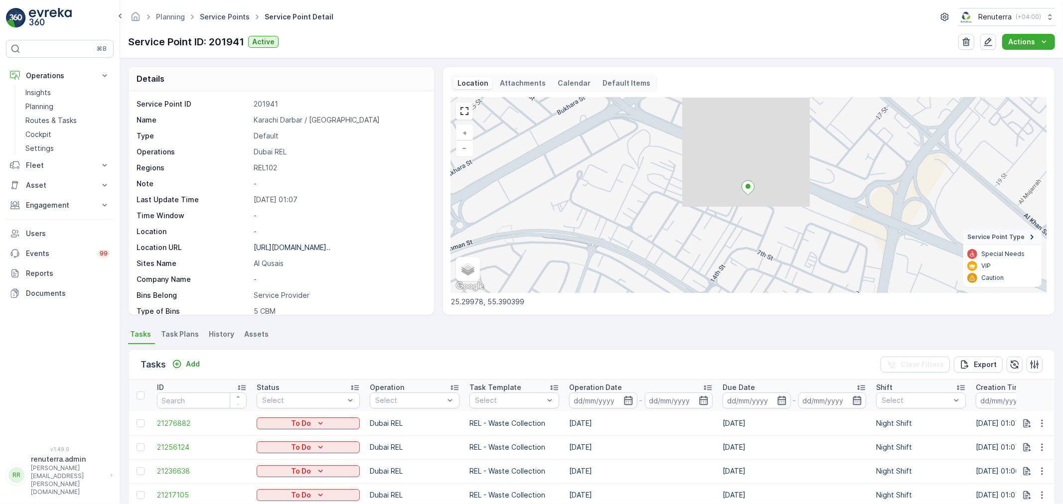
click at [226, 20] on link "Service Points" at bounding box center [225, 16] width 50 height 8
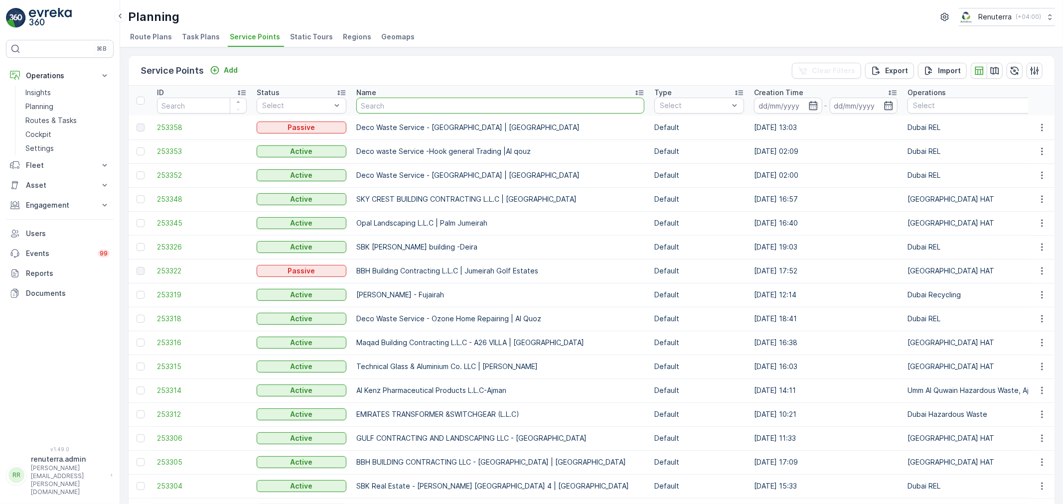
click at [406, 111] on input "text" at bounding box center [500, 106] width 288 height 16
paste input "KHALIL IBRAHIM AL SAYEGH PROPERTIES / IBRAHIM BUILDING AL WARQAA"
type input "KHALIL IBRAHIM AL SAYEGH PROPERTIES / IBRAHIM BUILDING AL WARQAA"
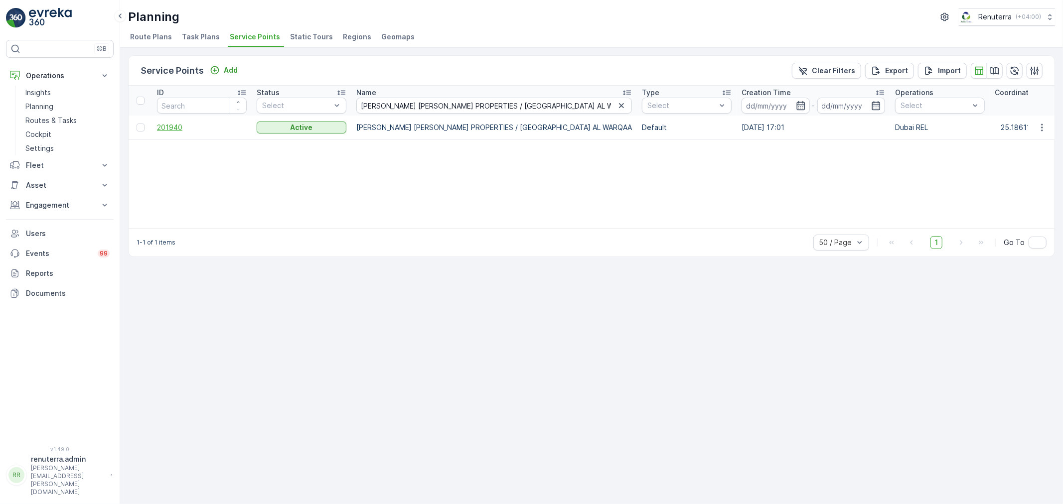
click at [180, 125] on span "201940" at bounding box center [202, 128] width 90 height 10
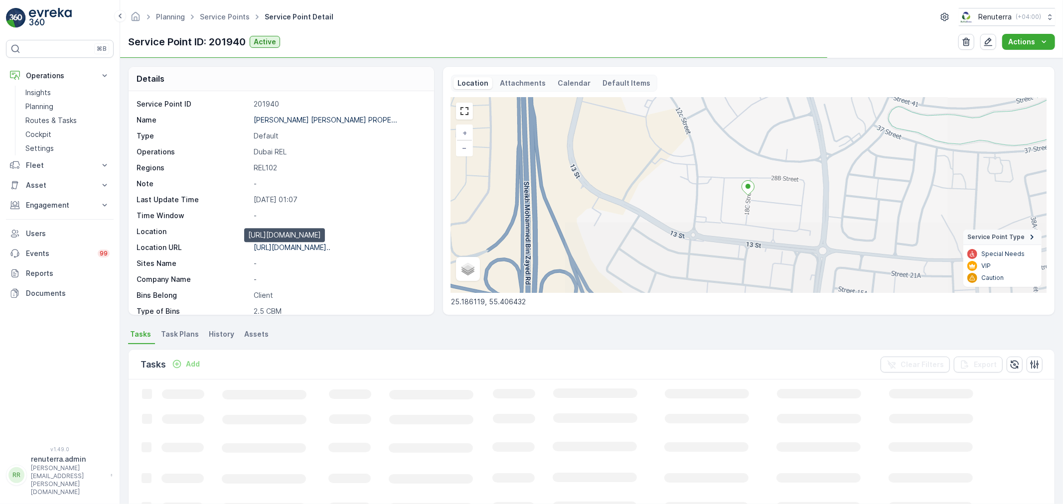
drag, startPoint x: 312, startPoint y: 245, endPoint x: 321, endPoint y: 246, distance: 9.0
click at [312, 246] on p "https://maps.app.goo.gl/vEEQ3w..." at bounding box center [292, 247] width 77 height 8
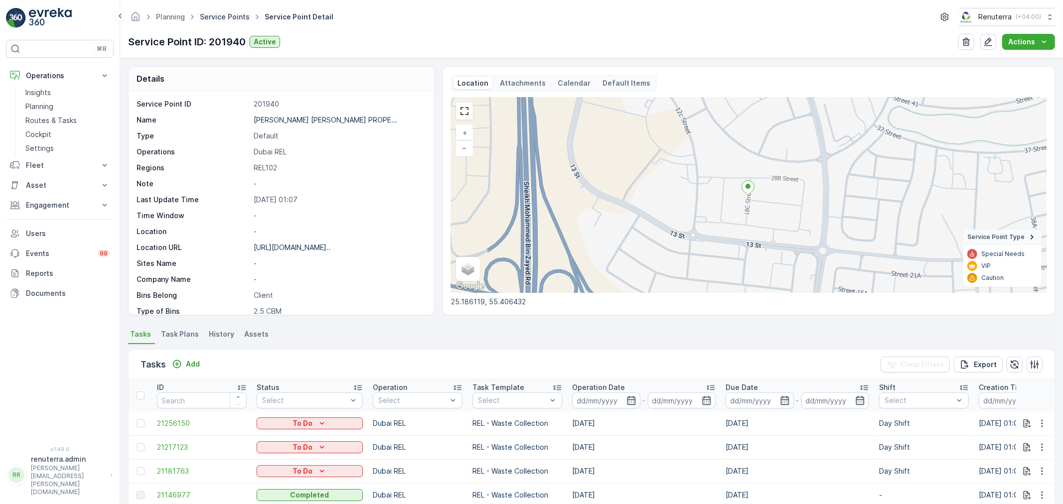
click at [221, 20] on link "Service Points" at bounding box center [225, 16] width 50 height 8
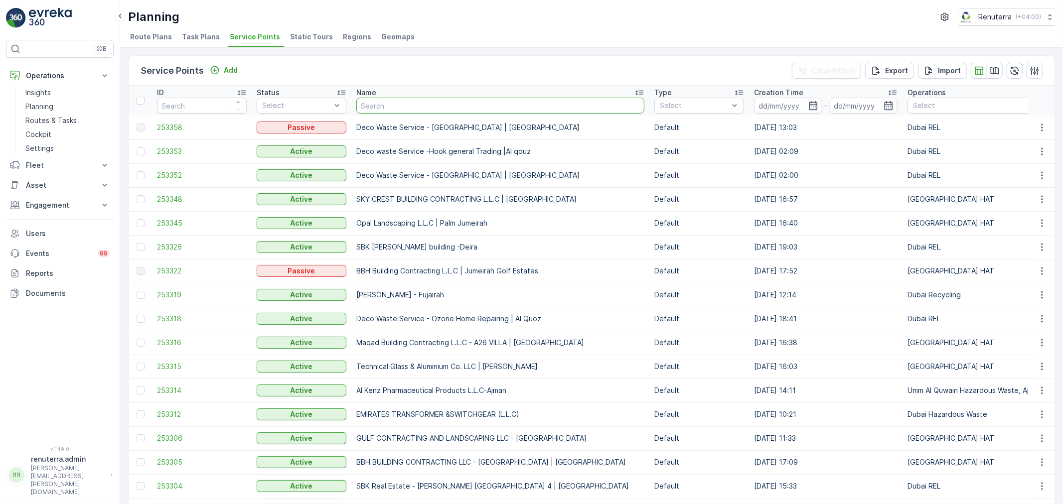
type input "KHALIL IBRAHIM AL SAYEGH PROPERTIES / AL WARQA RESIDENCES - AL WARQAA"
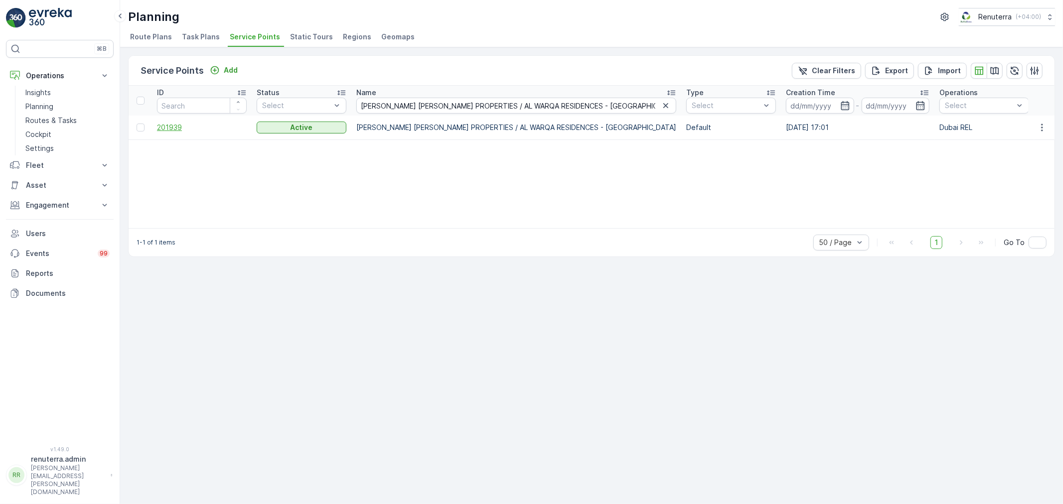
click at [185, 127] on span "201939" at bounding box center [202, 128] width 90 height 10
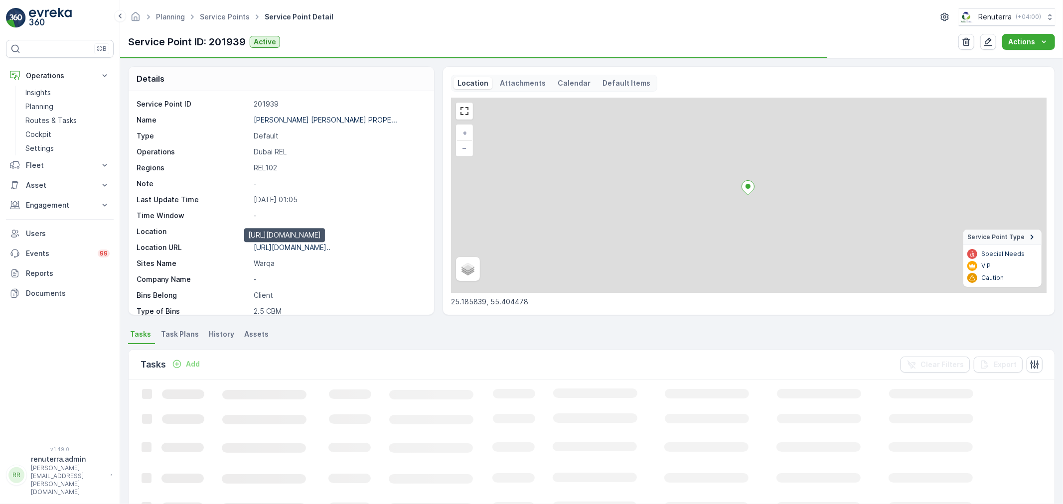
click at [322, 249] on p "https://maps.app.goo.gl/XCAxV3..." at bounding box center [292, 247] width 77 height 8
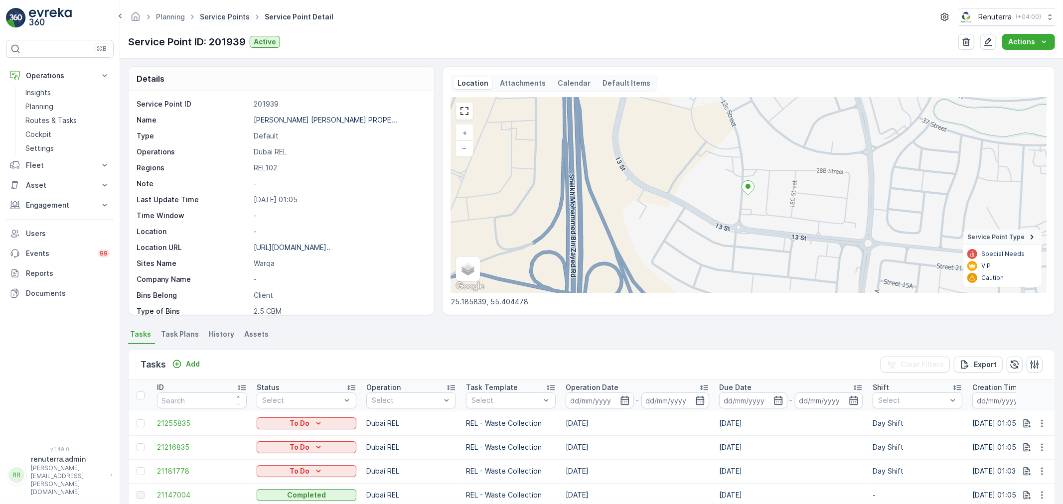
click at [230, 18] on link "Service Points" at bounding box center [225, 16] width 50 height 8
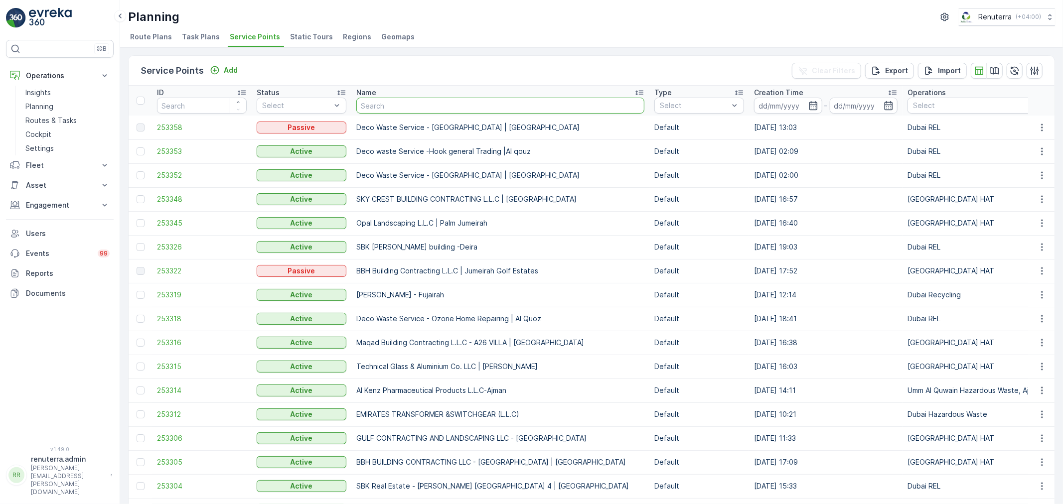
click at [407, 105] on input "text" at bounding box center [500, 106] width 288 height 16
paste input "MOHAMED IBRAHIM OBAIDALLA GENERAL TRADING / Al Qusais- VEG Market Al Qusais Nea…"
type input "MOHAMED IBRAHIM OBAIDALLA GENERAL TRADING / Al Qusais- VEG Market Al Qusais Nea…"
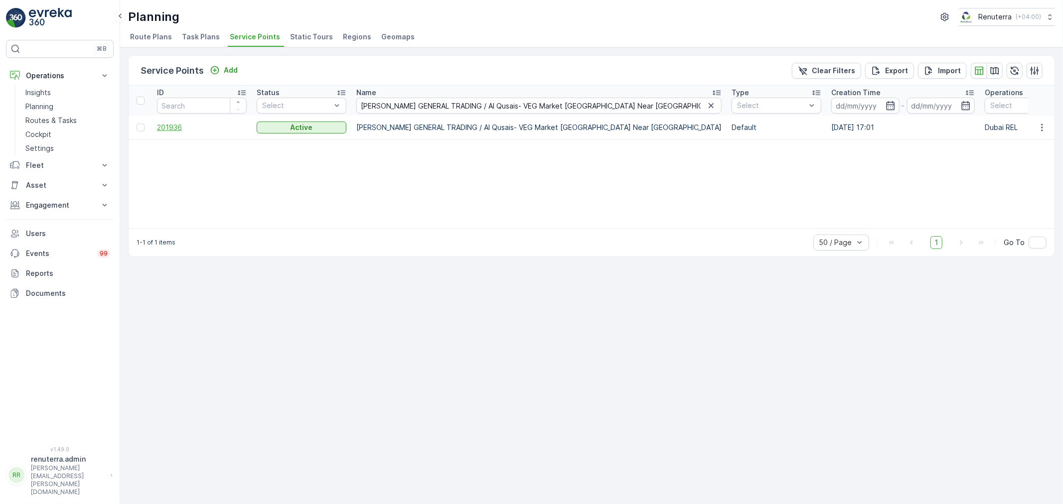
click at [162, 124] on span "201936" at bounding box center [202, 128] width 90 height 10
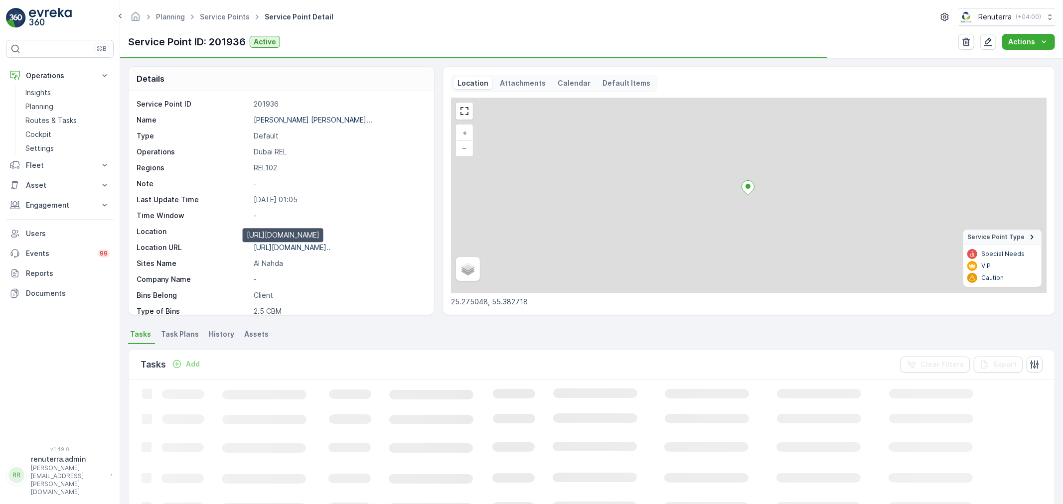
click at [330, 246] on p "https://maps.app.goo.gl/WrUkjp..." at bounding box center [292, 247] width 77 height 8
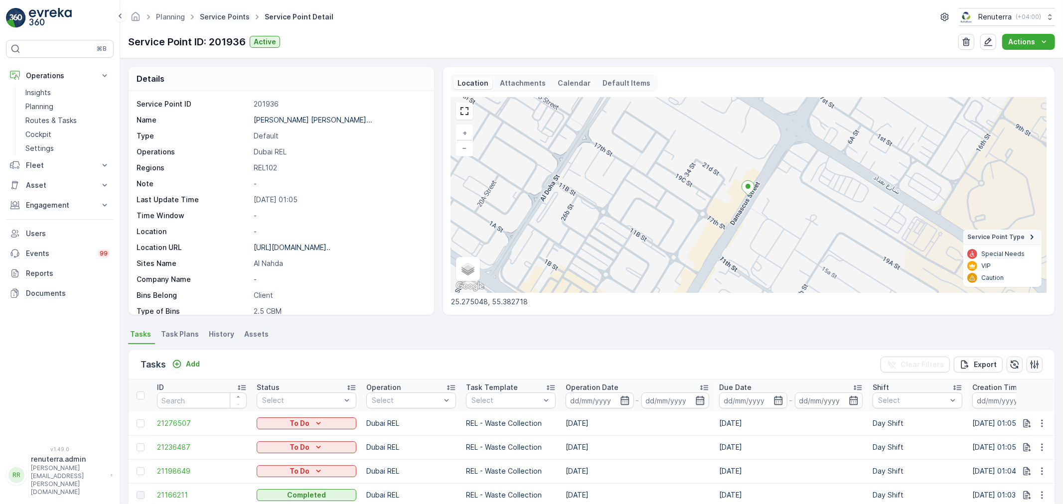
click at [241, 20] on link "Service Points" at bounding box center [225, 16] width 50 height 8
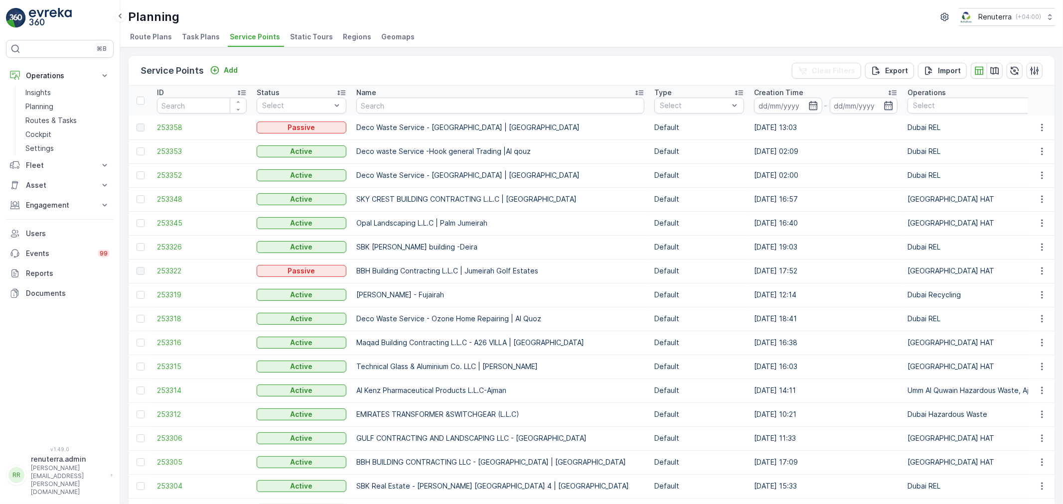
click at [409, 106] on input "text" at bounding box center [500, 106] width 288 height 16
paste input "MOHAMED IBRAHIM OBAIDALLA GENERAL TRADING / EMIRATES 5 Building Al Qusais"
type input "MOHAMED IBRAHIM OBAIDALLA GENERAL TRADING / EMIRATES 5 Building Al Qusais"
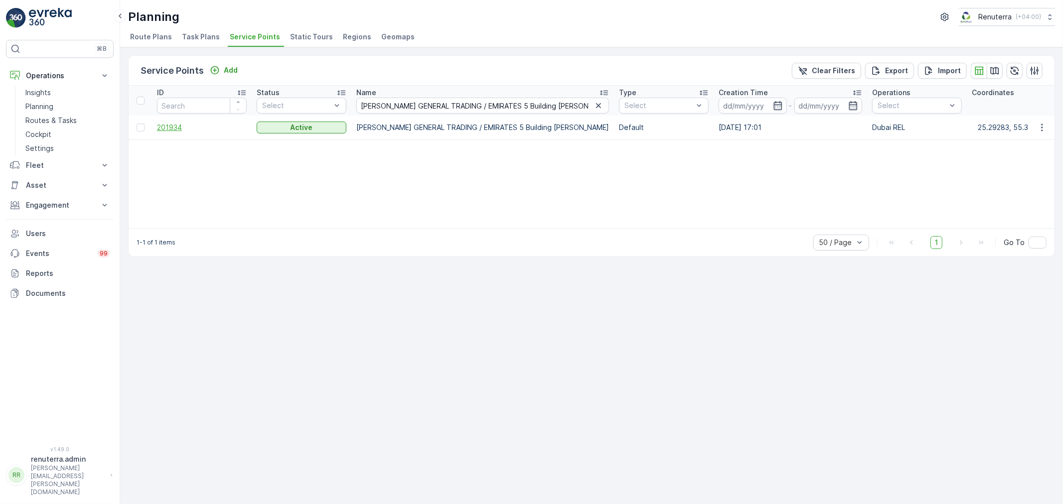
click at [170, 123] on span "201934" at bounding box center [202, 128] width 90 height 10
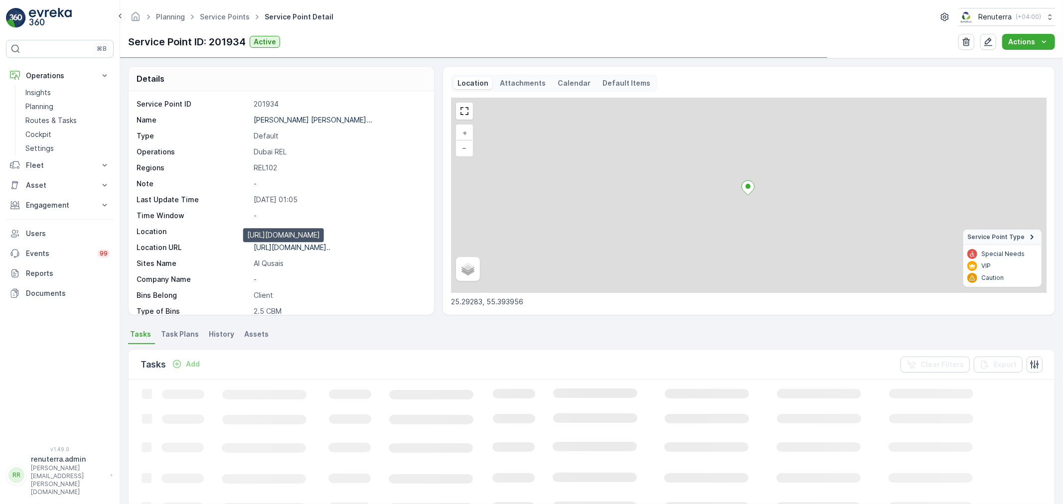
click at [294, 251] on p "https://maps.app.goo.gl/tuGQJ2..." at bounding box center [292, 247] width 77 height 8
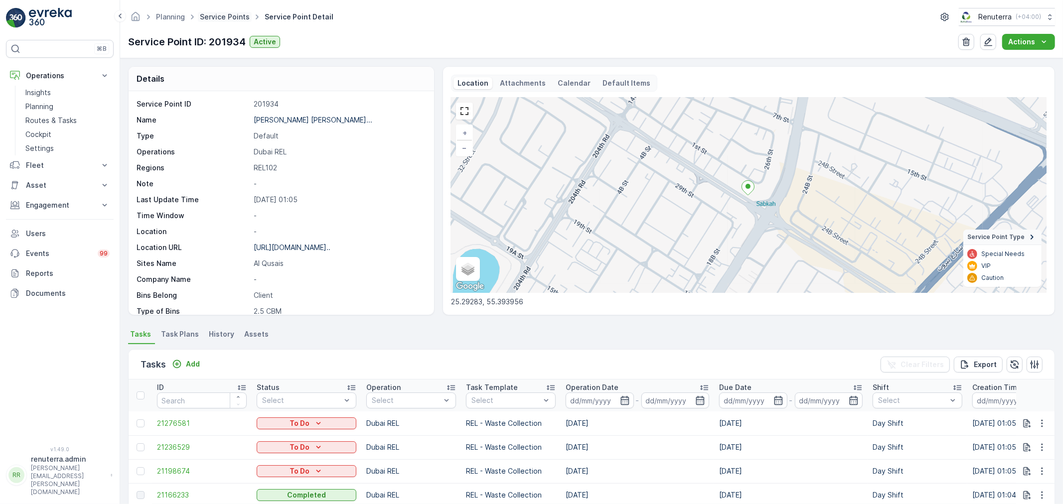
click at [214, 13] on link "Service Points" at bounding box center [225, 16] width 50 height 8
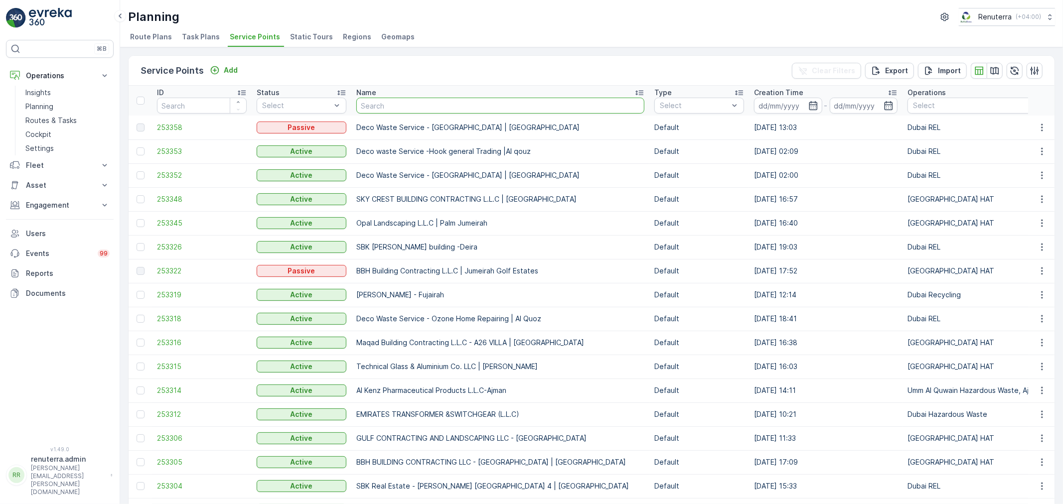
click at [371, 106] on input "text" at bounding box center [500, 106] width 288 height 16
paste input "MOHAMED IBRAHIM OBAIDALLA GENERAL TRADING / Obaidullah Building 6 Al Qusais"
type input "MOHAMED IBRAHIM OBAIDALLA GENERAL TRADING / Obaidullah Building 6 Al Qusais"
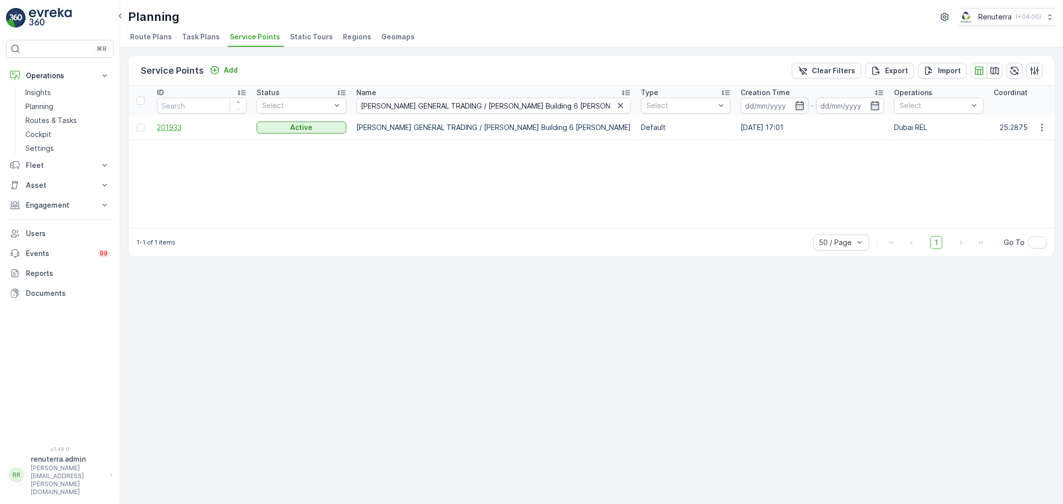
click at [178, 126] on span "201933" at bounding box center [202, 128] width 90 height 10
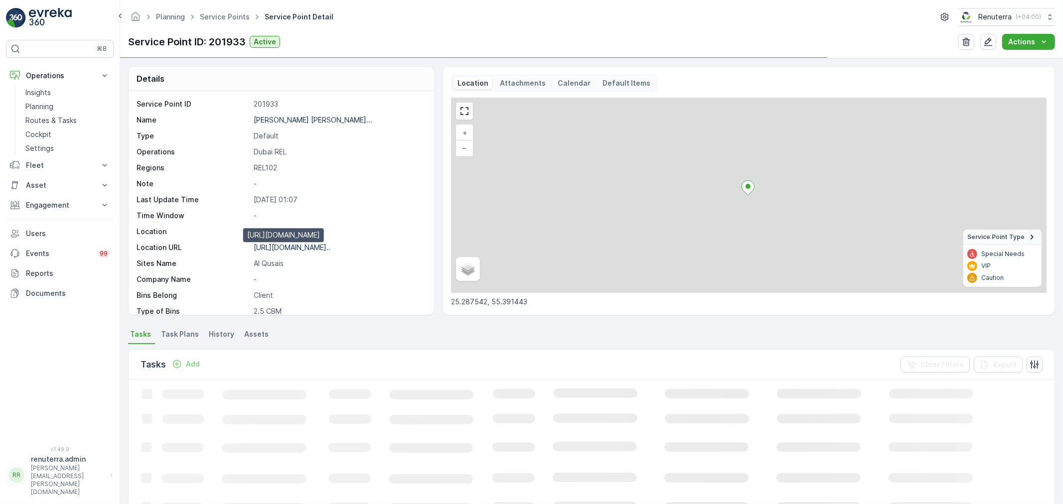
click at [317, 250] on p "https://maps.app.goo.gl/R3vczD..." at bounding box center [292, 247] width 77 height 8
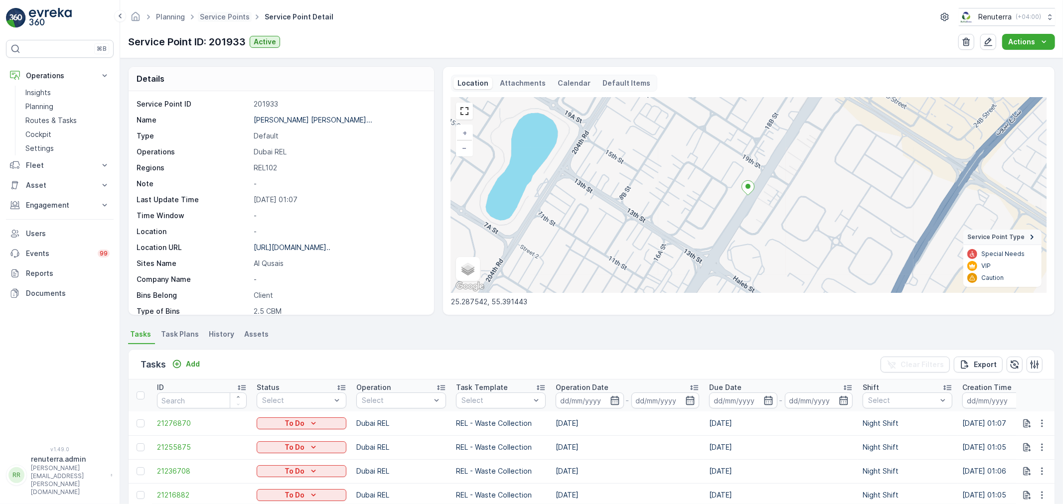
click at [213, 21] on span "Service Points" at bounding box center [225, 17] width 54 height 10
click at [244, 20] on span "Service Points" at bounding box center [225, 17] width 54 height 10
drag, startPoint x: 251, startPoint y: 12, endPoint x: 247, endPoint y: 18, distance: 6.5
click at [252, 16] on icon at bounding box center [257, 16] width 11 height 11
click at [245, 18] on link "Service Points" at bounding box center [225, 16] width 50 height 8
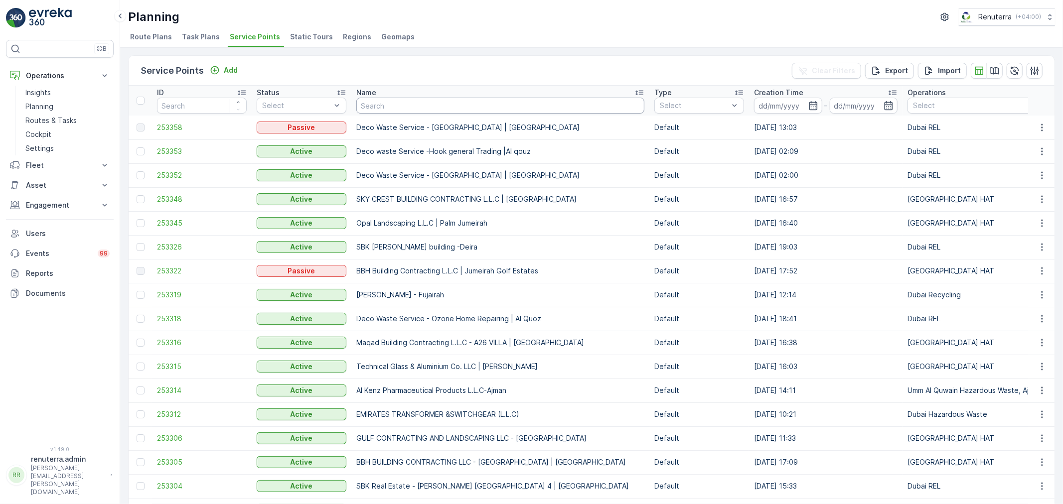
click at [429, 103] on input "text" at bounding box center [500, 106] width 288 height 16
paste input "Mubasher Cafeteria and restaurant / Al Tawar"
type input "Mubasher Cafeteria and restaurant / Al Tawar"
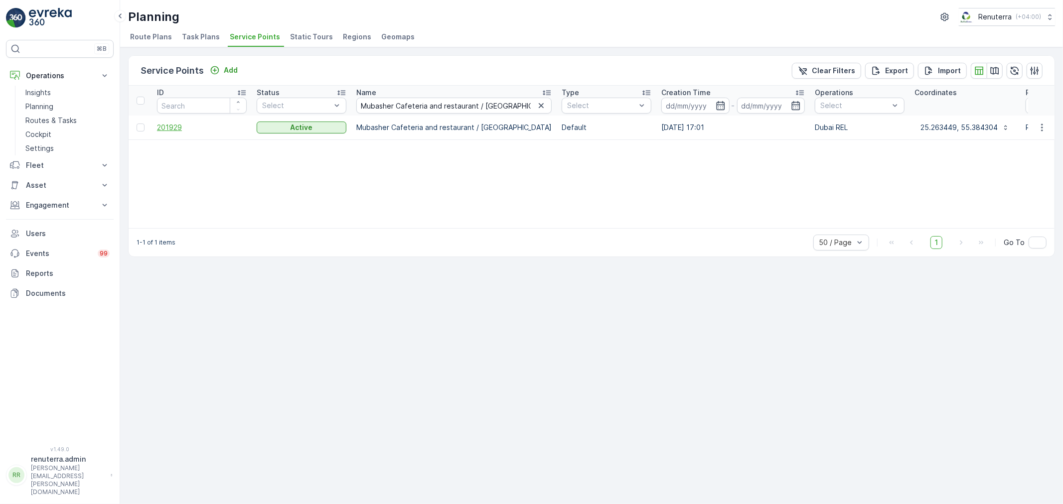
click at [179, 130] on span "201929" at bounding box center [202, 128] width 90 height 10
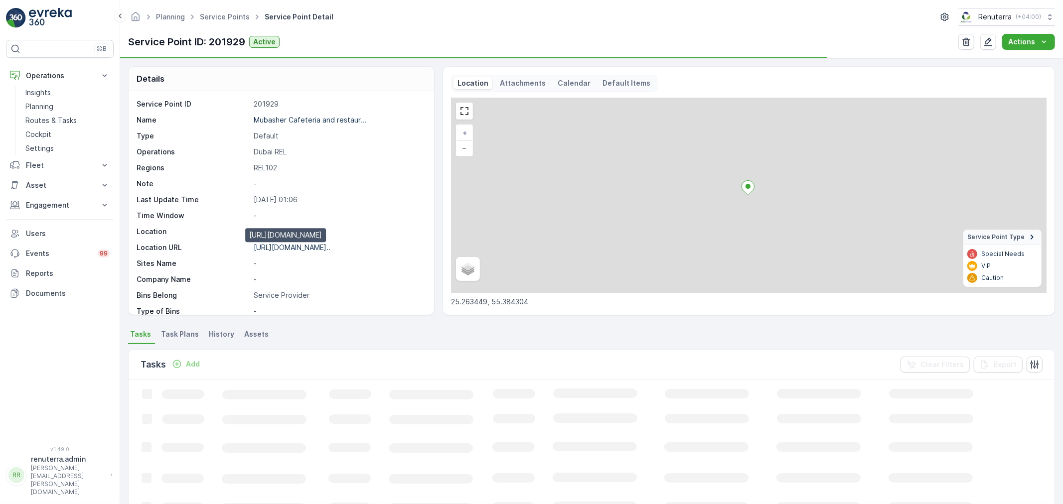
click at [314, 250] on p "https://maps.app.goo.gl/HM4RZR..." at bounding box center [292, 247] width 77 height 8
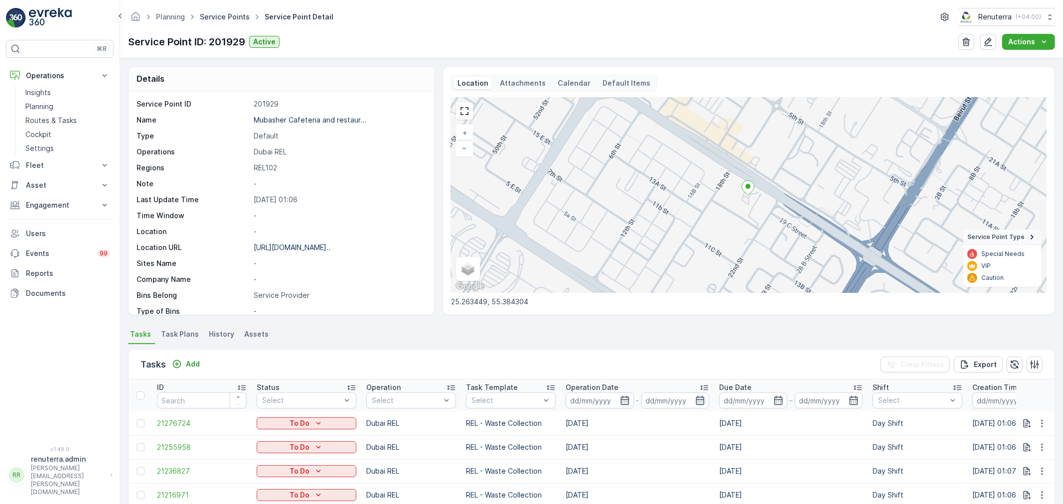
click at [222, 20] on link "Service Points" at bounding box center [225, 16] width 50 height 8
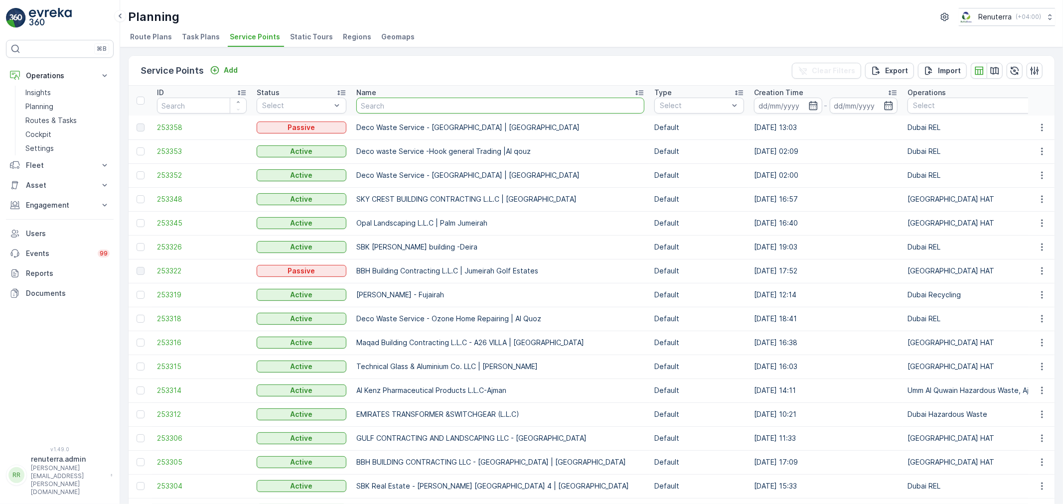
click at [407, 100] on input "text" at bounding box center [500, 106] width 288 height 16
paste input "Noor al insaf kitchen L.L.C / Ras Al Khor"
type input "Noor al insaf kitchen L.L.C / Ras Al Khor"
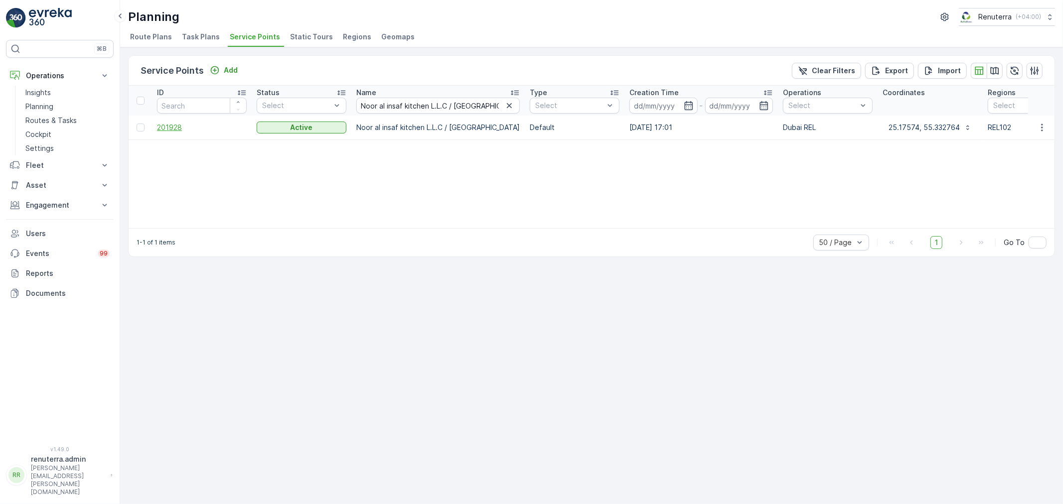
click at [180, 127] on span "201928" at bounding box center [202, 128] width 90 height 10
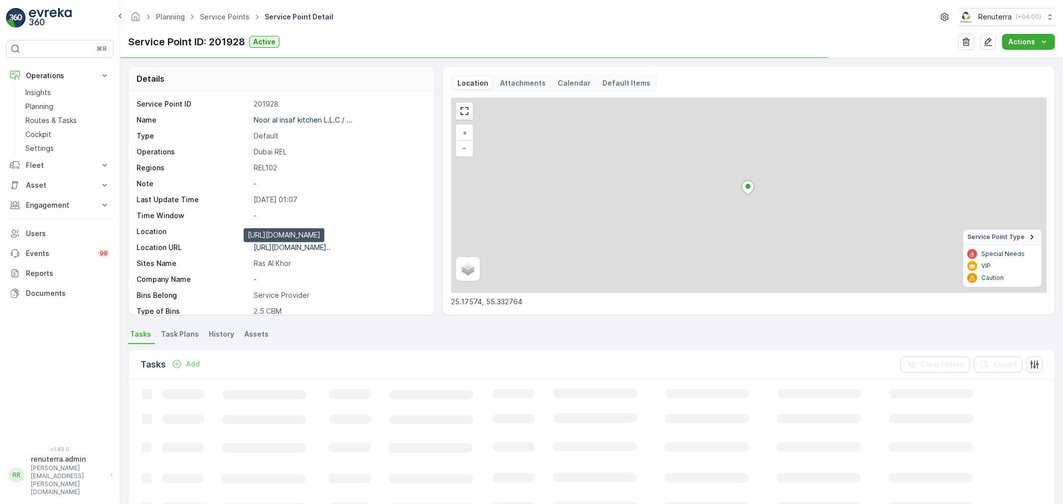
click at [302, 243] on p "https://maps.app.goo.gl/qo1pGG..." at bounding box center [292, 247] width 77 height 8
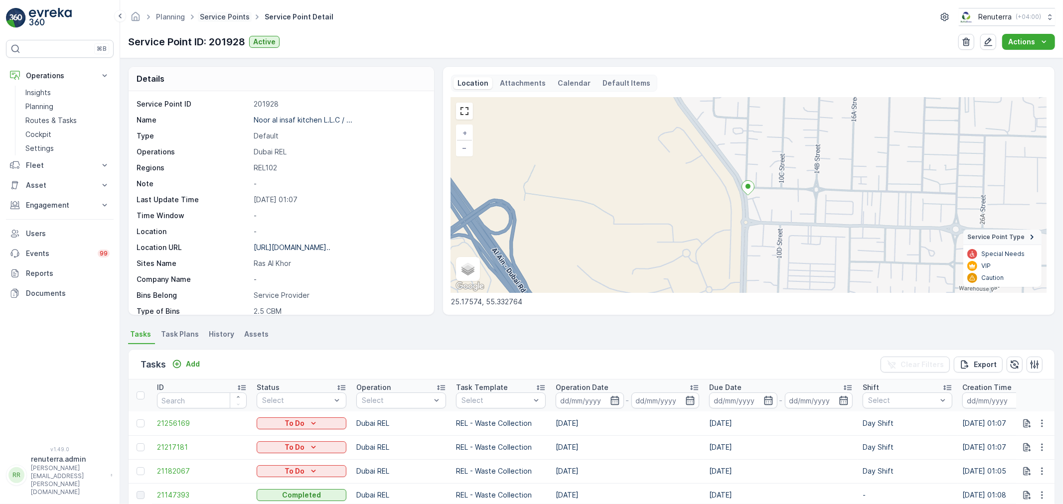
click at [231, 16] on link "Service Points" at bounding box center [225, 16] width 50 height 8
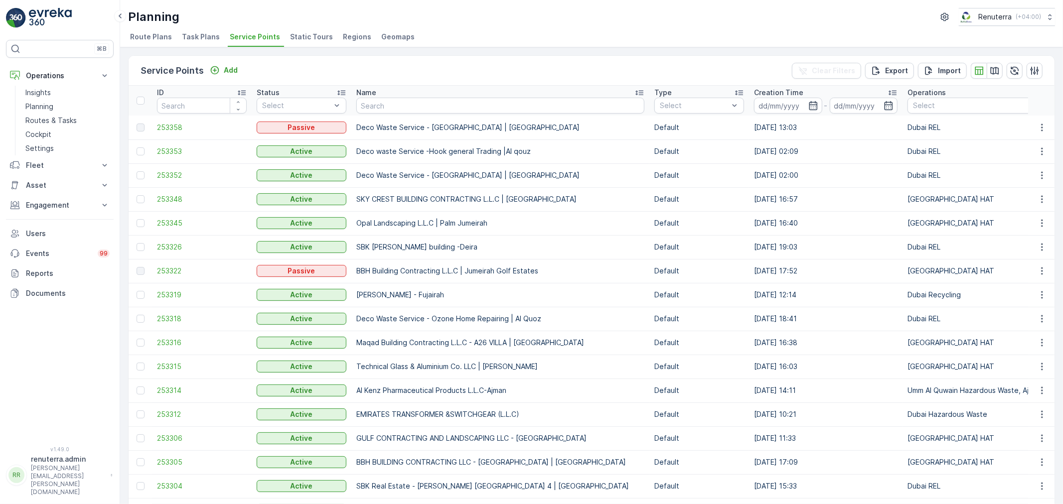
drag, startPoint x: 231, startPoint y: 16, endPoint x: 377, endPoint y: 105, distance: 170.4
click at [376, 105] on input "text" at bounding box center [500, 106] width 288 height 16
paste input "NOOR MUHAISNAH RESTAURANT / Sonapur Muaisnah"
type input "NOOR MUHAISNAH RESTAURANT / Sonapur Muaisnah"
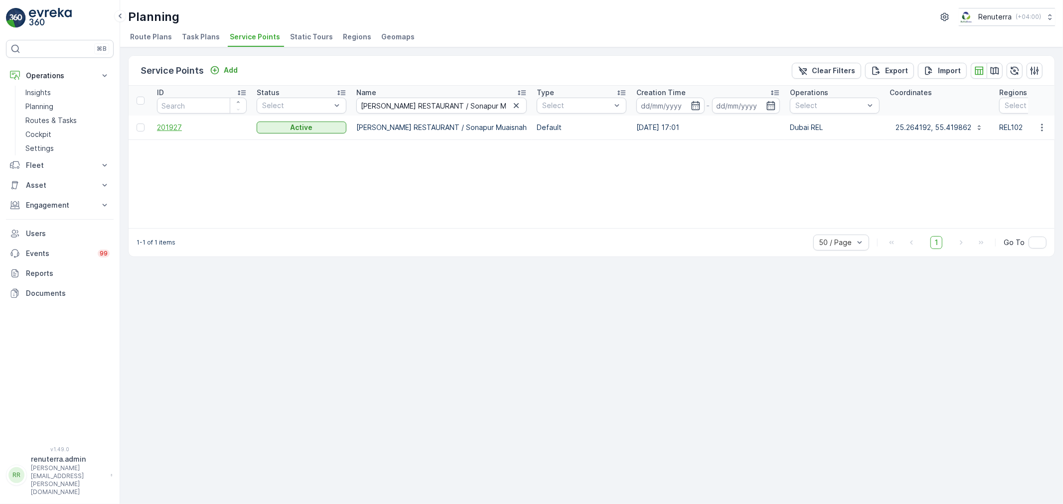
click at [176, 130] on span "201927" at bounding box center [202, 128] width 90 height 10
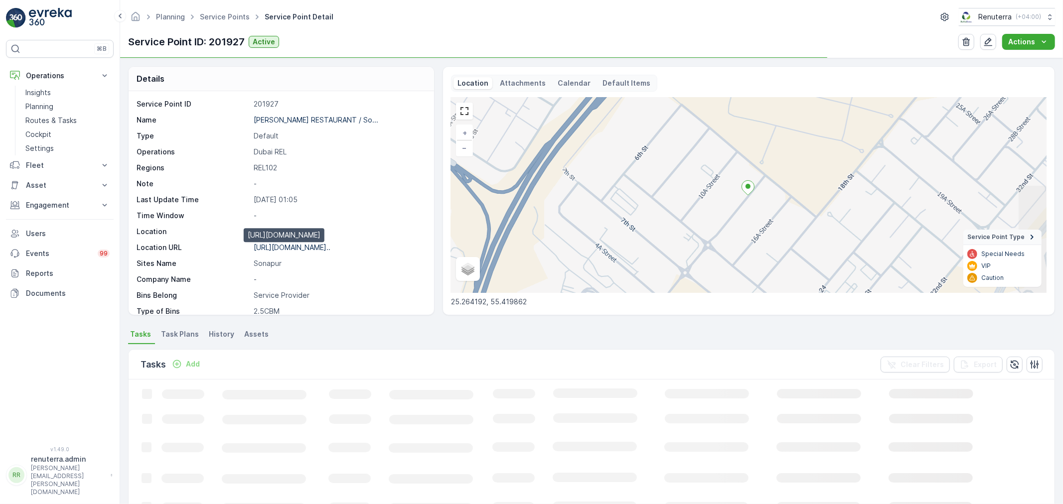
click at [311, 249] on p "https://maps.app.goo.gl/u2Ucp2..." at bounding box center [292, 247] width 77 height 8
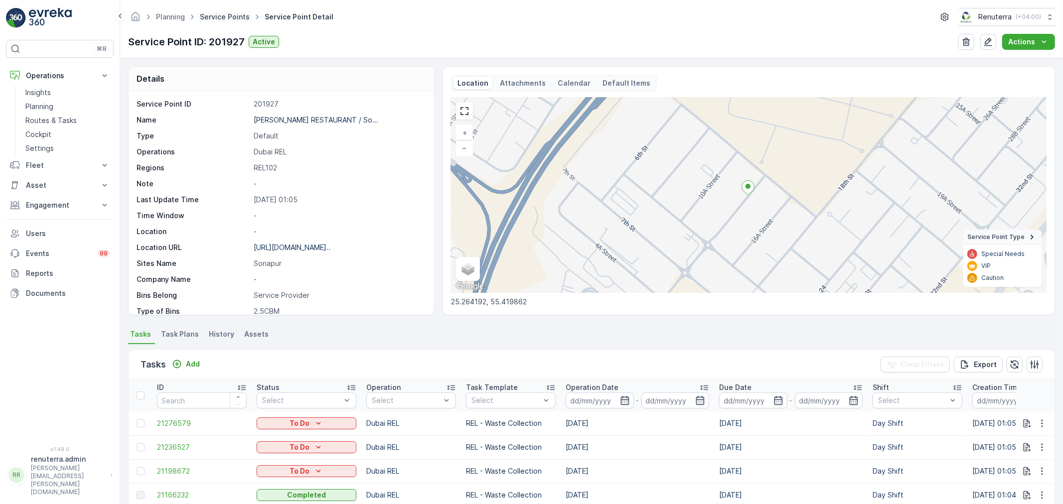
click at [218, 17] on link "Service Points" at bounding box center [225, 16] width 50 height 8
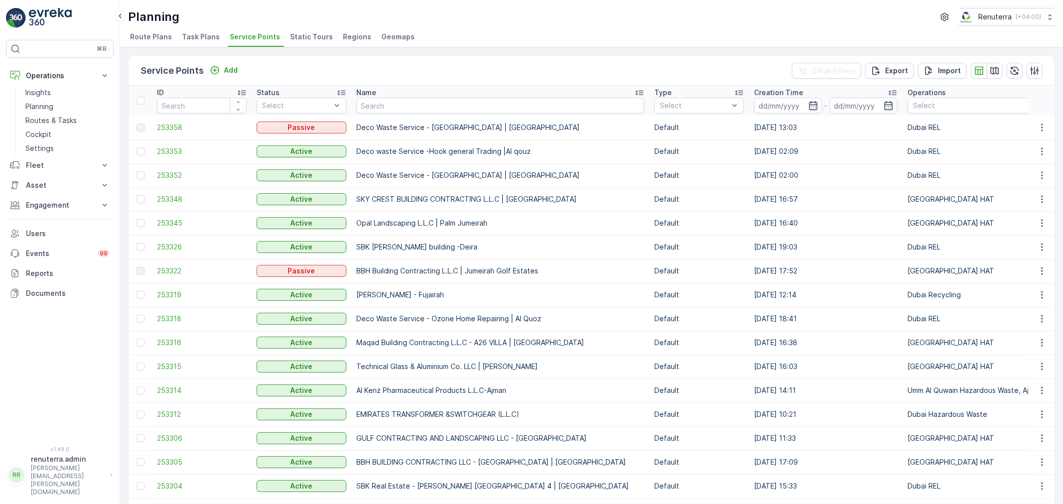
click at [392, 107] on input "text" at bounding box center [500, 106] width 288 height 16
paste input "RASHID BIN THANI RESIDENCE Al QUSAIS / Al Qusais"
type input "RASHID BIN THANI RESIDENCE Al QUSAIS / Al Qusais"
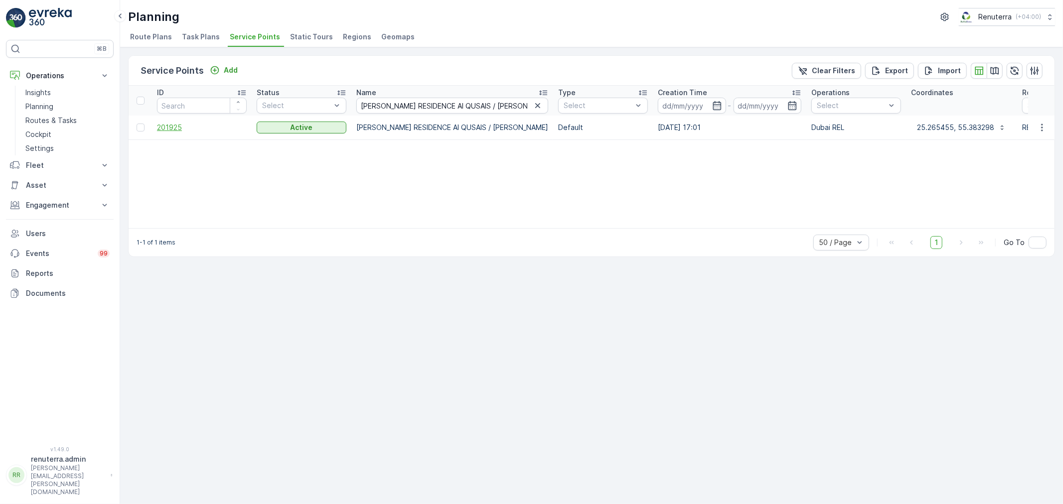
click at [168, 128] on span "201925" at bounding box center [202, 128] width 90 height 10
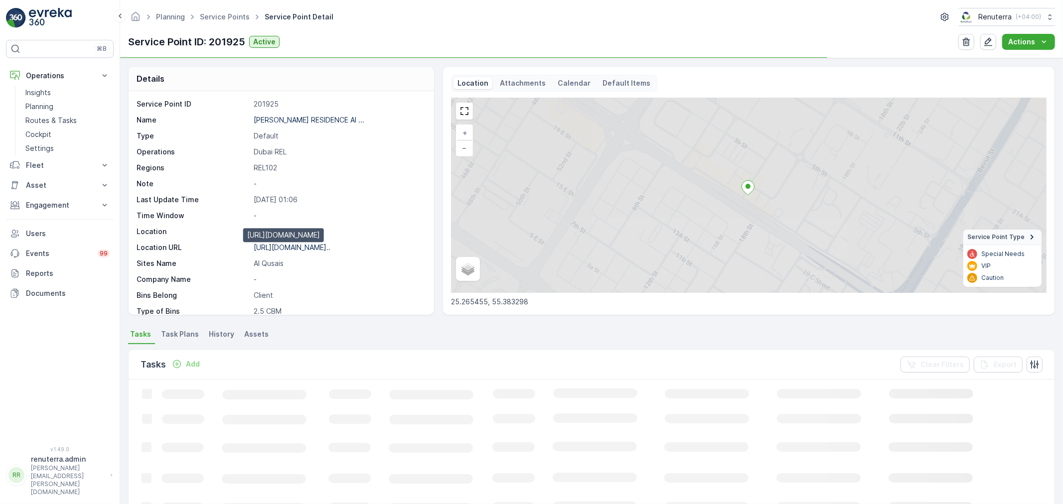
click at [313, 251] on p "https://maps.app.goo.gl/EyLkR6..." at bounding box center [292, 247] width 77 height 8
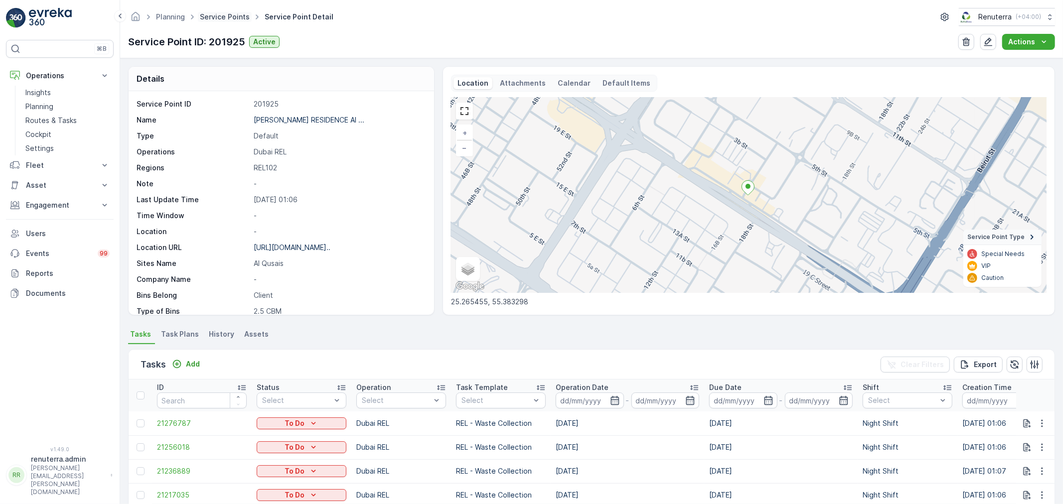
click at [222, 16] on link "Service Points" at bounding box center [225, 16] width 50 height 8
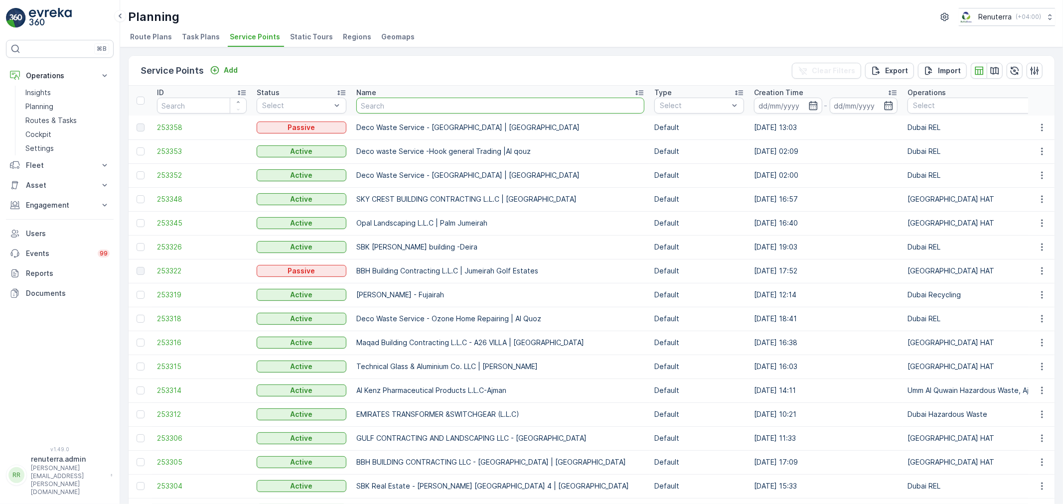
click at [415, 103] on input "text" at bounding box center [500, 106] width 288 height 16
paste input "Sharaf Building, personal building Mr.Mahsaraf Ghafoor / Wadi Al Safa Liwan"
type input "Sharaf Building, personal building Mr.Mahsaraf Ghafoor / Wadi Al Safa Liwan"
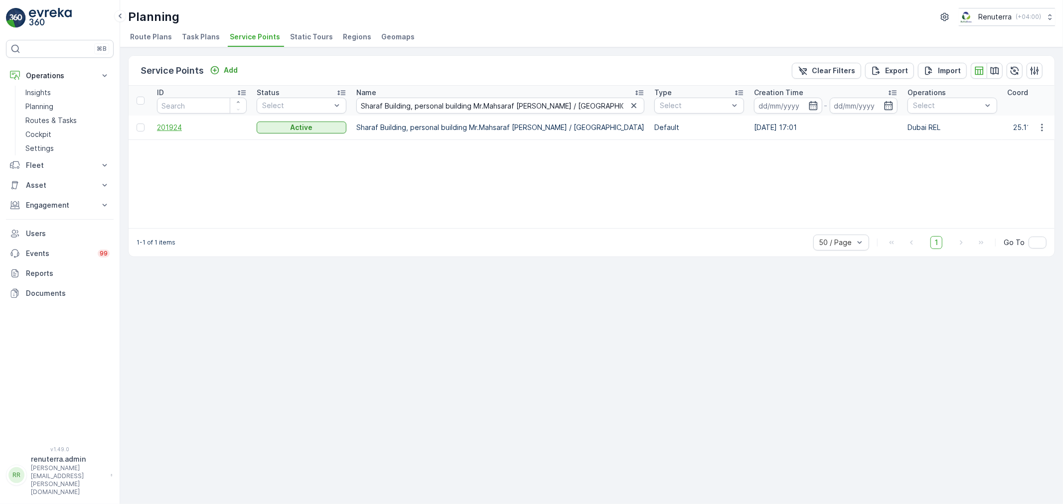
click at [174, 129] on span "201924" at bounding box center [202, 128] width 90 height 10
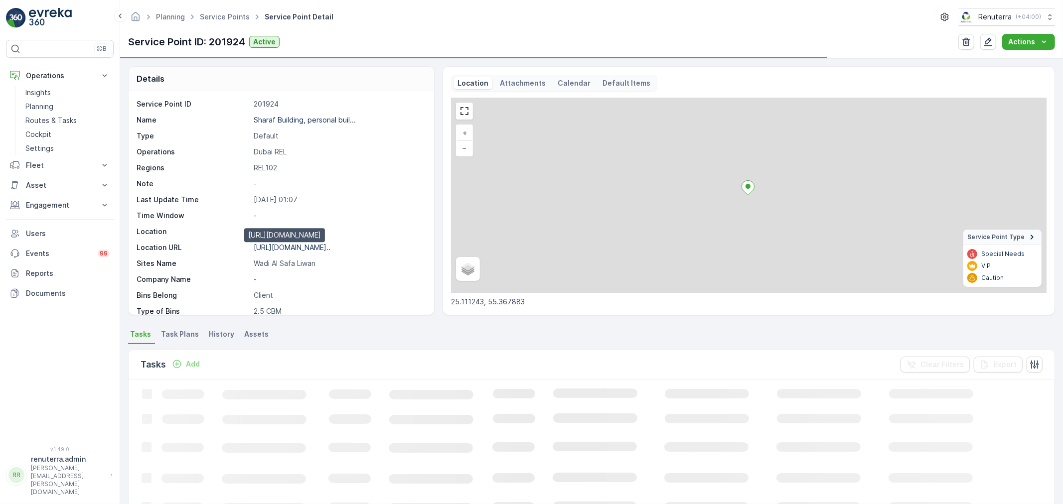
click at [330, 249] on p "https://maps.app.goo.gl/B1CoTM..." at bounding box center [292, 247] width 77 height 8
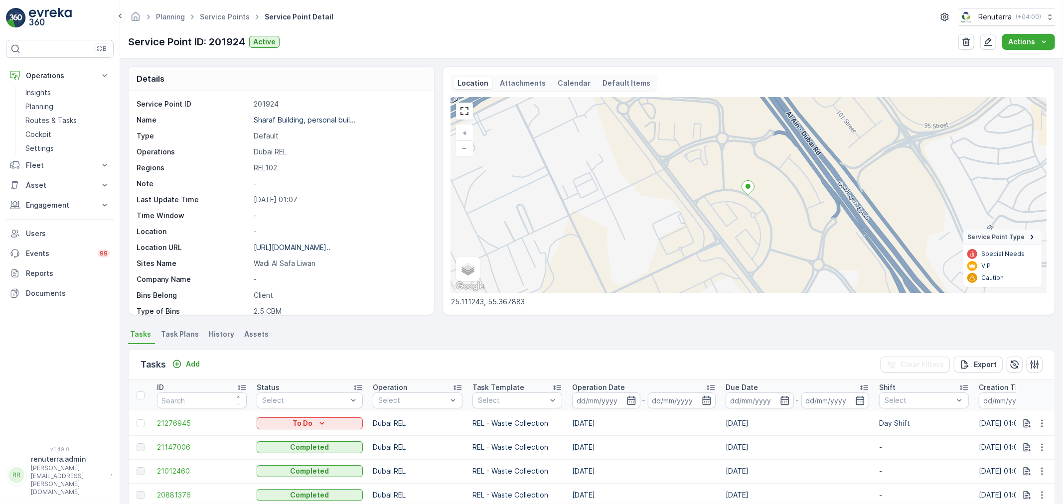
click at [211, 23] on ul "Service Points" at bounding box center [230, 17] width 65 height 14
click at [223, 14] on link "Service Points" at bounding box center [225, 16] width 50 height 8
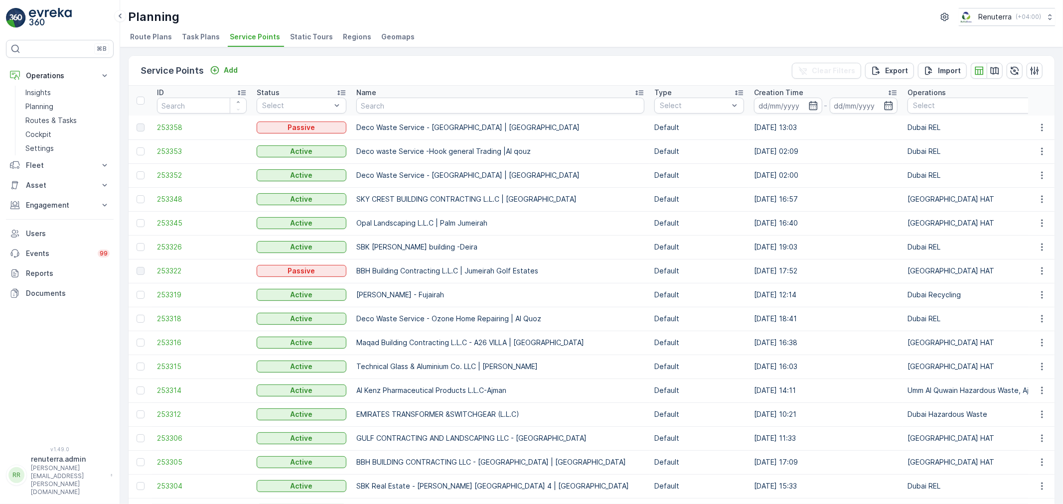
click at [417, 114] on th "Name" at bounding box center [500, 101] width 298 height 30
click at [416, 106] on input "text" at bounding box center [500, 106] width 288 height 16
paste input "Zahrat Al Nahar Kitchen / Ras Al Khor"
type input "Zahrat Al Nahar Kitchen / Ras Al Khor"
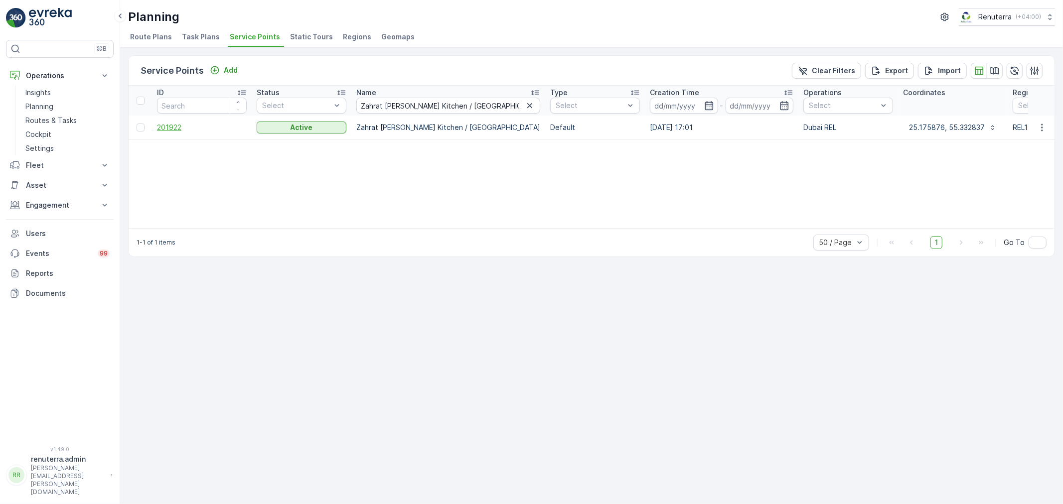
click at [162, 125] on span "201922" at bounding box center [202, 128] width 90 height 10
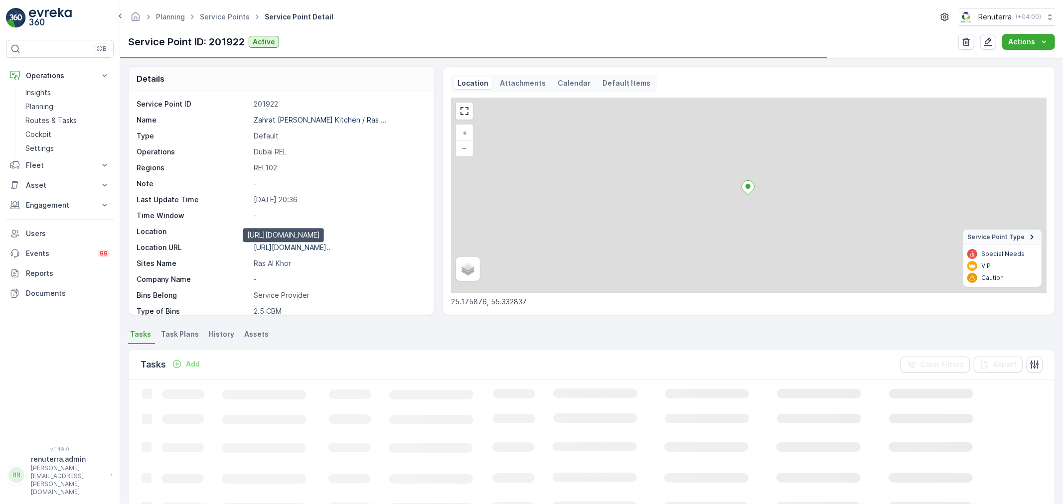
click at [313, 249] on p "https://maps.app.goo.gl/QQCsdi..." at bounding box center [292, 247] width 77 height 8
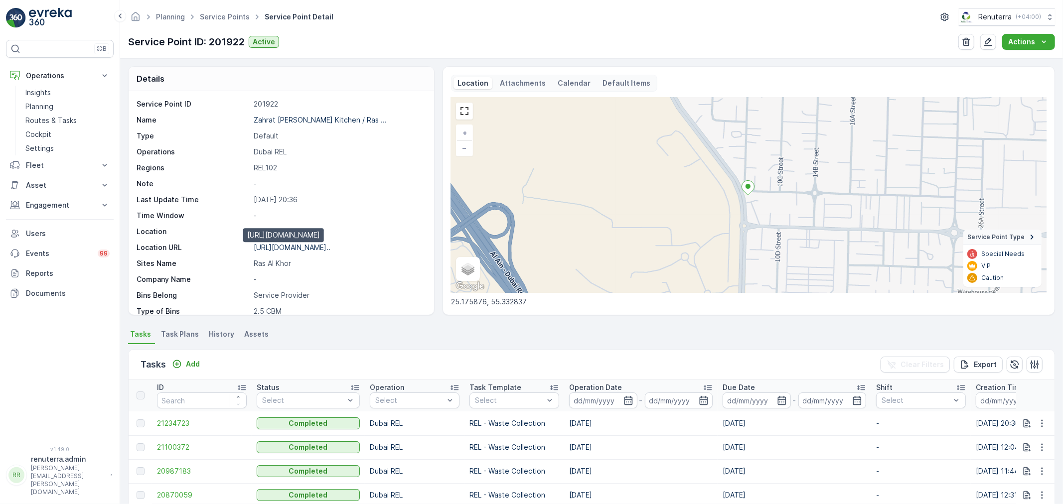
click at [303, 247] on p "https://maps.app.goo.gl/QQCsdi..." at bounding box center [292, 247] width 77 height 8
click at [218, 19] on link "Service Points" at bounding box center [225, 16] width 50 height 8
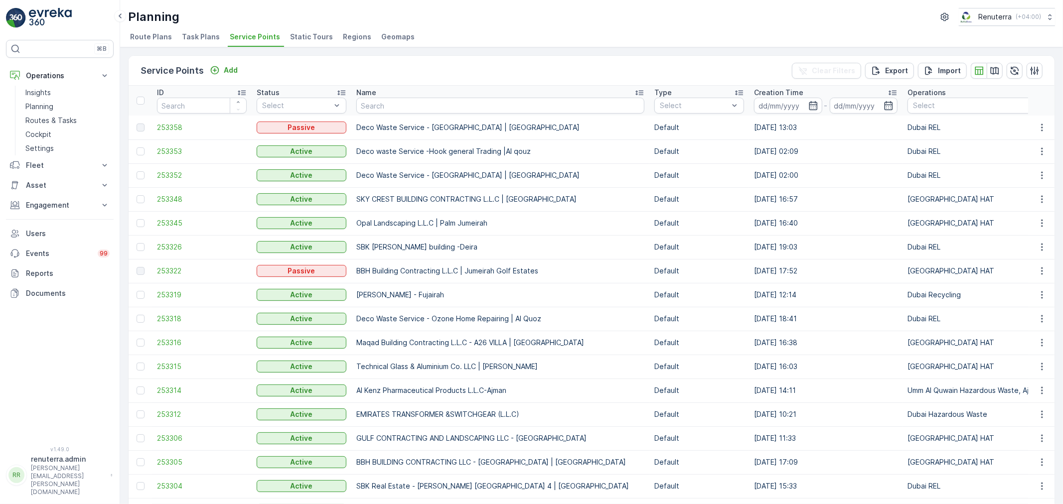
click at [392, 96] on div "Name" at bounding box center [500, 93] width 288 height 10
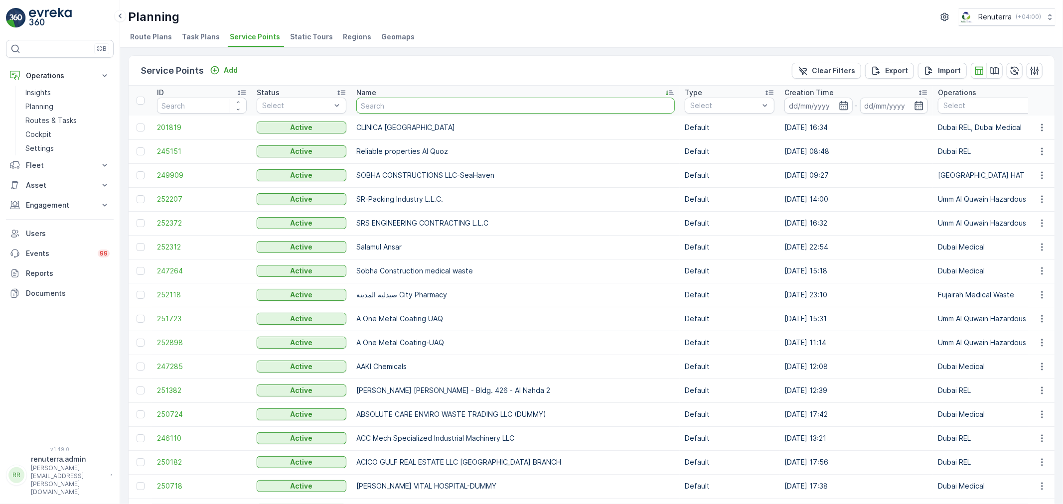
click at [424, 106] on input "text" at bounding box center [515, 106] width 318 height 16
type input "Hassan Abdalla Abdella Aziz Alhammadi / Al Warqa"
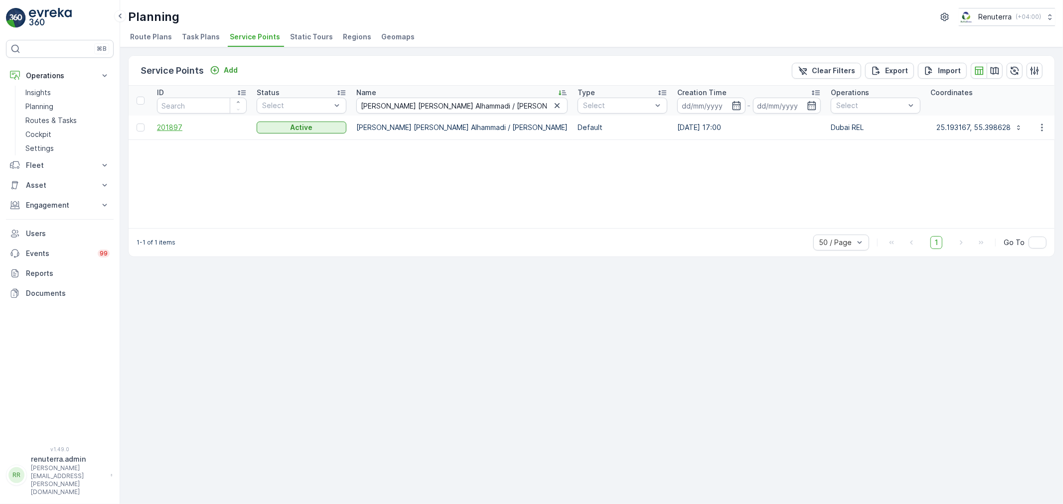
click at [170, 125] on span "201897" at bounding box center [202, 128] width 90 height 10
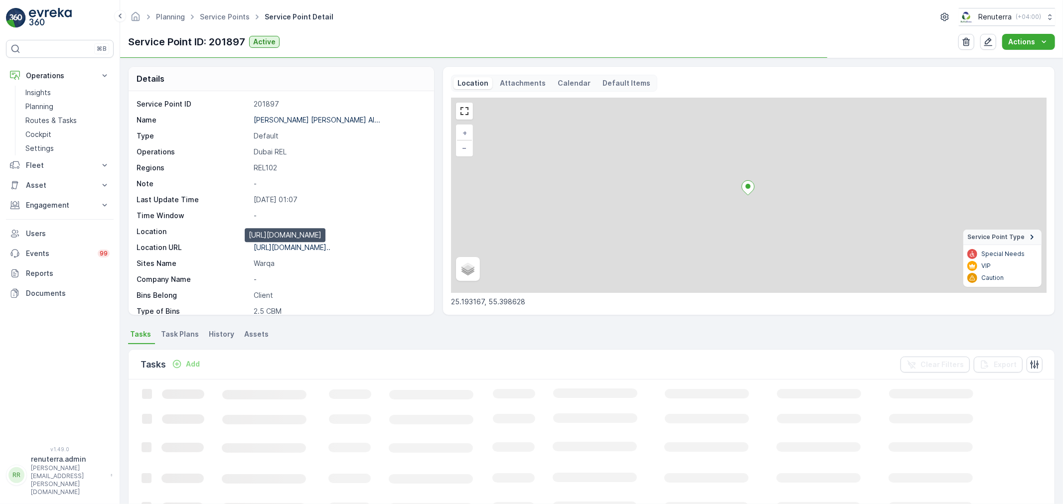
click at [324, 249] on p "[URL][DOMAIN_NAME].." at bounding box center [292, 247] width 77 height 8
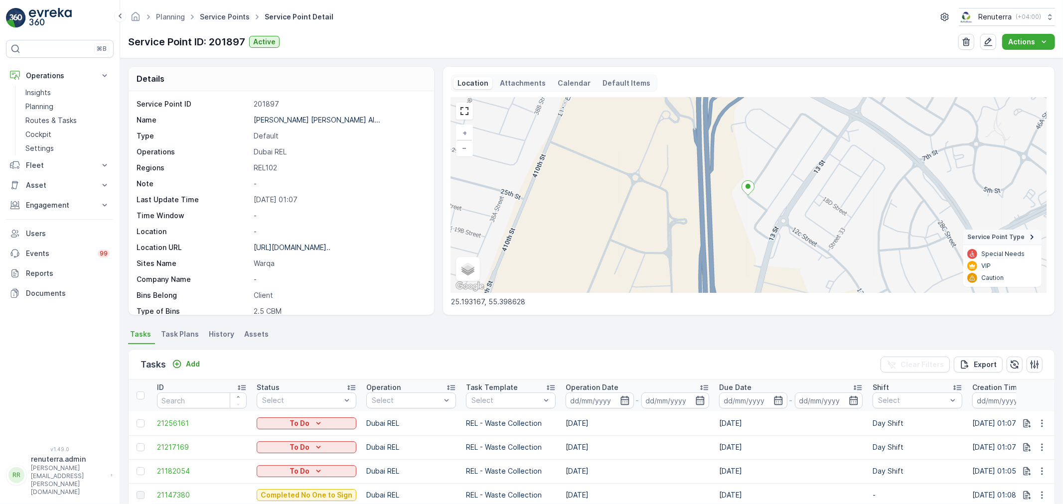
click at [211, 18] on link "Service Points" at bounding box center [225, 16] width 50 height 8
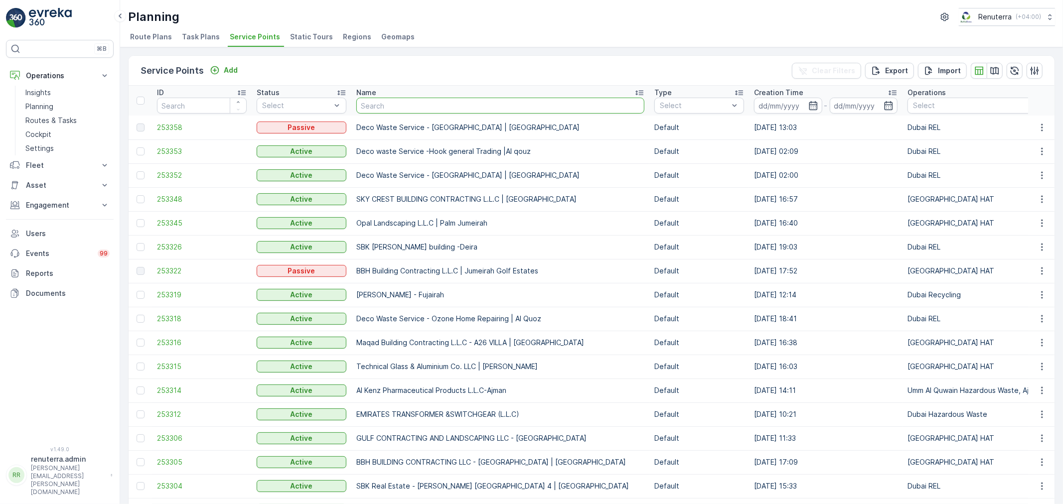
click at [395, 107] on input "text" at bounding box center [500, 106] width 288 height 16
type input "DELIGHT PARIS CAFÉ AND RESTAURANT LLC"
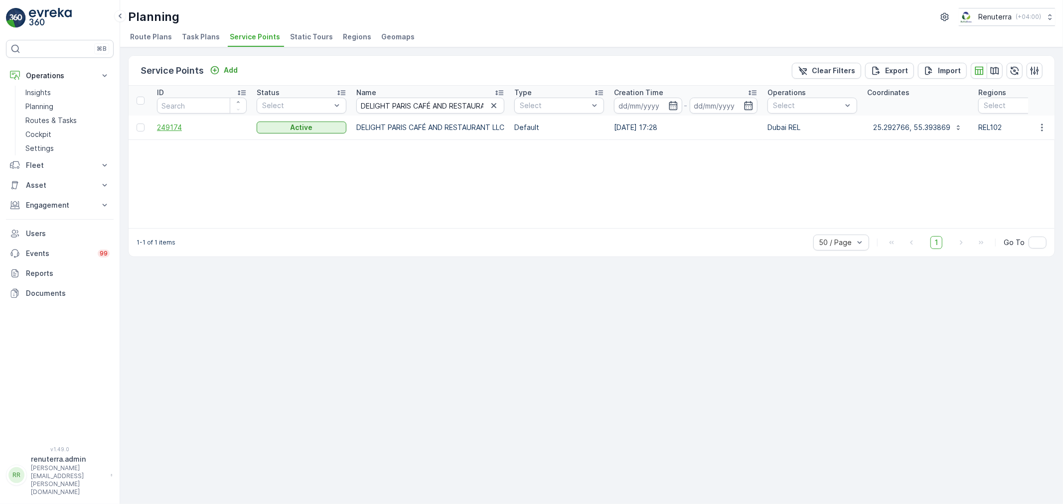
click at [186, 130] on span "249174" at bounding box center [202, 128] width 90 height 10
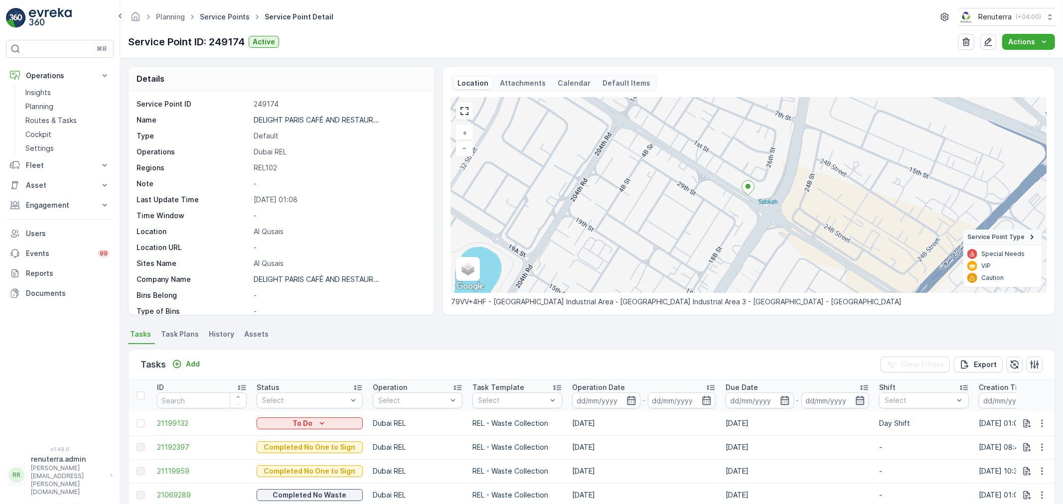
click at [233, 20] on link "Service Points" at bounding box center [225, 16] width 50 height 8
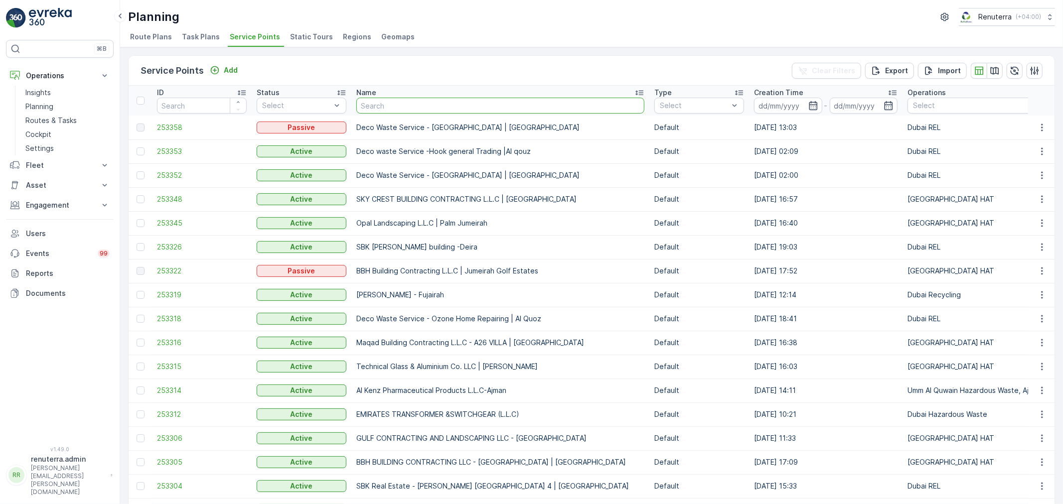
click at [404, 110] on input "text" at bounding box center [500, 106] width 288 height 16
paste input "Al Huraiz Group - Showrooms | Al Ghusais"
type input "Al Huraiz Group - Showrooms | Al Ghusais"
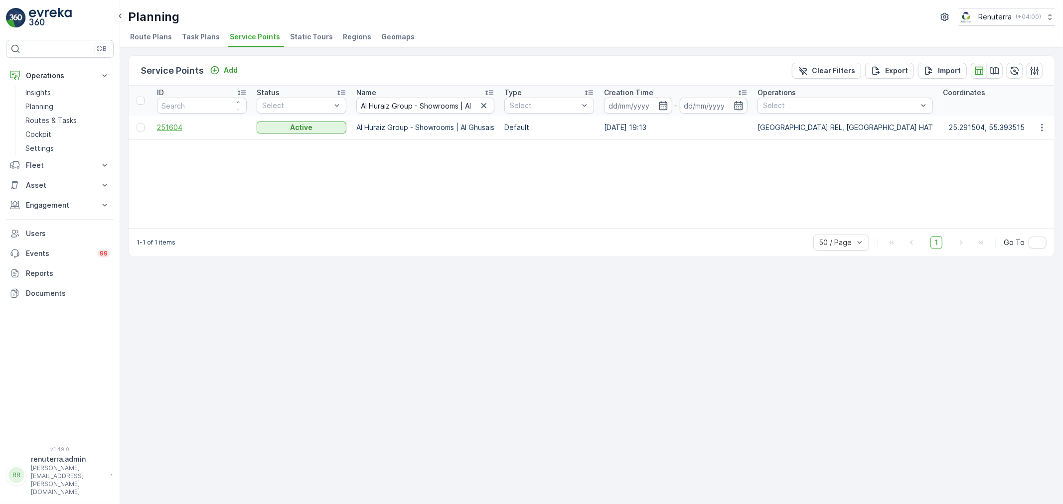
click at [182, 128] on span "251604" at bounding box center [202, 128] width 90 height 10
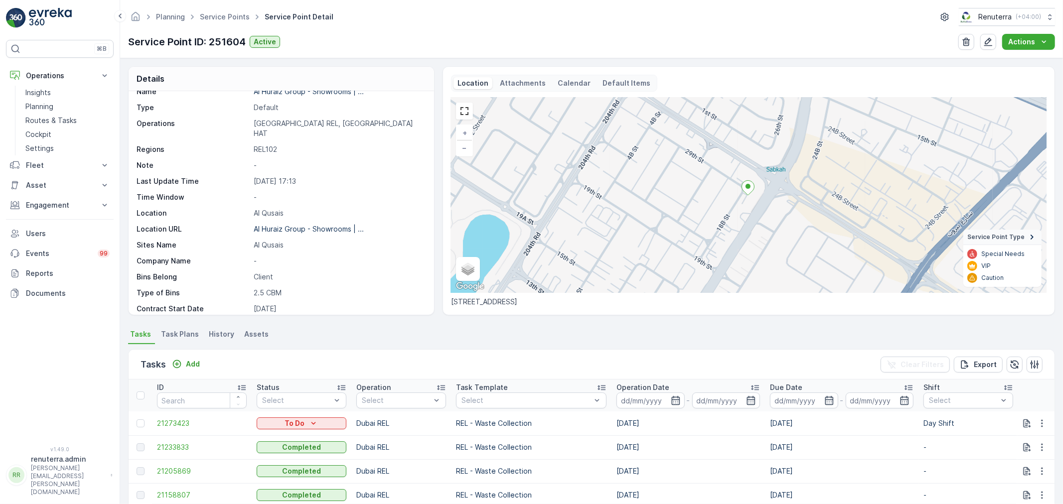
scroll to position [26, 0]
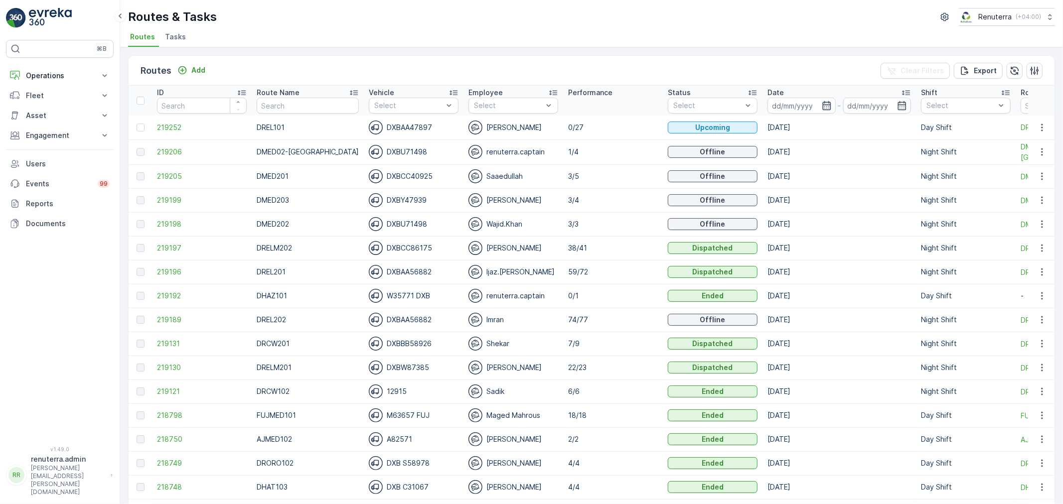
click at [822, 108] on icon "button" at bounding box center [826, 105] width 8 height 9
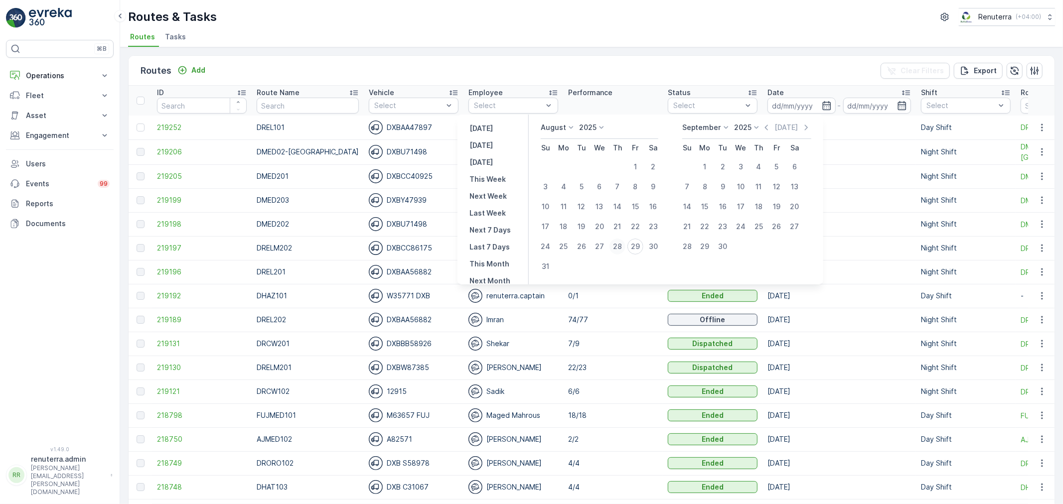
click at [625, 251] on div "28" at bounding box center [617, 247] width 16 height 16
type input "[DATE]"
click at [625, 251] on div "28" at bounding box center [617, 247] width 16 height 16
type input "[DATE]"
click at [625, 251] on div "28" at bounding box center [617, 247] width 16 height 16
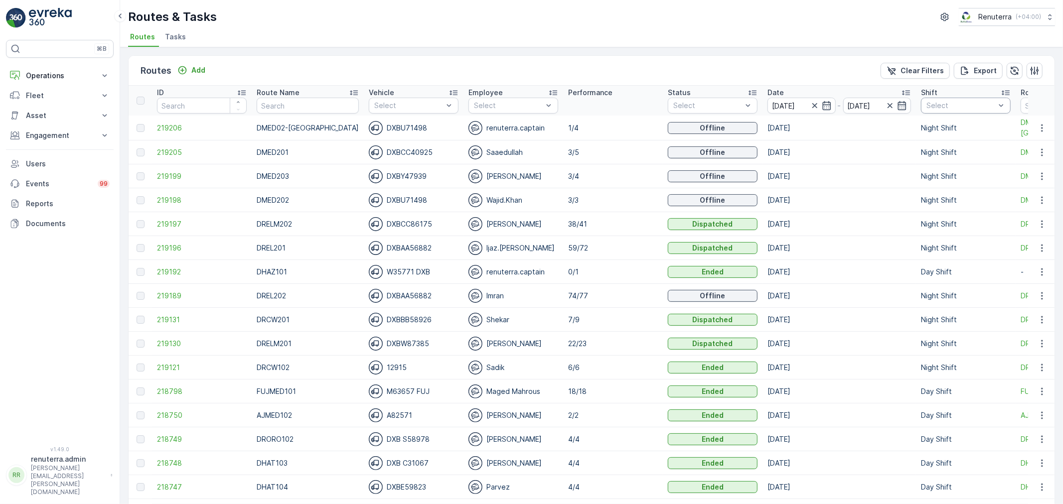
drag, startPoint x: 909, startPoint y: 104, endPoint x: 912, endPoint y: 109, distance: 5.8
click at [921, 104] on div "Select" at bounding box center [966, 106] width 90 height 16
drag, startPoint x: 942, startPoint y: 171, endPoint x: 925, endPoint y: 187, distance: 23.6
click at [942, 171] on div "Night Shift" at bounding box center [966, 178] width 90 height 18
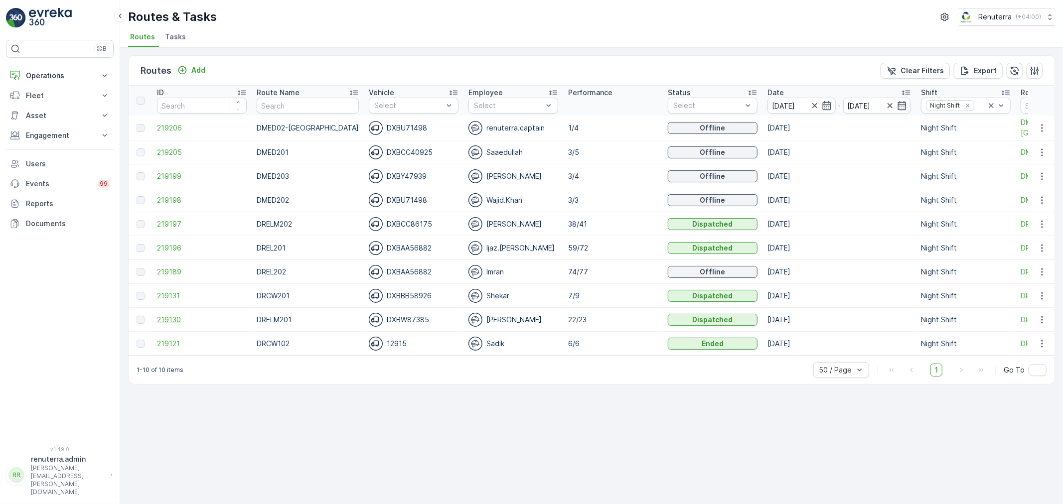
click at [171, 315] on span "219130" at bounding box center [202, 320] width 90 height 10
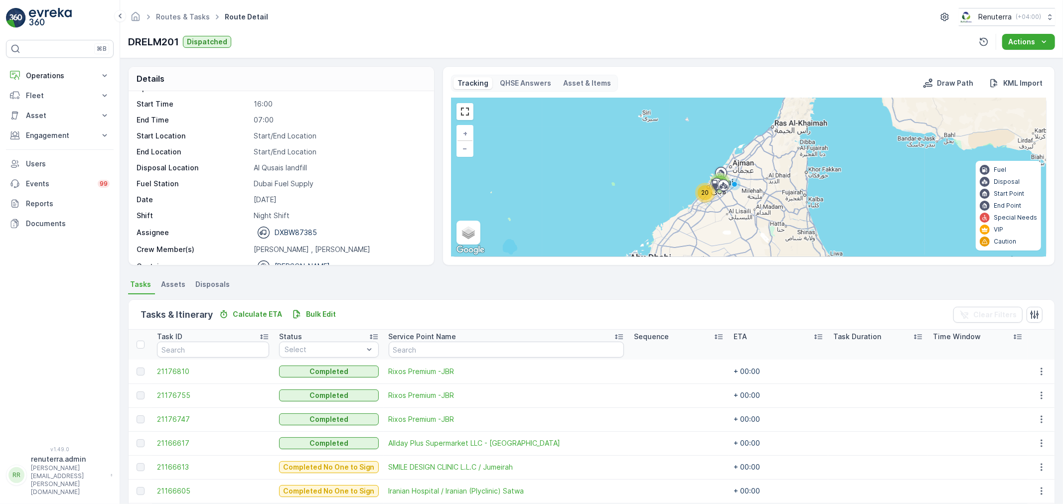
scroll to position [31, 0]
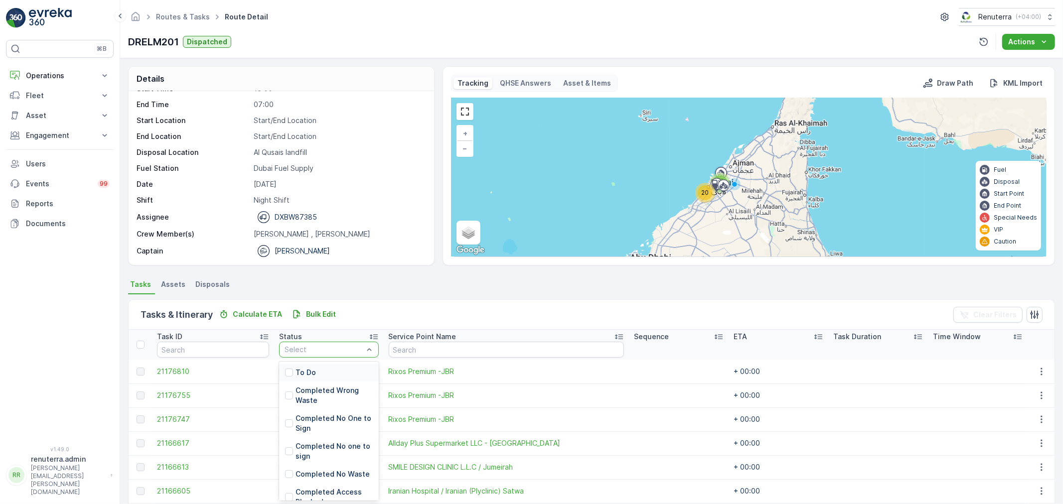
click at [289, 373] on div "To Do" at bounding box center [300, 373] width 31 height 10
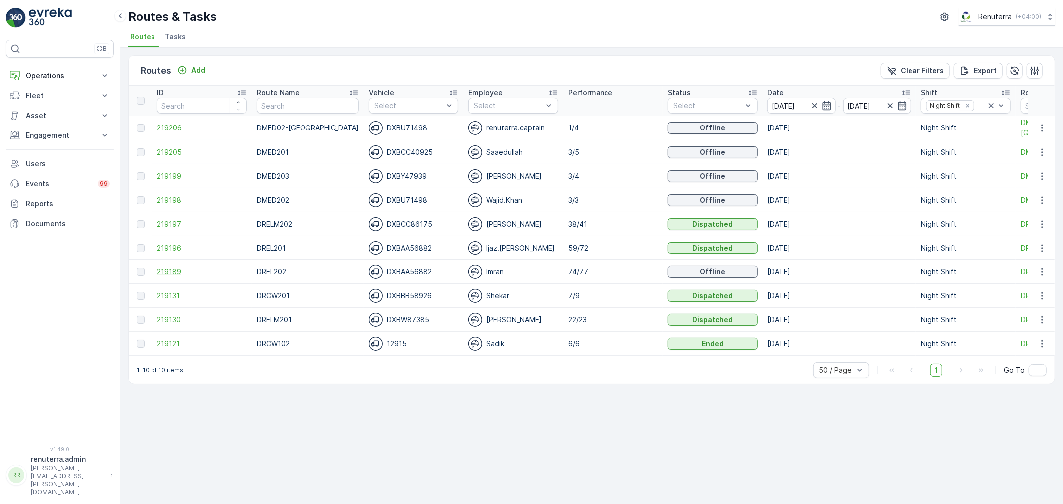
click at [180, 269] on span "219189" at bounding box center [202, 272] width 90 height 10
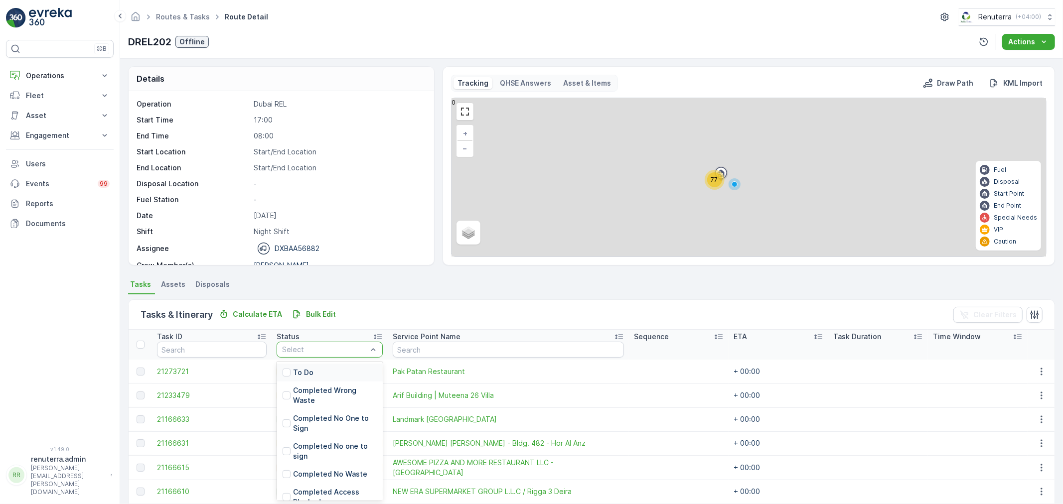
click at [326, 352] on div at bounding box center [324, 350] width 87 height 8
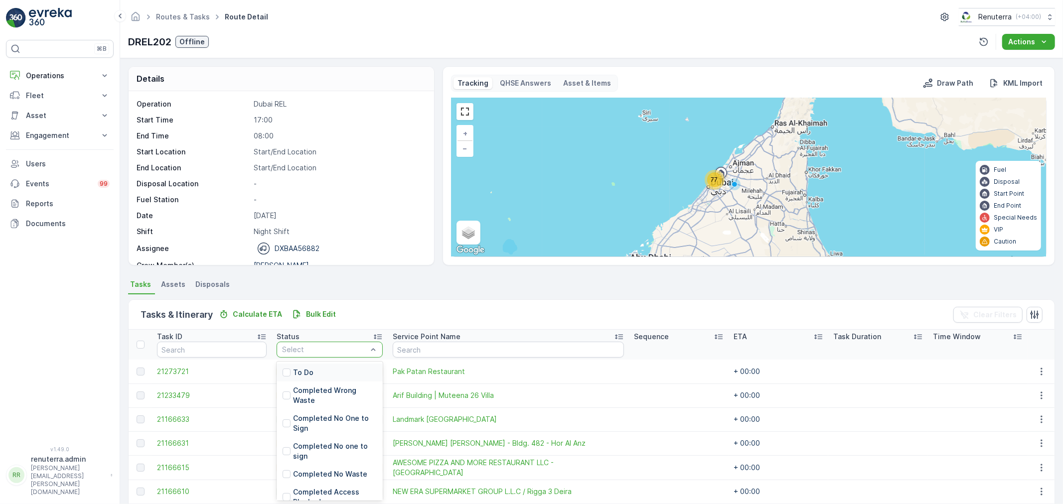
click at [323, 364] on div "To Do" at bounding box center [330, 373] width 106 height 18
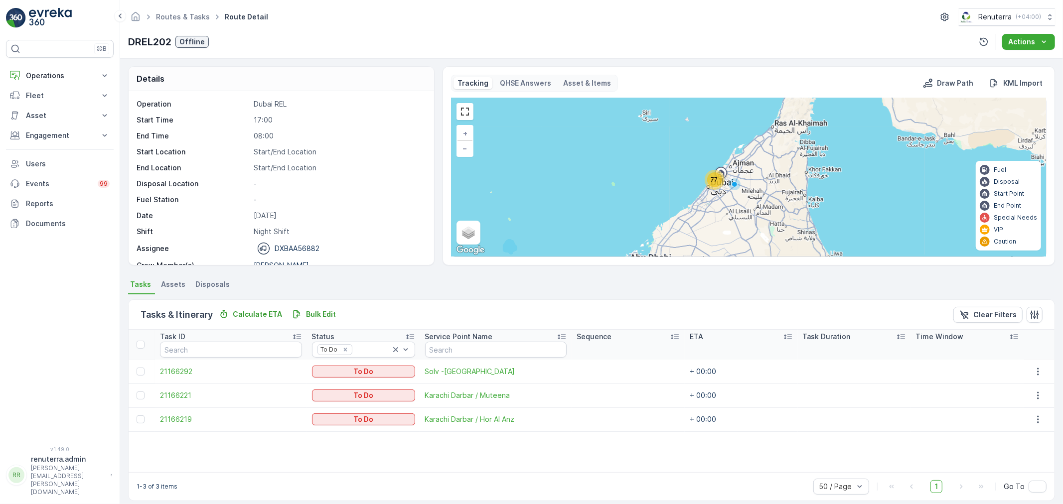
scroll to position [9, 0]
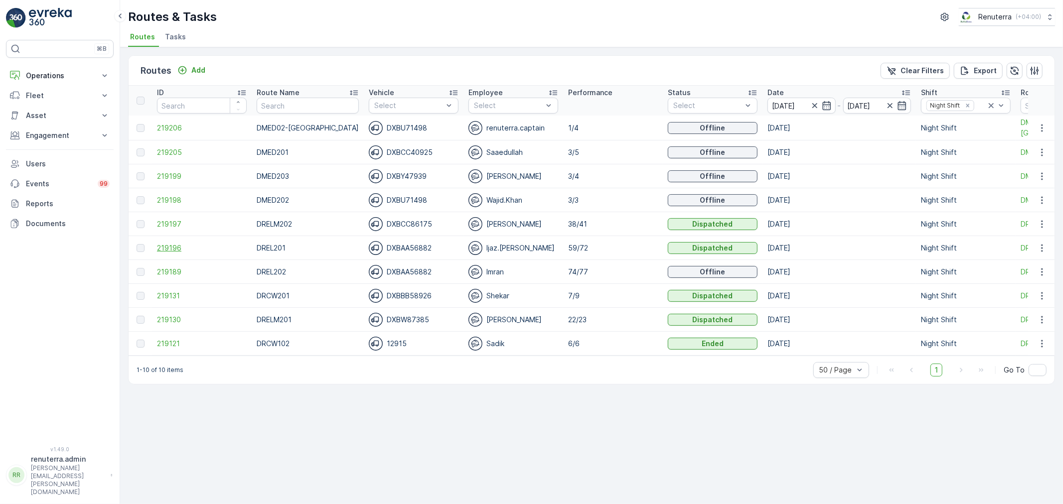
click at [172, 252] on span "219196" at bounding box center [202, 248] width 90 height 10
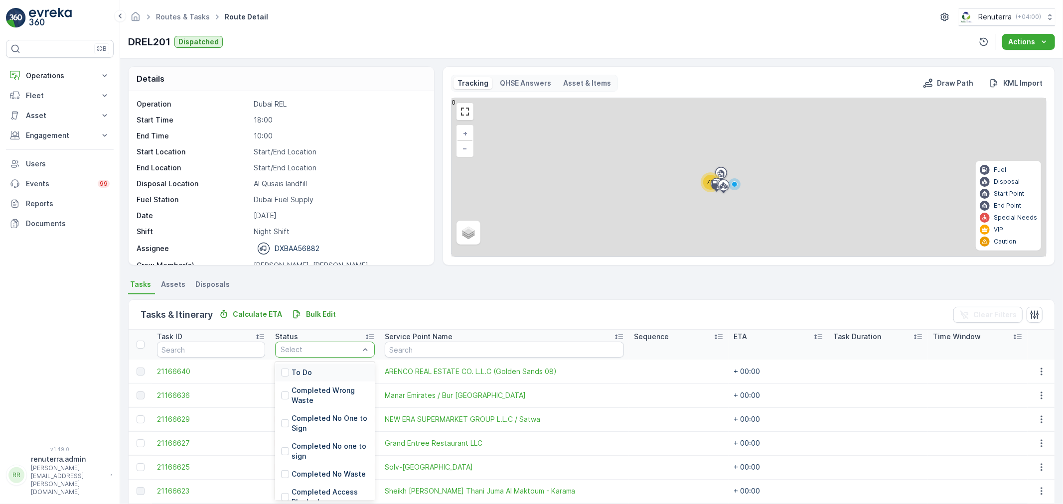
click at [327, 350] on div at bounding box center [320, 350] width 81 height 8
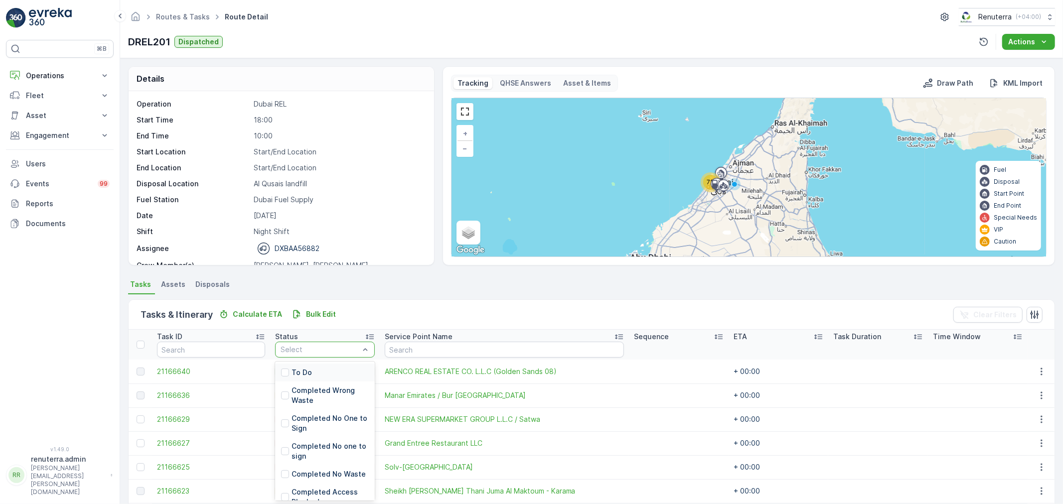
click at [323, 371] on div "To Do" at bounding box center [325, 373] width 100 height 18
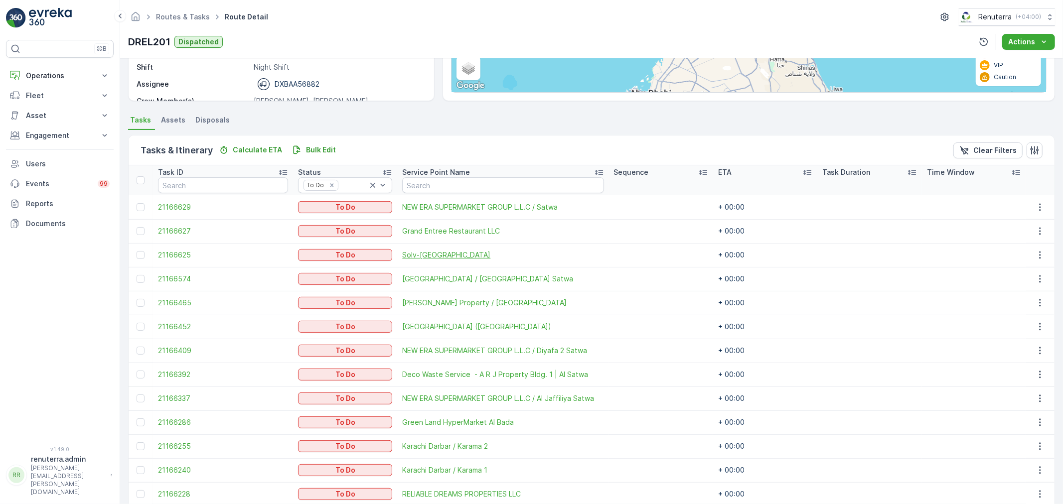
scroll to position [208, 0]
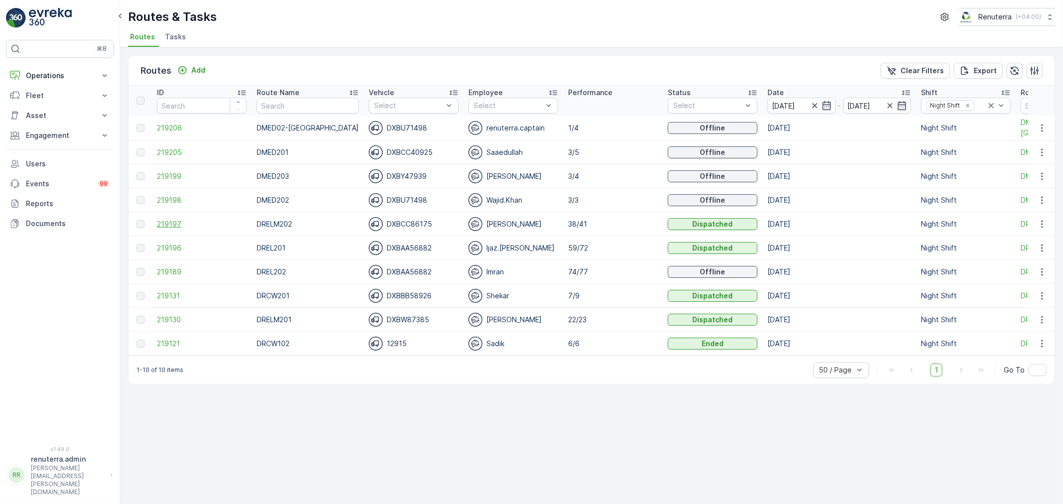
click at [172, 224] on span "219197" at bounding box center [202, 224] width 90 height 10
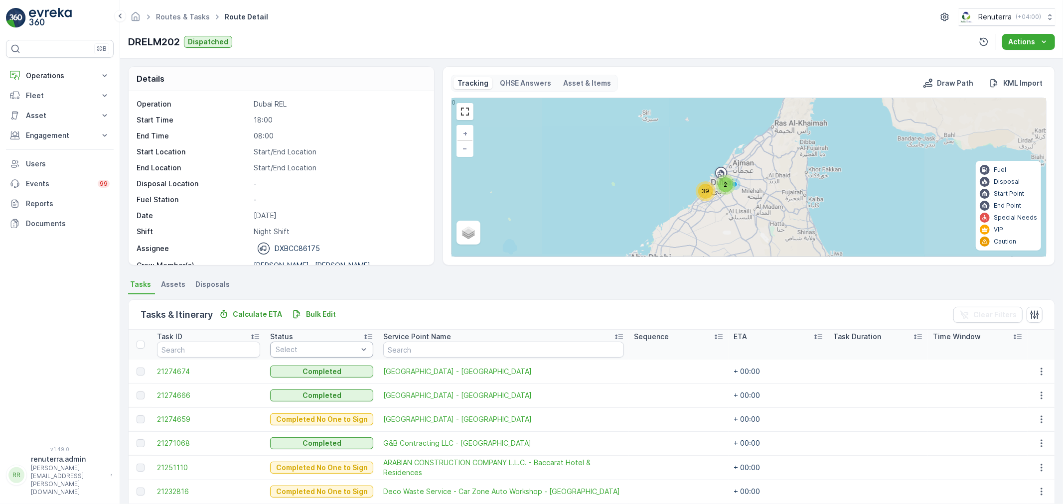
click at [332, 348] on div at bounding box center [317, 350] width 84 height 8
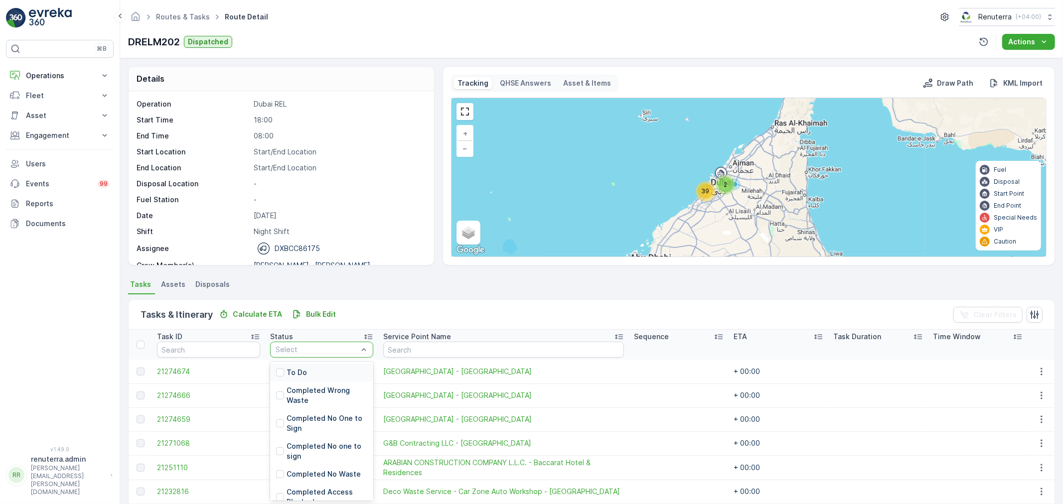
click at [318, 371] on div "To Do" at bounding box center [321, 373] width 103 height 18
